Goal: Transaction & Acquisition: Complete application form

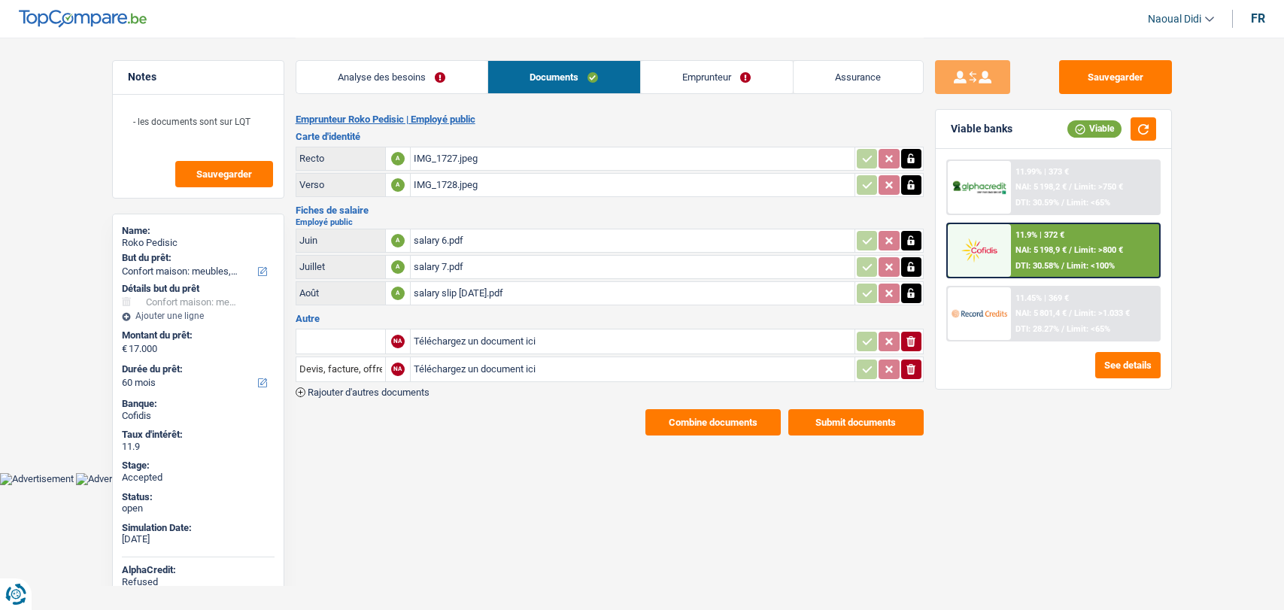
select select "household"
select select "60"
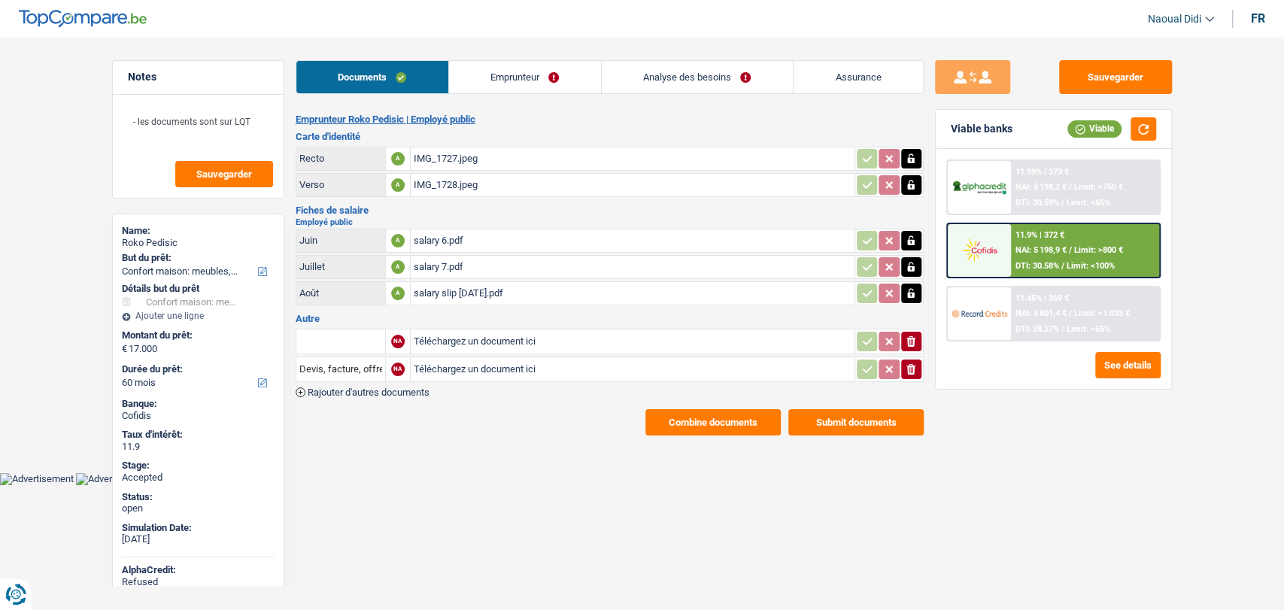
click at [504, 68] on link "Emprunteur" at bounding box center [525, 77] width 152 height 32
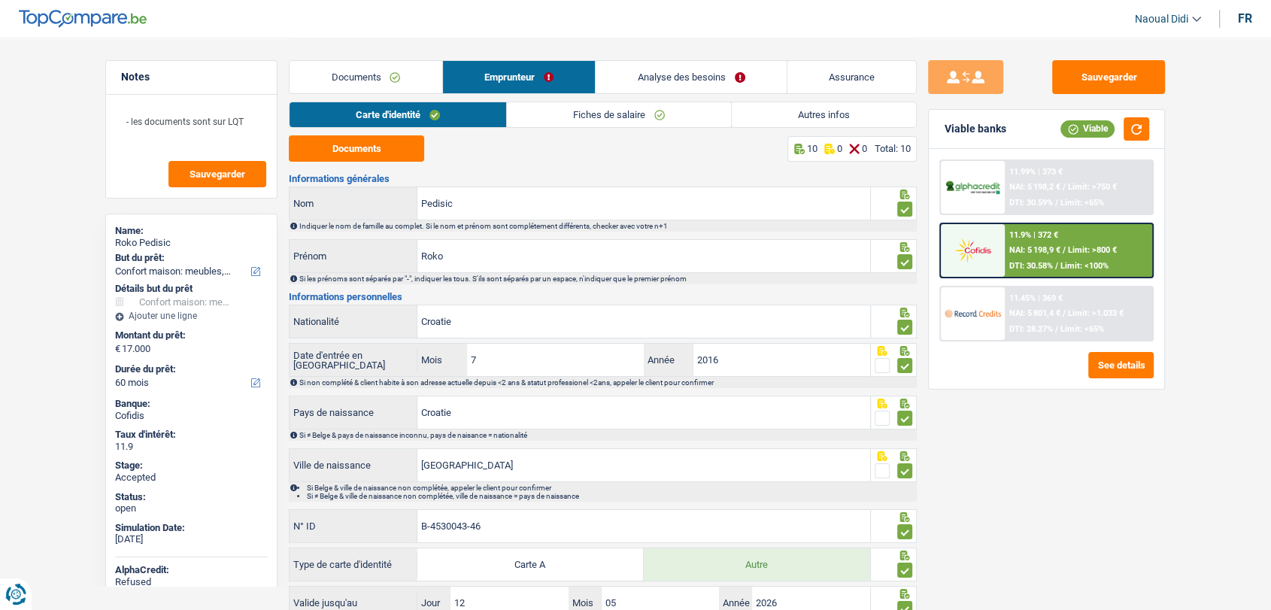
click at [355, 68] on link "Documents" at bounding box center [366, 77] width 153 height 32
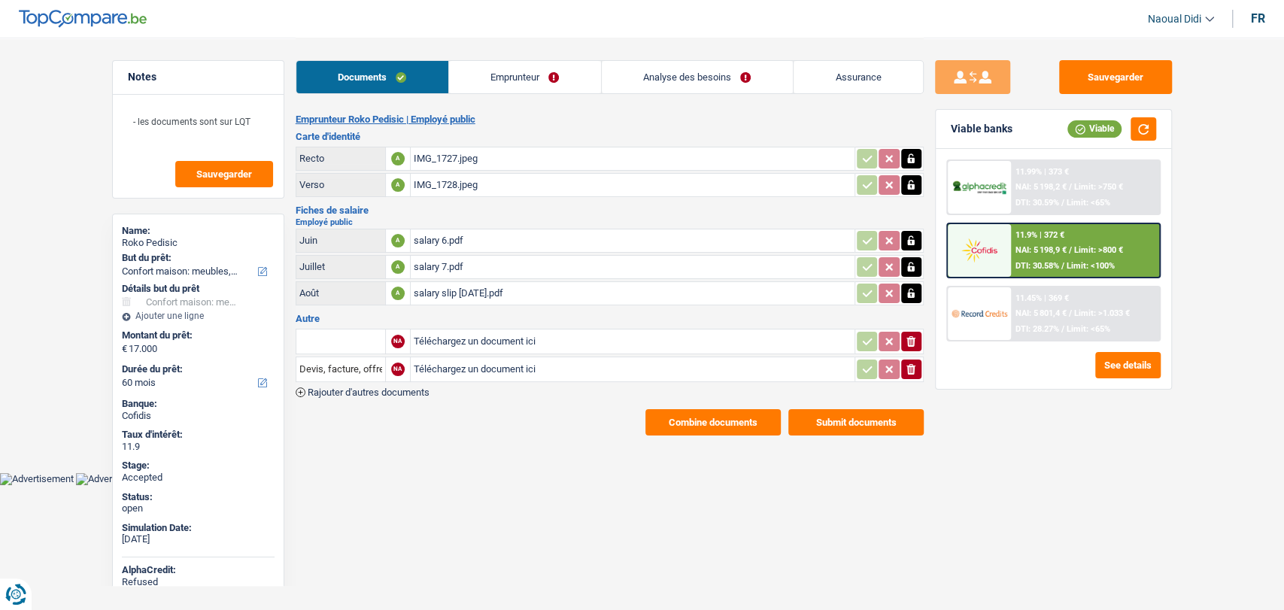
click at [522, 86] on link "Emprunteur" at bounding box center [525, 77] width 152 height 32
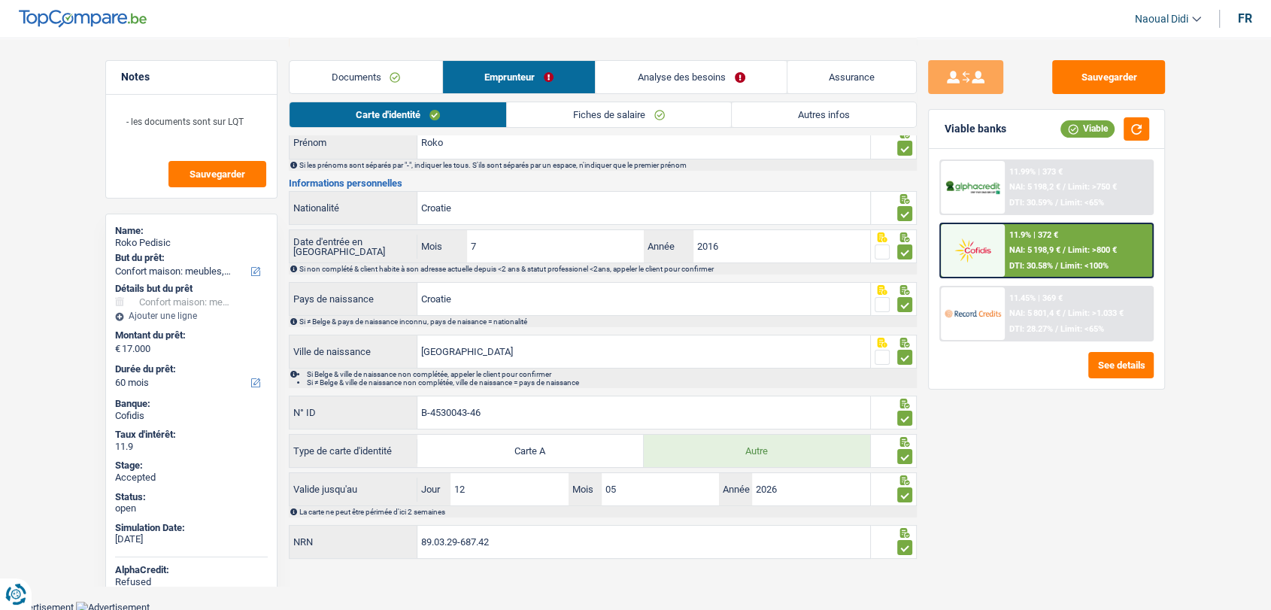
scroll to position [114, 0]
click at [575, 111] on link "Fiches de salaire" at bounding box center [619, 114] width 224 height 25
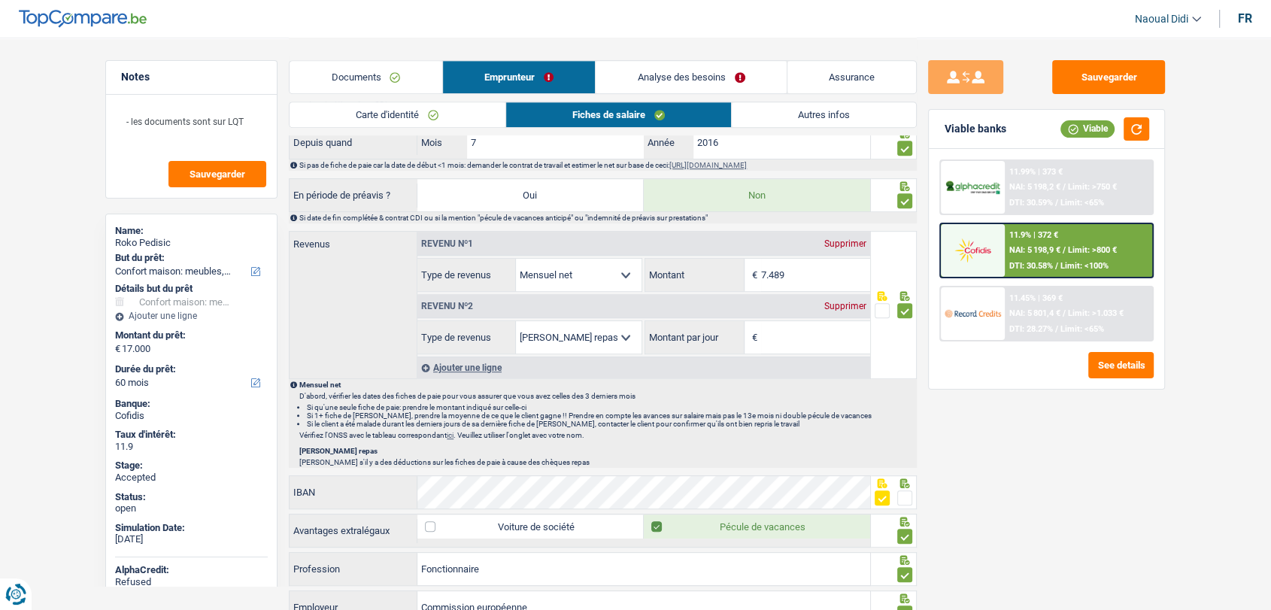
scroll to position [668, 0]
click at [855, 302] on div "Supprimer" at bounding box center [846, 306] width 50 height 9
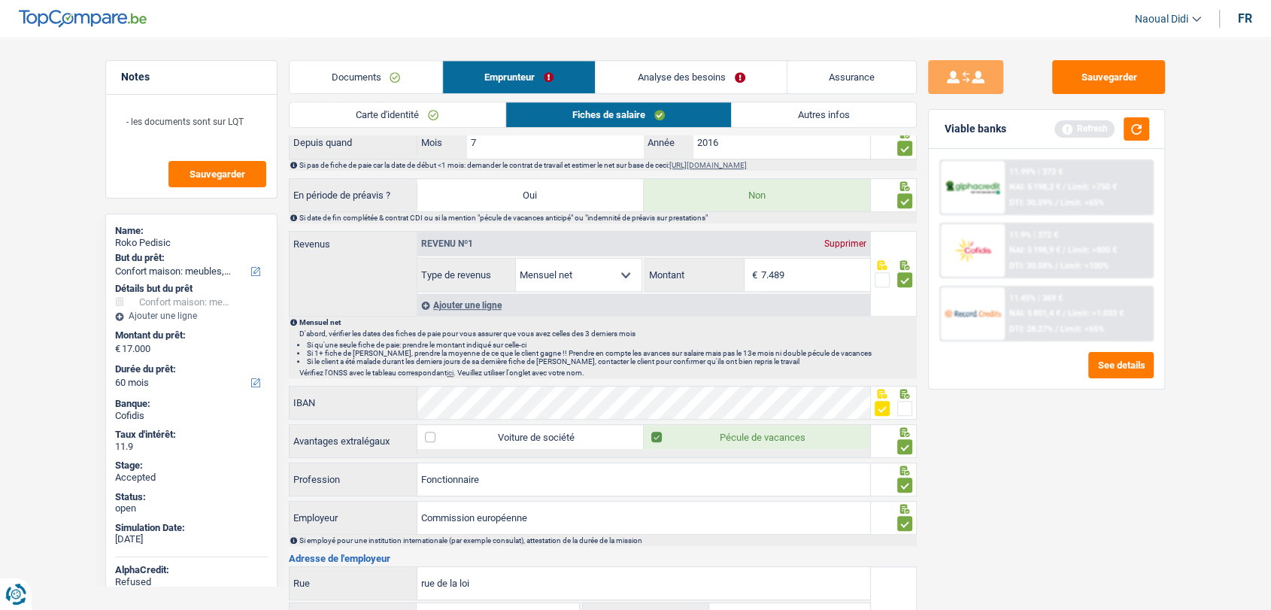
click at [665, 74] on link "Analyse des besoins" at bounding box center [691, 77] width 191 height 32
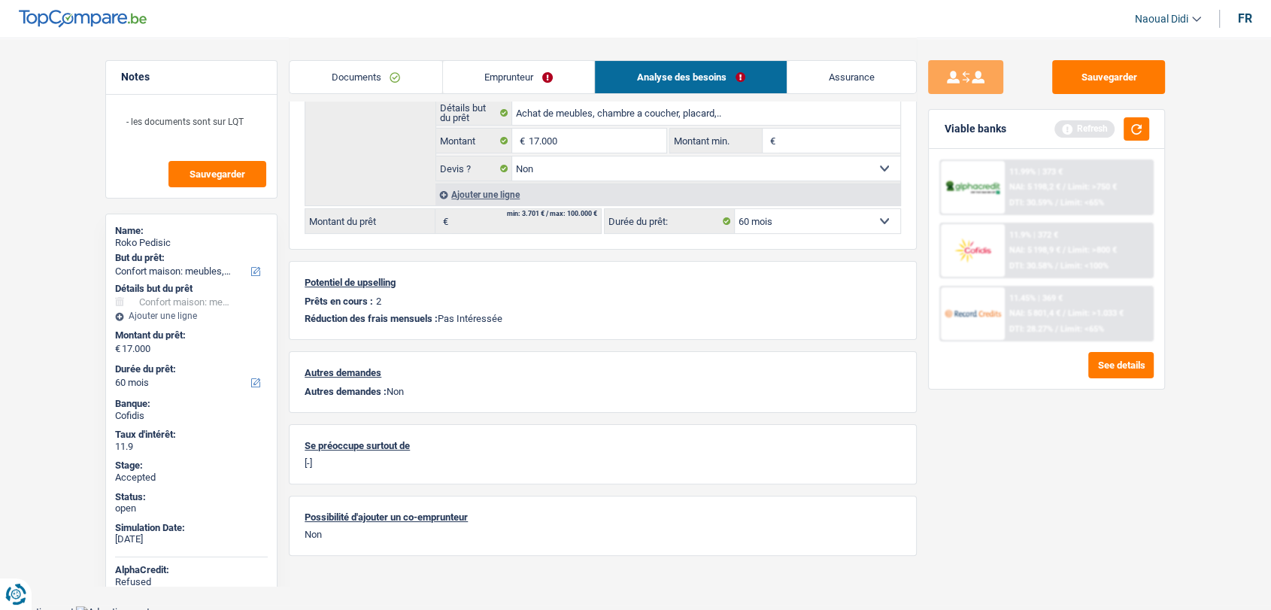
scroll to position [8, 0]
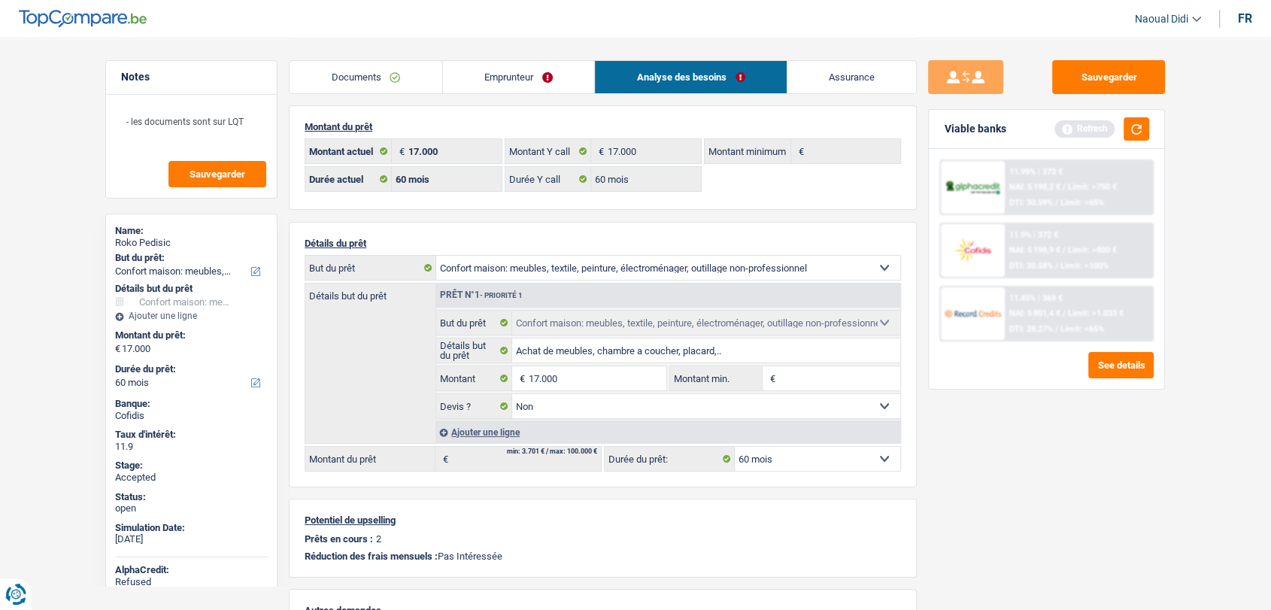
click at [491, 74] on link "Emprunteur" at bounding box center [519, 77] width 152 height 32
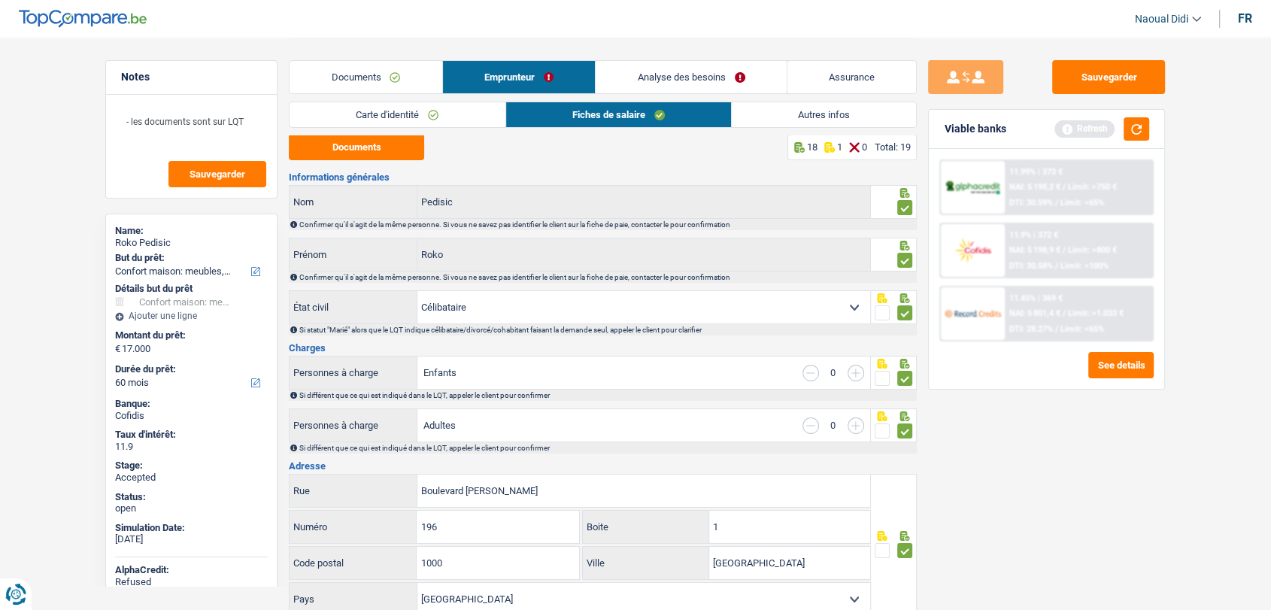
scroll to position [0, 0]
click at [353, 90] on link "Documents" at bounding box center [366, 77] width 153 height 32
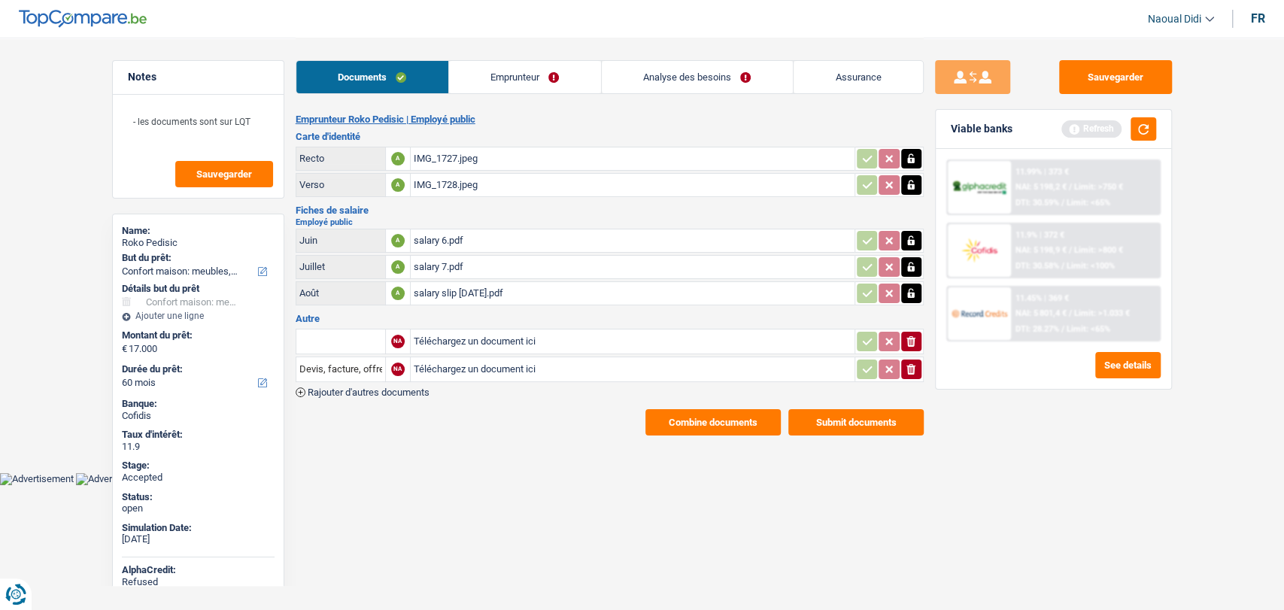
click at [439, 154] on div "IMG_1727.jpeg" at bounding box center [633, 158] width 438 height 23
click at [524, 86] on link "Emprunteur" at bounding box center [525, 77] width 152 height 32
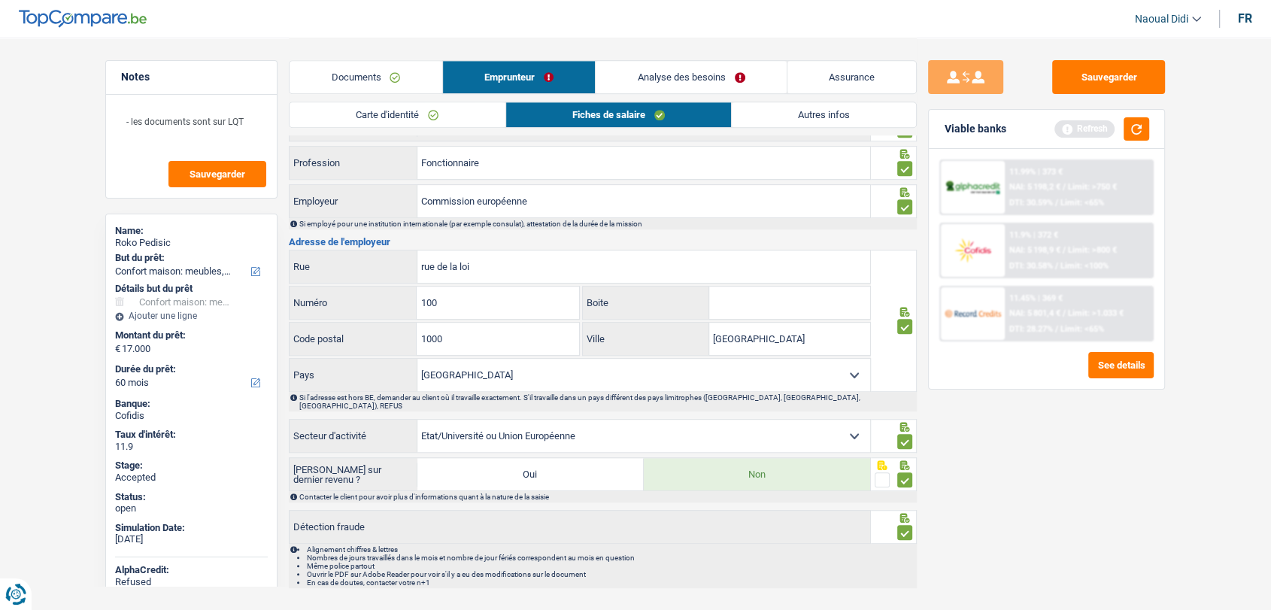
scroll to position [1007, 0]
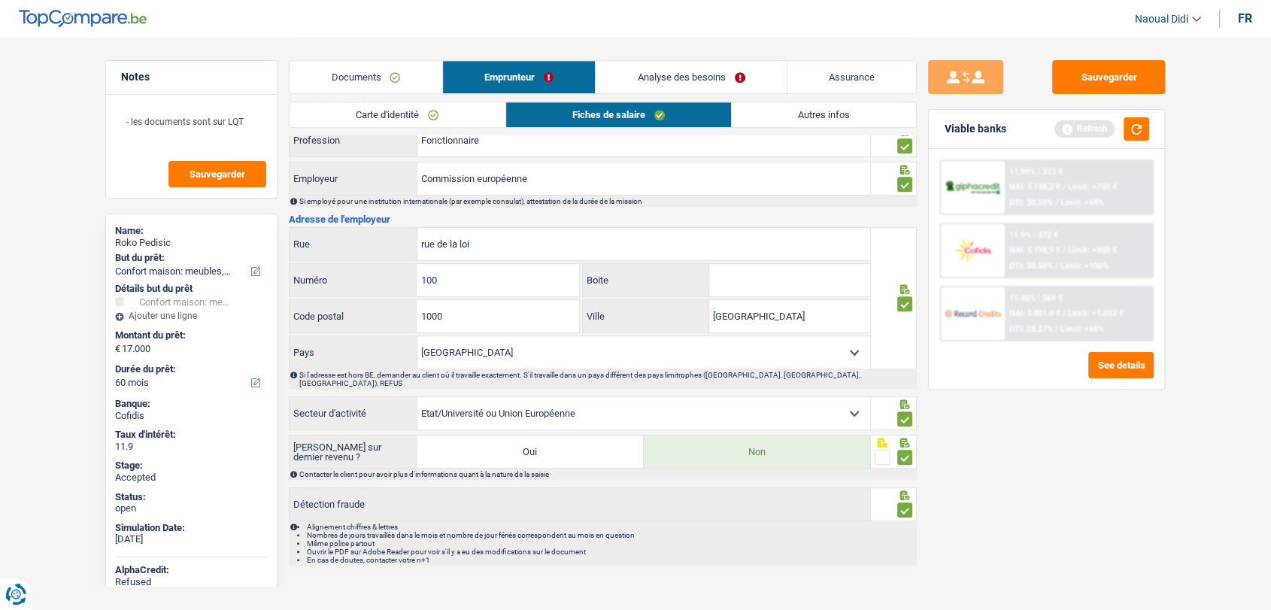
click at [797, 112] on link "Autres infos" at bounding box center [824, 114] width 184 height 25
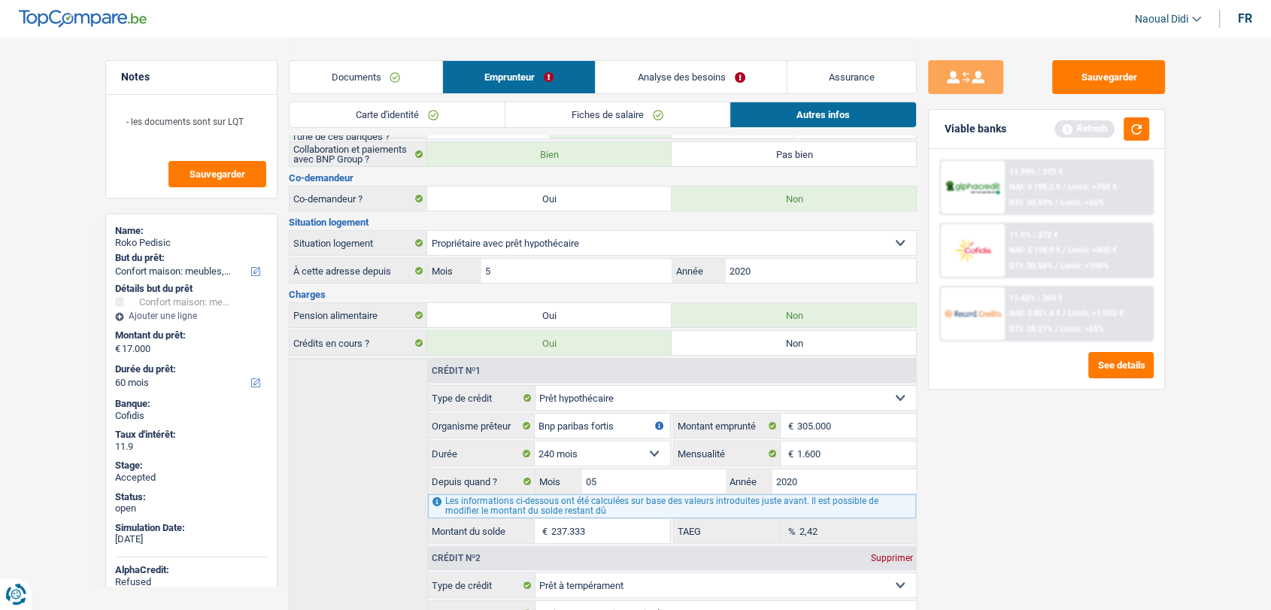
scroll to position [84, 0]
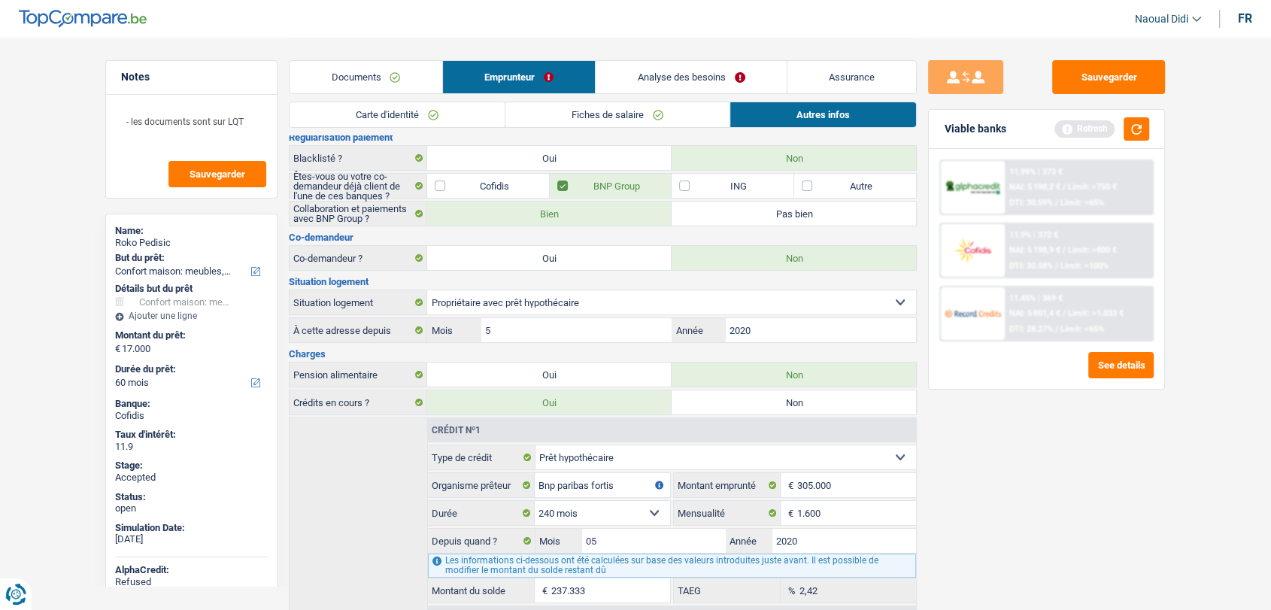
click at [648, 79] on link "Analyse des besoins" at bounding box center [691, 77] width 191 height 32
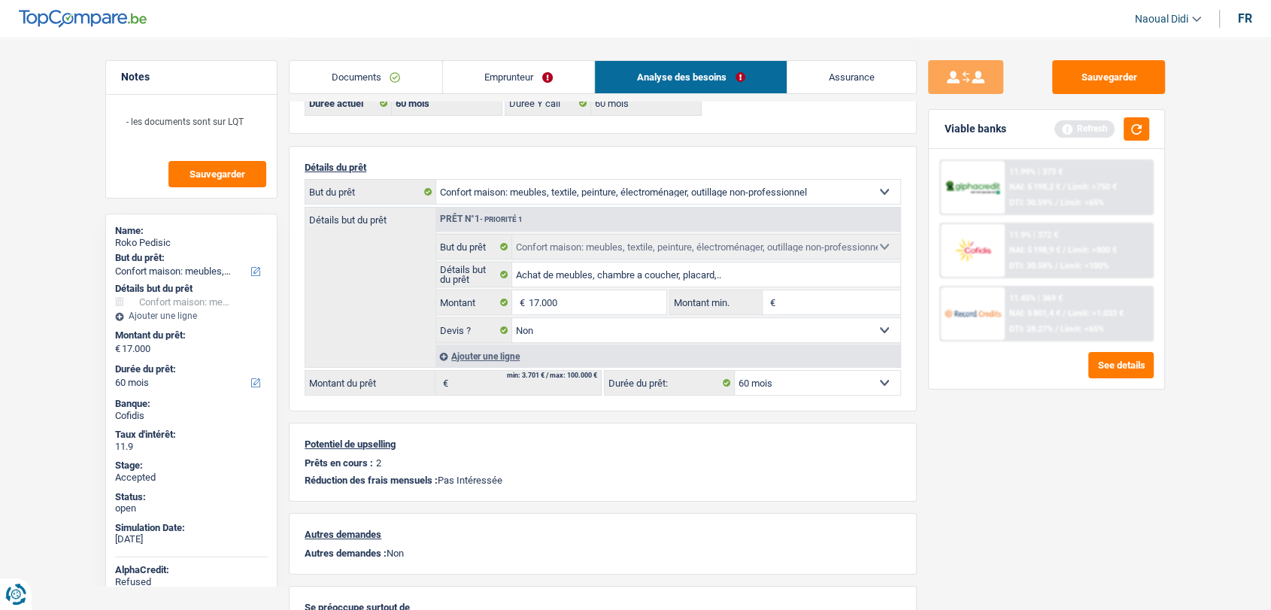
scroll to position [0, 0]
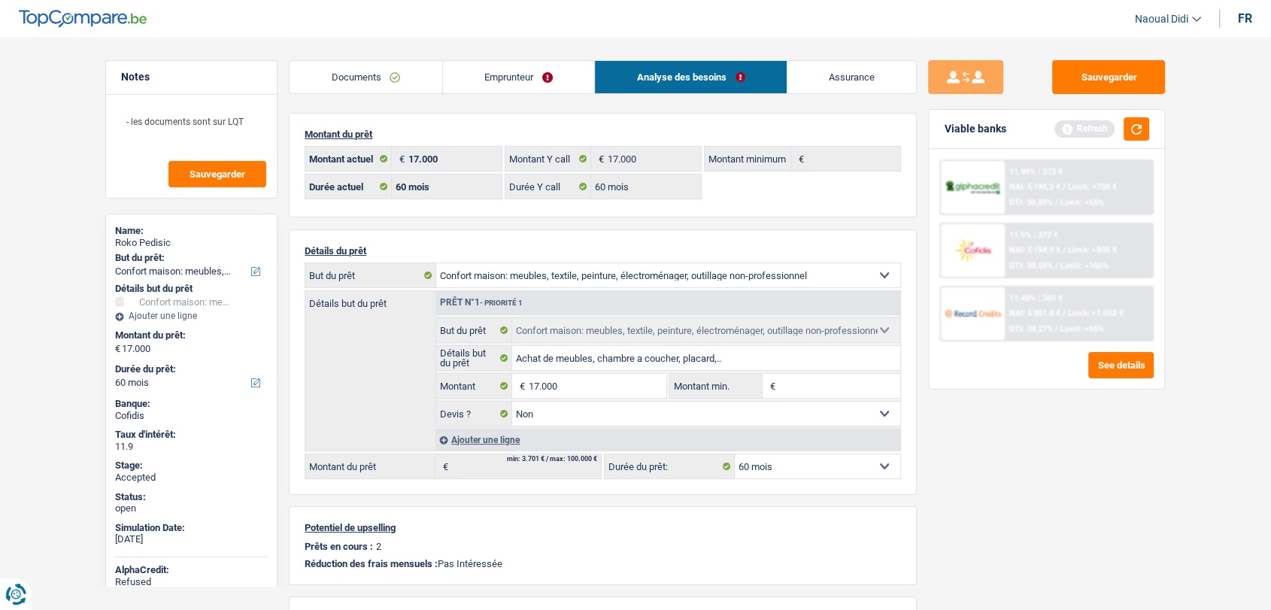
click at [1028, 258] on div "11.9% | 372 € NAI: 5 198,9 € / Limit: >800 € DTI: 30.58% / Limit: <100%" at bounding box center [1079, 250] width 148 height 53
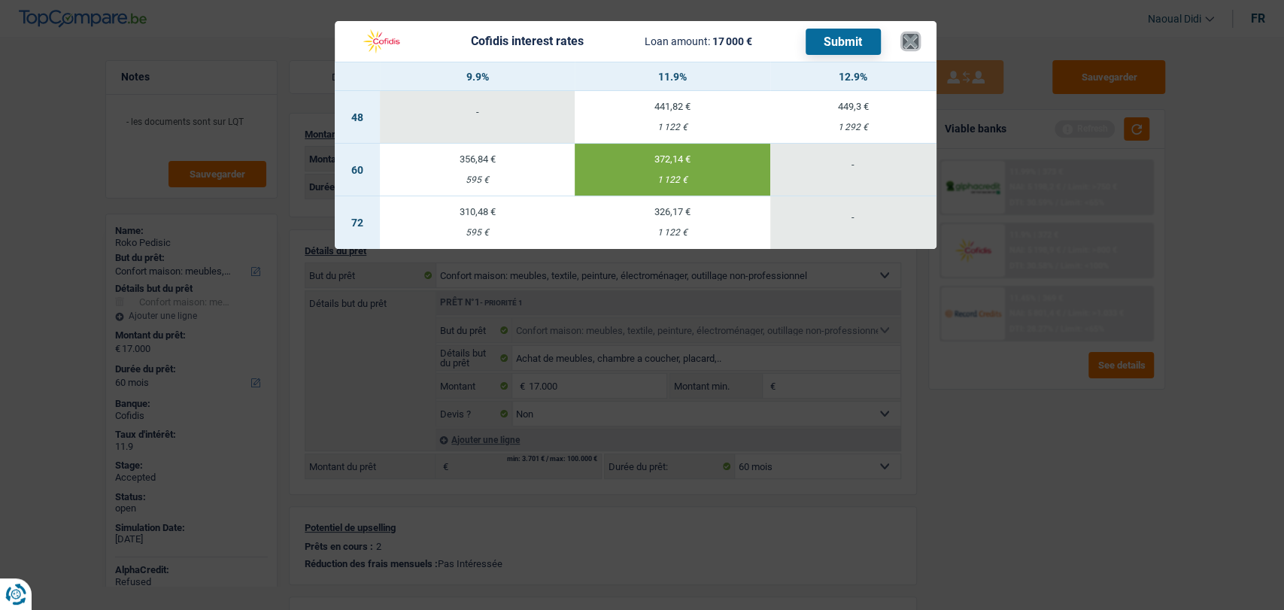
click at [914, 40] on button "×" at bounding box center [911, 41] width 16 height 15
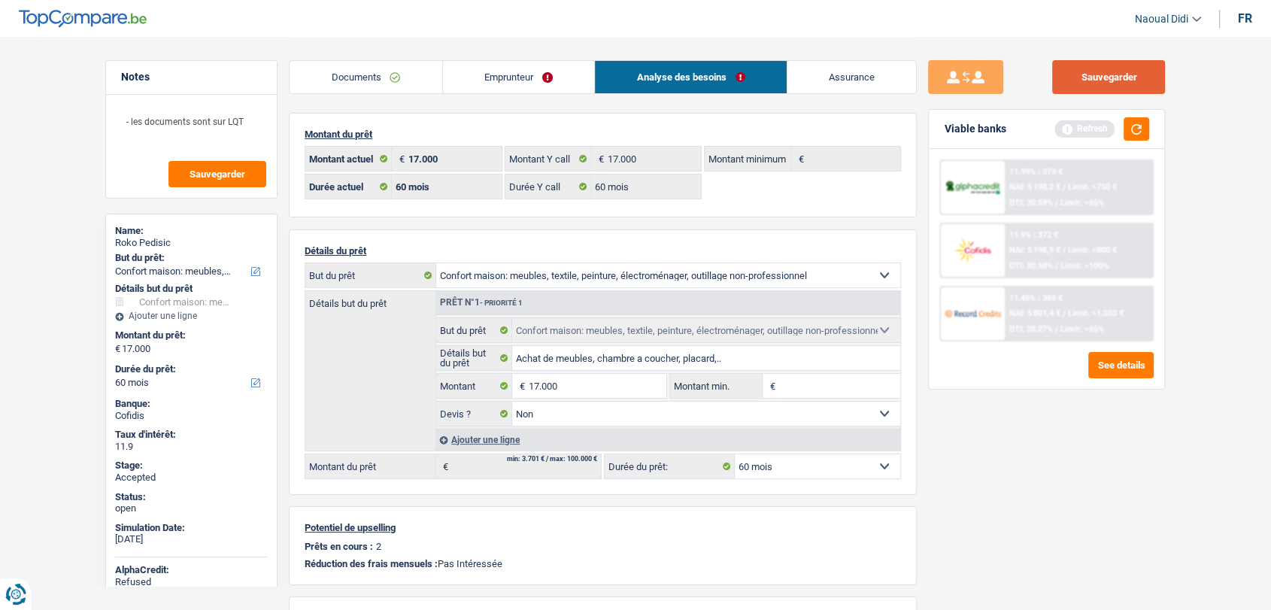
click at [1072, 77] on button "Sauvegarder" at bounding box center [1108, 77] width 113 height 34
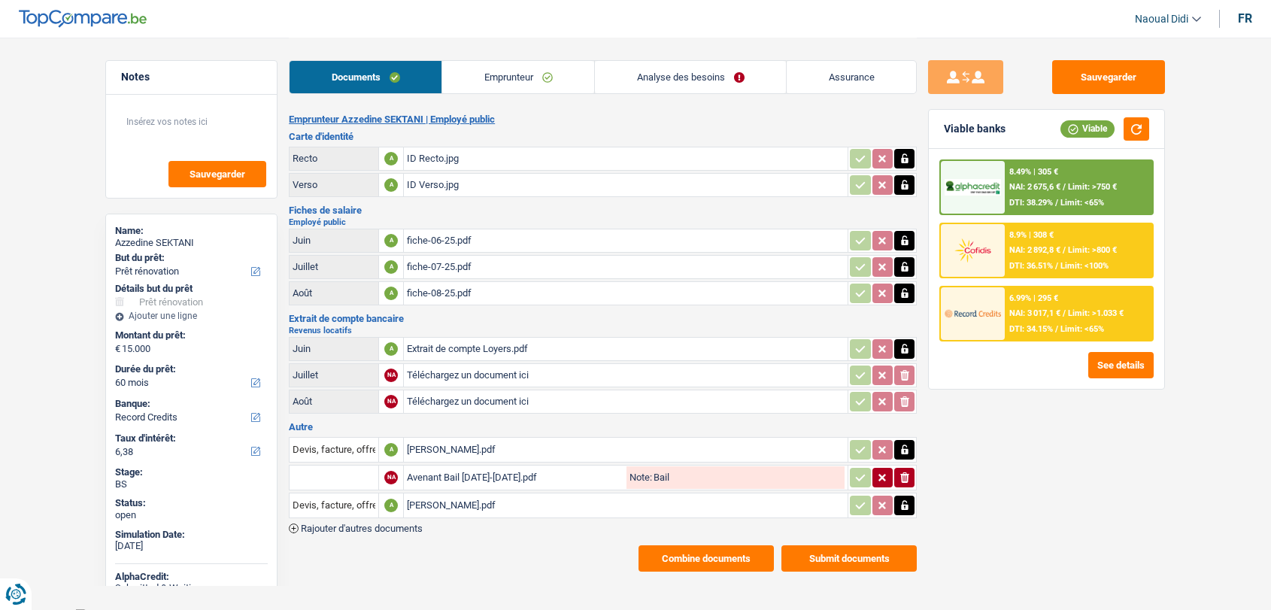
select select "renovation"
select select "60"
select select "record credits"
select select "32"
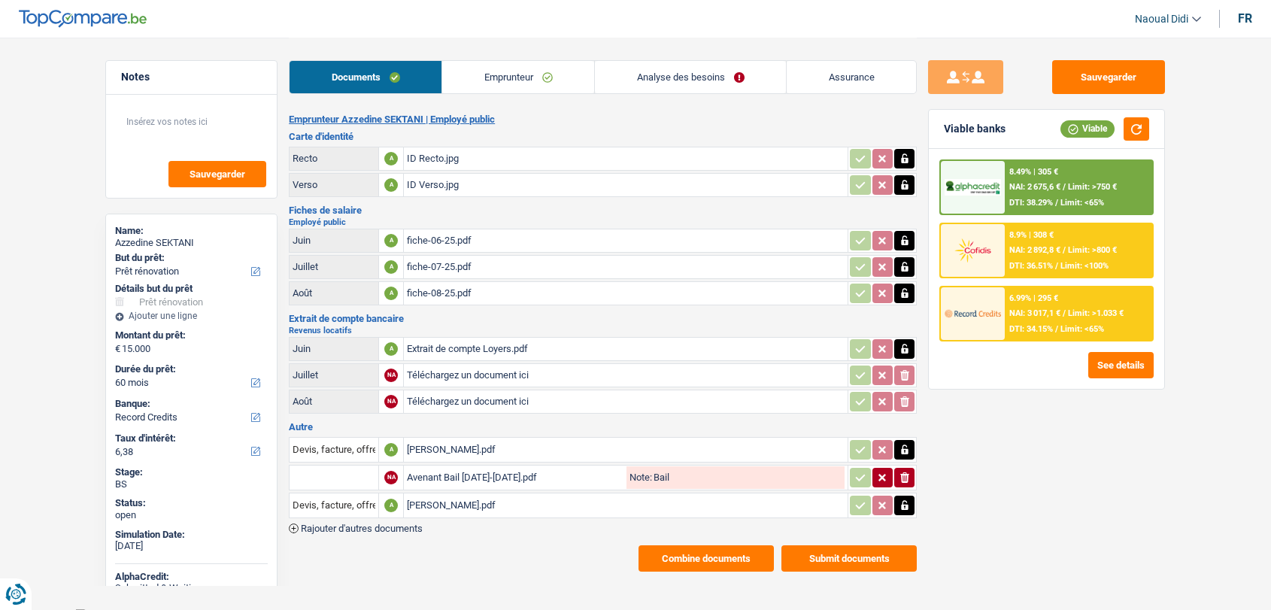
select select "ownerWithMortgage"
select select "mortgage"
select select "240"
select select "mortgage"
select select "240"
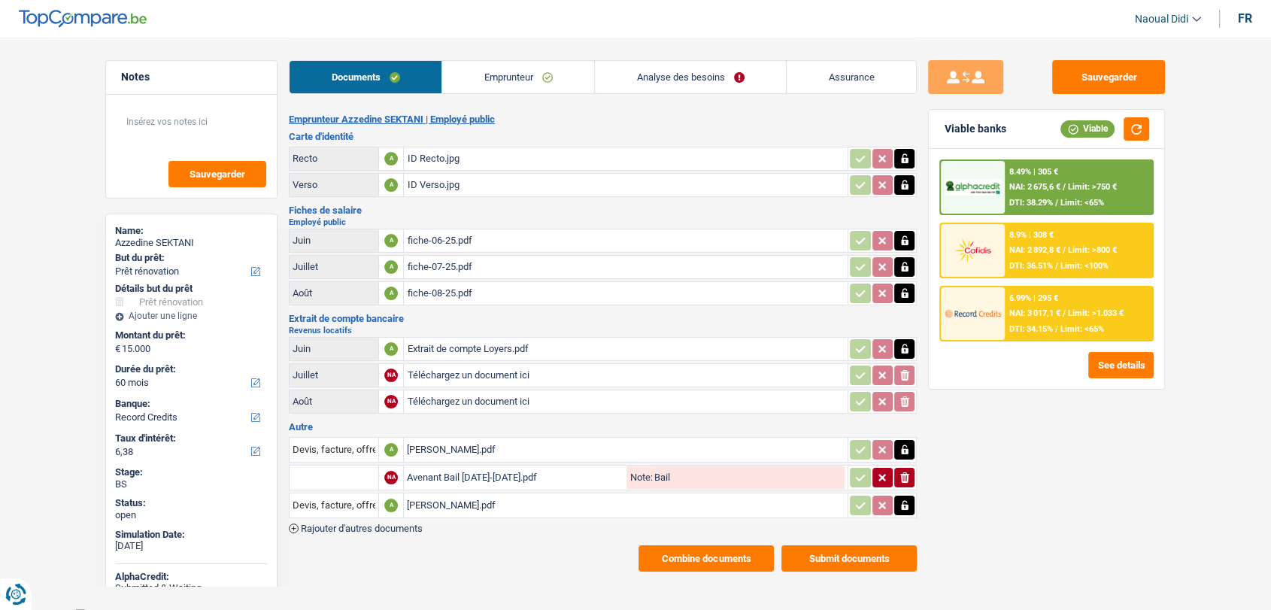
click at [521, 77] on link "Emprunteur" at bounding box center [518, 77] width 152 height 32
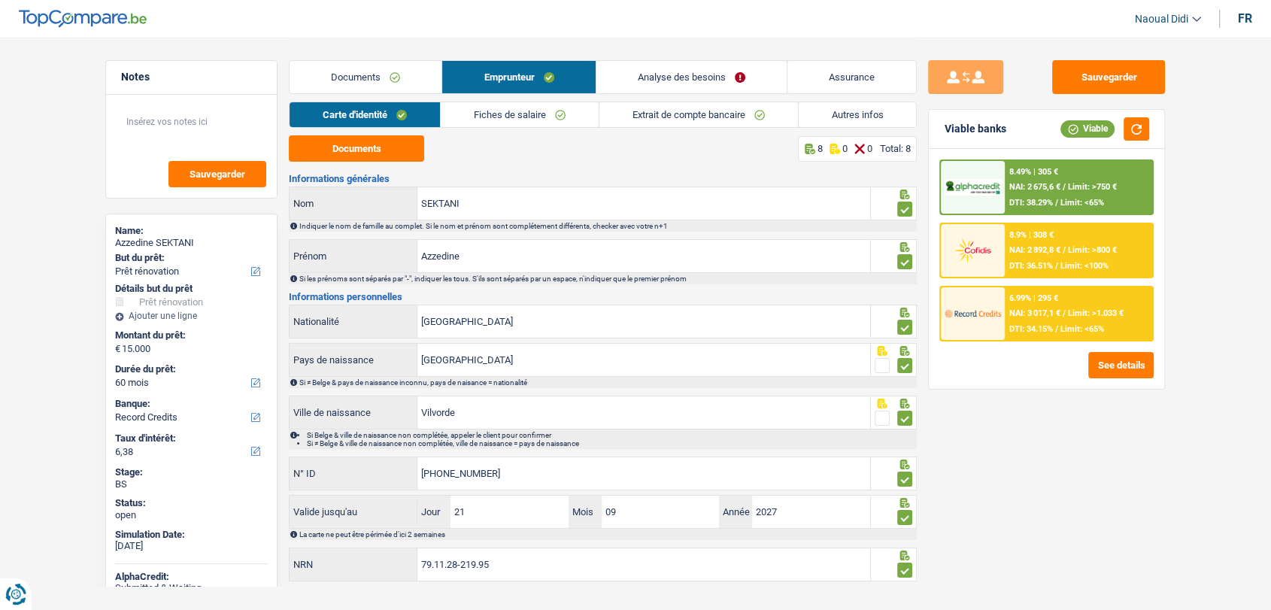
click at [830, 115] on link "Autres infos" at bounding box center [858, 114] width 118 height 25
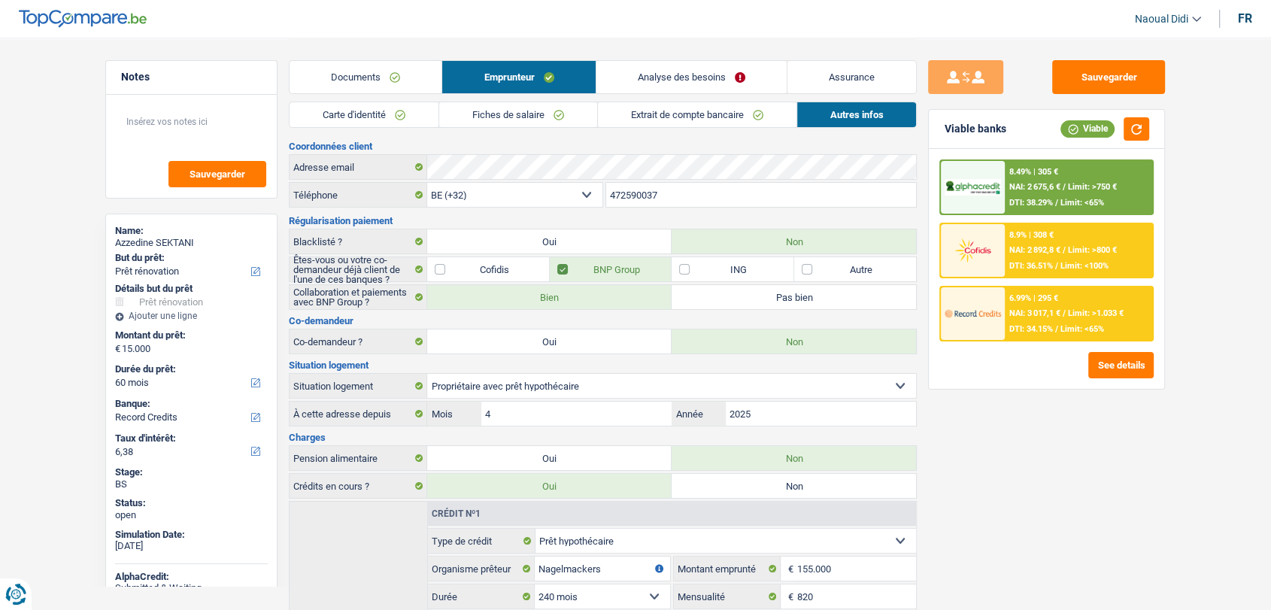
click at [525, 111] on link "Fiches de salaire" at bounding box center [518, 114] width 158 height 25
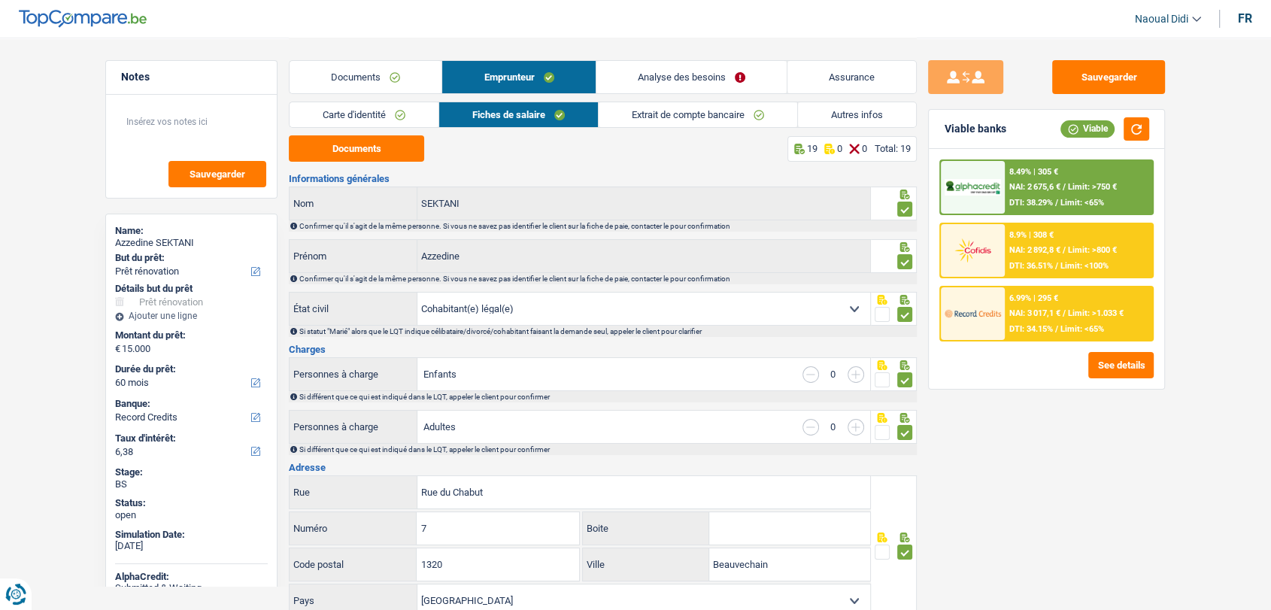
click at [823, 102] on link "Autres infos" at bounding box center [857, 114] width 118 height 25
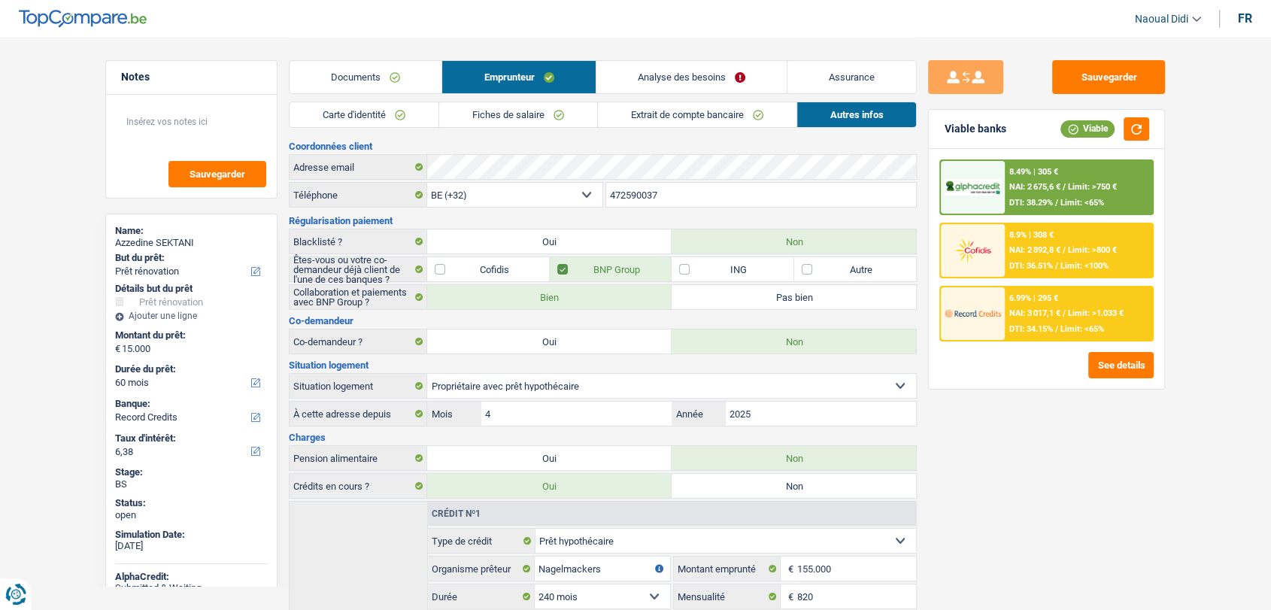
click at [797, 102] on link "Autres infos" at bounding box center [857, 114] width 120 height 25
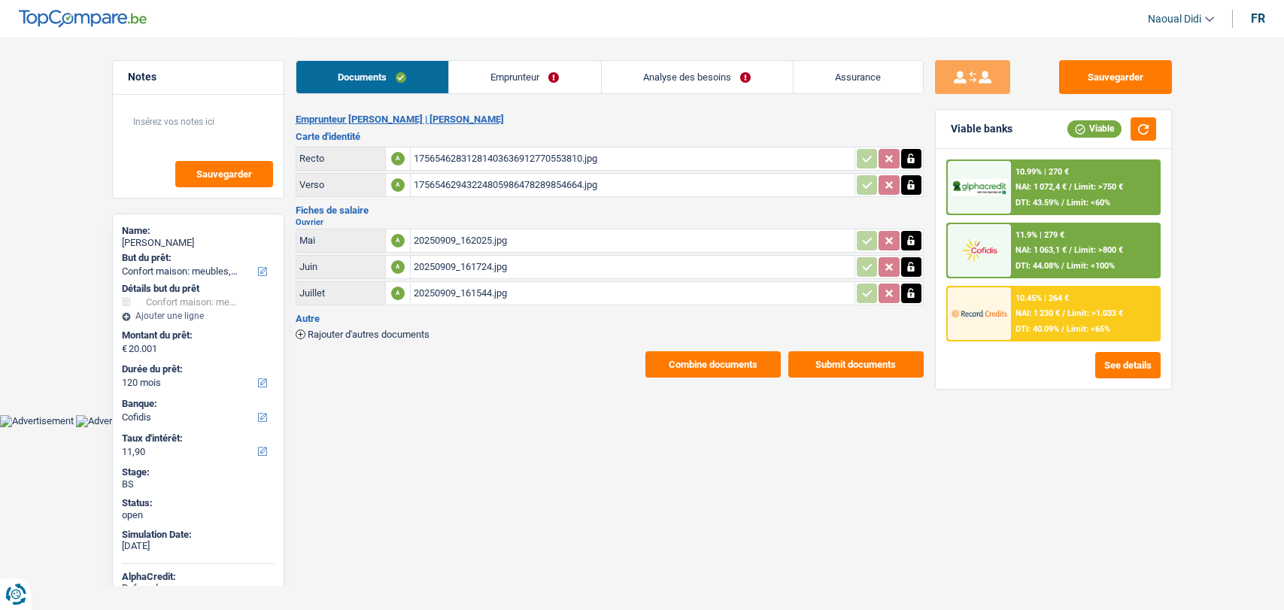
select select "household"
select select "120"
select select "cofidis"
click at [682, 71] on link "Analyse des besoins" at bounding box center [697, 77] width 191 height 32
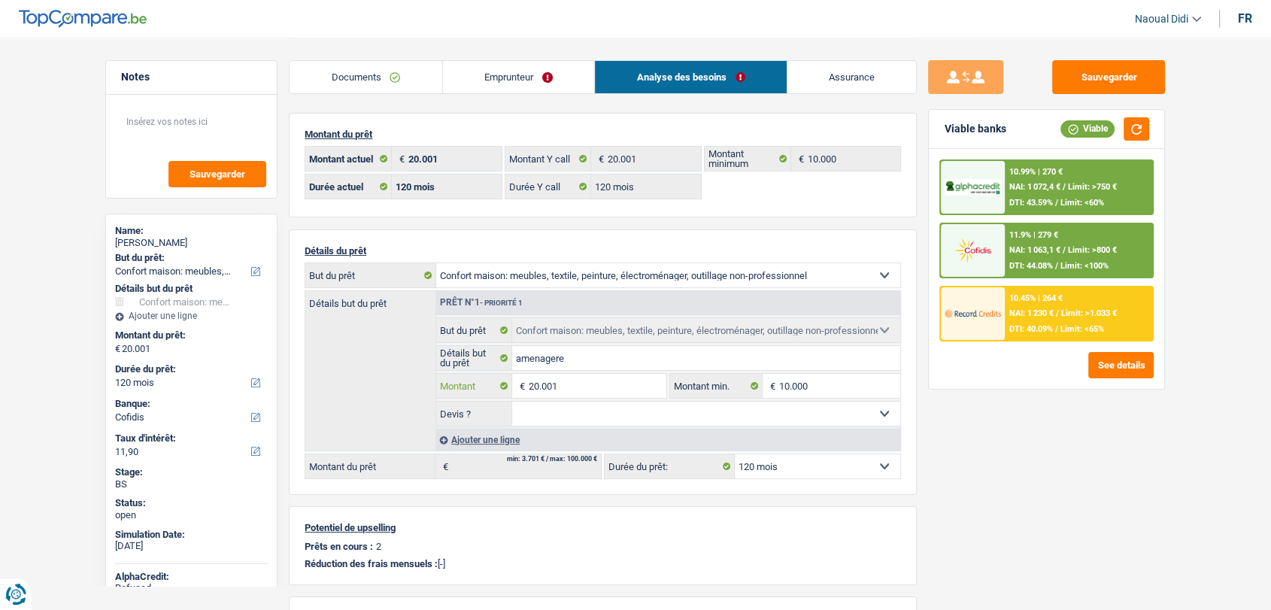
click at [591, 384] on input "20.001" at bounding box center [598, 386] width 138 height 24
drag, startPoint x: 591, startPoint y: 384, endPoint x: 527, endPoint y: 387, distance: 64.0
click at [527, 387] on div "20.001 € Montant" at bounding box center [551, 386] width 230 height 24
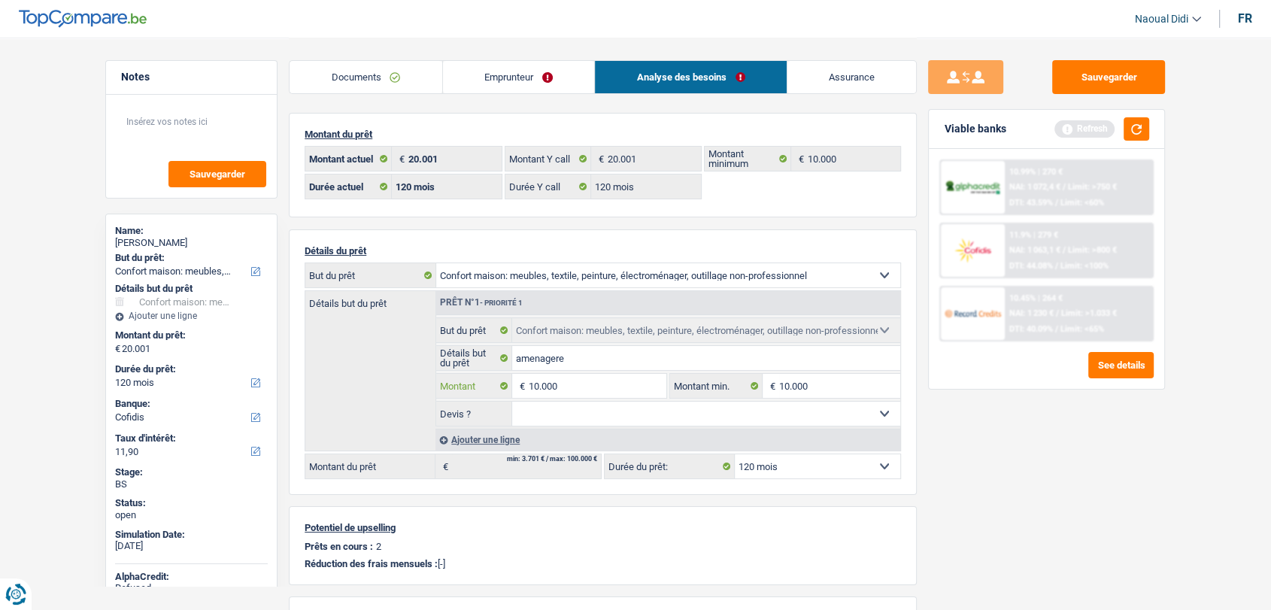
type input "10.000"
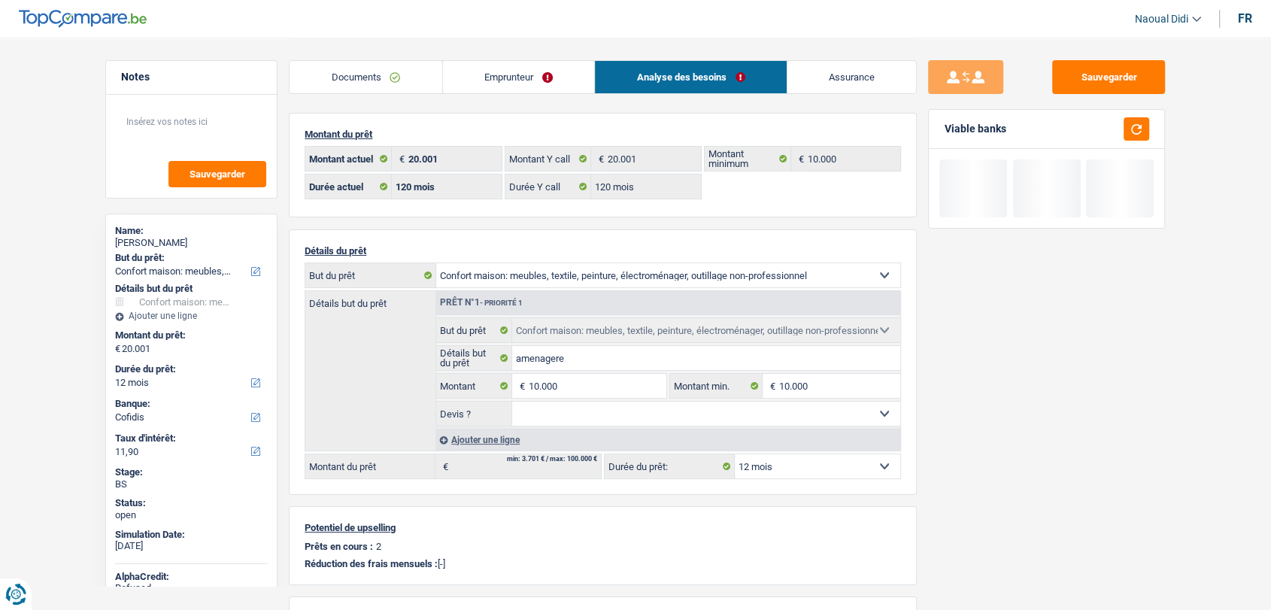
type input "10.000"
select select "48"
type input "10.000"
select select "48"
type input "10.000"
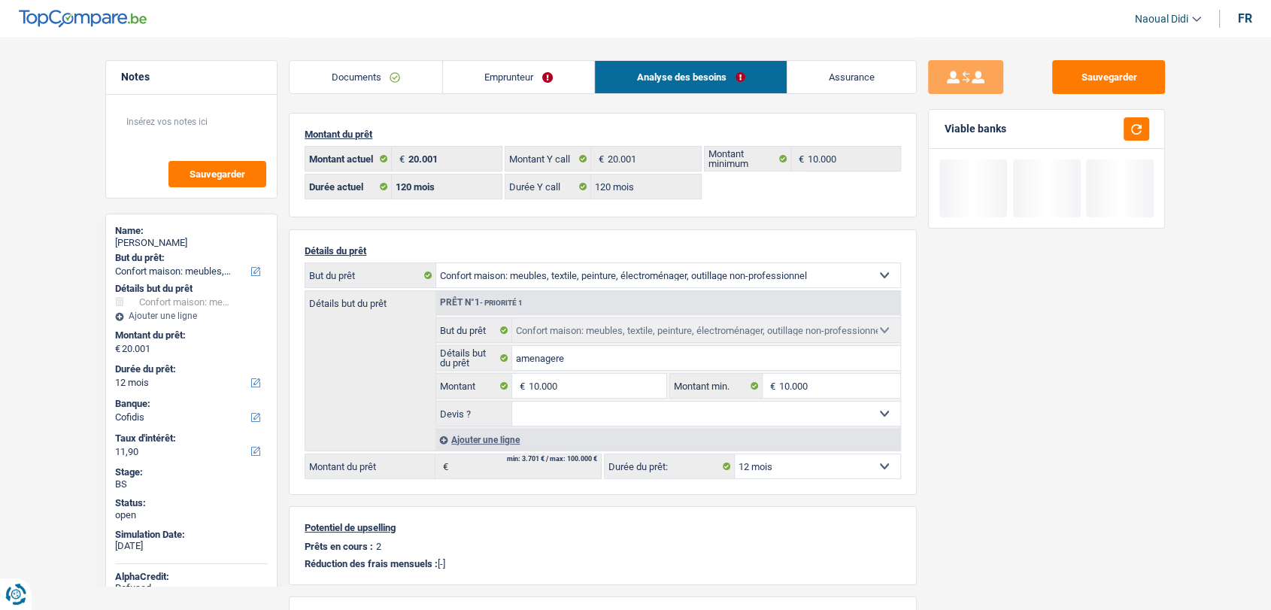
select select "48"
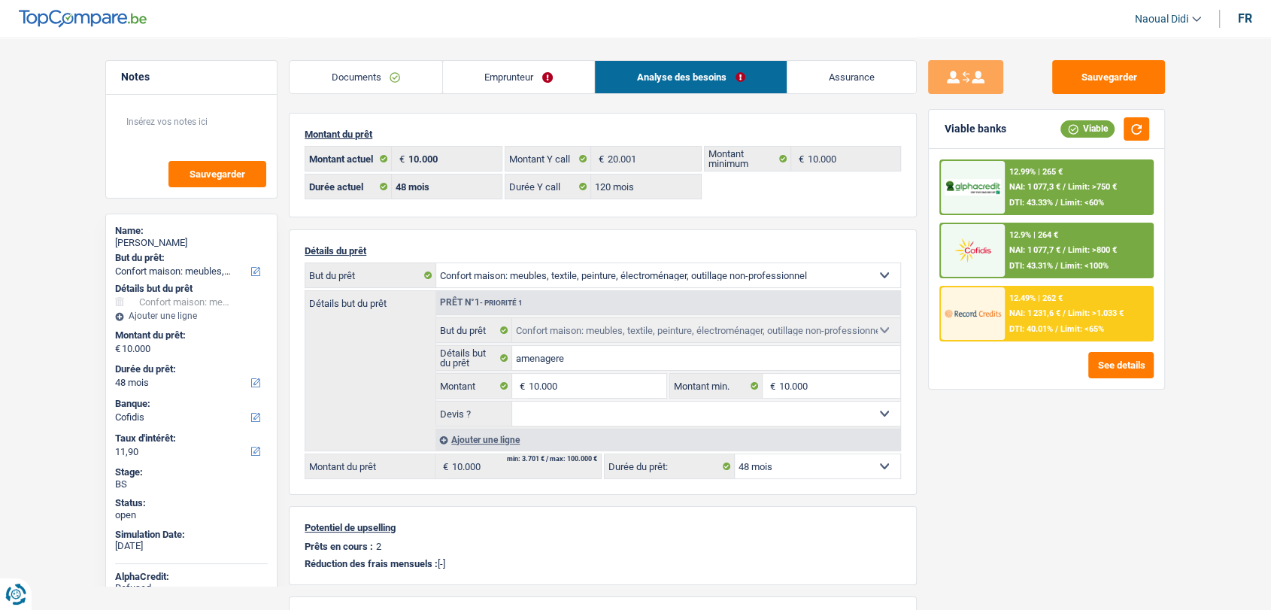
click at [511, 87] on link "Emprunteur" at bounding box center [519, 77] width 152 height 32
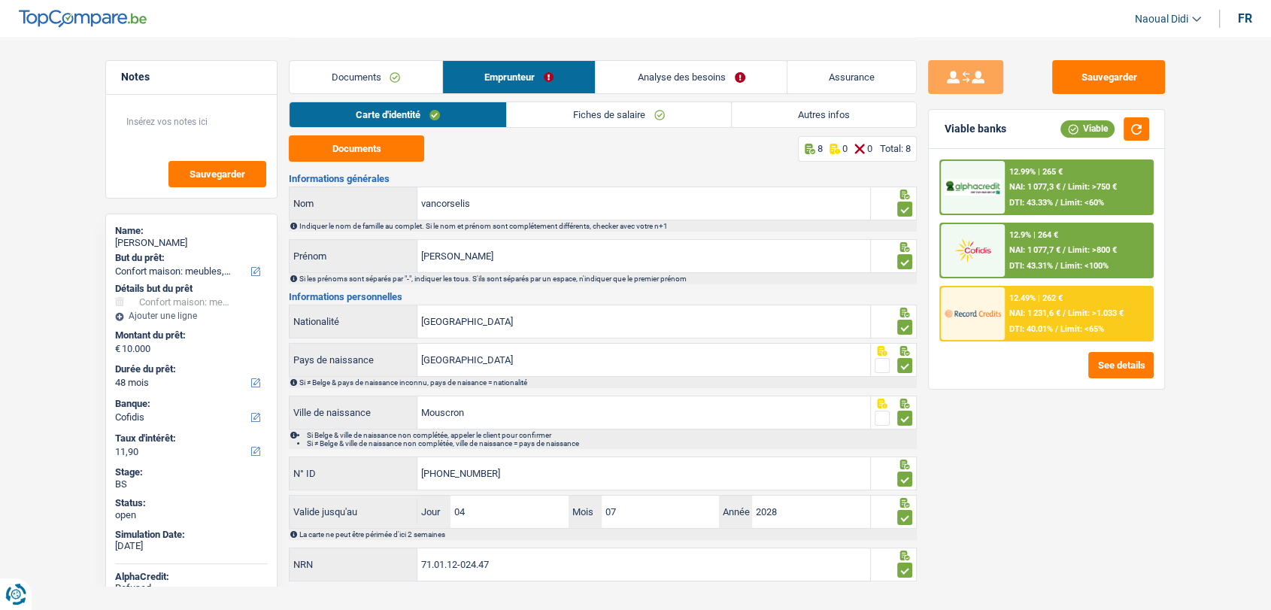
click at [666, 70] on link "Analyse des besoins" at bounding box center [691, 77] width 191 height 32
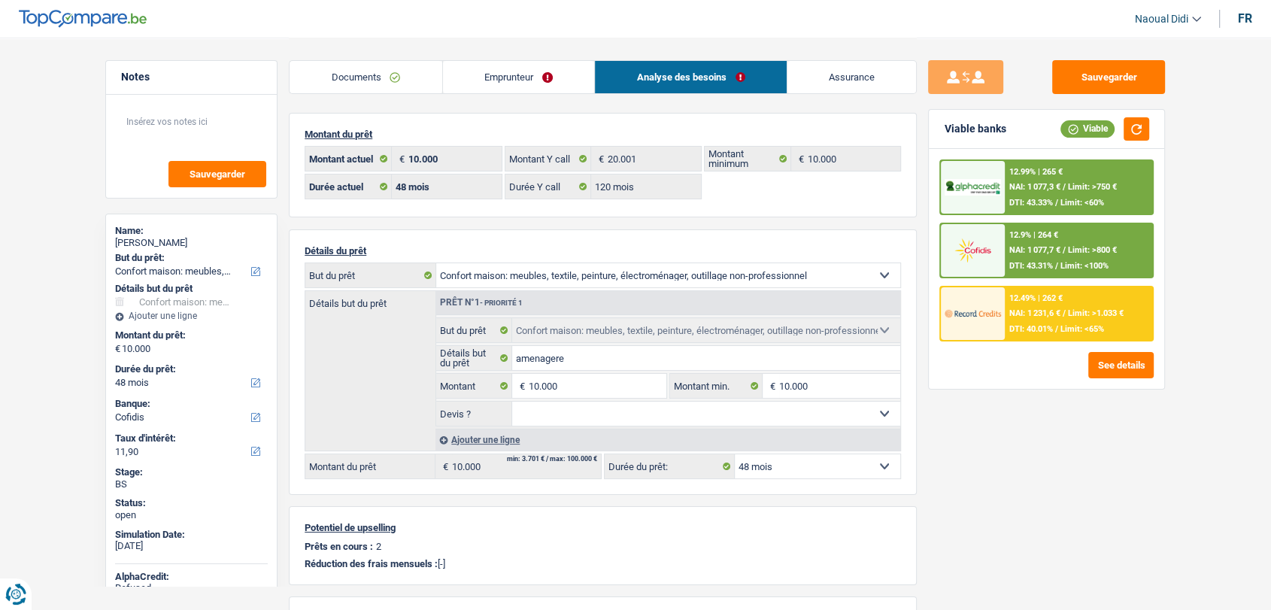
click at [1064, 259] on div "12.9% | 264 € NAI: 1 077,7 € / Limit: >800 € DTI: 43.31% / Limit: <100%" at bounding box center [1079, 250] width 148 height 53
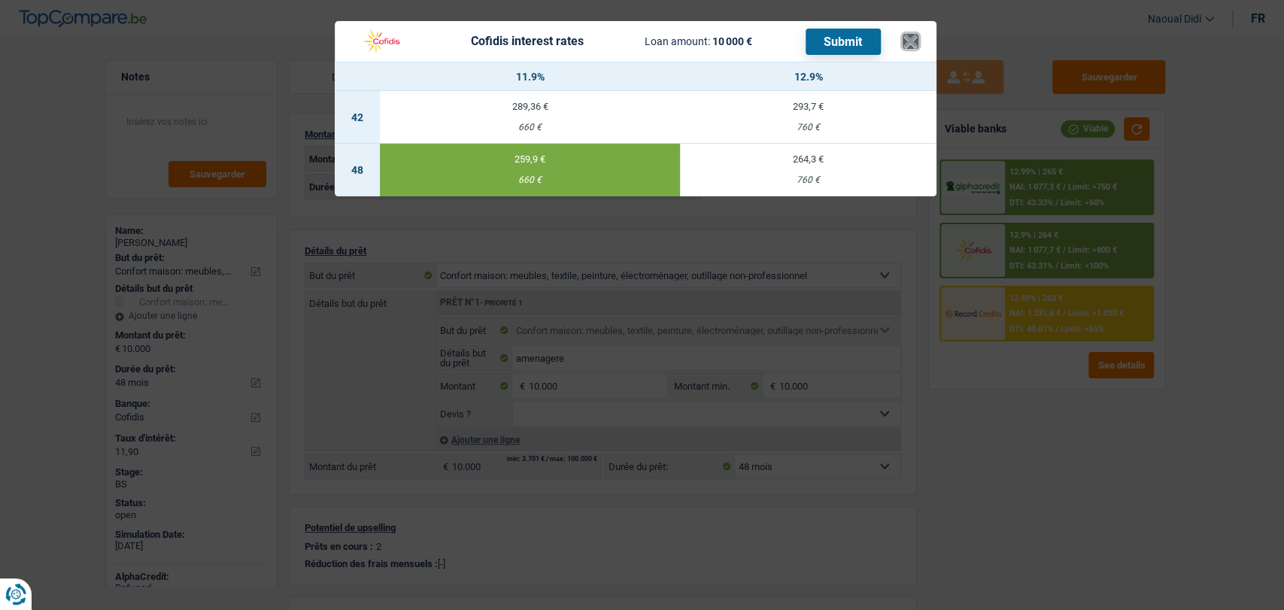
click at [906, 41] on button "×" at bounding box center [911, 41] width 16 height 15
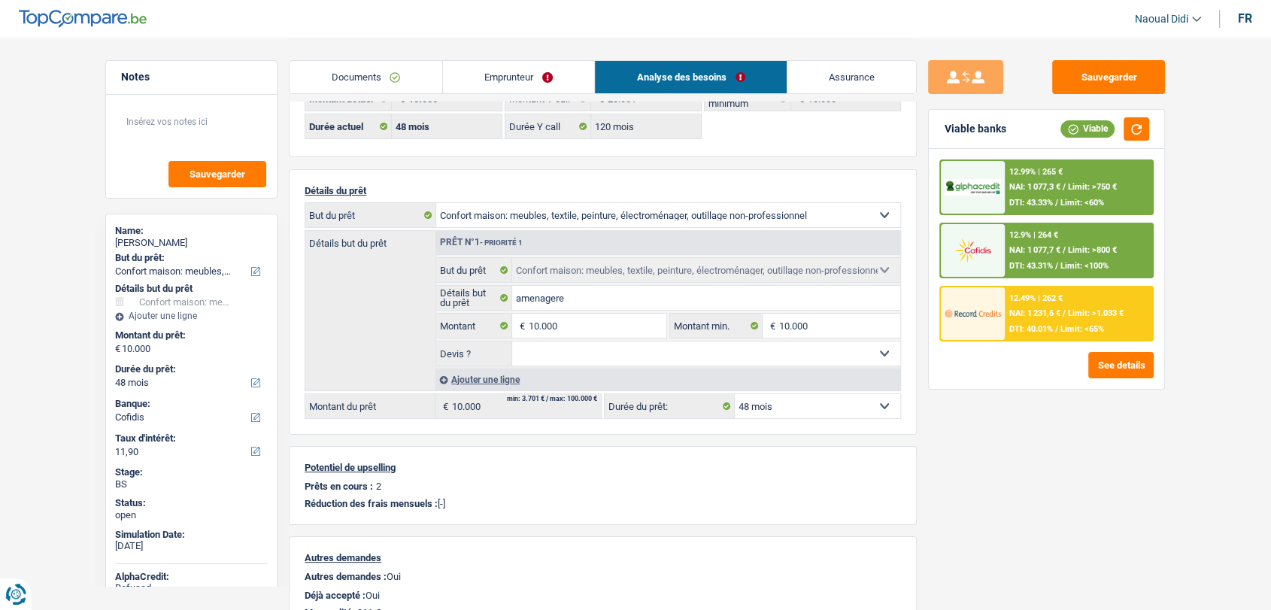
scroll to position [84, 0]
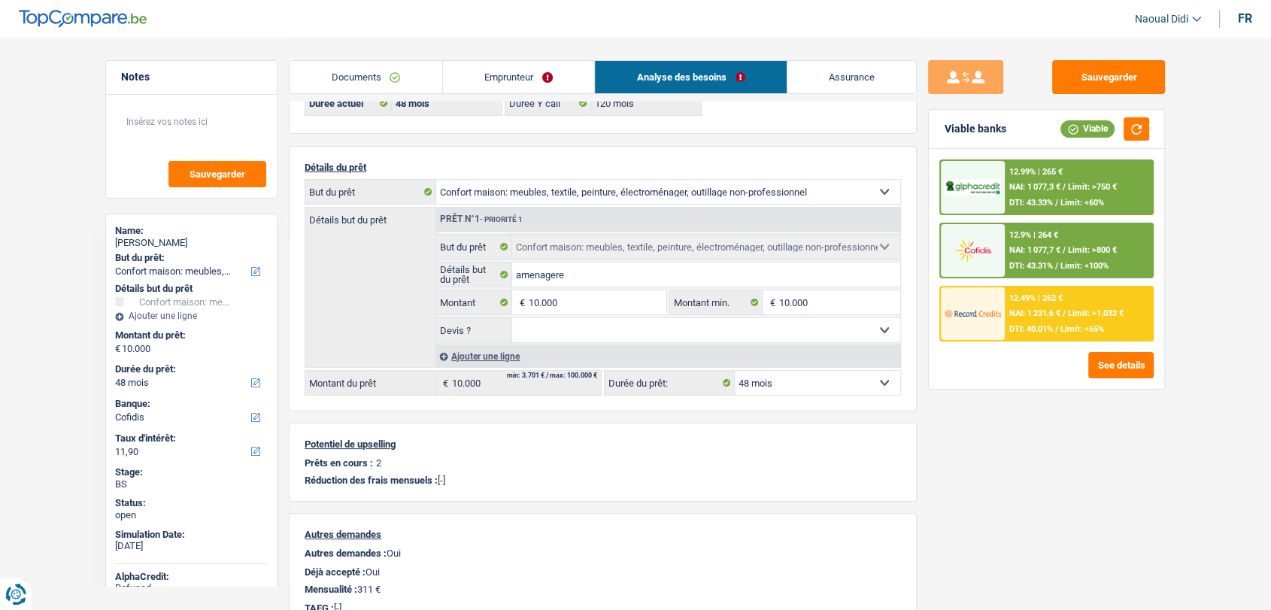
click at [786, 397] on div "Détails du prêt Confort maison: meubles, textile, peinture, électroménager, out…" at bounding box center [603, 279] width 628 height 266
click at [785, 384] on select "12 mois 18 mois 24 mois 30 mois 36 mois 42 mois 48 mois Sélectionner une option" at bounding box center [818, 383] width 166 height 24
click at [1010, 250] on span "NAI: 1 077,7 €" at bounding box center [1035, 250] width 51 height 10
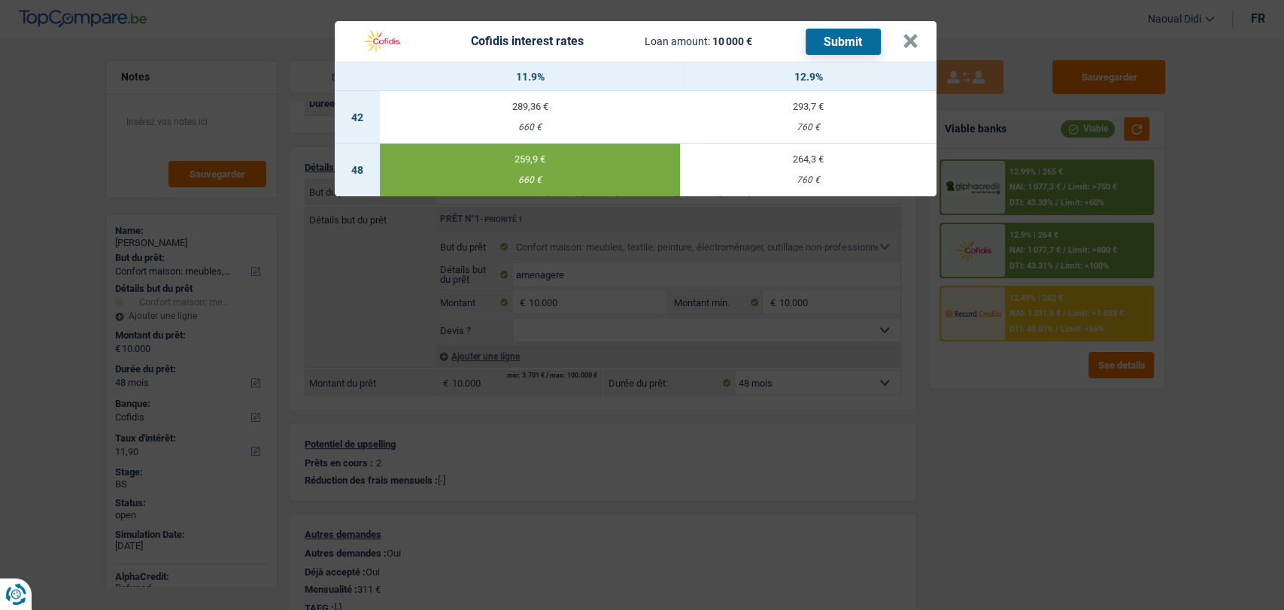
click at [816, 162] on div "264,3 €" at bounding box center [808, 159] width 257 height 10
type input "12,90"
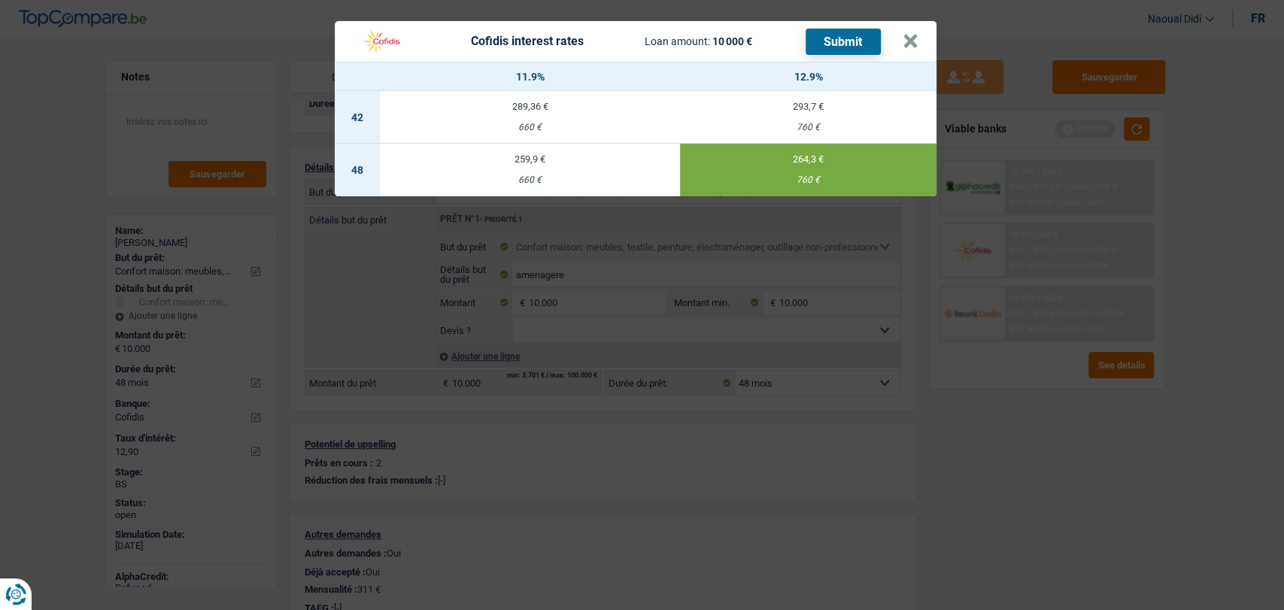
click at [844, 38] on button "Submit" at bounding box center [843, 42] width 75 height 26
click at [906, 46] on button "×" at bounding box center [911, 41] width 16 height 15
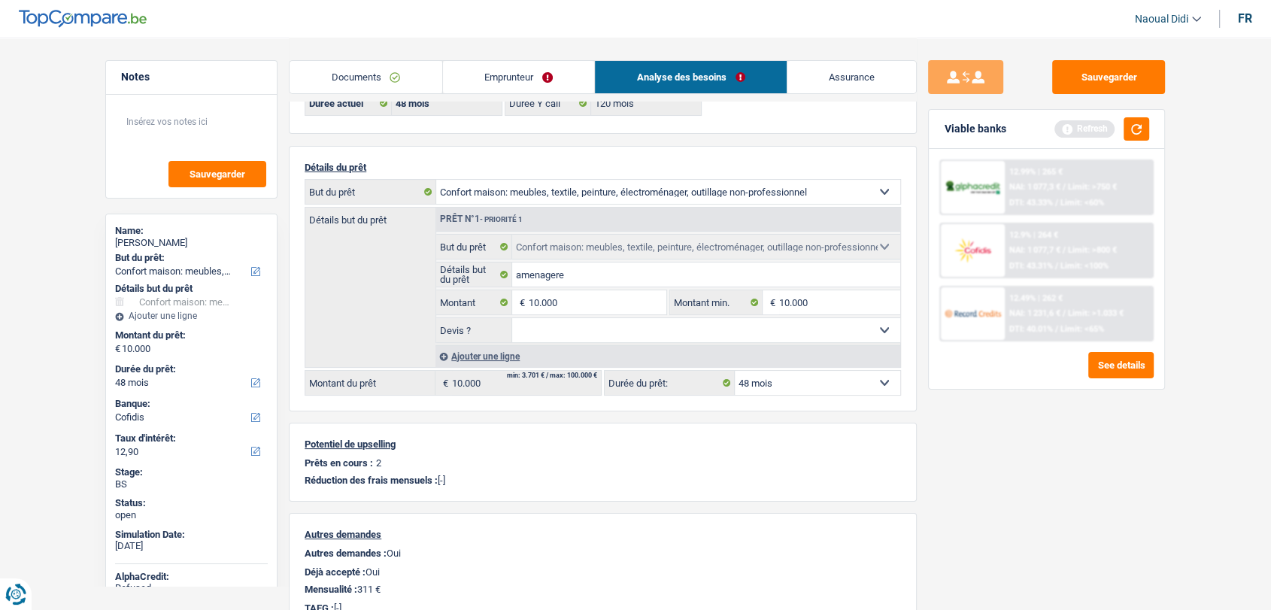
click at [487, 72] on link "Emprunteur" at bounding box center [519, 77] width 152 height 32
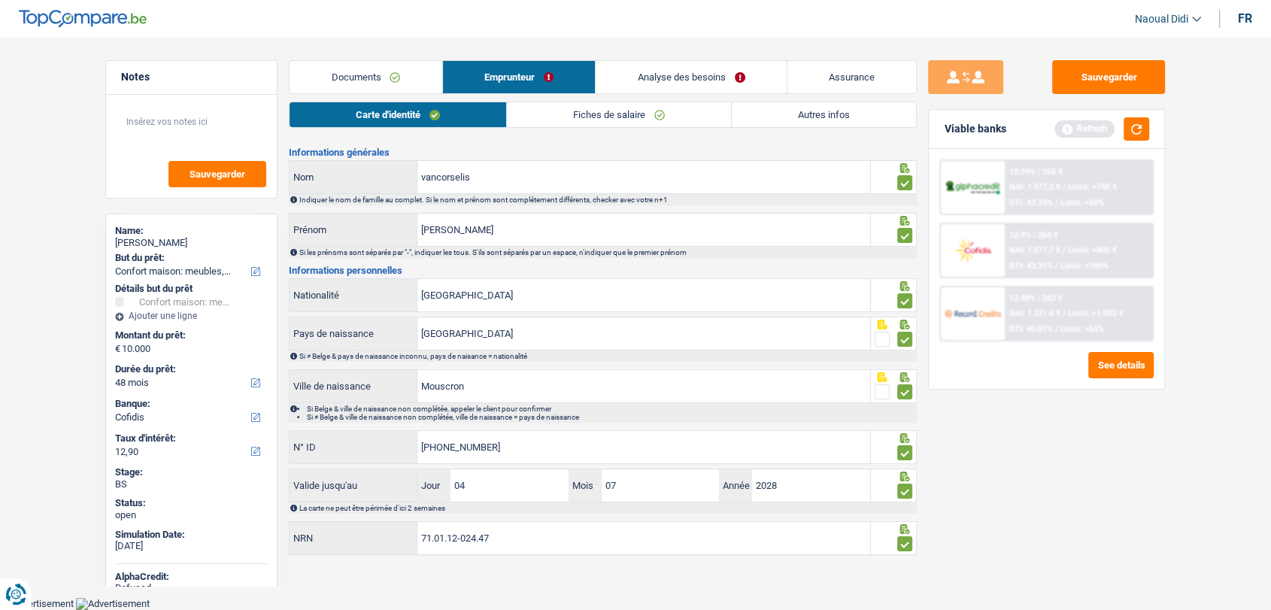
scroll to position [24, 0]
drag, startPoint x: 506, startPoint y: 537, endPoint x: 349, endPoint y: 530, distance: 157.4
click at [349, 530] on div "71.01.12-024.47 NRN" at bounding box center [580, 540] width 581 height 32
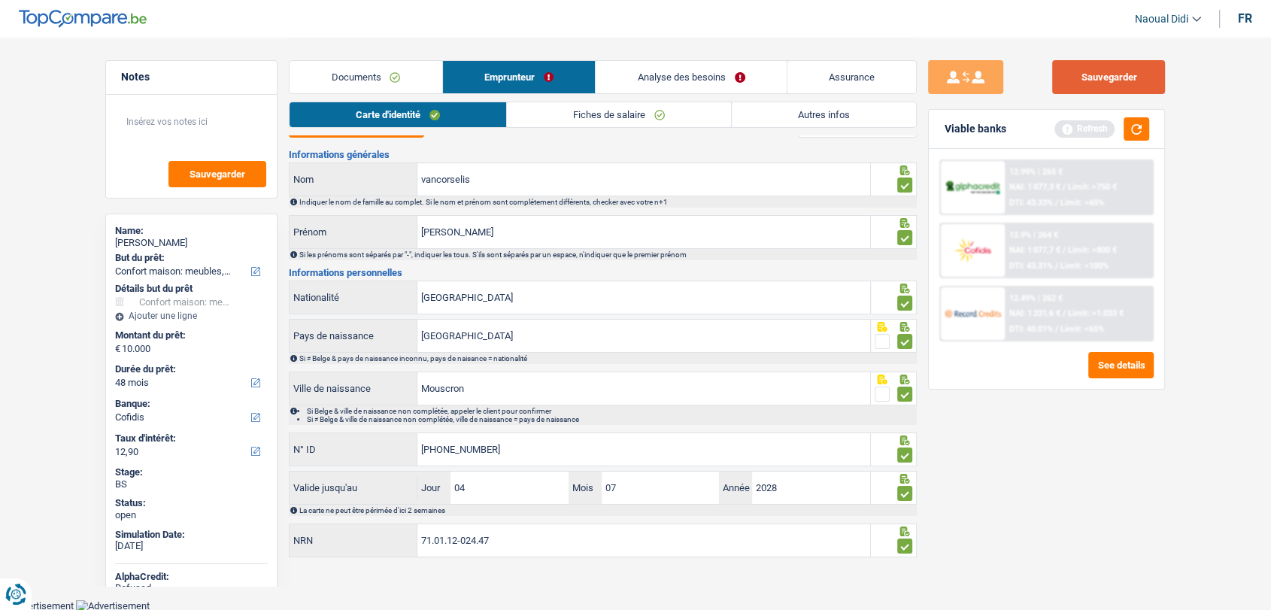
click at [1069, 77] on button "Sauvegarder" at bounding box center [1108, 77] width 113 height 34
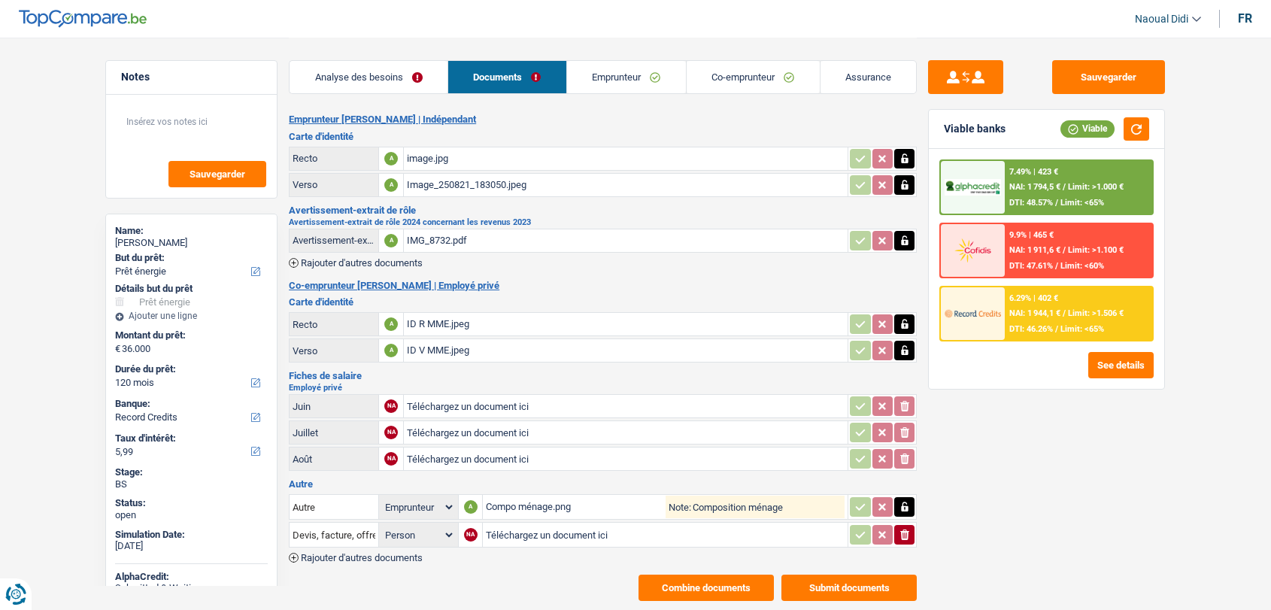
select select "energy"
select select "120"
select select "record credits"
select select "applicant"
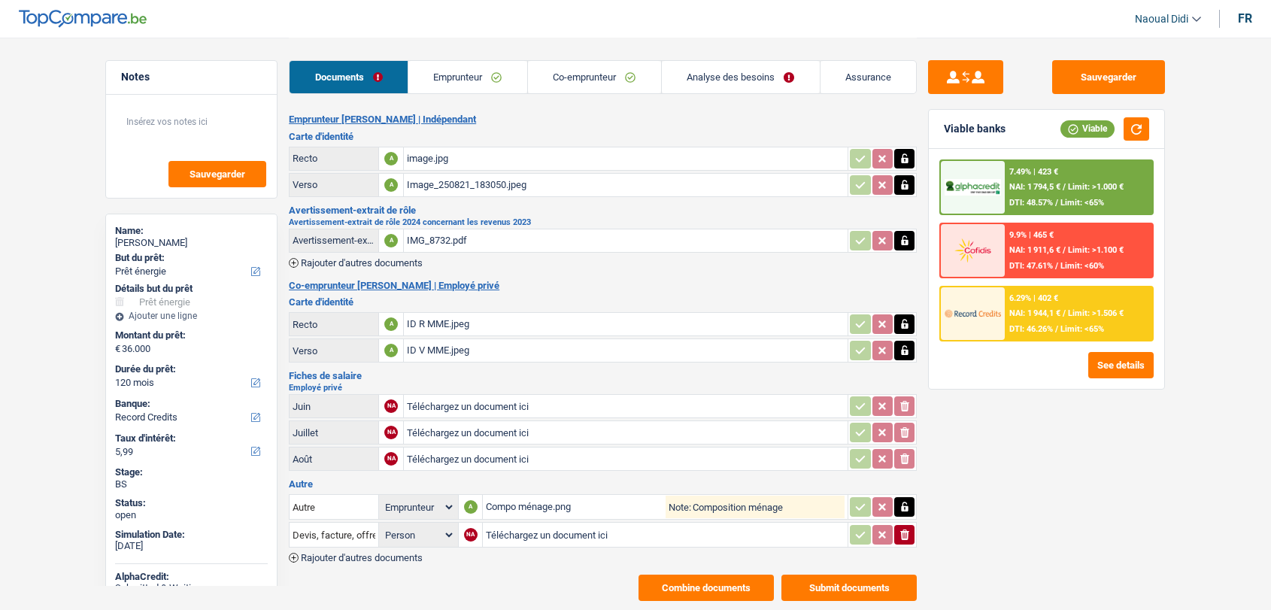
select select "energy"
select select "120"
select select "record credits"
select select "applicant"
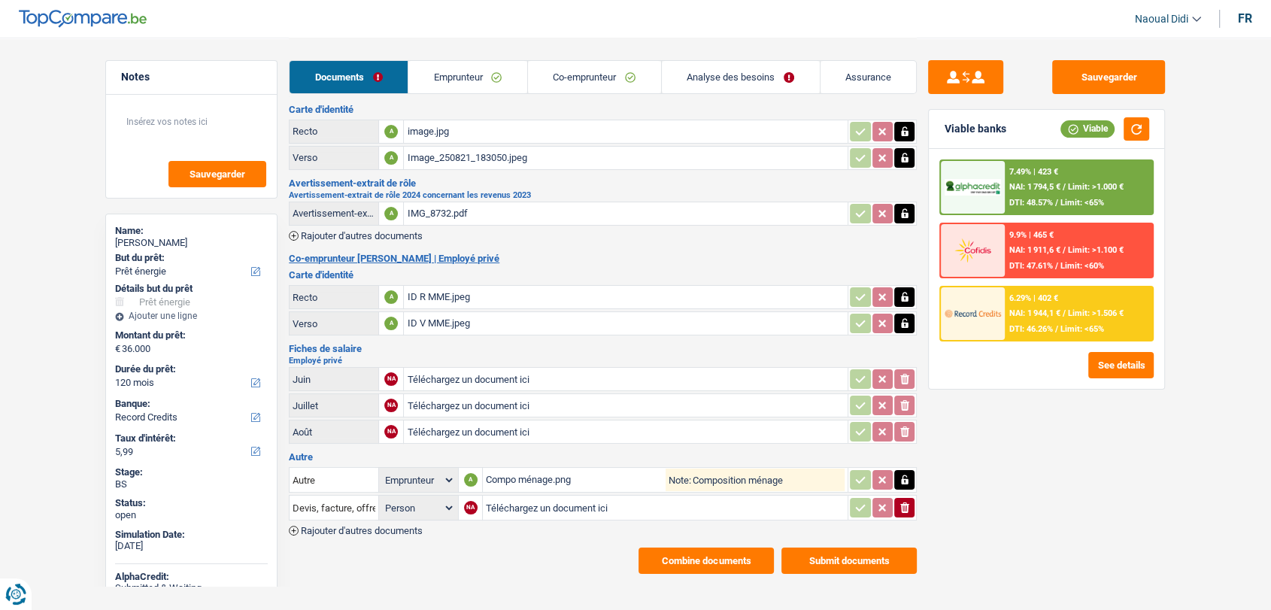
scroll to position [35, 0]
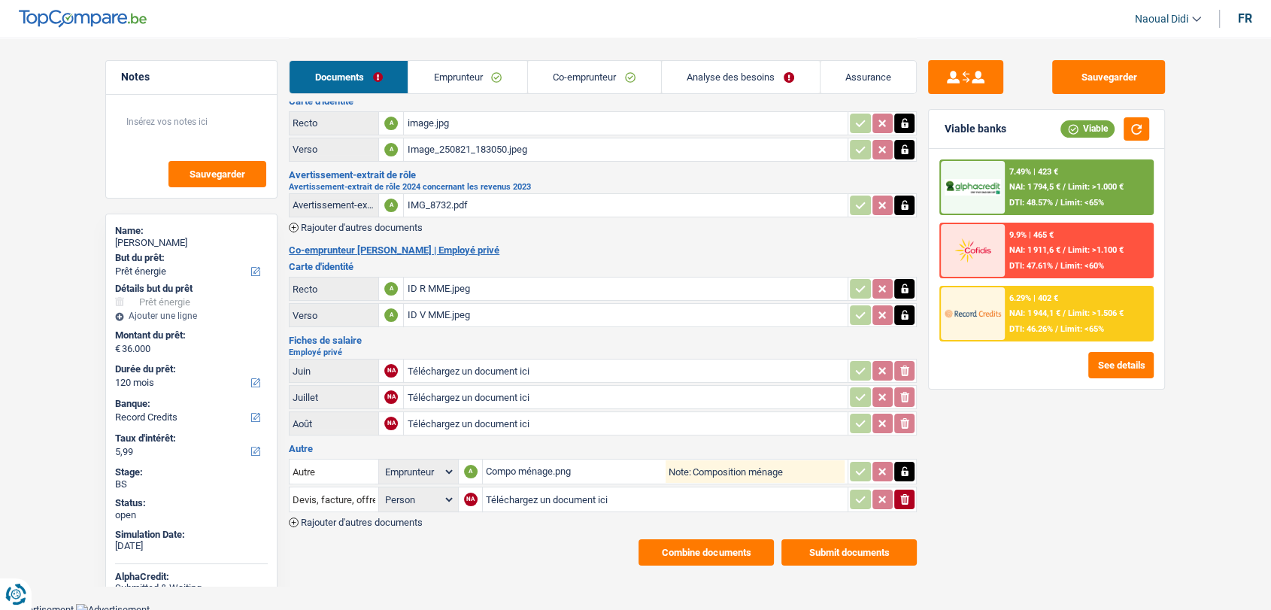
click at [515, 465] on div "Compo ménage.png" at bounding box center [576, 471] width 180 height 23
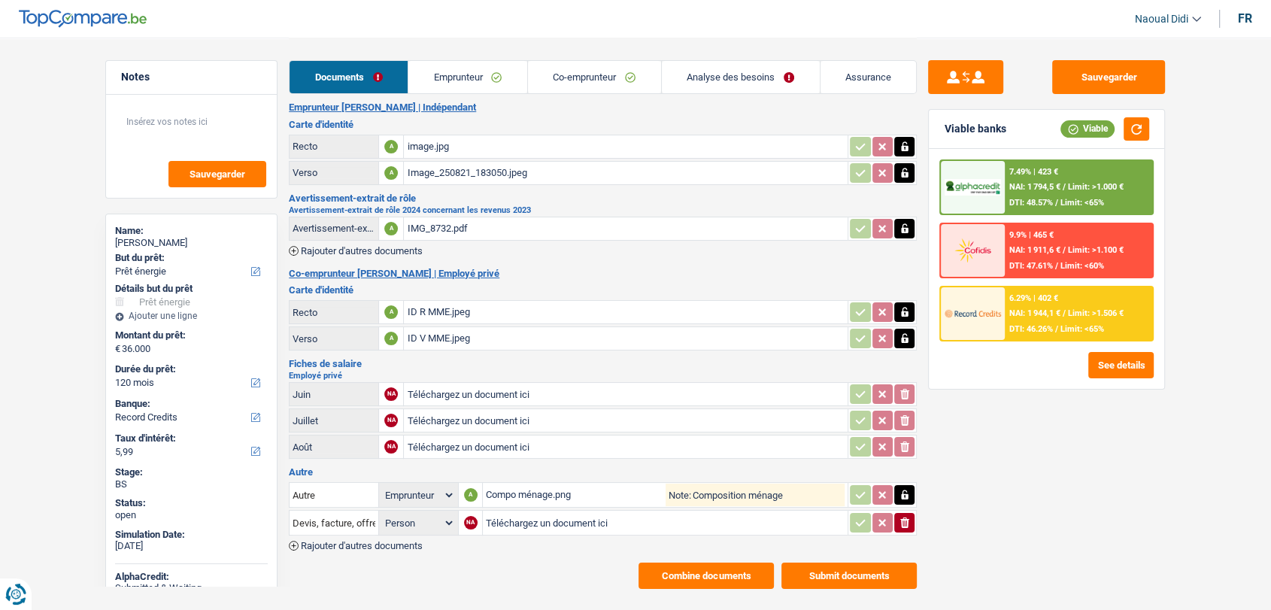
scroll to position [0, 0]
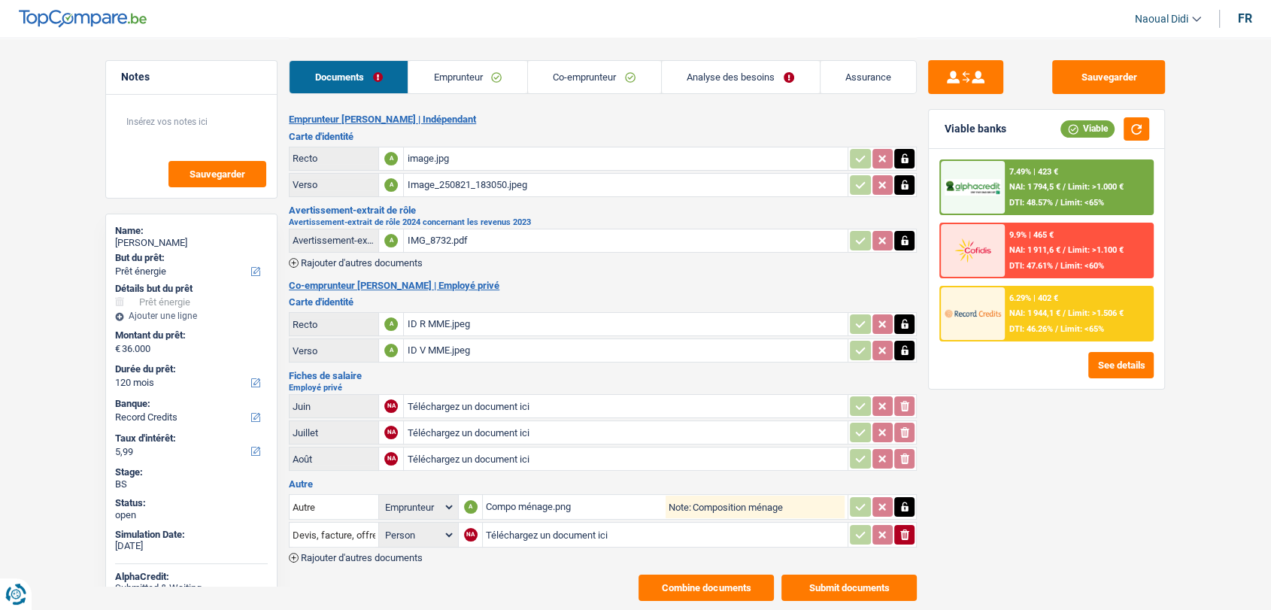
click at [721, 81] on link "Analyse des besoins" at bounding box center [741, 77] width 158 height 32
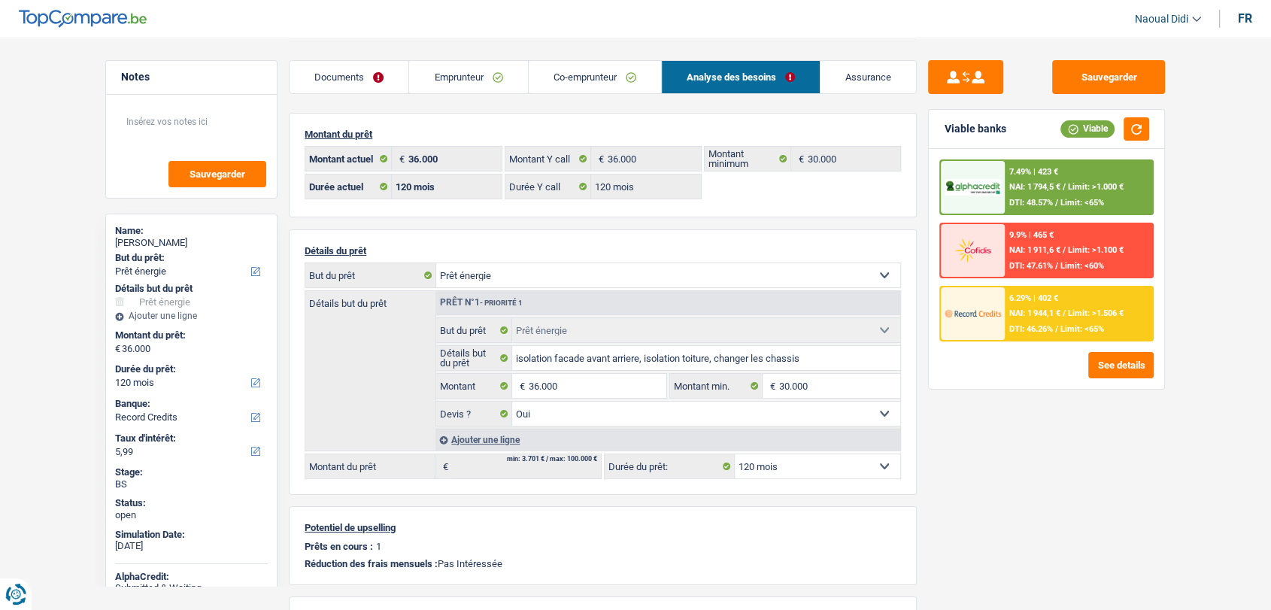
click at [603, 75] on link "Co-emprunteur" at bounding box center [595, 77] width 132 height 32
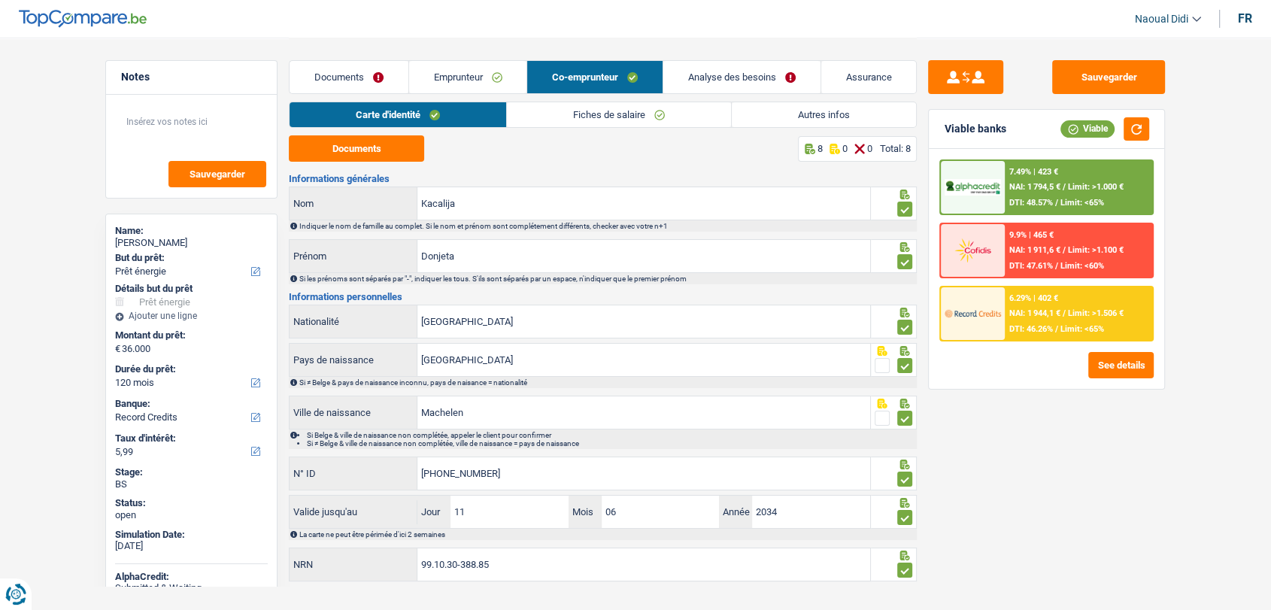
click at [700, 76] on link "Analyse des besoins" at bounding box center [742, 77] width 157 height 32
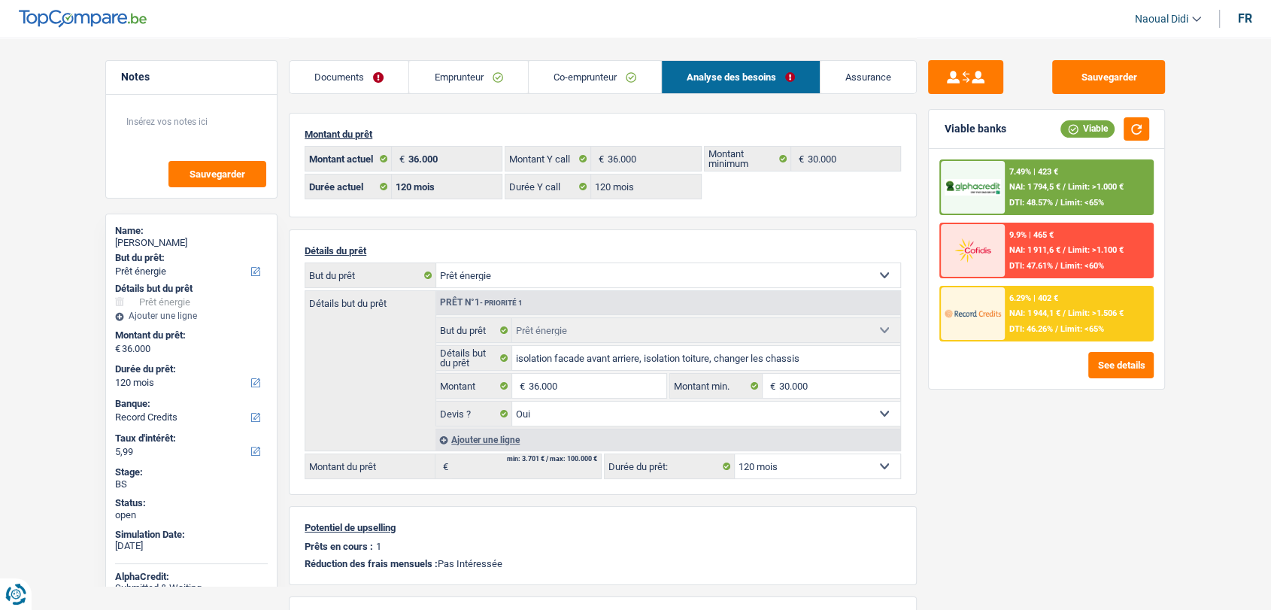
click at [330, 80] on link "Documents" at bounding box center [349, 77] width 119 height 32
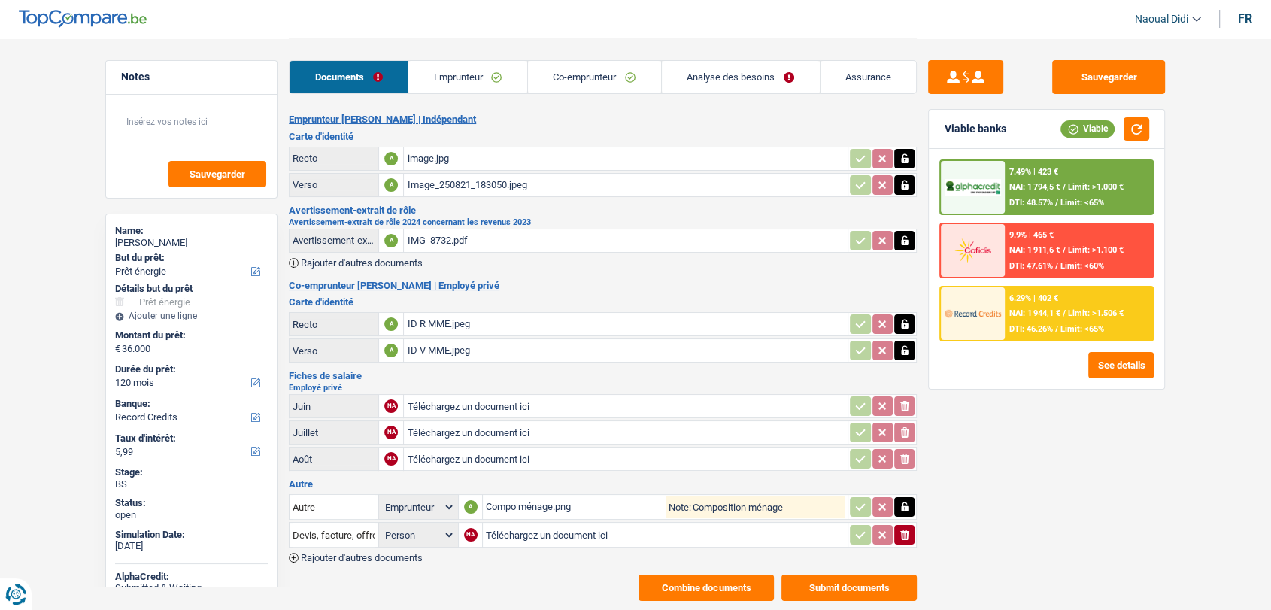
click at [620, 74] on link "Co-emprunteur" at bounding box center [594, 77] width 133 height 32
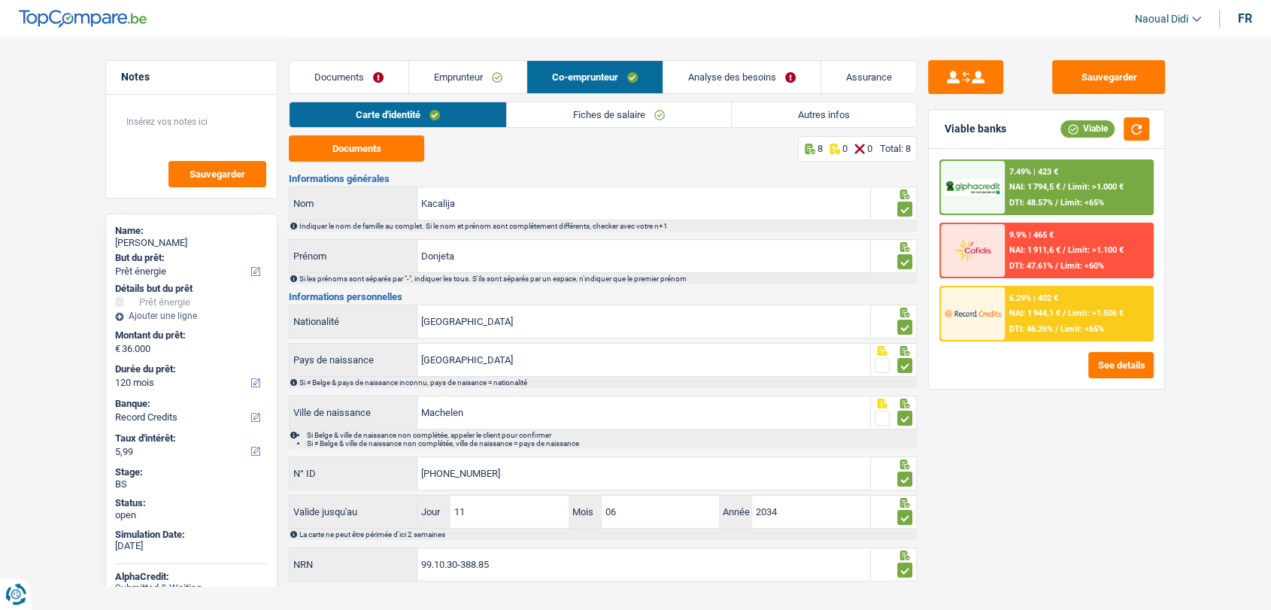
click at [740, 81] on link "Analyse des besoins" at bounding box center [742, 77] width 157 height 32
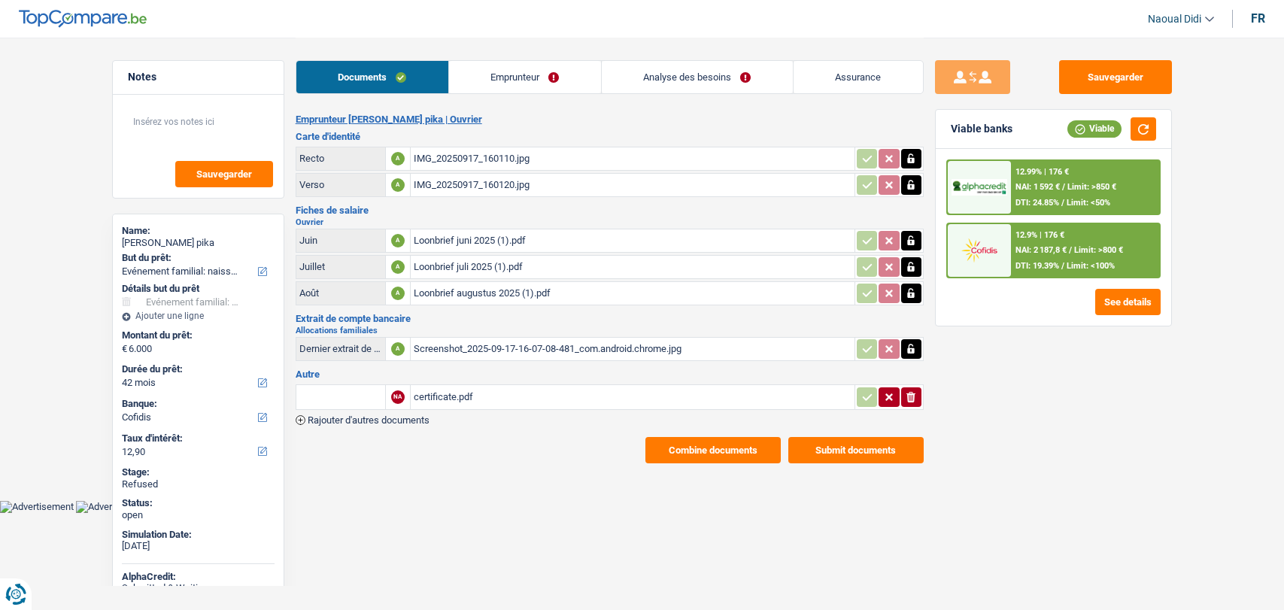
select select "familyEvent"
select select "42"
select select "cofidis"
select select "42"
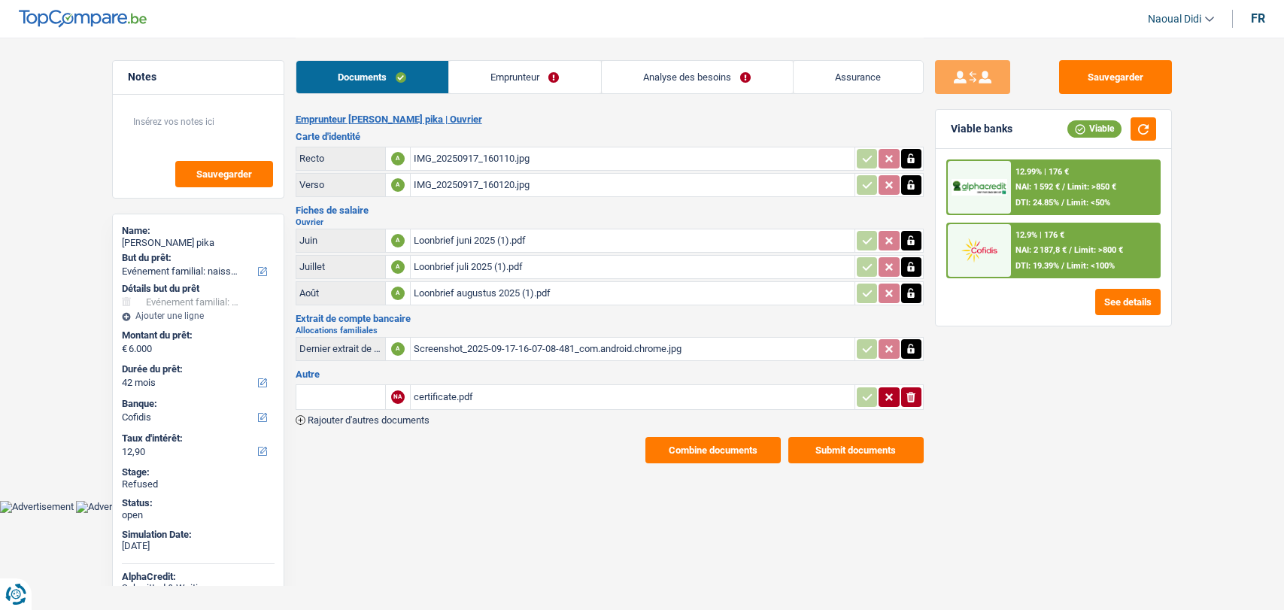
select select "42"
select select "familyEvent"
select select "yes"
select select "42"
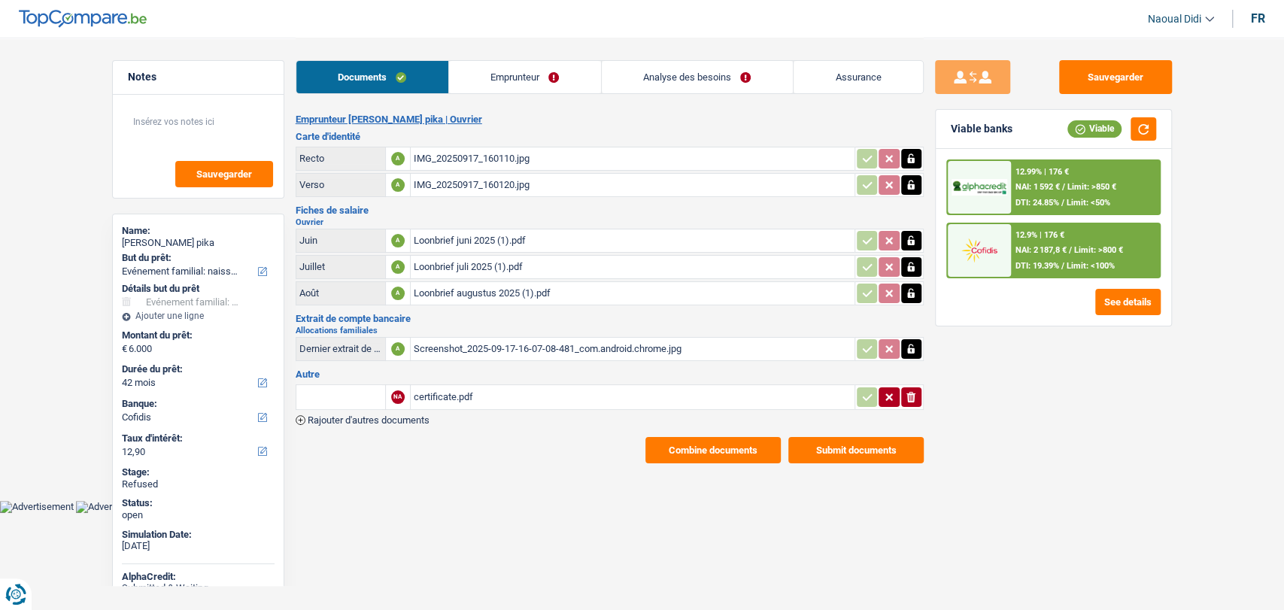
click at [721, 84] on link "Analyse des besoins" at bounding box center [697, 77] width 191 height 32
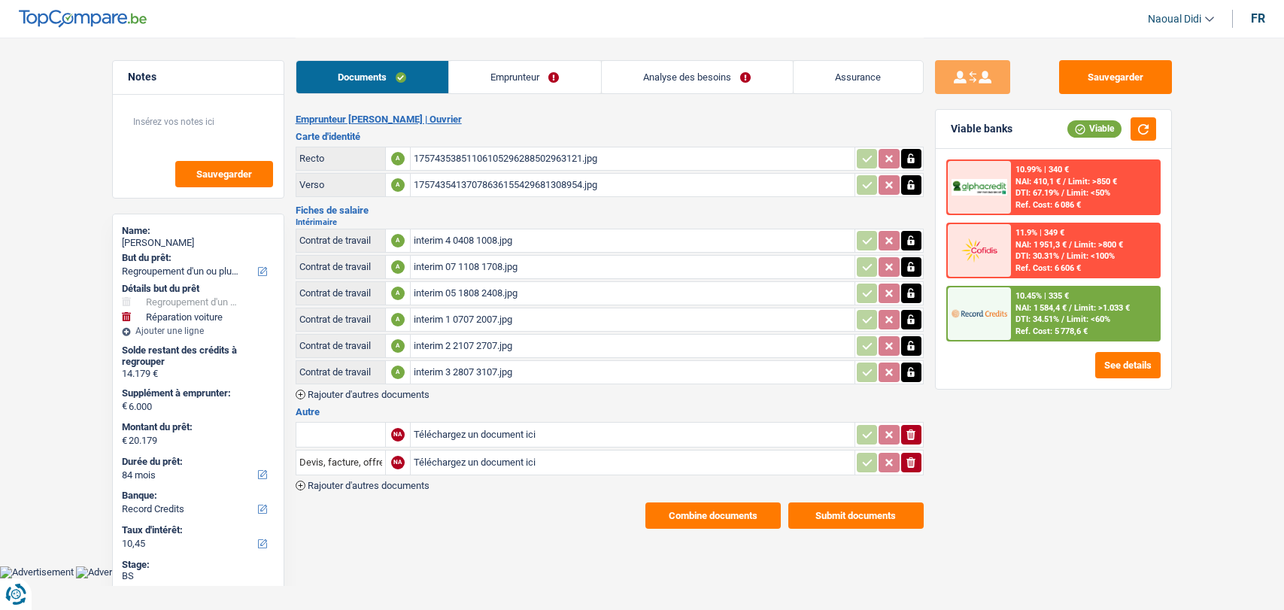
select select "refinancing"
select select "carRepair"
select select "84"
select select "record credits"
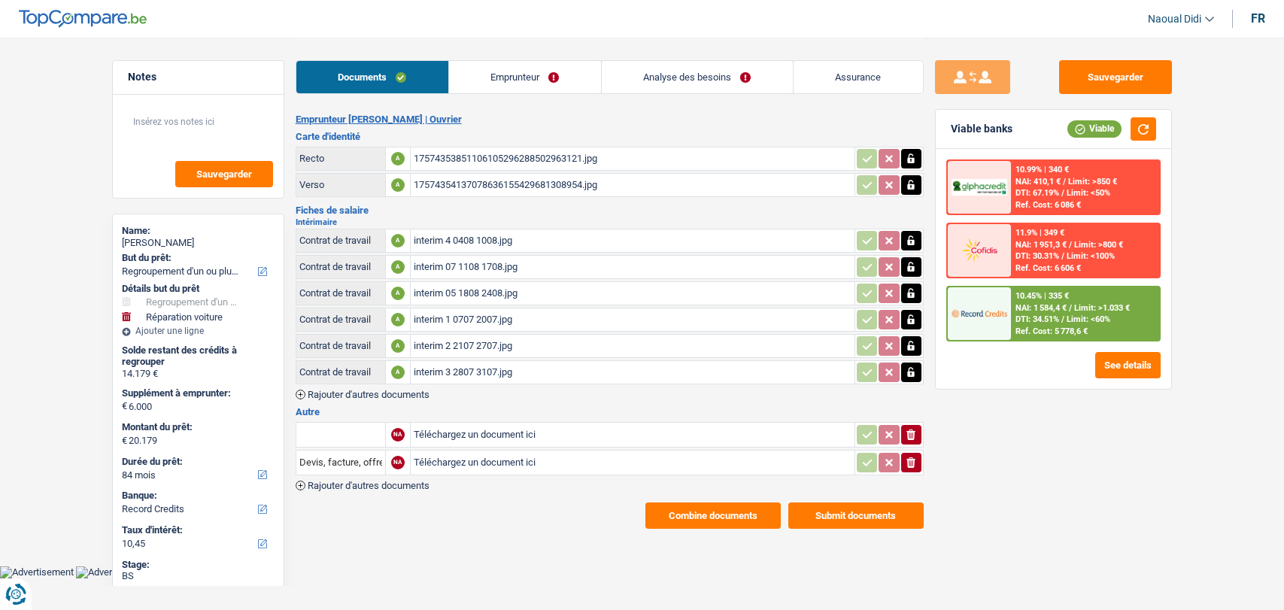
select select "84"
select select "refinancing"
select select "carRepair"
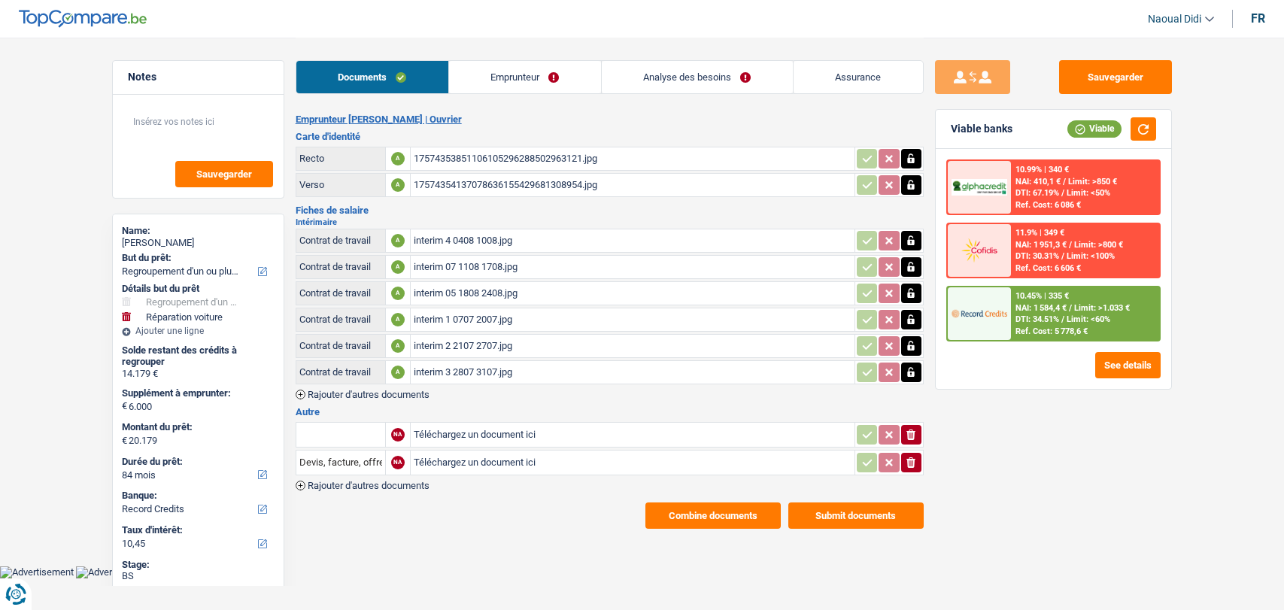
select select "84"
click at [700, 80] on link "Analyse des besoins" at bounding box center [697, 77] width 191 height 32
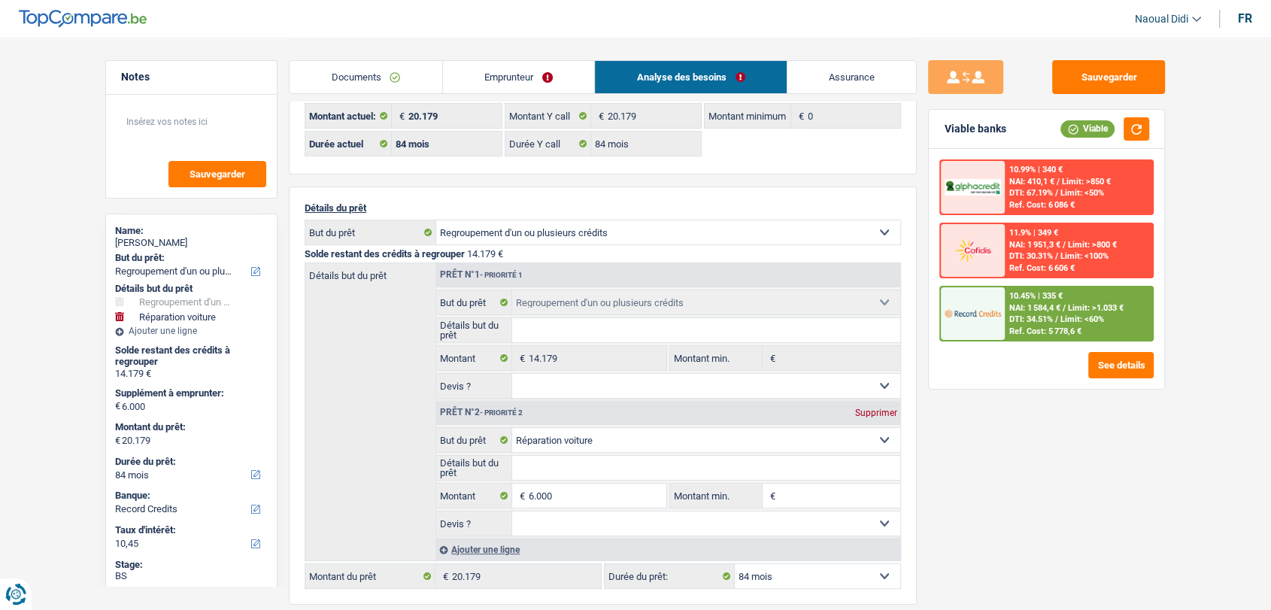
scroll to position [84, 0]
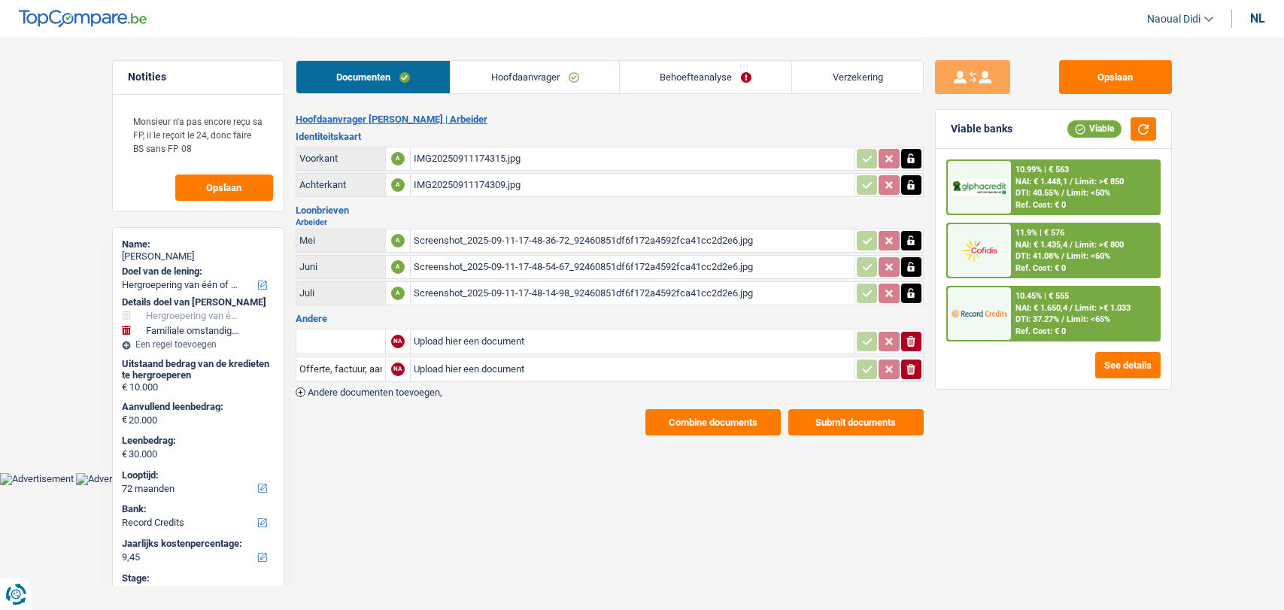
select select "refinancing"
select select "familyEvent"
select select "72"
select select "record credits"
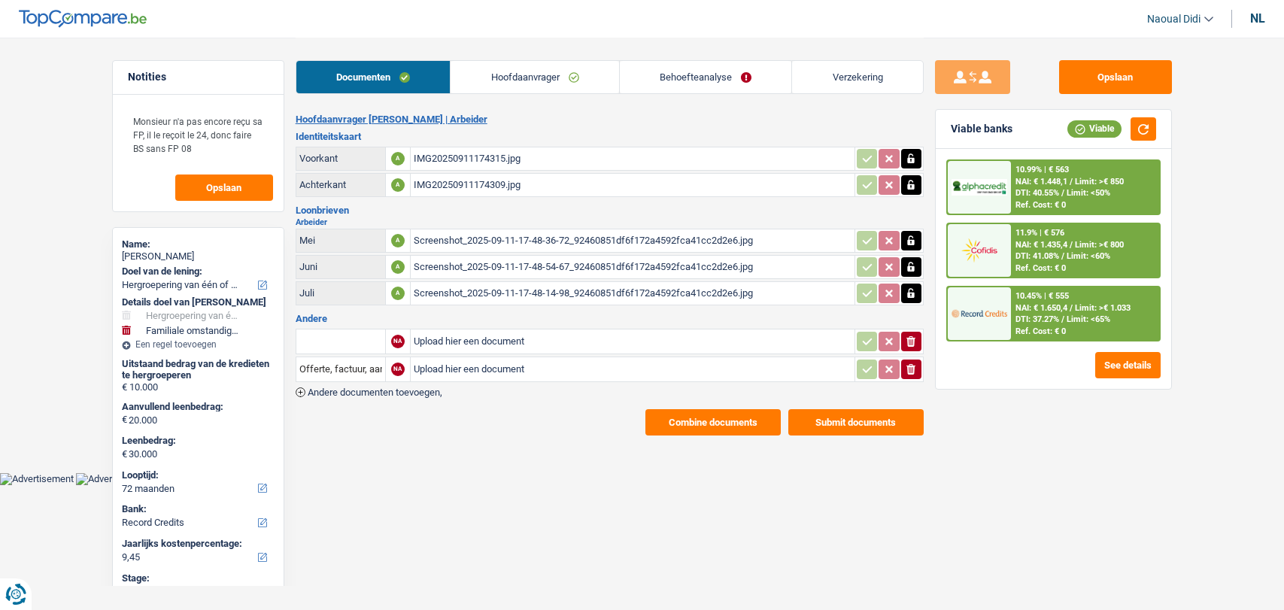
select select "72"
select select "120"
select select "refinancing"
select select "familyEvent"
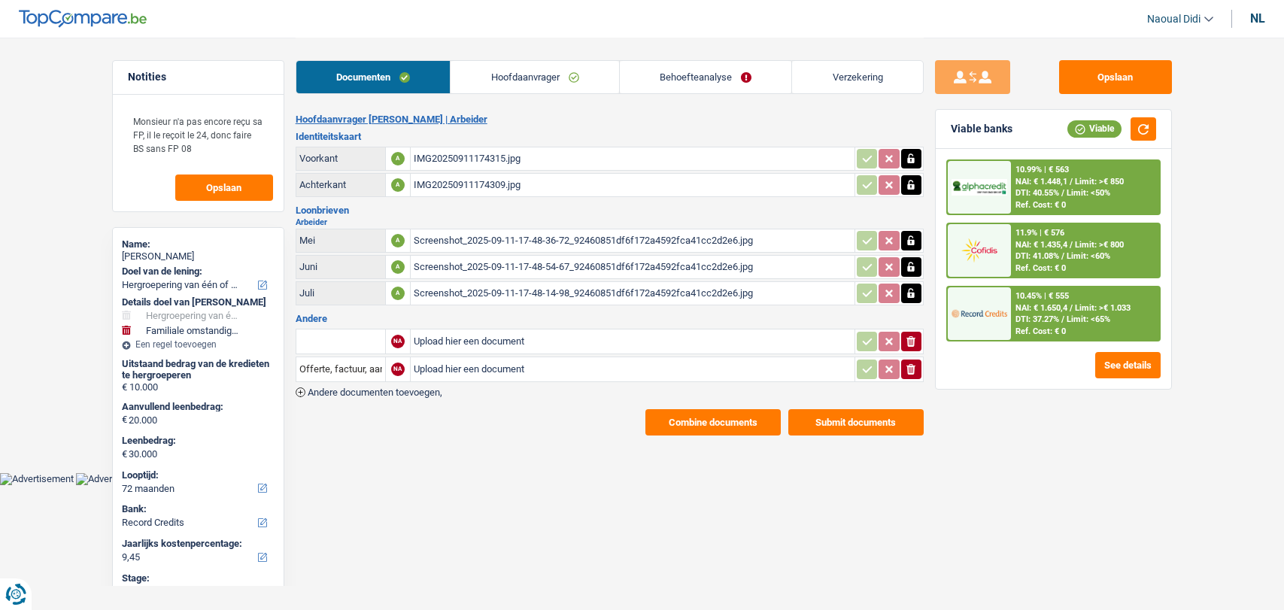
select select "false"
select select "72"
click at [673, 85] on link "Behoefteanalyse" at bounding box center [706, 77] width 172 height 32
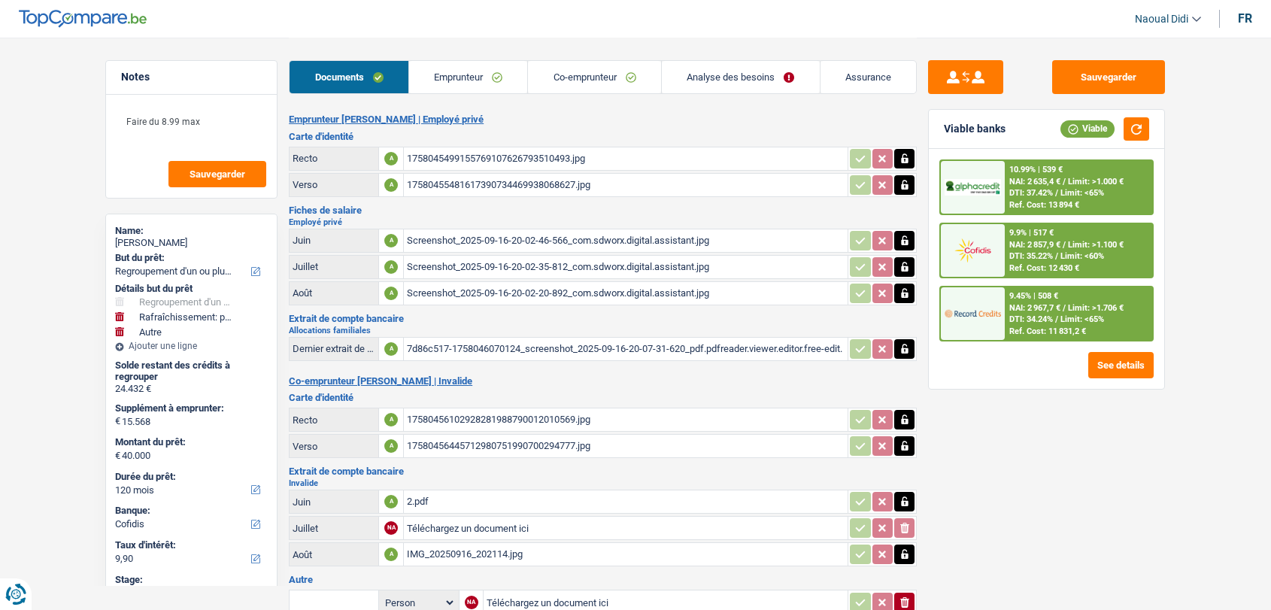
select select "refinancing"
select select "houseOrGarden"
select select "other"
select select "120"
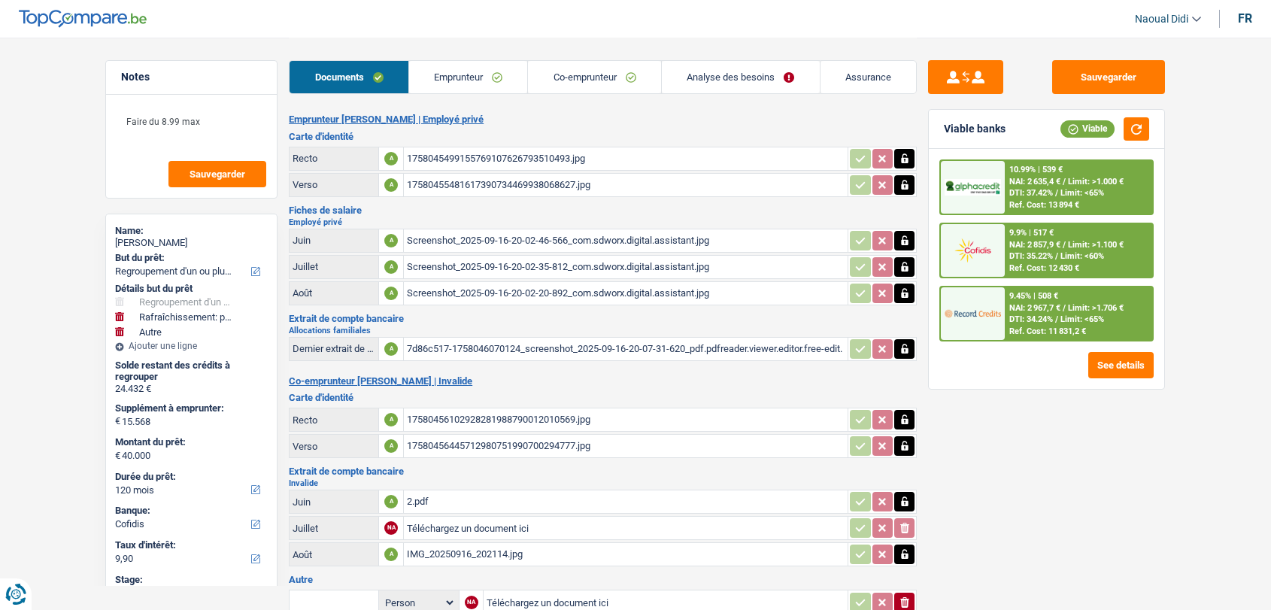
select select "cofidis"
click at [594, 242] on div "Screenshot_2025-09-16-20-02-46-566_com.sdworx.digital.assistant.jpg" at bounding box center [626, 240] width 438 height 23
click at [496, 261] on div "Screenshot_2025-09-16-20-02-35-812_com.sdworx.digital.assistant.jpg" at bounding box center [626, 267] width 438 height 23
click at [461, 289] on div "Screenshot_2025-09-16-20-02-20-892_com.sdworx.digital.assistant.jpg" at bounding box center [626, 293] width 438 height 23
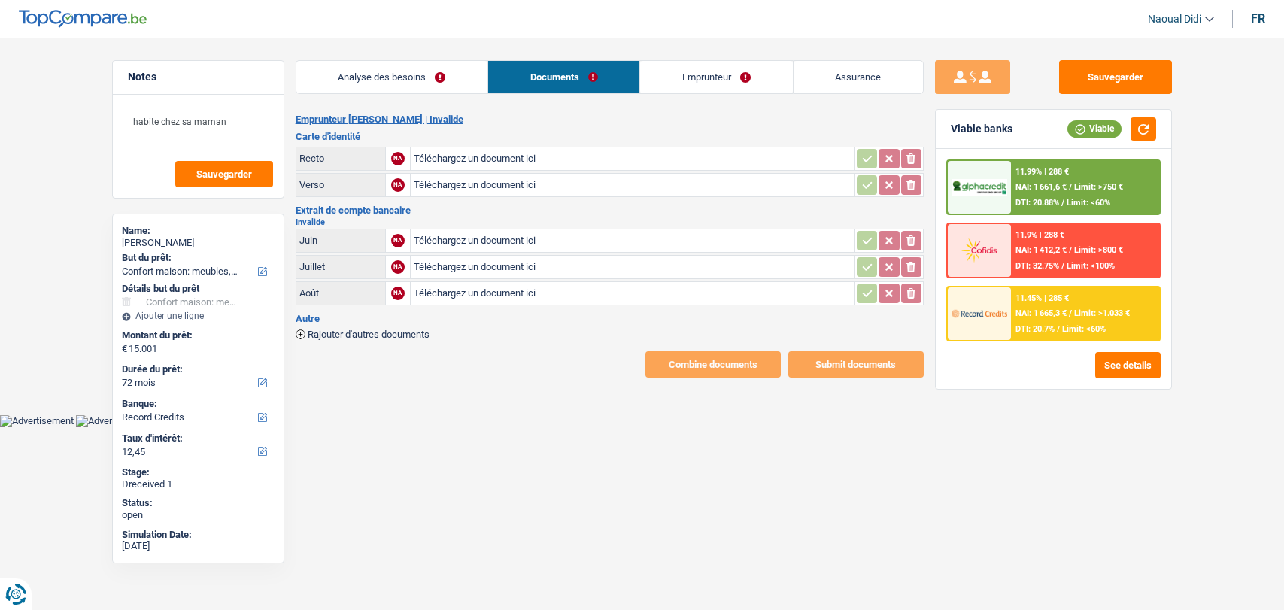
select select "household"
select select "72"
select select "record credits"
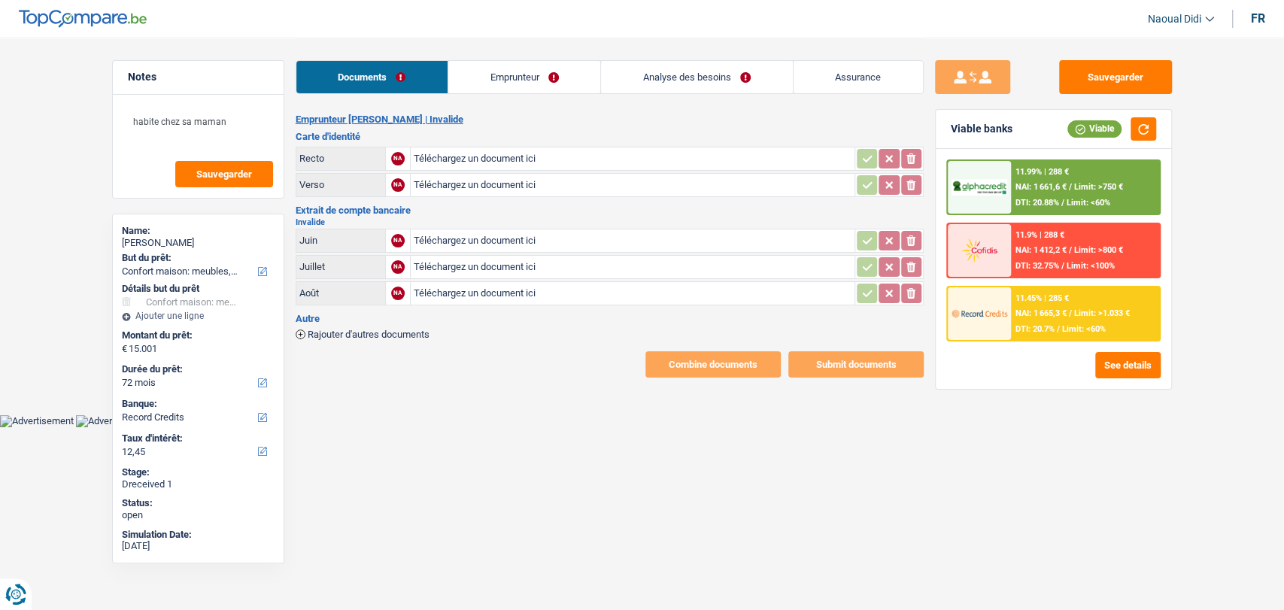
click at [493, 75] on link "Emprunteur" at bounding box center [524, 77] width 152 height 32
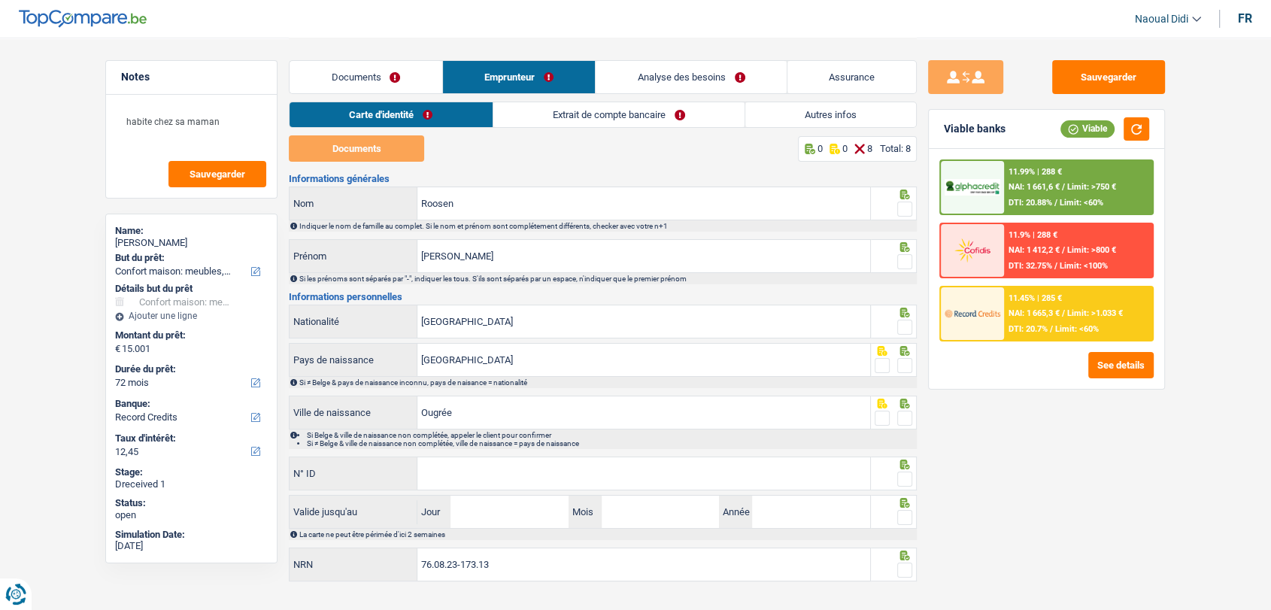
click at [579, 119] on link "Extrait de compte bancaire" at bounding box center [618, 114] width 251 height 25
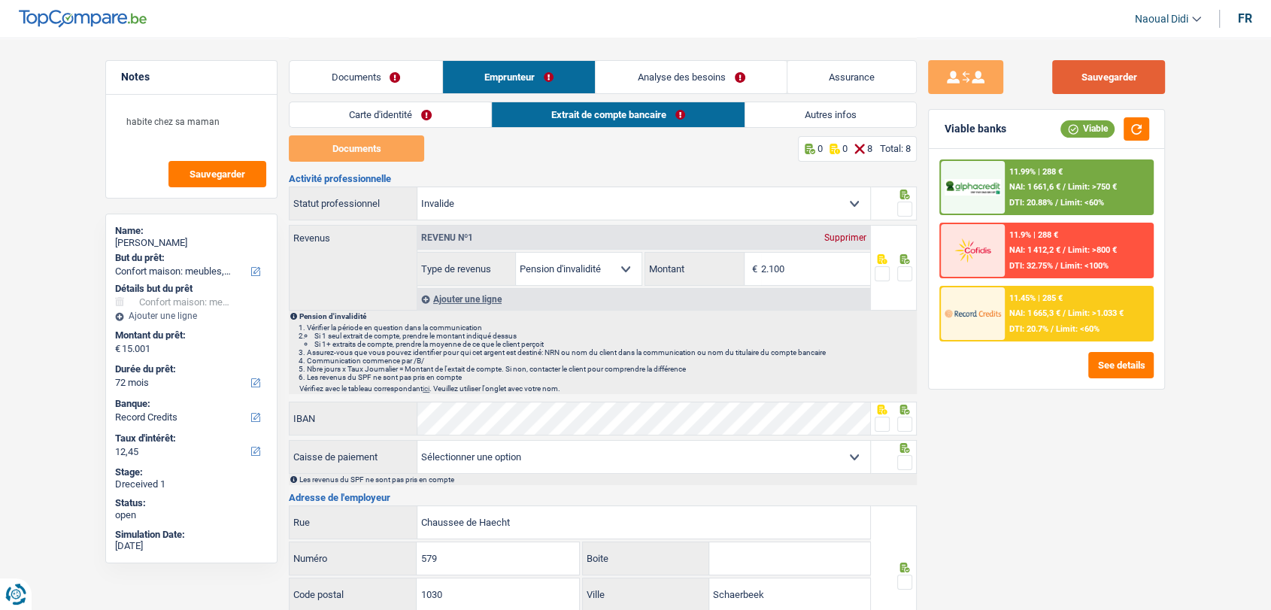
click at [1098, 79] on button "Sauvegarder" at bounding box center [1108, 77] width 113 height 34
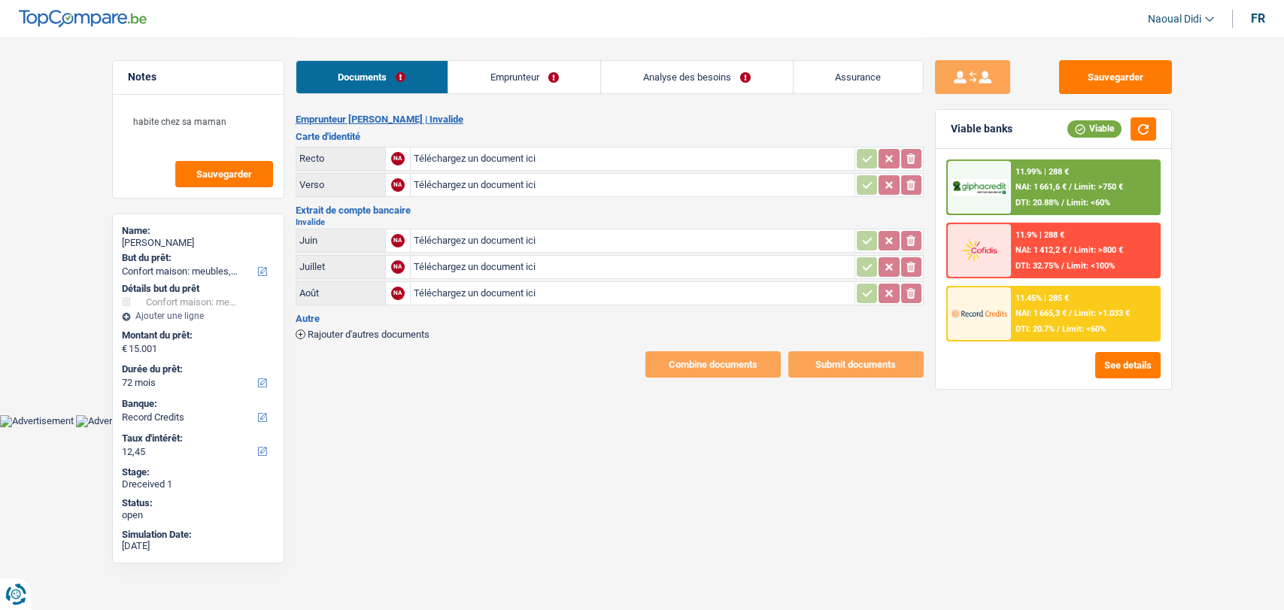
select select "household"
select select "72"
select select "record credits"
click at [500, 152] on input "Téléchargez un document ici" at bounding box center [633, 158] width 438 height 23
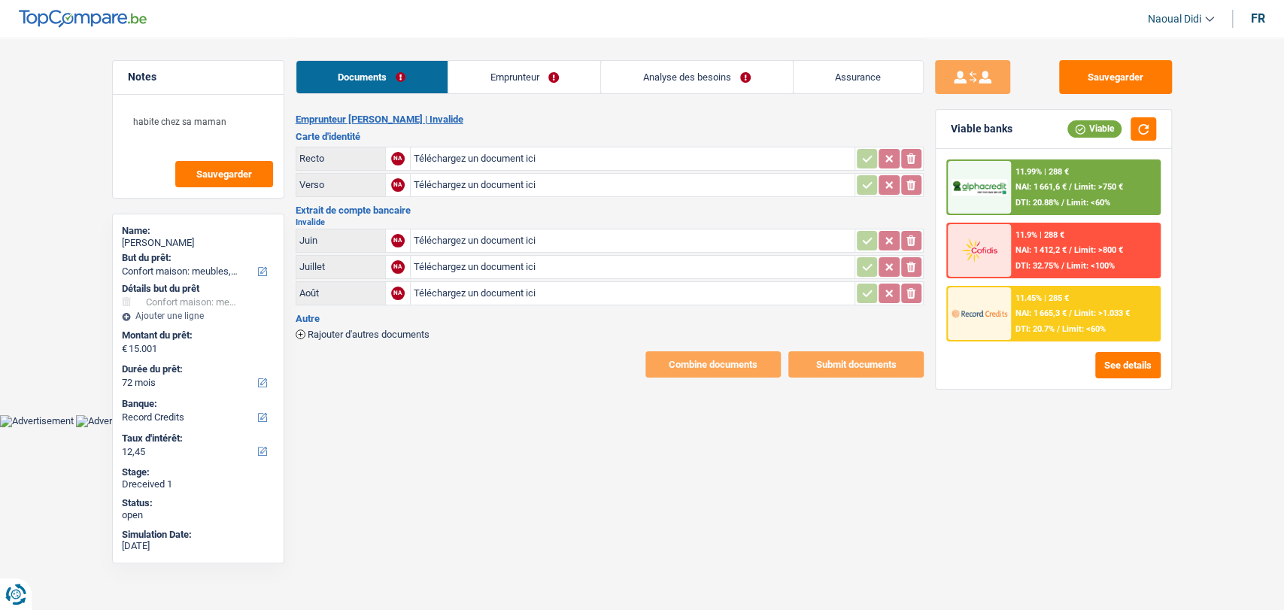
type input "C:\fakepath\20250916_120812.jpg"
click at [502, 188] on input "Téléchargez un document ici" at bounding box center [633, 185] width 438 height 23
type input "C:\fakepath\20250916_120826.jpg"
click at [466, 231] on input "Téléchargez un document ici" at bounding box center [633, 240] width 438 height 23
type input "C:\fakepath\roosen.pdf"
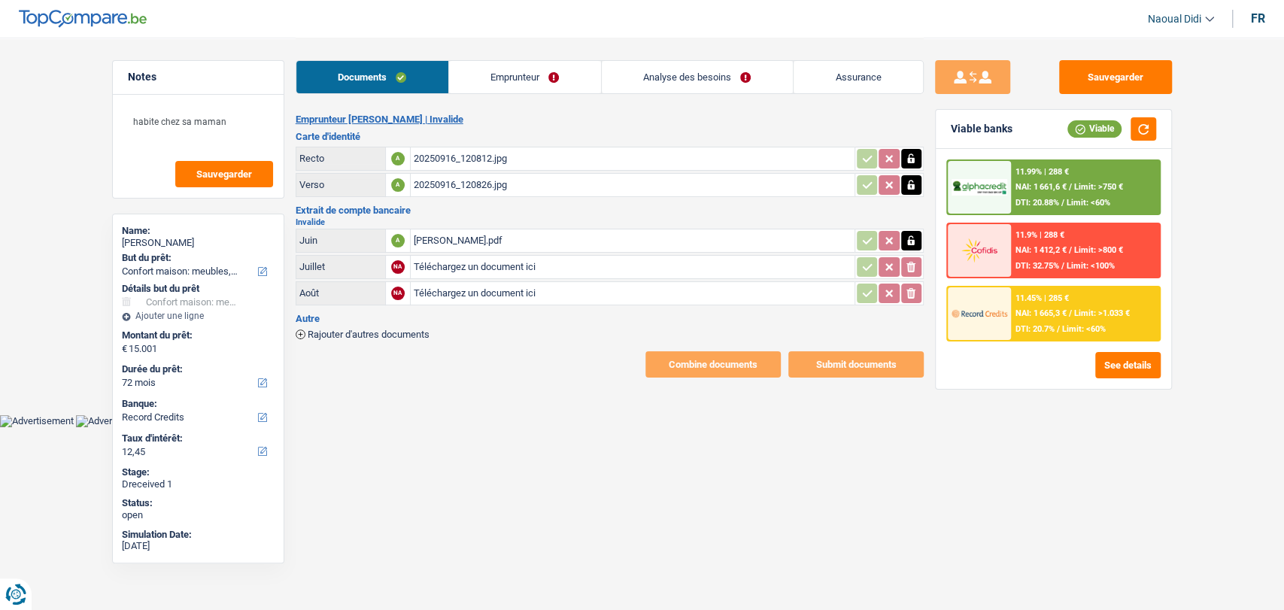
click at [427, 272] on input "Téléchargez un document ici" at bounding box center [633, 267] width 438 height 23
type input "C:\fakepath\roosen2.pdf"
click at [435, 296] on input "Téléchargez un document ici" at bounding box center [633, 293] width 438 height 23
type input "C:\fakepath\roosen3.pdf"
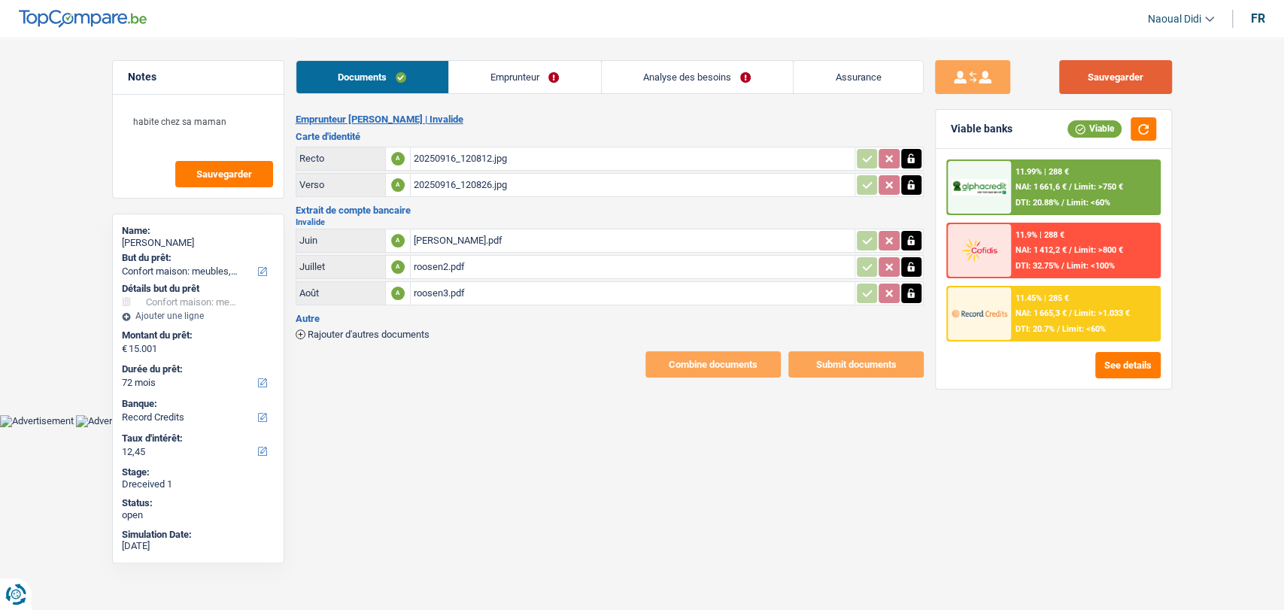
click at [1101, 90] on button "Sauvegarder" at bounding box center [1115, 77] width 113 height 34
click at [518, 77] on link "Emprunteur" at bounding box center [525, 77] width 152 height 32
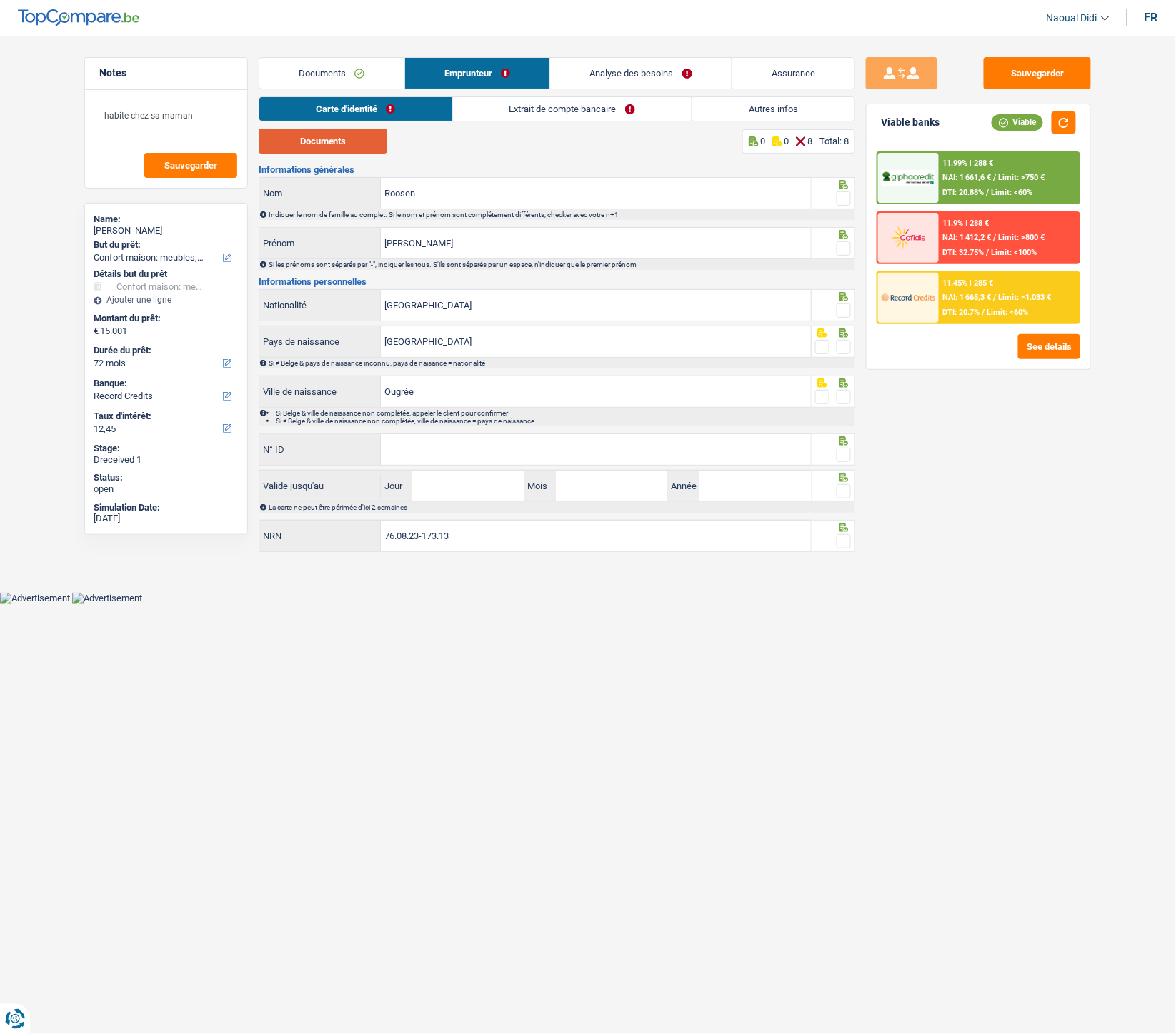
click at [297, 140] on button "Documents" at bounding box center [322, 141] width 128 height 25
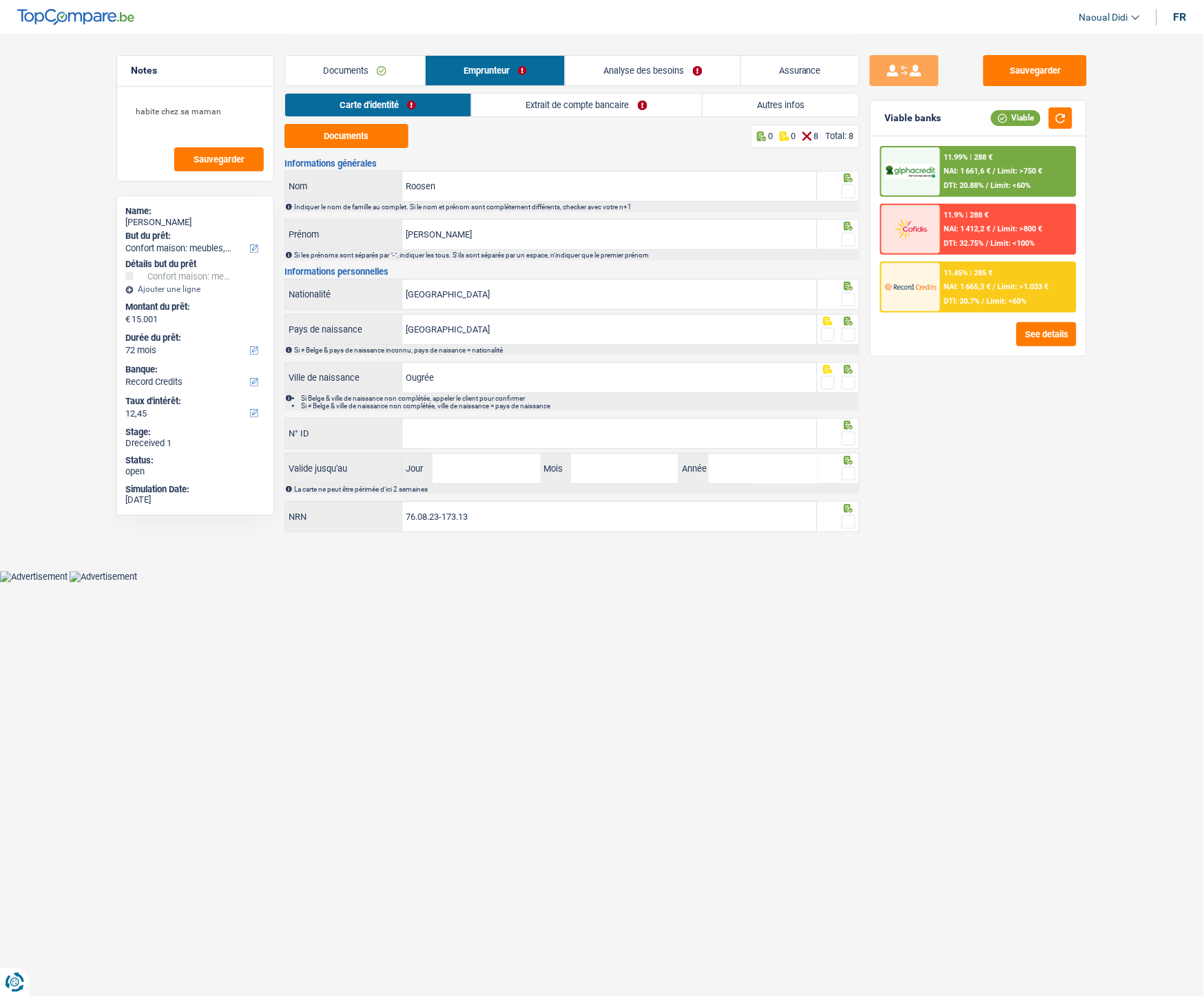
click at [846, 189] on span at bounding box center [848, 191] width 14 height 14
click at [0, 0] on input "radio" at bounding box center [0, 0] width 0 height 0
click at [850, 235] on span at bounding box center [848, 239] width 14 height 14
click at [0, 0] on input "radio" at bounding box center [0, 0] width 0 height 0
click at [848, 298] on span at bounding box center [848, 299] width 14 height 14
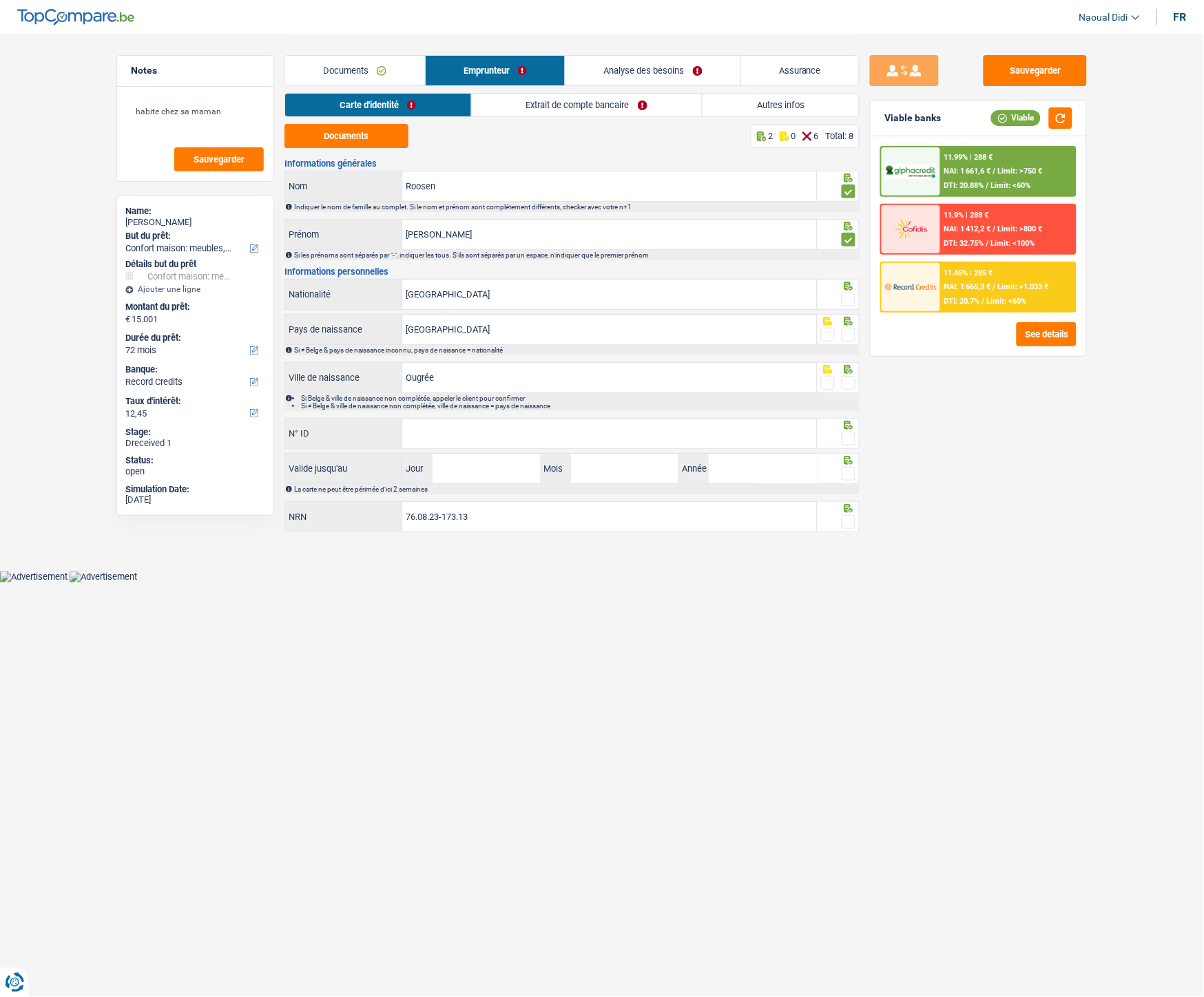
click at [0, 0] on input "radio" at bounding box center [0, 0] width 0 height 0
click at [850, 335] on span at bounding box center [848, 334] width 14 height 14
click at [0, 0] on input "radio" at bounding box center [0, 0] width 0 height 0
click at [848, 388] on span at bounding box center [848, 383] width 14 height 14
click at [0, 0] on input "radio" at bounding box center [0, 0] width 0 height 0
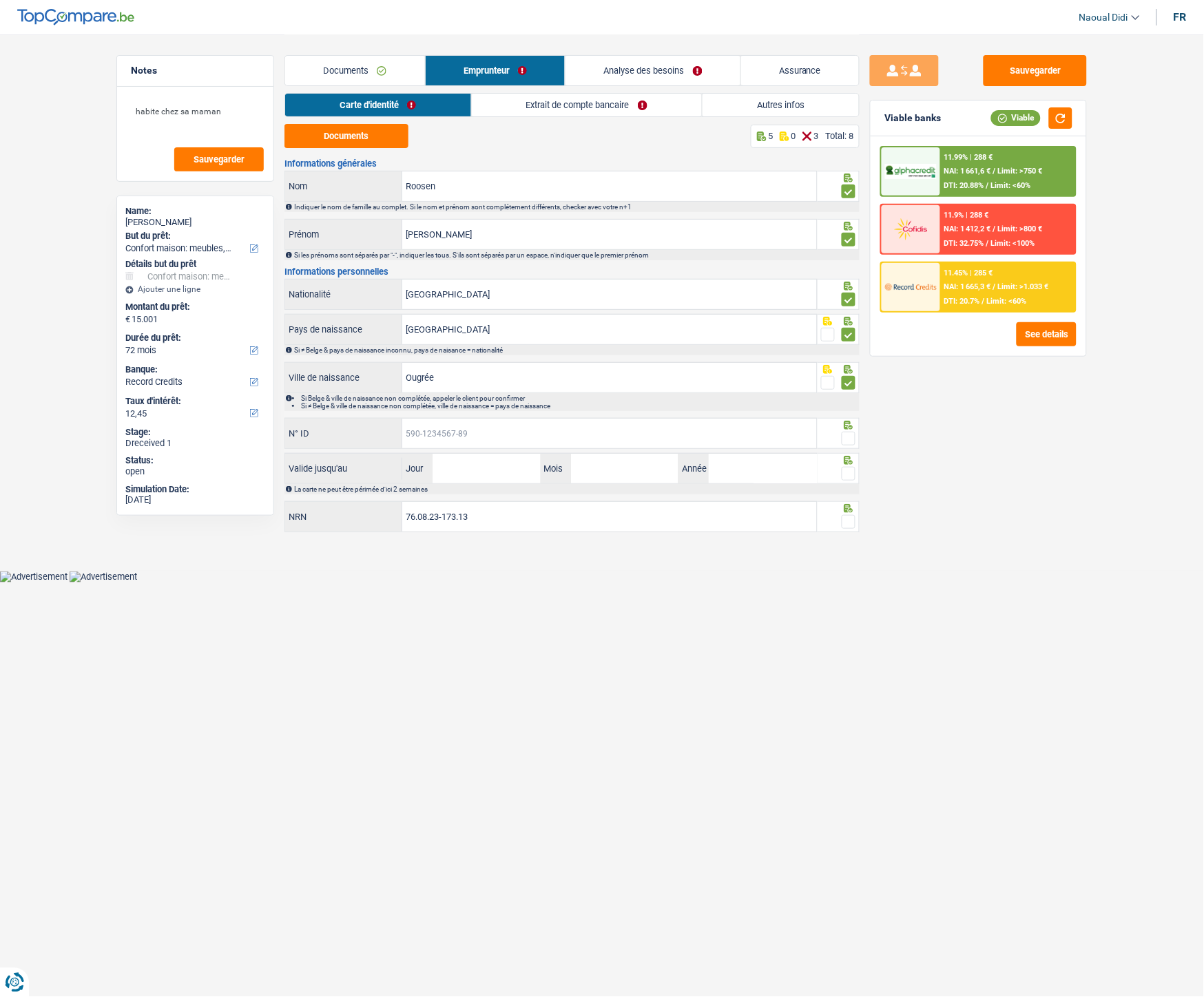
click at [637, 428] on input "N° ID" at bounding box center [609, 433] width 415 height 29
paste input "592-2425000-81"
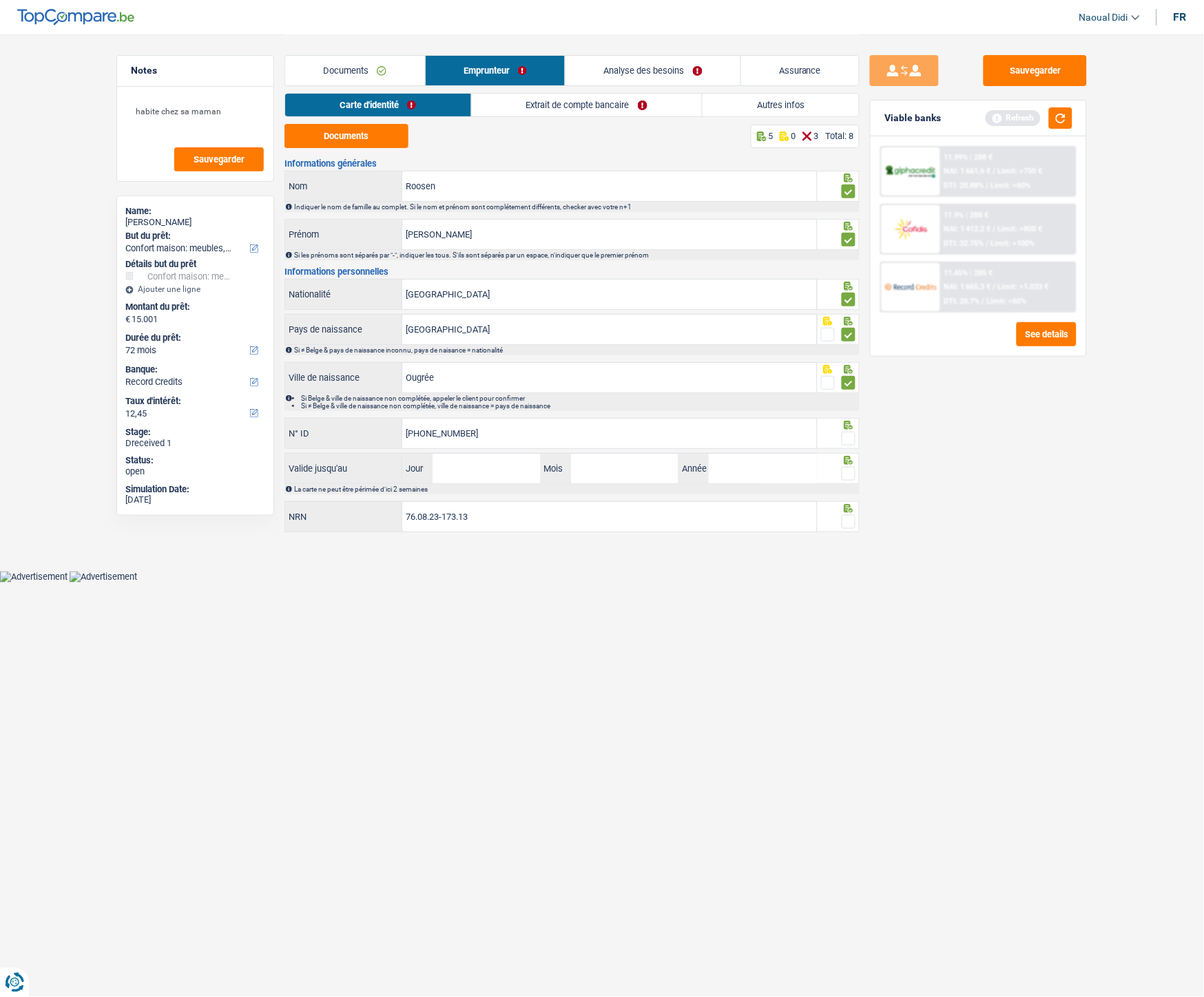
type input "592-2425000-81"
click at [841, 435] on fieldset at bounding box center [839, 439] width 35 height 17
click at [850, 440] on span at bounding box center [848, 439] width 14 height 14
click at [0, 0] on input "radio" at bounding box center [0, 0] width 0 height 0
click at [480, 472] on input "Jour" at bounding box center [485, 469] width 107 height 29
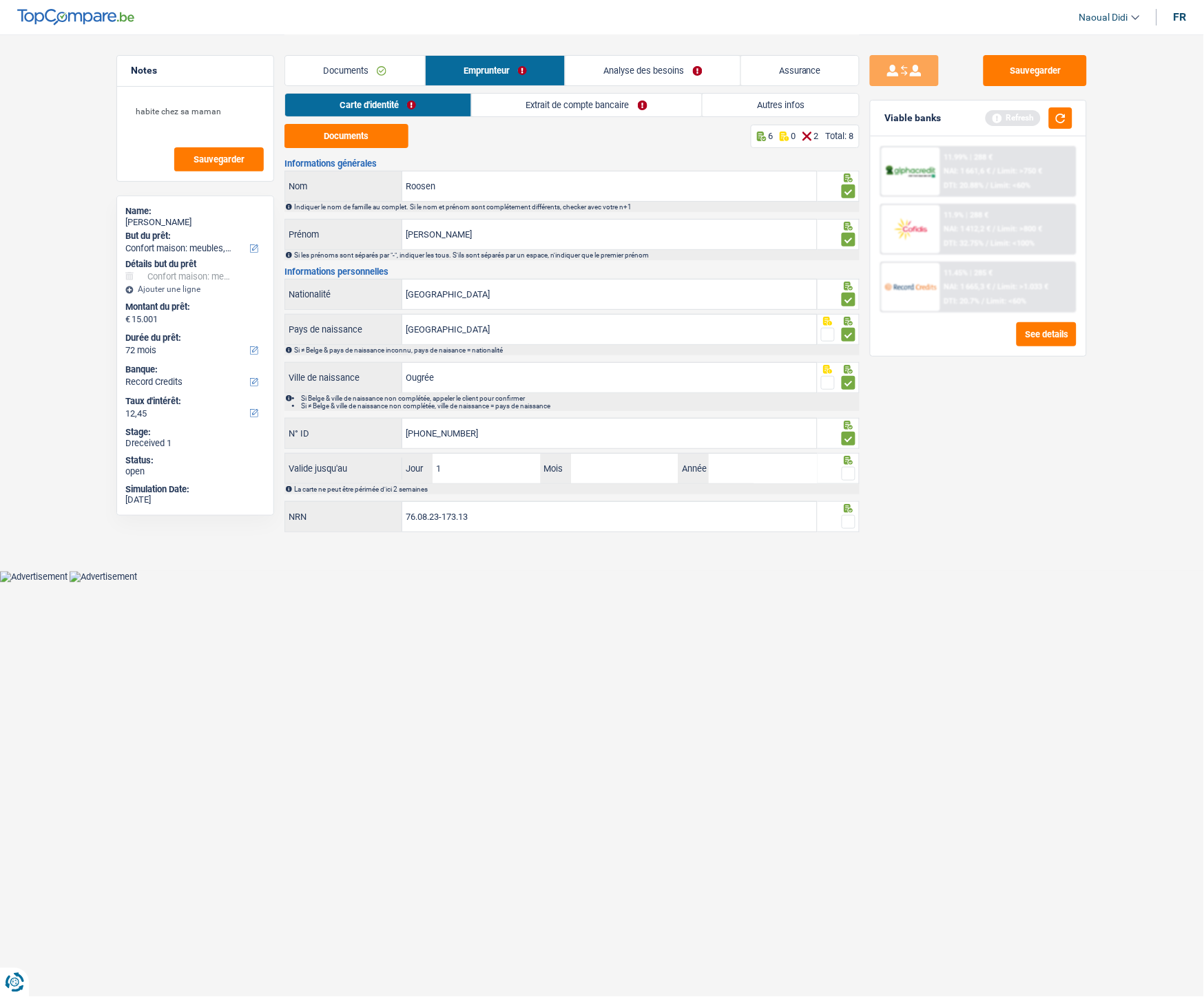
type input "16"
type input "11"
type input "2025"
click at [849, 479] on span at bounding box center [848, 473] width 14 height 14
click at [0, 0] on input "radio" at bounding box center [0, 0] width 0 height 0
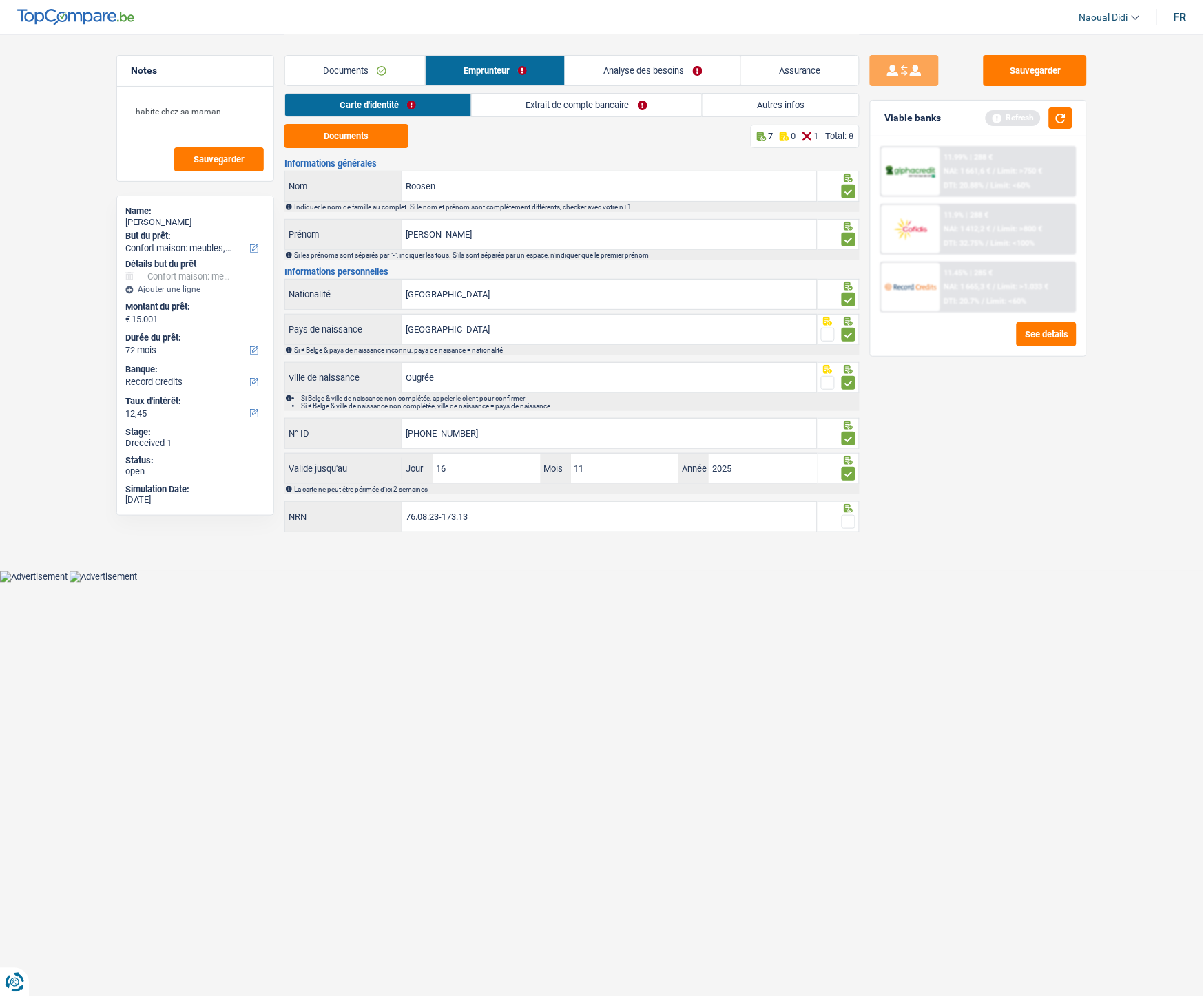
click at [849, 518] on span at bounding box center [848, 522] width 14 height 14
click at [0, 0] on input "radio" at bounding box center [0, 0] width 0 height 0
click at [570, 101] on link "Extrait de compte bancaire" at bounding box center [586, 104] width 230 height 23
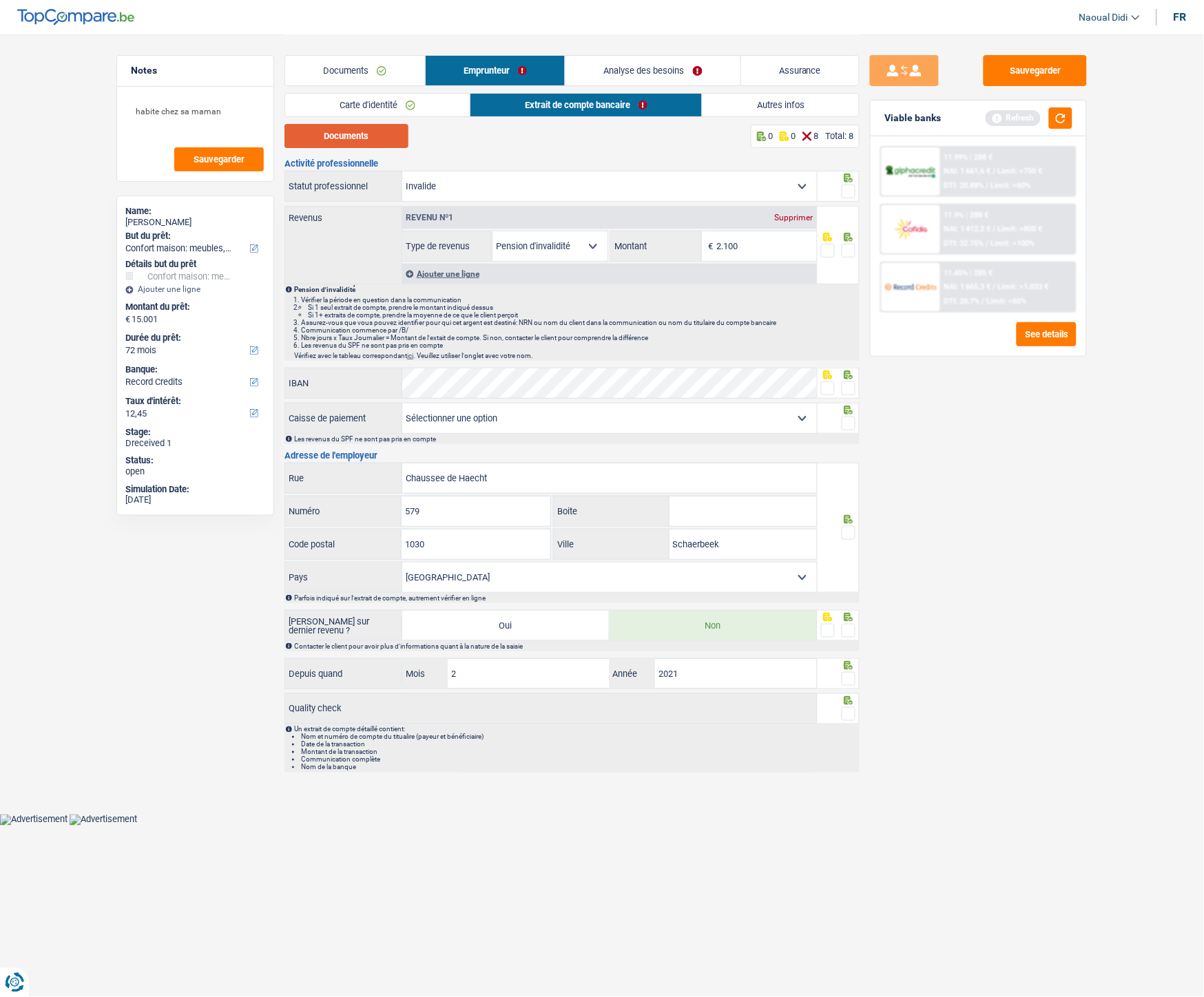
click at [385, 126] on button "Documents" at bounding box center [346, 135] width 124 height 24
click at [763, 250] on input "2.100" at bounding box center [766, 246] width 100 height 29
type input "2.073"
click at [847, 252] on span at bounding box center [848, 250] width 14 height 14
click at [0, 0] on input "radio" at bounding box center [0, 0] width 0 height 0
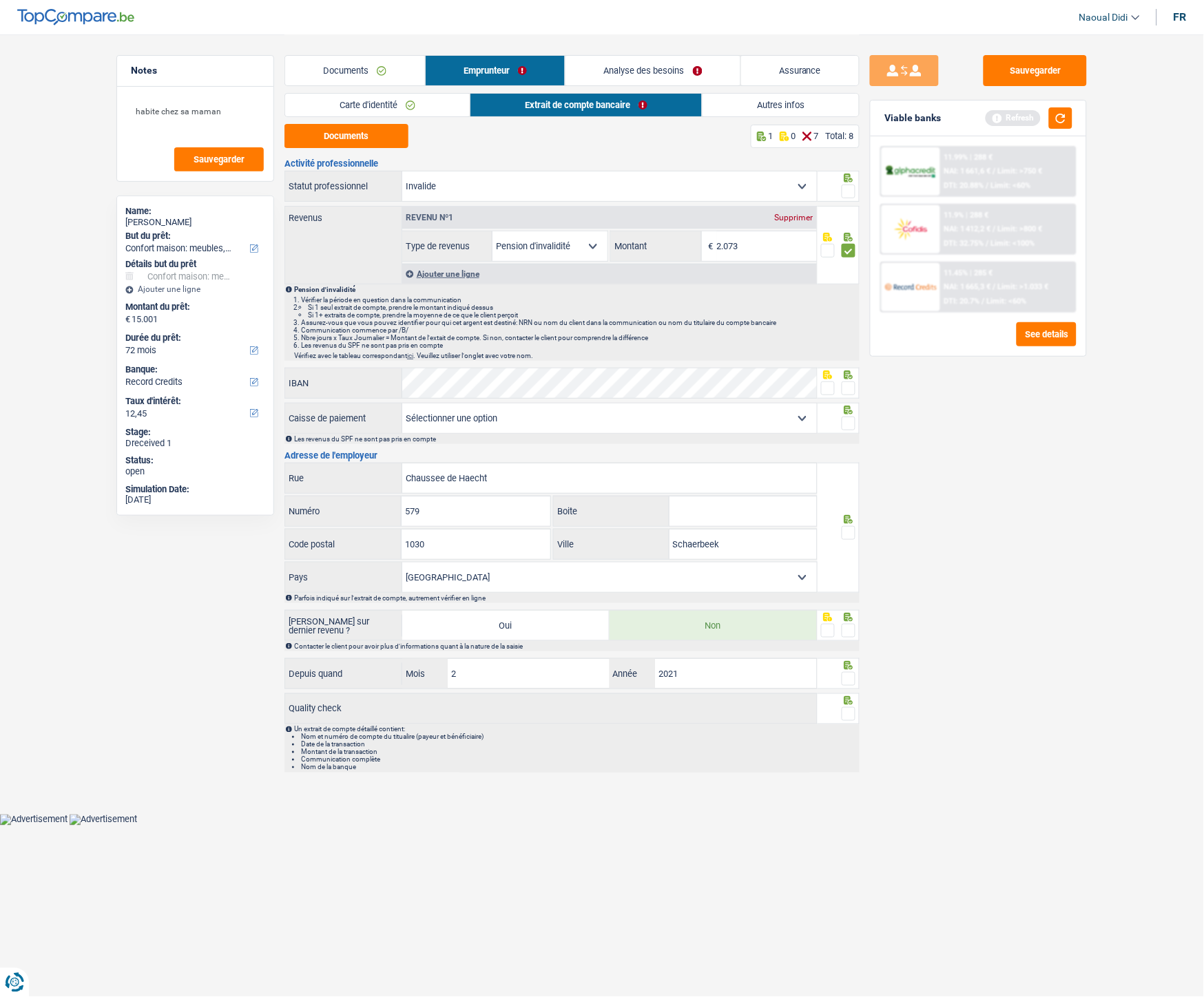
click at [852, 187] on span at bounding box center [848, 191] width 14 height 14
click at [0, 0] on input "radio" at bounding box center [0, 0] width 0 height 0
click at [849, 391] on span at bounding box center [848, 388] width 14 height 14
click at [0, 0] on input "radio" at bounding box center [0, 0] width 0 height 0
click at [846, 421] on span at bounding box center [848, 423] width 14 height 14
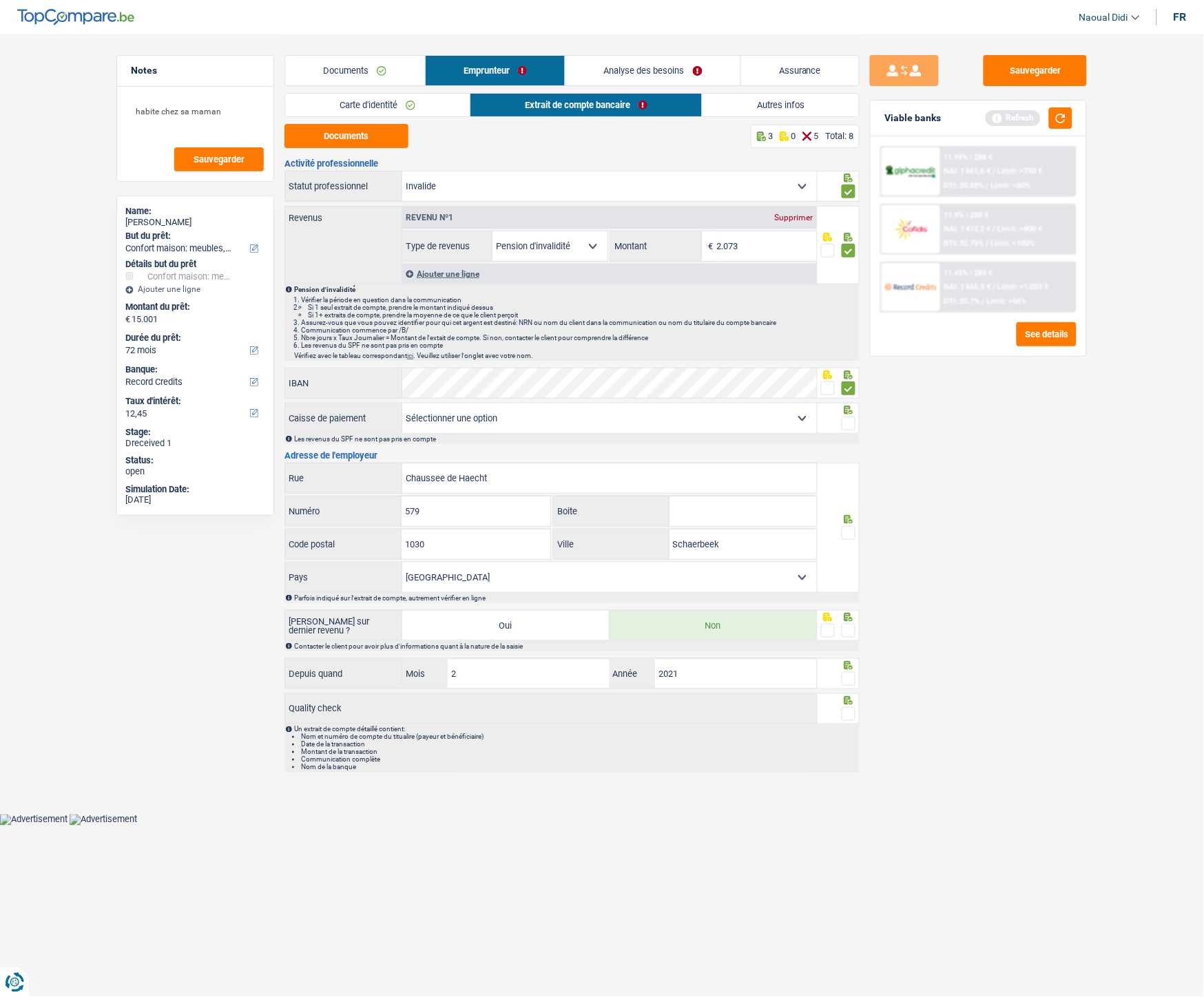
click at [0, 0] on input "radio" at bounding box center [0, 0] width 0 height 0
click at [851, 537] on span at bounding box center [848, 533] width 14 height 14
click at [0, 0] on input "radio" at bounding box center [0, 0] width 0 height 0
click at [851, 558] on span at bounding box center [848, 631] width 14 height 14
click at [0, 0] on input "radio" at bounding box center [0, 0] width 0 height 0
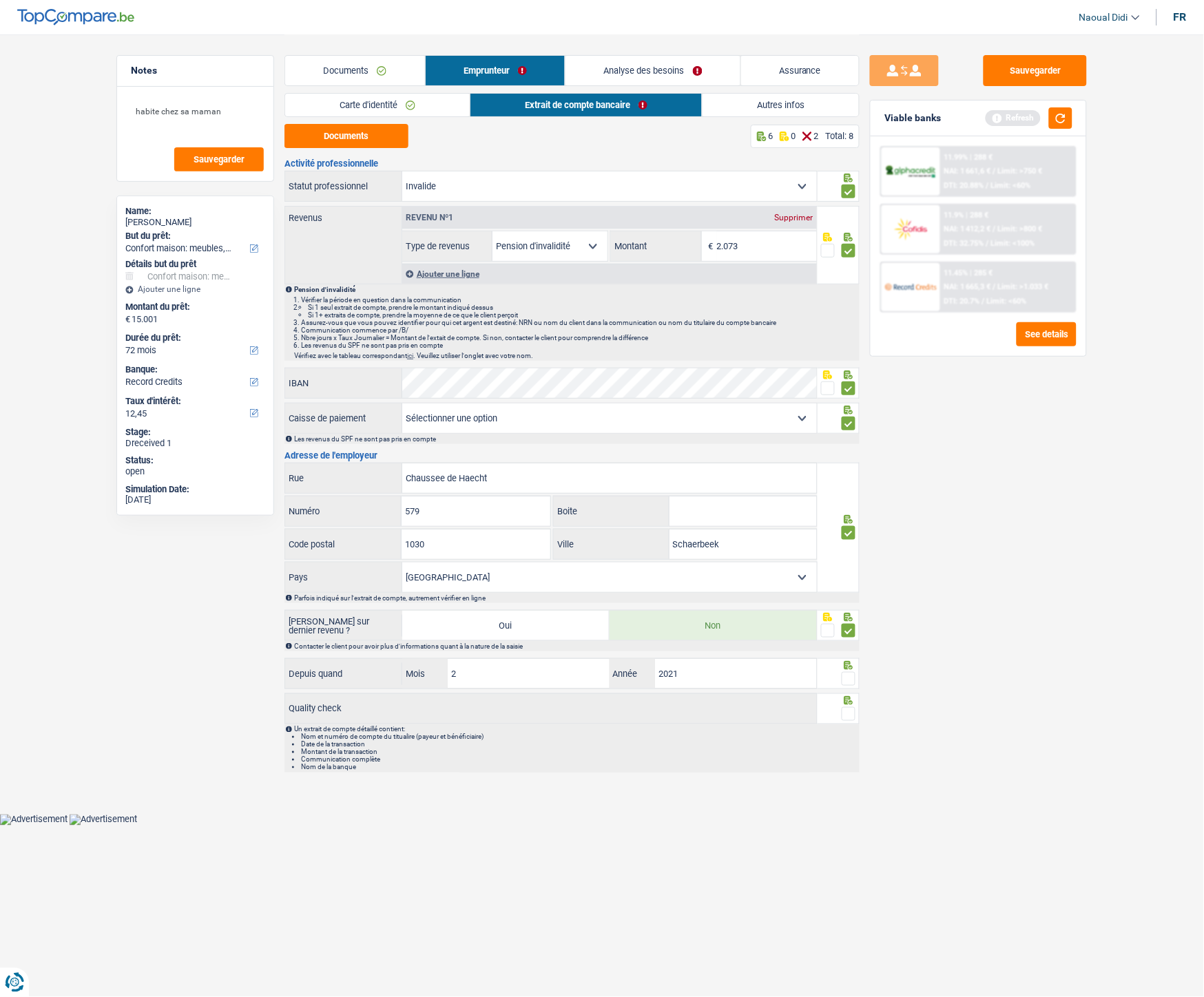
click at [849, 558] on span at bounding box center [848, 678] width 14 height 14
click at [0, 0] on input "radio" at bounding box center [0, 0] width 0 height 0
drag, startPoint x: 851, startPoint y: 714, endPoint x: 858, endPoint y: 710, distance: 8.1
click at [851, 558] on span at bounding box center [848, 714] width 14 height 14
click at [0, 0] on input "radio" at bounding box center [0, 0] width 0 height 0
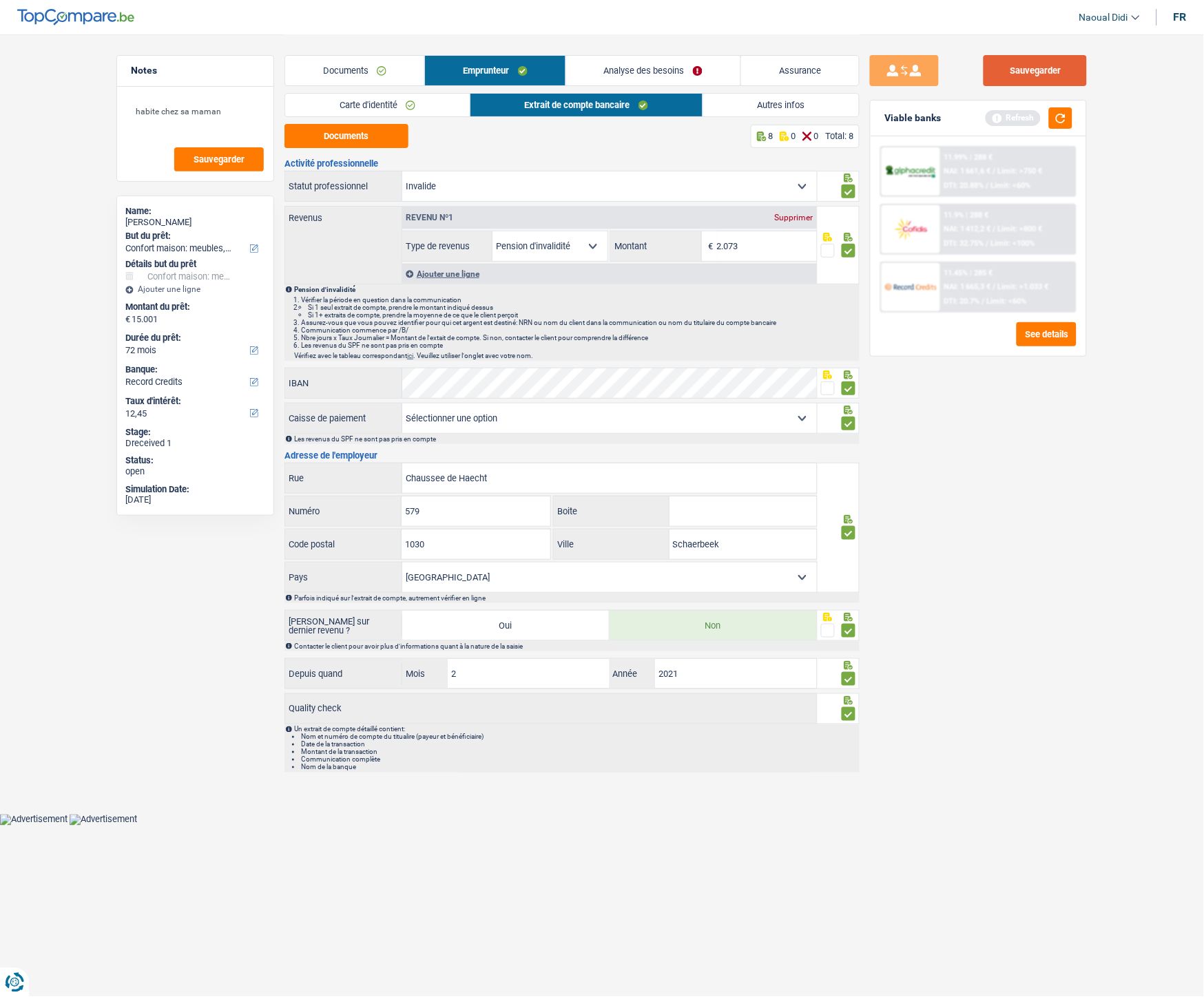
click at [1017, 73] on button "Sauvegarder" at bounding box center [1035, 70] width 103 height 31
click at [649, 74] on link "Analyse des besoins" at bounding box center [653, 70] width 174 height 29
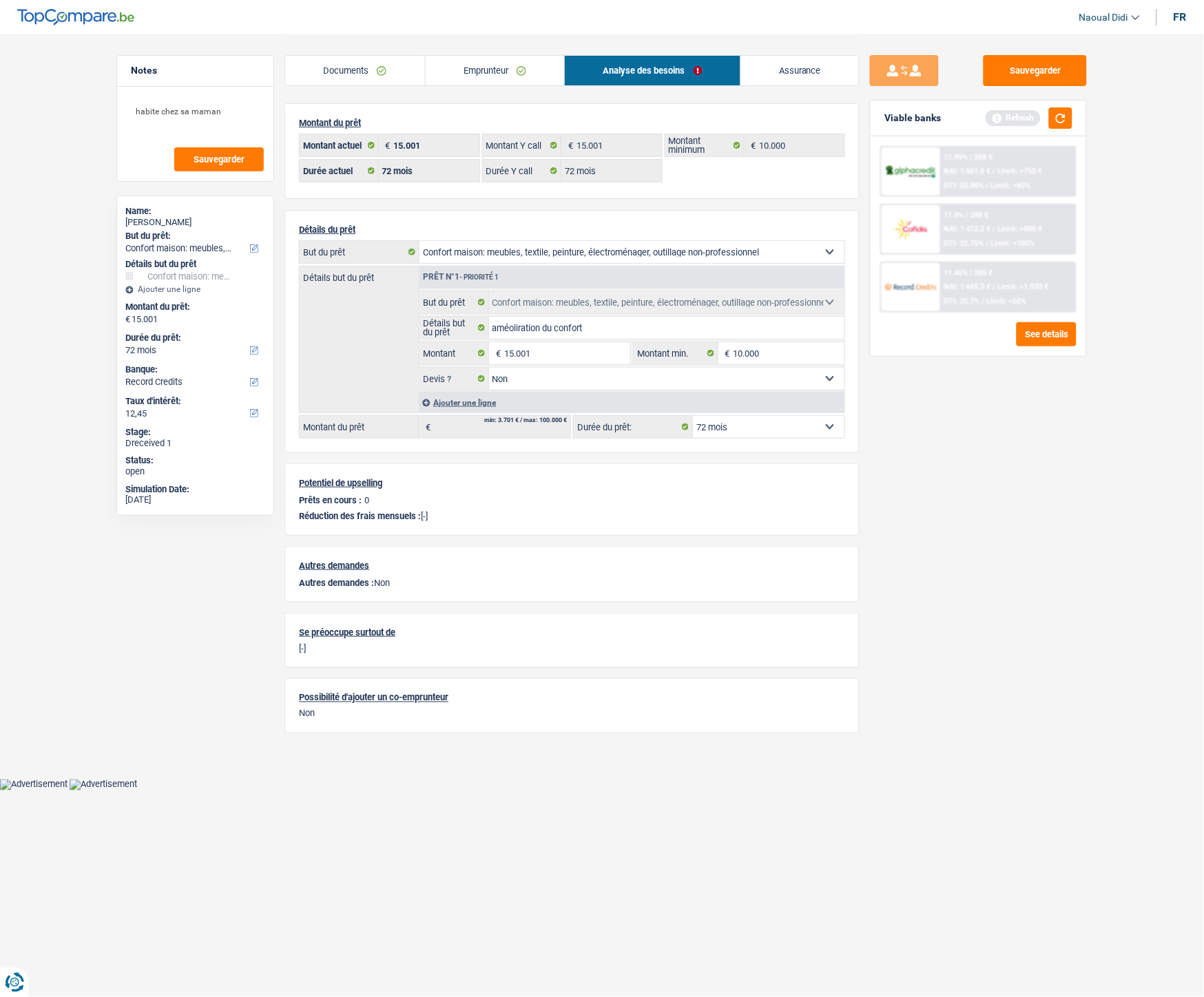
click at [480, 82] on link "Emprunteur" at bounding box center [495, 70] width 139 height 29
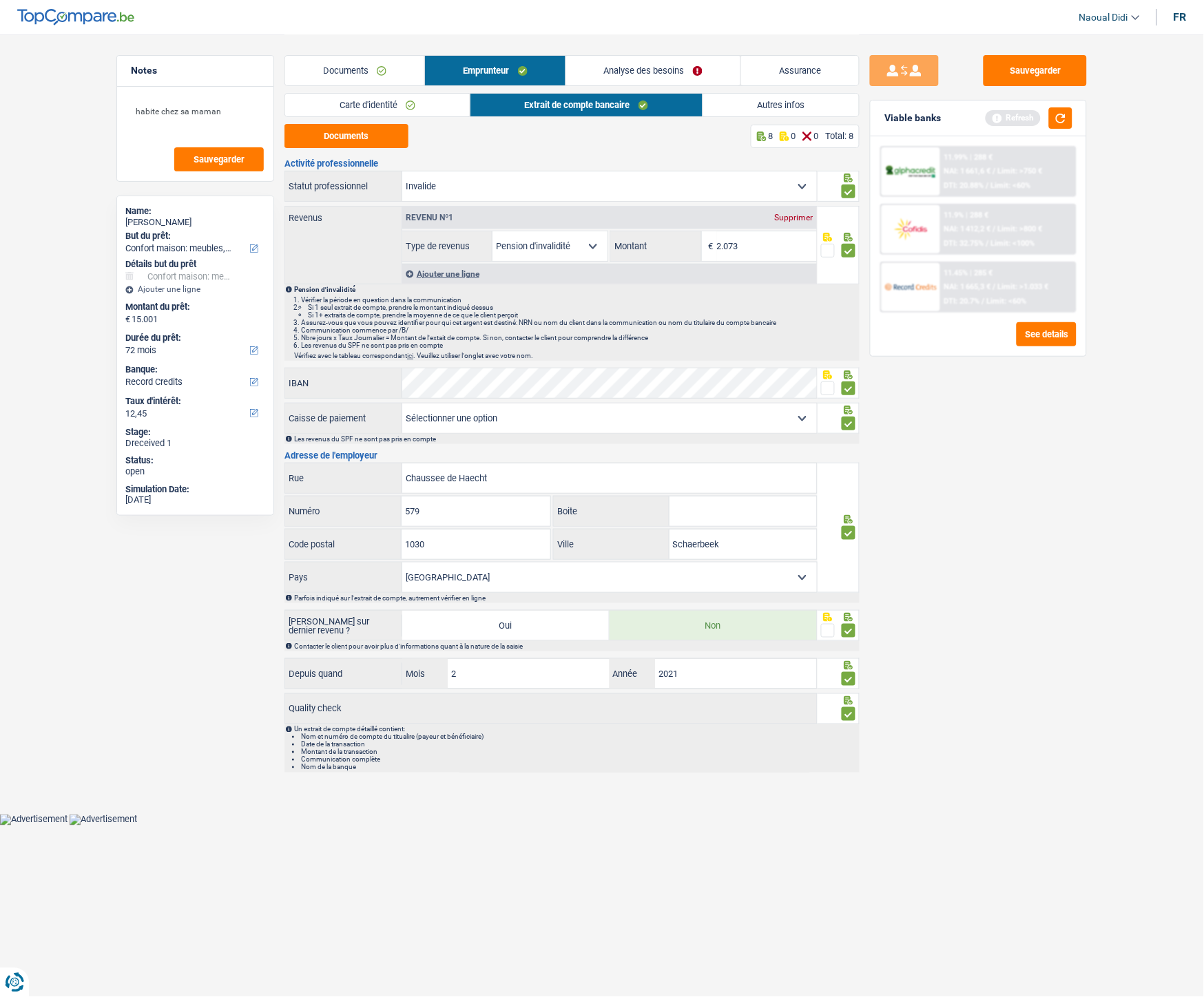
click at [804, 107] on link "Autres infos" at bounding box center [781, 104] width 157 height 23
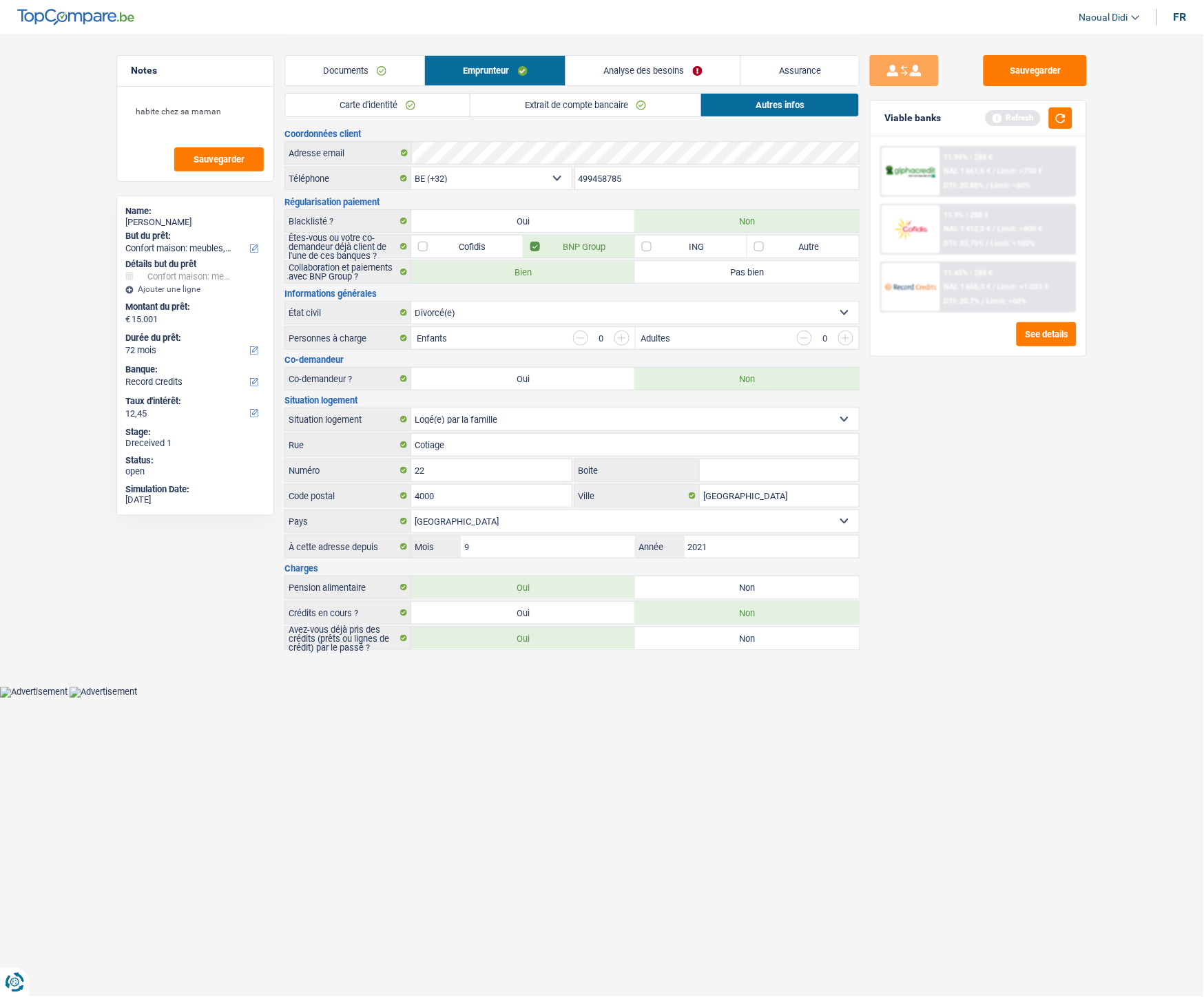
click at [664, 72] on link "Analyse des besoins" at bounding box center [653, 70] width 174 height 29
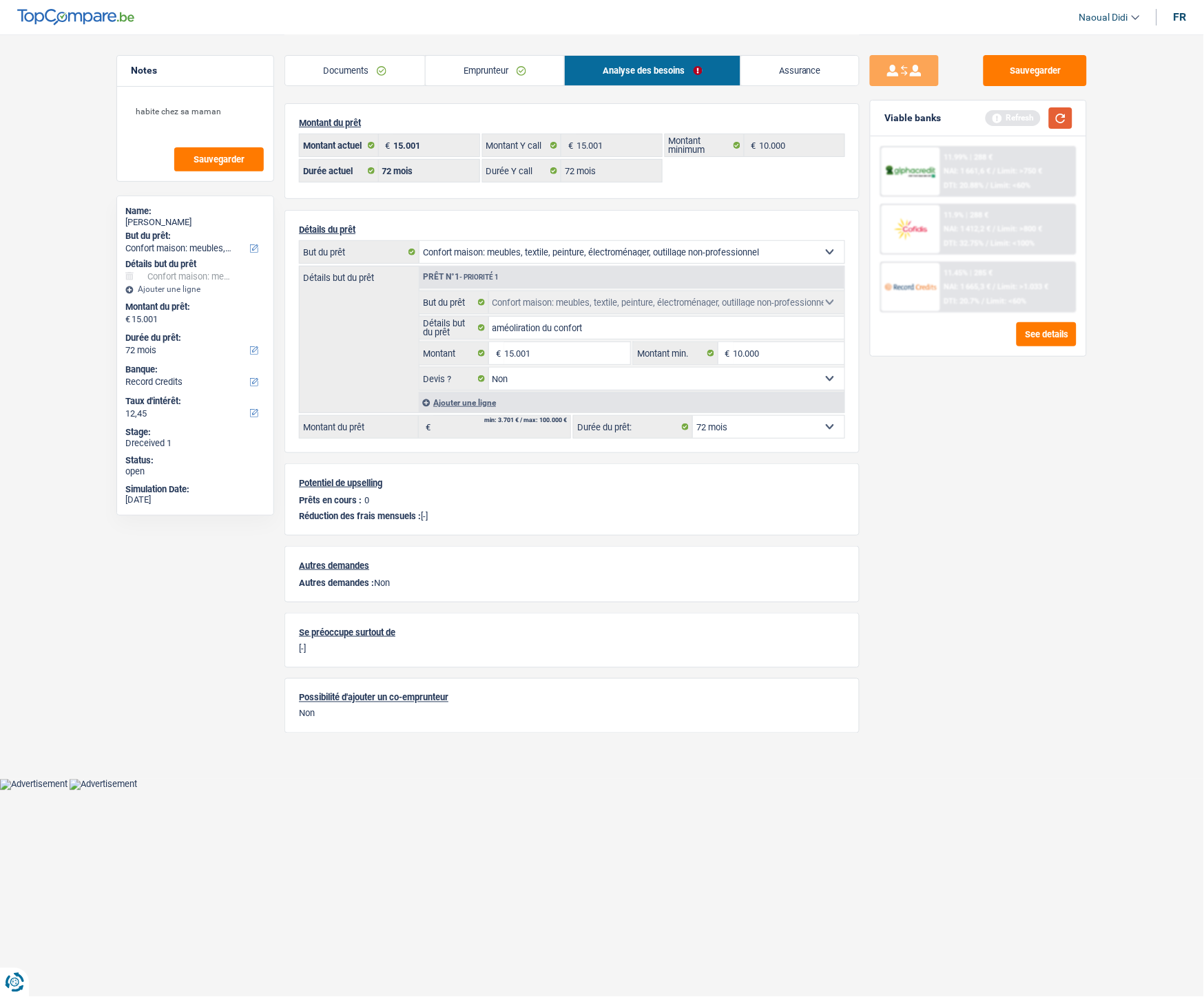
click at [1050, 126] on button "button" at bounding box center [1061, 117] width 24 height 21
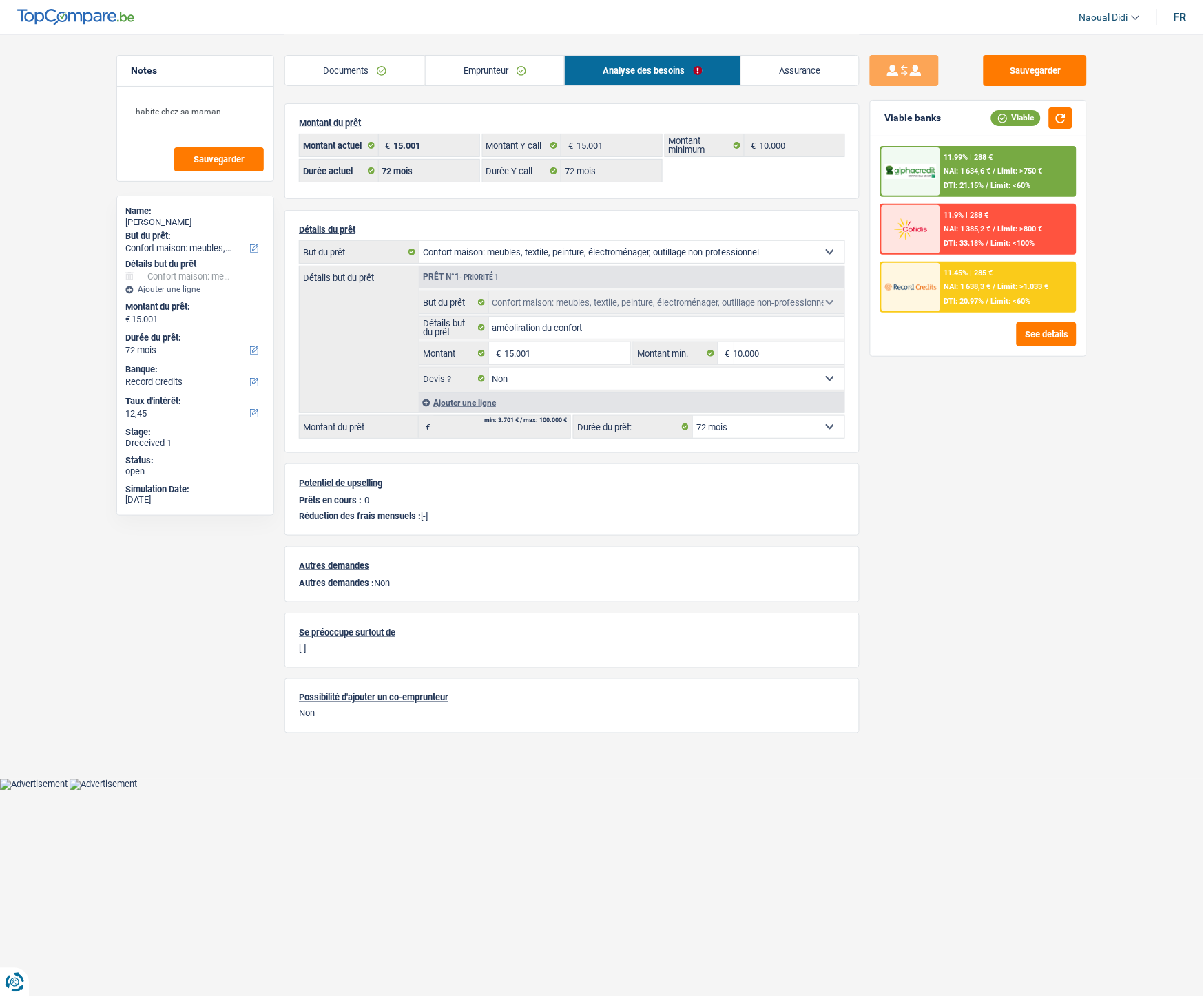
click at [973, 170] on span "NAI: 1 634,6 €" at bounding box center [967, 171] width 47 height 9
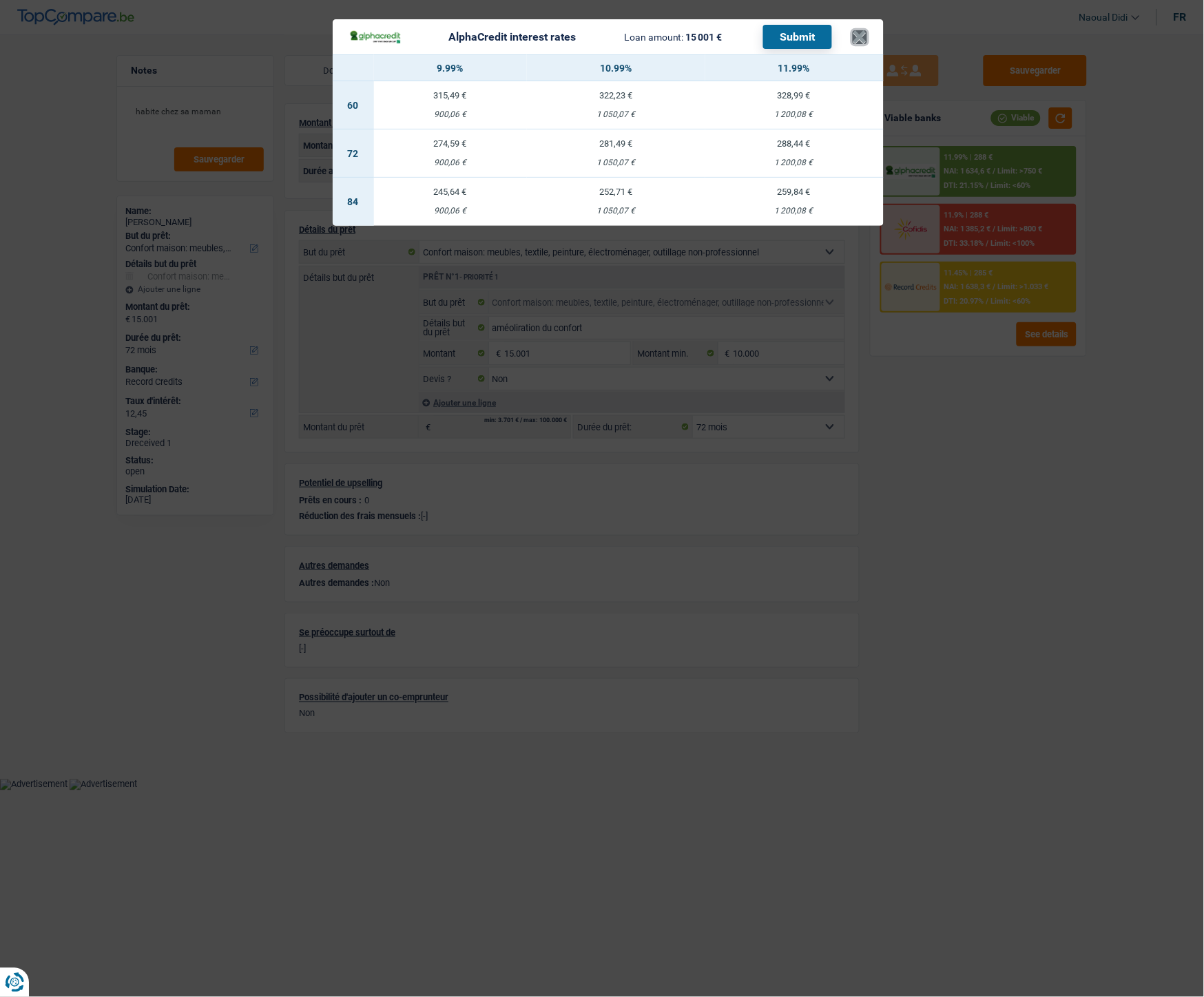
click at [864, 32] on button "×" at bounding box center [860, 37] width 15 height 14
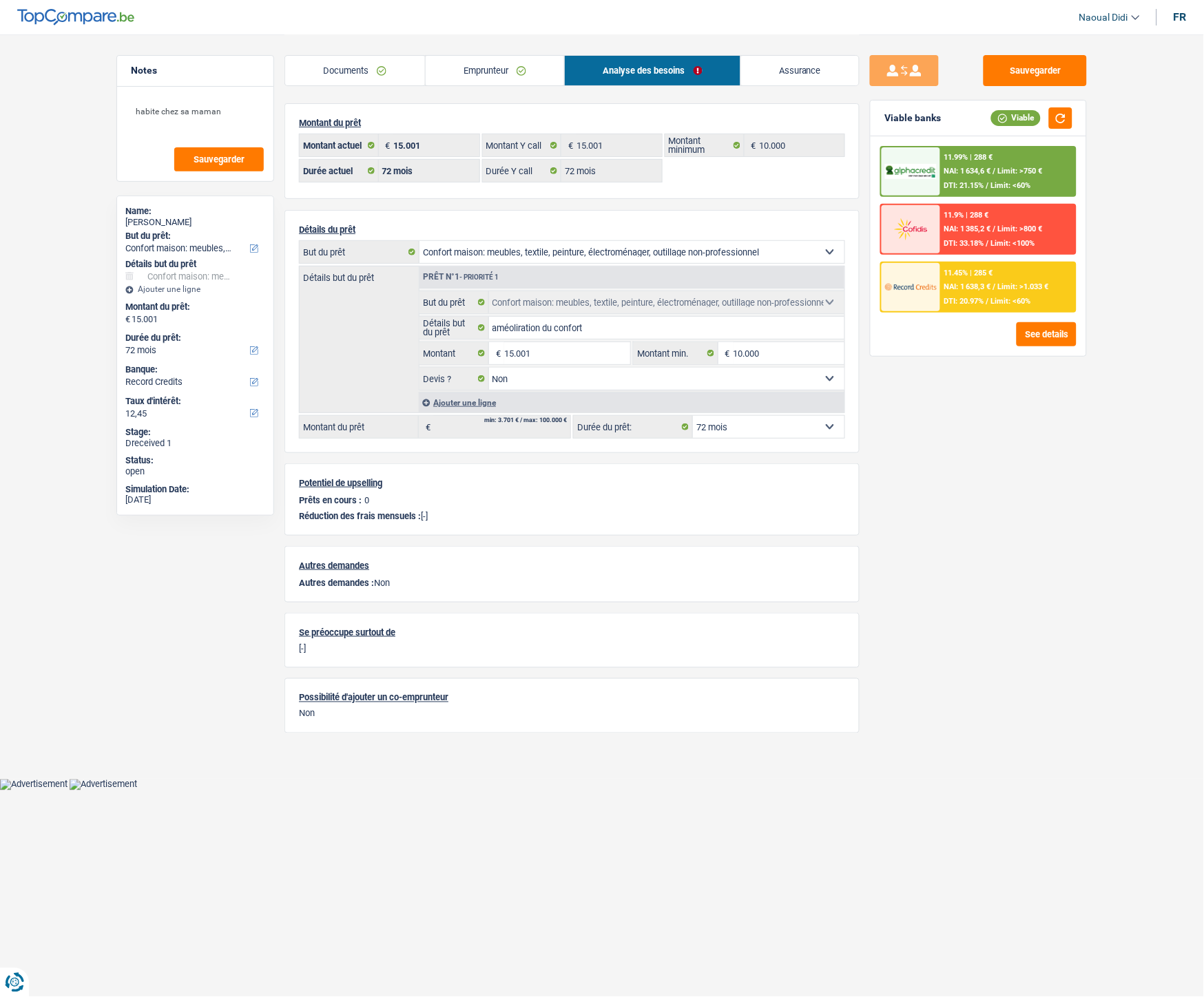
click at [1007, 164] on div "11.99% | 288 € NAI: 1 634,6 € / Limit: >750 € DTI: 21.15% / Limit: <60%" at bounding box center [1008, 171] width 136 height 49
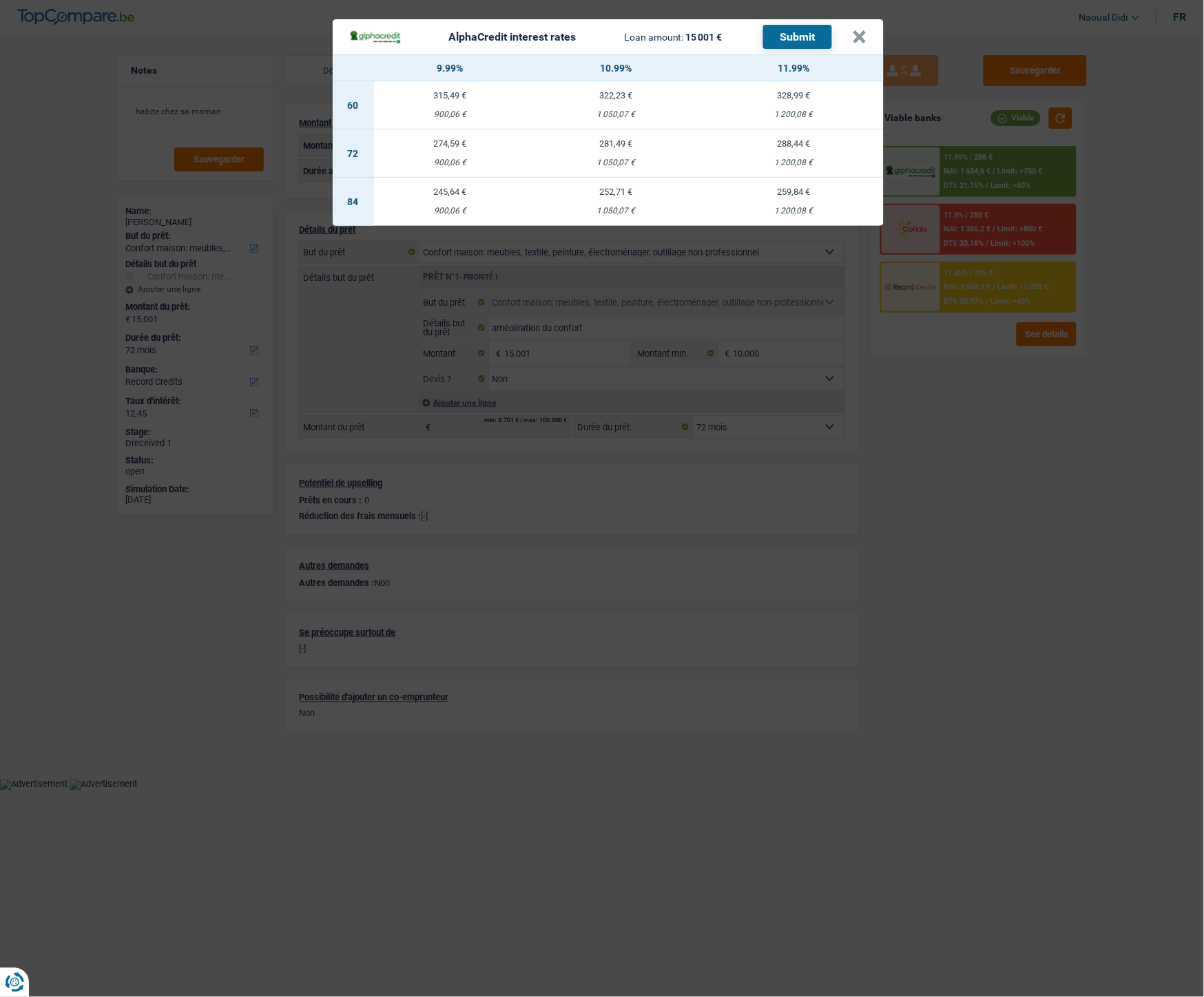
click at [794, 147] on div "288,44 €" at bounding box center [794, 144] width 179 height 9
select select "alphacredit"
type input "11,99"
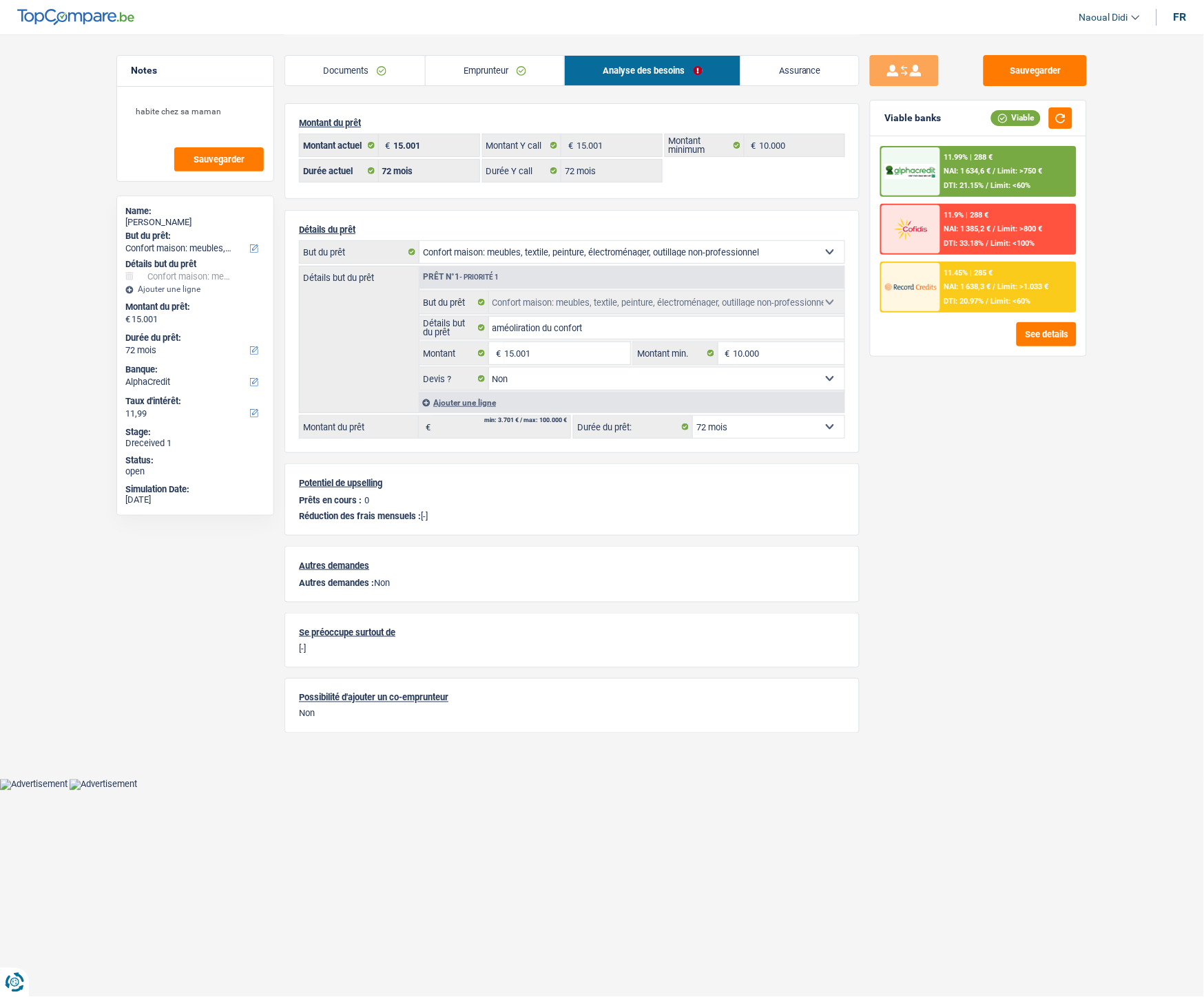
click at [1025, 177] on div "11.99% | 288 € NAI: 1 634,6 € / Limit: >750 € DTI: 21.15% / Limit: <60%" at bounding box center [1008, 171] width 136 height 49
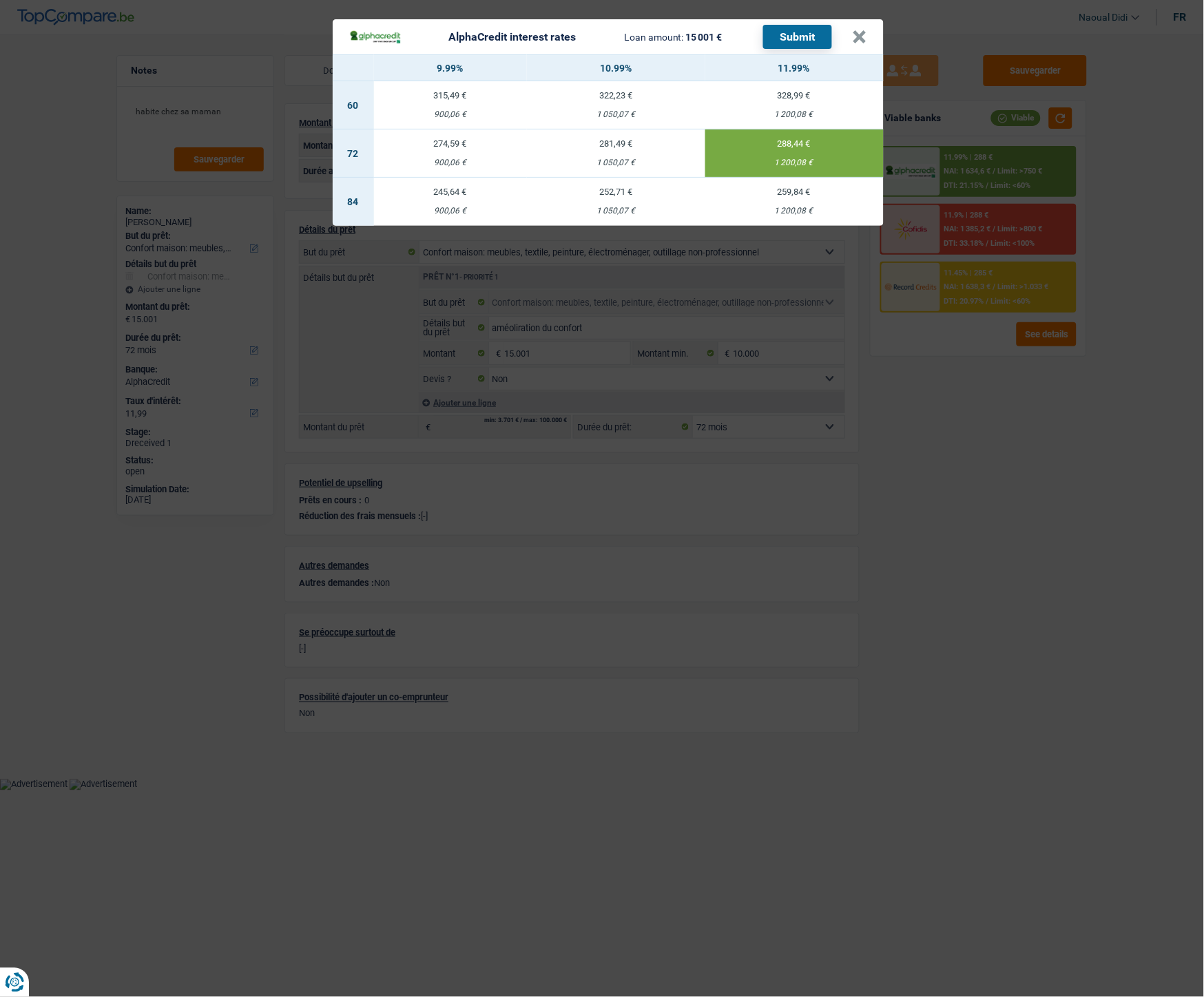
click at [811, 40] on button "Submit" at bounding box center [797, 37] width 69 height 24
click at [859, 37] on button "×" at bounding box center [860, 37] width 15 height 14
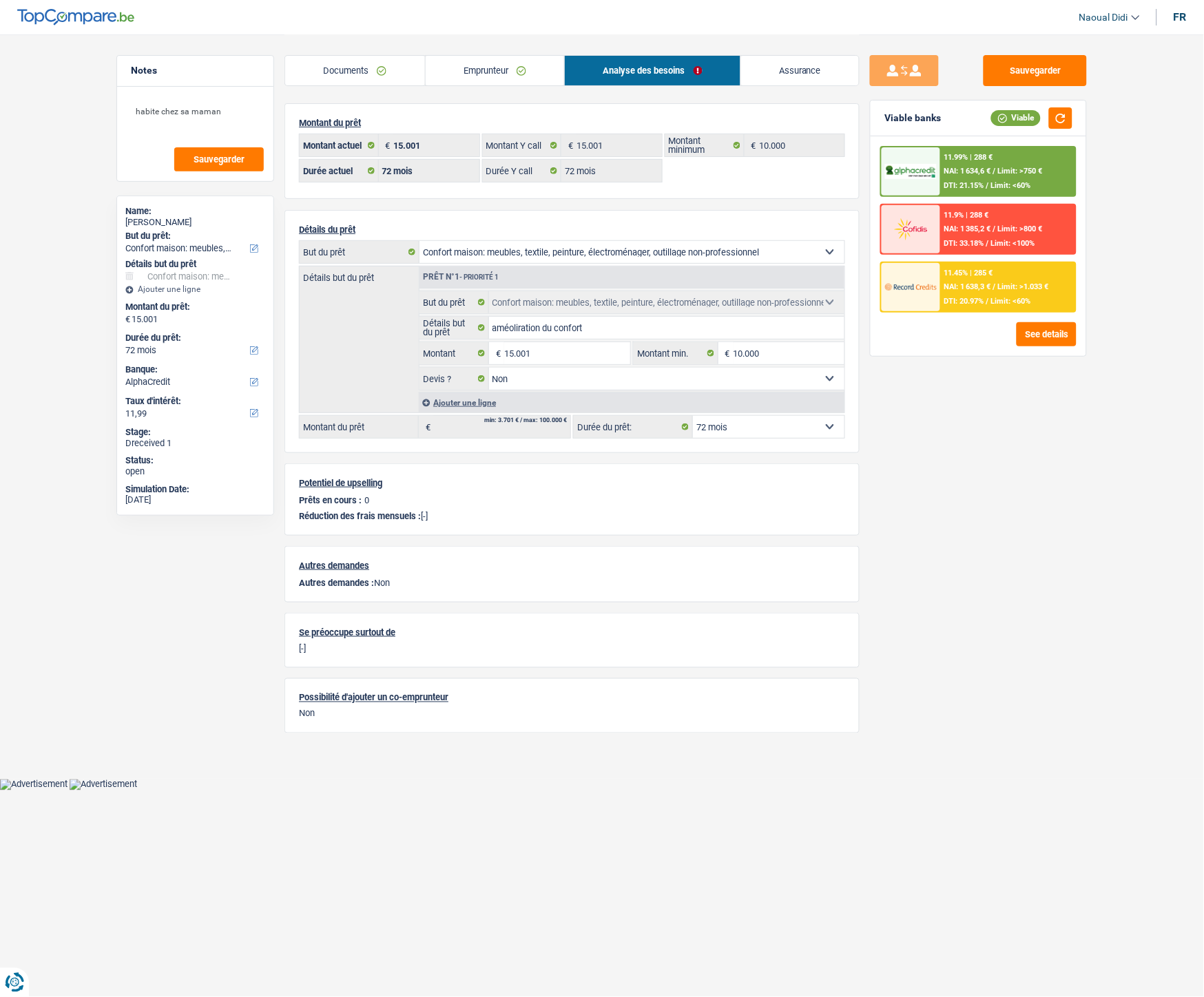
click at [1023, 274] on div "11.45% | 285 € NAI: 1 638,3 € / Limit: >1.033 € DTI: 20.97% / Limit: <60%" at bounding box center [1008, 287] width 136 height 49
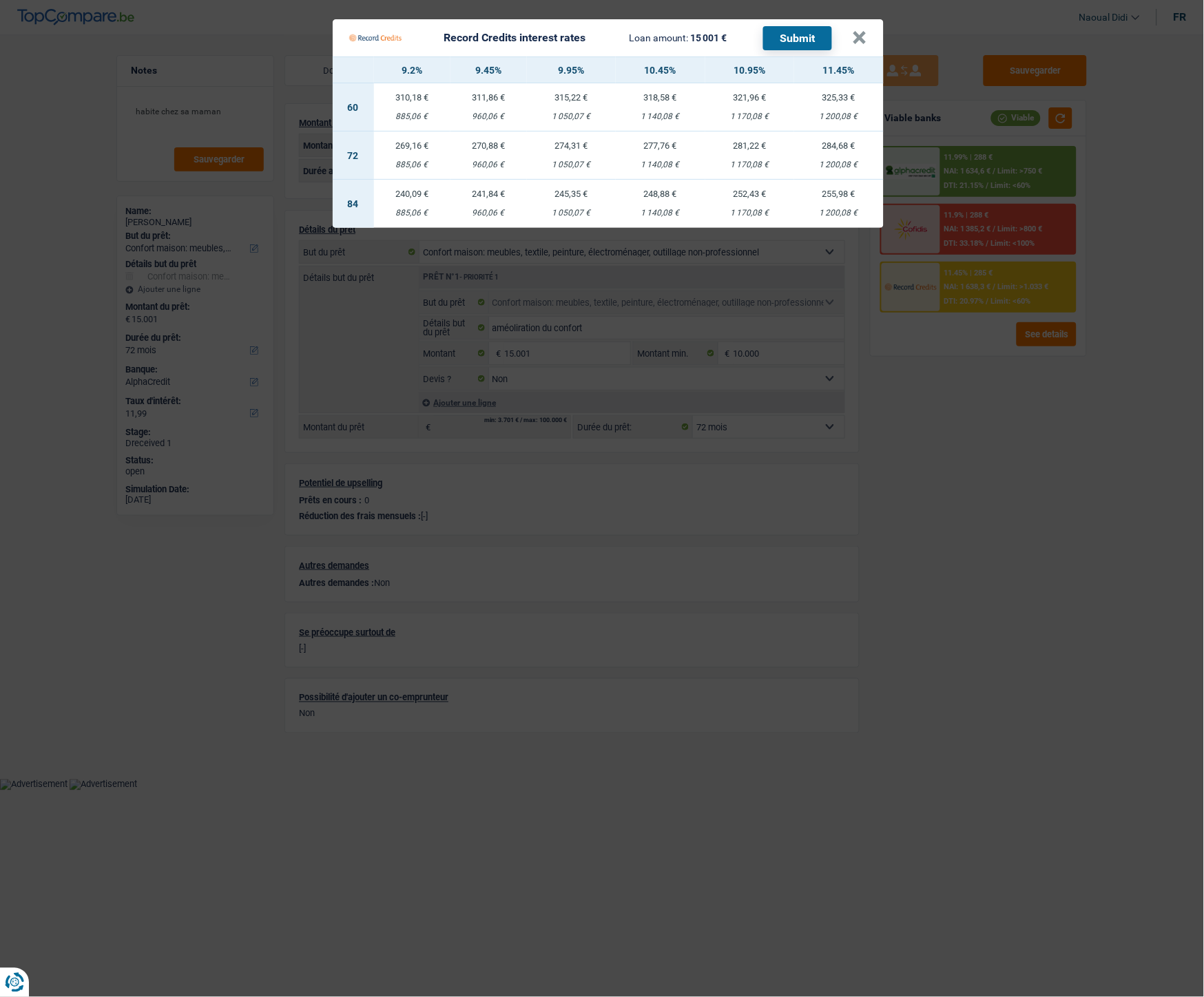
click at [844, 154] on td "284,68 € 1 200,08 €" at bounding box center [839, 156] width 90 height 49
select select "record credits"
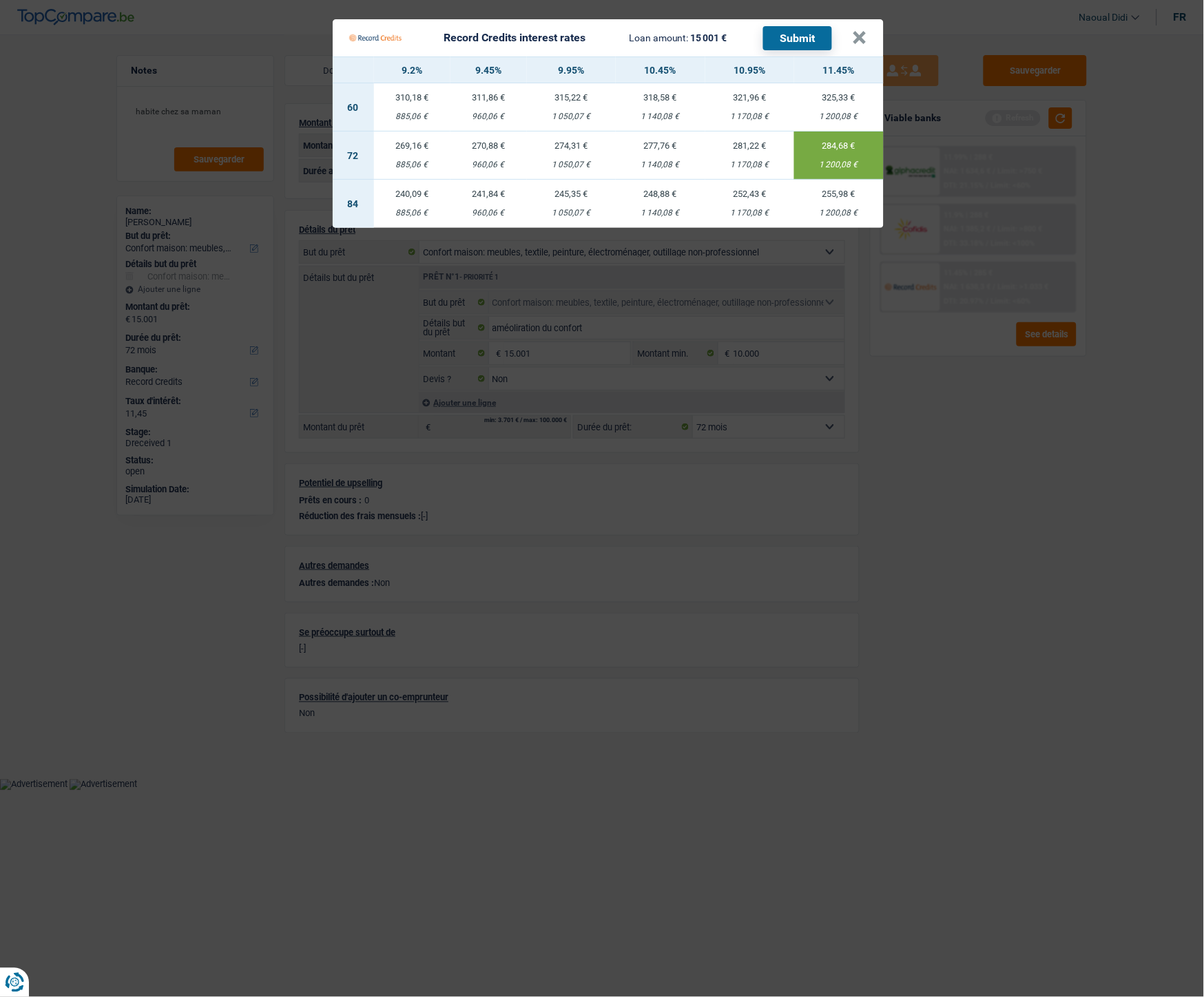
click at [668, 152] on td "277,76 € 1 140,08 €" at bounding box center [661, 156] width 90 height 49
type input "10,45"
click at [808, 39] on button "Submit" at bounding box center [797, 38] width 69 height 24
click at [859, 37] on button "×" at bounding box center [860, 38] width 15 height 14
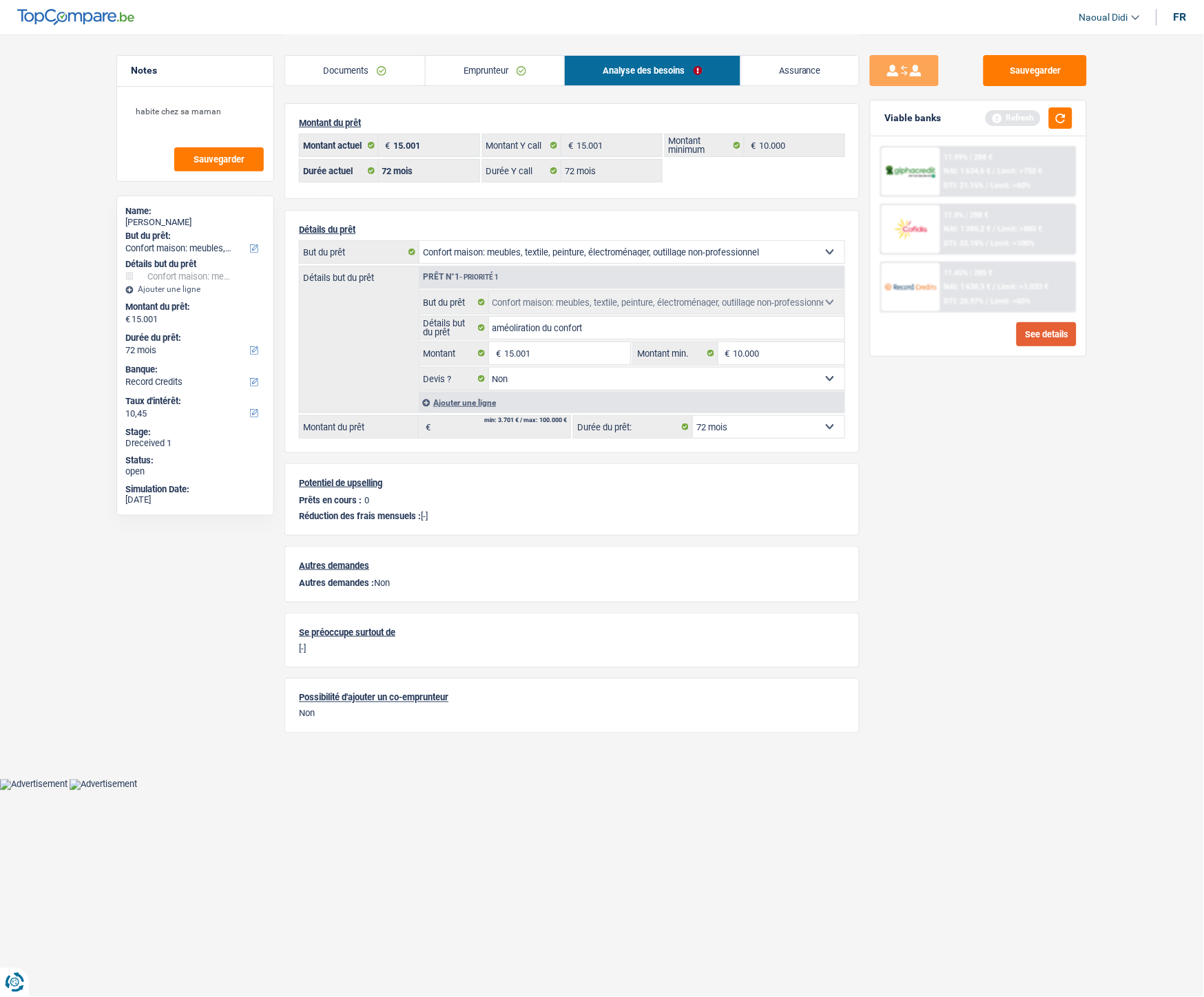
click at [1028, 330] on button "See details" at bounding box center [1046, 334] width 60 height 24
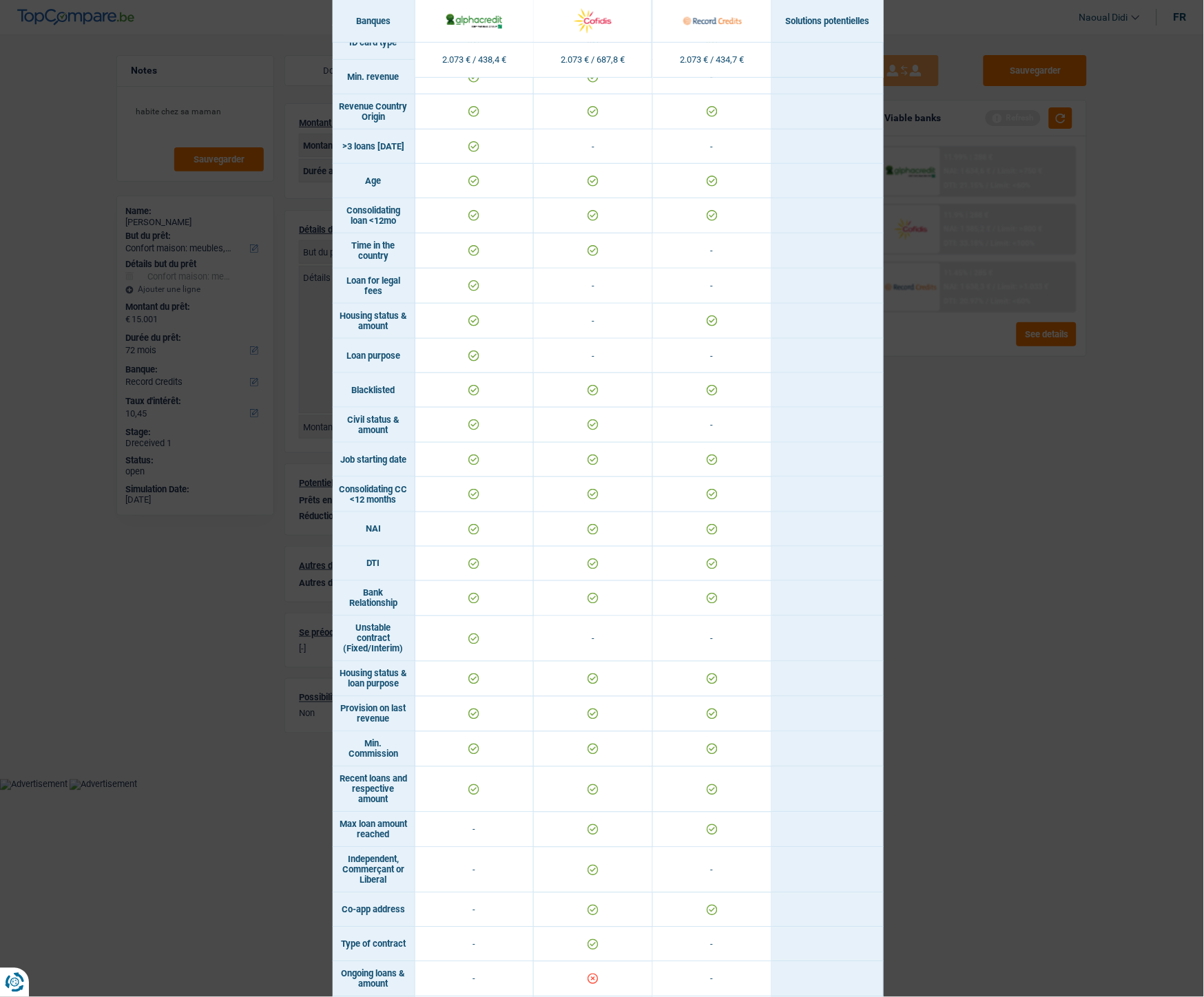
scroll to position [306, 0]
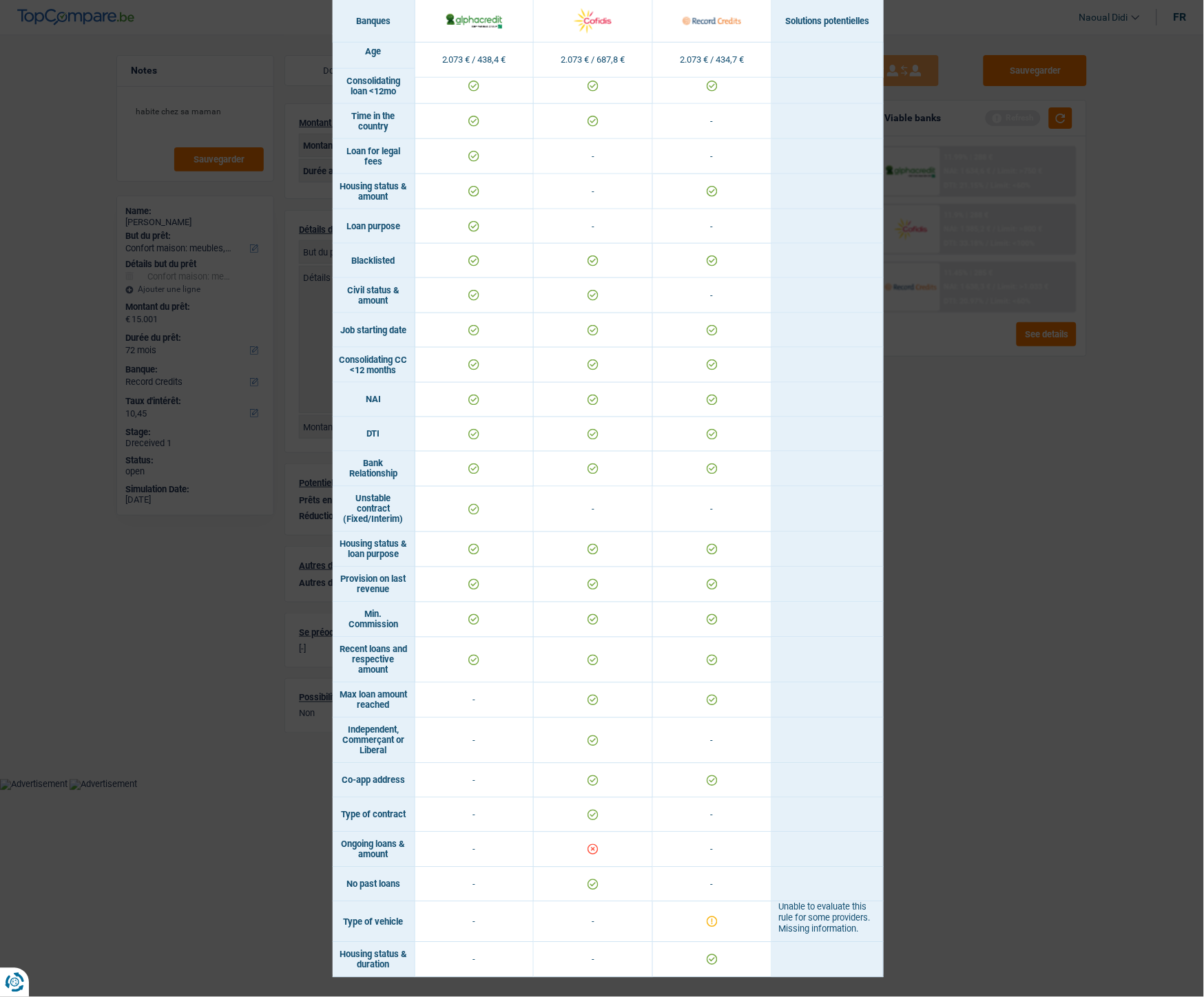
click at [931, 558] on div "Banks conditions × Banques Solutions potentielles Revenus / Charges 2.073 € / 4…" at bounding box center [602, 498] width 1204 height 997
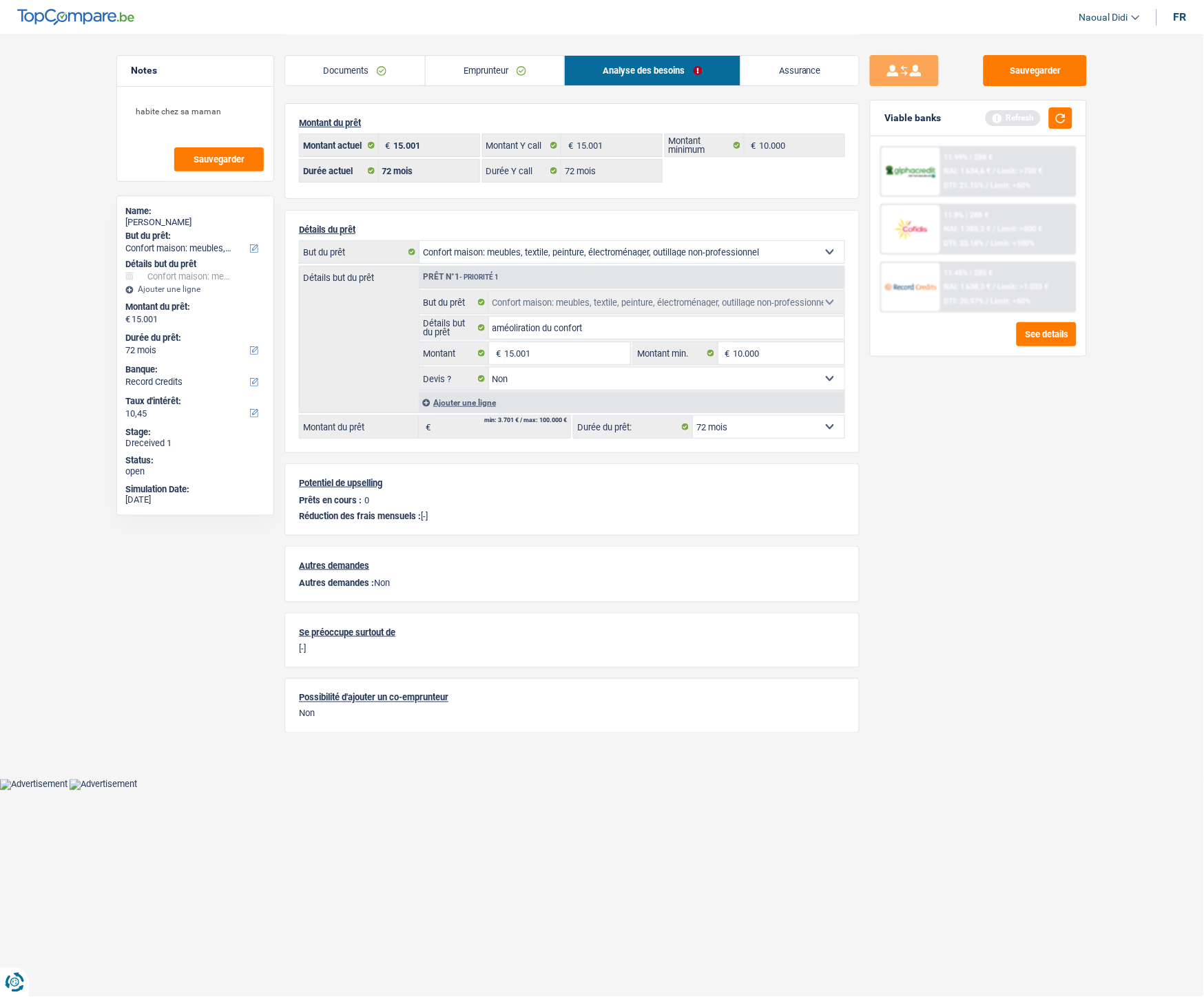
click at [989, 233] on div "11.9% | 288 € NAI: 1 385,2 € / Limit: >800 € DTI: 33.18% / Limit: <100%" at bounding box center [1008, 229] width 136 height 49
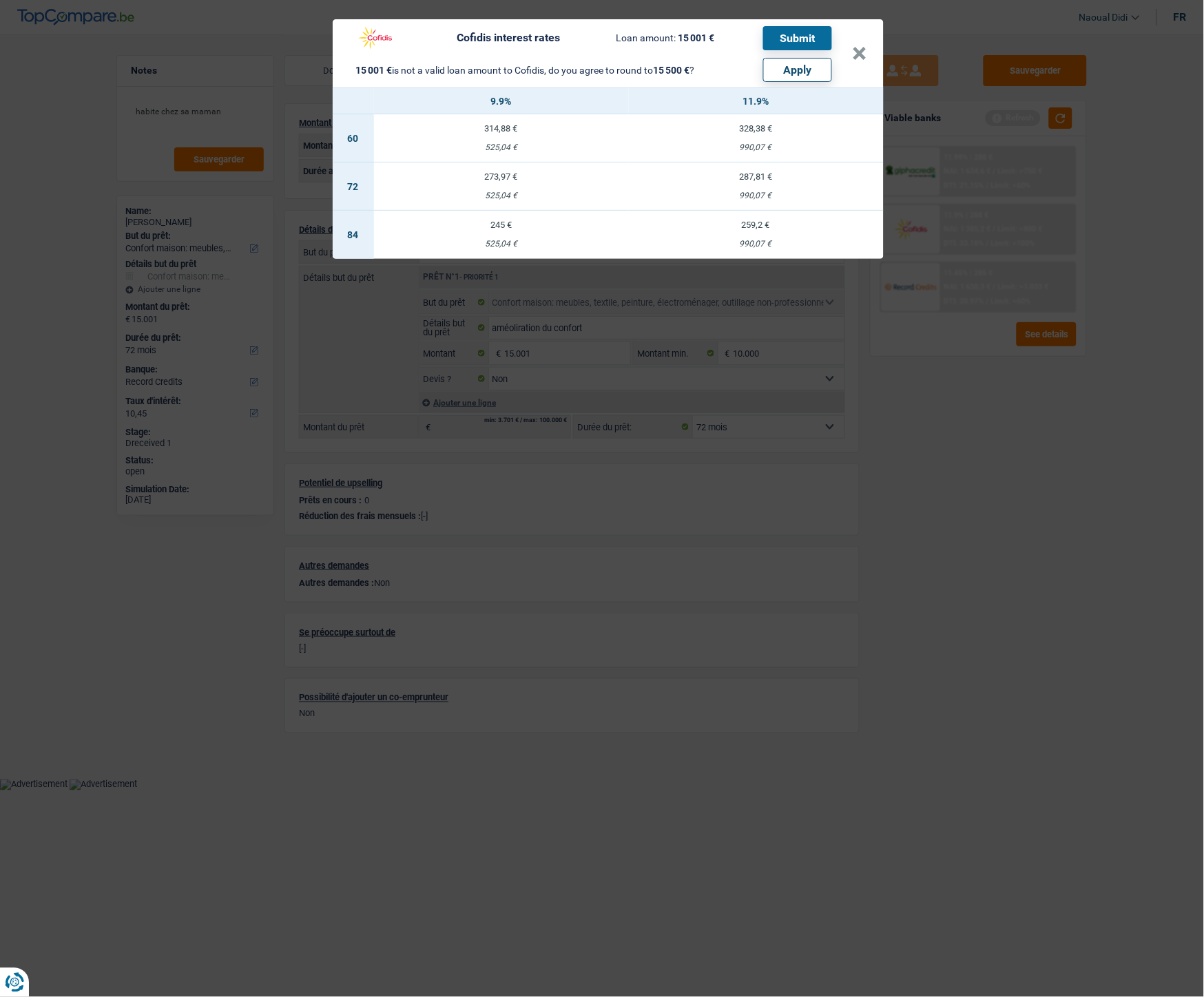
click at [793, 69] on button "Apply" at bounding box center [797, 70] width 69 height 24
type input "15.500"
select select "84"
type input "15.500"
select select "84"
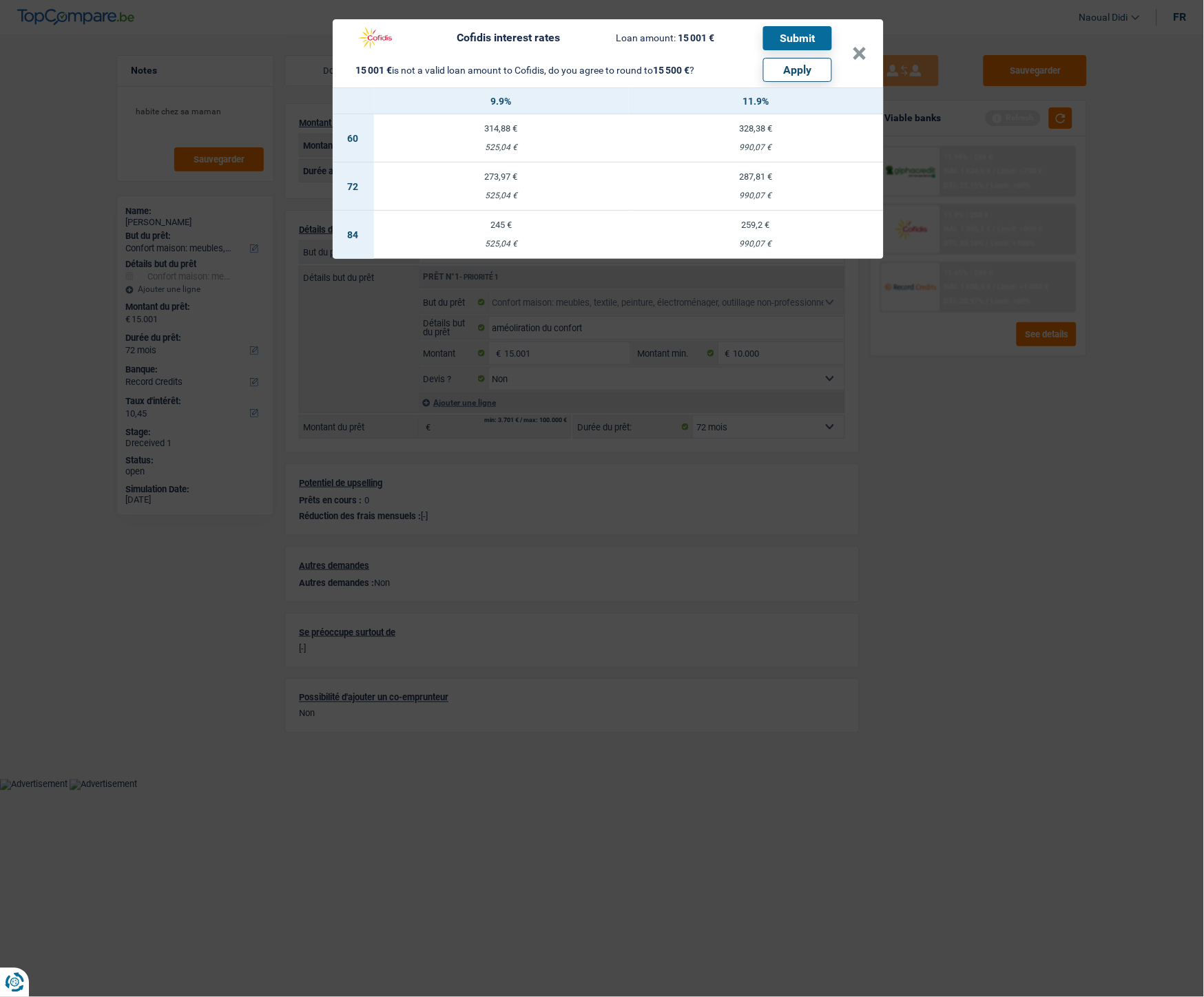
type input "15.500"
select select "84"
select select "other"
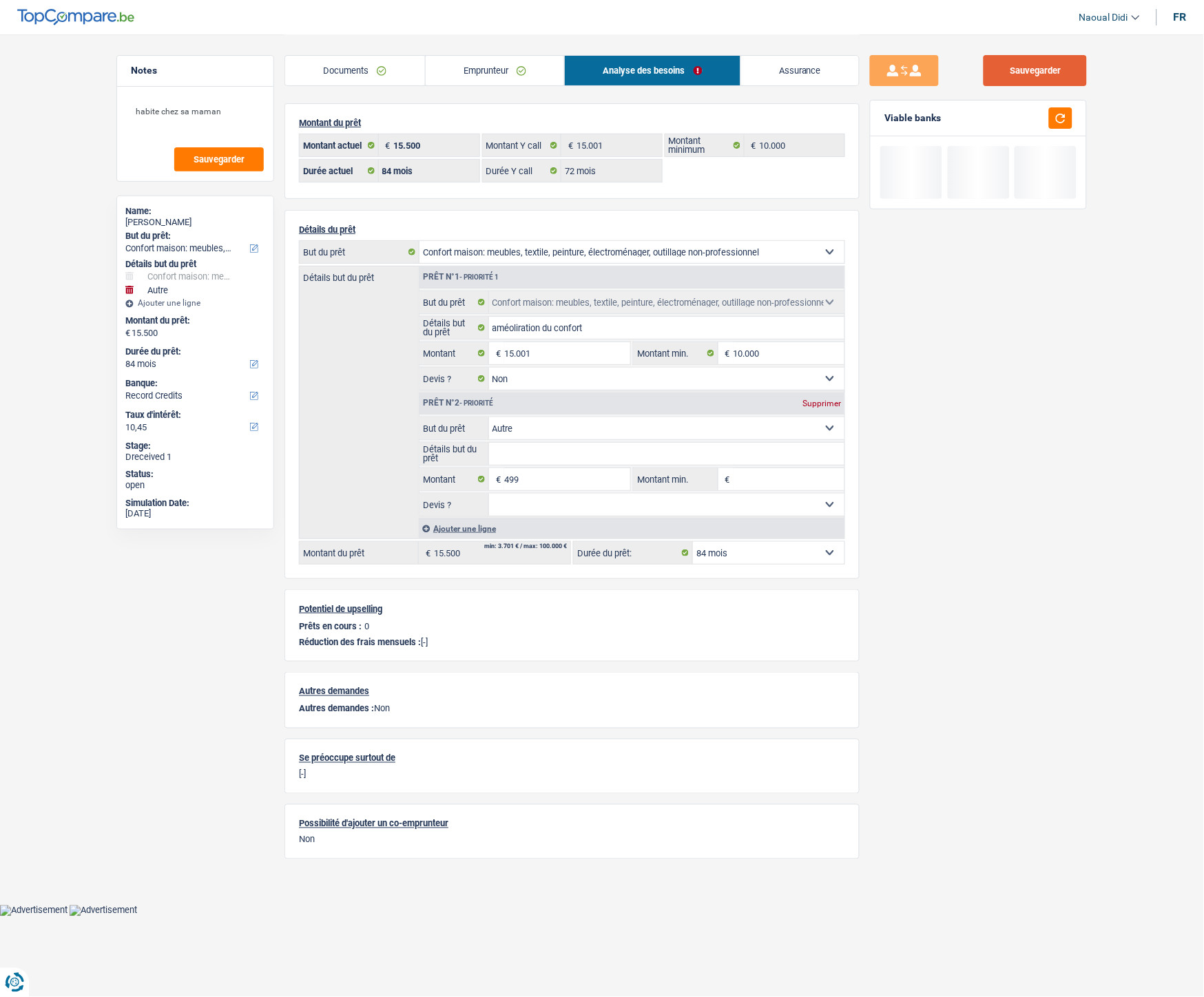
click at [1025, 77] on button "Sauvegarder" at bounding box center [1035, 70] width 103 height 31
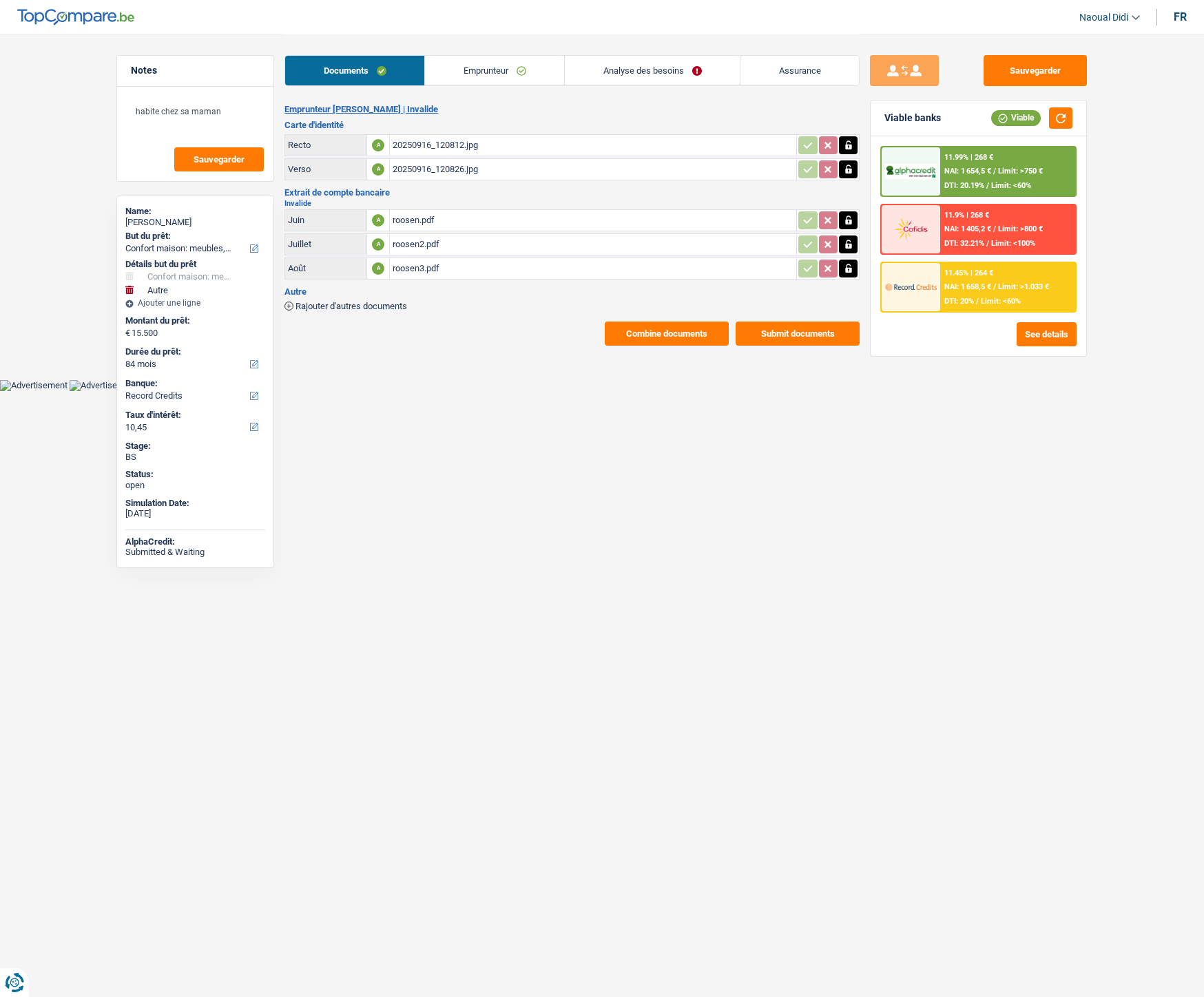
select select "household"
select select "other"
select select "84"
select select "record credits"
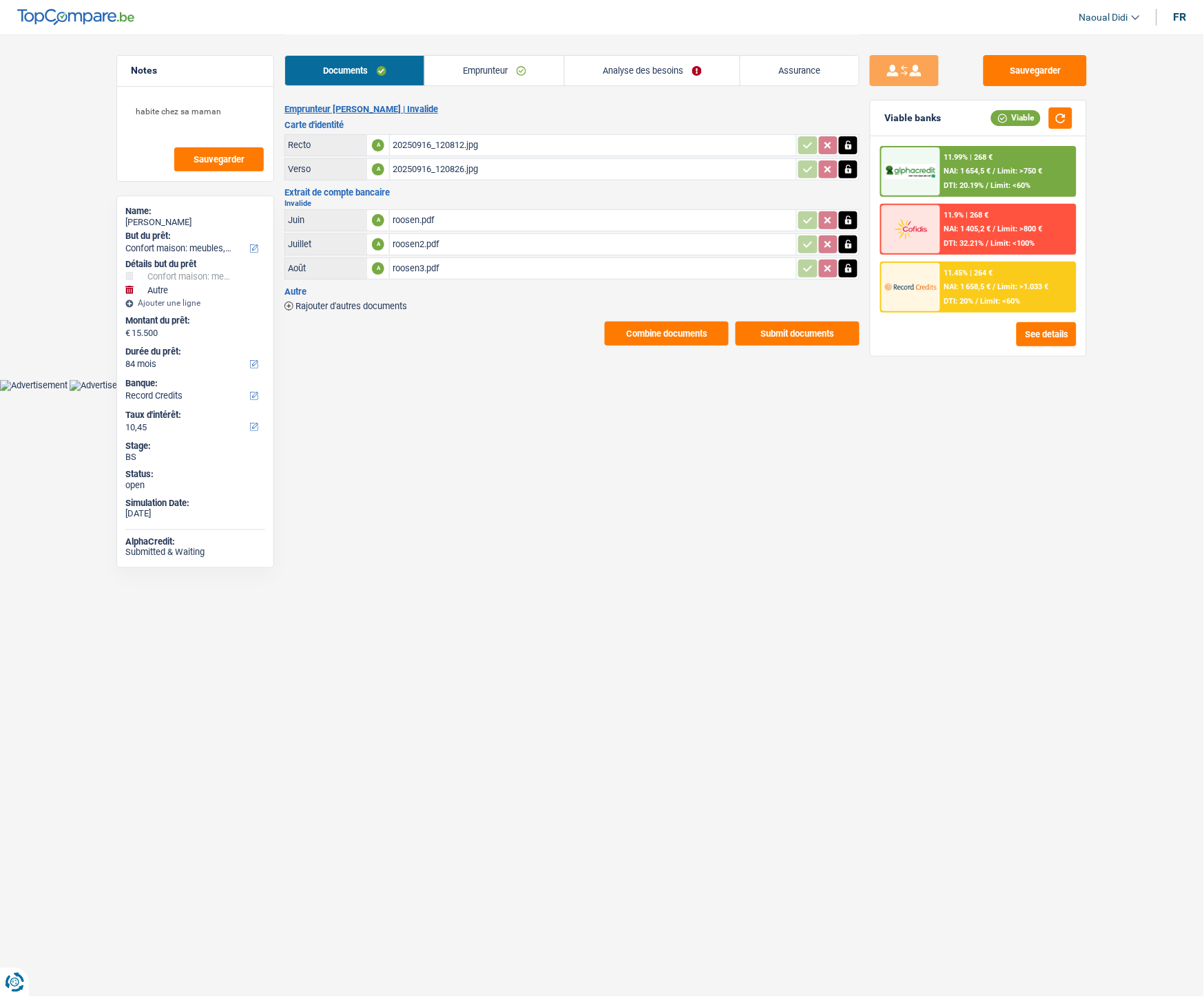
click at [1011, 233] on div "11.9% | 268 € NAI: 1 405,2 € / Limit: >800 € DTI: 32.21% / Limit: <100%" at bounding box center [1008, 229] width 136 height 49
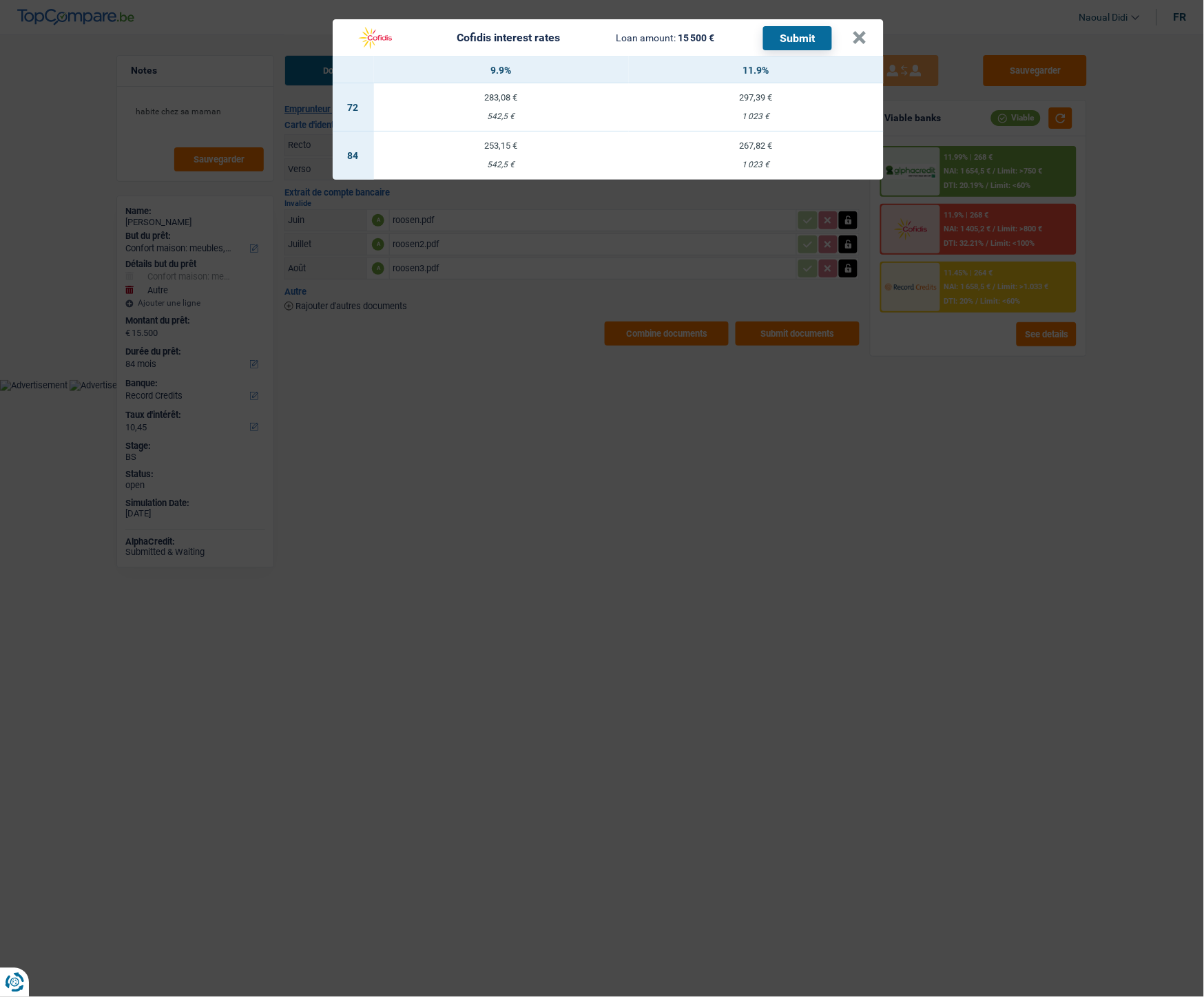
click at [752, 93] on div "297,39 €" at bounding box center [756, 98] width 255 height 9
select select "72"
select select "cofidis"
type input "11,90"
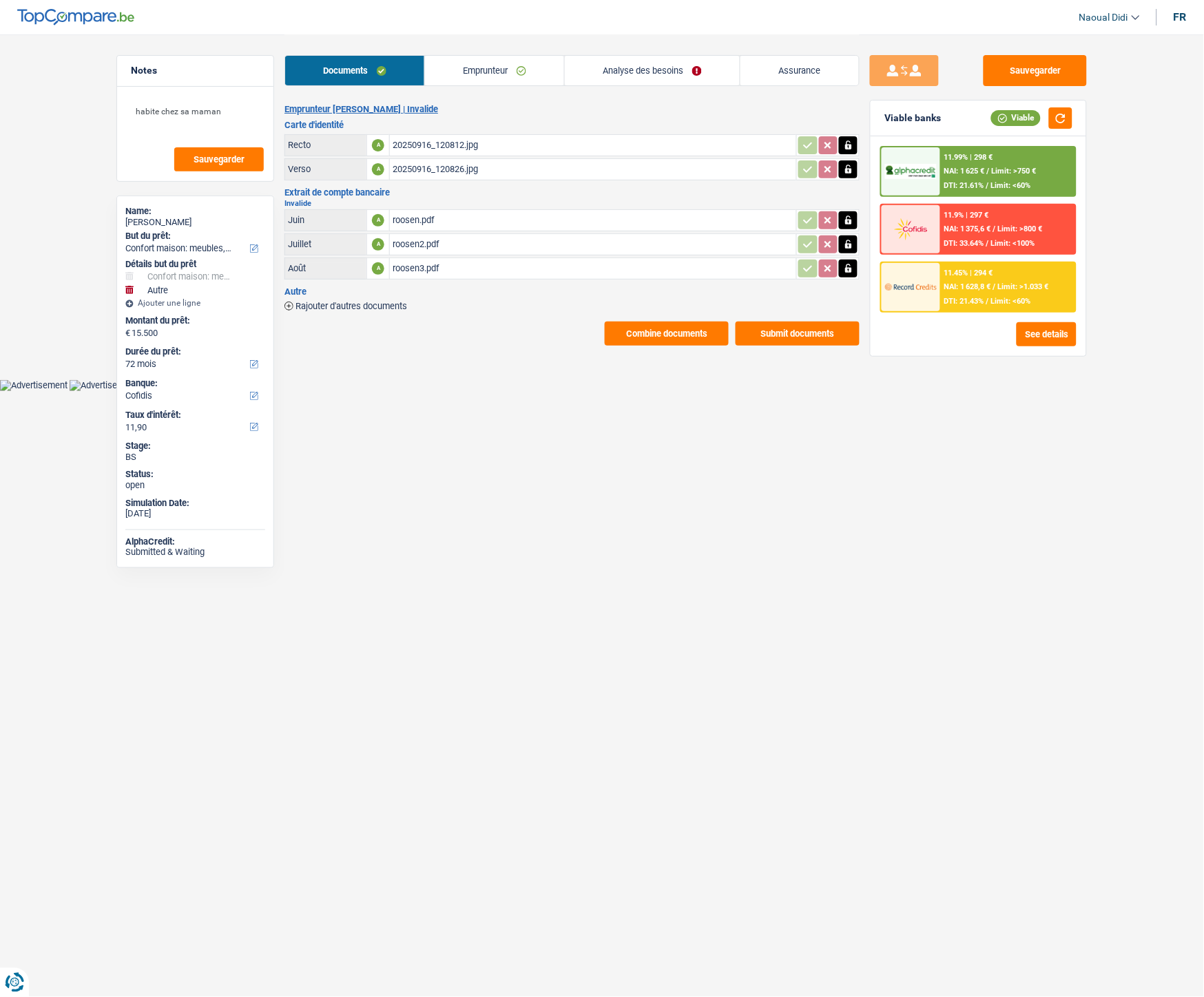
click at [994, 212] on div "11.9% | 297 € NAI: 1 375,6 € / Limit: >800 € DTI: 33.64% / Limit: <100%" at bounding box center [1008, 229] width 136 height 49
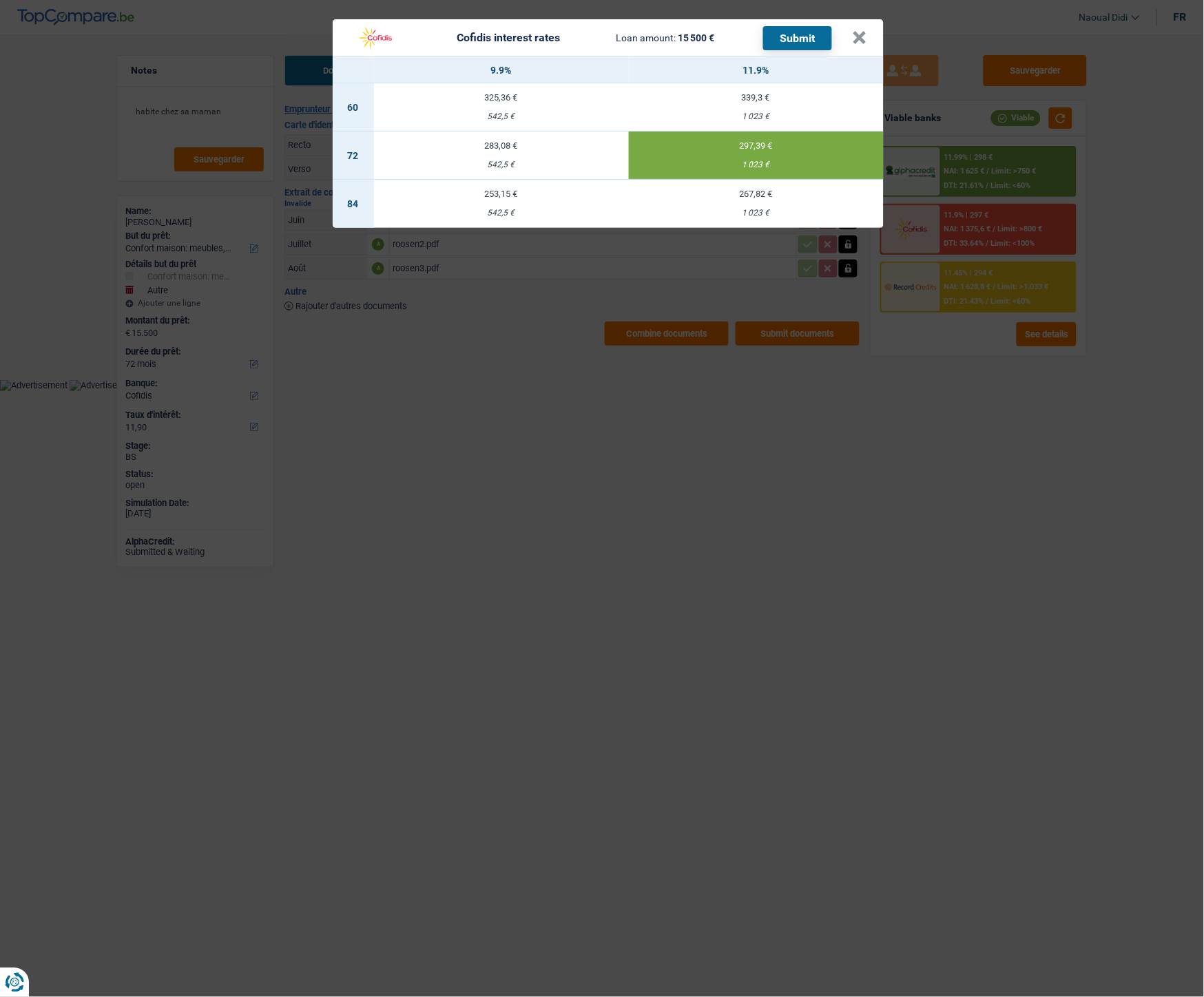
click at [804, 38] on button "Submit" at bounding box center [797, 38] width 69 height 24
click at [858, 32] on button "×" at bounding box center [860, 38] width 15 height 14
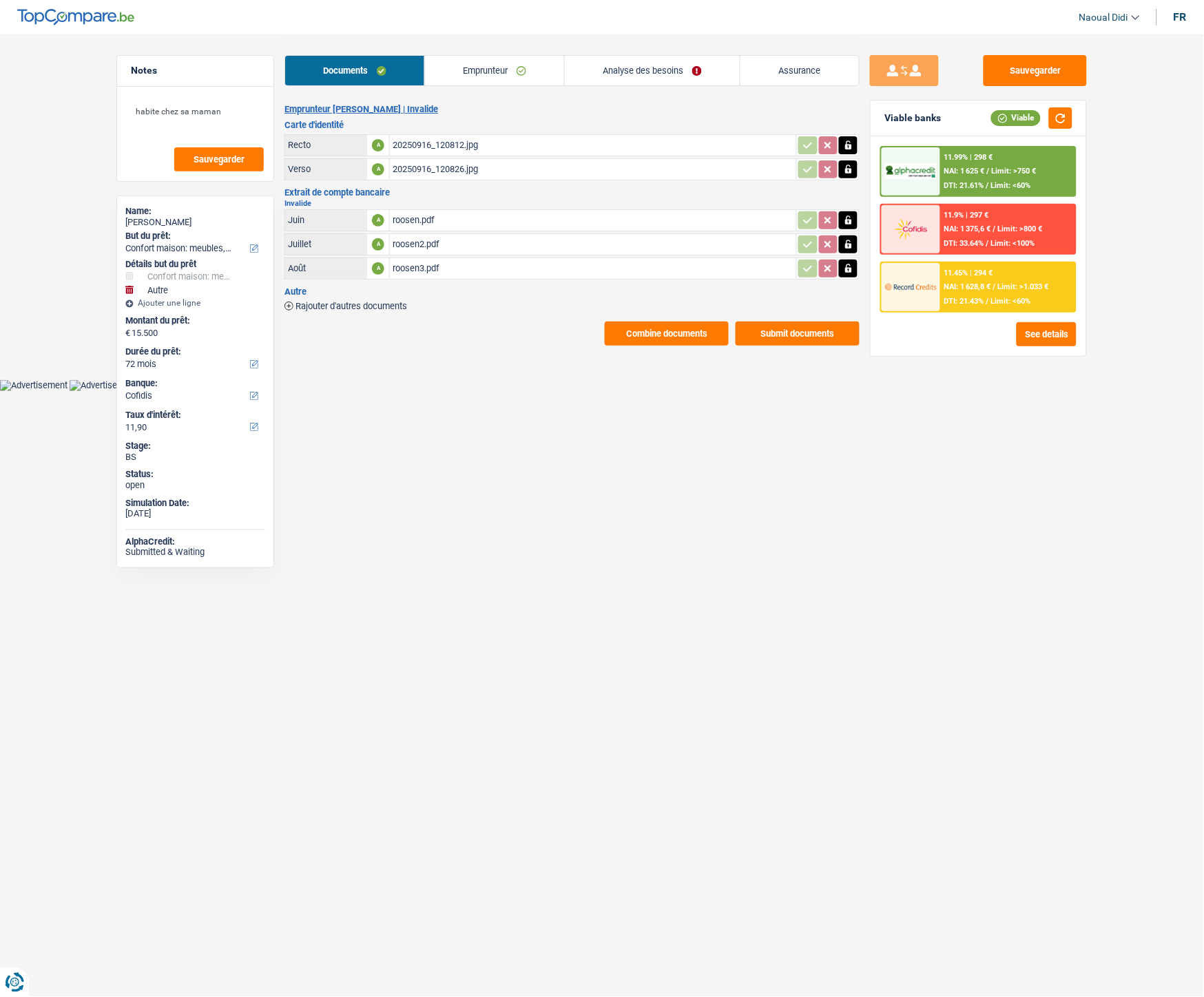
click at [504, 66] on link "Emprunteur" at bounding box center [494, 70] width 139 height 29
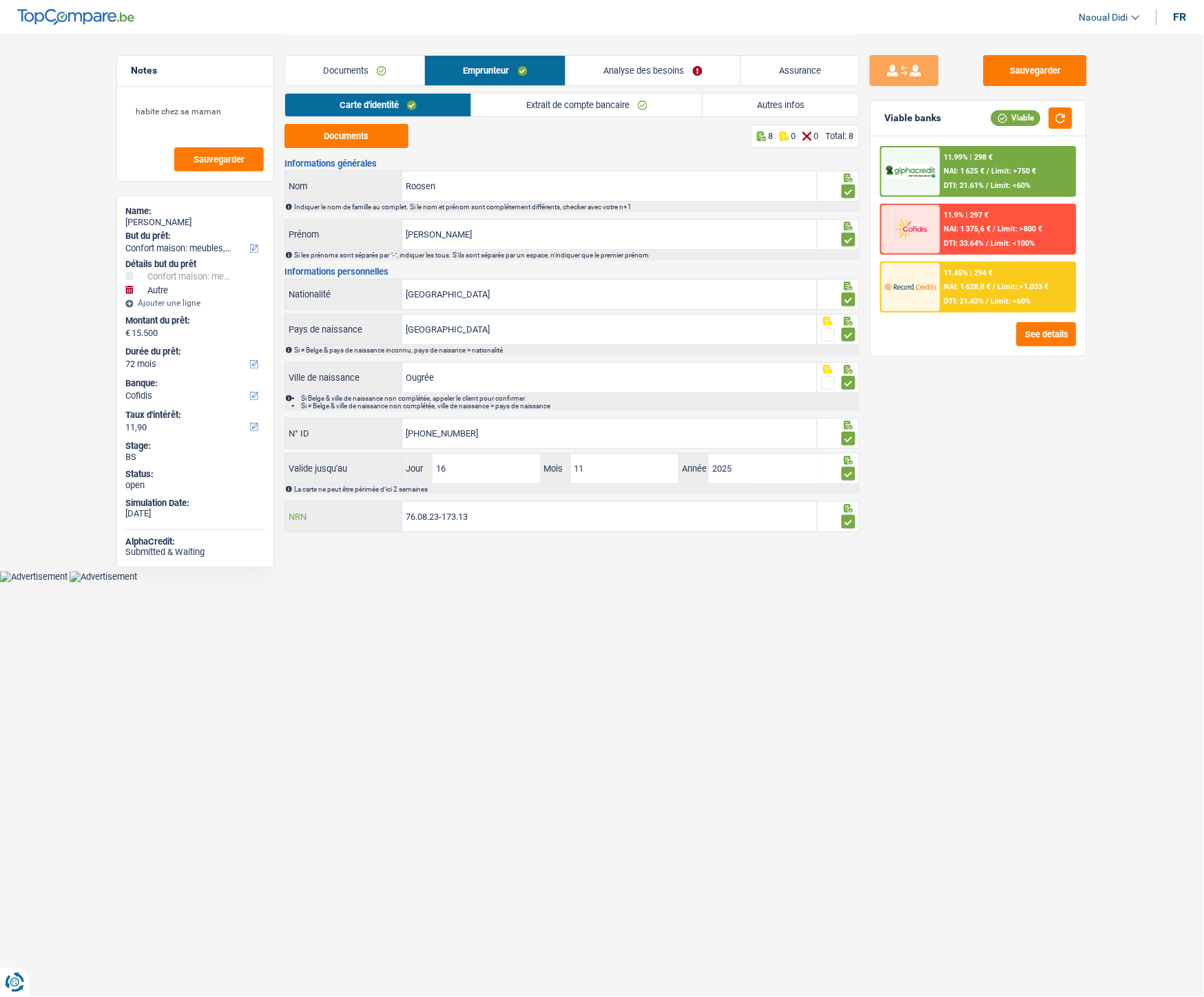
drag, startPoint x: 478, startPoint y: 525, endPoint x: 329, endPoint y: 521, distance: 149.1
click at [329, 521] on div "76.08.23-173.13 NRN" at bounding box center [550, 516] width 532 height 29
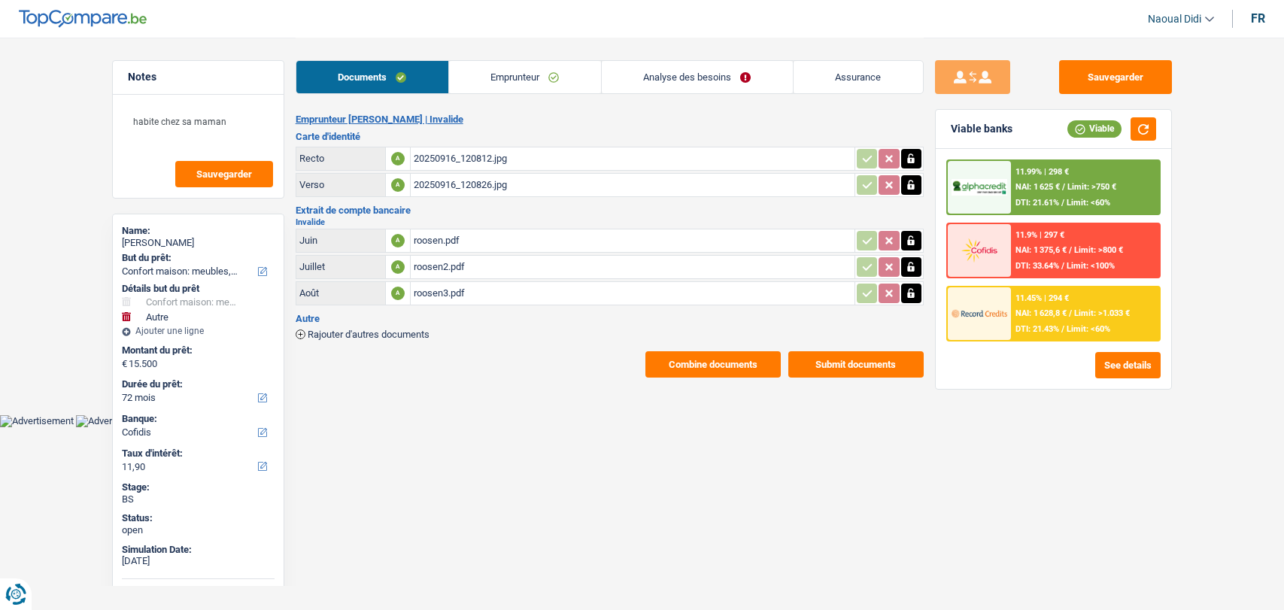
select select "household"
select select "other"
select select "72"
select select "cofidis"
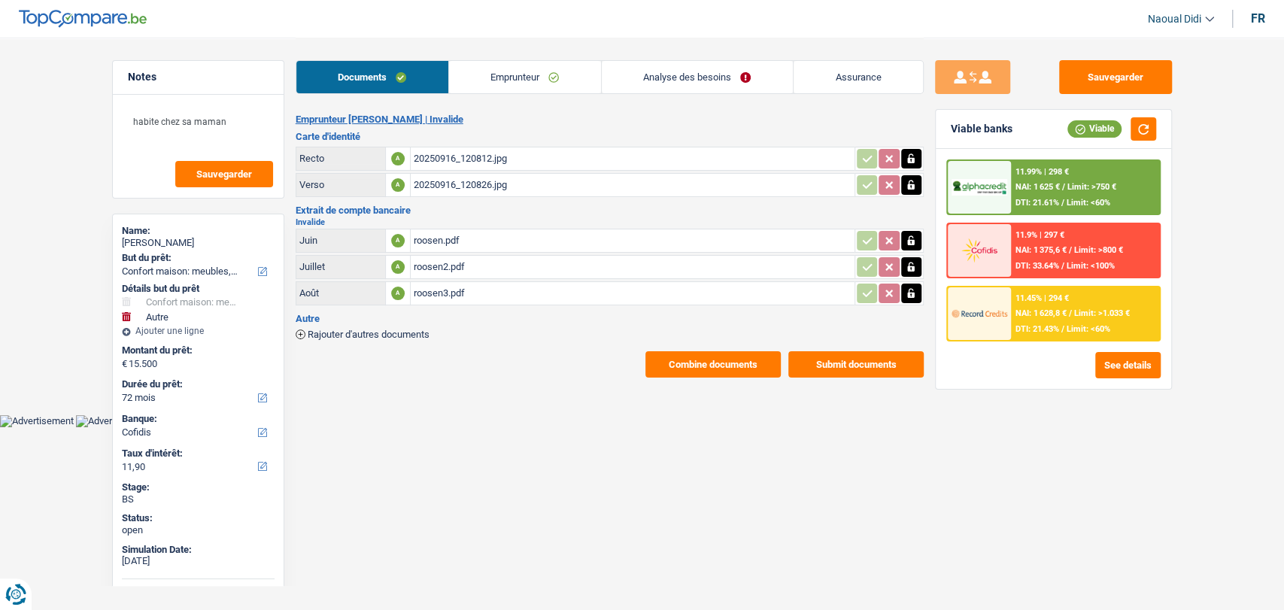
click at [671, 85] on link "Analyse des besoins" at bounding box center [697, 77] width 191 height 32
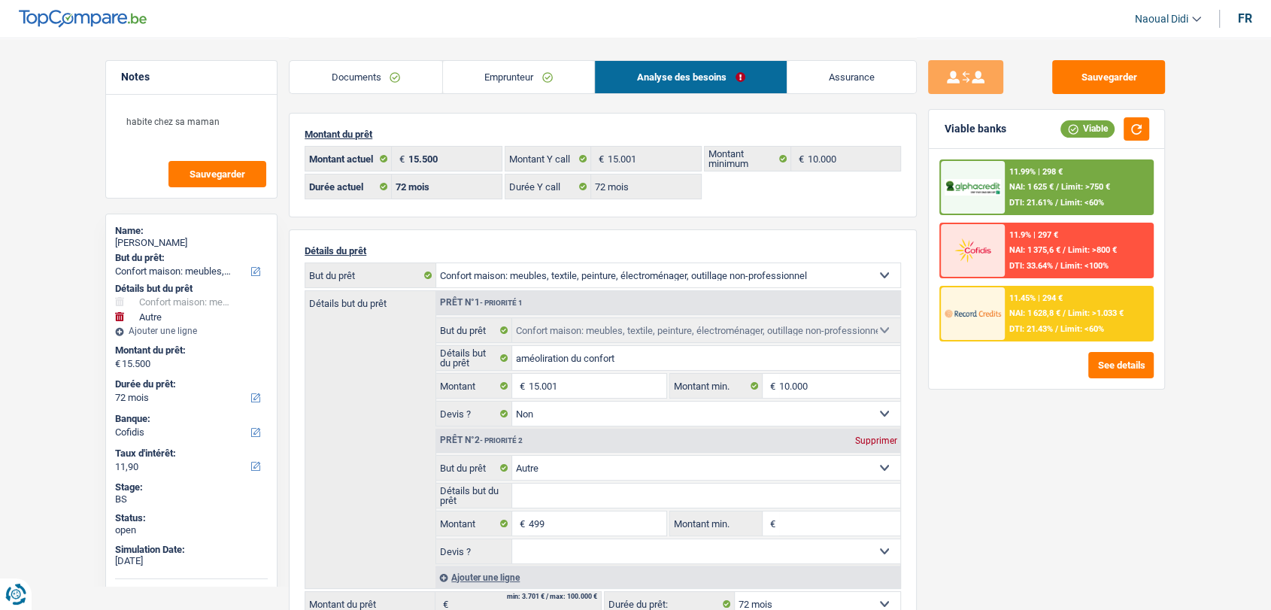
click at [876, 444] on div "Supprimer" at bounding box center [876, 440] width 50 height 9
type input "15.001"
select select "84"
type input "15.001"
select select "84"
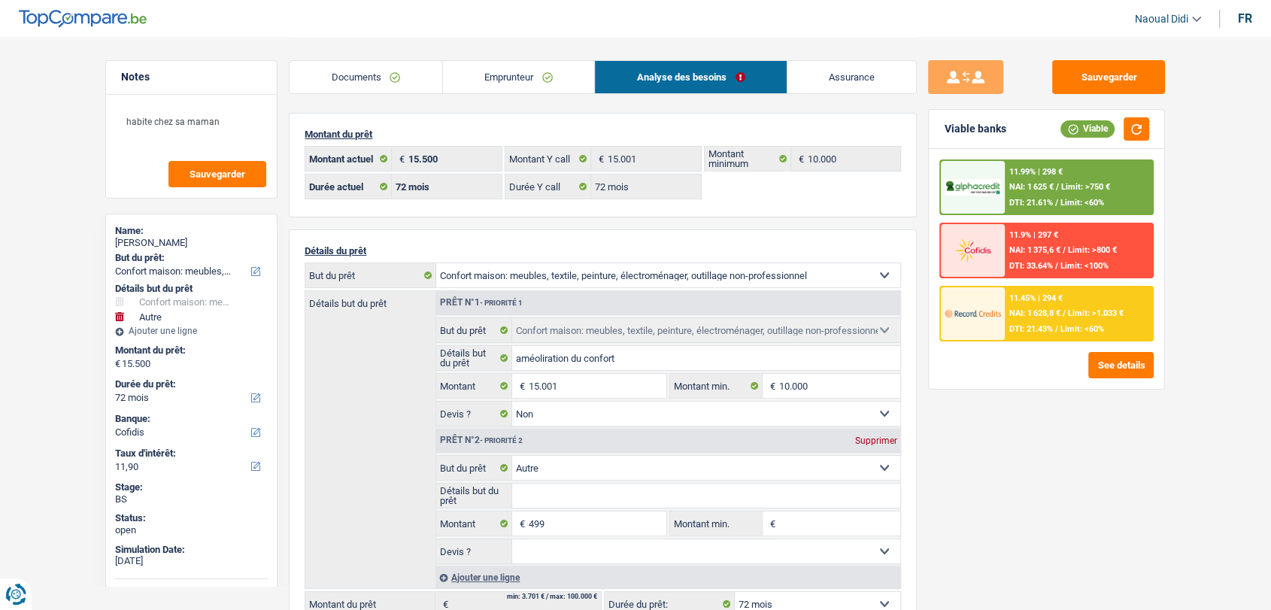
type input "15.001"
select select "84"
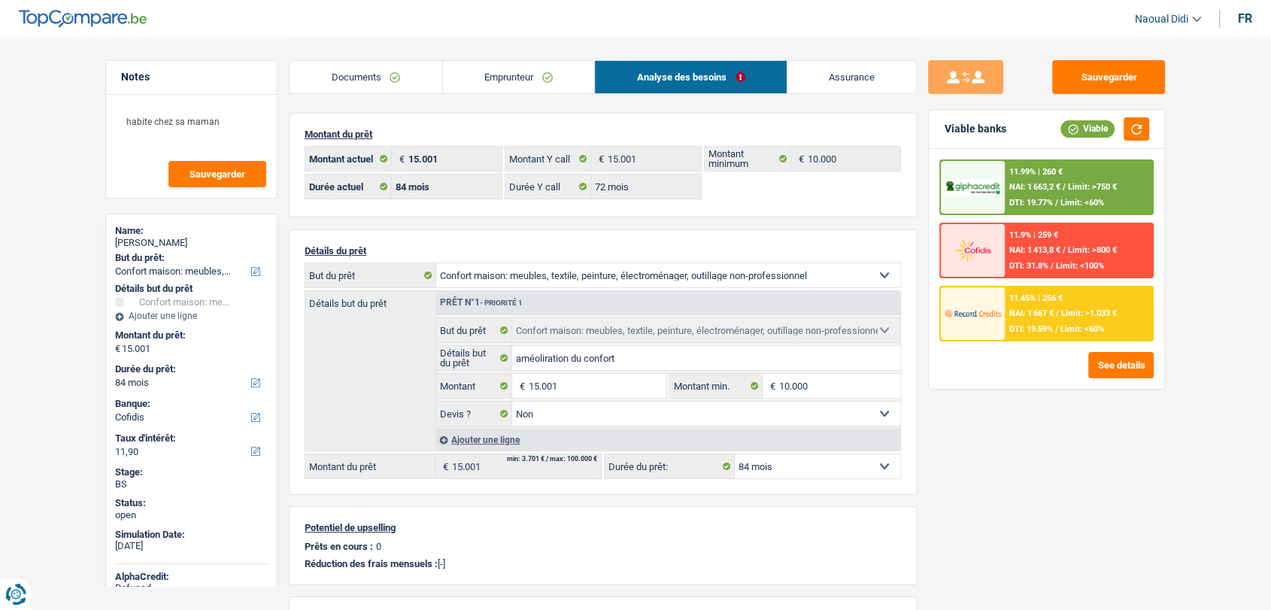
click at [358, 77] on link "Documents" at bounding box center [366, 77] width 153 height 32
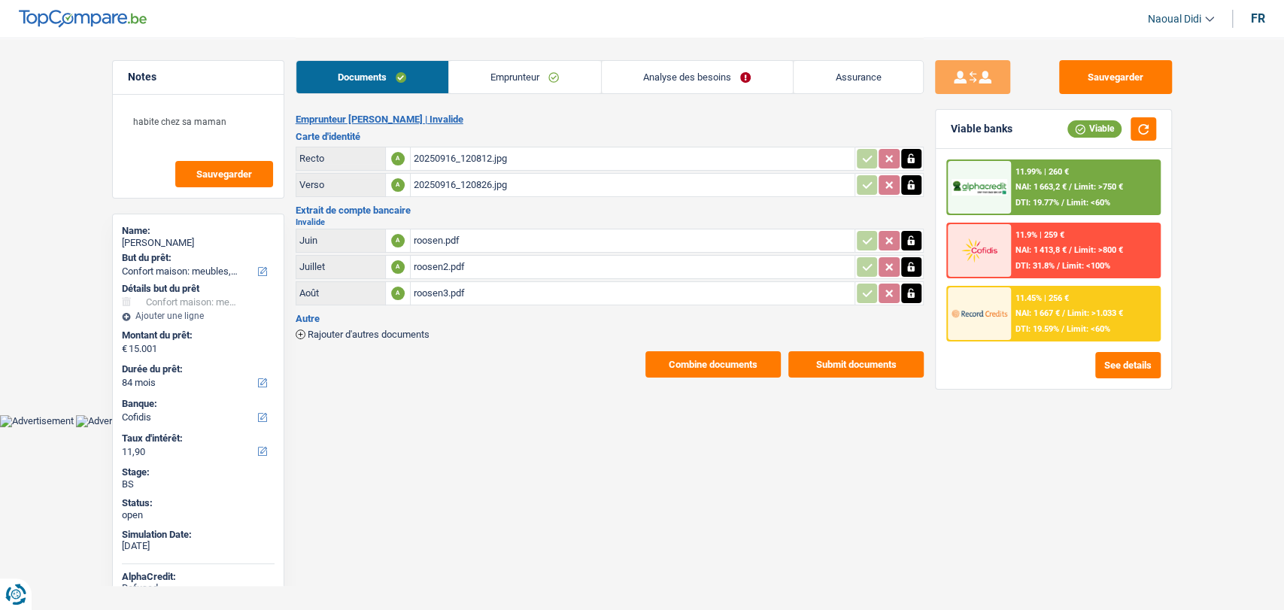
click at [472, 156] on div "20250916_120812.jpg" at bounding box center [633, 158] width 438 height 23
click at [539, 86] on link "Emprunteur" at bounding box center [525, 77] width 152 height 32
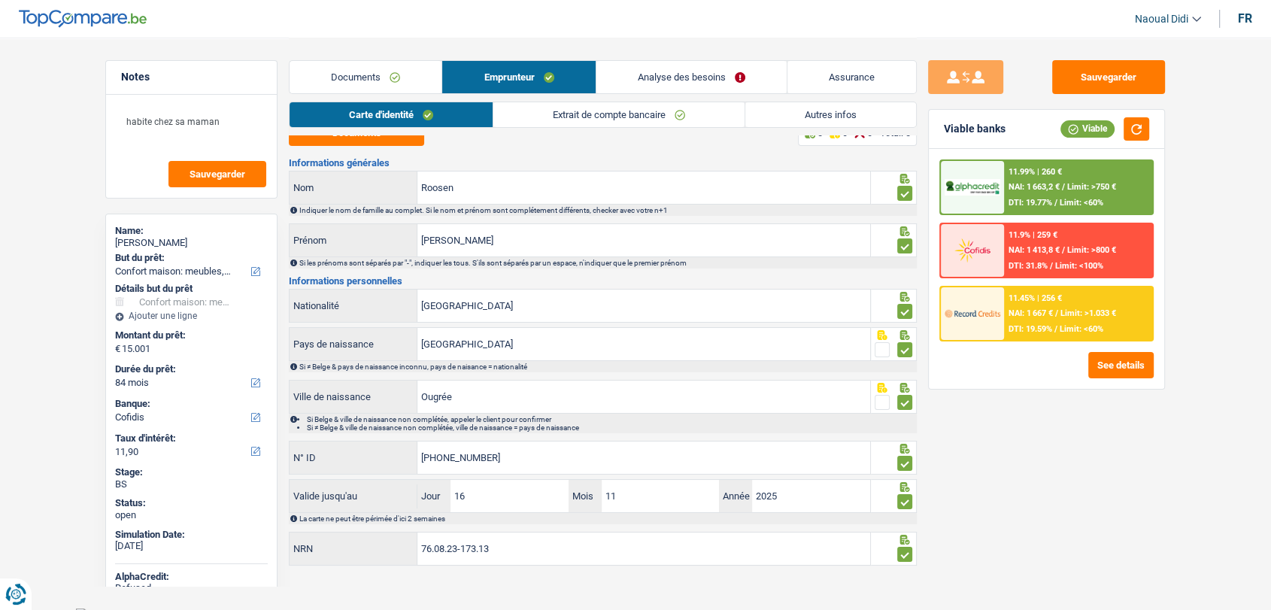
scroll to position [24, 0]
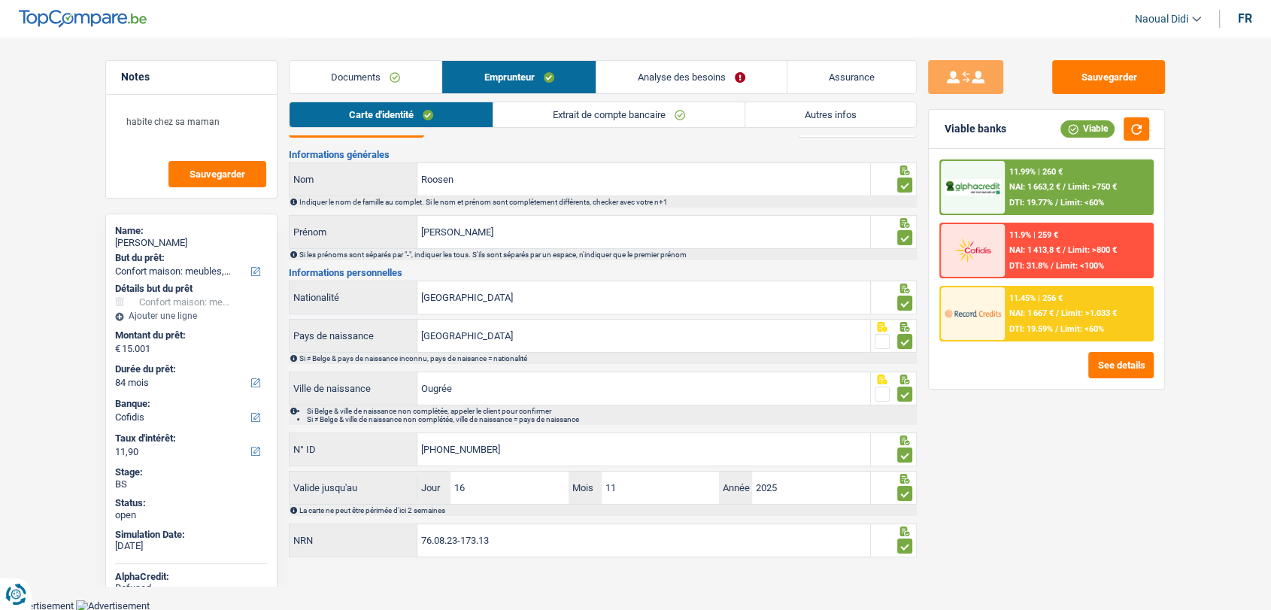
click at [555, 115] on link "Extrait de compte bancaire" at bounding box center [618, 114] width 251 height 25
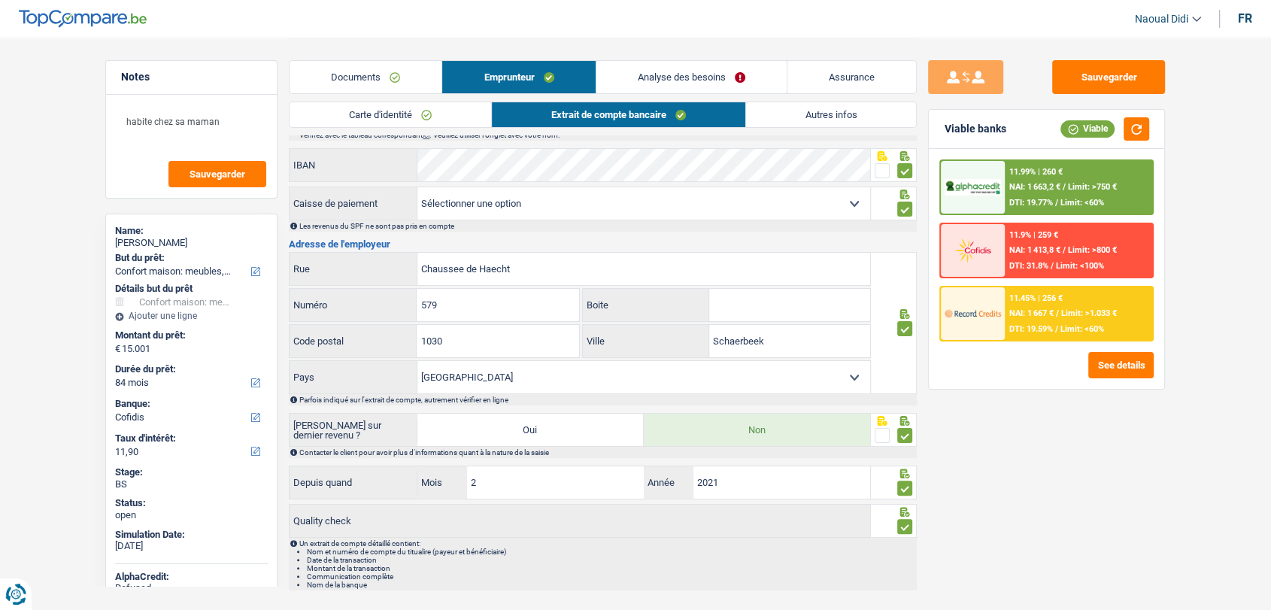
scroll to position [275, 0]
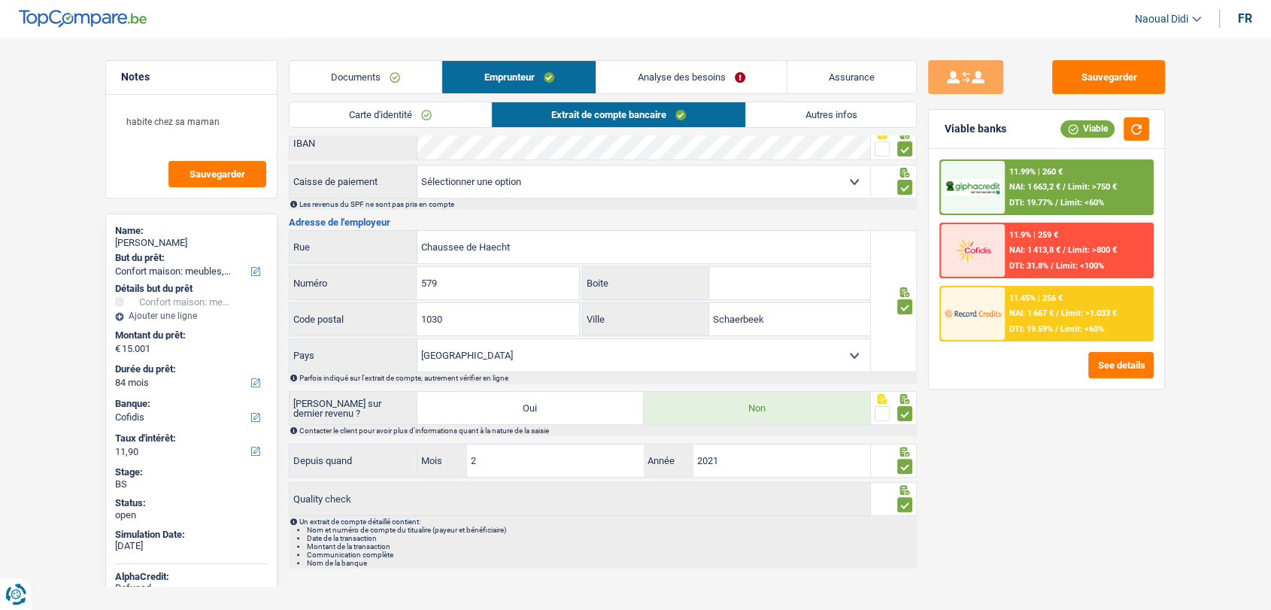
drag, startPoint x: 525, startPoint y: 176, endPoint x: 447, endPoint y: 174, distance: 78.3
click at [447, 174] on select "Mutualité [DEMOGRAPHIC_DATA] Mutualité Socialiste (Solidaris) SPF Sécurité Soci…" at bounding box center [644, 182] width 453 height 32
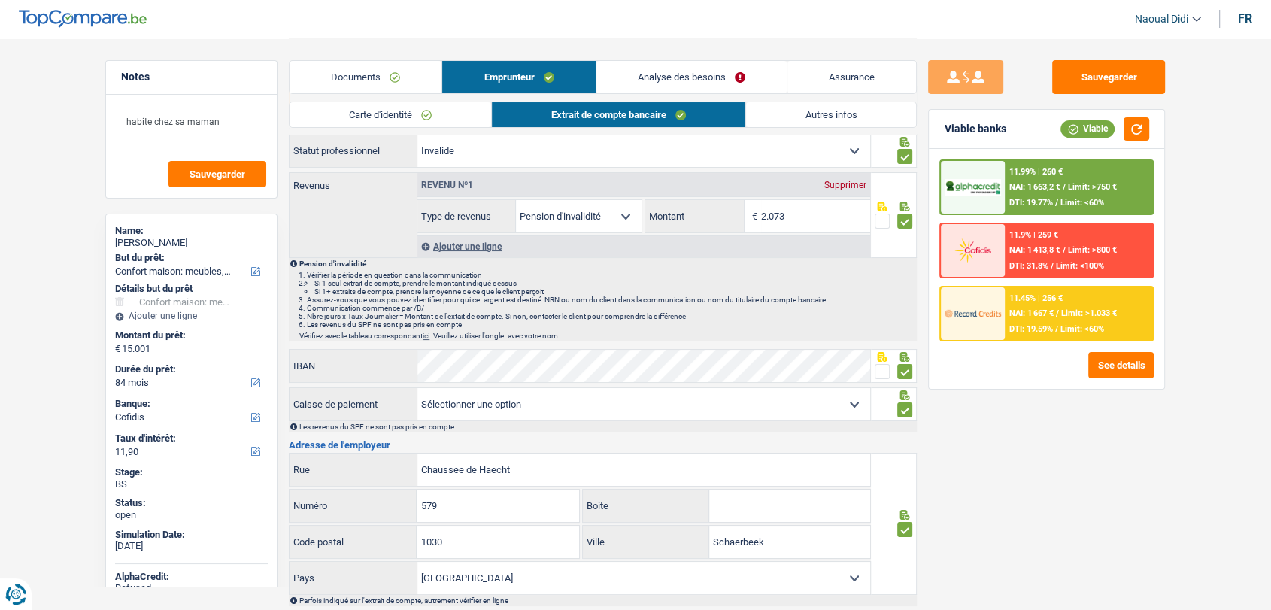
scroll to position [24, 0]
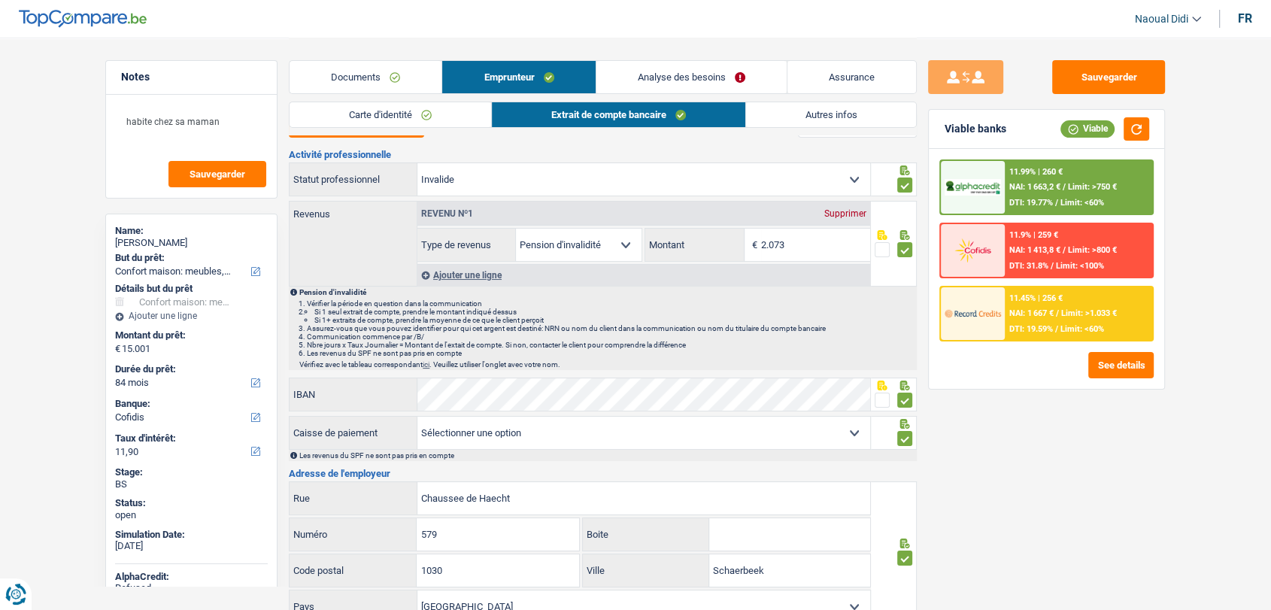
click at [791, 119] on link "Autres infos" at bounding box center [831, 114] width 171 height 25
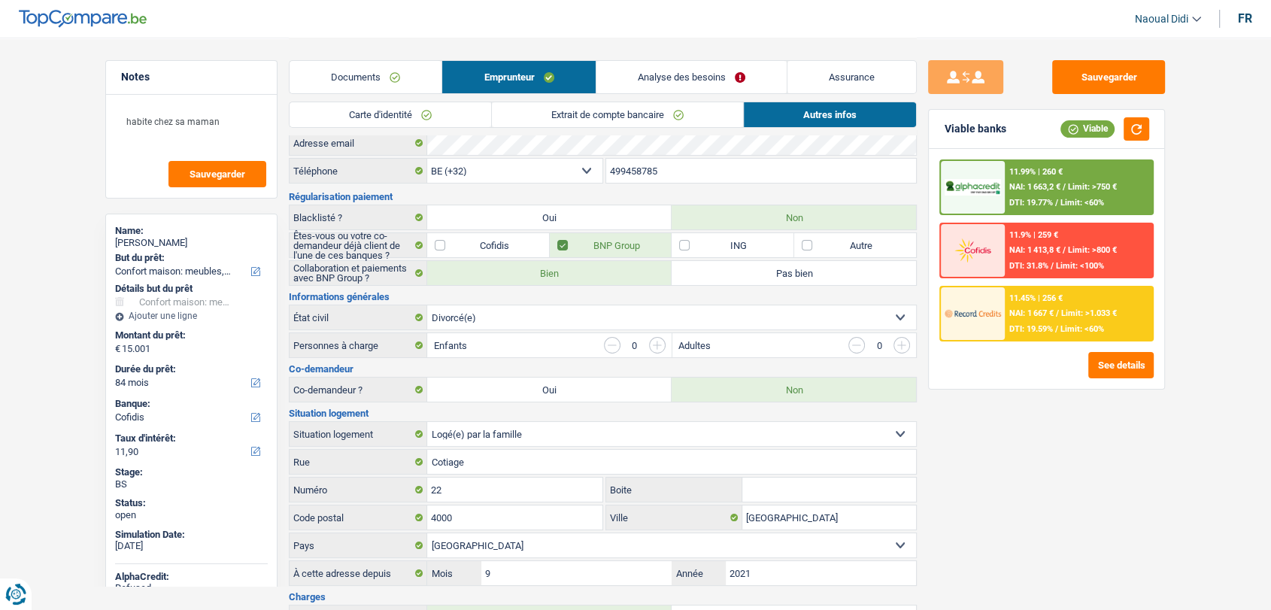
scroll to position [108, 0]
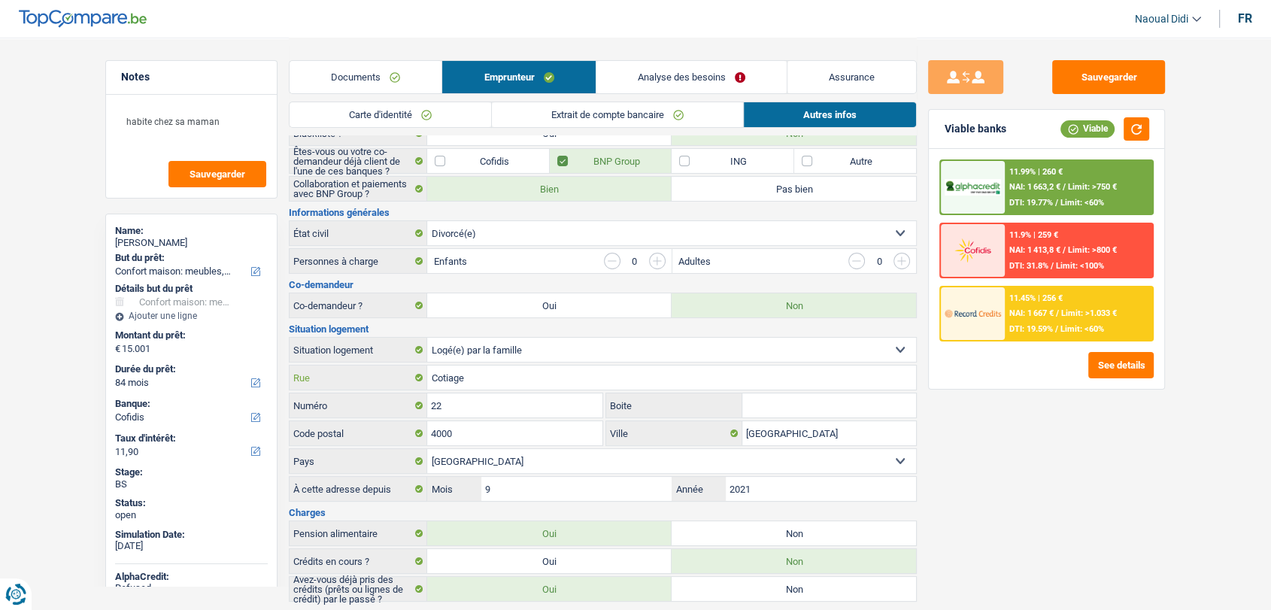
drag, startPoint x: 484, startPoint y: 380, endPoint x: 398, endPoint y: 377, distance: 85.8
click at [398, 377] on div "Cotiage Rue" at bounding box center [603, 378] width 627 height 24
click at [603, 116] on link "Extrait de compte bancaire" at bounding box center [617, 114] width 251 height 25
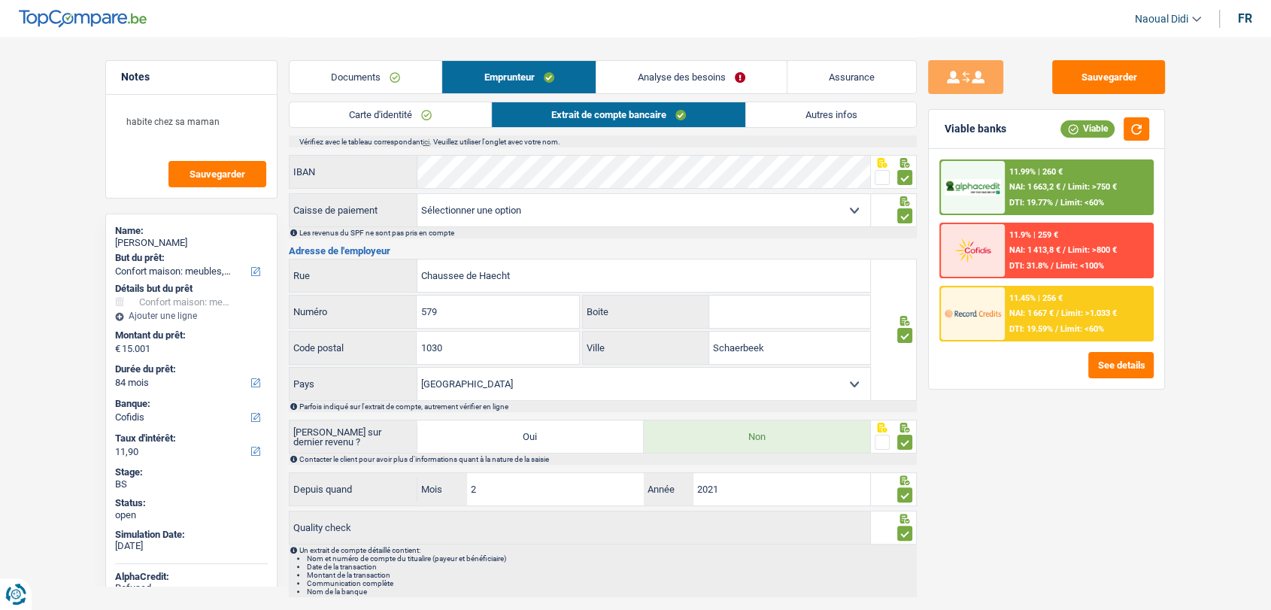
scroll to position [289, 0]
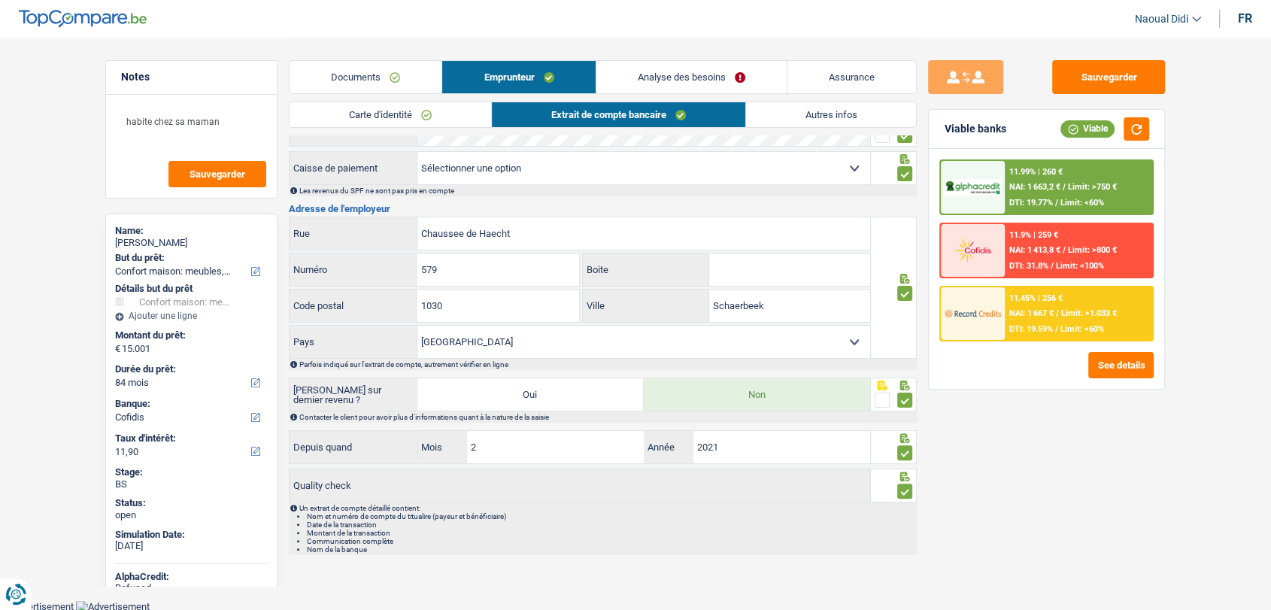
click at [821, 106] on link "Autres infos" at bounding box center [831, 114] width 171 height 25
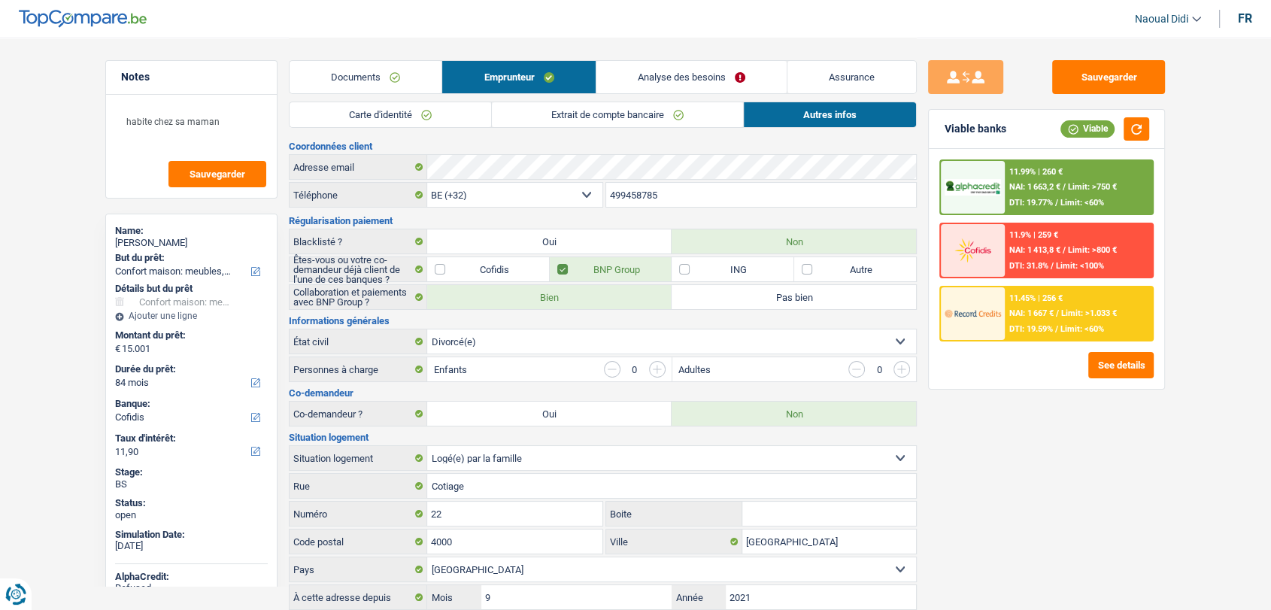
scroll to position [149, 0]
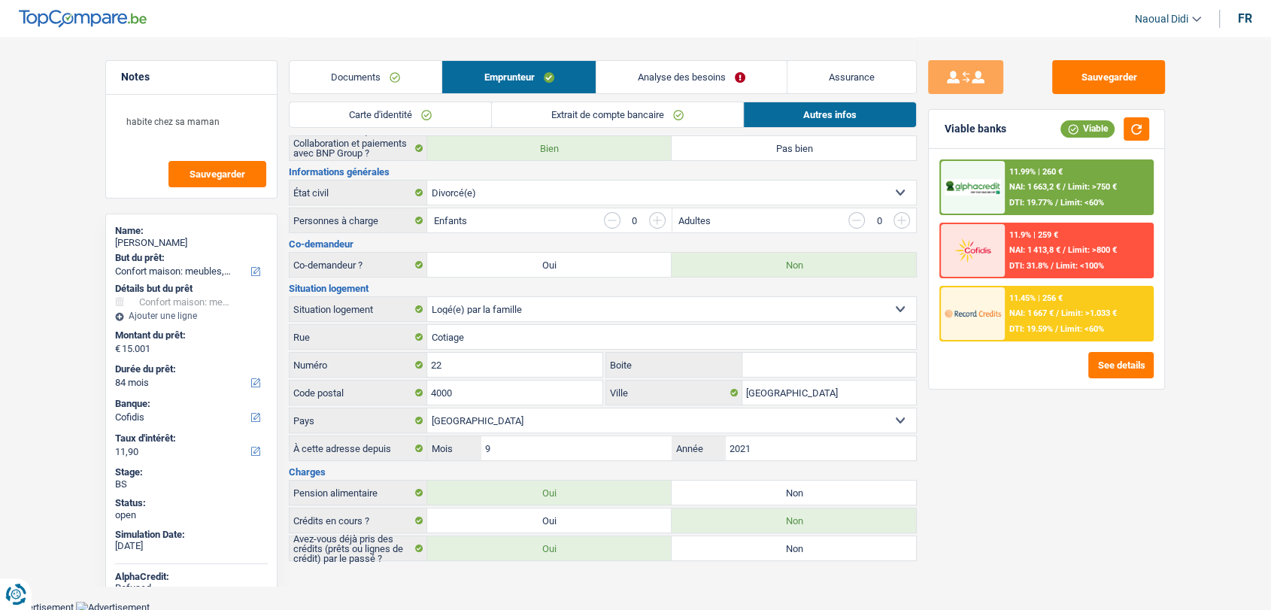
click at [363, 84] on link "Documents" at bounding box center [366, 77] width 152 height 32
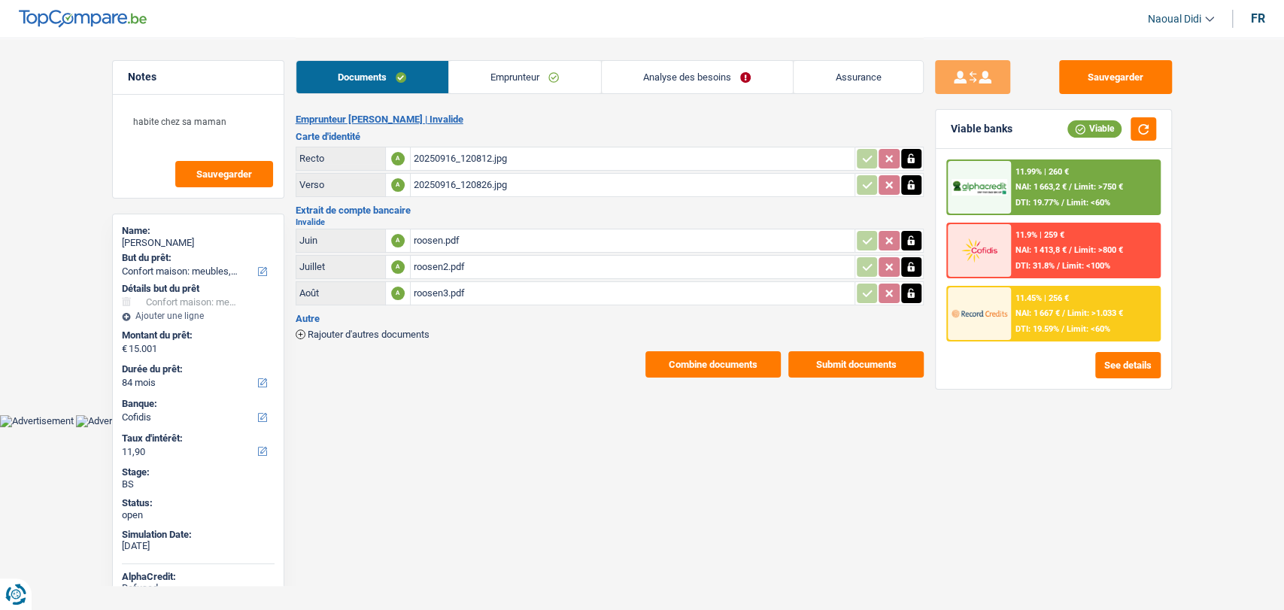
click at [454, 182] on div "20250916_120826.jpg" at bounding box center [633, 185] width 438 height 23
click at [521, 74] on link "Emprunteur" at bounding box center [525, 77] width 152 height 32
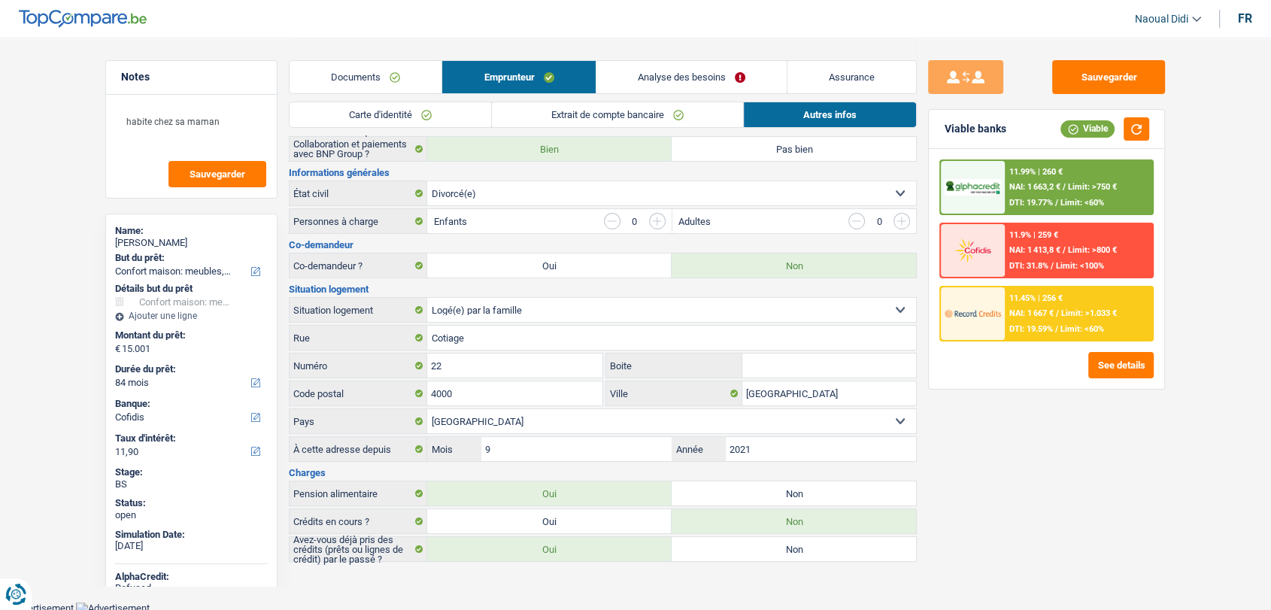
scroll to position [149, 0]
drag, startPoint x: 457, startPoint y: 331, endPoint x: 395, endPoint y: 329, distance: 62.5
click at [395, 329] on div "Cotiage Rue" at bounding box center [603, 337] width 627 height 24
paste input "Rue Méaroulle, 1 - 4000 Liè"
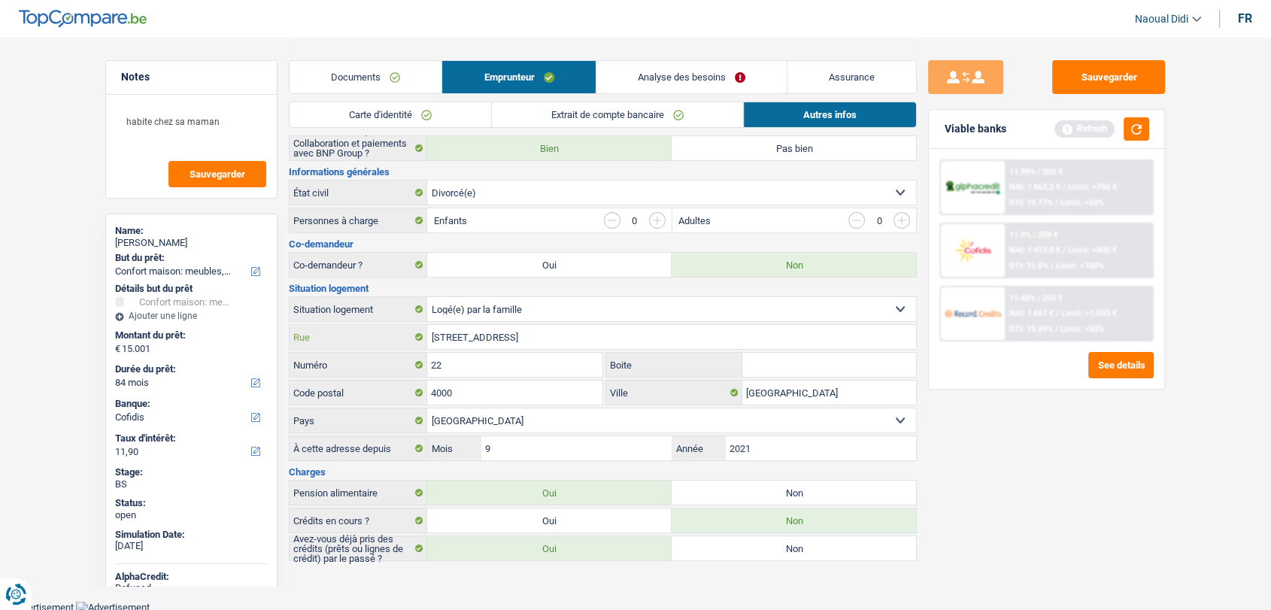
click at [502, 336] on input "Rue Méaroulle, 1 - 4000 Liège" at bounding box center [671, 337] width 489 height 24
type input "Rue Méaroulle, 1 - 4000 Liège"
drag, startPoint x: 466, startPoint y: 360, endPoint x: 407, endPoint y: 357, distance: 58.8
click at [407, 357] on div "22 Numéro" at bounding box center [446, 365] width 313 height 24
type input "1"
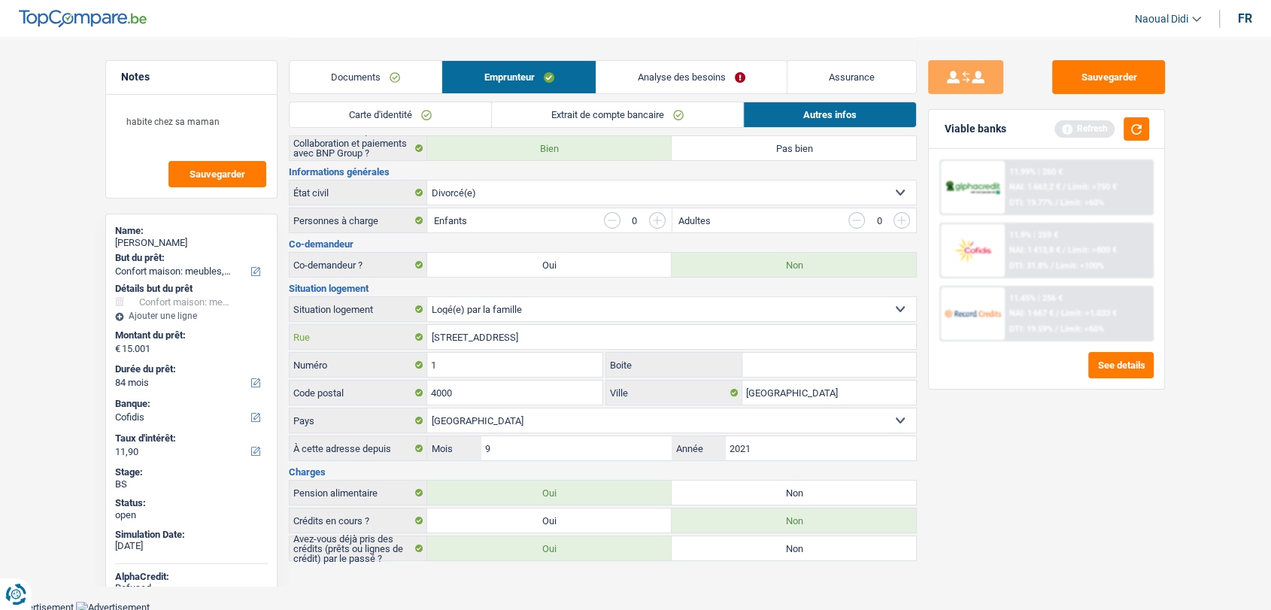
click at [512, 333] on input "Rue Méaroulle, 1 - 4000 Liège" at bounding box center [671, 337] width 489 height 24
drag, startPoint x: 558, startPoint y: 336, endPoint x: 498, endPoint y: 331, distance: 60.4
click at [498, 331] on input "Rue Méaroulle, 4000 Liège" at bounding box center [671, 337] width 489 height 24
drag, startPoint x: 520, startPoint y: 326, endPoint x: 420, endPoint y: 328, distance: 100.1
click at [420, 328] on div "Rue Méaroulle Rue" at bounding box center [603, 337] width 627 height 24
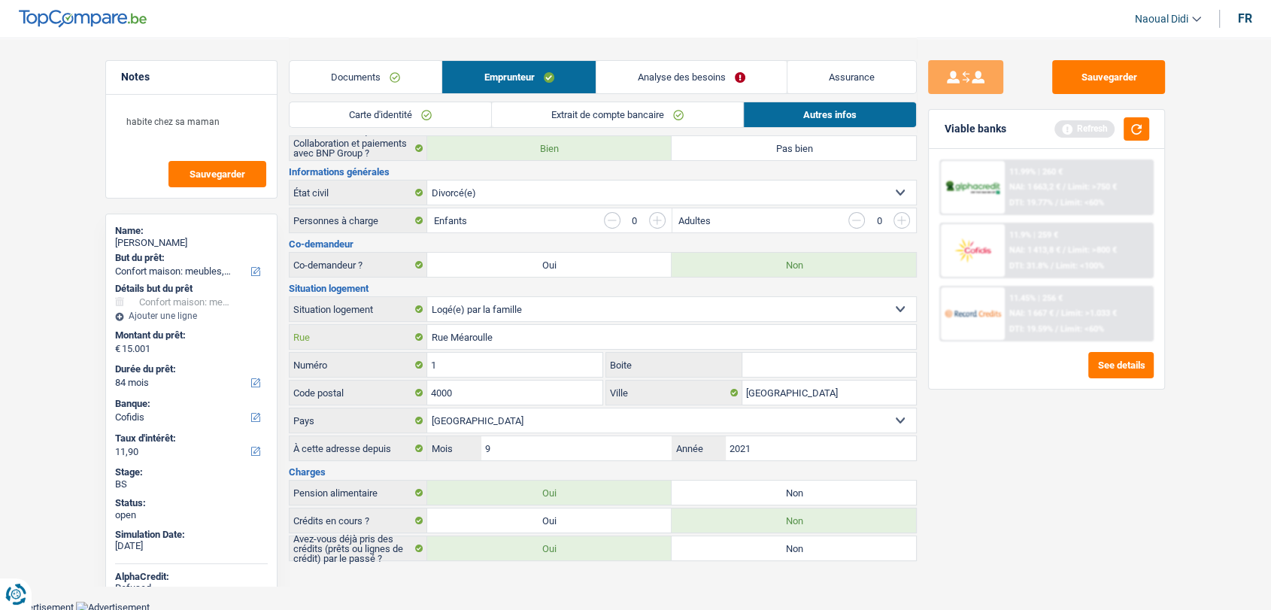
type input "Rue Méaroulle"
click at [694, 85] on link "Analyse des besoins" at bounding box center [692, 77] width 190 height 32
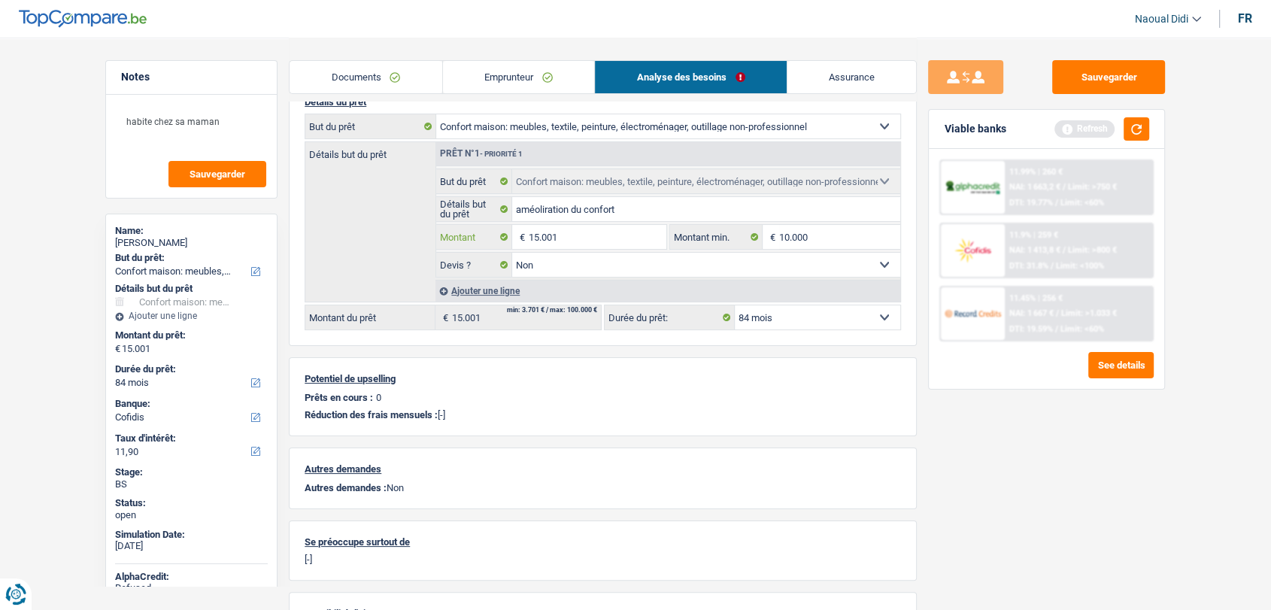
click at [574, 239] on input "15.001" at bounding box center [598, 237] width 138 height 24
type input "1"
type input "10.000"
select select "48"
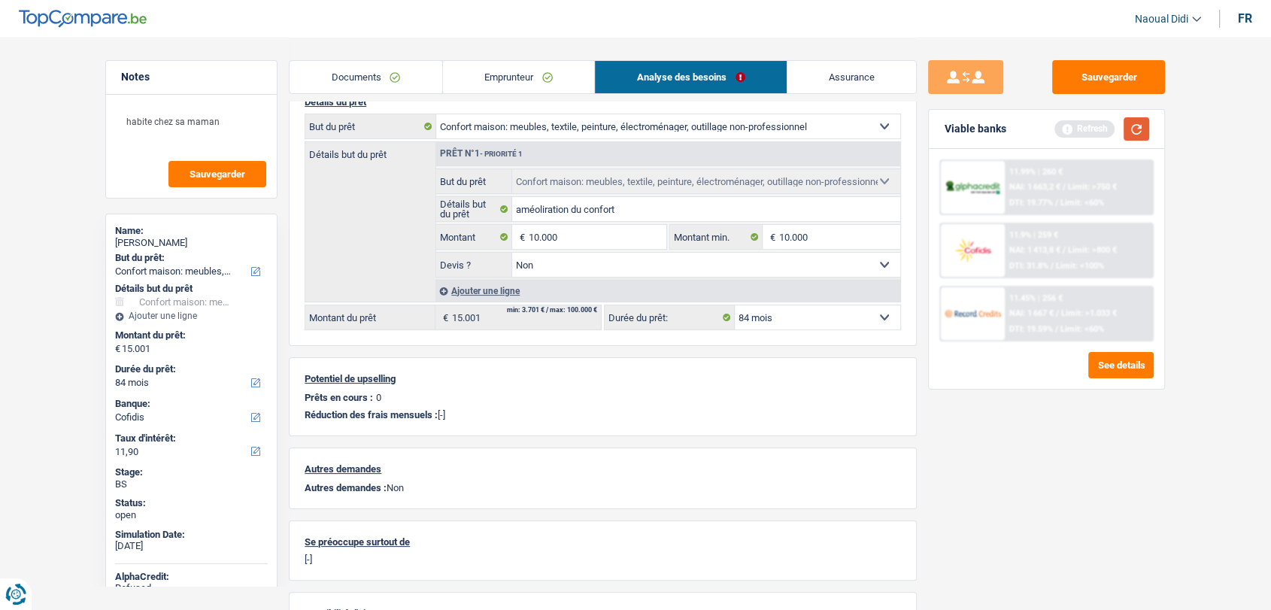
type input "10.000"
select select "48"
type input "10.000"
select select "48"
click at [1148, 122] on button "button" at bounding box center [1137, 128] width 26 height 23
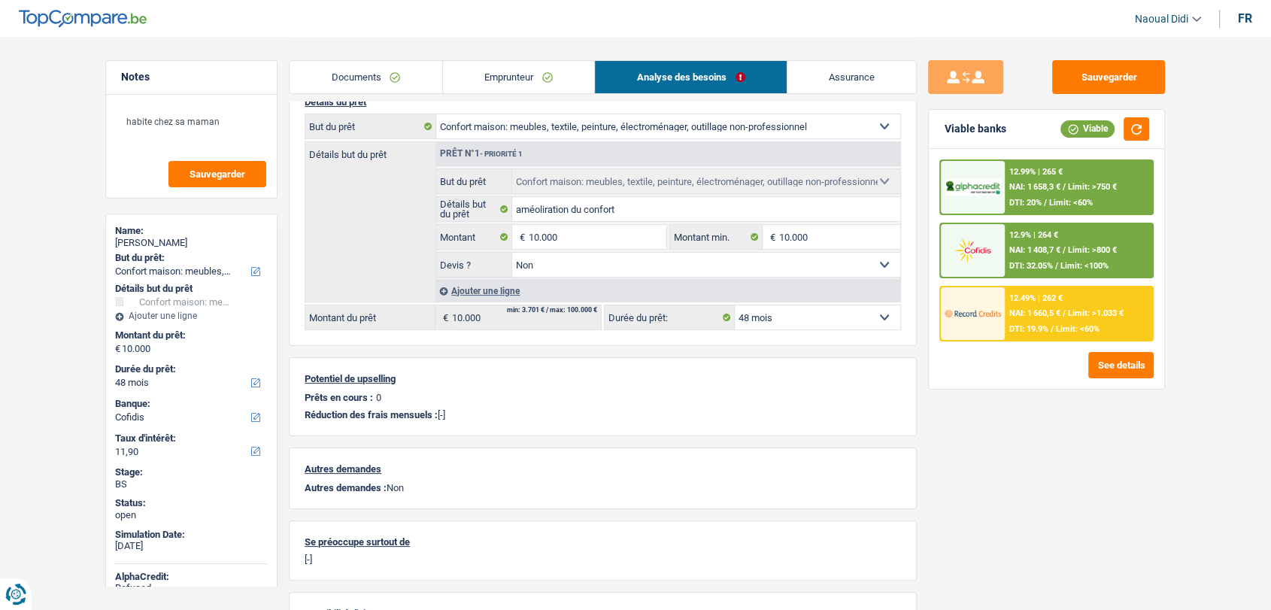
click at [1053, 240] on div "12.9% | 264 € NAI: 1 408,7 € / Limit: >800 € DTI: 32.05% / Limit: <100%" at bounding box center [1079, 250] width 148 height 53
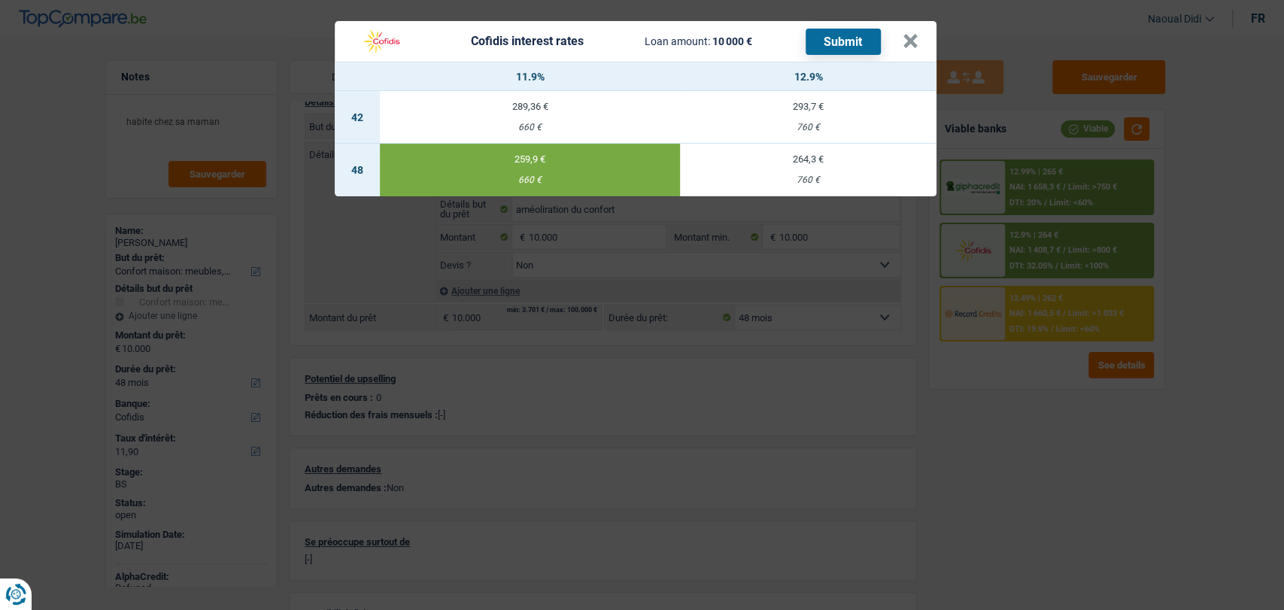
click at [804, 171] on td "264,3 € 760 €" at bounding box center [808, 170] width 257 height 53
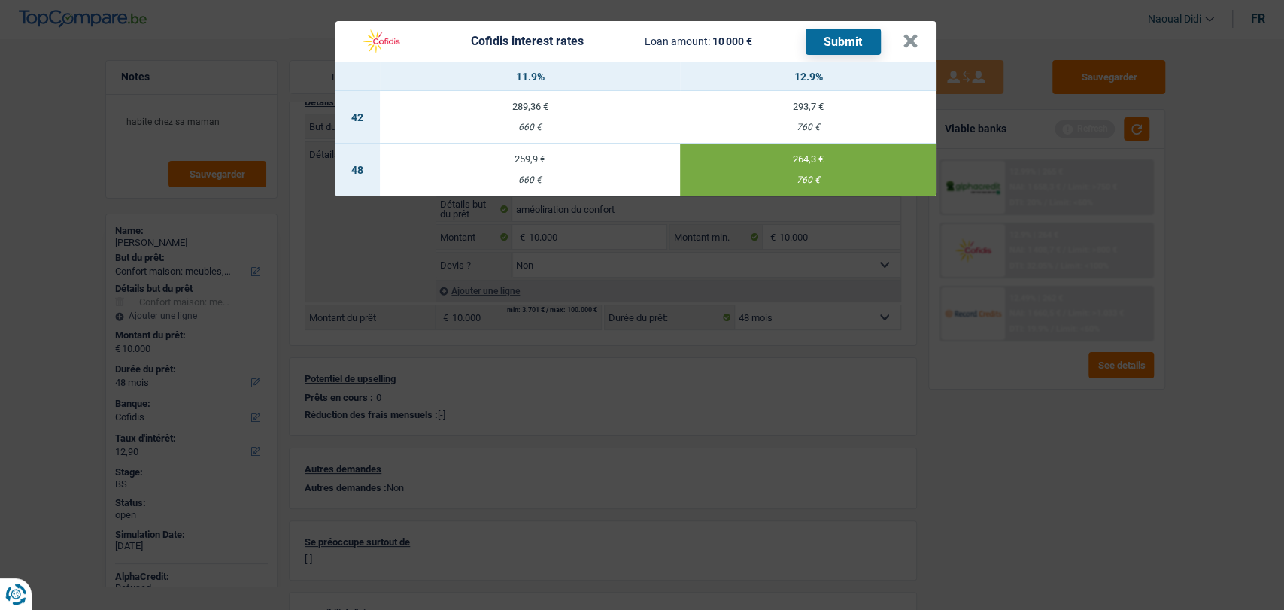
click at [577, 174] on td "259,9 € 660 €" at bounding box center [530, 170] width 300 height 53
type input "11,90"
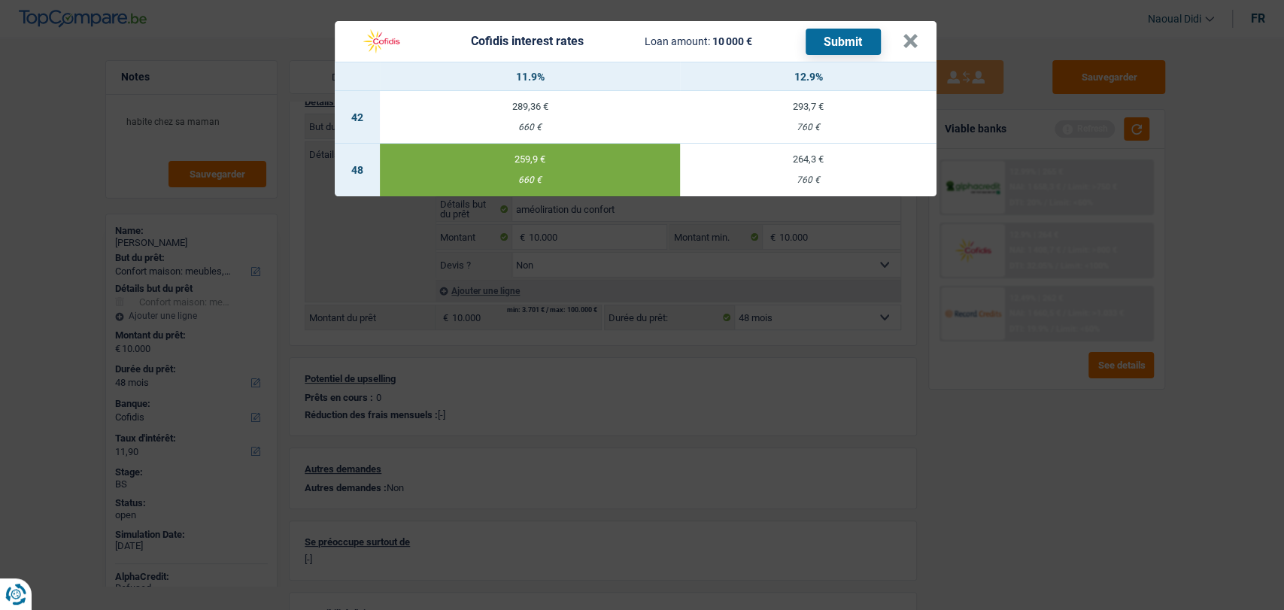
click at [837, 41] on button "Submit" at bounding box center [843, 42] width 75 height 26
click at [910, 38] on button "×" at bounding box center [911, 41] width 16 height 15
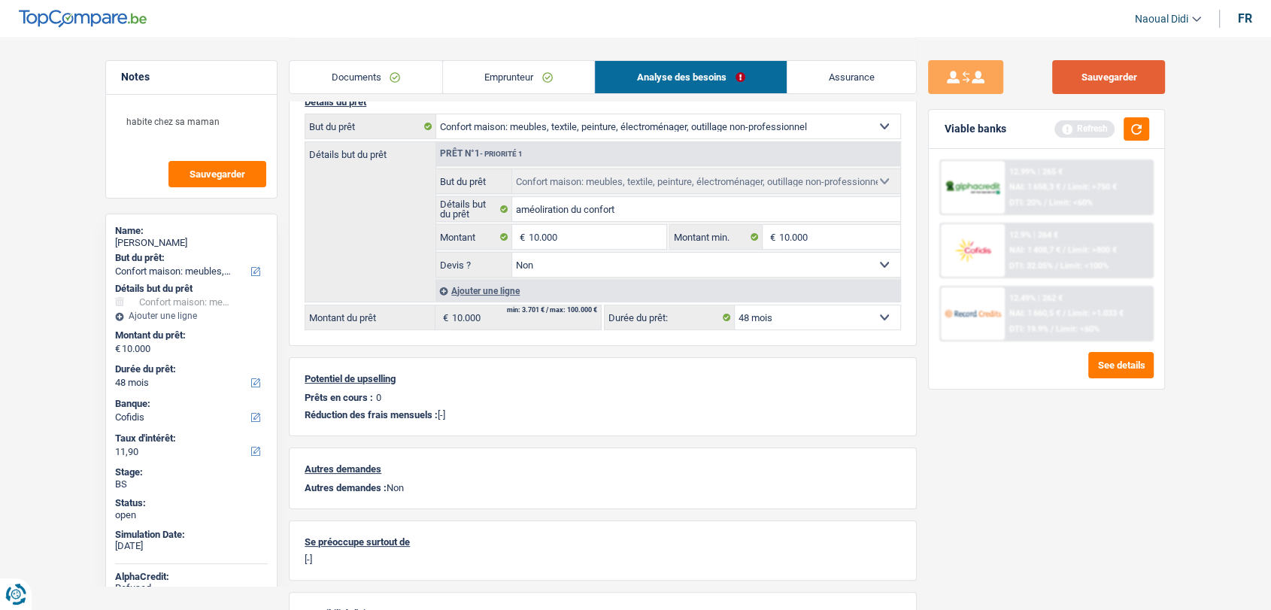
click at [1101, 80] on button "Sauvegarder" at bounding box center [1108, 77] width 113 height 34
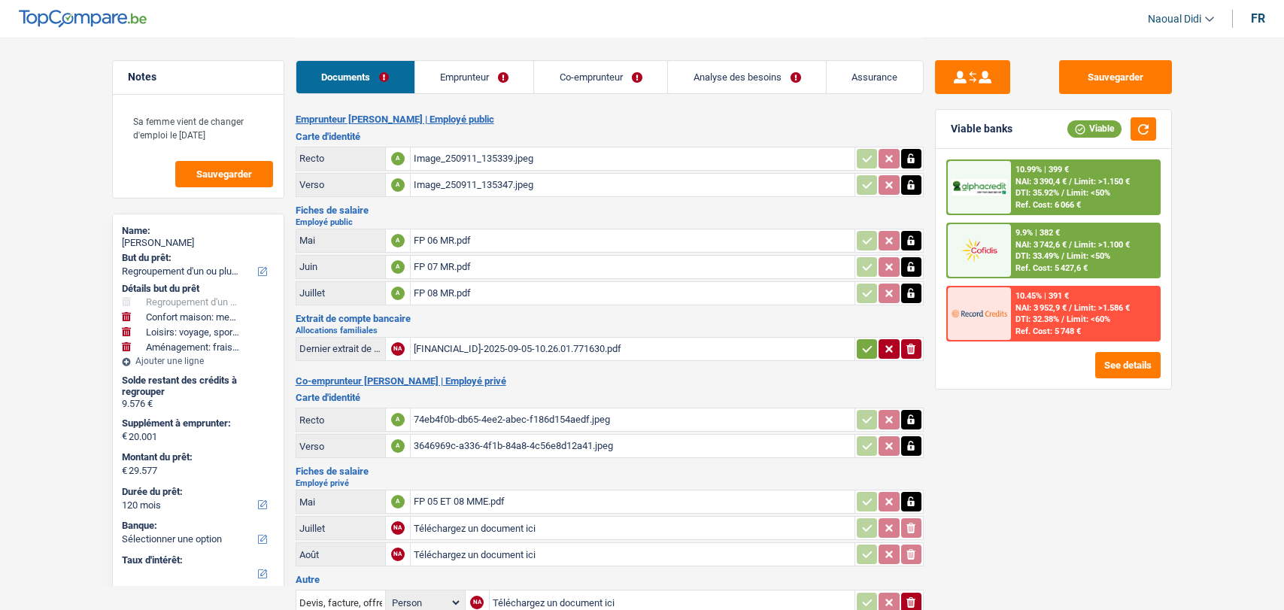
select select "refinancing"
select select "household"
select select "hobbies"
select select "movingOrInstallation"
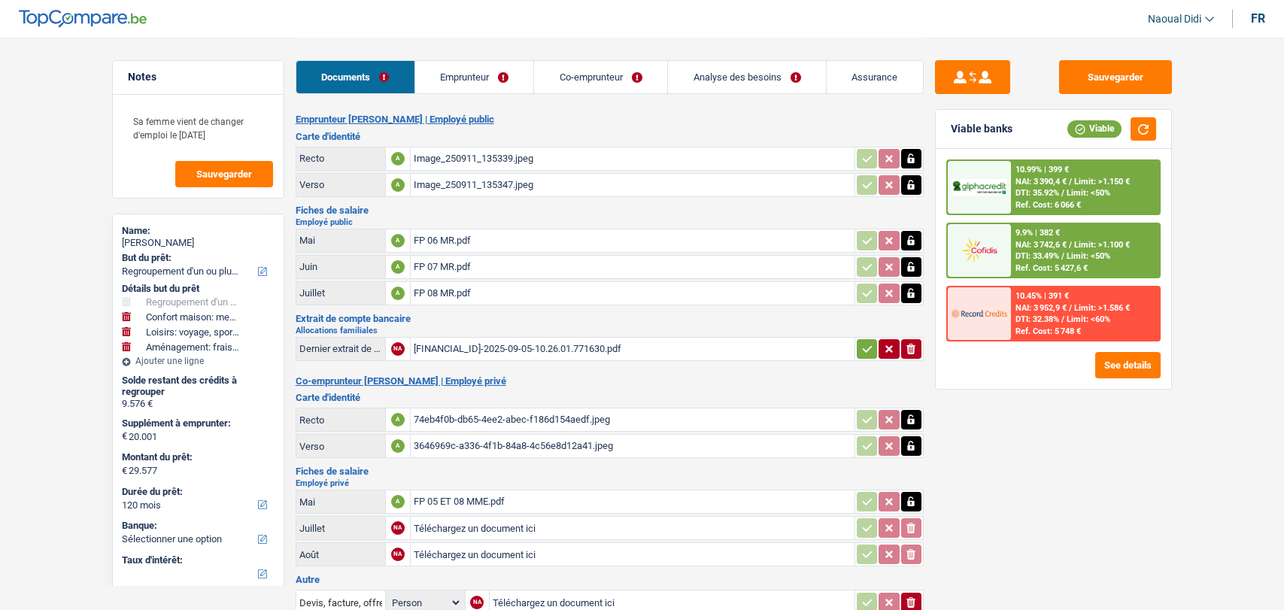
select select "120"
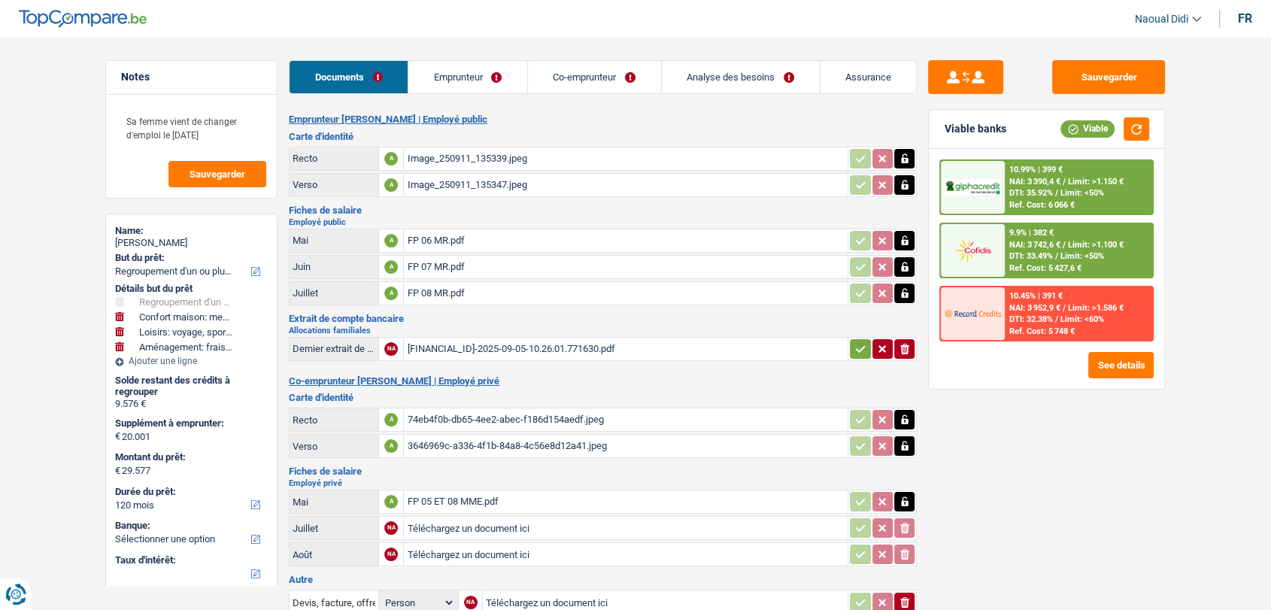
click at [475, 497] on div "FP 05 ET 08 MME.pdf" at bounding box center [626, 501] width 438 height 23
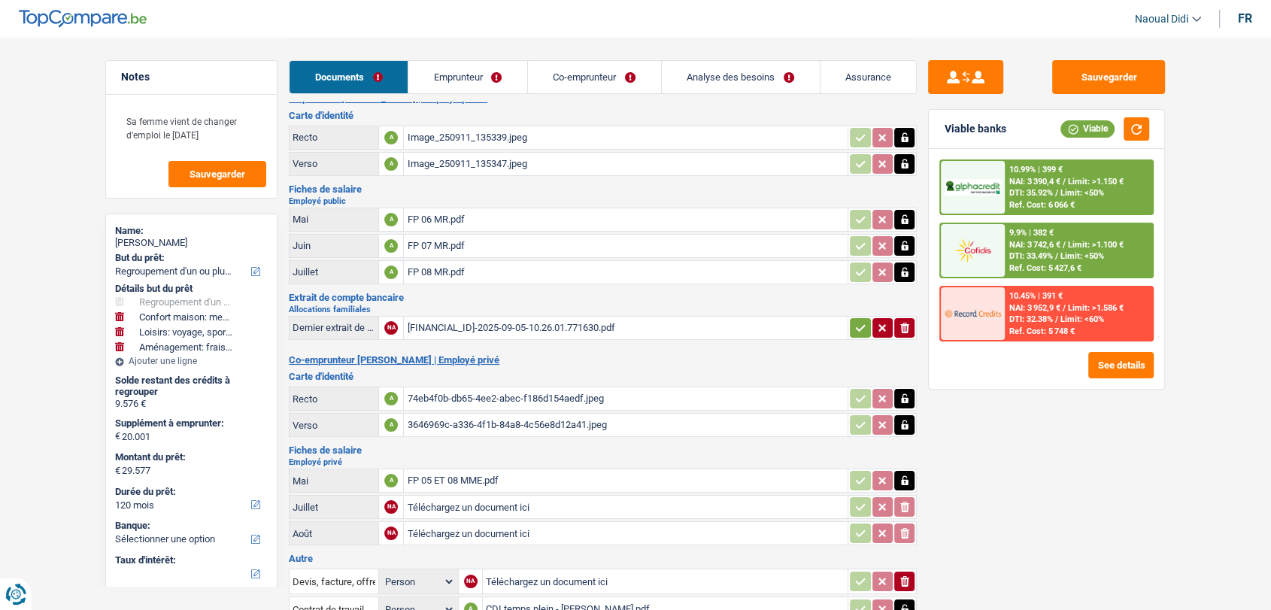
scroll to position [84, 0]
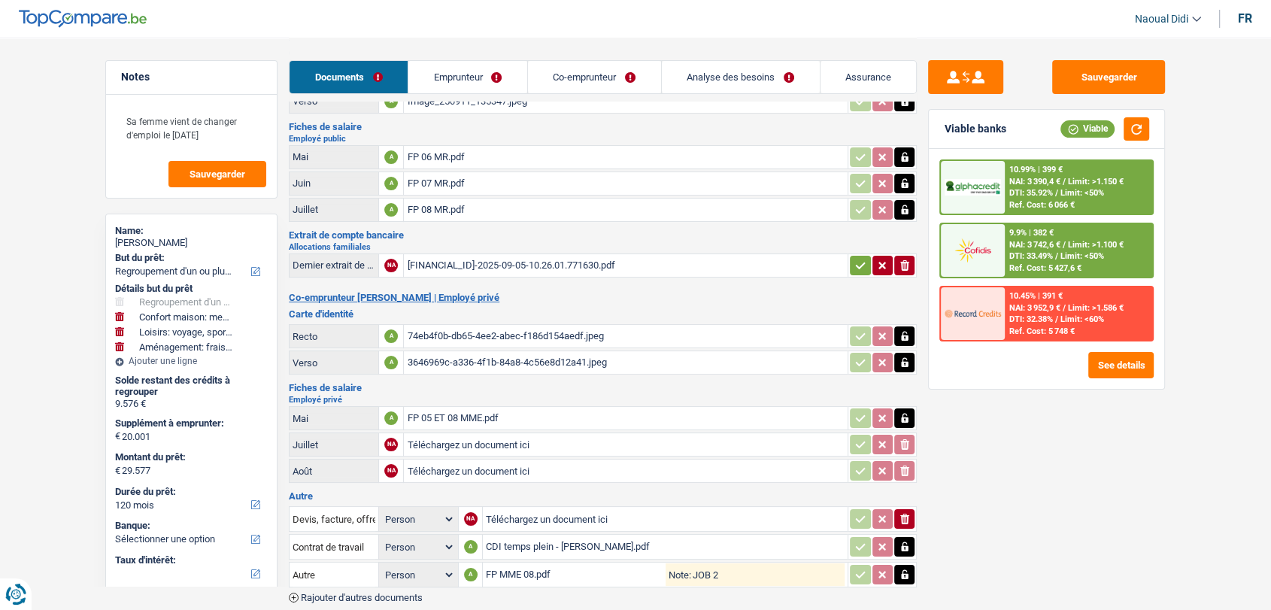
click at [474, 415] on div "FP 05 ET 08 MME.pdf" at bounding box center [626, 418] width 438 height 23
click at [568, 84] on link "Co-emprunteur" at bounding box center [594, 77] width 133 height 32
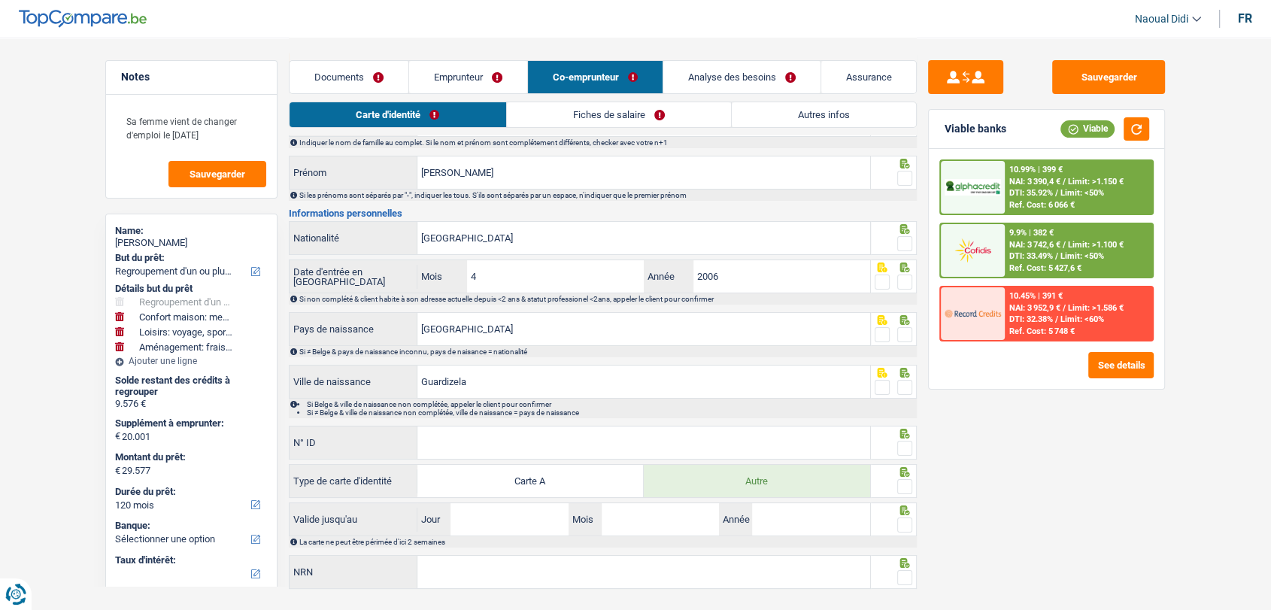
scroll to position [114, 0]
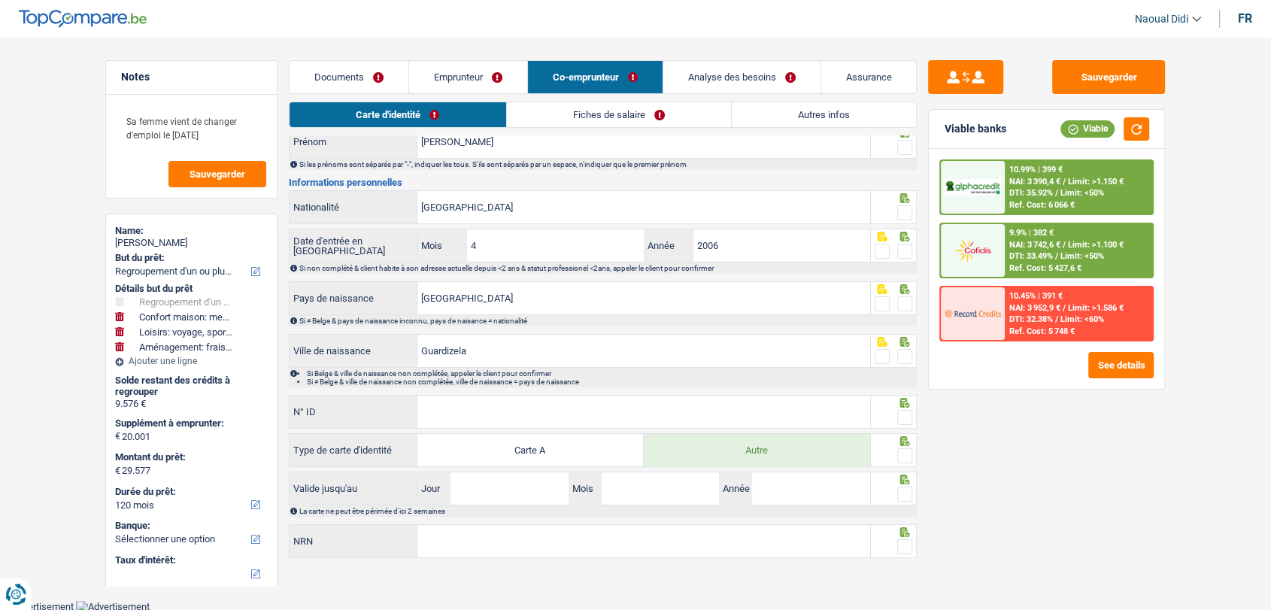
click at [626, 108] on link "Fiches de salaire" at bounding box center [619, 114] width 224 height 25
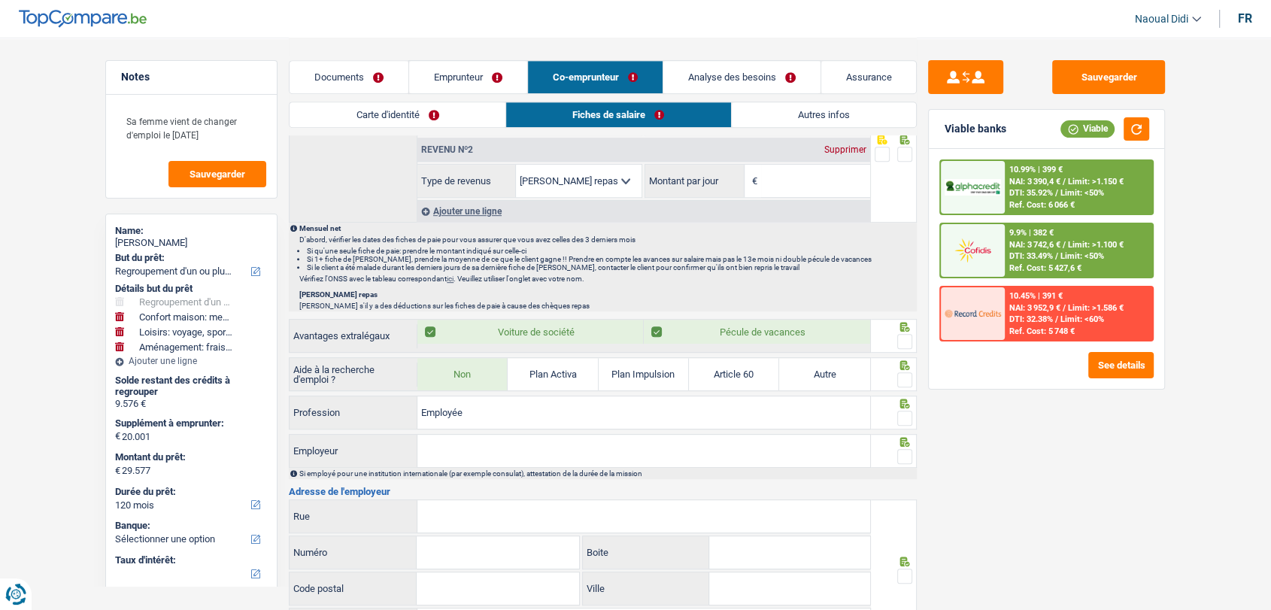
scroll to position [867, 0]
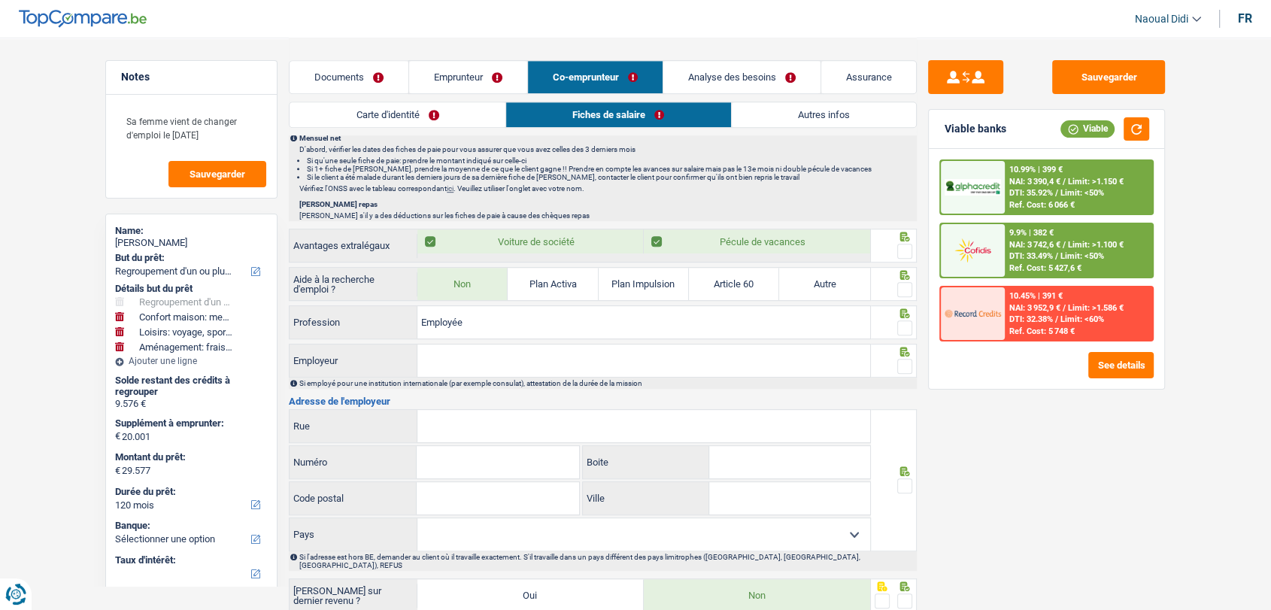
click at [462, 356] on input "Employeur" at bounding box center [644, 361] width 453 height 32
click at [354, 85] on link "Documents" at bounding box center [349, 77] width 119 height 32
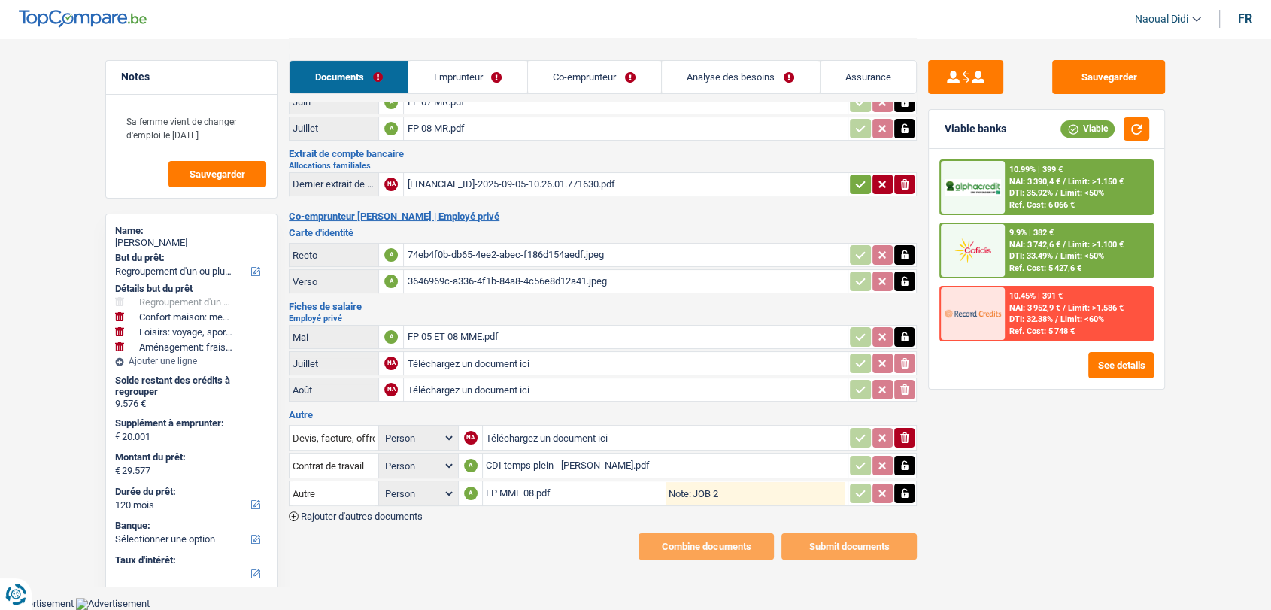
scroll to position [156, 0]
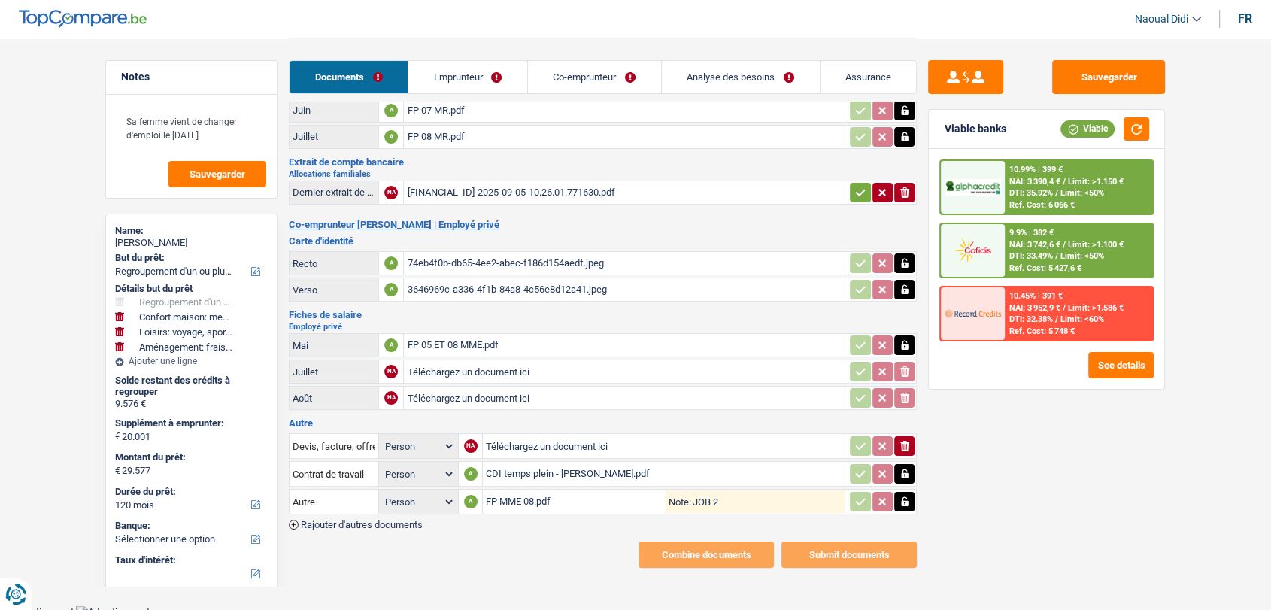
click at [610, 469] on div "CDI temps plein - [PERSON_NAME].pdf" at bounding box center [665, 474] width 359 height 23
click at [904, 338] on icon "button" at bounding box center [905, 345] width 12 height 15
click at [906, 342] on icon "button" at bounding box center [904, 345] width 9 height 11
drag, startPoint x: 220, startPoint y: 239, endPoint x: 155, endPoint y: 242, distance: 65.5
click at [155, 242] on div "[PERSON_NAME]" at bounding box center [191, 243] width 153 height 12
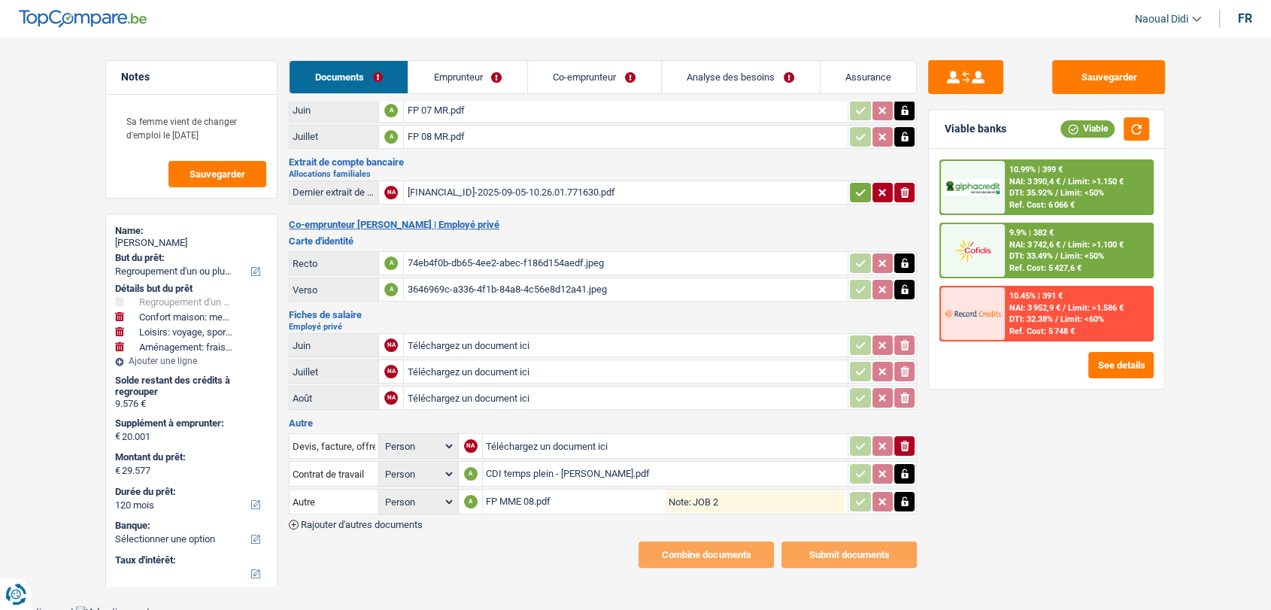
copy div "Soummane"
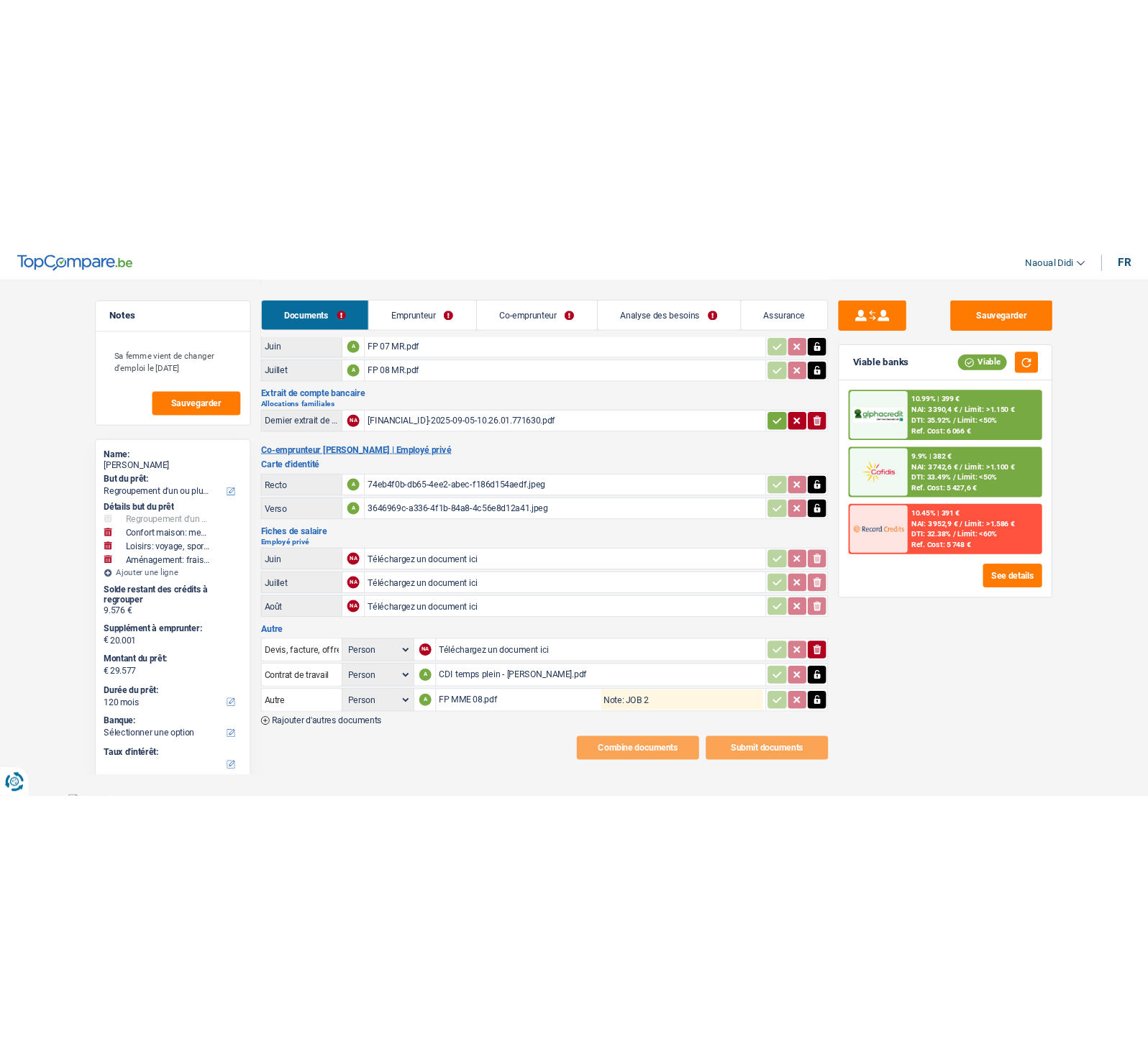
scroll to position [0, 0]
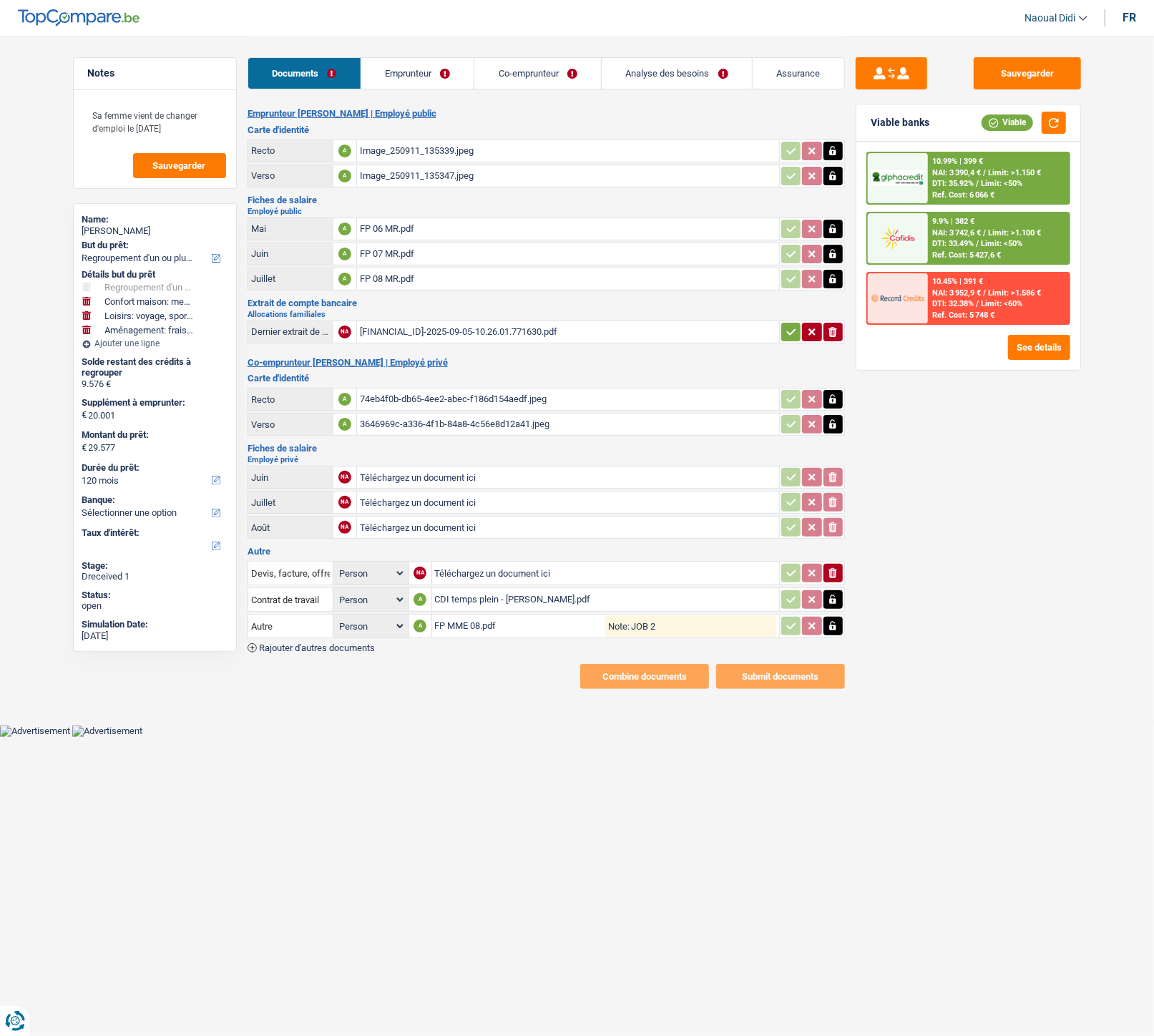
click at [786, 325] on icon "button" at bounding box center [792, 332] width 11 height 14
click at [406, 80] on link "Emprunteur" at bounding box center [418, 73] width 113 height 30
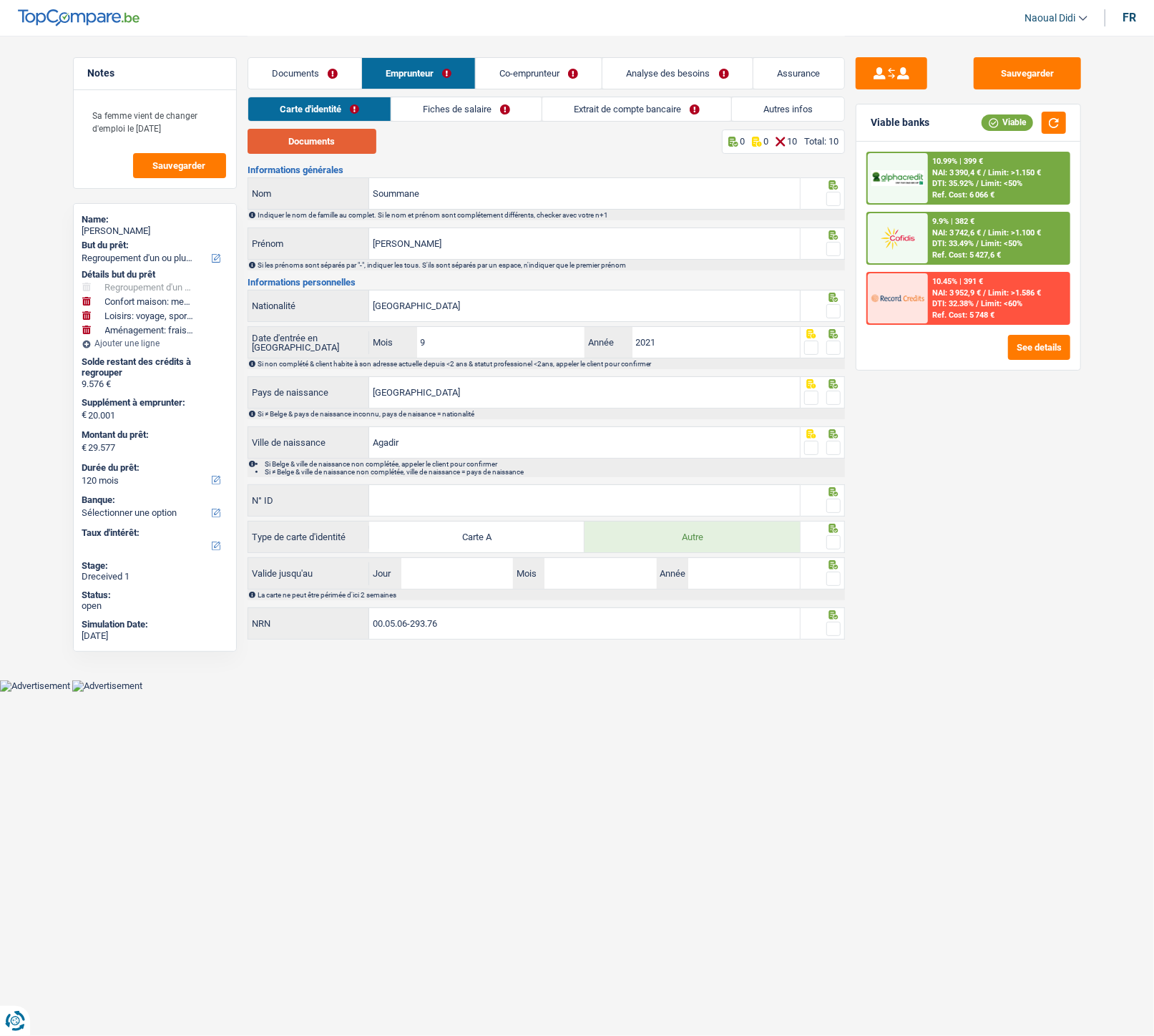
click at [346, 140] on button "Documents" at bounding box center [311, 141] width 128 height 25
click at [834, 198] on span at bounding box center [833, 199] width 14 height 14
click at [0, 0] on input "radio" at bounding box center [0, 0] width 0 height 0
click at [832, 250] on span at bounding box center [833, 248] width 14 height 14
click at [0, 0] on input "radio" at bounding box center [0, 0] width 0 height 0
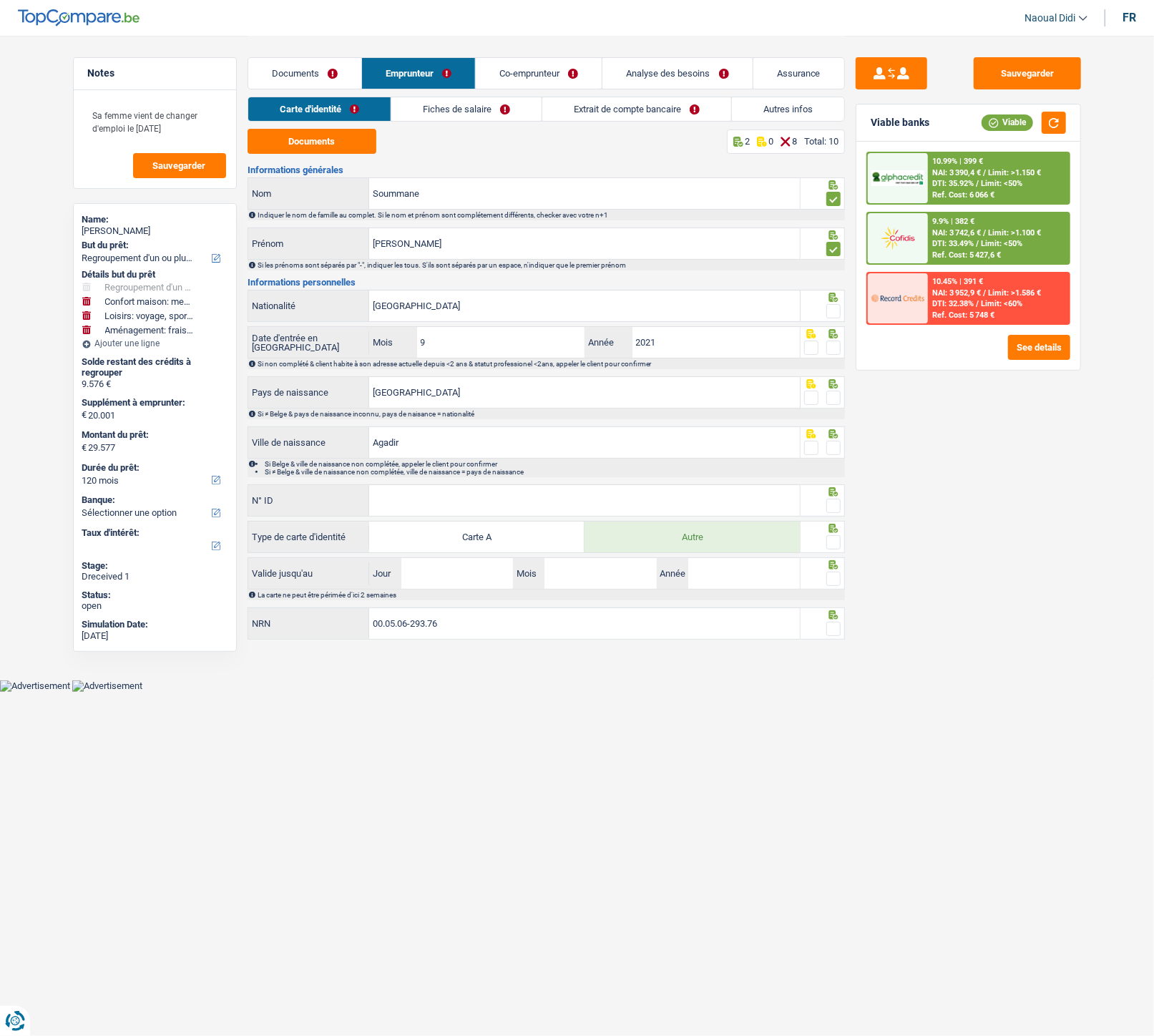
click at [835, 312] on span at bounding box center [833, 311] width 14 height 14
click at [0, 0] on input "radio" at bounding box center [0, 0] width 0 height 0
click at [831, 345] on span at bounding box center [833, 347] width 14 height 14
click at [0, 0] on input "radio" at bounding box center [0, 0] width 0 height 0
click at [829, 398] on span at bounding box center [833, 398] width 14 height 14
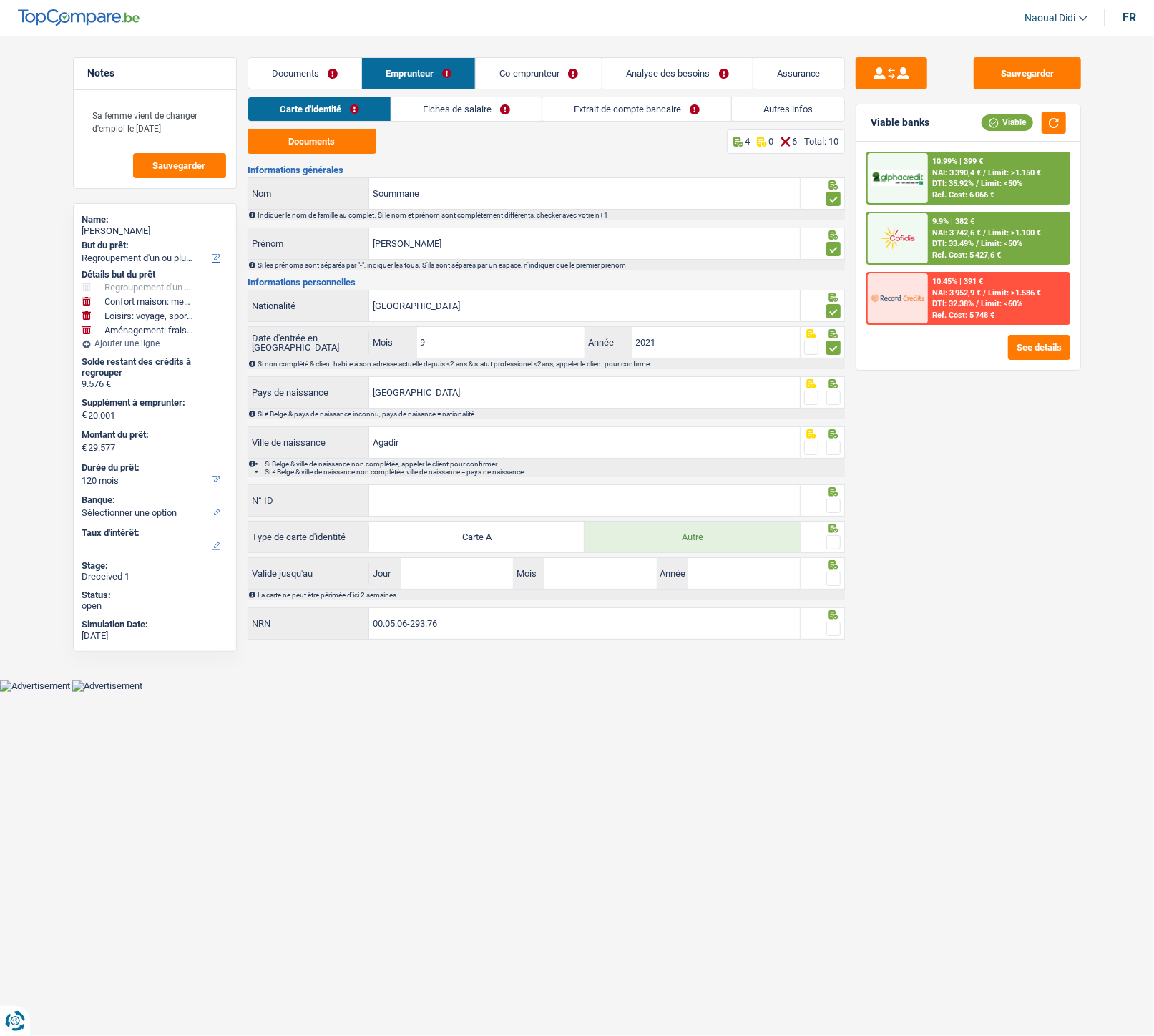
click at [0, 0] on input "radio" at bounding box center [0, 0] width 0 height 0
click at [833, 448] on span at bounding box center [833, 447] width 14 height 14
click at [0, 0] on input "radio" at bounding box center [0, 0] width 0 height 0
click at [421, 498] on input "N° ID" at bounding box center [584, 500] width 431 height 30
paste input "B-5960033-62"
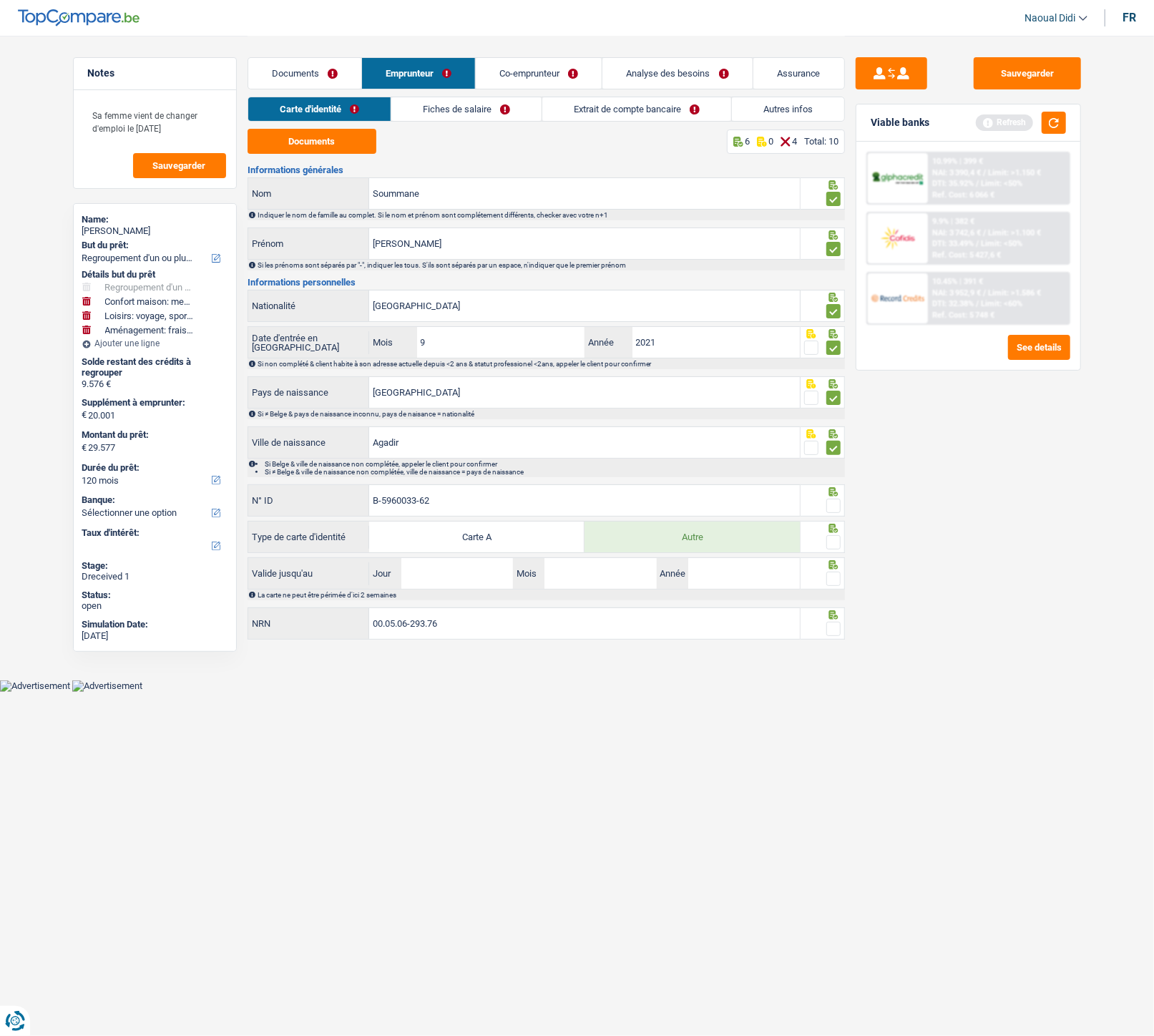
type input "B-5960033-62"
click at [832, 544] on span at bounding box center [833, 542] width 14 height 14
click at [0, 0] on input "radio" at bounding box center [0, 0] width 0 height 0
click at [831, 510] on span at bounding box center [833, 505] width 14 height 14
click at [0, 0] on input "radio" at bounding box center [0, 0] width 0 height 0
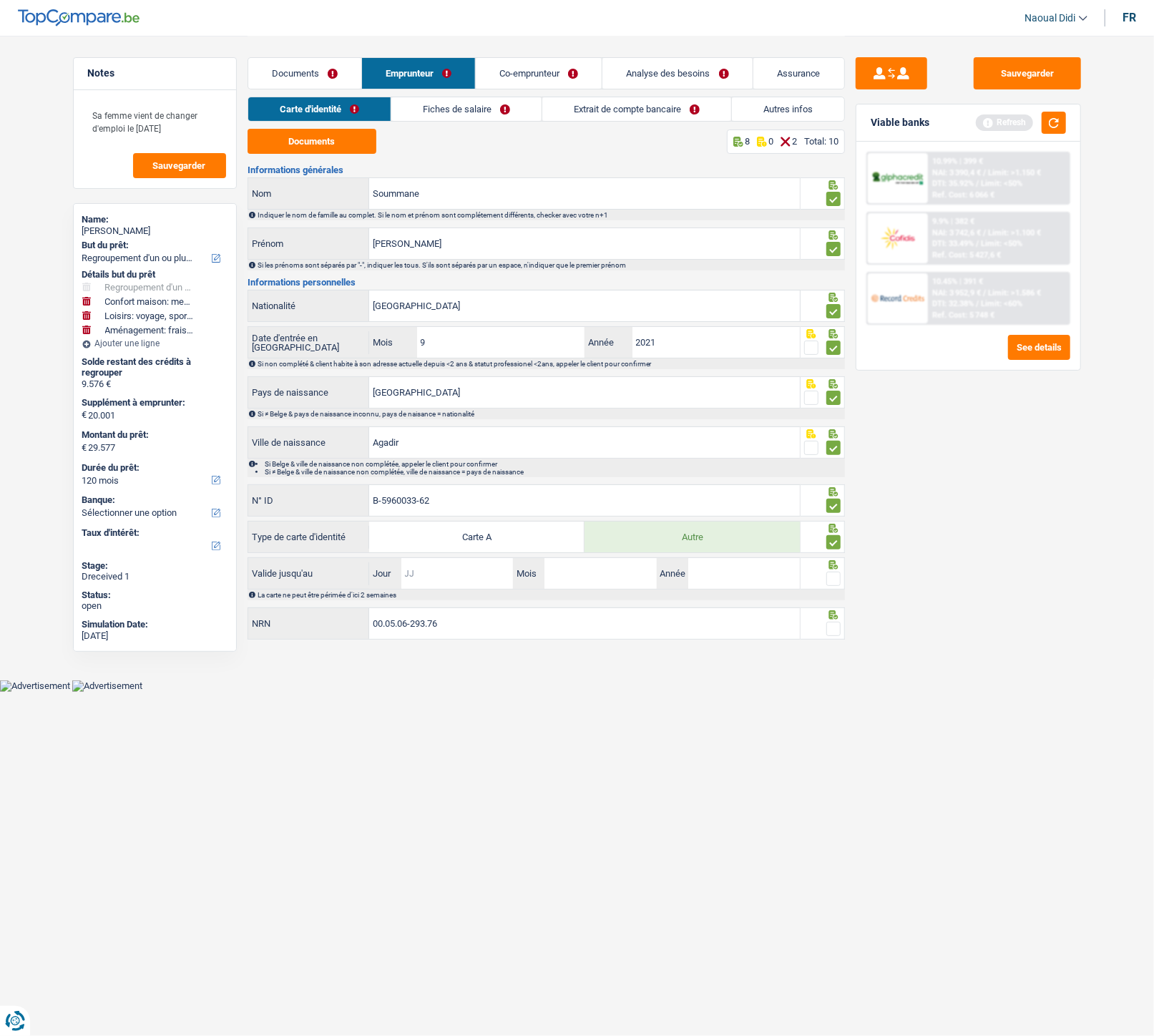
click at [444, 575] on input "Jour" at bounding box center [457, 574] width 111 height 30
type input "23"
type input "04"
type input "2029"
click at [836, 579] on span at bounding box center [833, 629] width 14 height 14
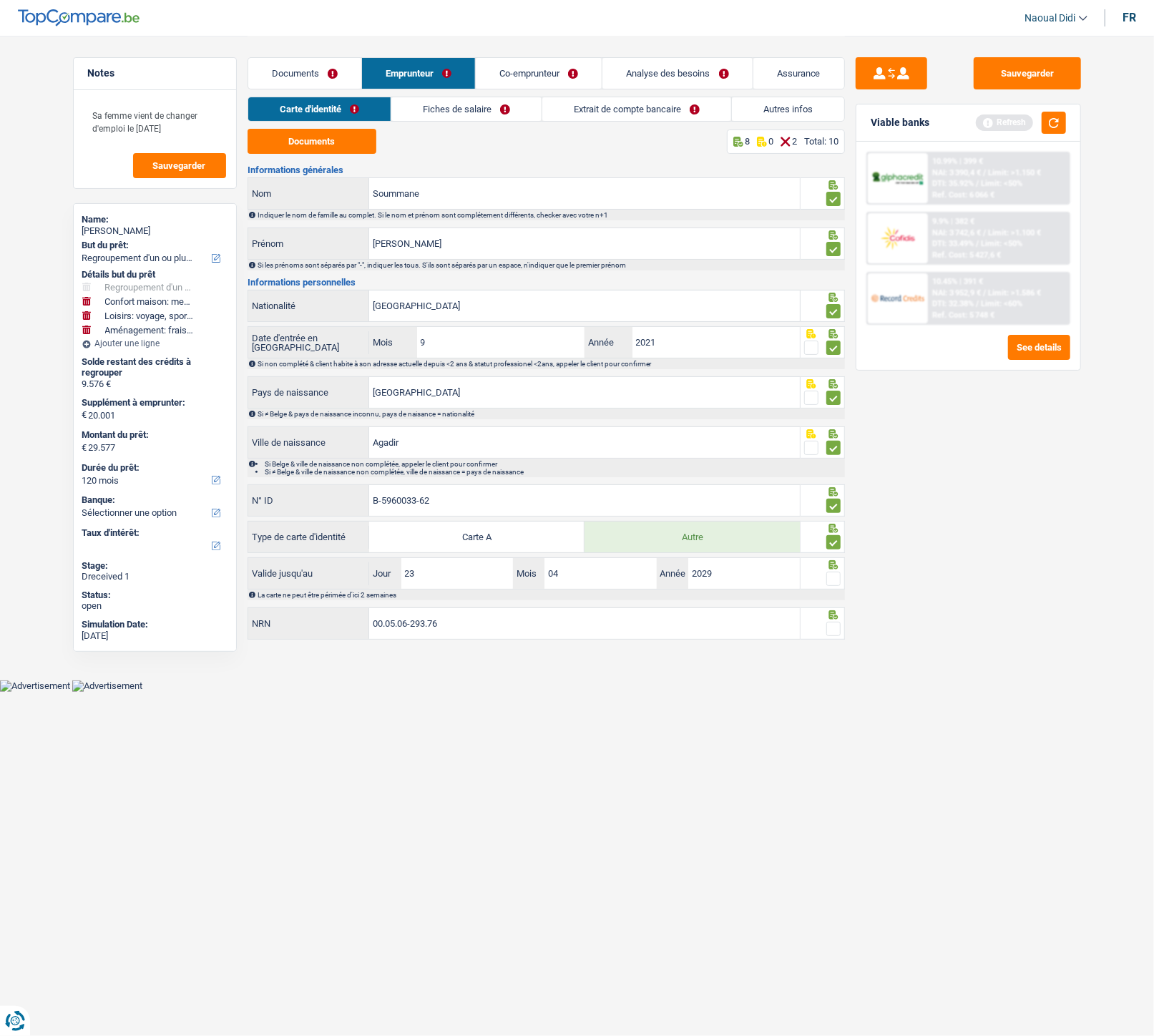
click at [0, 0] on input "radio" at bounding box center [0, 0] width 0 height 0
click at [828, 579] on span at bounding box center [833, 578] width 14 height 14
click at [0, 0] on input "radio" at bounding box center [0, 0] width 0 height 0
click at [478, 108] on link "Fiches de salaire" at bounding box center [466, 108] width 150 height 24
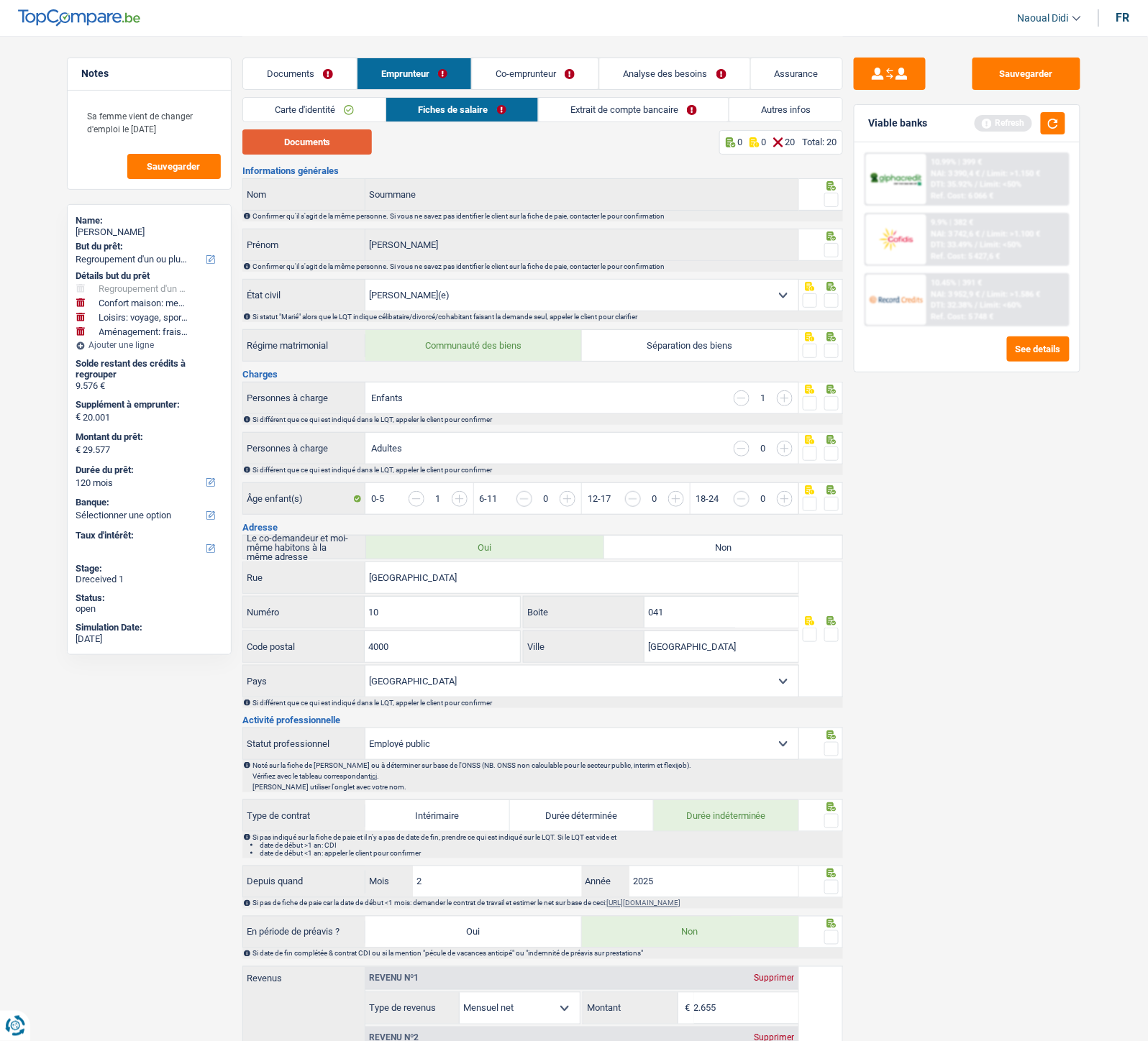
click at [343, 141] on button "Documents" at bounding box center [307, 141] width 129 height 25
click at [831, 200] on span at bounding box center [831, 200] width 14 height 14
click at [0, 0] on input "radio" at bounding box center [0, 0] width 0 height 0
click at [830, 255] on span at bounding box center [831, 249] width 14 height 14
click at [0, 0] on input "radio" at bounding box center [0, 0] width 0 height 0
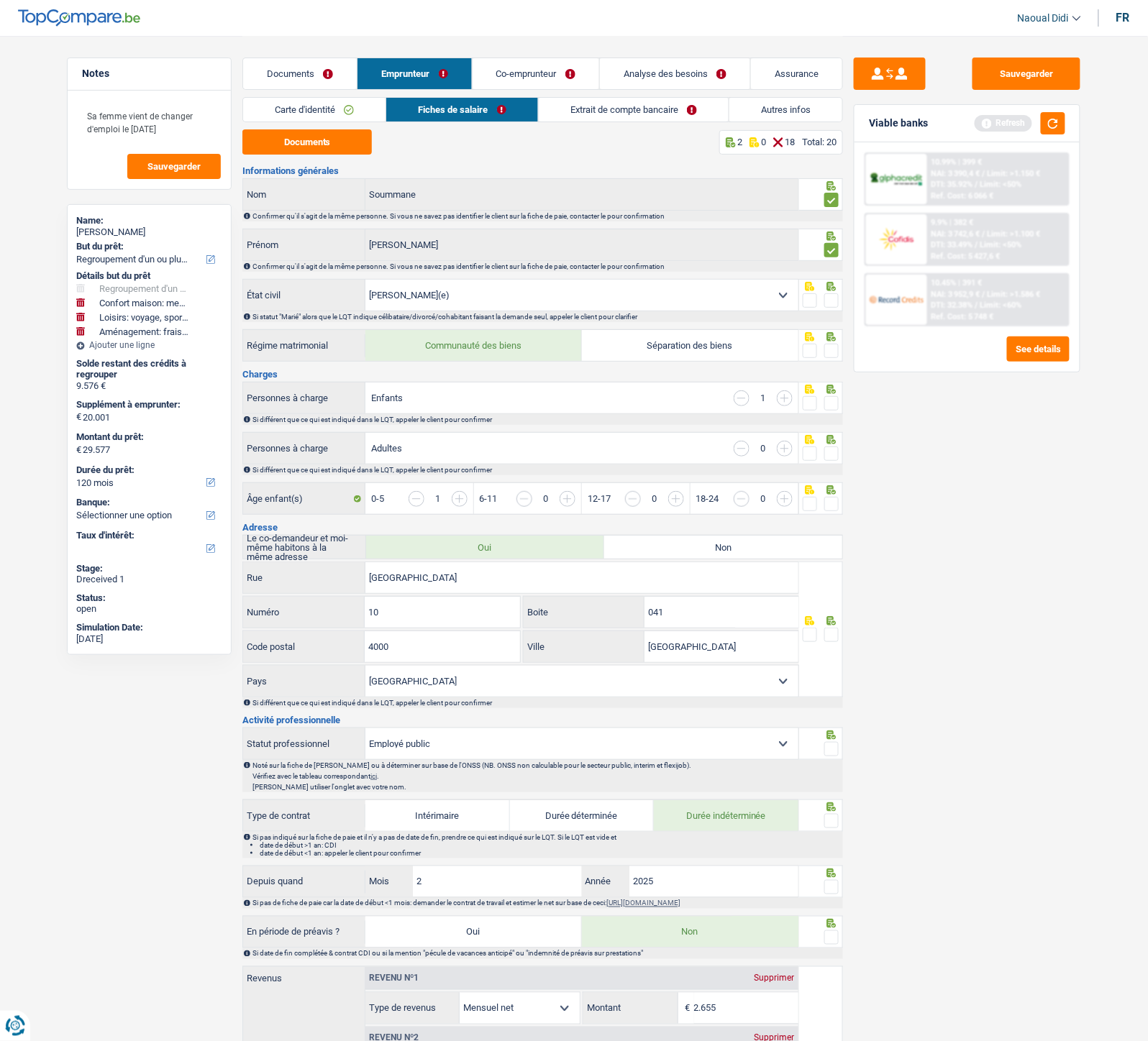
click at [832, 401] on span at bounding box center [831, 403] width 14 height 14
click at [0, 0] on input "radio" at bounding box center [0, 0] width 0 height 0
click at [829, 349] on span at bounding box center [831, 351] width 14 height 14
click at [0, 0] on input "radio" at bounding box center [0, 0] width 0 height 0
click at [833, 302] on span at bounding box center [831, 300] width 14 height 14
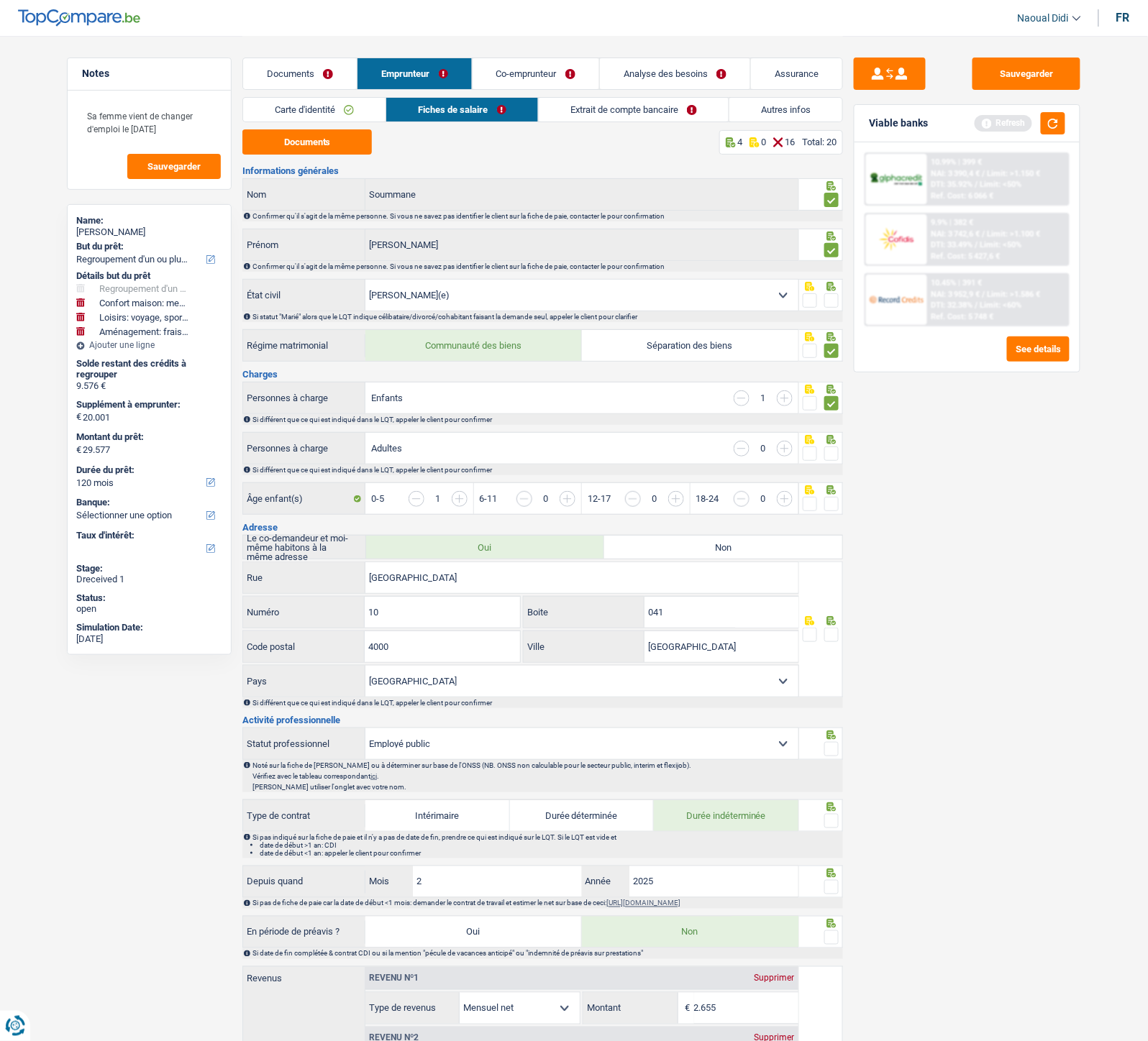
click at [0, 0] on input "radio" at bounding box center [0, 0] width 0 height 0
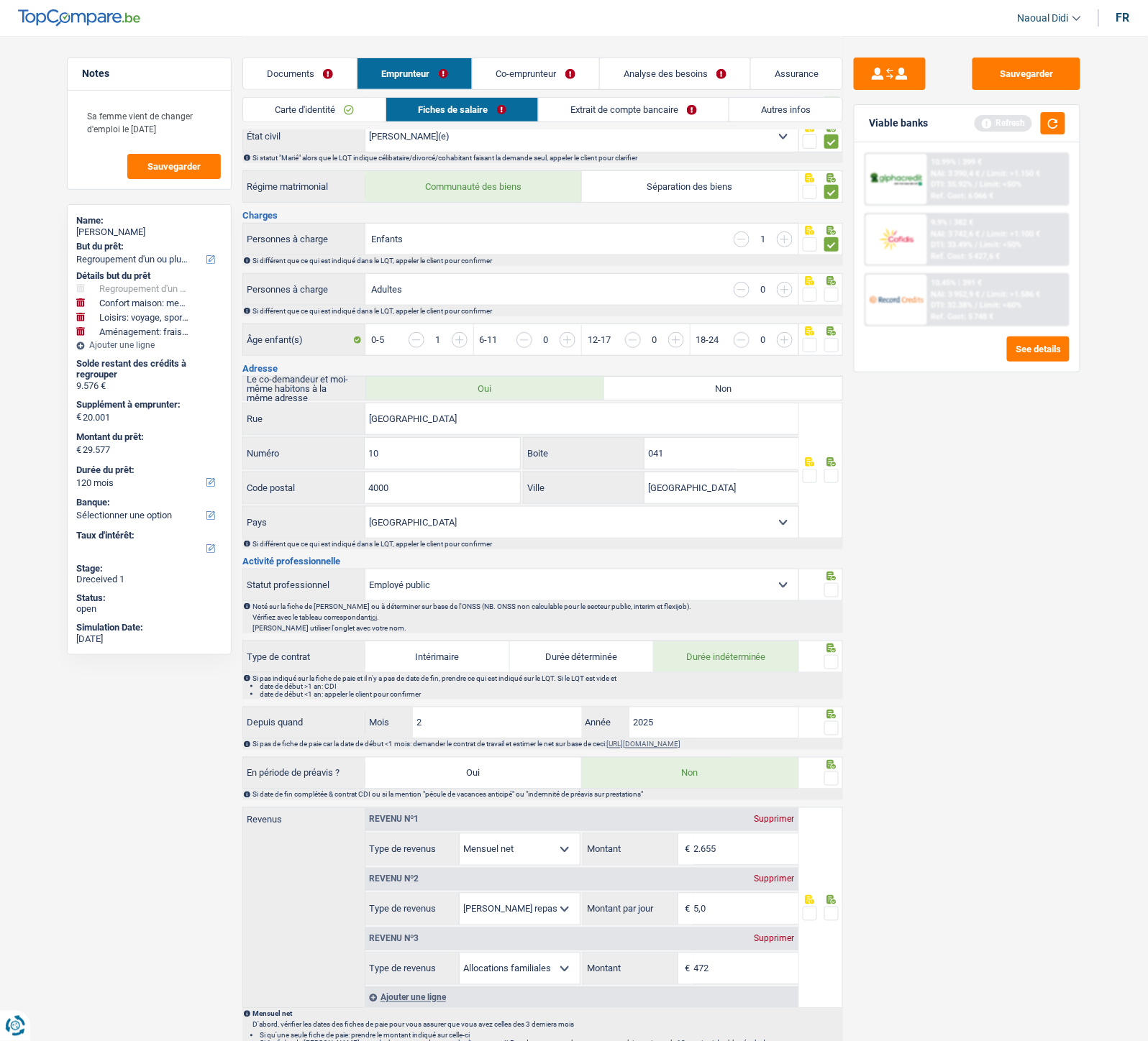
scroll to position [160, 0]
click at [832, 481] on span at bounding box center [831, 475] width 14 height 14
click at [0, 0] on input "radio" at bounding box center [0, 0] width 0 height 0
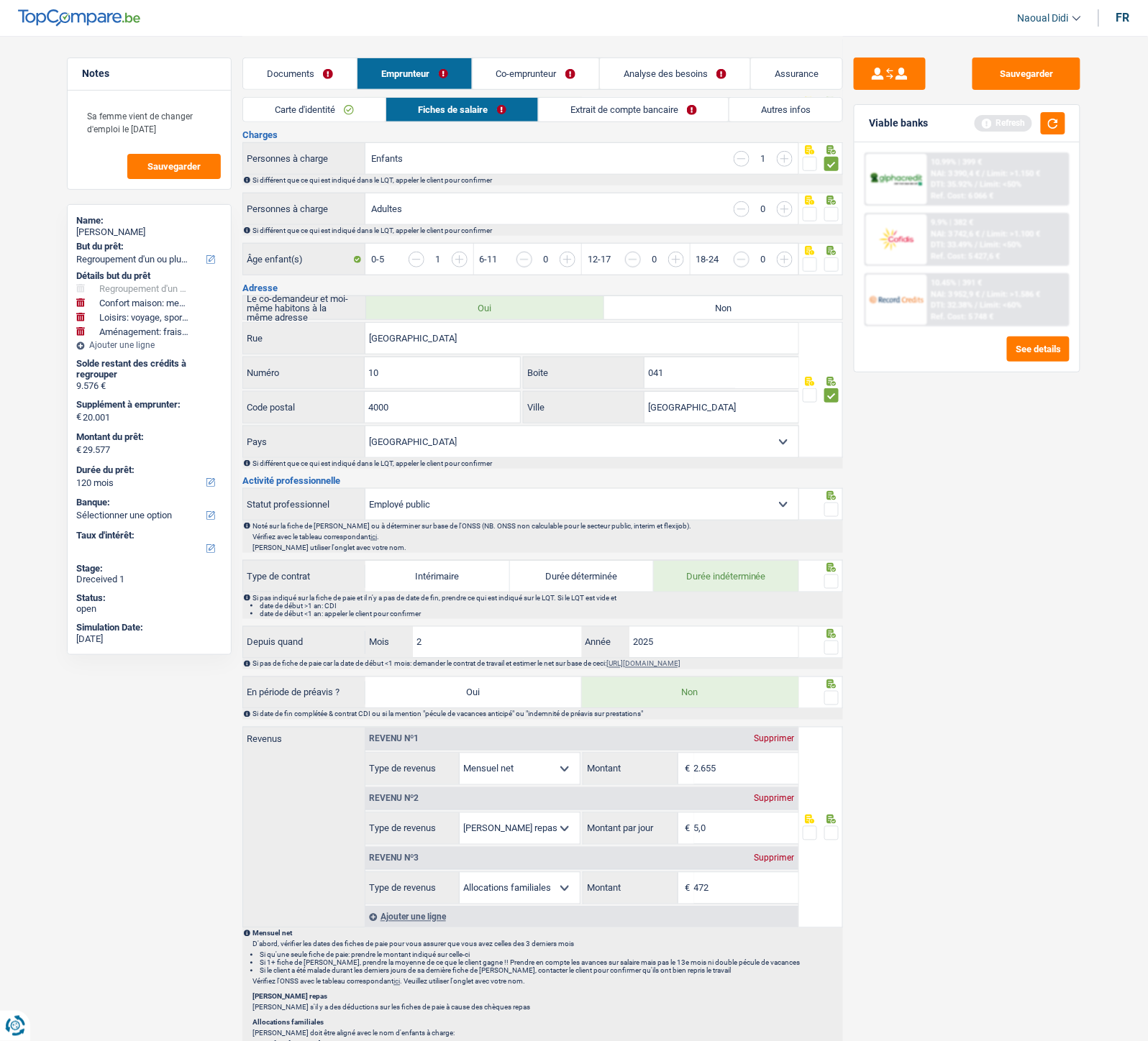
click at [835, 516] on span at bounding box center [831, 510] width 14 height 14
click at [0, 0] on input "radio" at bounding box center [0, 0] width 0 height 0
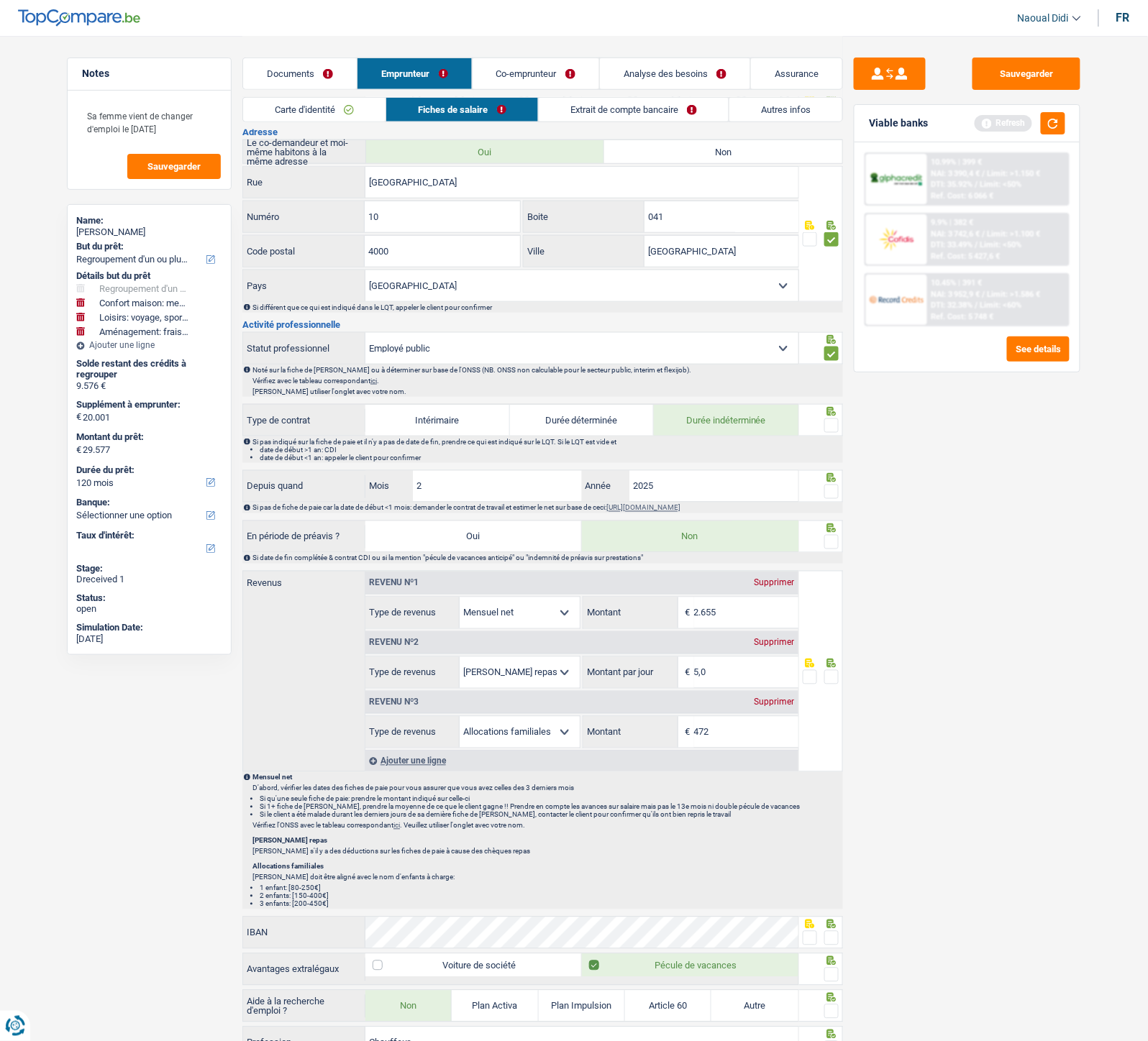
scroll to position [400, 0]
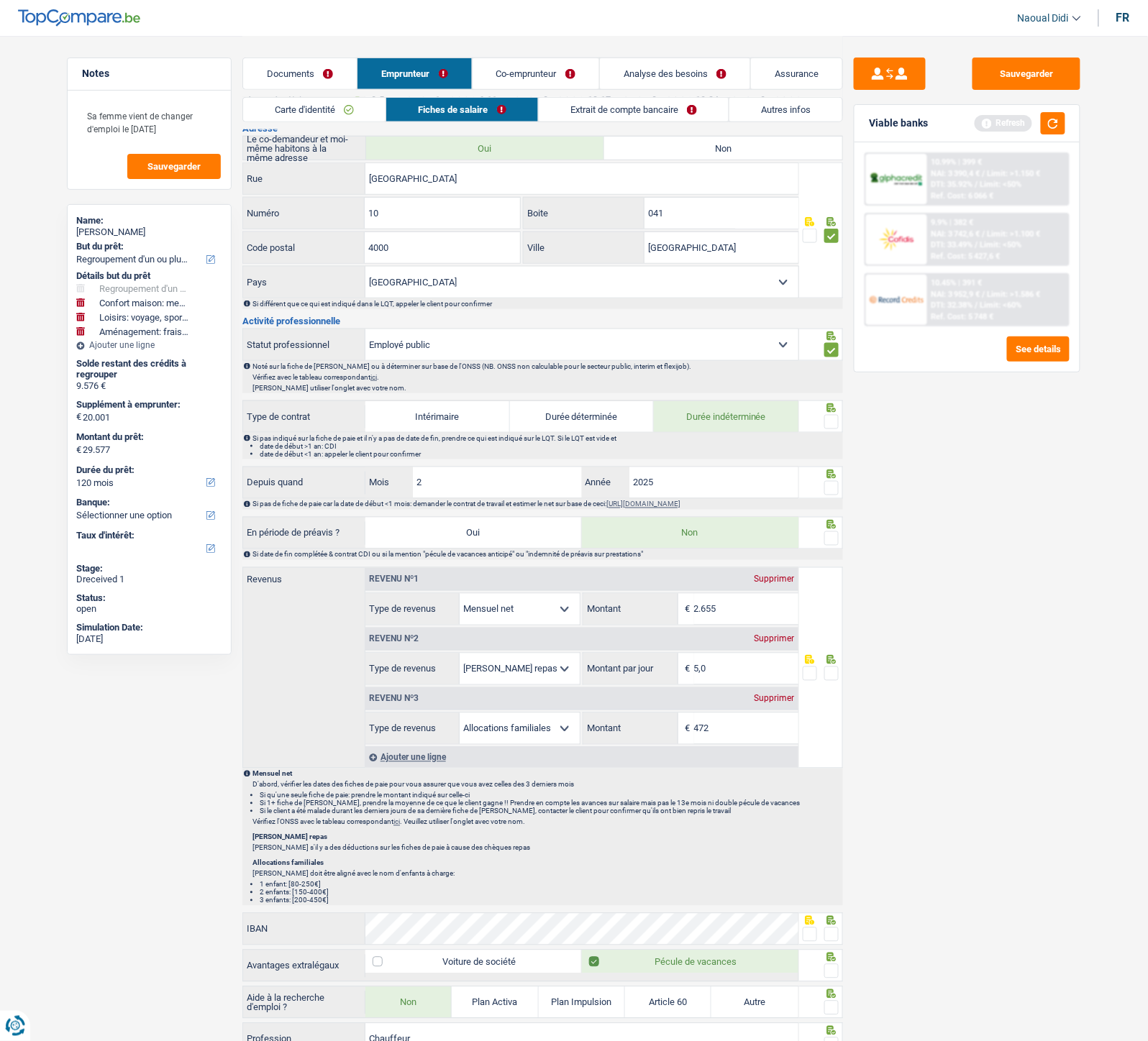
click at [463, 349] on select "Ouvrier Employé privé Employé public Invalide Indépendant Pensionné Chômeur Mut…" at bounding box center [581, 345] width 433 height 31
select select "privateEmployee"
click at [365, 330] on select "Ouvrier Employé privé Employé public Invalide Indépendant Pensionné Chômeur Mut…" at bounding box center [581, 345] width 433 height 31
checkbox input "false"
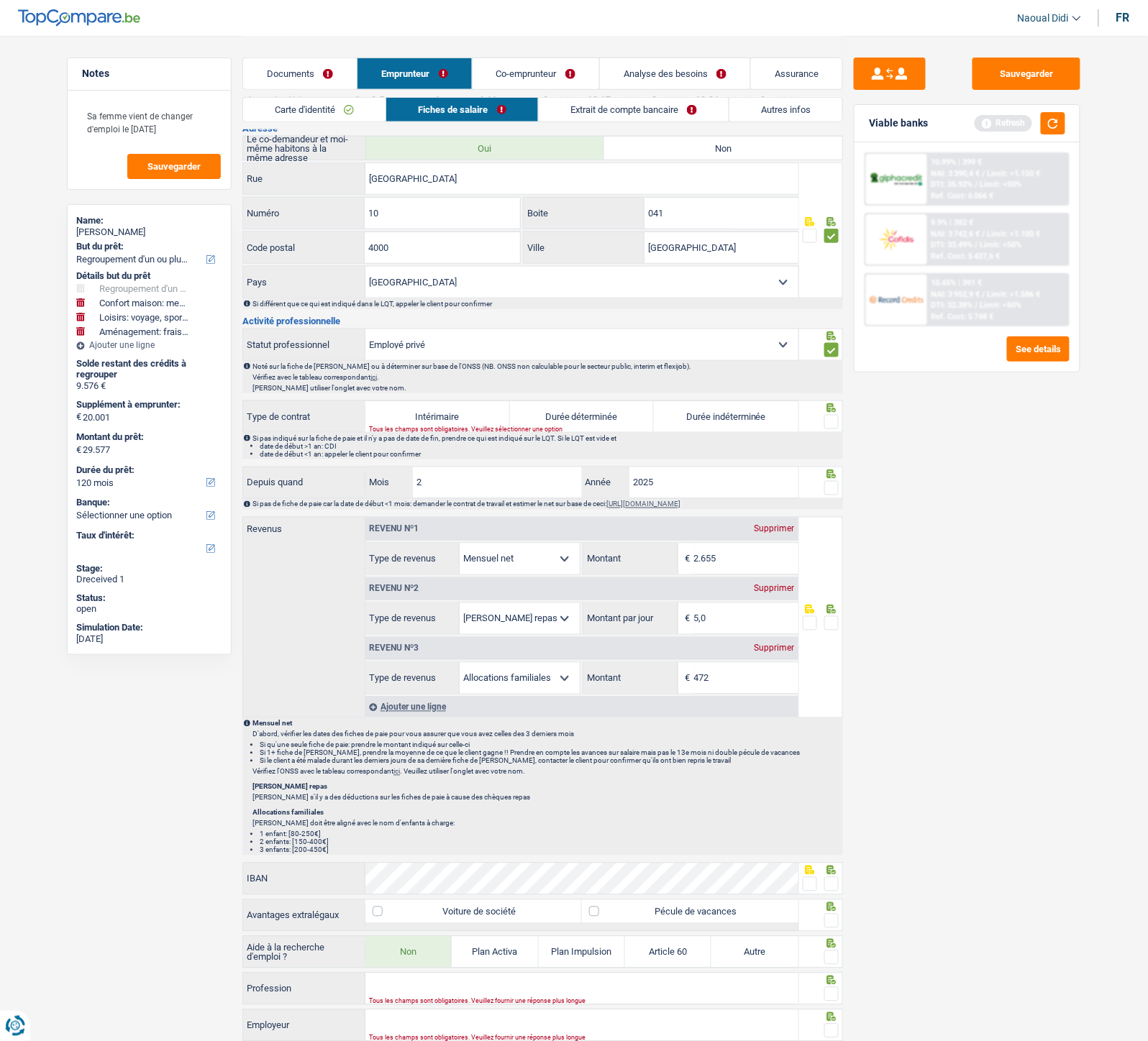
click at [748, 421] on label "Durée indéterminée" at bounding box center [726, 417] width 144 height 31
click at [748, 421] on input "Durée indéterminée" at bounding box center [726, 417] width 144 height 31
radio input "true"
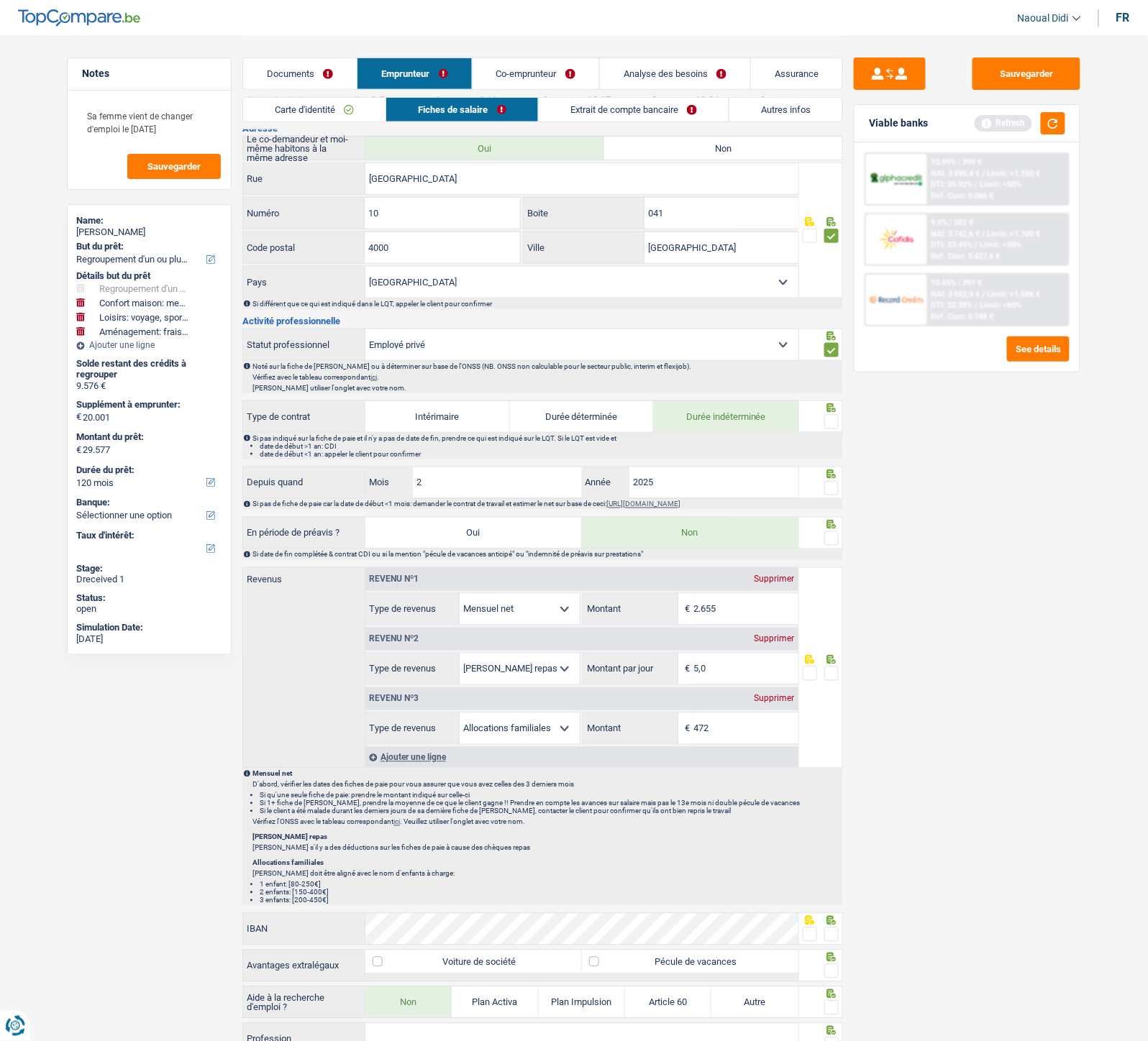
click at [829, 423] on span at bounding box center [831, 422] width 14 height 14
click at [0, 0] on input "radio" at bounding box center [0, 0] width 0 height 0
click at [827, 490] on span at bounding box center [831, 488] width 14 height 14
click at [0, 0] on input "radio" at bounding box center [0, 0] width 0 height 0
click at [677, 487] on input "2025" at bounding box center [713, 483] width 169 height 31
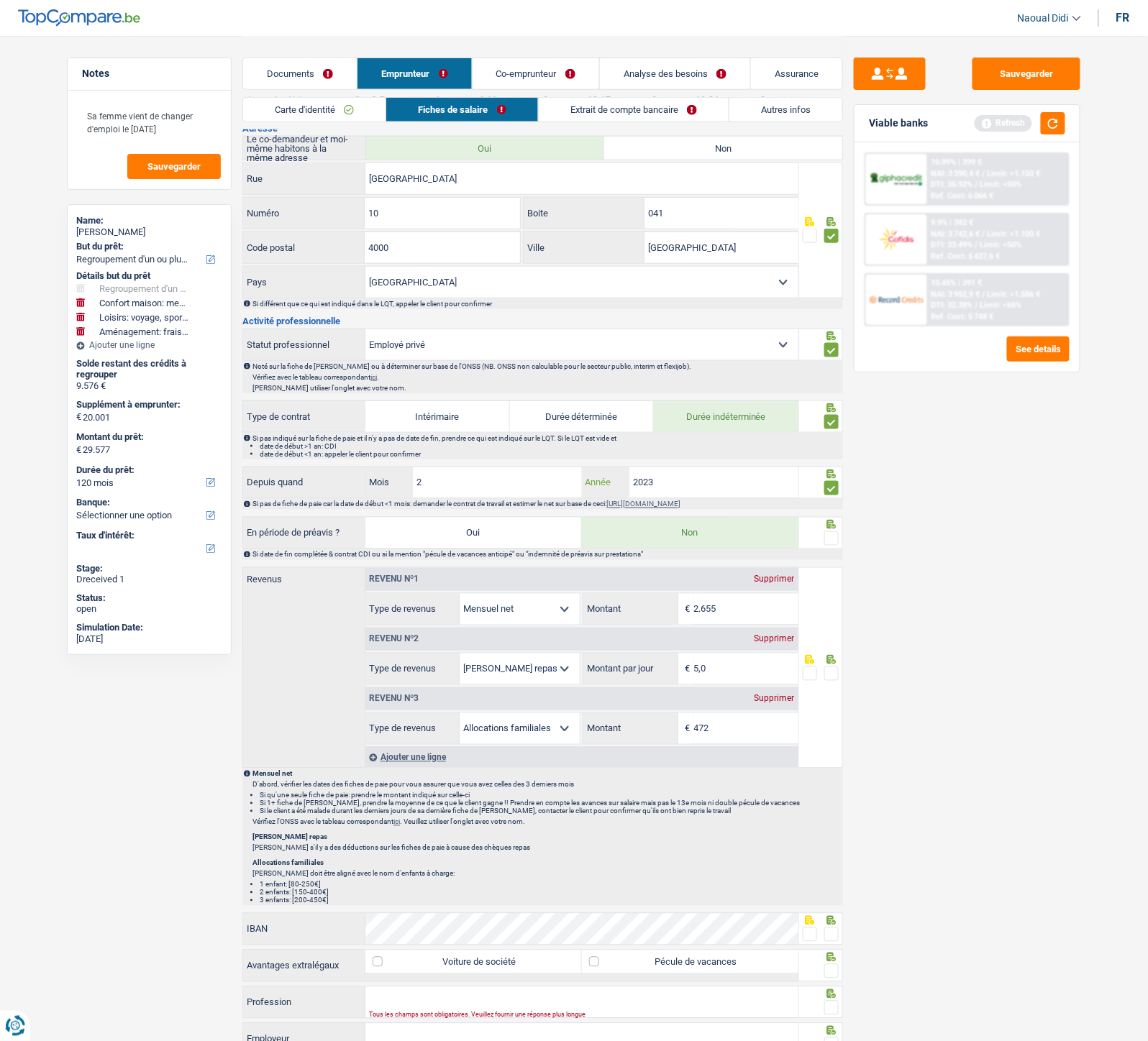
type input "2023"
click at [832, 542] on span at bounding box center [831, 538] width 14 height 14
click at [0, 0] on input "radio" at bounding box center [0, 0] width 0 height 0
click at [726, 582] on input "2.655" at bounding box center [746, 609] width 104 height 31
type input "2.497"
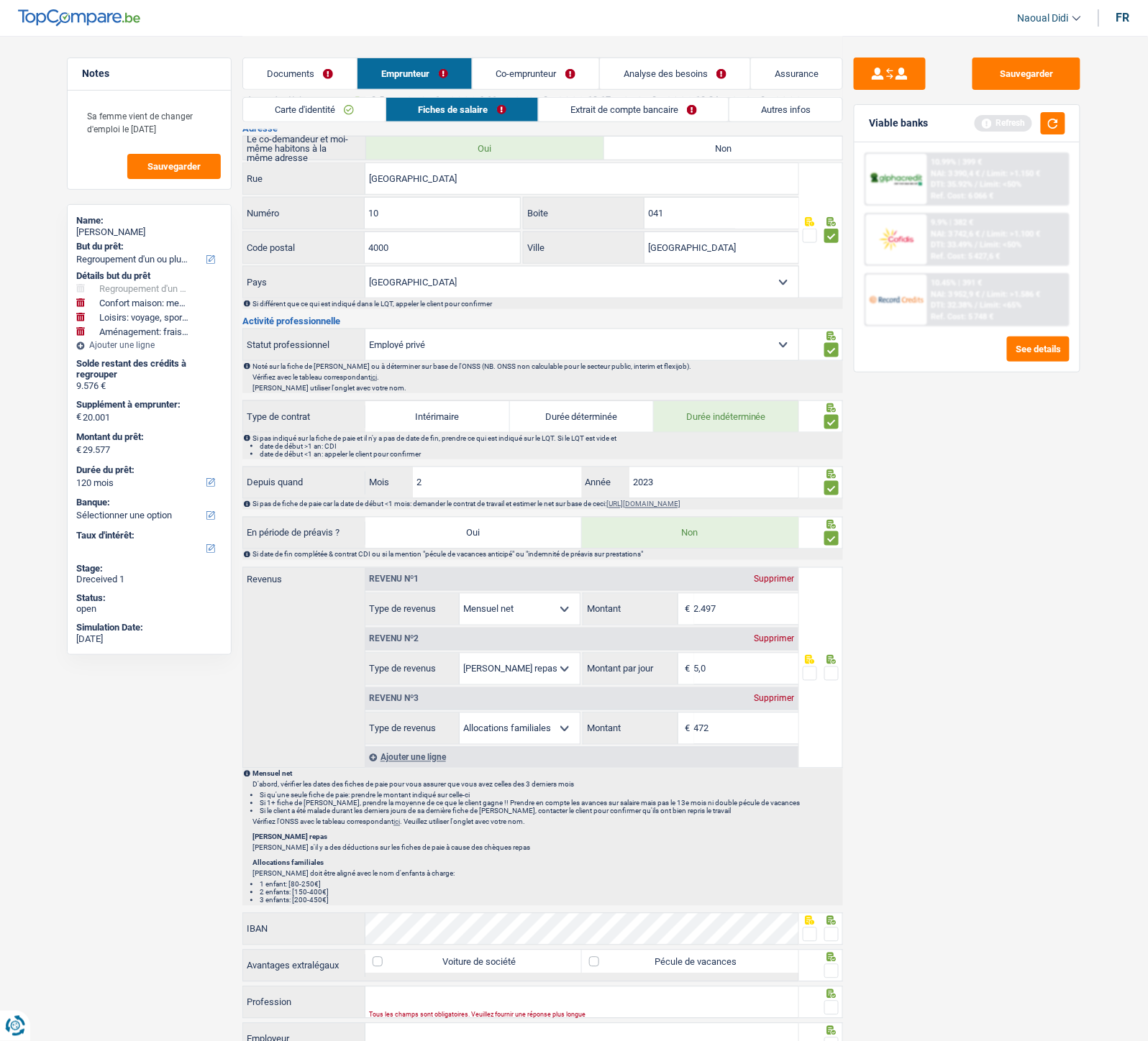
click at [618, 109] on link "Extrait de compte bancaire" at bounding box center [633, 109] width 190 height 24
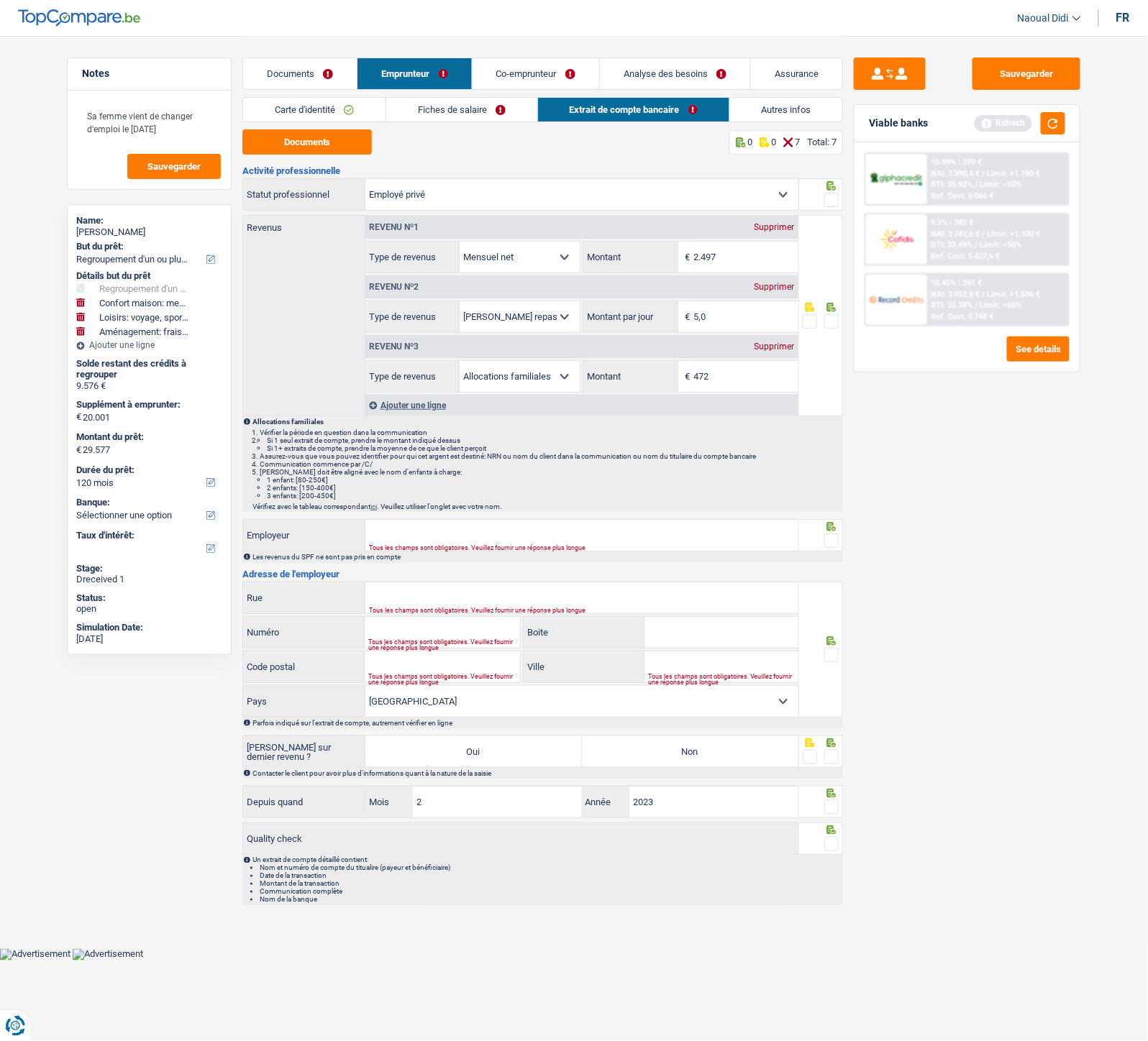
scroll to position [0, 0]
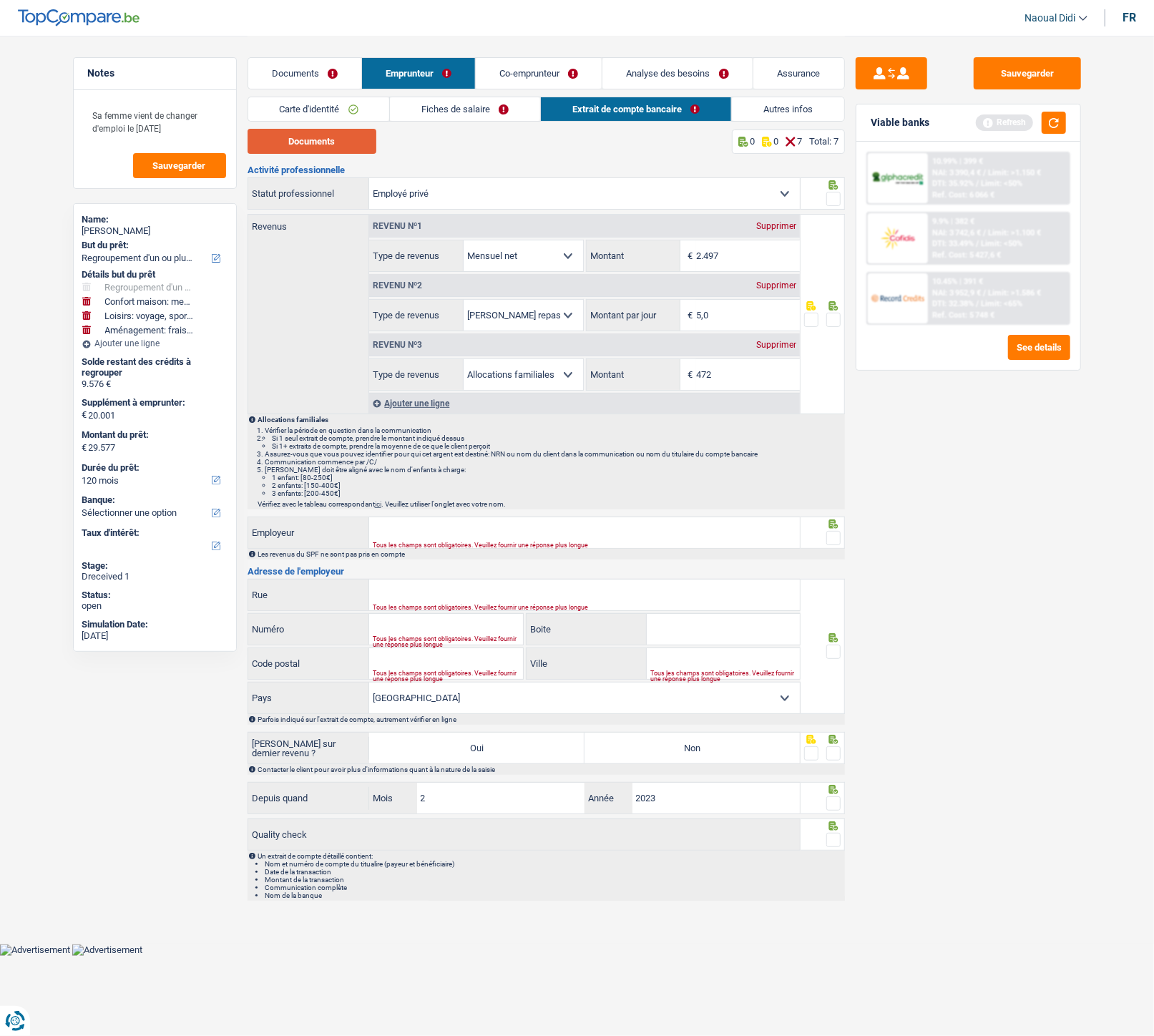
click at [365, 139] on button "Documents" at bounding box center [311, 141] width 128 height 25
click at [719, 381] on input "472" at bounding box center [748, 375] width 104 height 30
type input "482"
click at [835, 317] on span at bounding box center [833, 320] width 14 height 14
click at [0, 0] on input "radio" at bounding box center [0, 0] width 0 height 0
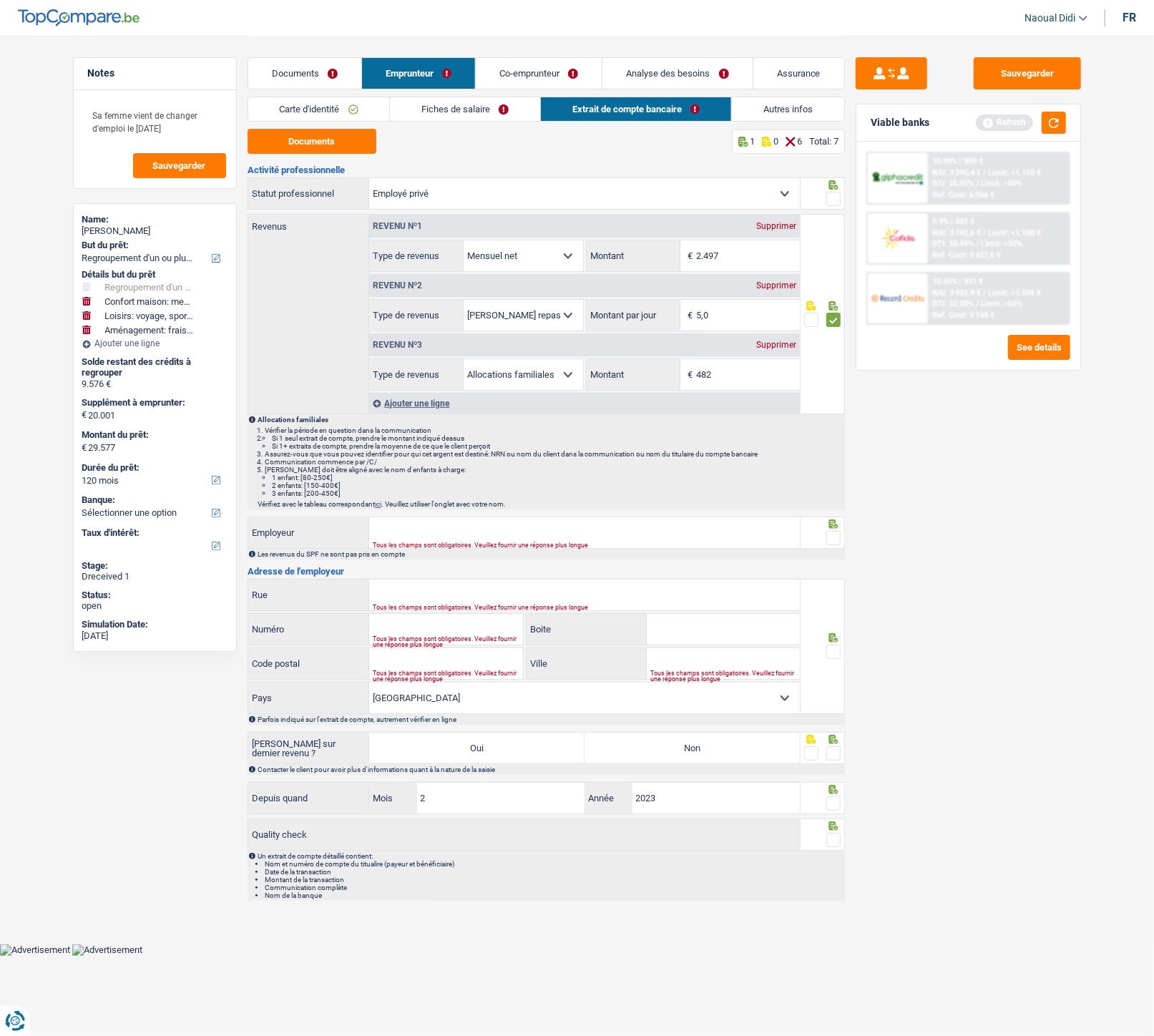
click at [836, 201] on span at bounding box center [833, 199] width 14 height 14
click at [0, 0] on input "radio" at bounding box center [0, 0] width 0 height 0
click at [406, 533] on input "Employeur" at bounding box center [584, 533] width 431 height 30
paste input "Solucious"
type input "Solucious"
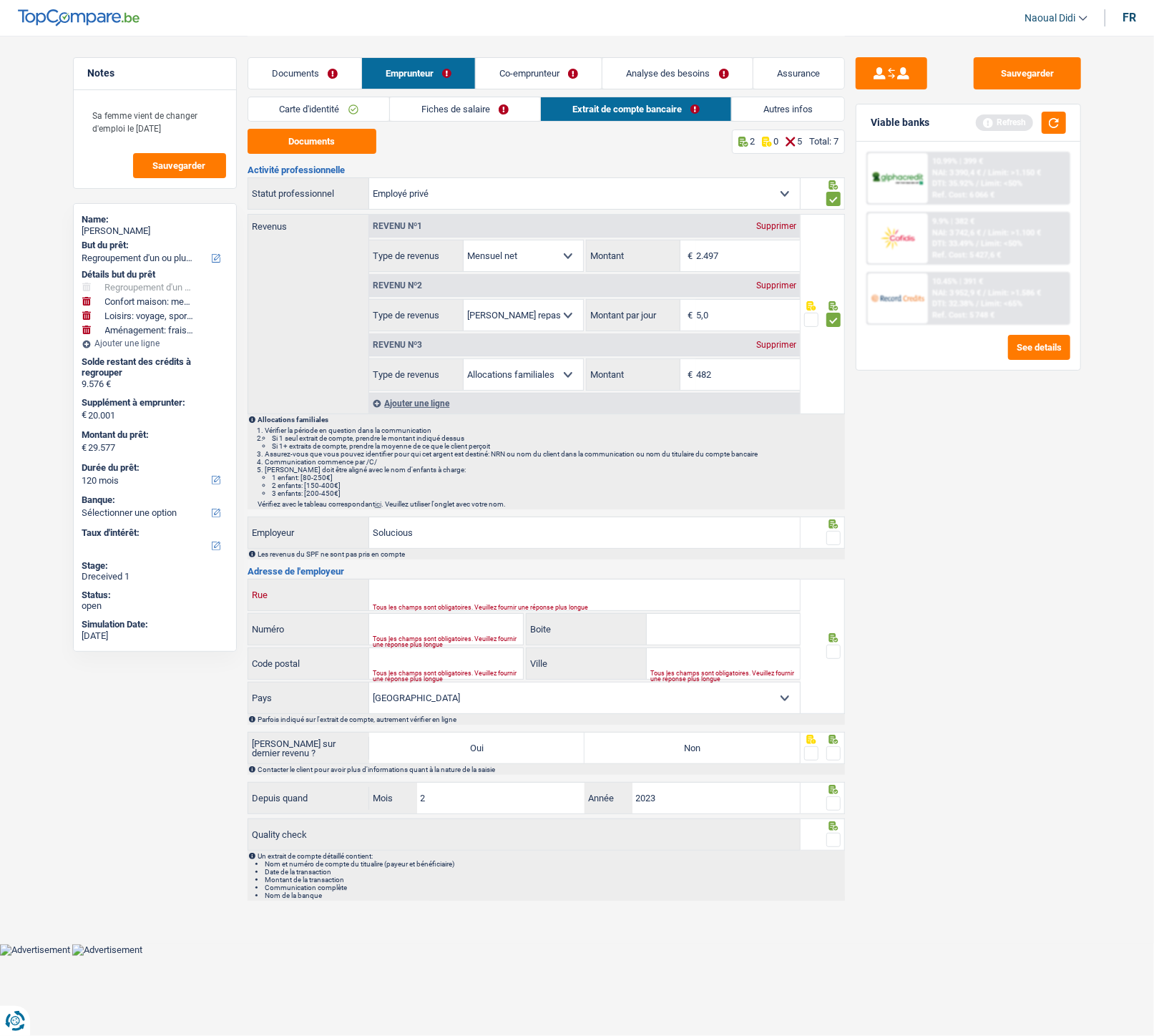
click at [468, 579] on input "Rue" at bounding box center [584, 595] width 431 height 30
paste input "Edingensesteenweg 196 1500 Halle"
click at [499, 579] on input "Edingensesteenweg 196 1500 Halle" at bounding box center [584, 595] width 431 height 30
type input "Edingensesteenweg 196 1500"
click at [706, 579] on input "Ville" at bounding box center [723, 664] width 153 height 30
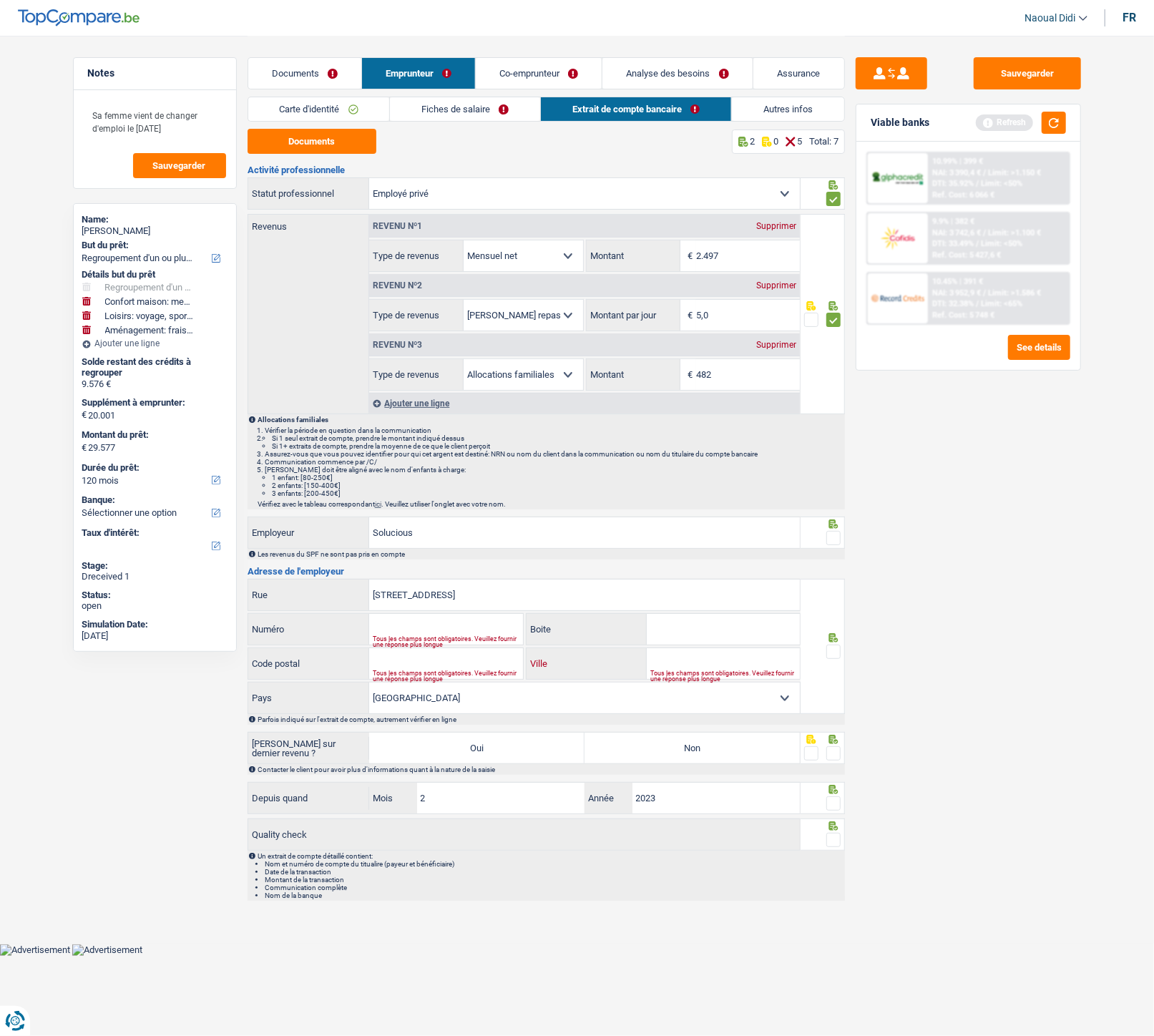
paste input "Halle"
type input "Halle"
drag, startPoint x: 501, startPoint y: 599, endPoint x: 477, endPoint y: 596, distance: 24.2
click at [477, 579] on input "Edingensesteenweg 196 1500" at bounding box center [584, 595] width 431 height 30
type input "Edingensesteenweg 196"
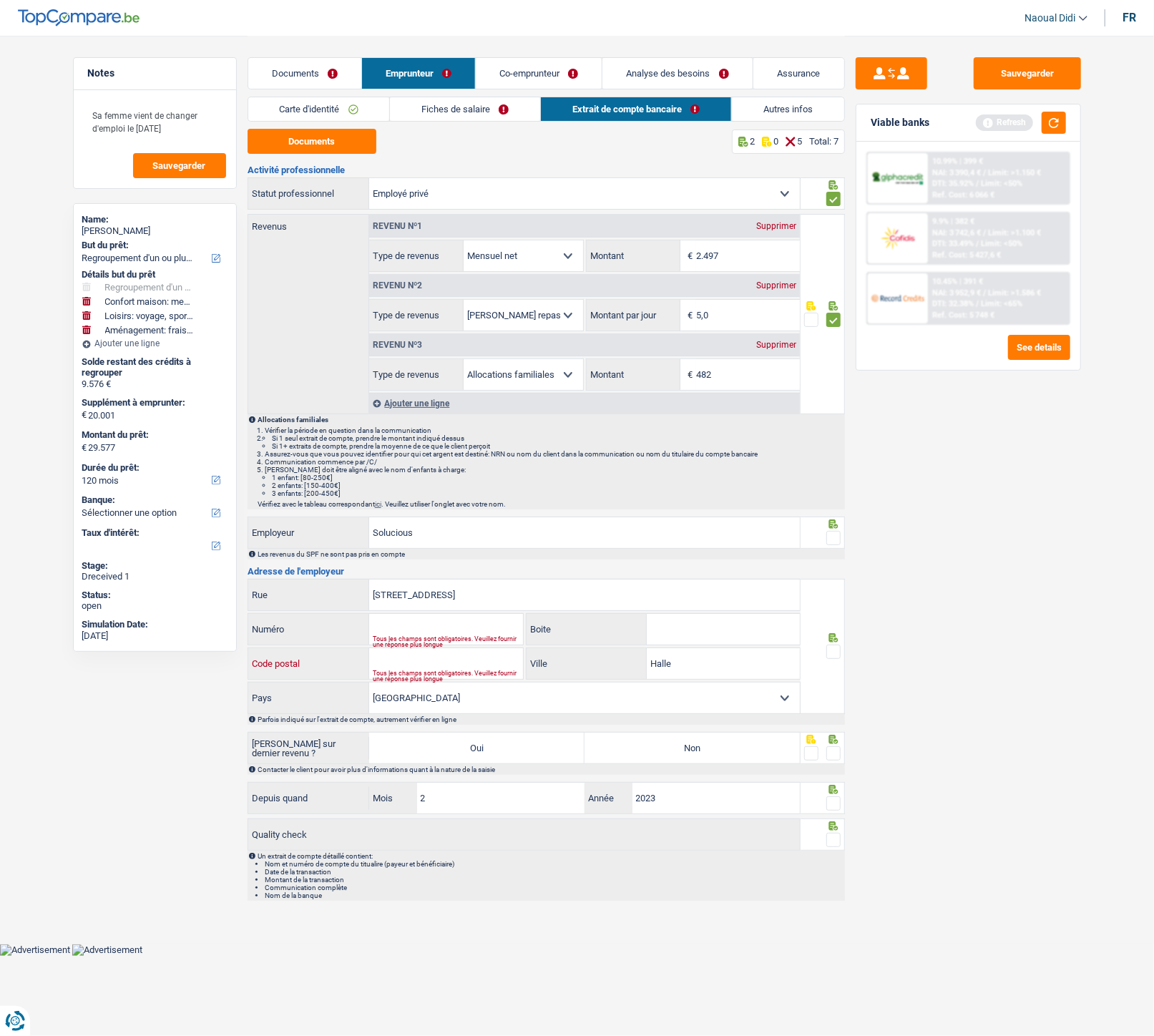
click at [452, 579] on input "Code postal" at bounding box center [446, 664] width 154 height 30
paste input "1500"
type input "1500"
drag, startPoint x: 473, startPoint y: 596, endPoint x: 455, endPoint y: 596, distance: 18.0
click at [455, 579] on input "Edingensesteenweg 196" at bounding box center [584, 595] width 431 height 30
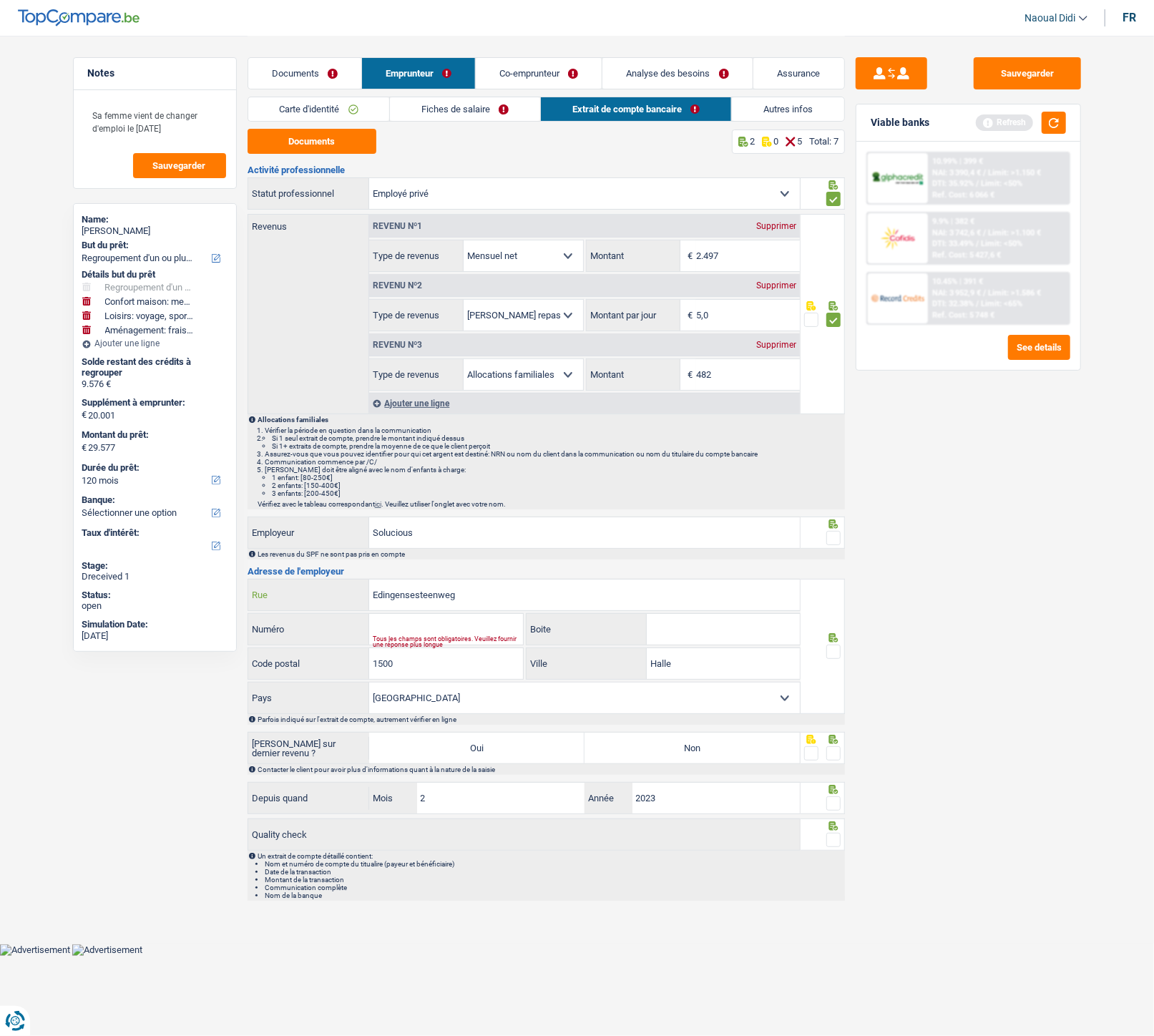
type input "Edingensesteenweg"
click at [456, 579] on input "Numéro" at bounding box center [446, 629] width 154 height 30
paste input "196"
type input "196"
click at [833, 579] on span at bounding box center [833, 652] width 14 height 14
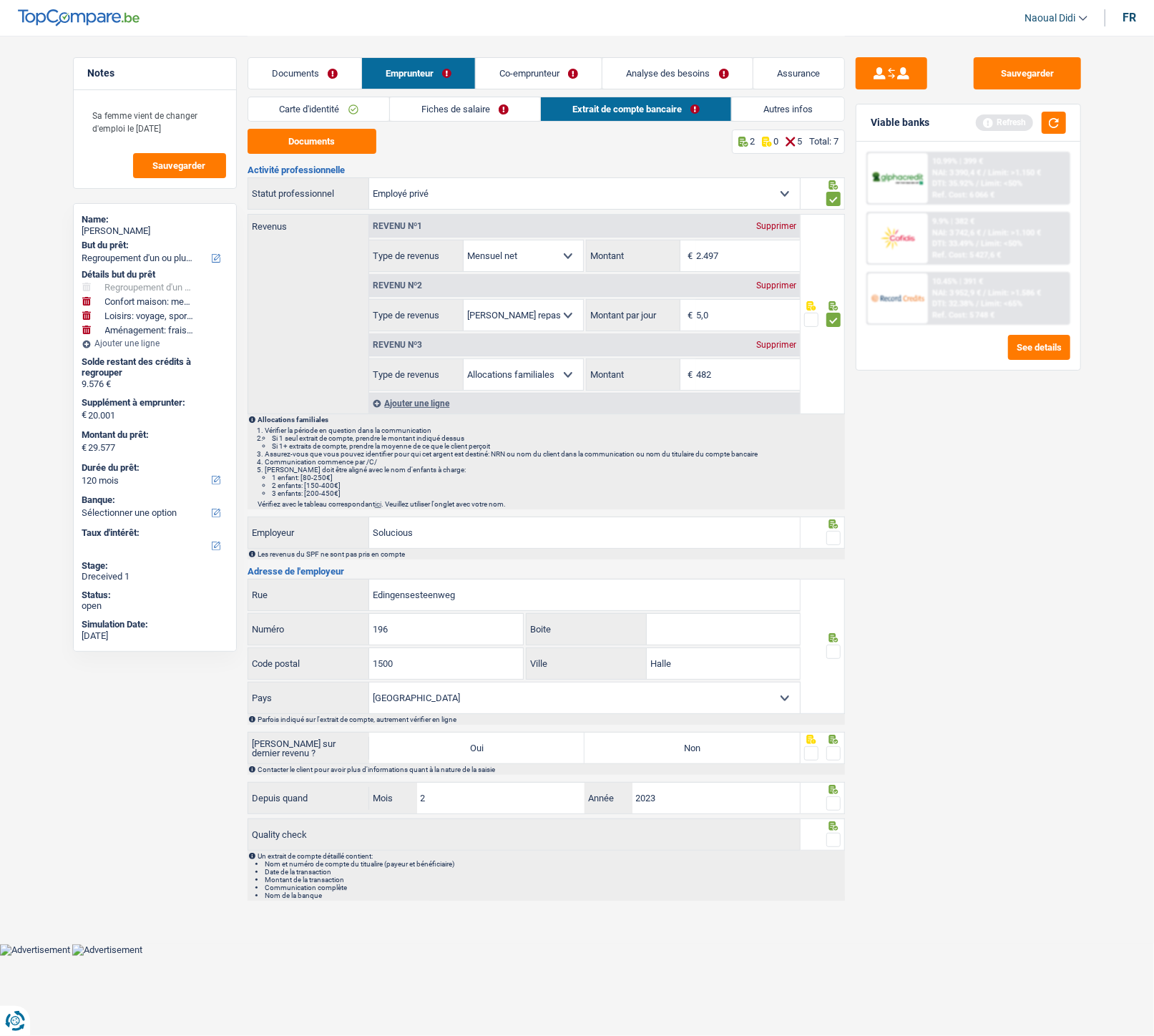
click at [0, 0] on input "radio" at bounding box center [0, 0] width 0 height 0
click at [833, 544] on span at bounding box center [833, 538] width 14 height 14
click at [0, 0] on input "radio" at bounding box center [0, 0] width 0 height 0
drag, startPoint x: 763, startPoint y: 702, endPoint x: 718, endPoint y: 703, distance: 45.0
click at [763, 579] on select "Belgique France Allemagne Italie Luxembourg Pays-Bas Espagne Suisse Sélectionne…" at bounding box center [584, 698] width 431 height 30
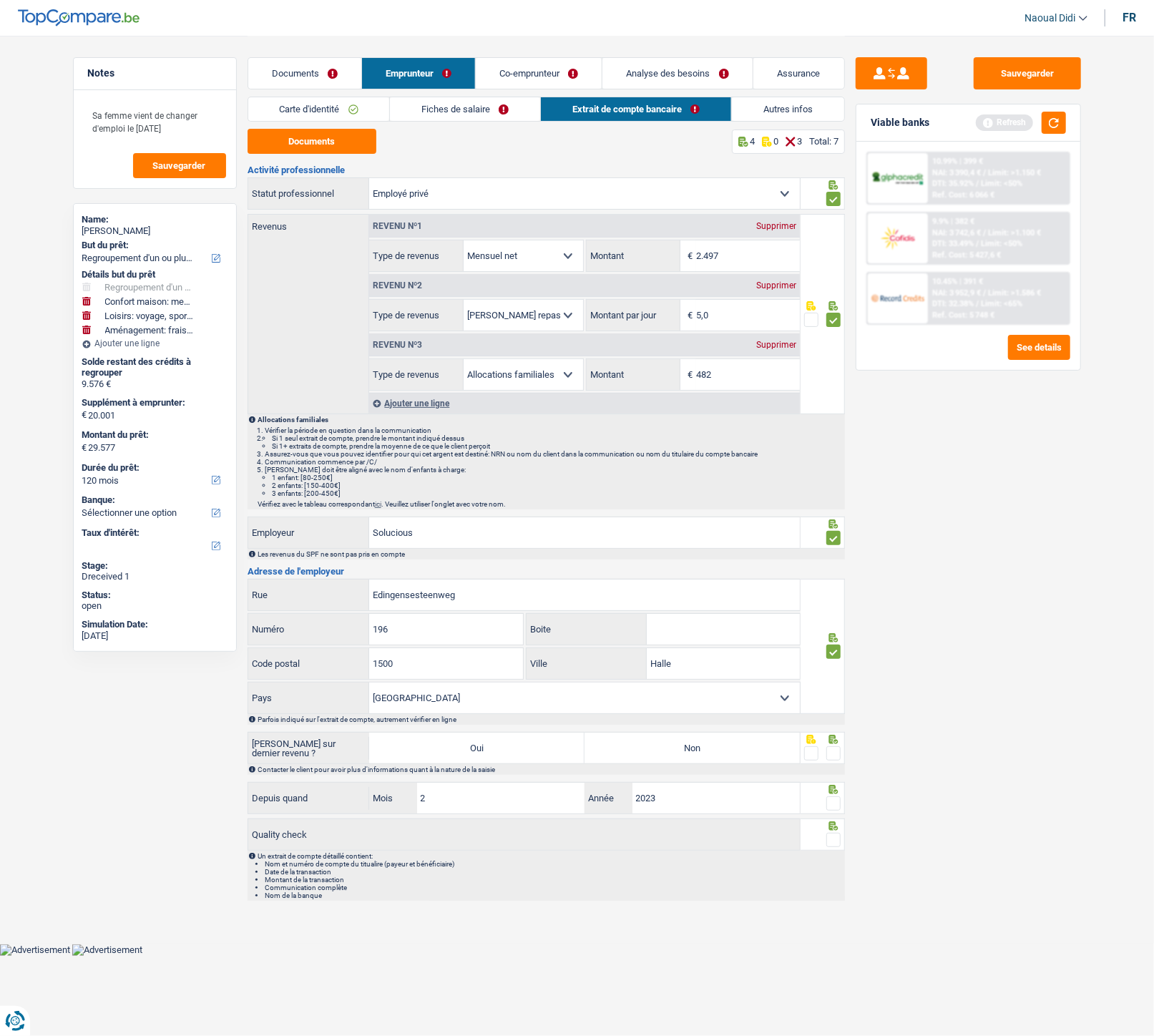
click at [369, 579] on select "Belgique France Allemagne Italie Luxembourg Pays-Bas Espagne Suisse Sélectionne…" at bounding box center [584, 698] width 431 height 30
click at [766, 579] on label "Non" at bounding box center [693, 748] width 215 height 30
click at [766, 579] on input "Non" at bounding box center [693, 748] width 215 height 30
radio input "true"
radio input "false"
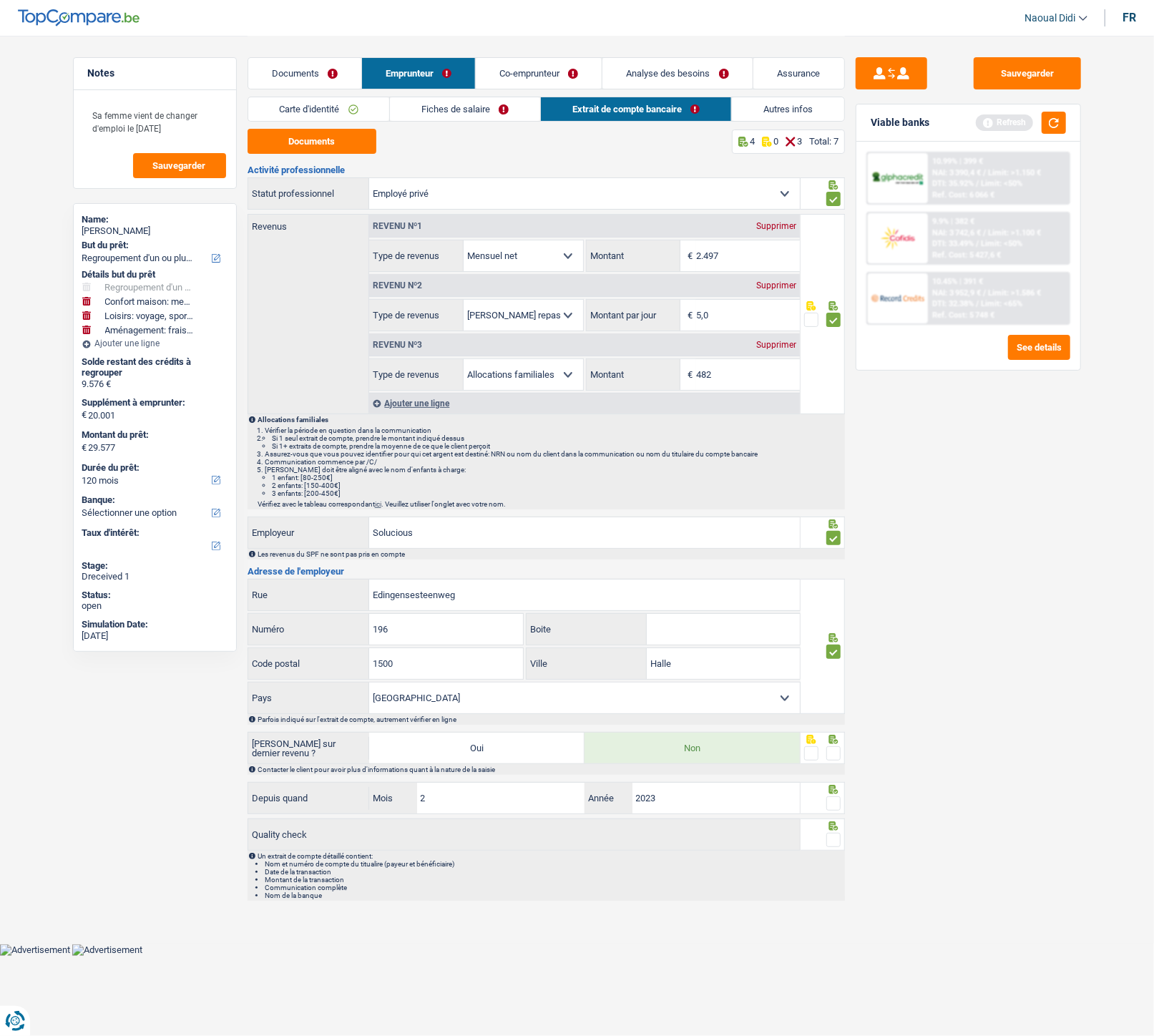
click at [834, 579] on span at bounding box center [833, 753] width 14 height 14
click at [0, 0] on input "radio" at bounding box center [0, 0] width 0 height 0
click at [831, 579] on span at bounding box center [833, 803] width 14 height 14
click at [0, 0] on input "radio" at bounding box center [0, 0] width 0 height 0
click at [833, 579] on span at bounding box center [833, 840] width 14 height 14
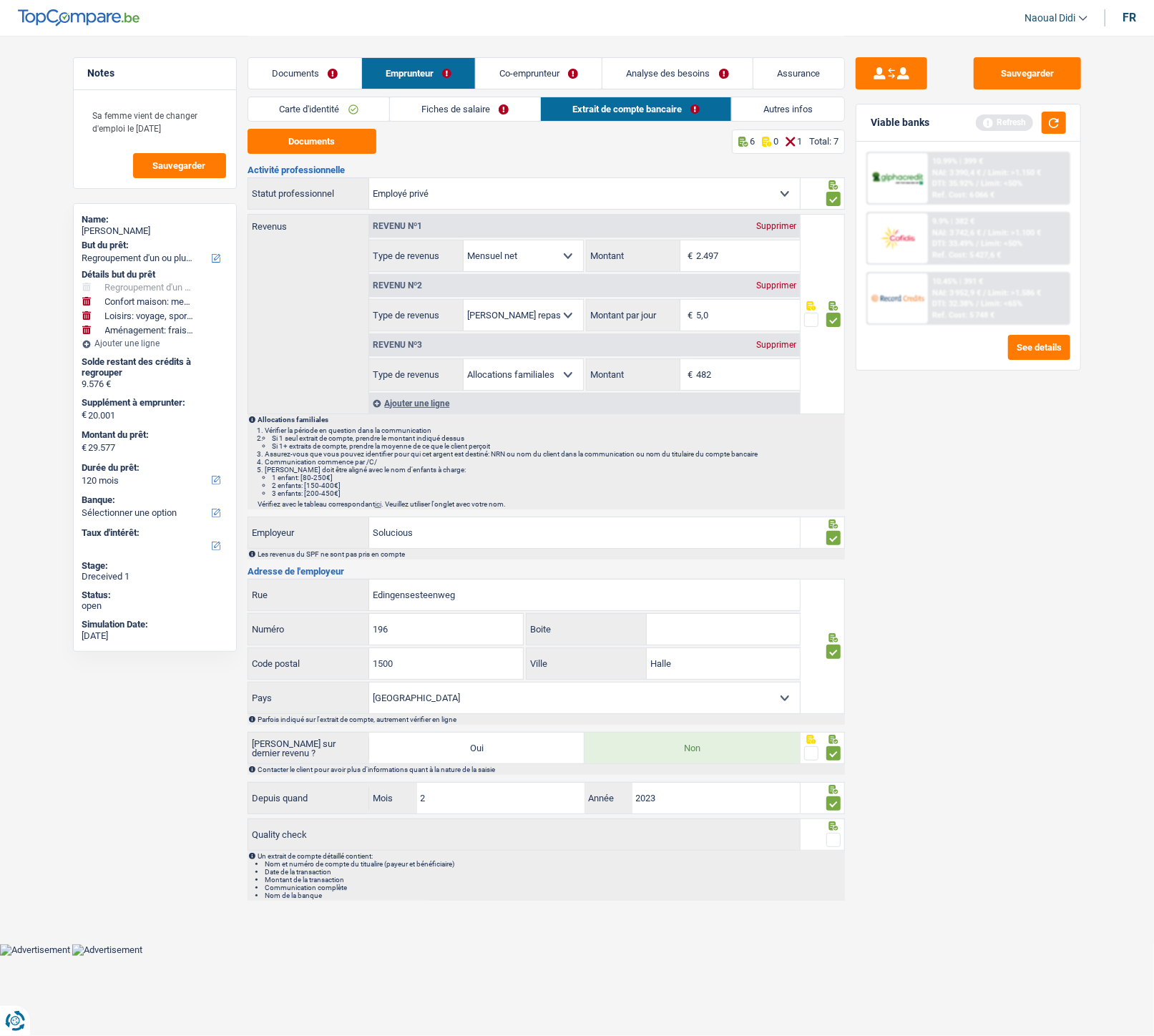
click at [0, 0] on input "radio" at bounding box center [0, 0] width 0 height 0
click at [455, 118] on link "Fiches de salaire" at bounding box center [465, 108] width 150 height 24
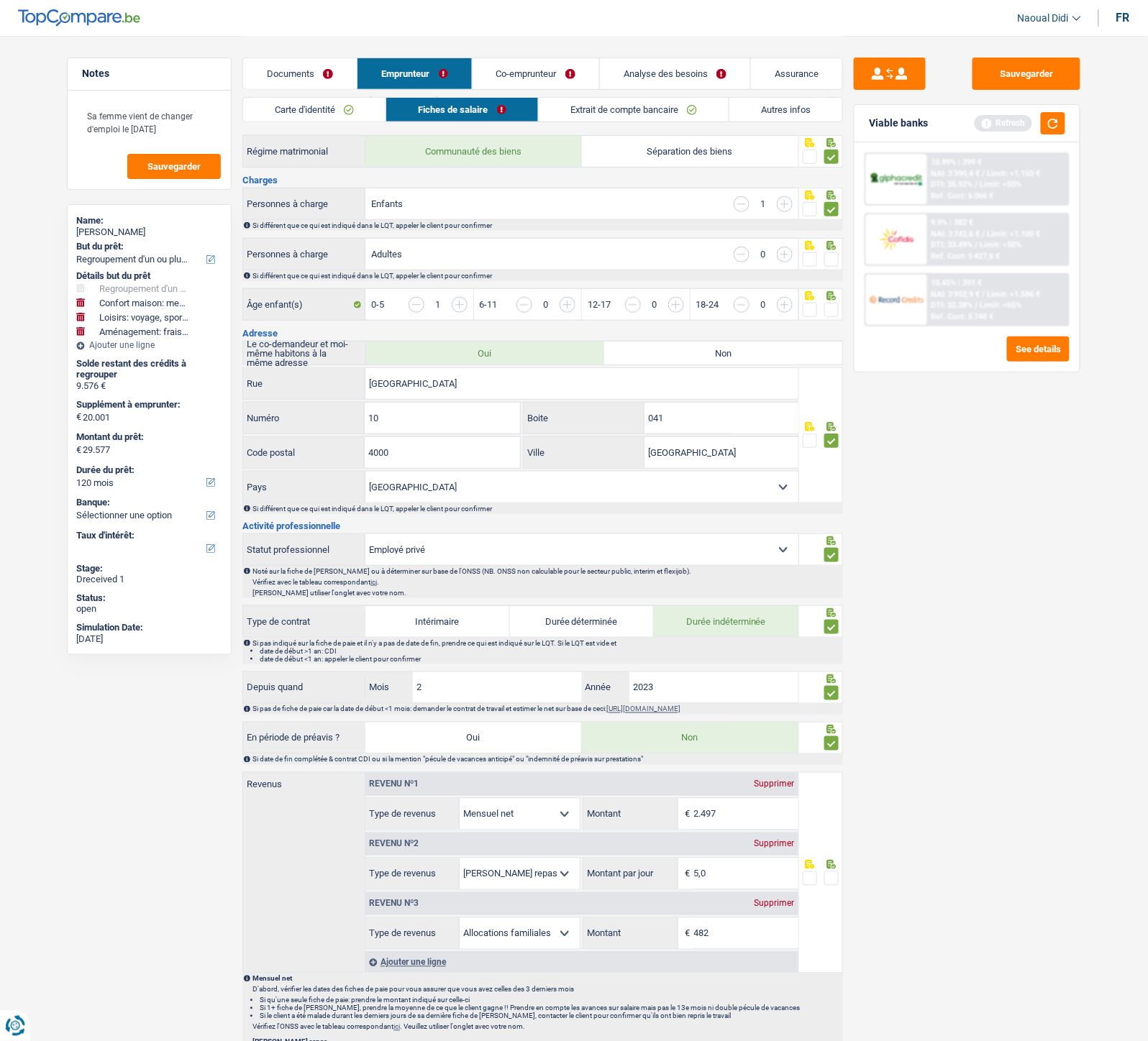
scroll to position [240, 0]
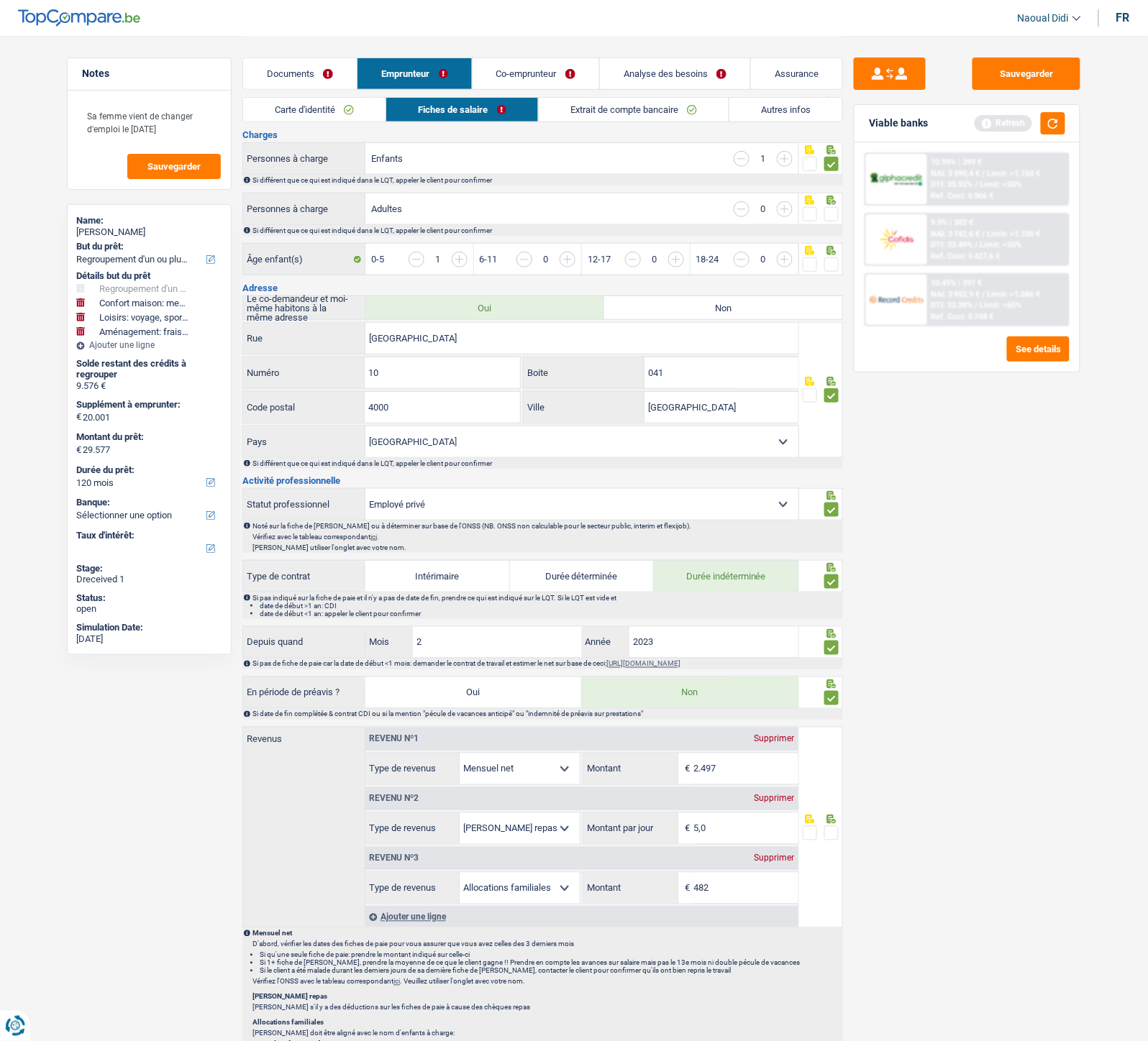
click at [835, 582] on span at bounding box center [831, 833] width 14 height 14
click at [0, 0] on input "radio" at bounding box center [0, 0] width 0 height 0
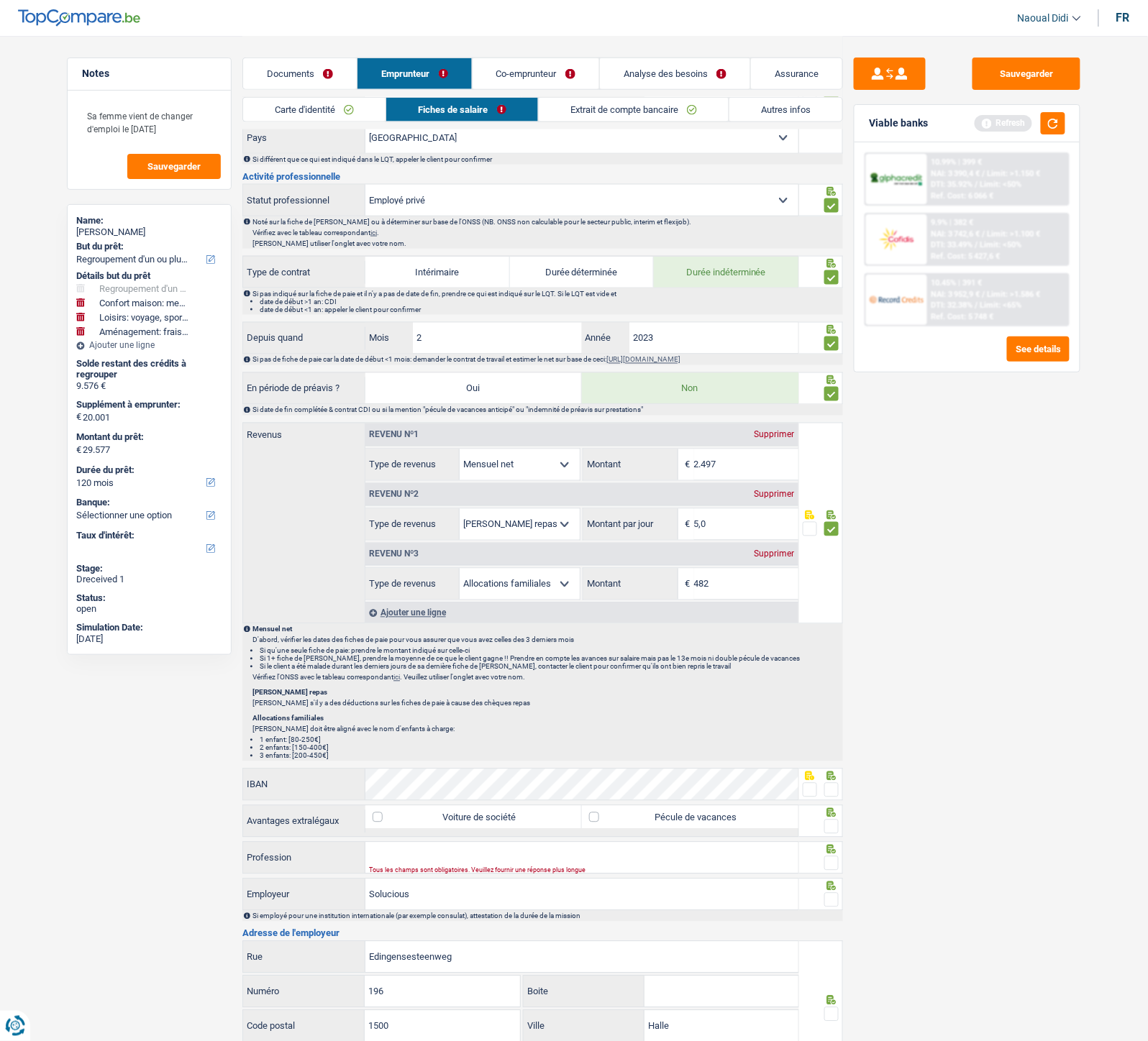
scroll to position [559, 0]
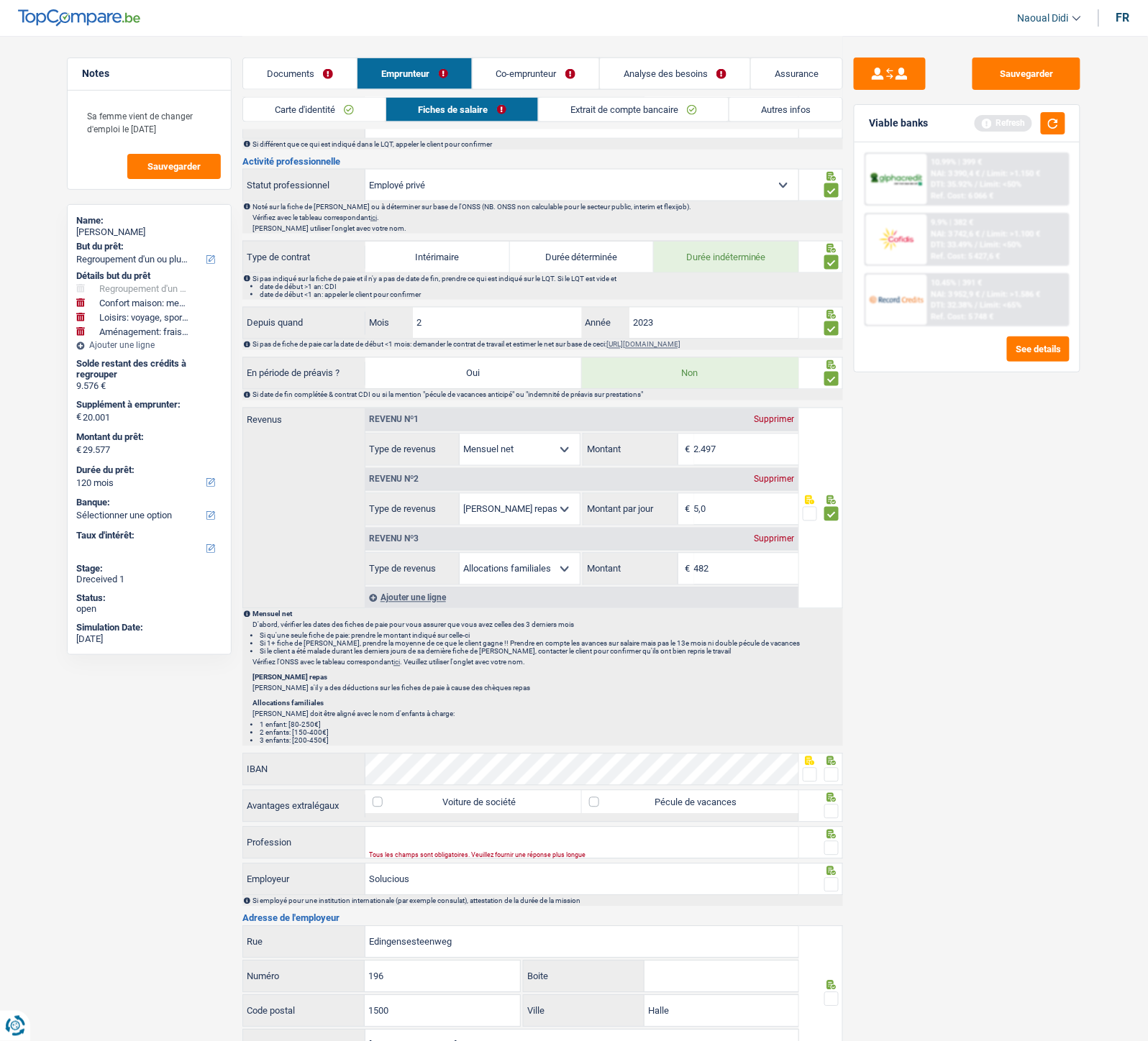
click at [812, 582] on span at bounding box center [810, 774] width 14 height 14
click at [0, 0] on input "radio" at bounding box center [0, 0] width 0 height 0
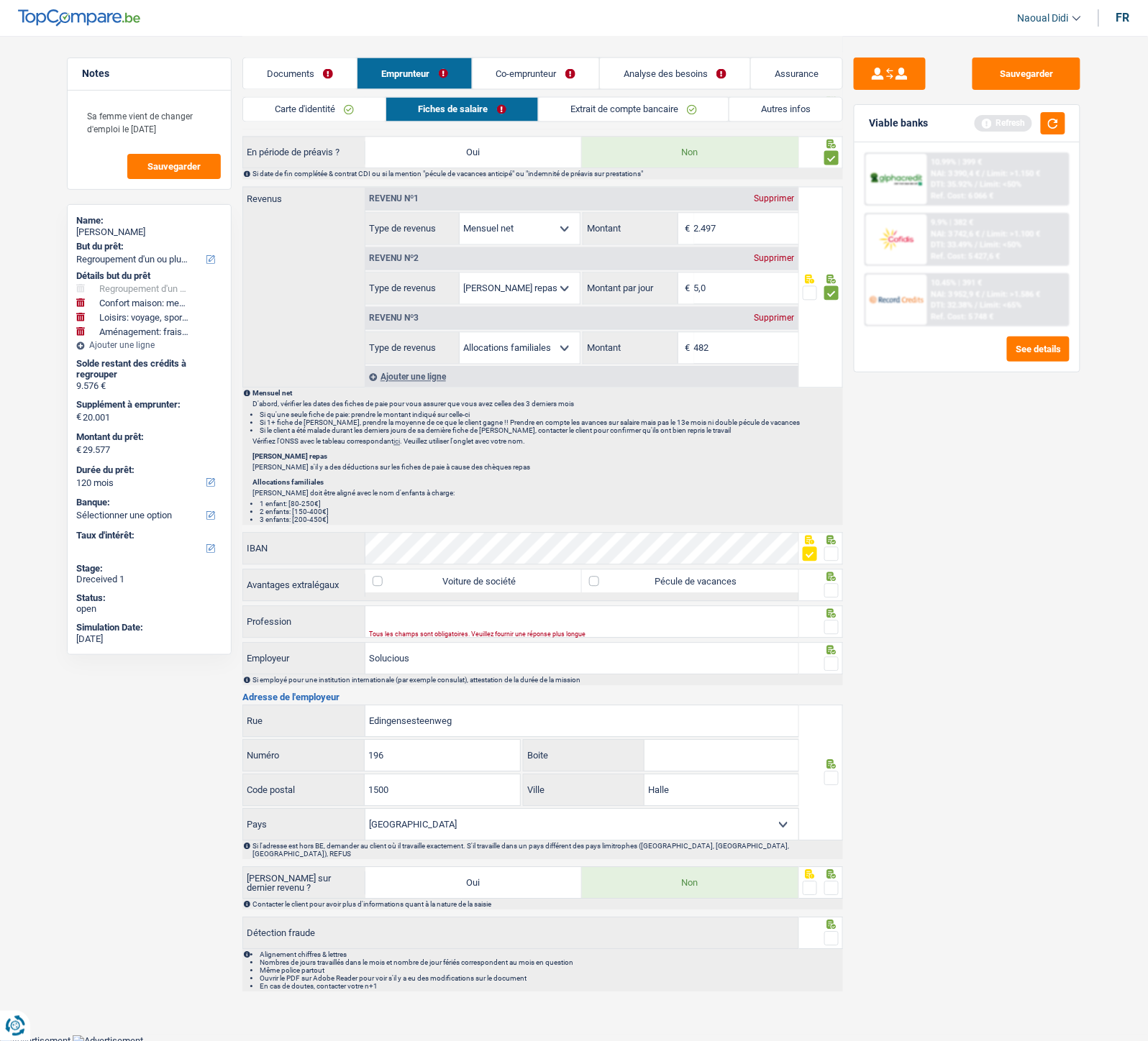
scroll to position [780, 0]
click at [831, 582] on div at bounding box center [831, 778] width 14 height 18
click at [833, 582] on span at bounding box center [831, 888] width 14 height 14
click at [0, 0] on input "radio" at bounding box center [0, 0] width 0 height 0
click at [829, 582] on span at bounding box center [831, 938] width 14 height 14
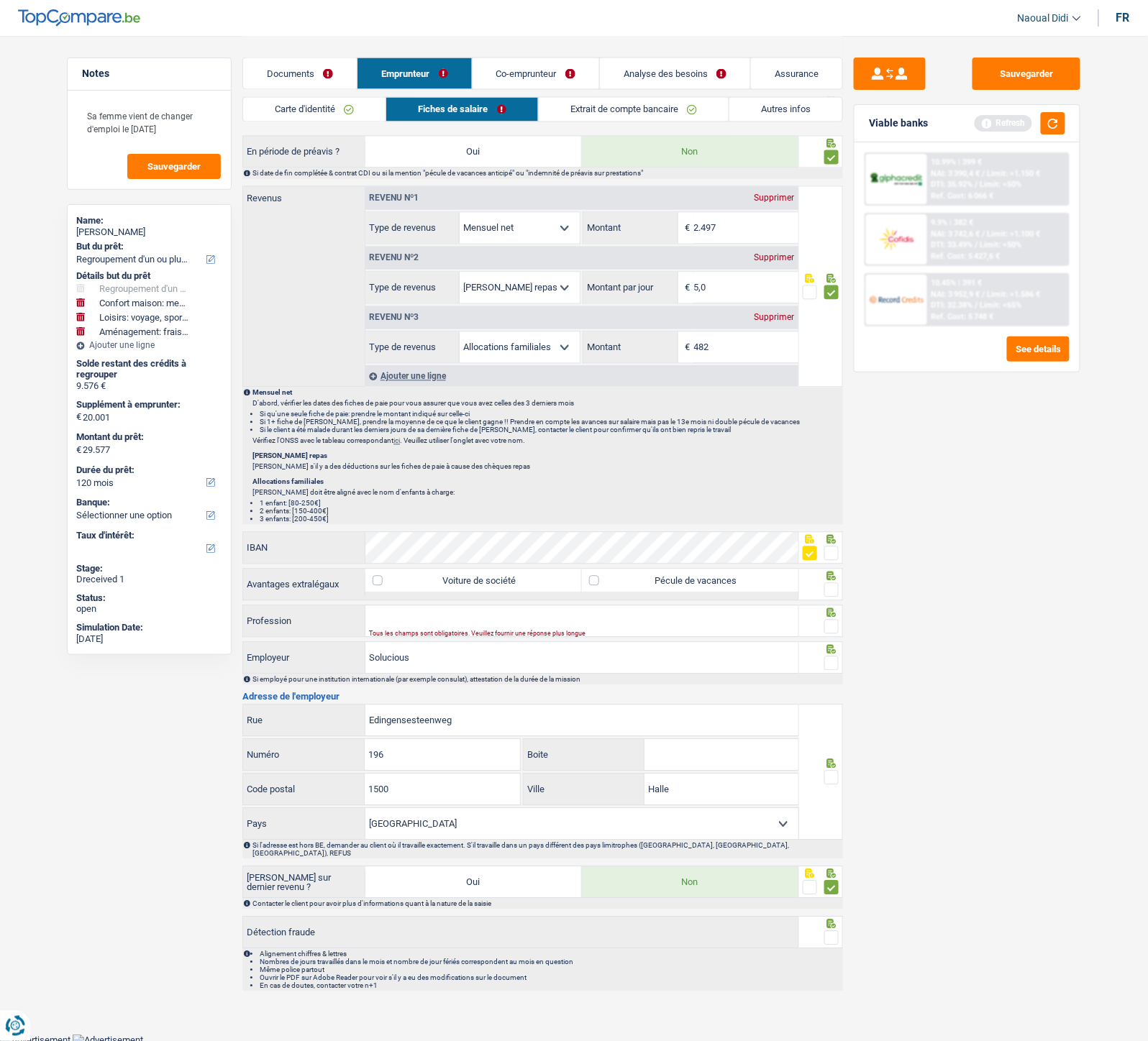
click at [0, 0] on input "radio" at bounding box center [0, 0] width 0 height 0
click at [830, 582] on span at bounding box center [831, 777] width 14 height 14
click at [0, 0] on input "radio" at bounding box center [0, 0] width 0 height 0
click at [831, 582] on span at bounding box center [831, 663] width 14 height 14
click at [0, 0] on input "radio" at bounding box center [0, 0] width 0 height 0
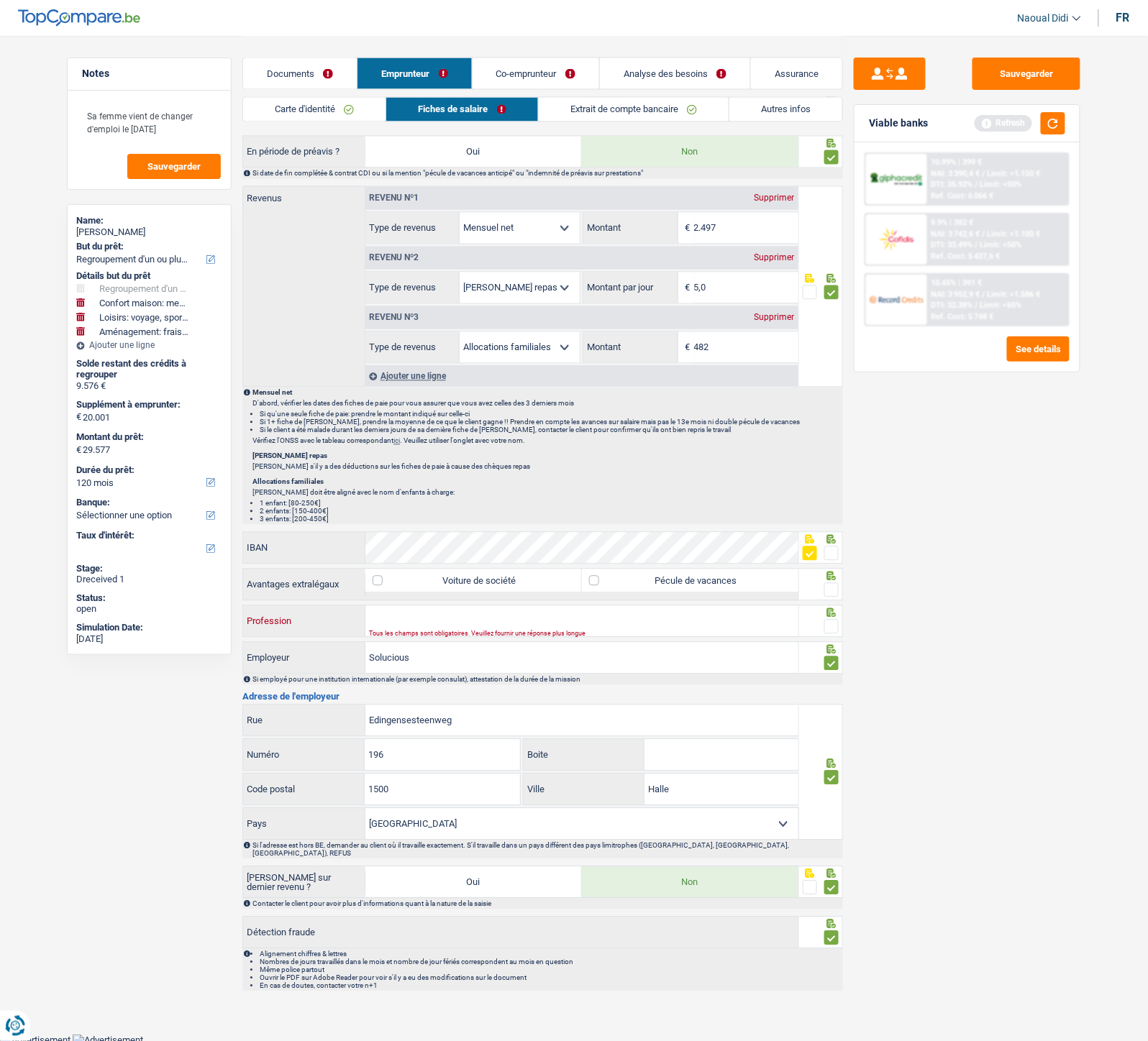
click at [414, 582] on input "Profession" at bounding box center [581, 621] width 433 height 31
paste input "Delivery Driver"
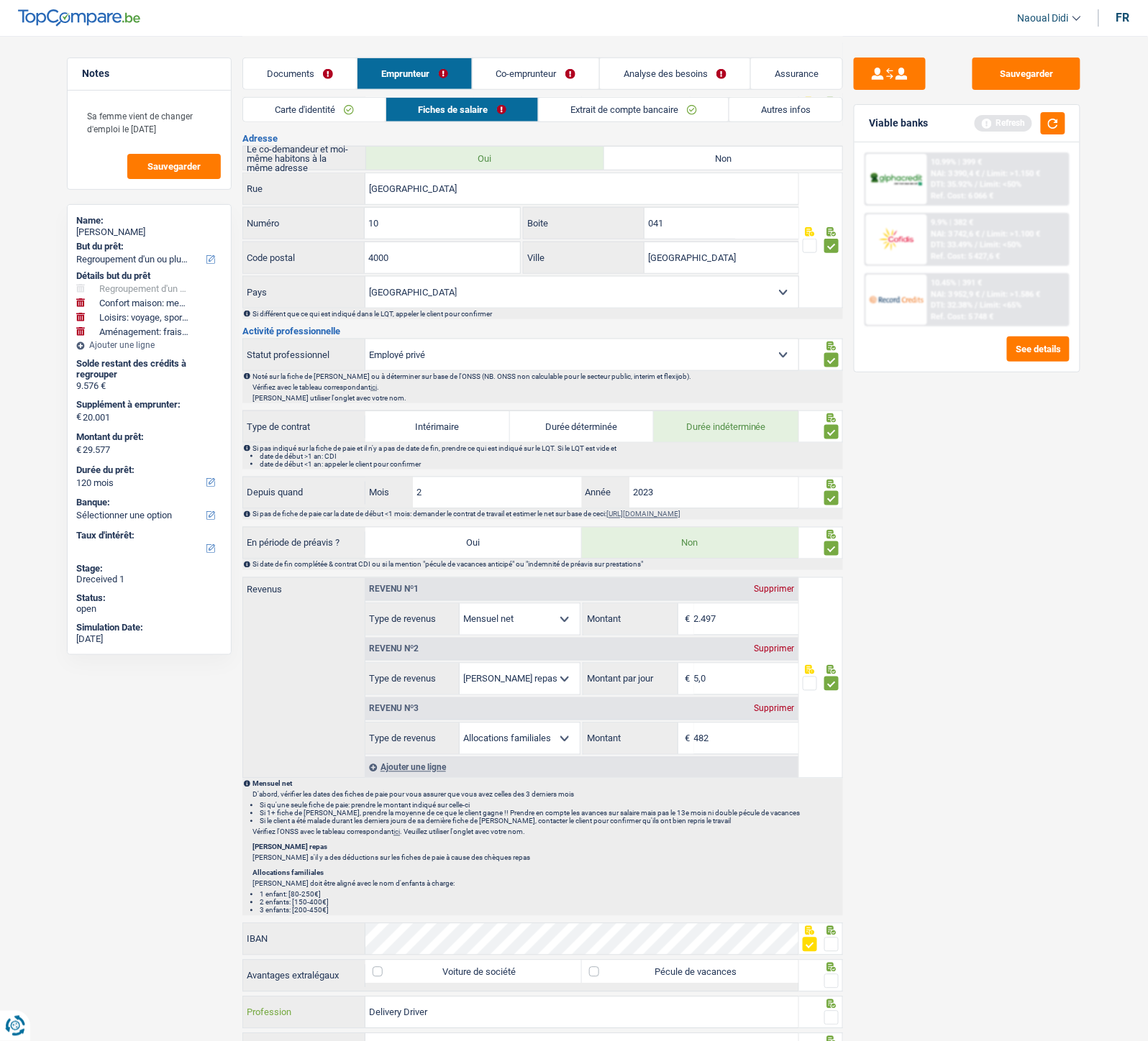
scroll to position [300, 0]
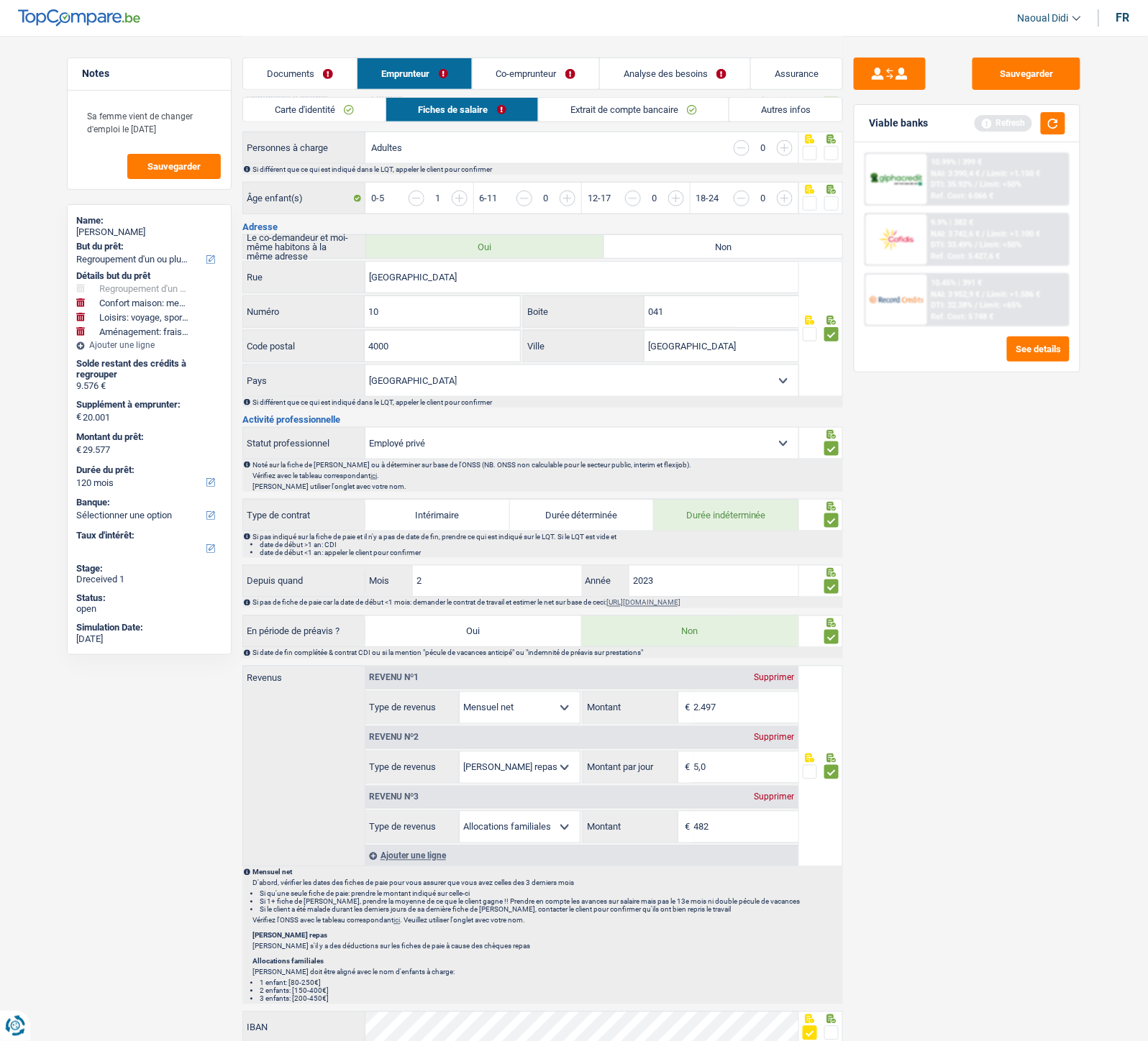
type input "Delivery Driver"
click at [779, 442] on select "Ouvrier Employé privé Employé public Invalide Indépendant Pensionné Chômeur Mut…" at bounding box center [581, 444] width 433 height 31
select select "worker"
click at [365, 428] on select "Ouvrier Employé privé Employé public Invalide Indépendant Pensionné Chômeur Mut…" at bounding box center [581, 444] width 433 height 31
radio input "false"
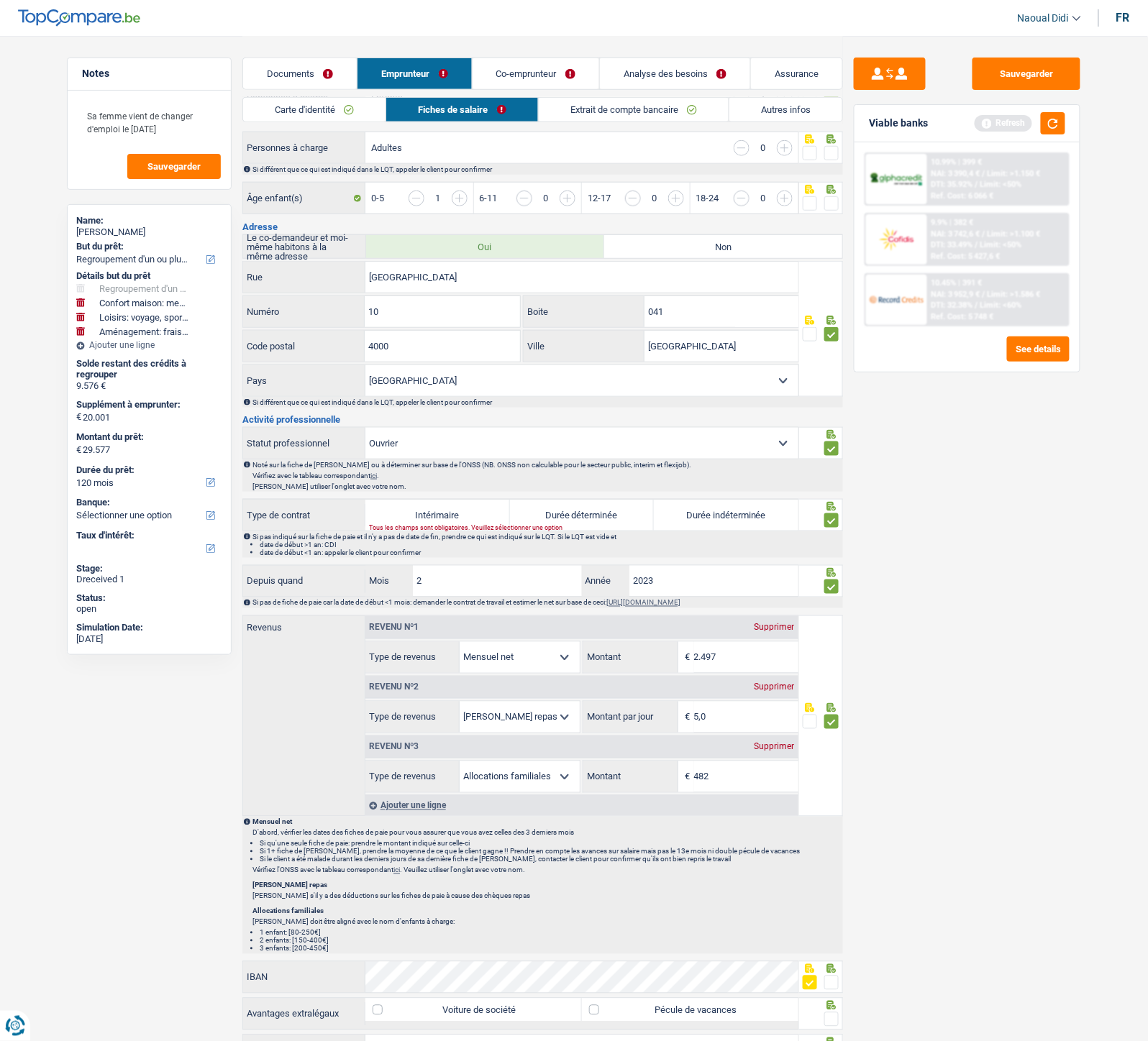
click at [724, 512] on label "Durée indéterminée" at bounding box center [726, 515] width 144 height 31
click at [724, 512] on input "Durée indéterminée" at bounding box center [726, 515] width 144 height 31
radio input "true"
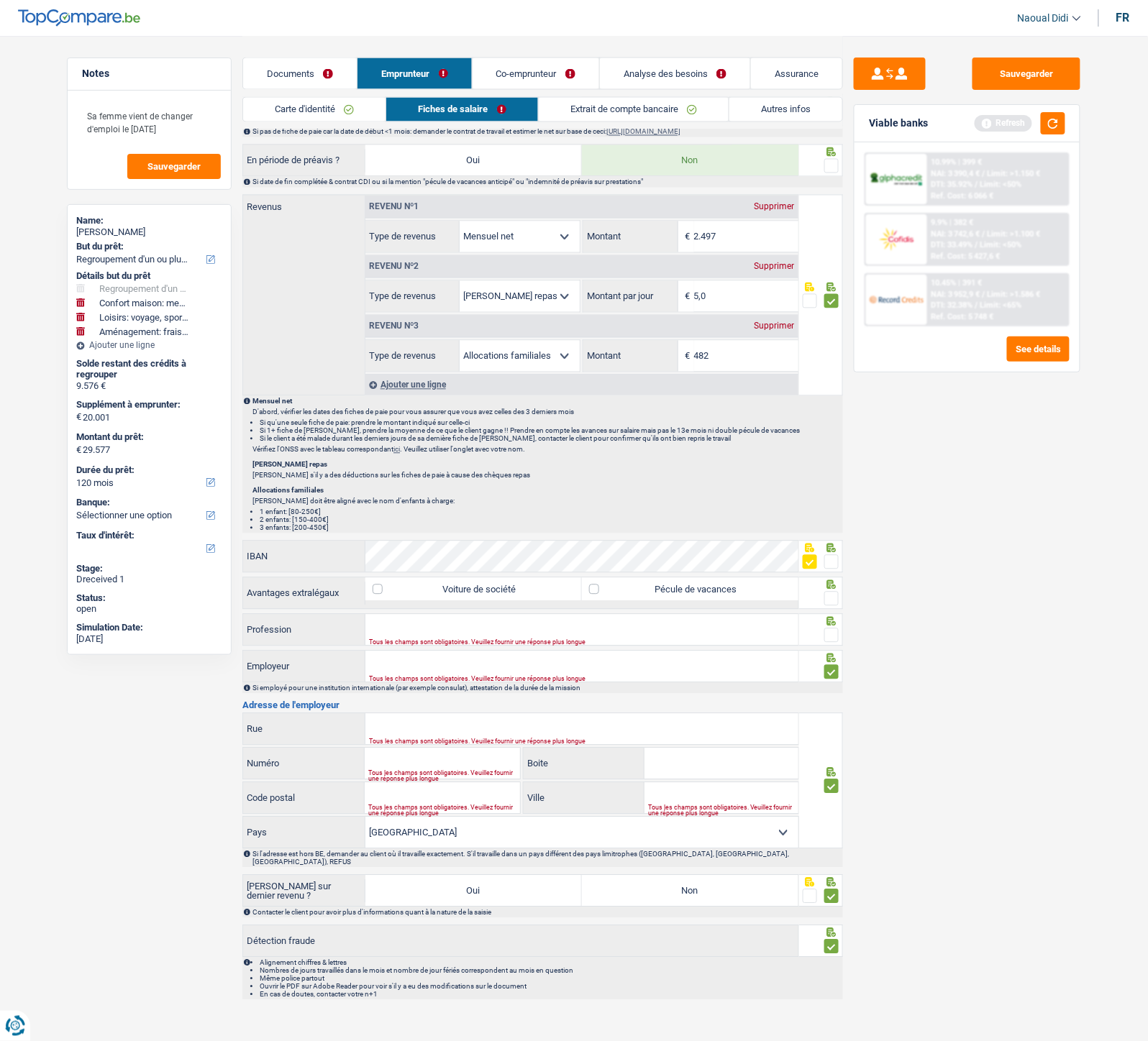
scroll to position [780, 0]
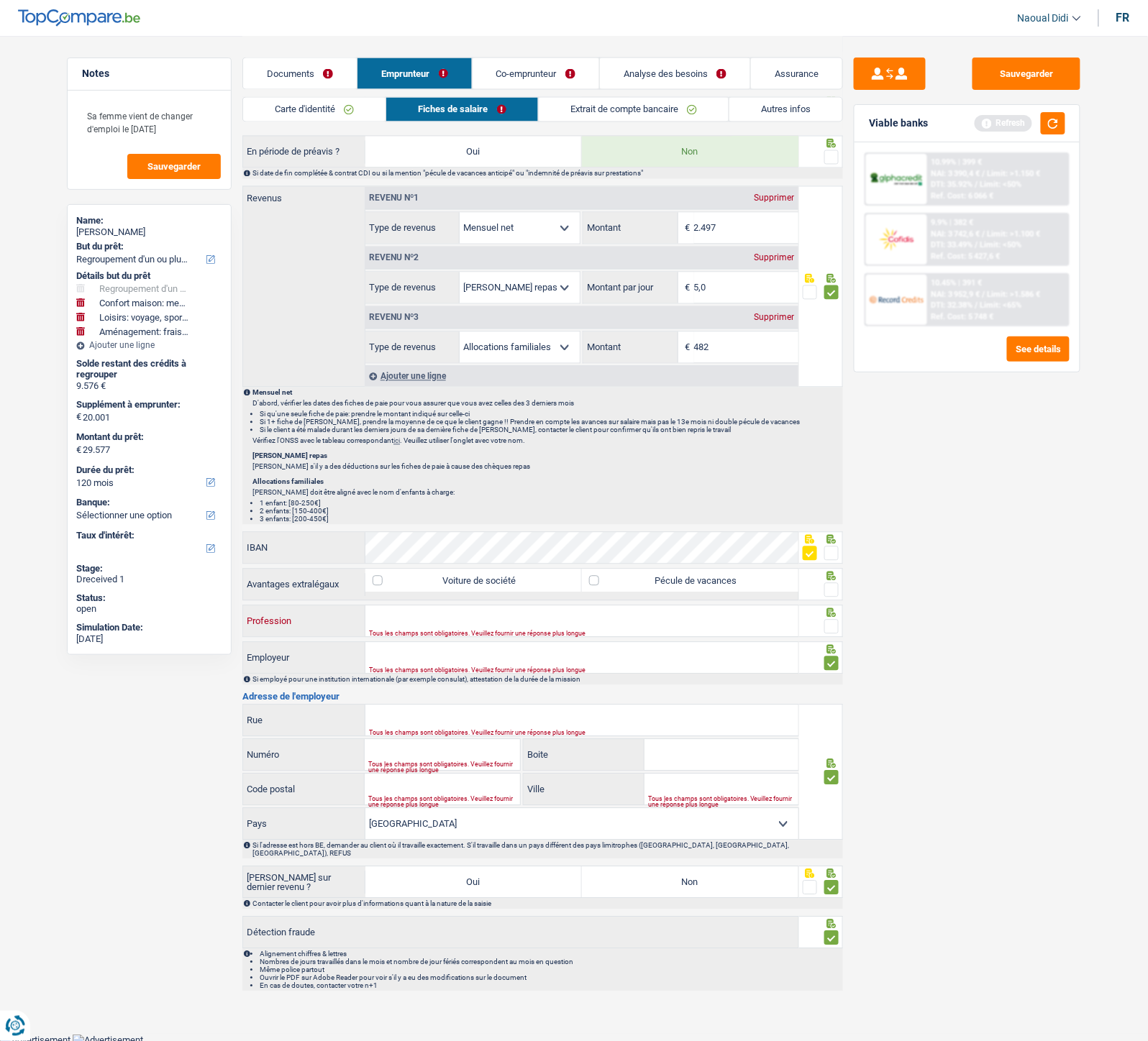
click at [414, 582] on input "Profession" at bounding box center [581, 621] width 433 height 31
paste input "Delivery Driver"
type input "Delivery Driver"
click at [412, 582] on input "Employeur" at bounding box center [581, 659] width 433 height 31
click at [404, 582] on input "Employeur" at bounding box center [581, 659] width 433 height 31
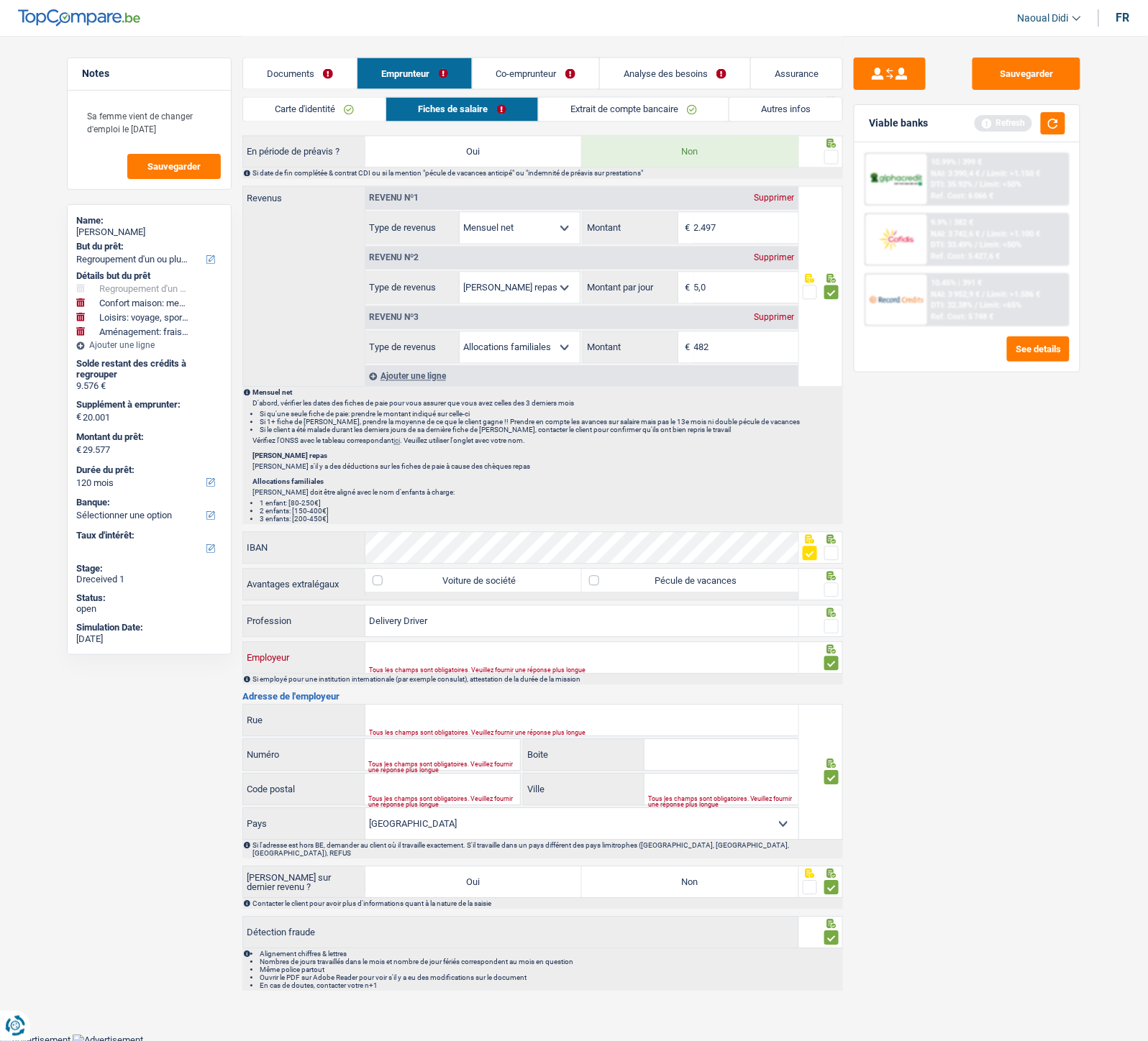
paste input "Solucious"
type input "Solucious"
click at [462, 582] on input "Rue" at bounding box center [581, 721] width 433 height 31
paste input "Edingensesteenweg 196 1500 Halle"
drag, startPoint x: 509, startPoint y: 720, endPoint x: 492, endPoint y: 715, distance: 17.7
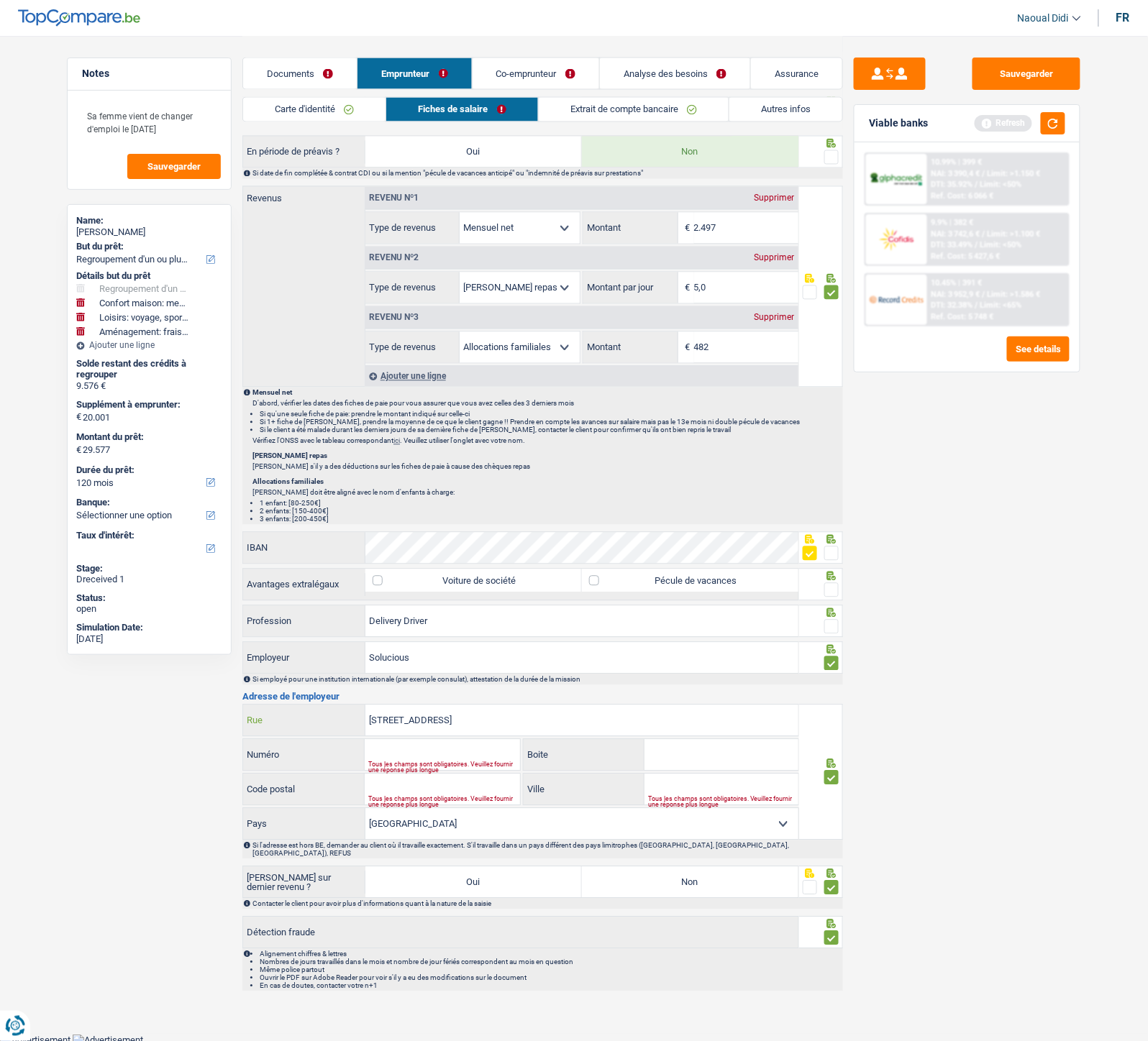
click at [492, 582] on input "Edingensesteenweg 196 1500 Halle" at bounding box center [581, 721] width 433 height 31
type input "Edingensesteenweg 196 1500"
click at [679, 582] on input "Ville" at bounding box center [721, 790] width 154 height 31
paste input "Halle"
type input "Halle"
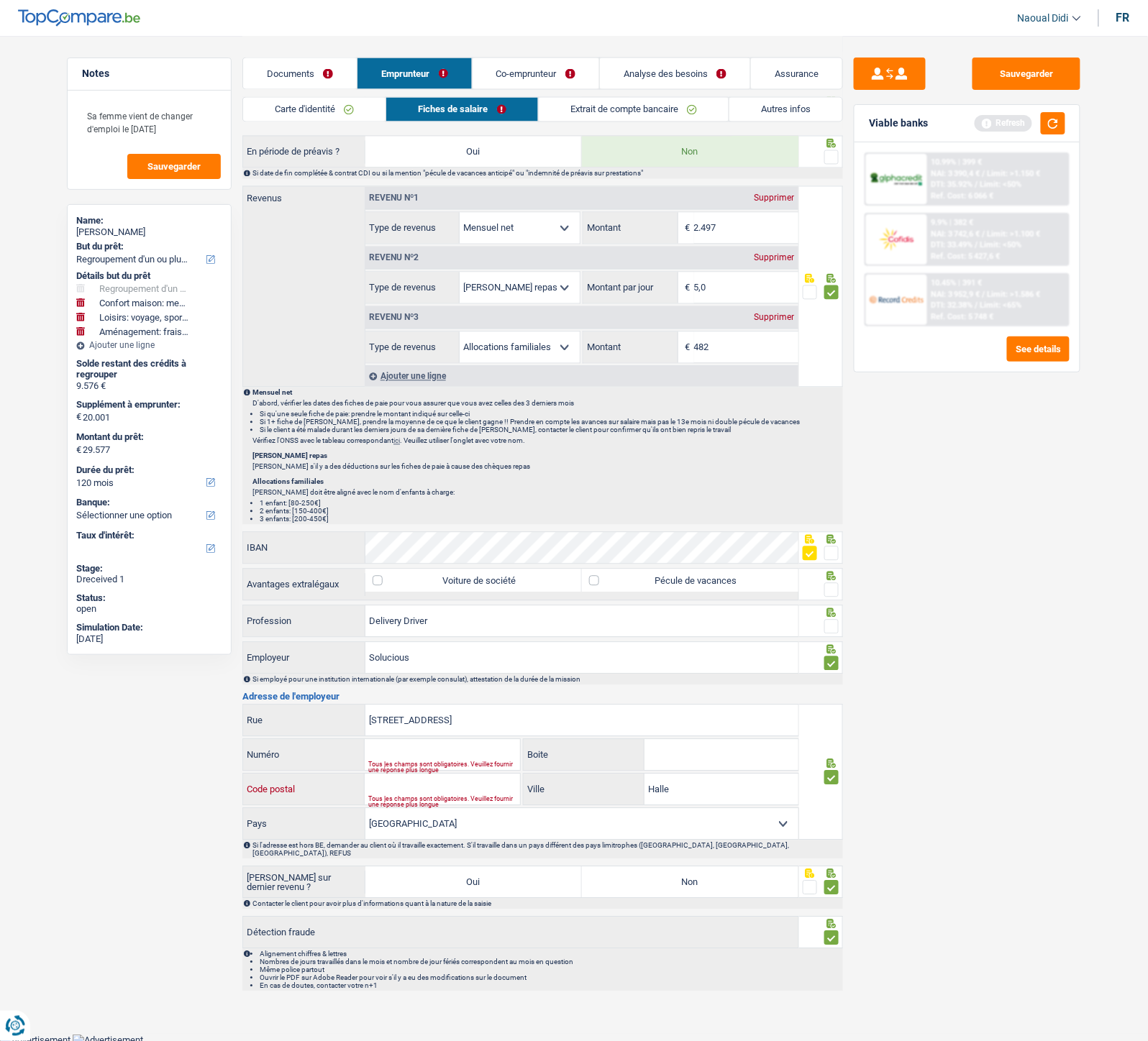
click at [447, 582] on input "Code postal" at bounding box center [442, 790] width 155 height 31
type input "1500"
click at [445, 582] on input "Numéro" at bounding box center [442, 755] width 155 height 31
type input "196"
click at [500, 582] on input "Edingensesteenweg 196 1500" at bounding box center [581, 721] width 433 height 31
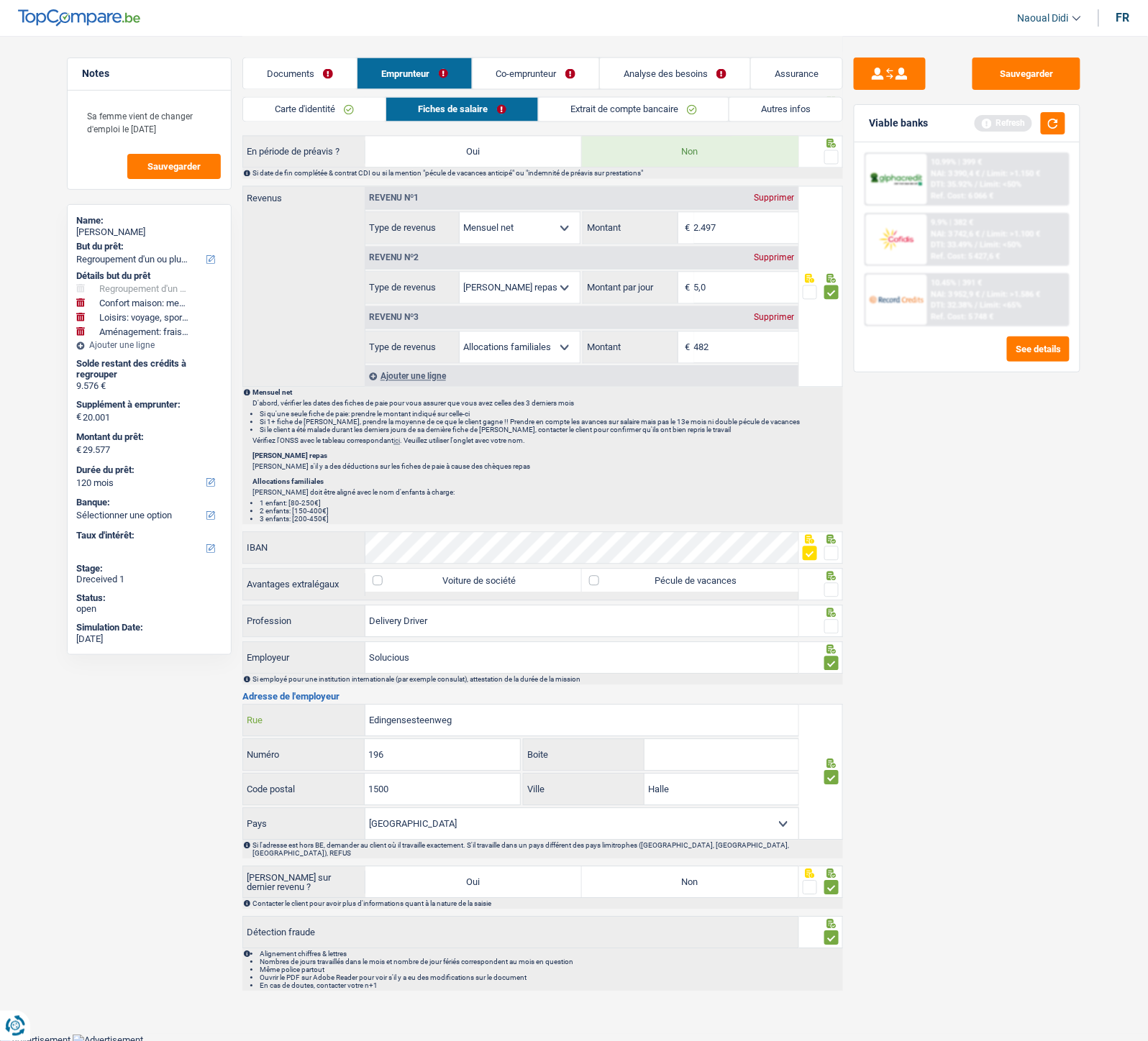
type input "Edingensesteenweg"
click at [742, 582] on label "Non" at bounding box center [690, 882] width 216 height 31
click at [742, 582] on input "Non" at bounding box center [690, 882] width 216 height 31
radio input "true"
click at [830, 582] on span at bounding box center [831, 626] width 14 height 14
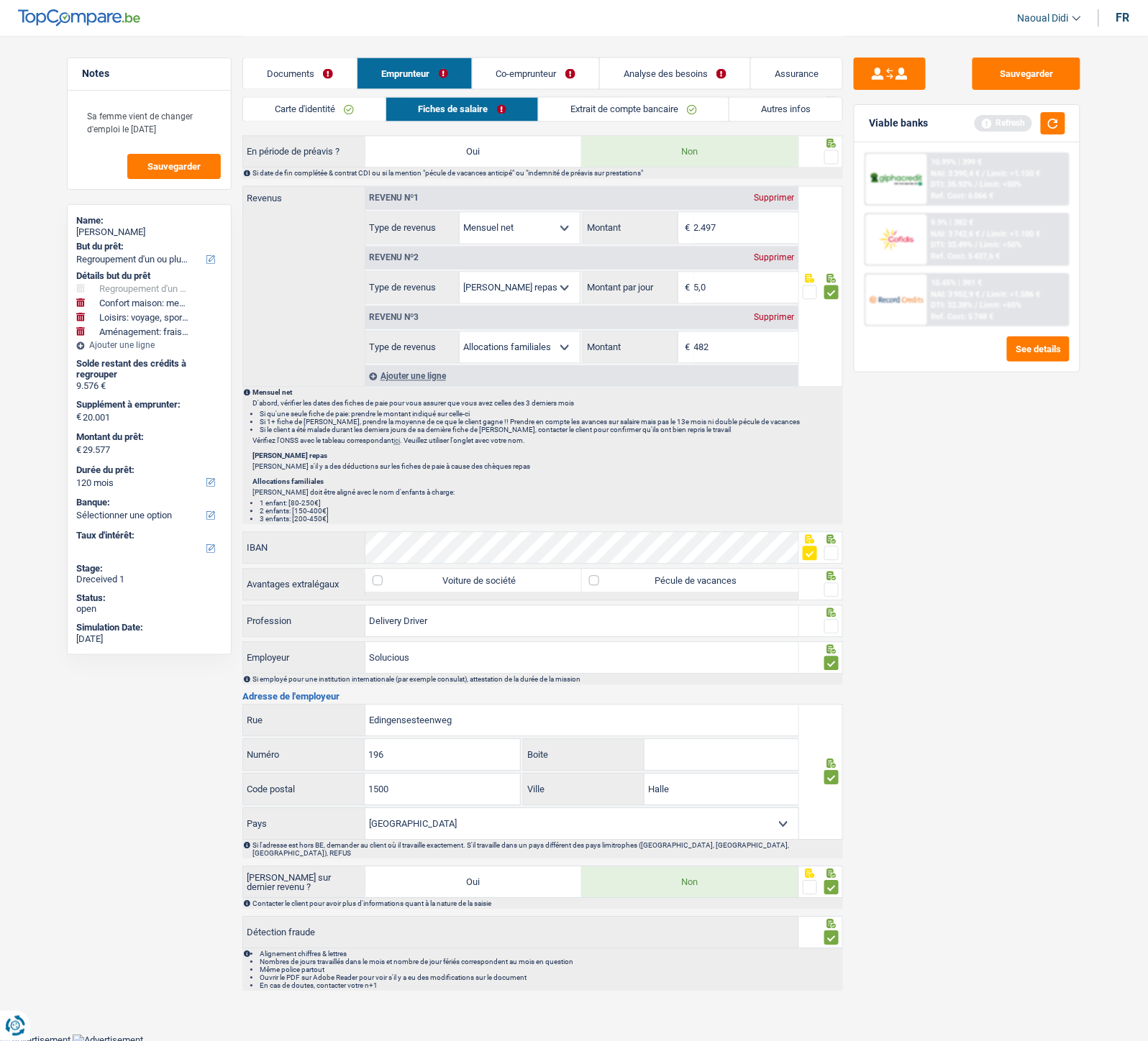
click at [0, 0] on input "radio" at bounding box center [0, 0] width 0 height 0
click at [834, 582] on span at bounding box center [831, 590] width 14 height 14
click at [0, 0] on input "radio" at bounding box center [0, 0] width 0 height 0
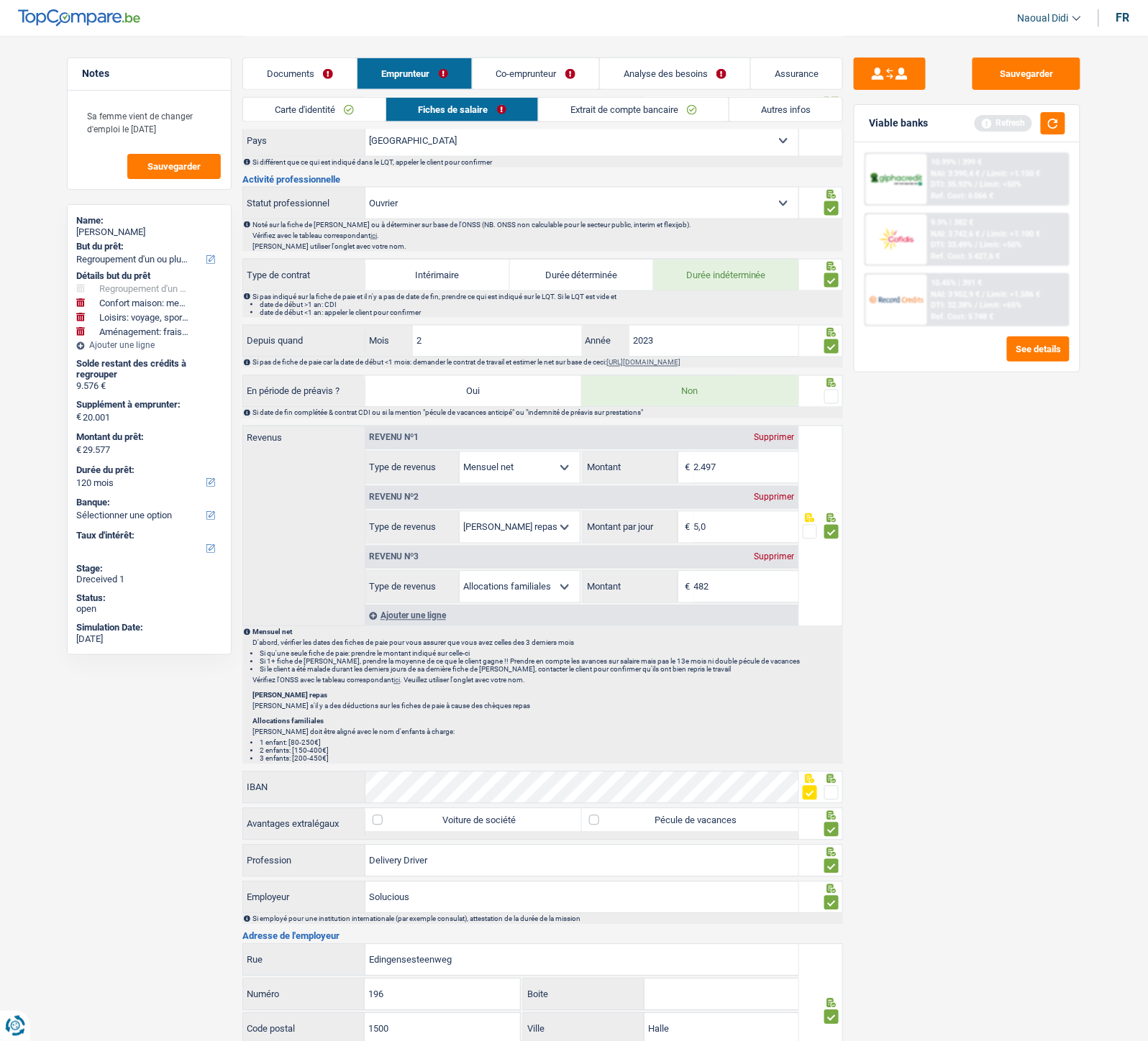
drag, startPoint x: 834, startPoint y: 394, endPoint x: 827, endPoint y: 397, distance: 7.6
click at [834, 393] on span at bounding box center [831, 397] width 14 height 14
click at [0, 0] on input "radio" at bounding box center [0, 0] width 0 height 0
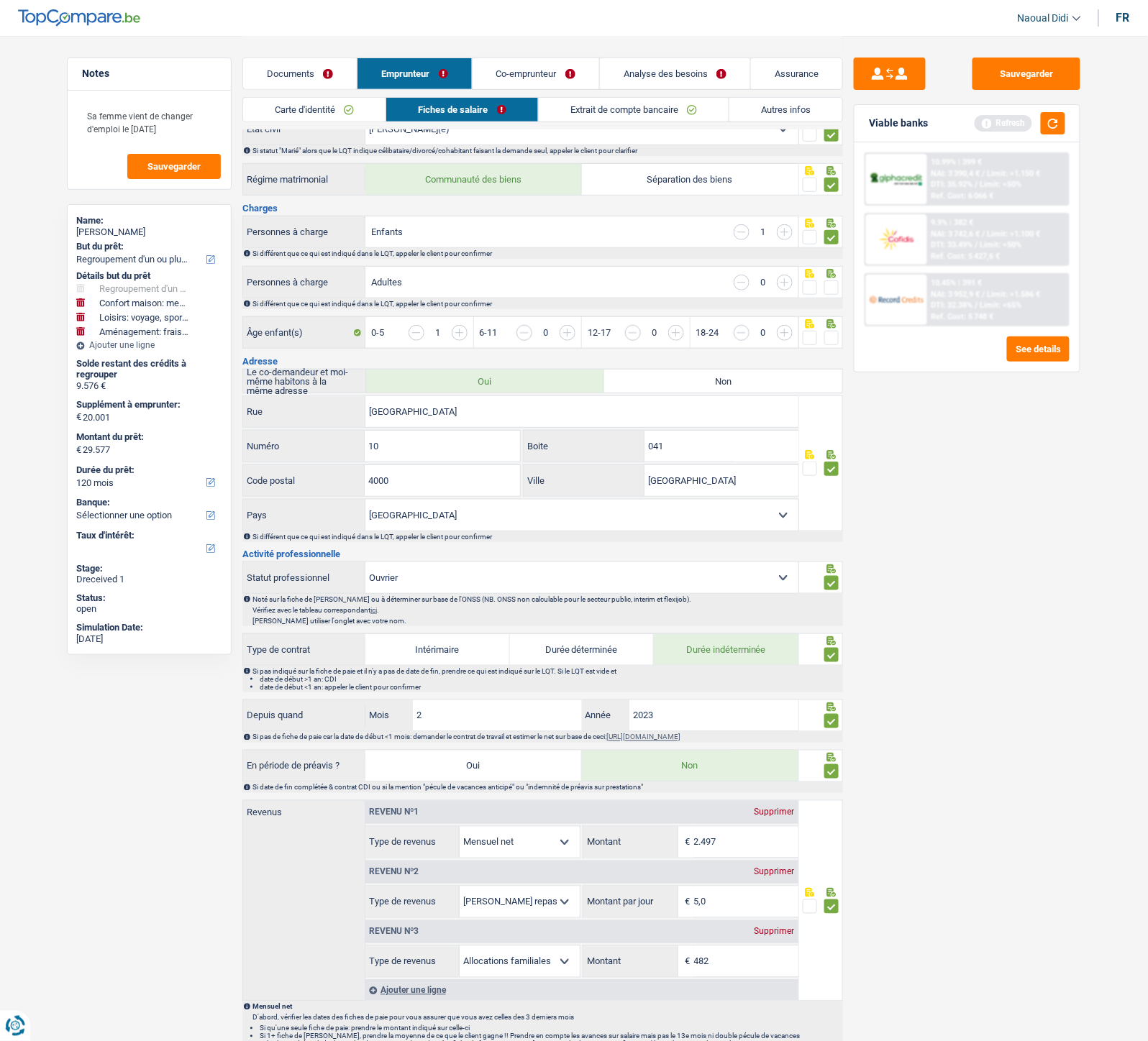
scroll to position [0, 0]
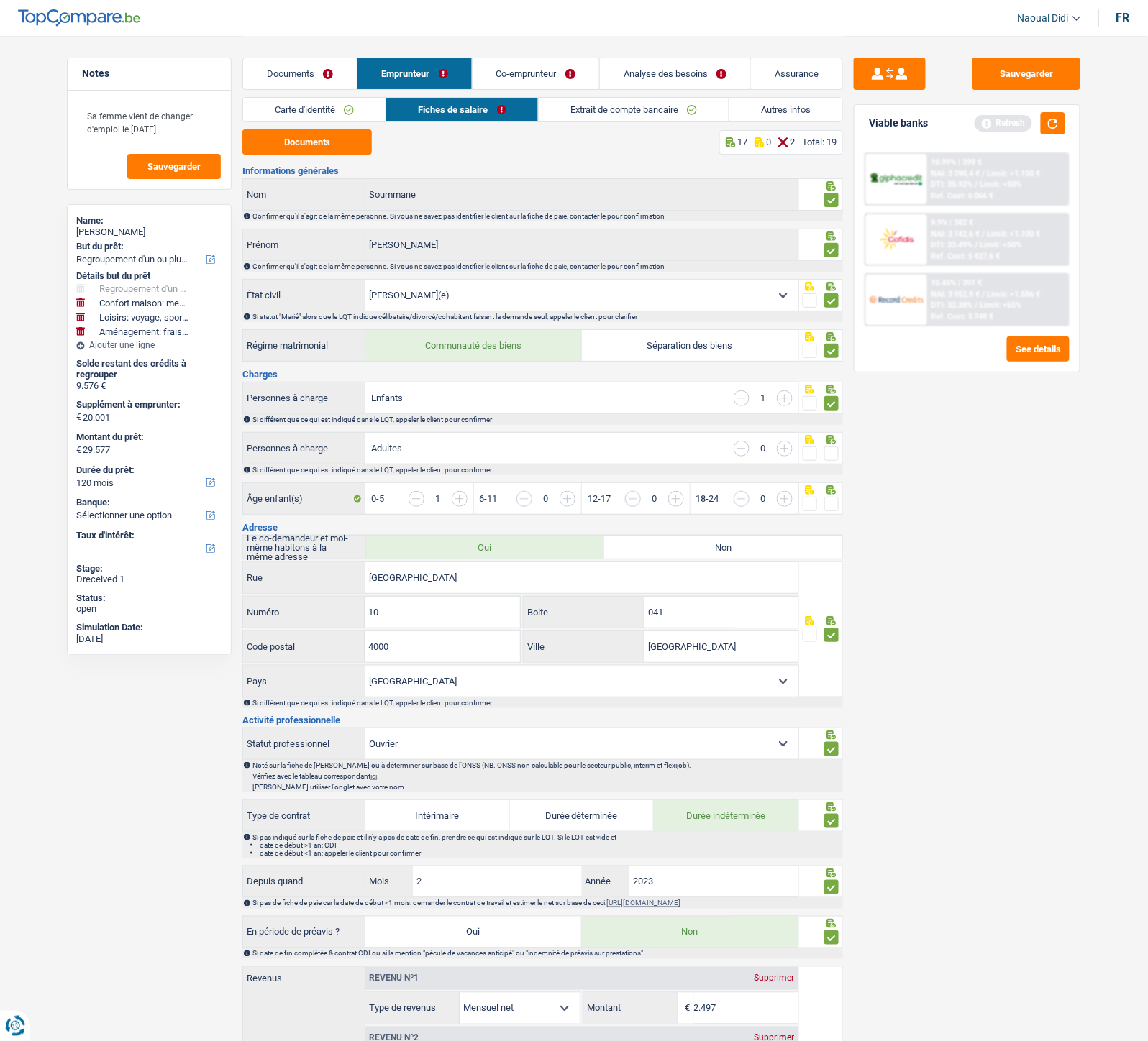
click at [828, 498] on span at bounding box center [831, 504] width 14 height 14
click at [0, 0] on input "radio" at bounding box center [0, 0] width 0 height 0
click at [832, 450] on span at bounding box center [831, 453] width 14 height 14
click at [0, 0] on input "radio" at bounding box center [0, 0] width 0 height 0
click at [1055, 80] on button "Sauvegarder" at bounding box center [1026, 74] width 108 height 33
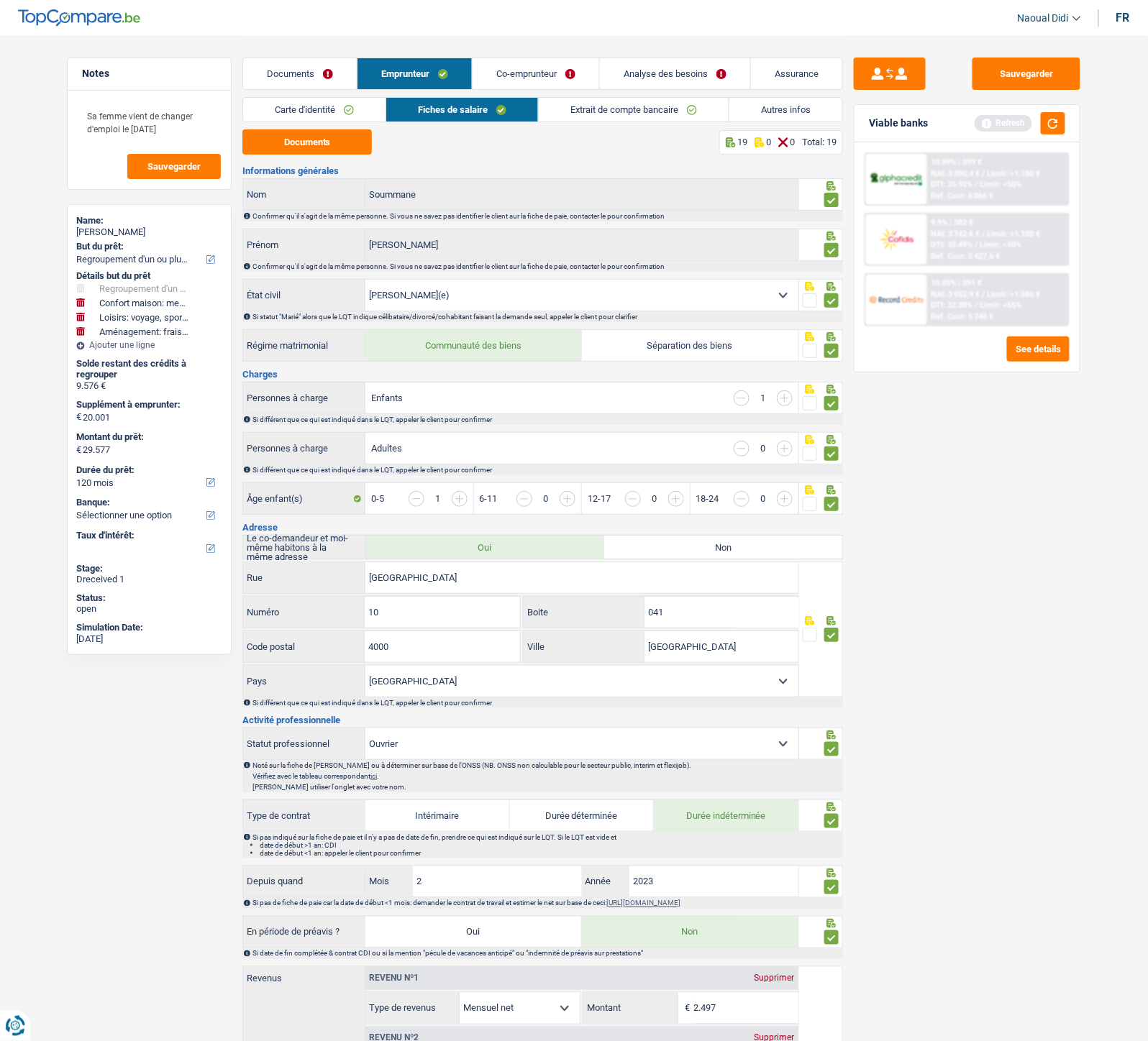
click at [318, 72] on link "Documents" at bounding box center [299, 74] width 114 height 31
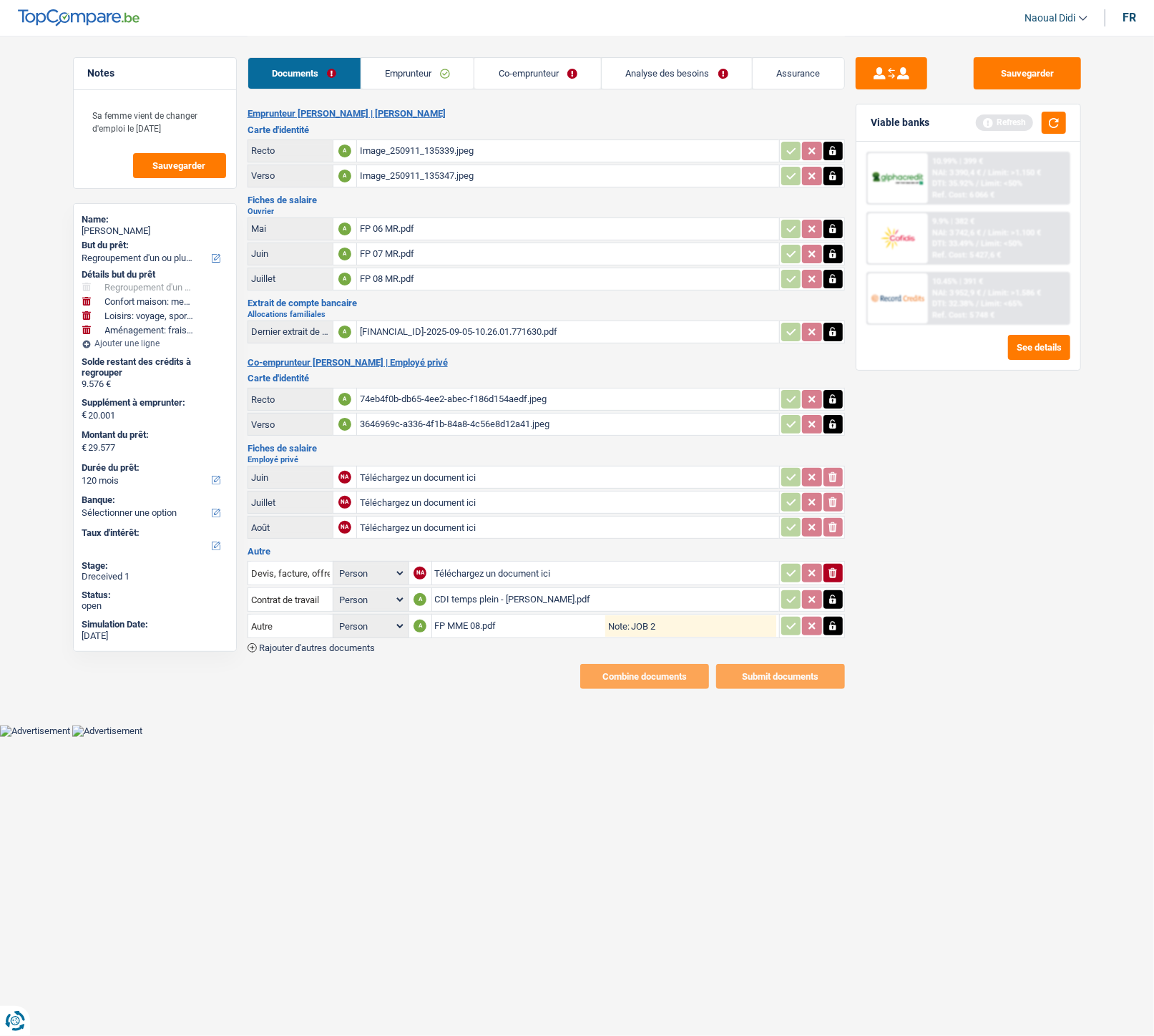
click at [417, 63] on link "Emprunteur" at bounding box center [418, 73] width 113 height 30
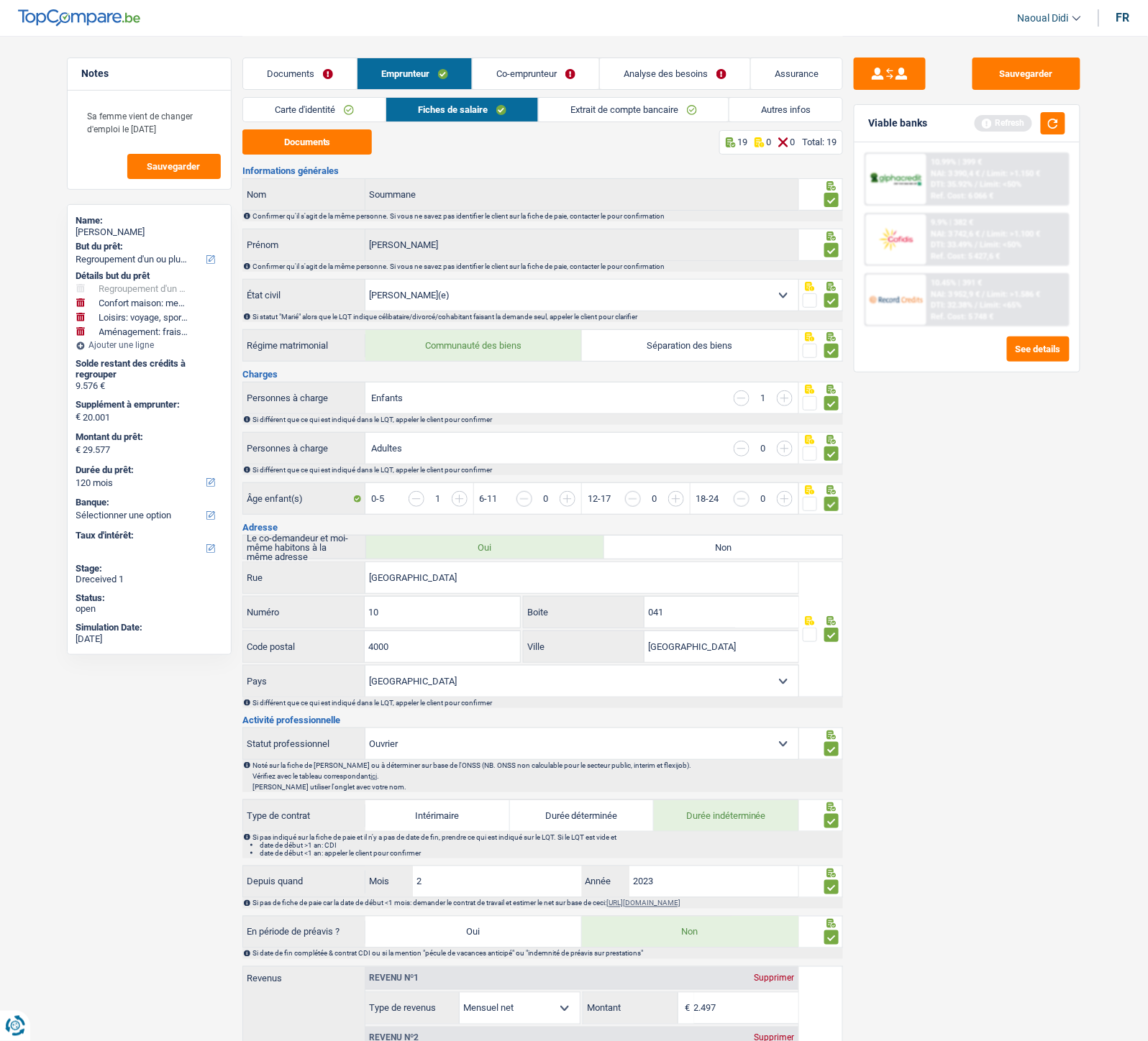
click at [275, 74] on link "Documents" at bounding box center [299, 74] width 114 height 31
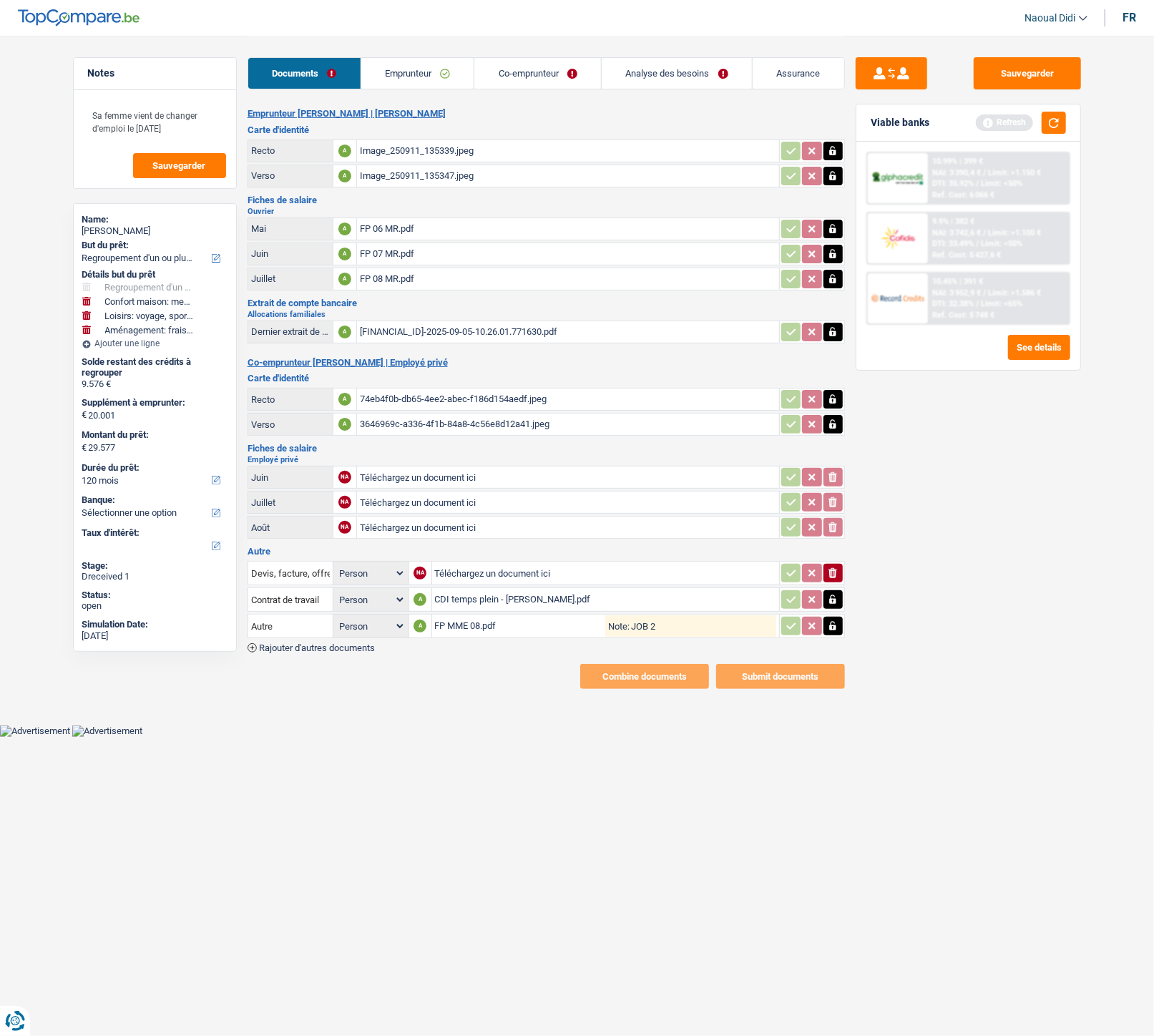
click at [494, 579] on div "FP MME 08.pdf" at bounding box center [520, 626] width 171 height 22
click at [839, 579] on button "button" at bounding box center [833, 626] width 19 height 19
click at [838, 579] on icon "ionicons-v5-e" at bounding box center [833, 626] width 11 height 14
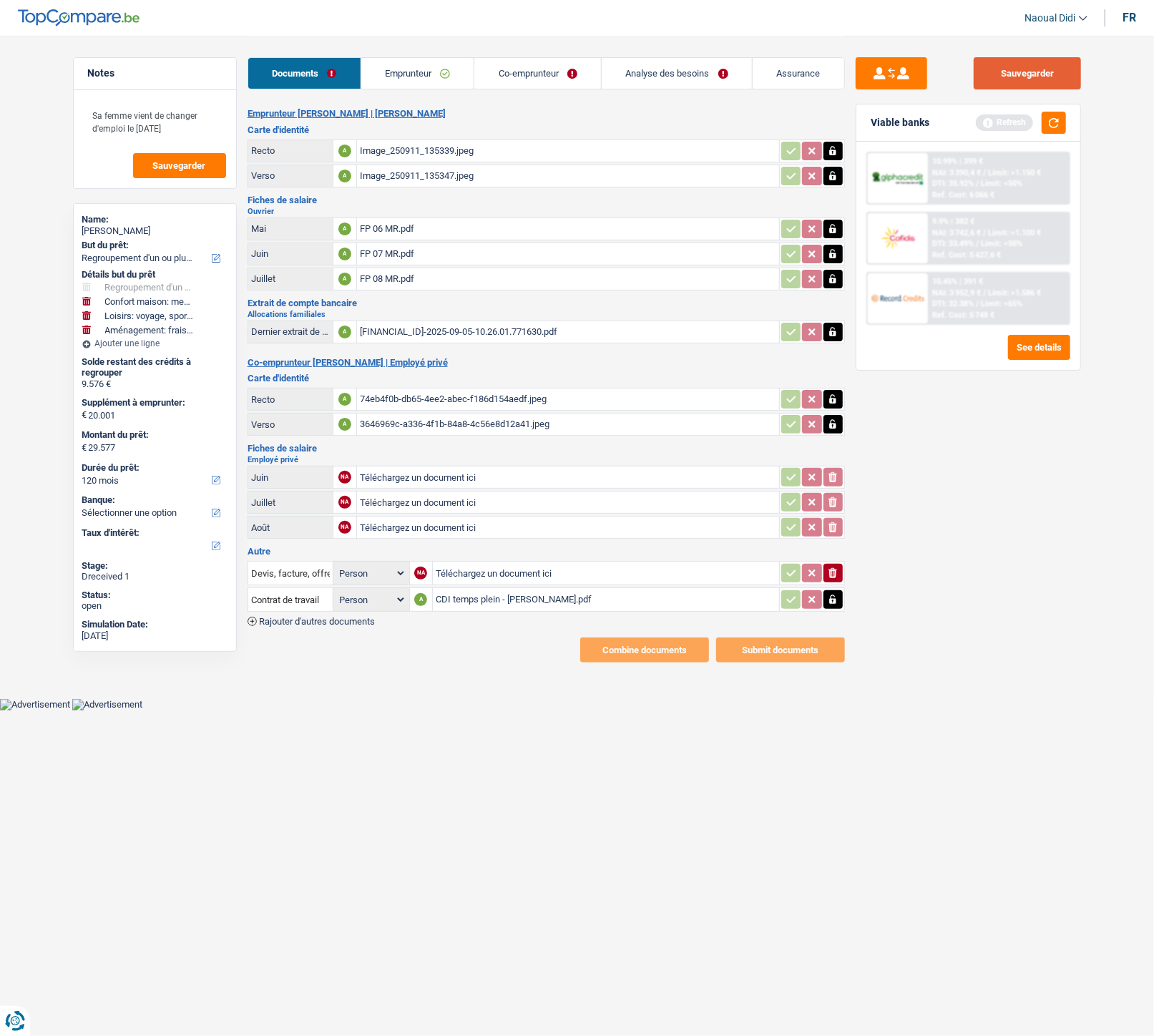
click at [1027, 81] on button "Sauvegarder" at bounding box center [1027, 73] width 108 height 32
drag, startPoint x: 426, startPoint y: 71, endPoint x: 443, endPoint y: 73, distance: 17.1
click at [427, 71] on link "Emprunteur" at bounding box center [418, 73] width 113 height 30
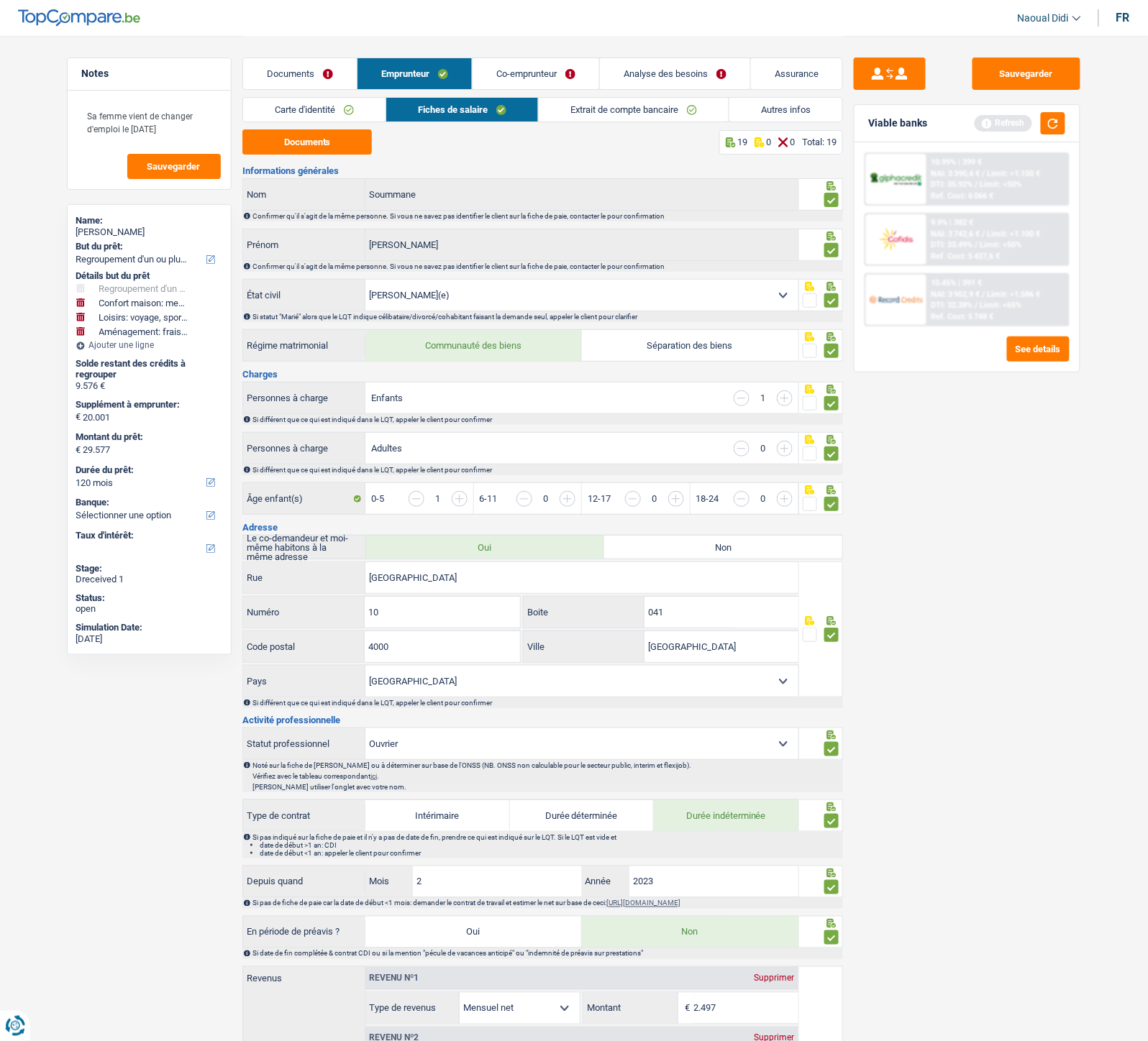
click at [532, 72] on link "Co-emprunteur" at bounding box center [535, 74] width 126 height 31
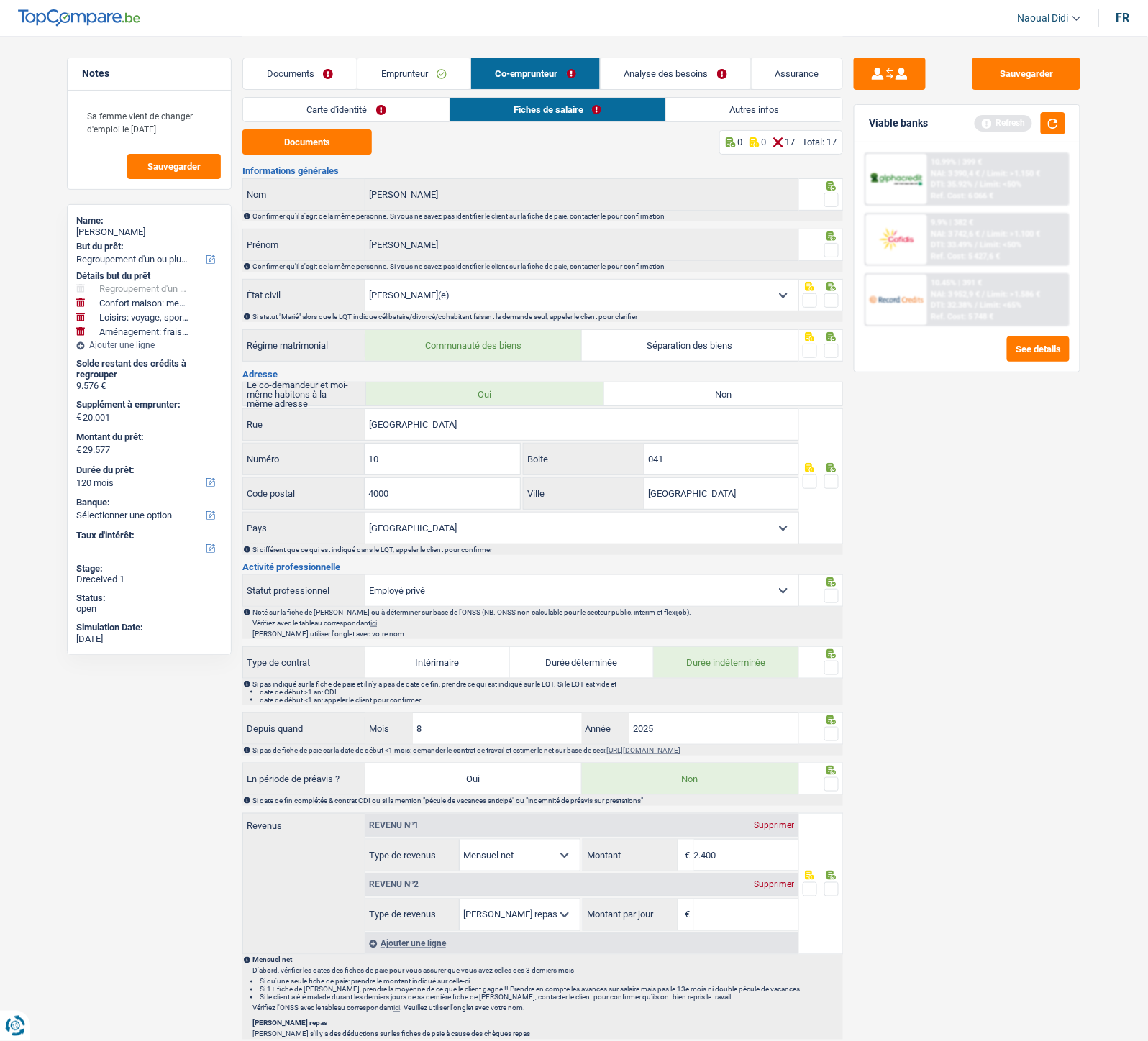
click at [340, 110] on link "Carte d'identité" at bounding box center [346, 109] width 206 height 24
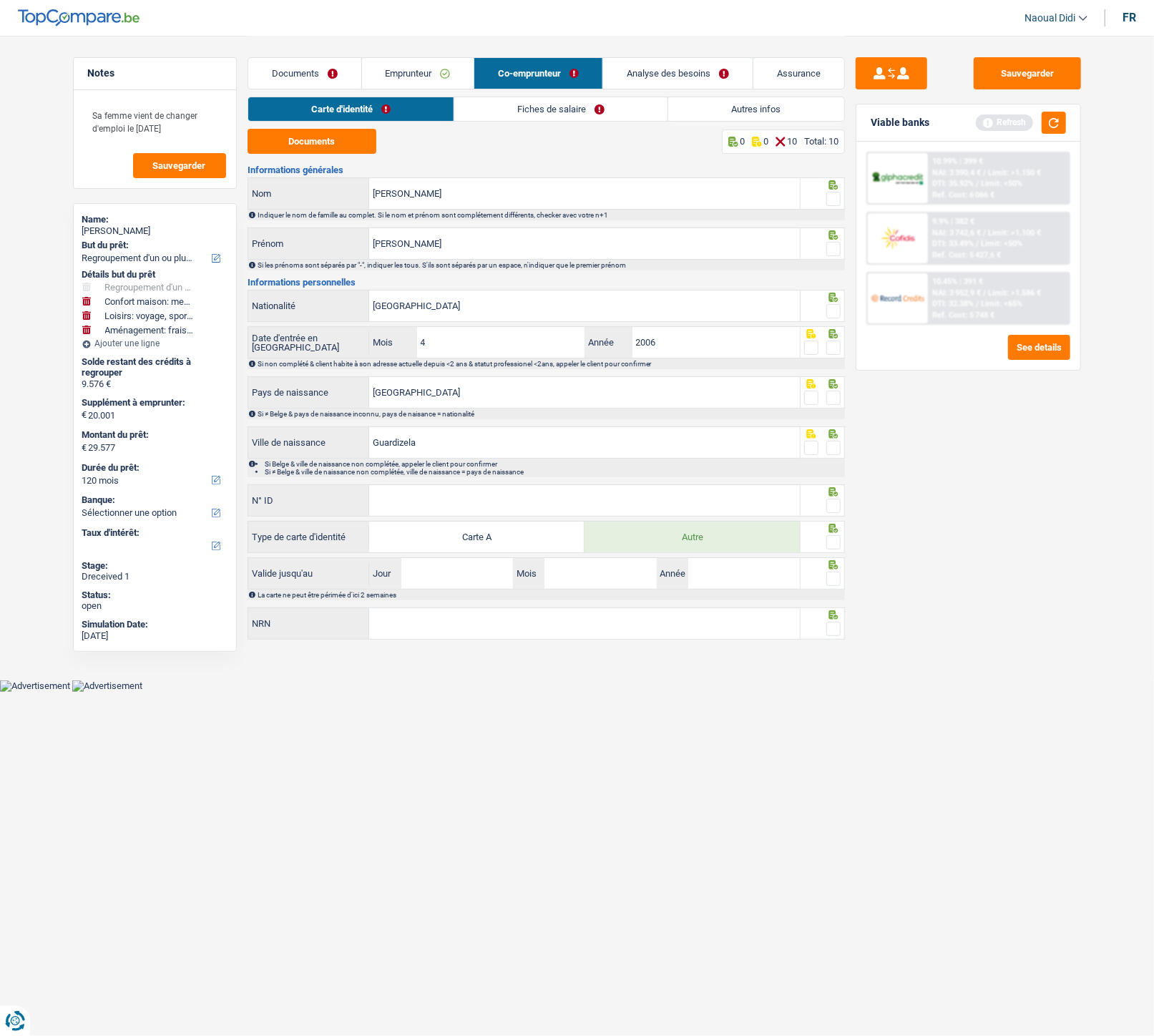
click at [317, 156] on div "Documents 0 0 10 Total: 10 Informations générales Da Silva Nom Indiquer le nom …" at bounding box center [546, 384] width 597 height 513
click at [317, 129] on button "Documents" at bounding box center [311, 141] width 128 height 25
click at [832, 201] on span at bounding box center [833, 199] width 14 height 14
click at [0, 0] on input "radio" at bounding box center [0, 0] width 0 height 0
click at [828, 250] on span at bounding box center [833, 248] width 14 height 14
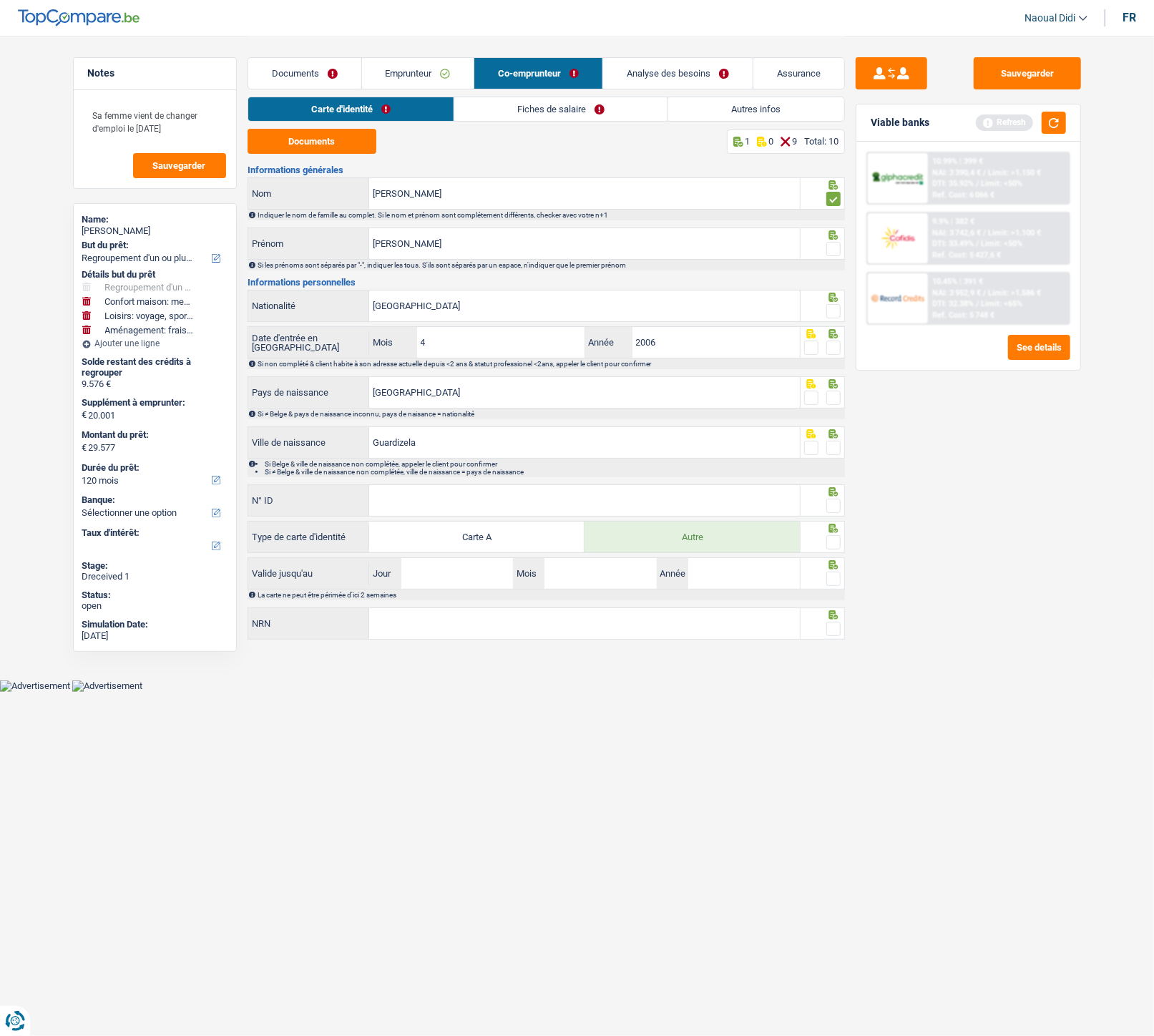
click at [0, 0] on input "radio" at bounding box center [0, 0] width 0 height 0
click at [837, 313] on span at bounding box center [833, 311] width 14 height 14
click at [0, 0] on input "radio" at bounding box center [0, 0] width 0 height 0
click at [837, 348] on span at bounding box center [833, 347] width 14 height 14
click at [0, 0] on input "radio" at bounding box center [0, 0] width 0 height 0
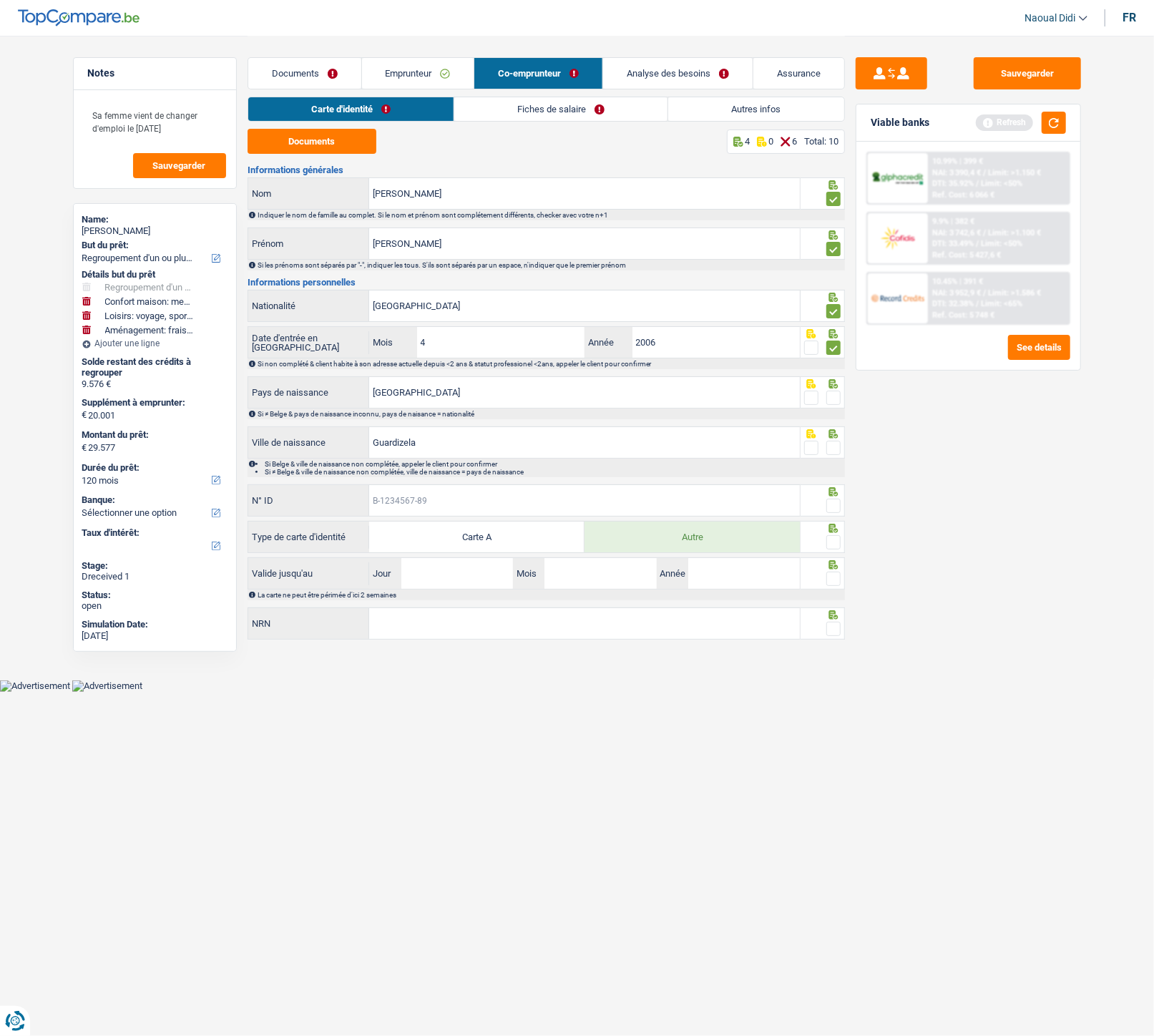
click at [484, 496] on input "N° ID" at bounding box center [584, 500] width 431 height 30
click at [836, 446] on span at bounding box center [833, 447] width 14 height 14
click at [0, 0] on input "radio" at bounding box center [0, 0] width 0 height 0
click at [836, 395] on span at bounding box center [833, 398] width 14 height 14
click at [0, 0] on input "radio" at bounding box center [0, 0] width 0 height 0
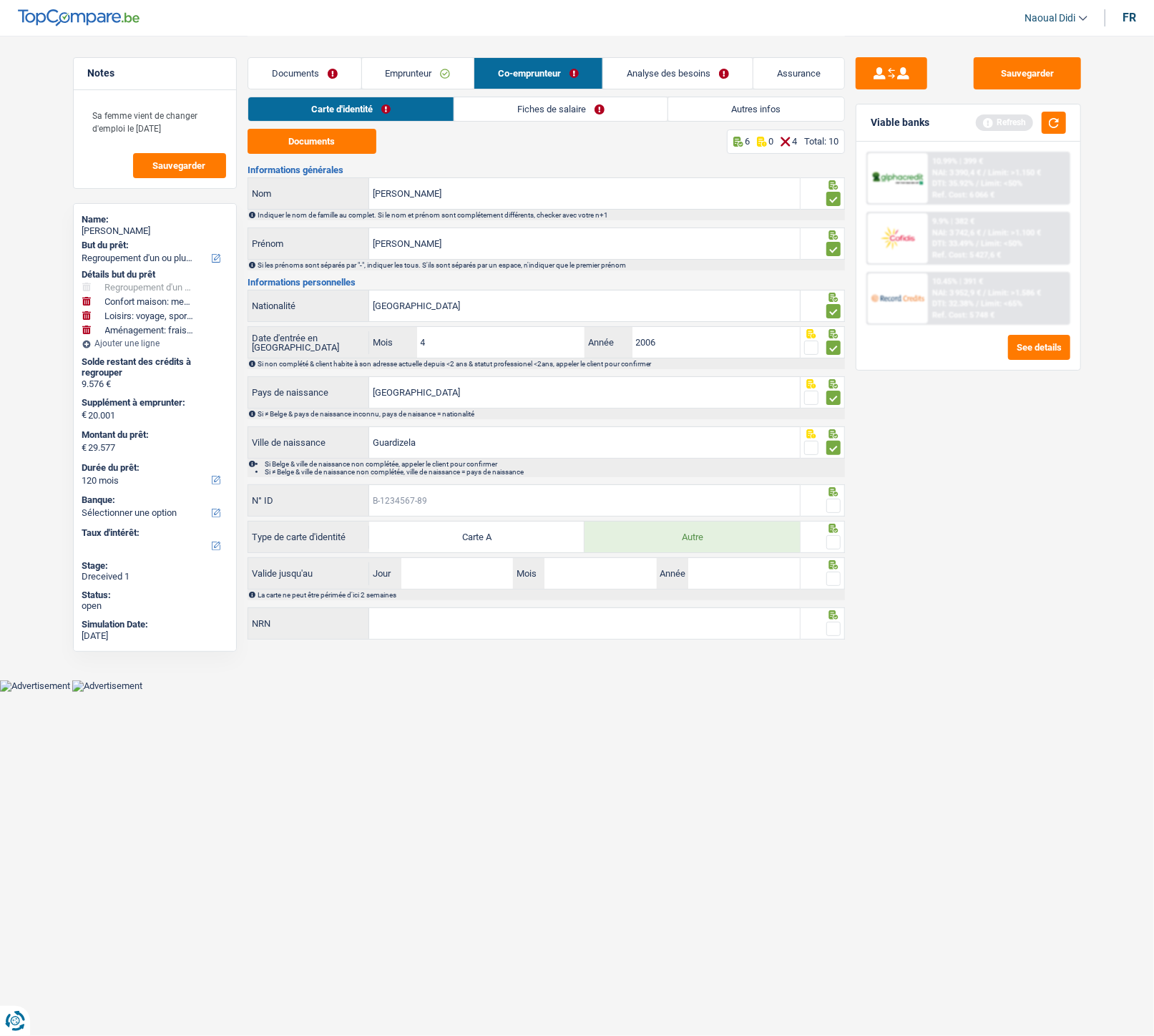
click at [548, 513] on input "N° ID" at bounding box center [584, 500] width 431 height 30
type input "B-6701615-79"
click at [832, 513] on span at bounding box center [833, 505] width 14 height 14
click at [0, 0] on input "radio" at bounding box center [0, 0] width 0 height 0
click at [833, 547] on span at bounding box center [833, 542] width 14 height 14
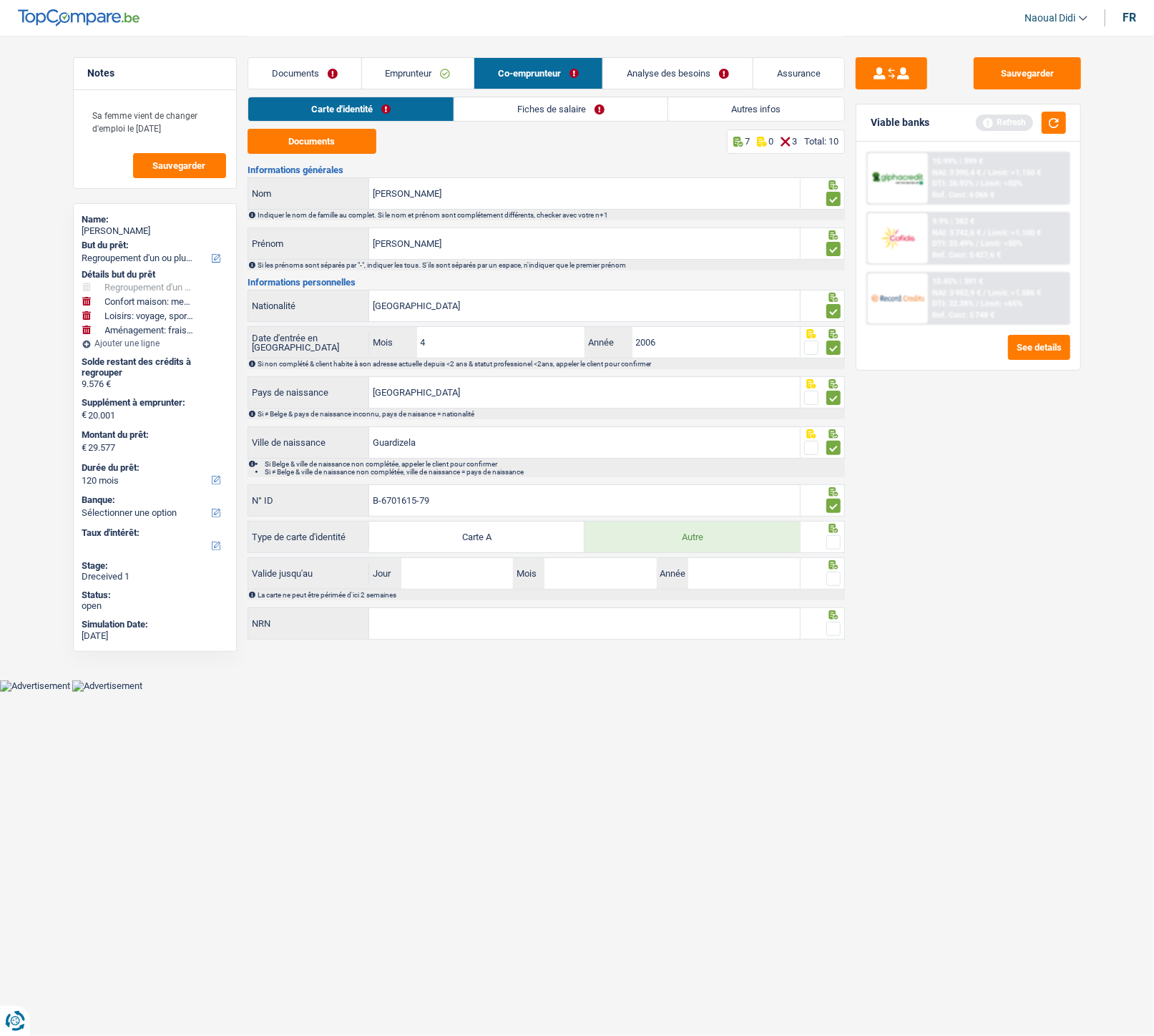
click at [0, 0] on input "radio" at bounding box center [0, 0] width 0 height 0
click at [469, 579] on input "Jour" at bounding box center [457, 574] width 111 height 30
type input "22"
type input "07"
type input "2035"
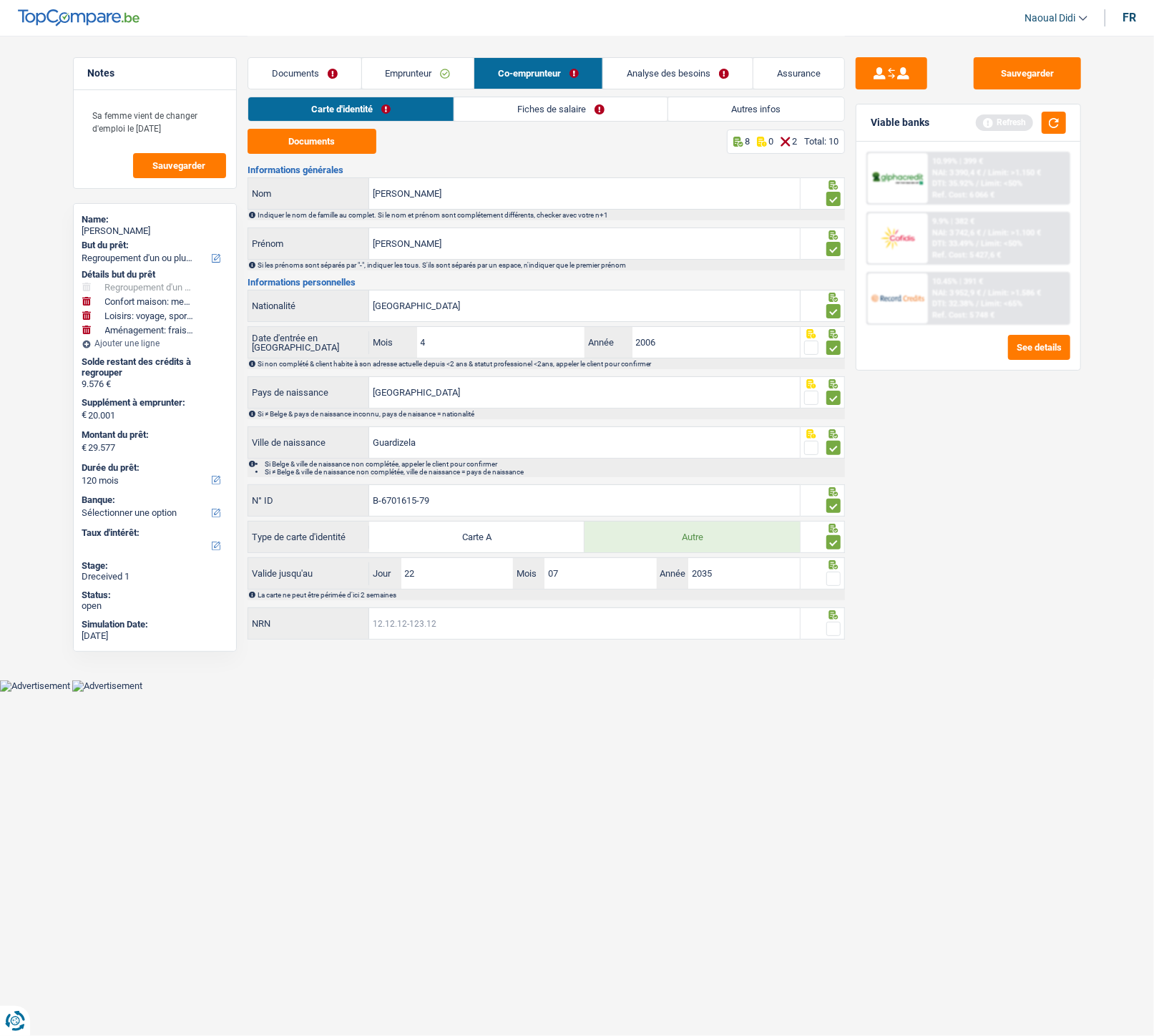
click at [463, 579] on input "NRN" at bounding box center [584, 623] width 431 height 30
click at [524, 579] on input "NRN" at bounding box center [584, 623] width 431 height 30
paste input "92.07.03-526.07"
type input "92.07.03-526.07"
click at [838, 579] on span at bounding box center [833, 629] width 14 height 14
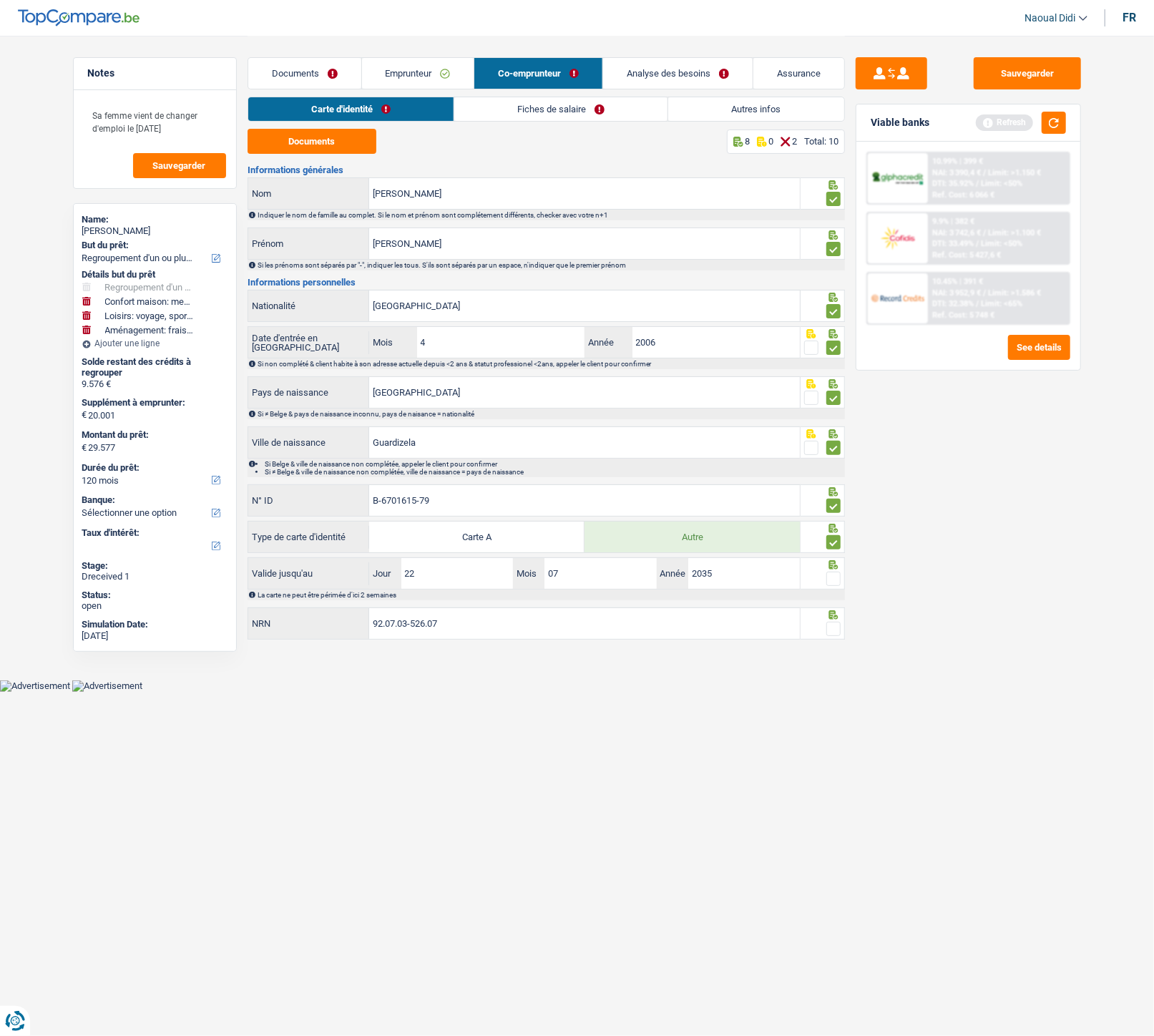
click at [0, 0] on input "radio" at bounding box center [0, 0] width 0 height 0
click at [834, 579] on span at bounding box center [833, 578] width 14 height 14
click at [0, 0] on input "radio" at bounding box center [0, 0] width 0 height 0
click at [1022, 75] on button "Sauvegarder" at bounding box center [1027, 73] width 108 height 32
click at [546, 113] on link "Fiches de salaire" at bounding box center [561, 108] width 213 height 24
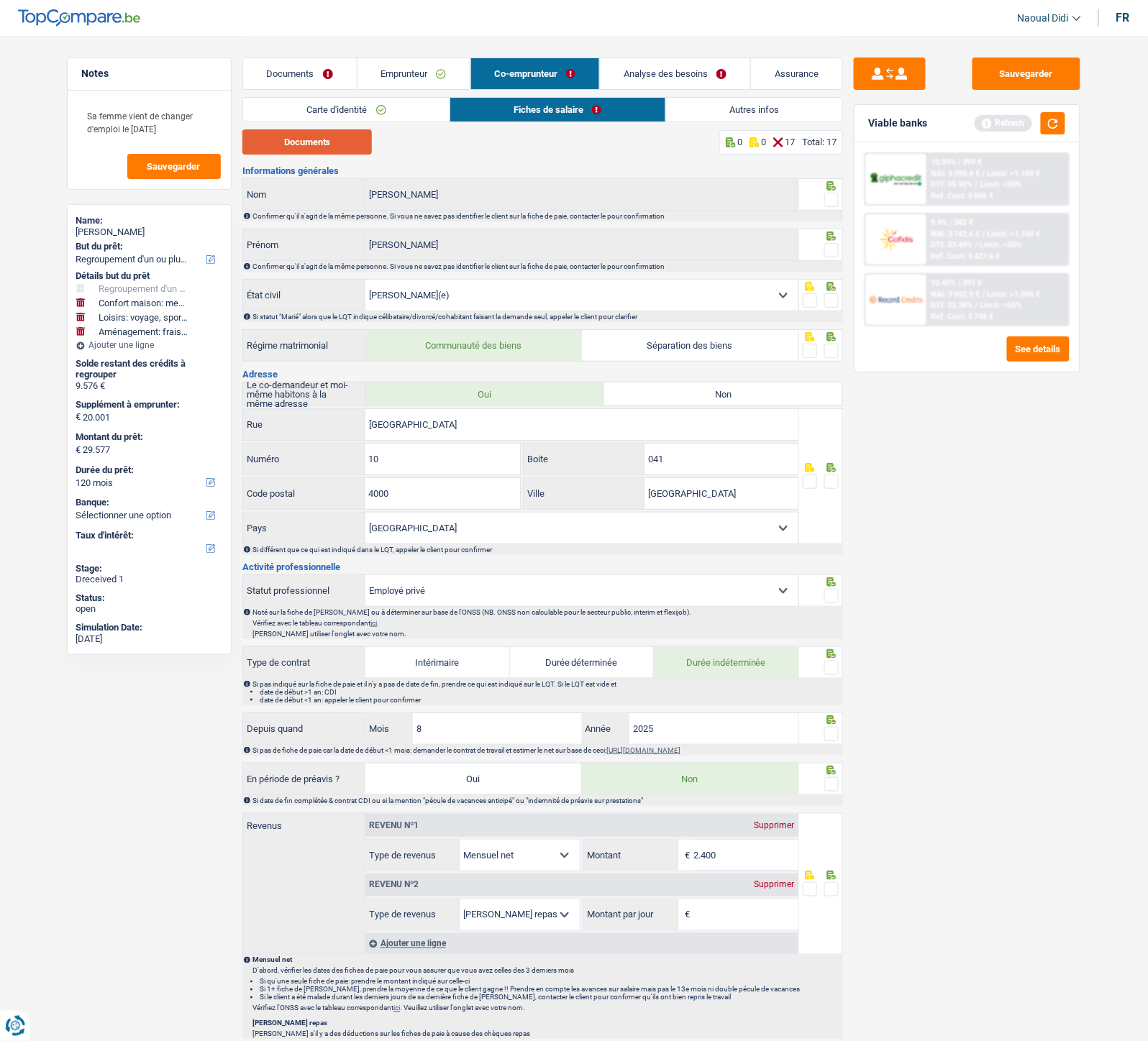
click at [296, 141] on button "Documents" at bounding box center [307, 141] width 129 height 25
click at [829, 308] on div at bounding box center [831, 300] width 14 height 18
click at [827, 249] on span at bounding box center [831, 249] width 14 height 14
click at [0, 0] on input "radio" at bounding box center [0, 0] width 0 height 0
click at [834, 205] on span at bounding box center [831, 200] width 14 height 14
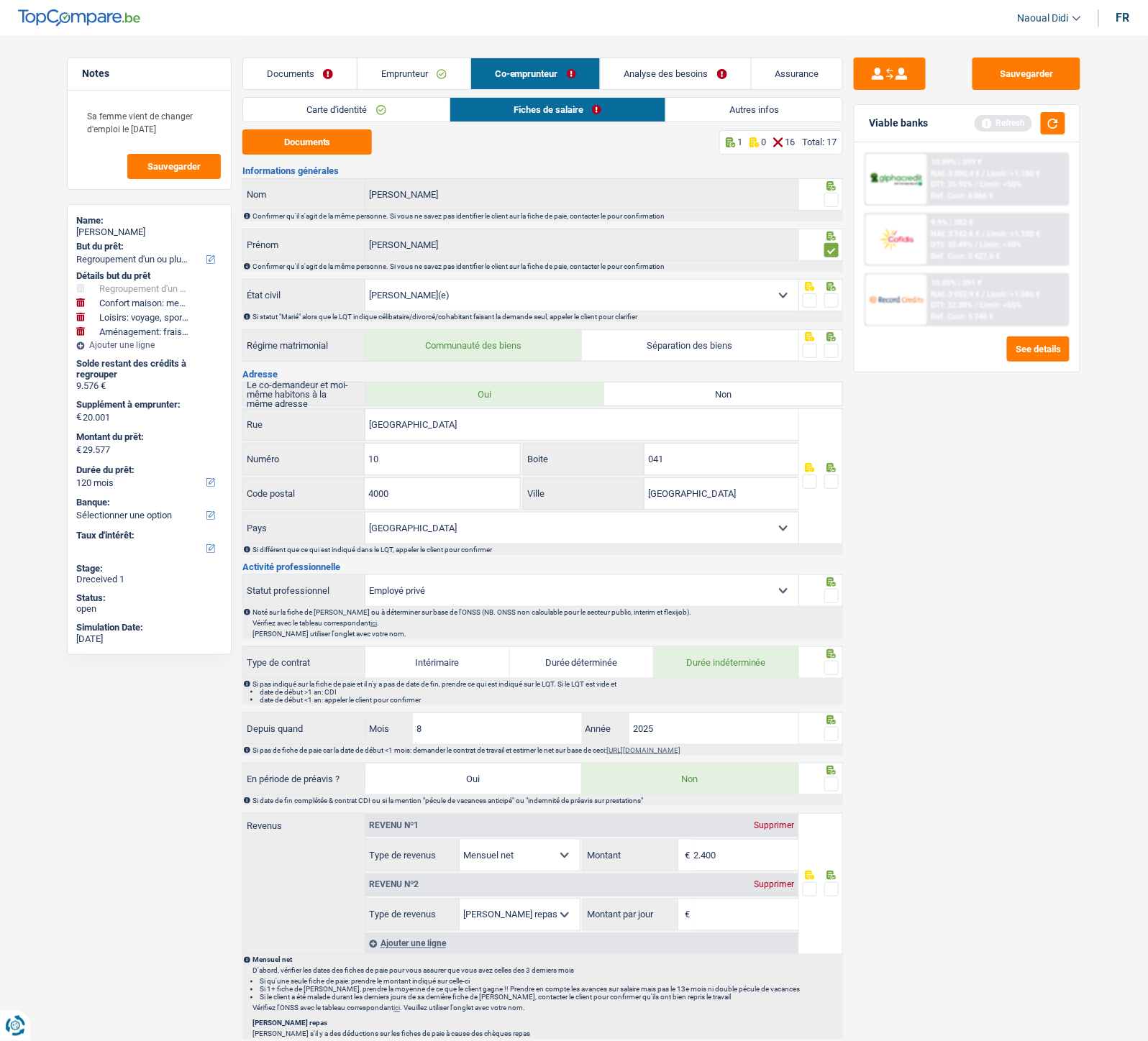
click at [0, 0] on input "radio" at bounding box center [0, 0] width 0 height 0
click at [837, 303] on span at bounding box center [831, 300] width 14 height 14
click at [0, 0] on input "radio" at bounding box center [0, 0] width 0 height 0
click at [832, 347] on span at bounding box center [831, 351] width 14 height 14
click at [0, 0] on input "radio" at bounding box center [0, 0] width 0 height 0
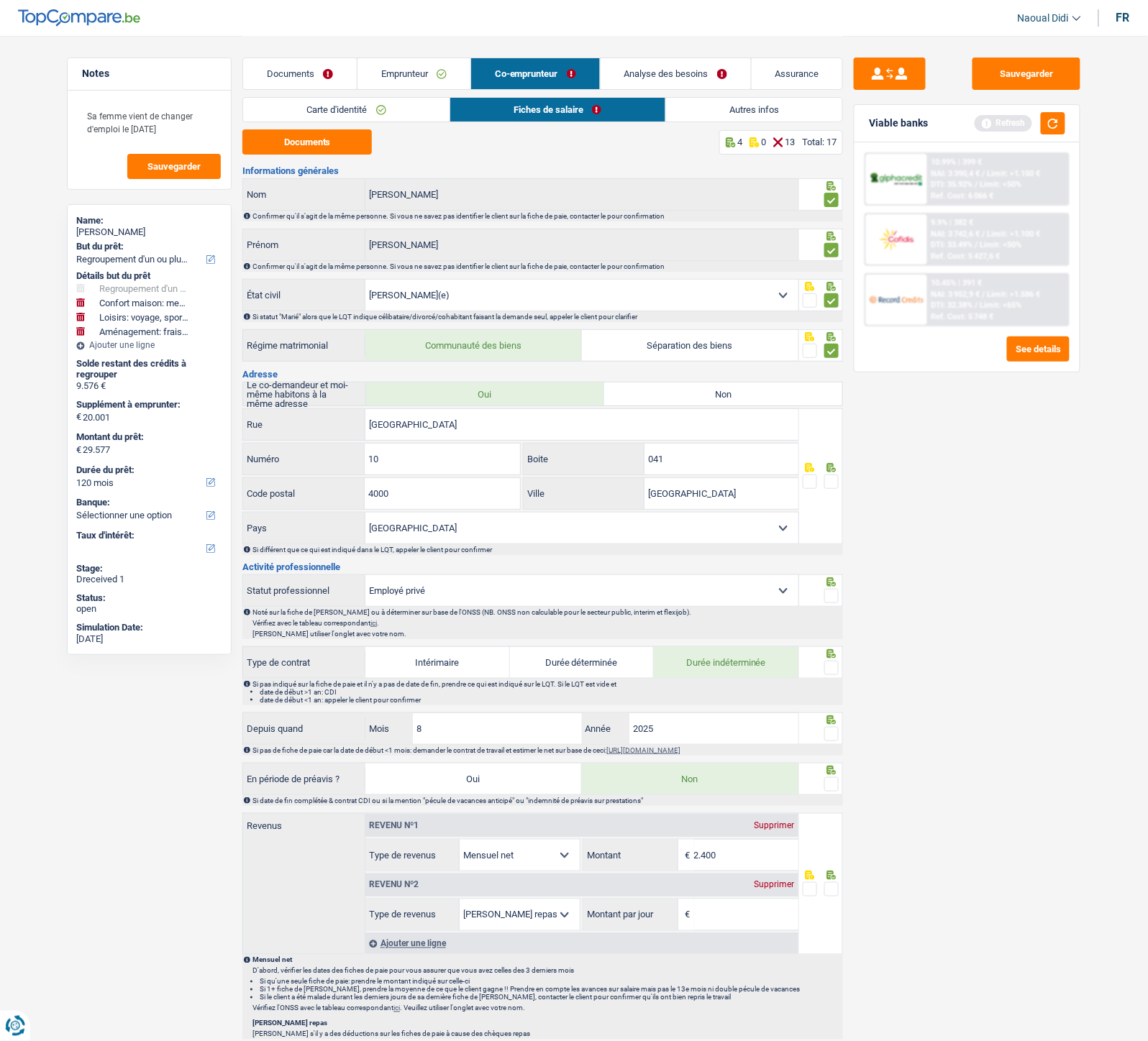
click at [838, 485] on div at bounding box center [821, 476] width 45 height 136
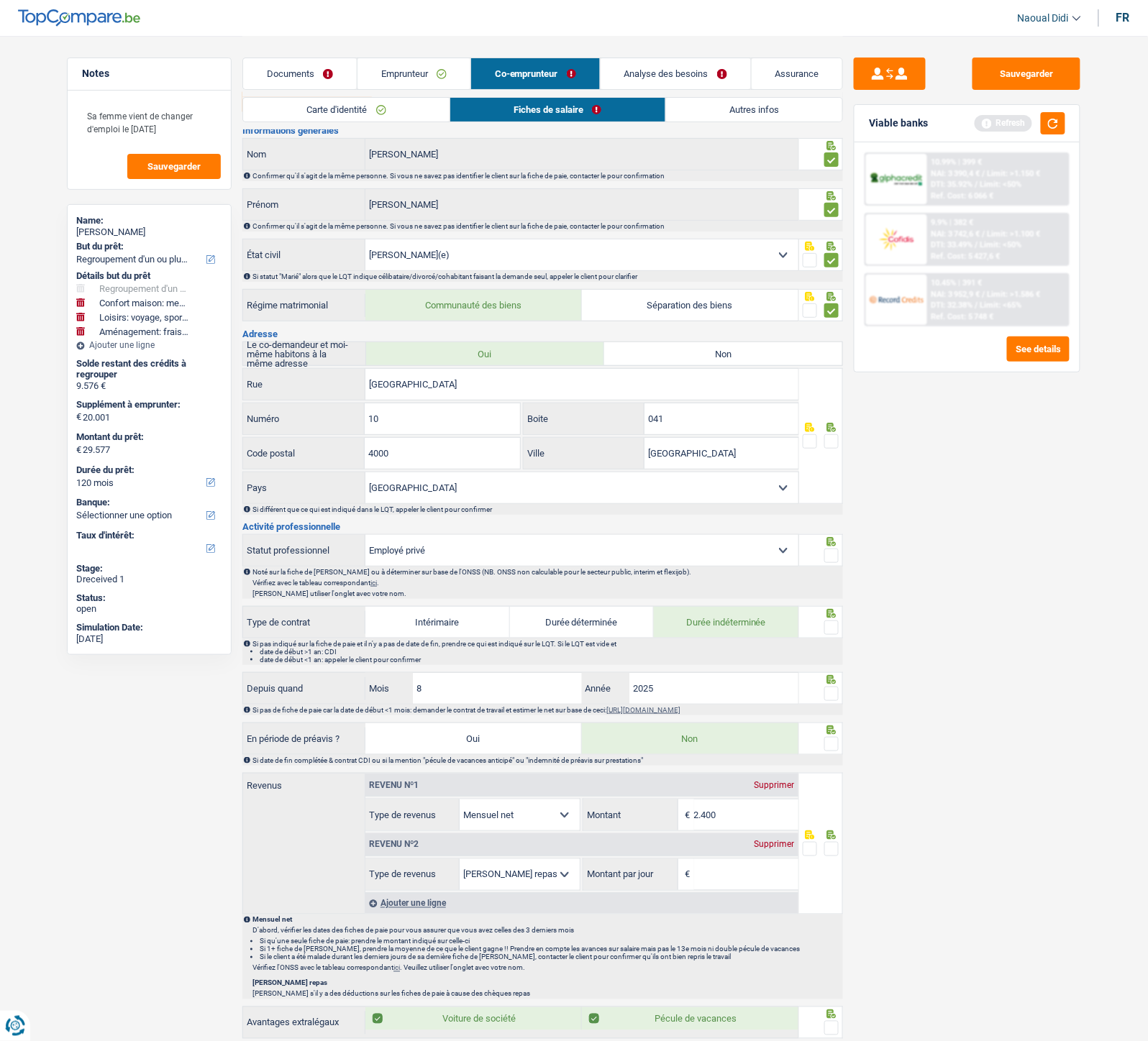
scroll to position [80, 0]
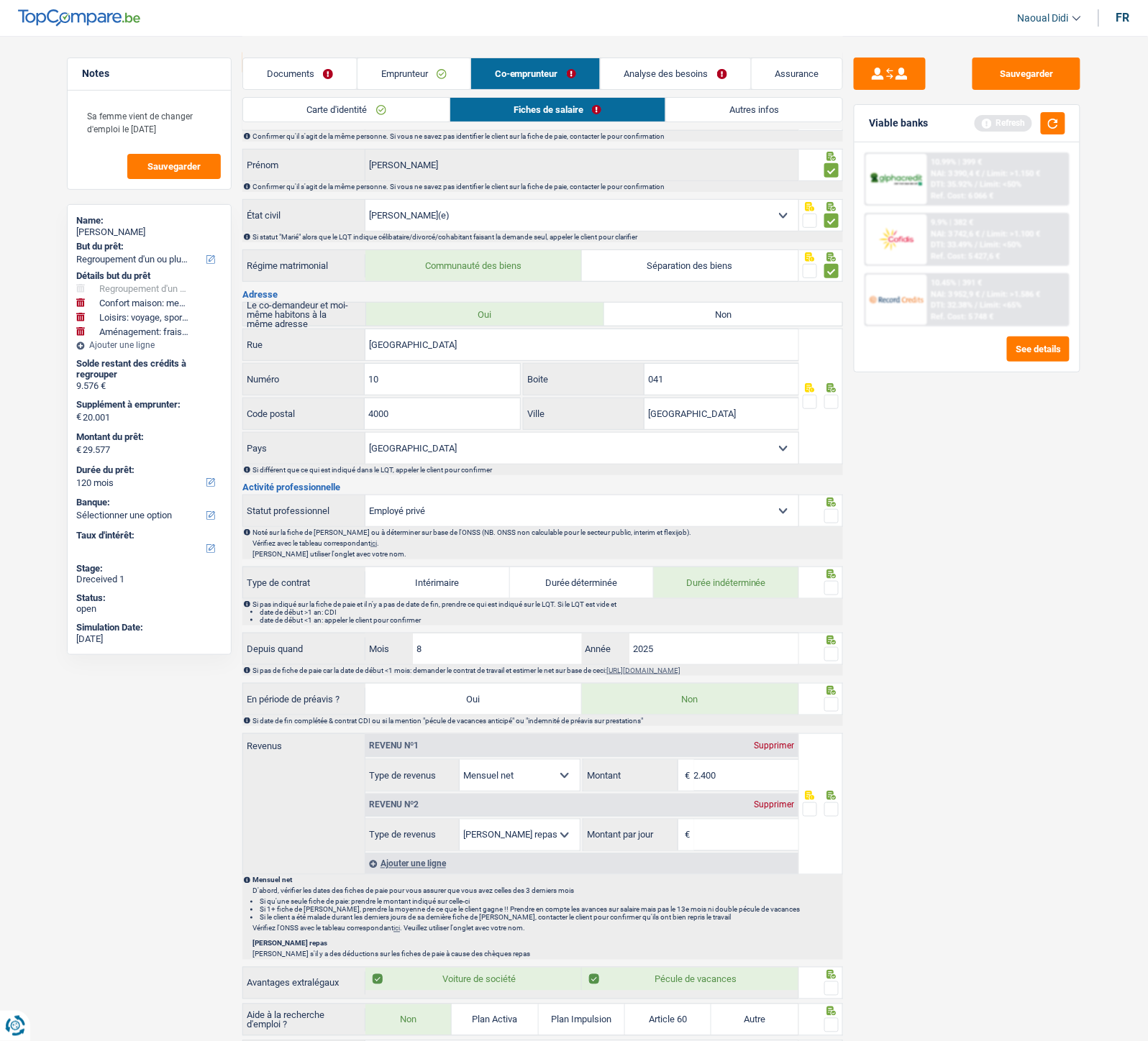
click at [829, 516] on span at bounding box center [831, 516] width 14 height 14
click at [0, 0] on input "radio" at bounding box center [0, 0] width 0 height 0
click at [832, 402] on span at bounding box center [831, 401] width 14 height 14
click at [0, 0] on input "radio" at bounding box center [0, 0] width 0 height 0
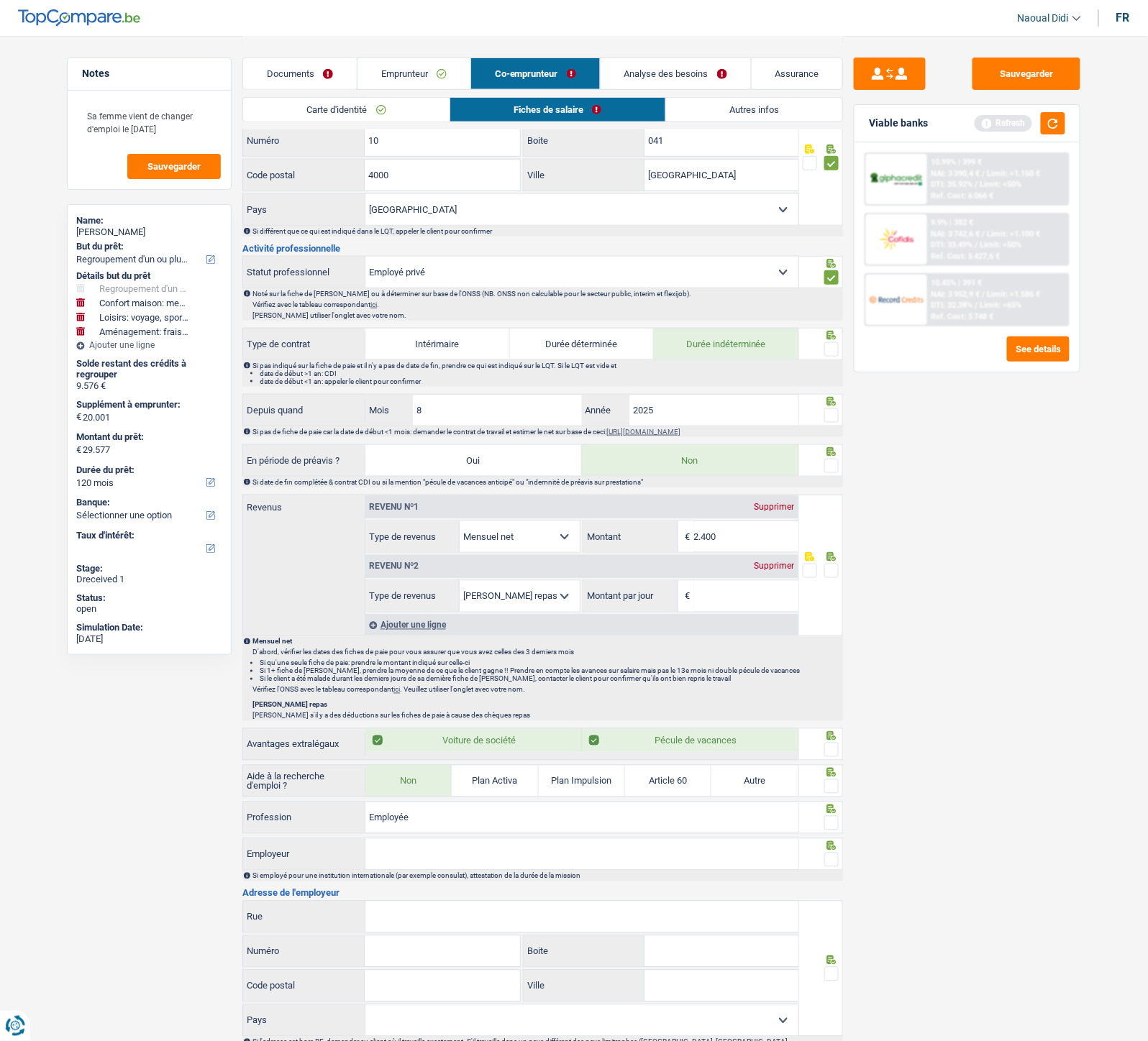
scroll to position [319, 0]
click at [834, 468] on span at bounding box center [831, 465] width 14 height 14
click at [0, 0] on input "radio" at bounding box center [0, 0] width 0 height 0
drag, startPoint x: 727, startPoint y: 535, endPoint x: 689, endPoint y: 535, distance: 38.0
click at [689, 535] on div "2.400 € Montant" at bounding box center [690, 536] width 214 height 31
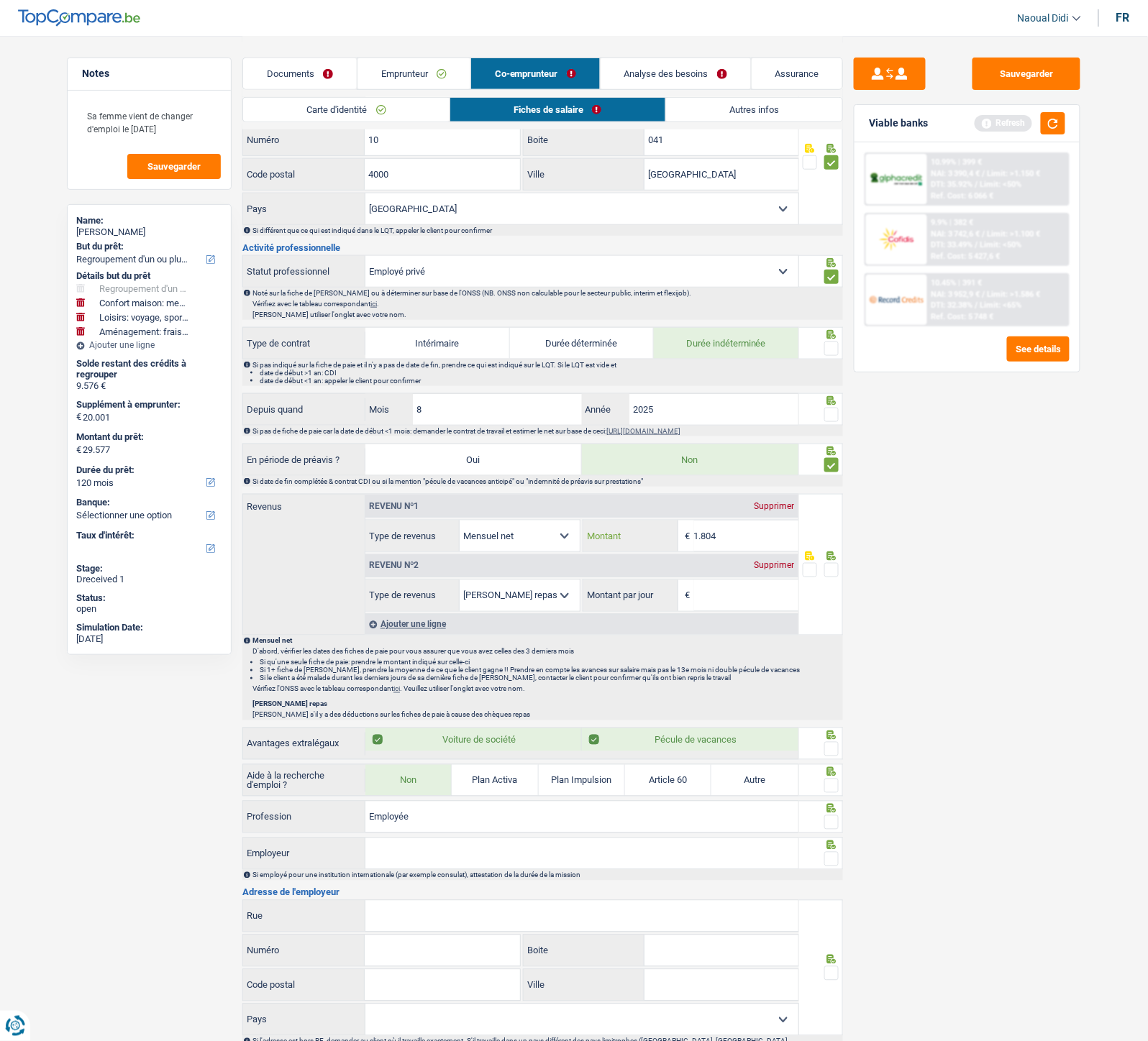
type input "1.804"
click at [782, 570] on div "Supprimer" at bounding box center [774, 566] width 48 height 9
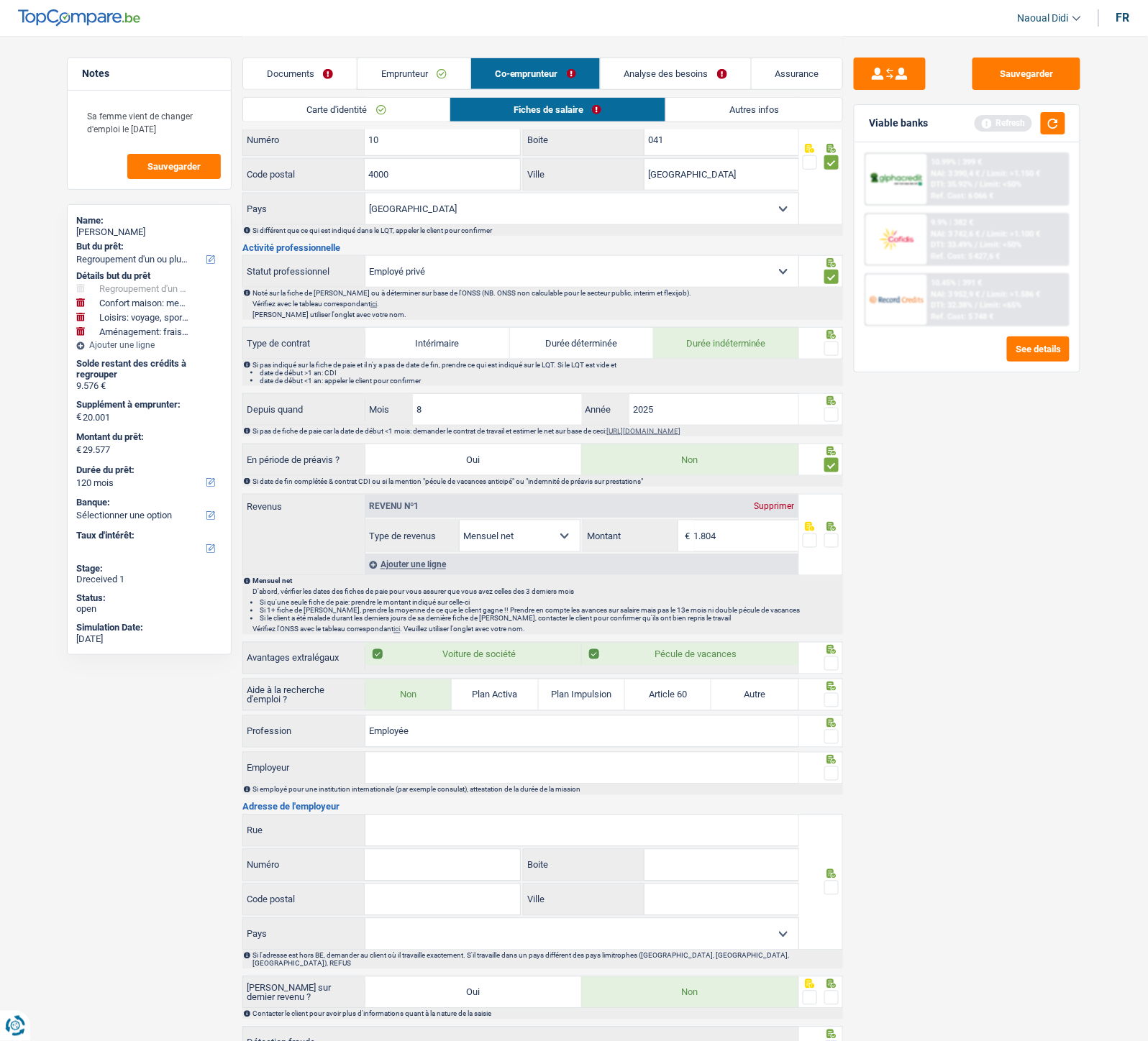
click at [833, 543] on span at bounding box center [831, 540] width 14 height 14
click at [0, 0] on input "radio" at bounding box center [0, 0] width 0 height 0
click at [835, 415] on span at bounding box center [831, 415] width 14 height 14
click at [0, 0] on input "radio" at bounding box center [0, 0] width 0 height 0
click at [826, 347] on span at bounding box center [831, 348] width 14 height 14
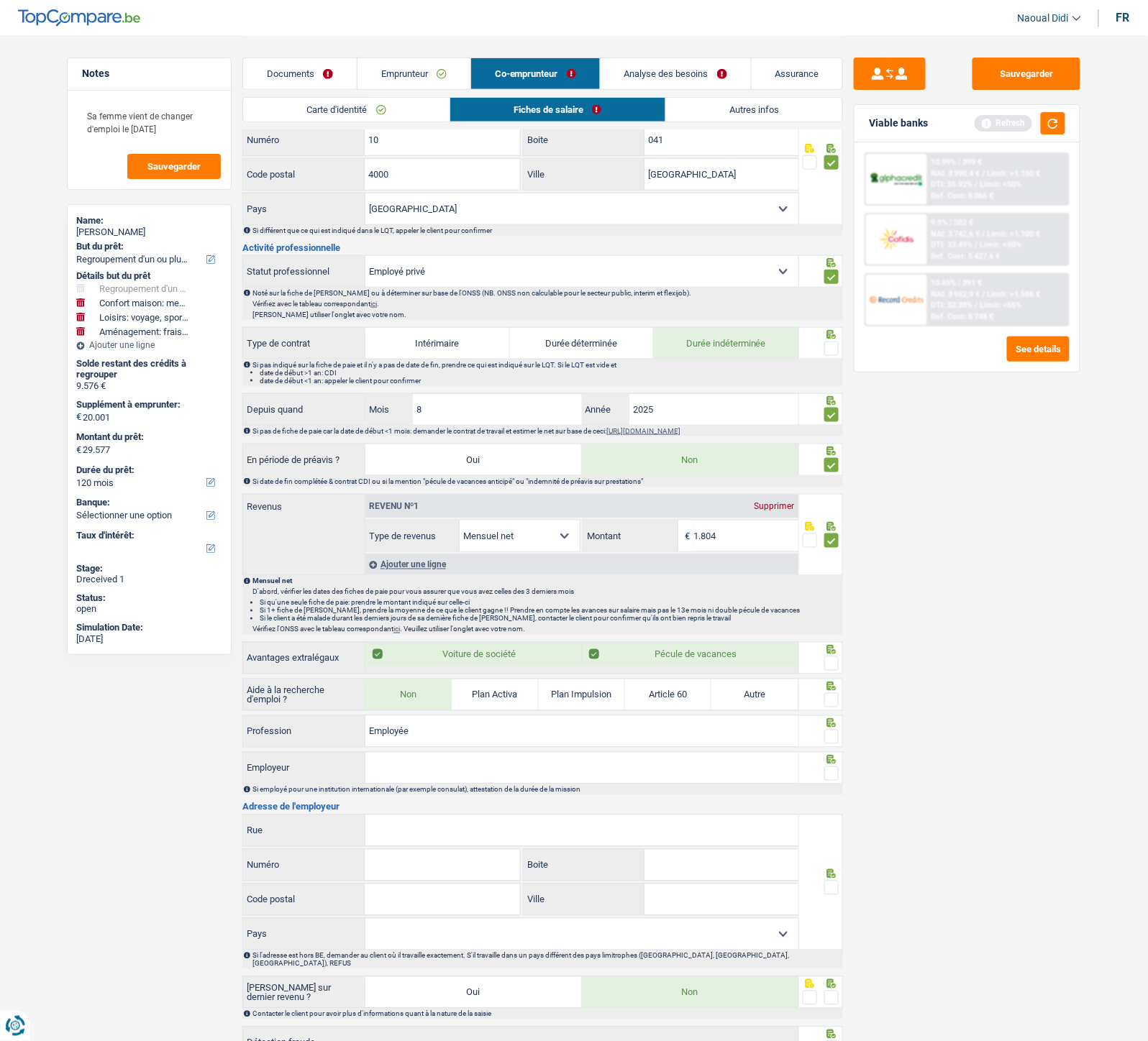
click at [0, 0] on input "radio" at bounding box center [0, 0] width 0 height 0
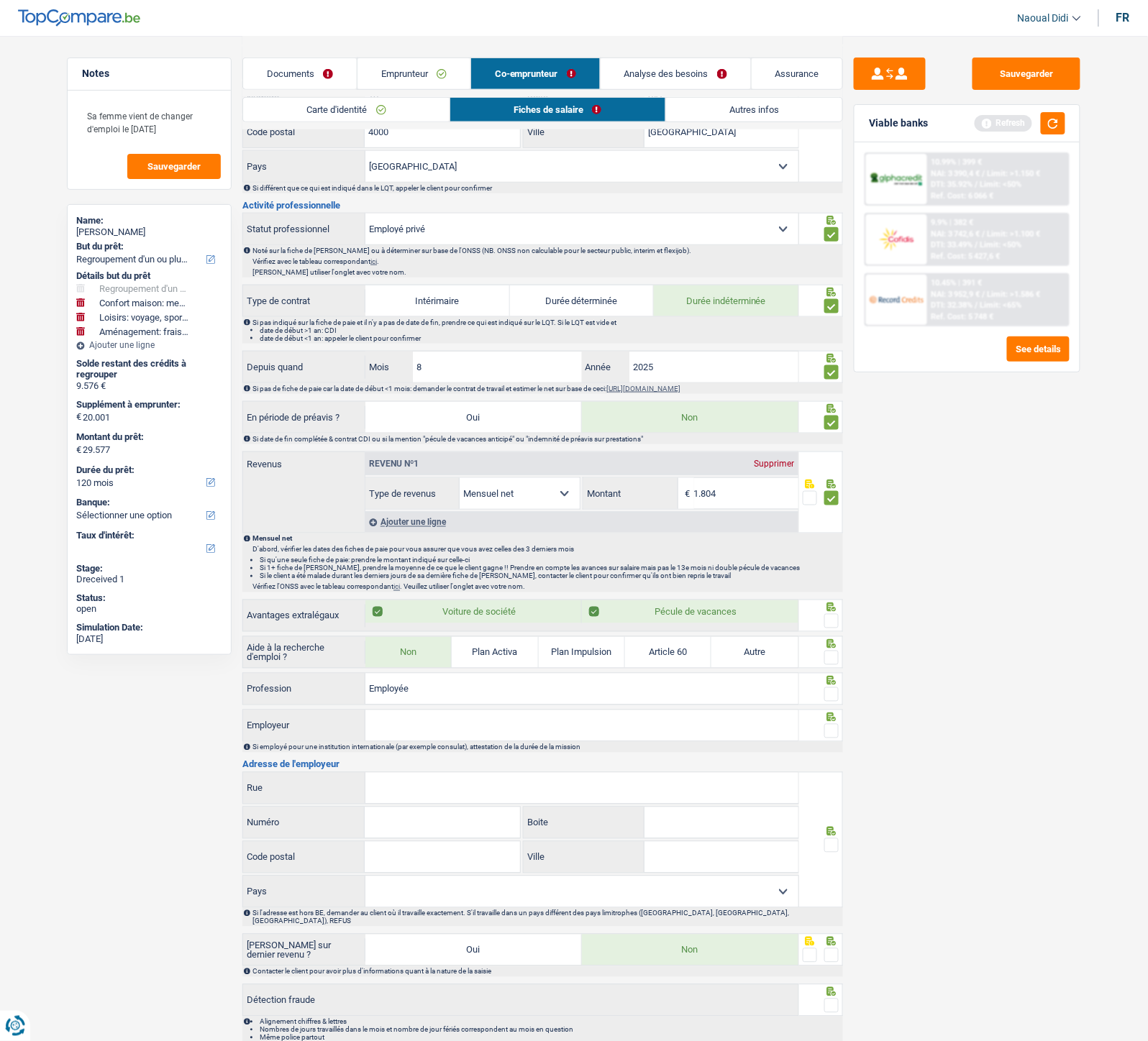
scroll to position [400, 0]
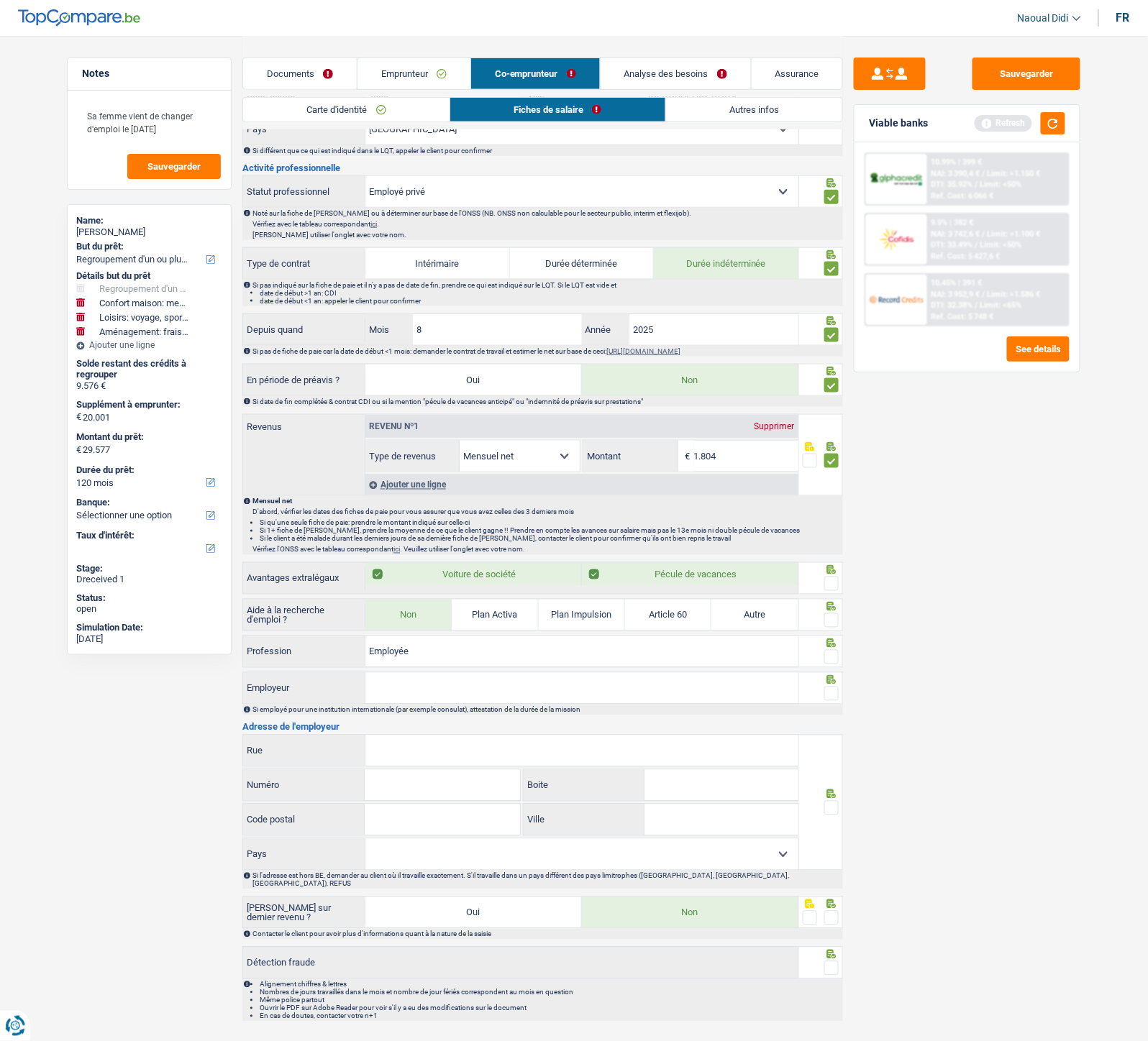
click at [832, 582] on span at bounding box center [831, 583] width 14 height 14
click at [0, 0] on input "radio" at bounding box center [0, 0] width 0 height 0
click at [562, 582] on input "Employeur" at bounding box center [581, 688] width 433 height 31
paste input "SOLUTIONS MOBILES SRL"
type input "SOLUTIONS MOBILES"
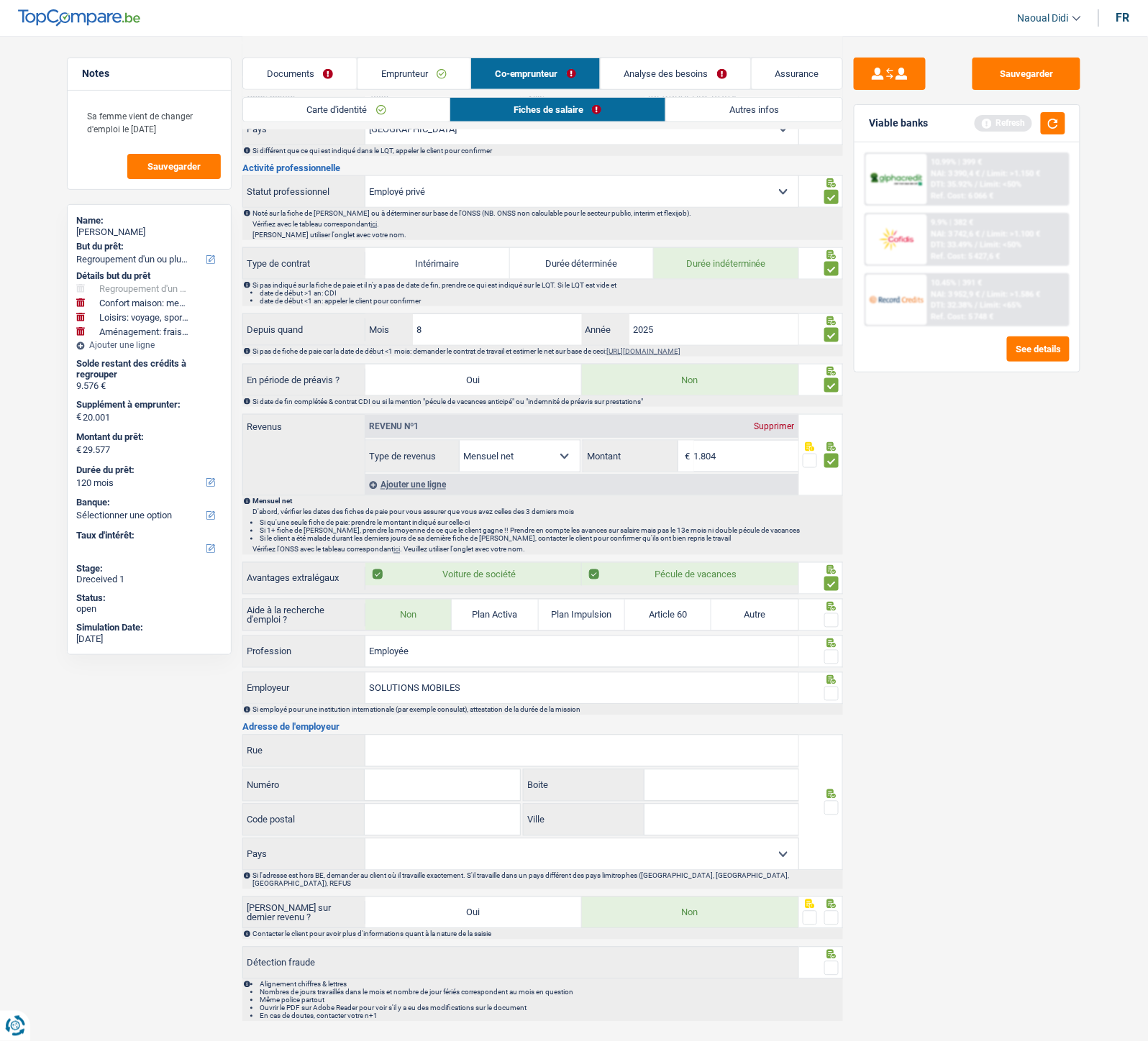
click at [578, 582] on input "Rue" at bounding box center [581, 751] width 433 height 31
paste input "Quai Orban 48 4020 Liege"
click at [681, 582] on input "Ville" at bounding box center [721, 820] width 154 height 31
drag, startPoint x: 466, startPoint y: 750, endPoint x: 454, endPoint y: 749, distance: 12.0
click at [454, 582] on input "Quai Orban 48 4020 Liege" at bounding box center [581, 751] width 433 height 31
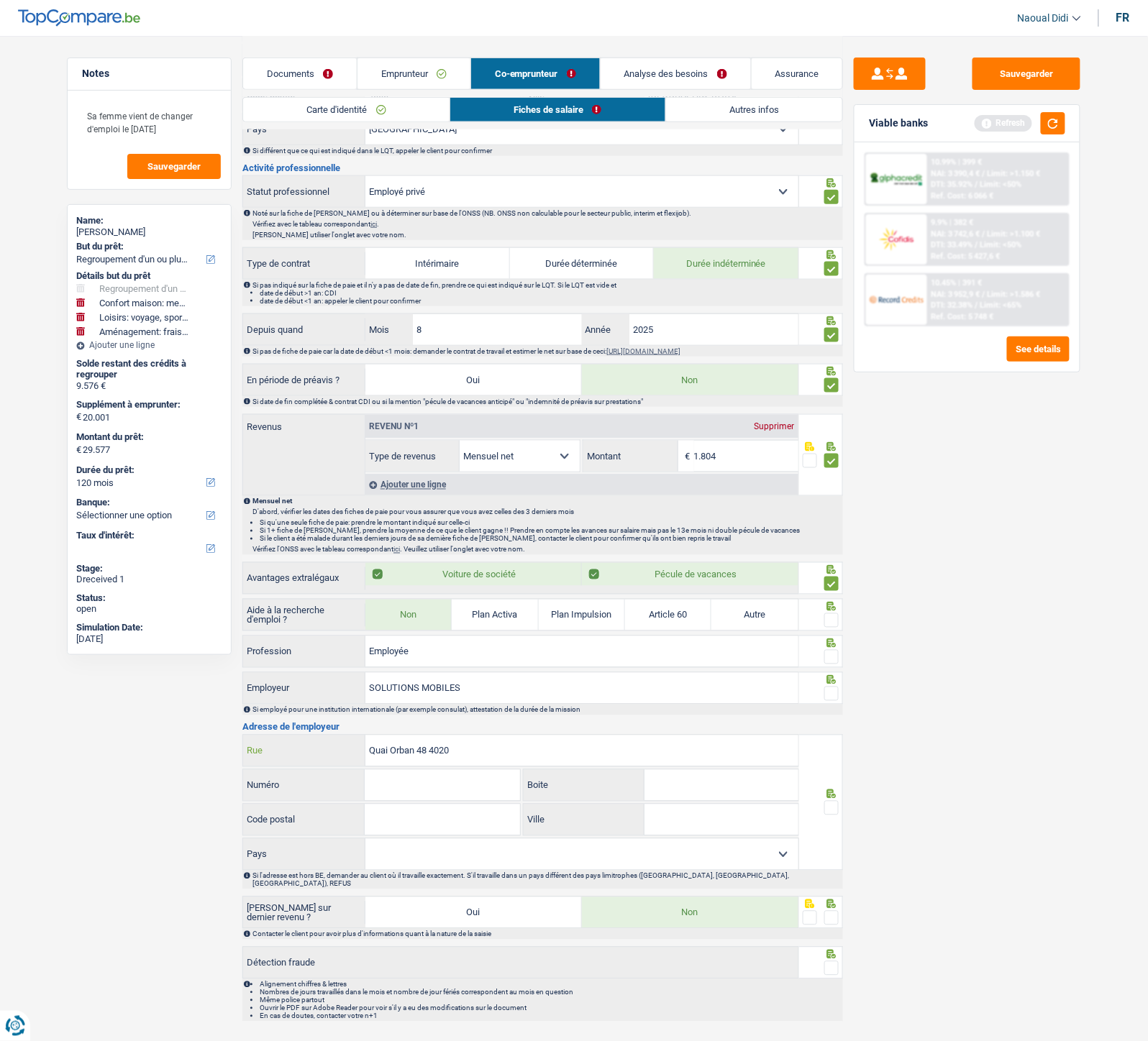
type input "Quai Orban 48 4020"
click at [678, 582] on input "Ville" at bounding box center [721, 820] width 154 height 31
paste input "Liege"
type input "Liege"
drag, startPoint x: 451, startPoint y: 755, endPoint x: 433, endPoint y: 748, distance: 19.3
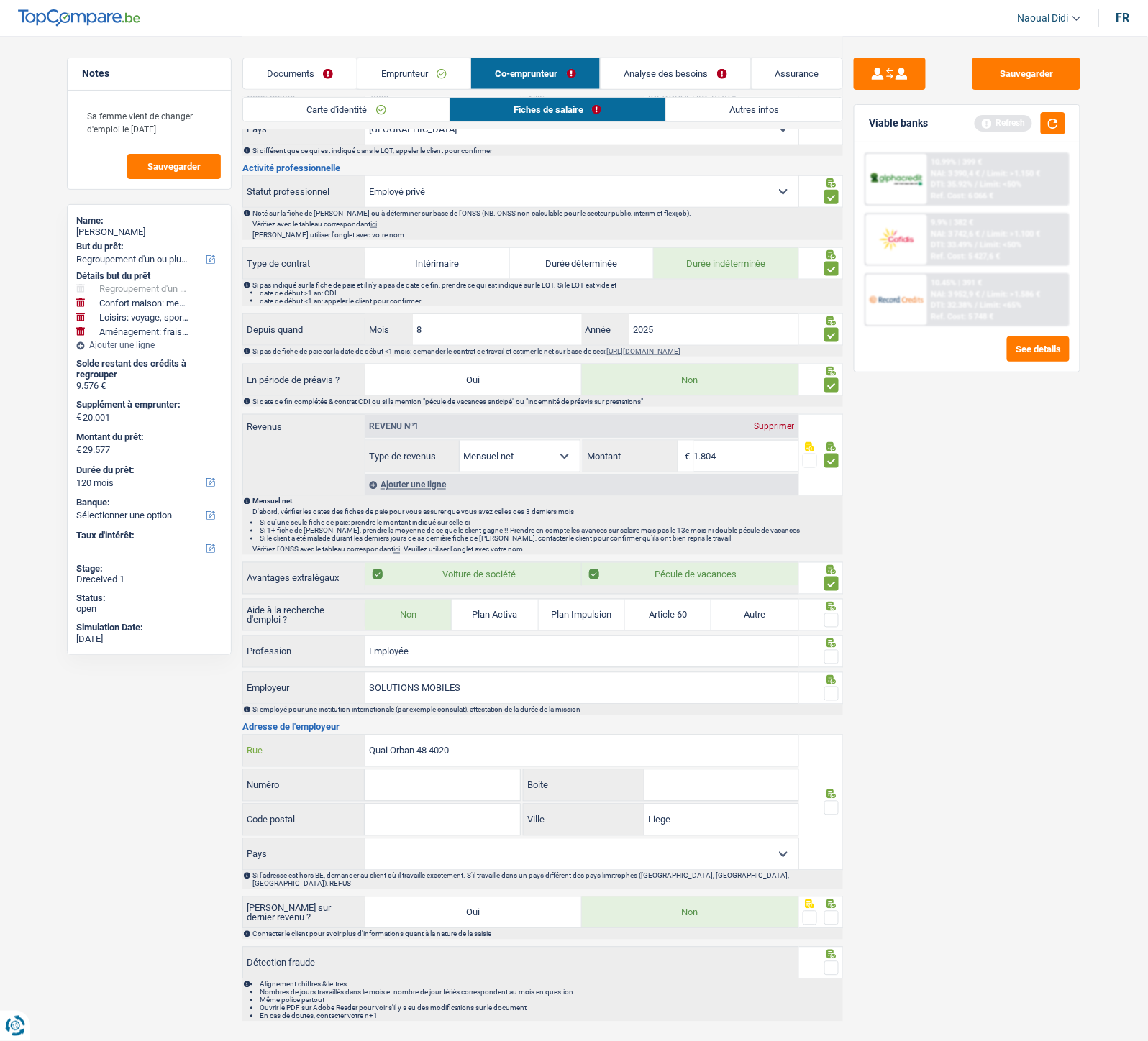
click at [433, 582] on input "Quai Orban 48 4020" at bounding box center [581, 751] width 433 height 31
type input "Quai Orban 48"
click at [400, 582] on input "Code postal" at bounding box center [442, 820] width 155 height 31
paste input "4020"
type input "4020"
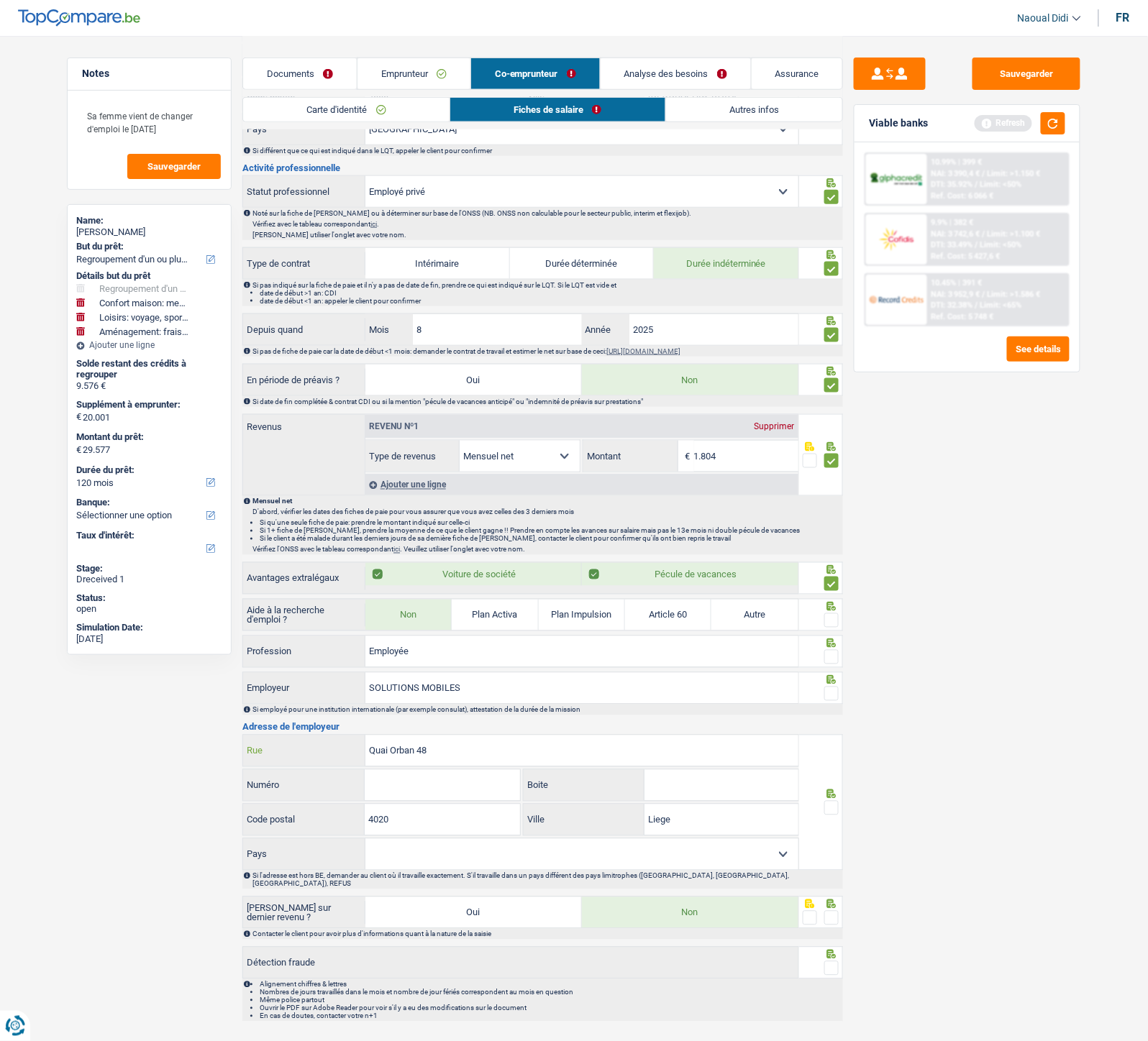
drag, startPoint x: 435, startPoint y: 756, endPoint x: 420, endPoint y: 753, distance: 15.3
click at [420, 582] on input "Quai Orban 48" at bounding box center [581, 751] width 433 height 31
type input "Quai Orban"
click at [431, 582] on input "Numéro" at bounding box center [442, 786] width 155 height 31
paste input "48"
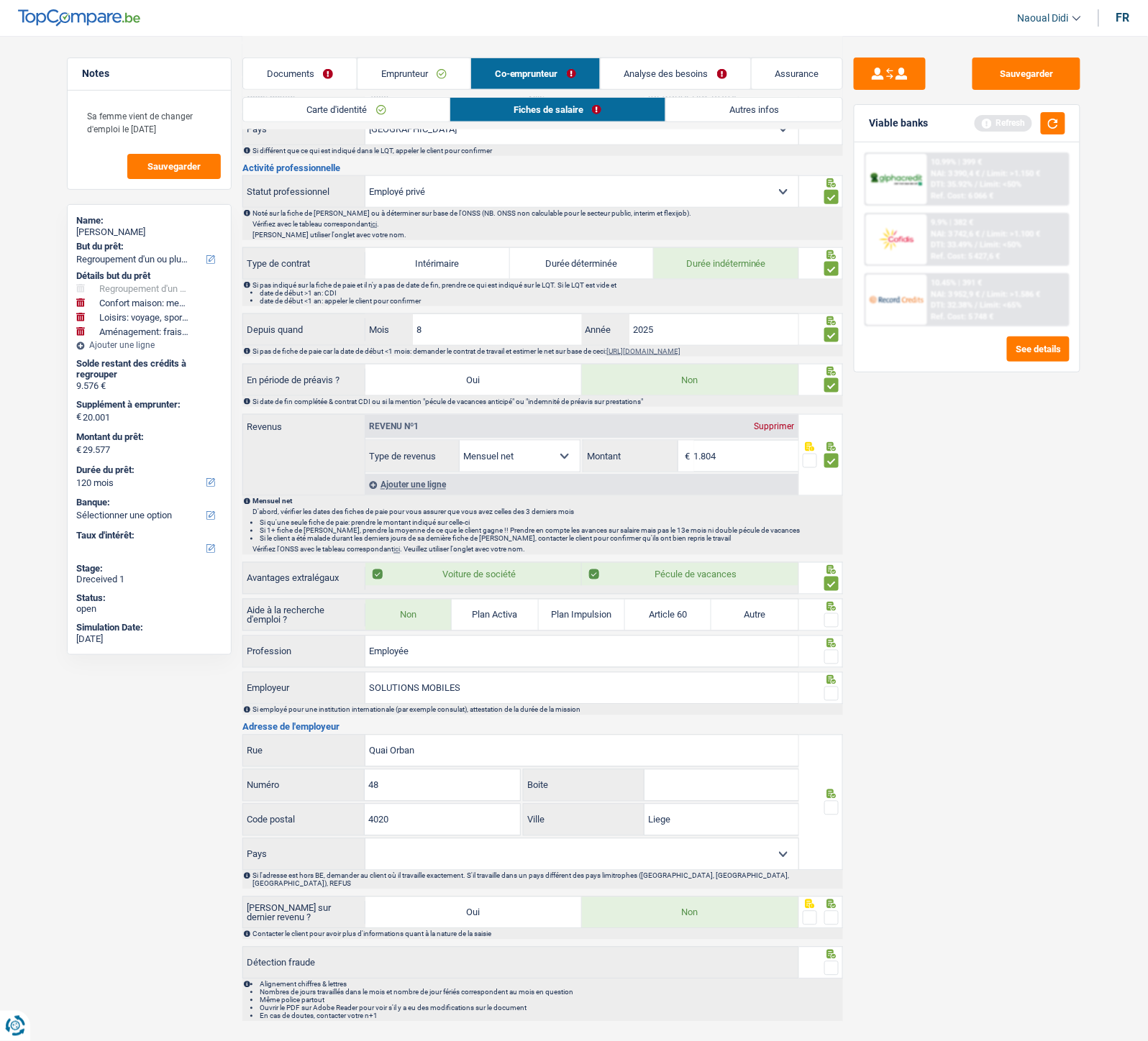
type input "48"
click at [828, 582] on span at bounding box center [831, 808] width 14 height 14
click at [0, 0] on input "radio" at bounding box center [0, 0] width 0 height 0
click at [831, 582] on span at bounding box center [831, 693] width 14 height 14
click at [0, 0] on input "radio" at bounding box center [0, 0] width 0 height 0
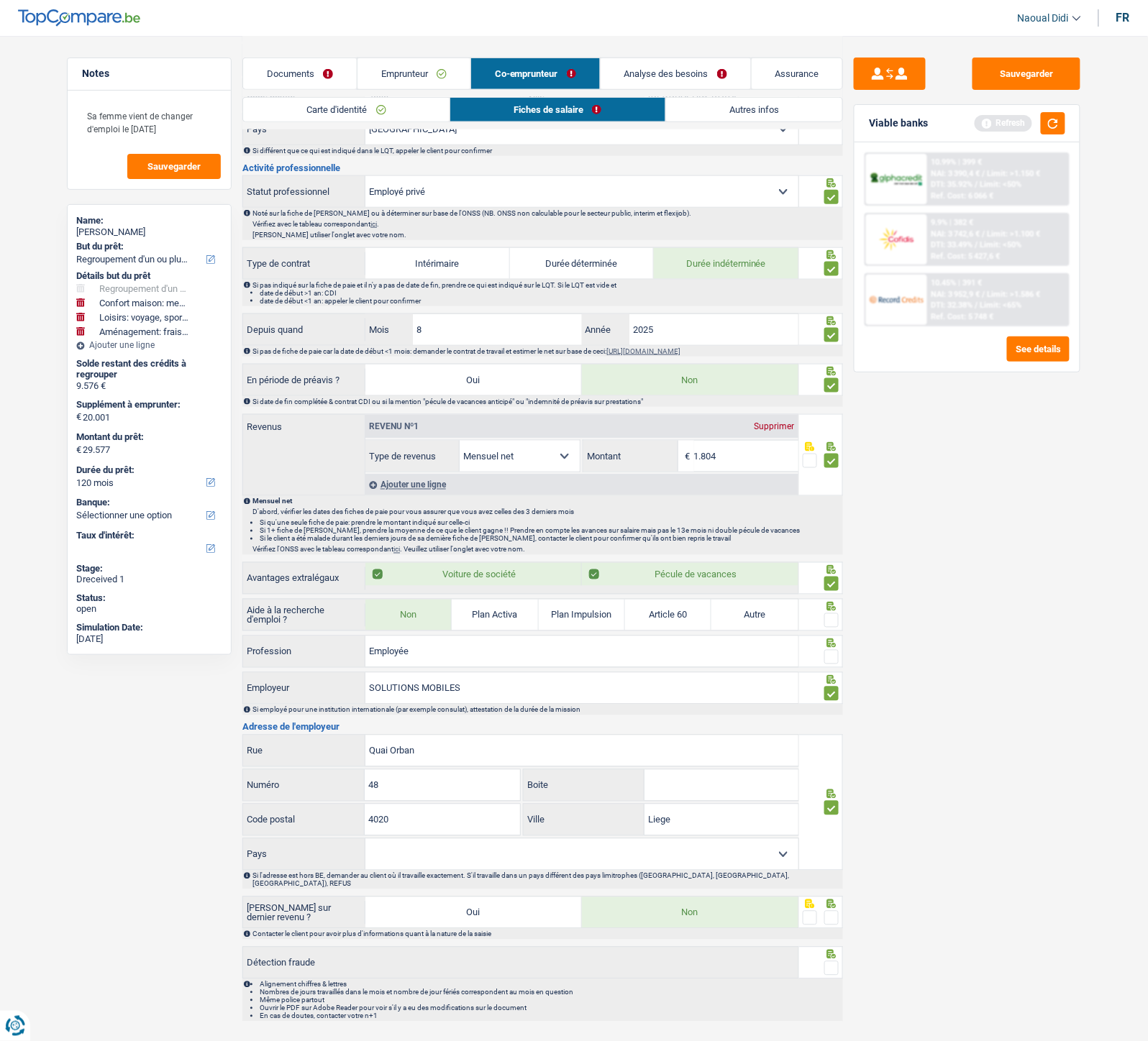
click at [828, 582] on span at bounding box center [831, 657] width 14 height 14
click at [0, 0] on input "radio" at bounding box center [0, 0] width 0 height 0
click at [830, 582] on span at bounding box center [831, 620] width 14 height 14
click at [0, 0] on input "radio" at bounding box center [0, 0] width 0 height 0
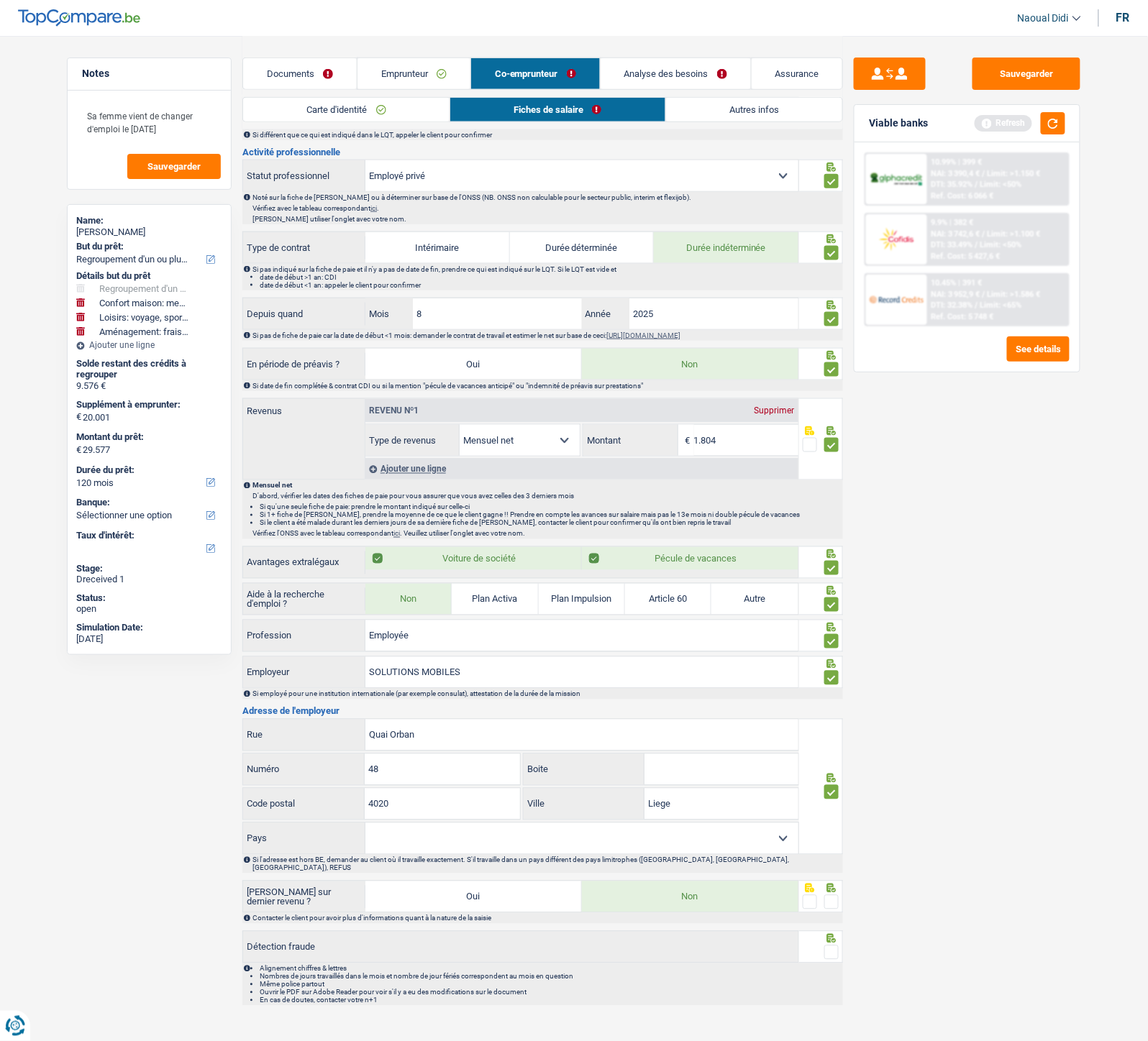
scroll to position [428, 0]
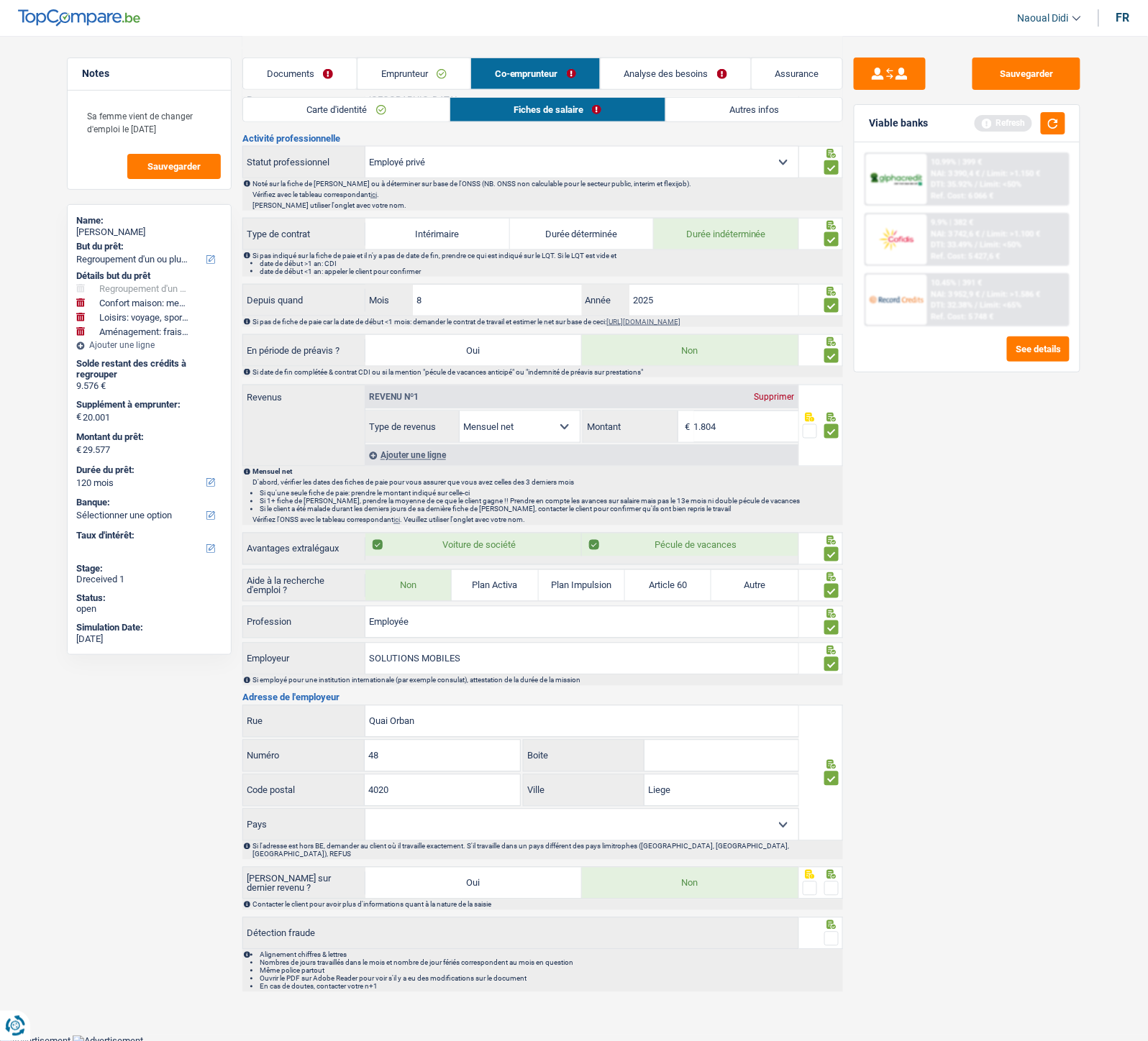
click at [834, 582] on span at bounding box center [831, 888] width 14 height 14
click at [0, 0] on input "radio" at bounding box center [0, 0] width 0 height 0
click at [833, 582] on span at bounding box center [831, 939] width 14 height 14
click at [0, 0] on input "radio" at bounding box center [0, 0] width 0 height 0
click at [1027, 77] on button "Sauvegarder" at bounding box center [1026, 74] width 108 height 33
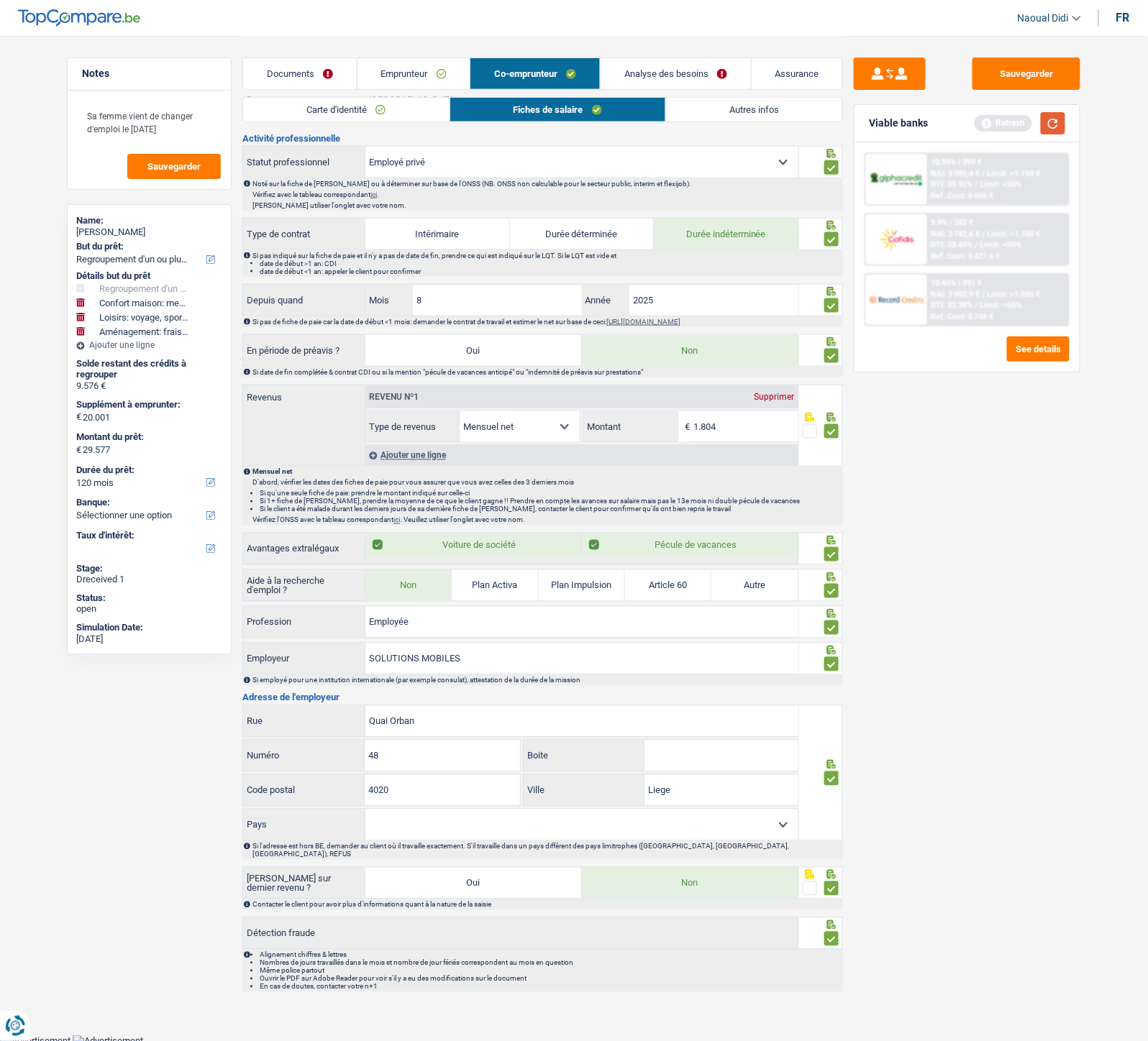
click at [1044, 119] on button "button" at bounding box center [1053, 122] width 25 height 22
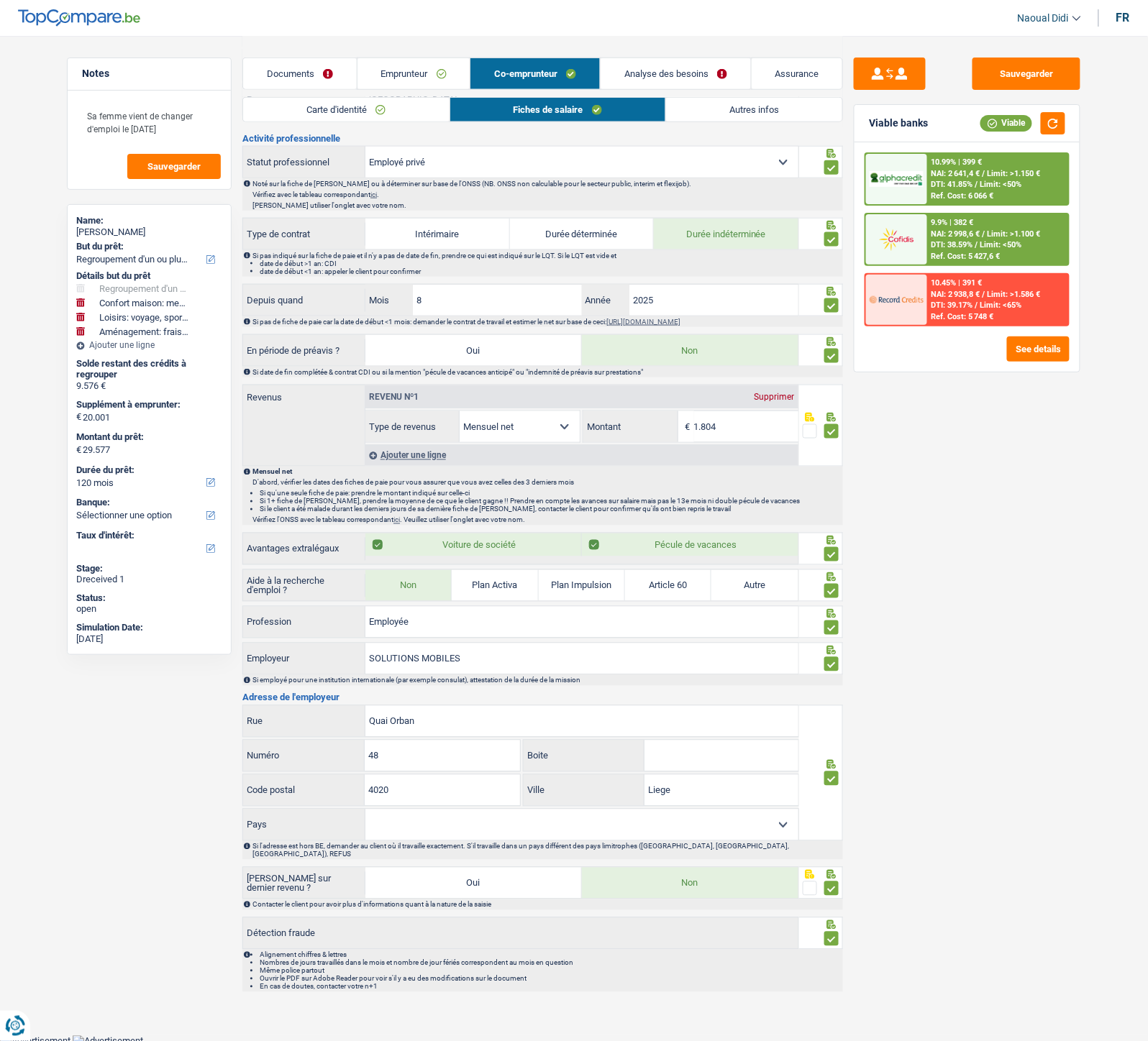
click at [695, 80] on link "Analyse des besoins" at bounding box center [675, 74] width 150 height 31
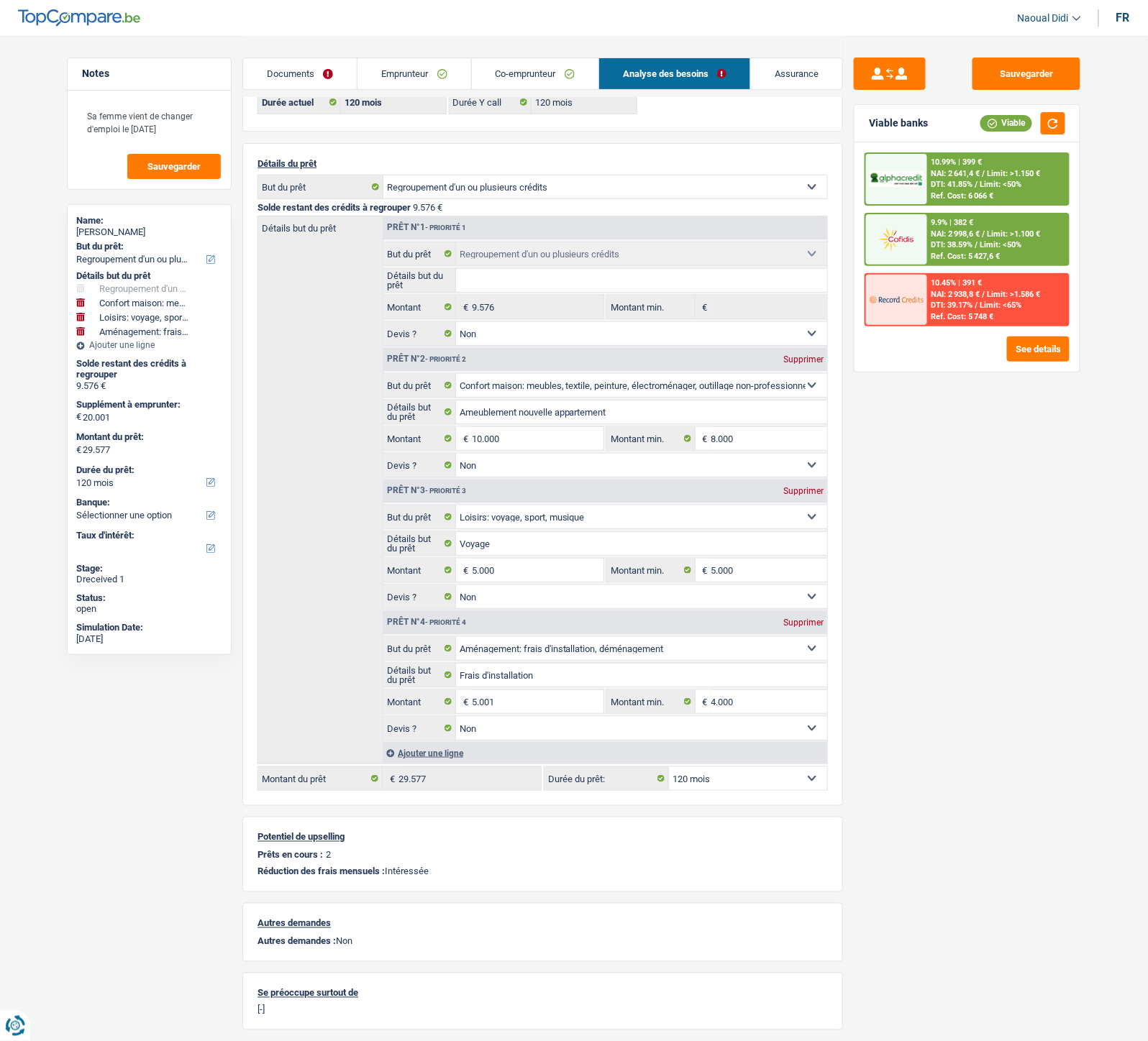
scroll to position [0, 0]
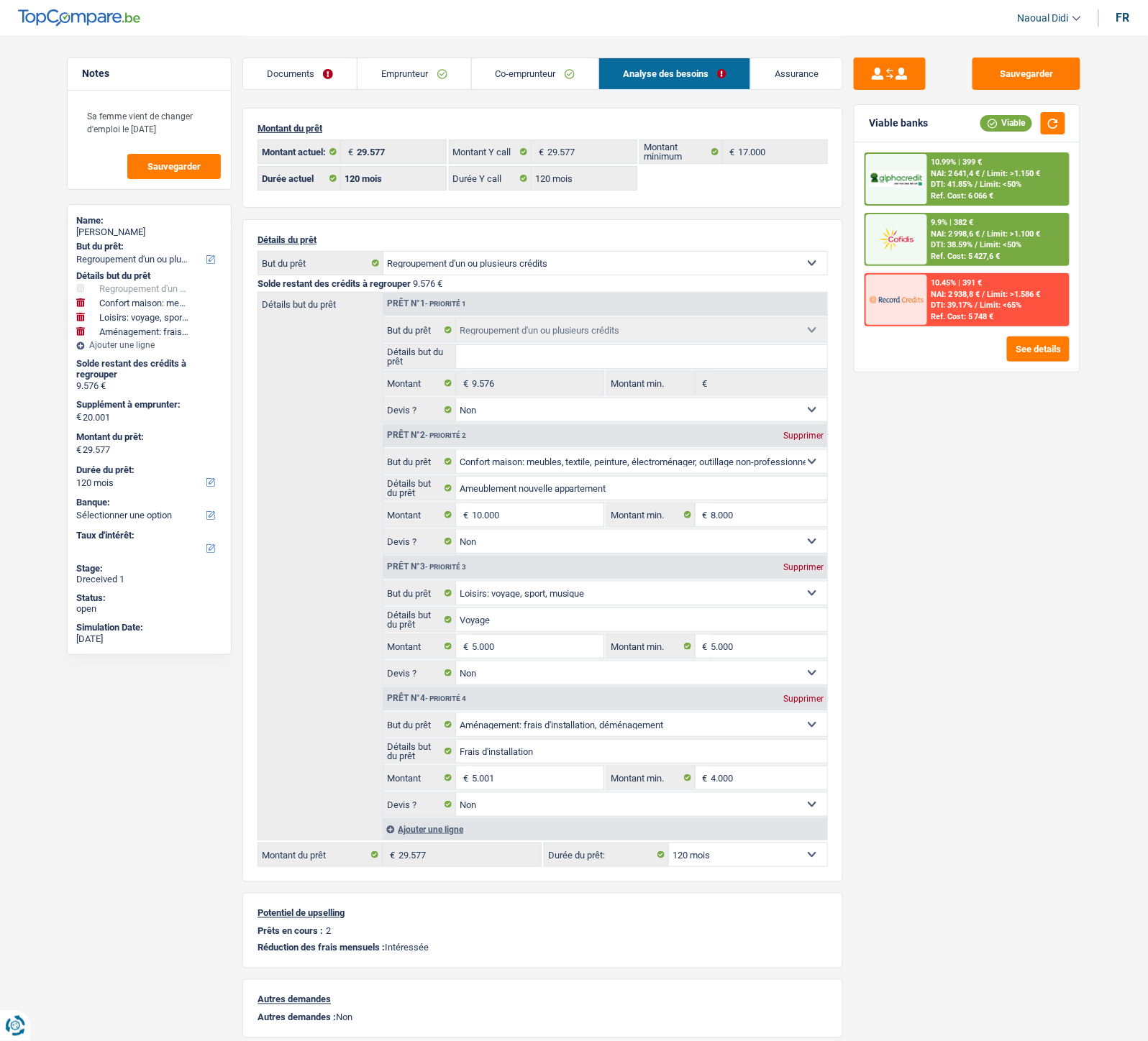
click at [998, 165] on div "10.99% | 399 € NAI: 2 641,4 € / Limit: >1.150 € DTI: 41.85% / Limit: <50% Ref. …" at bounding box center [998, 179] width 141 height 51
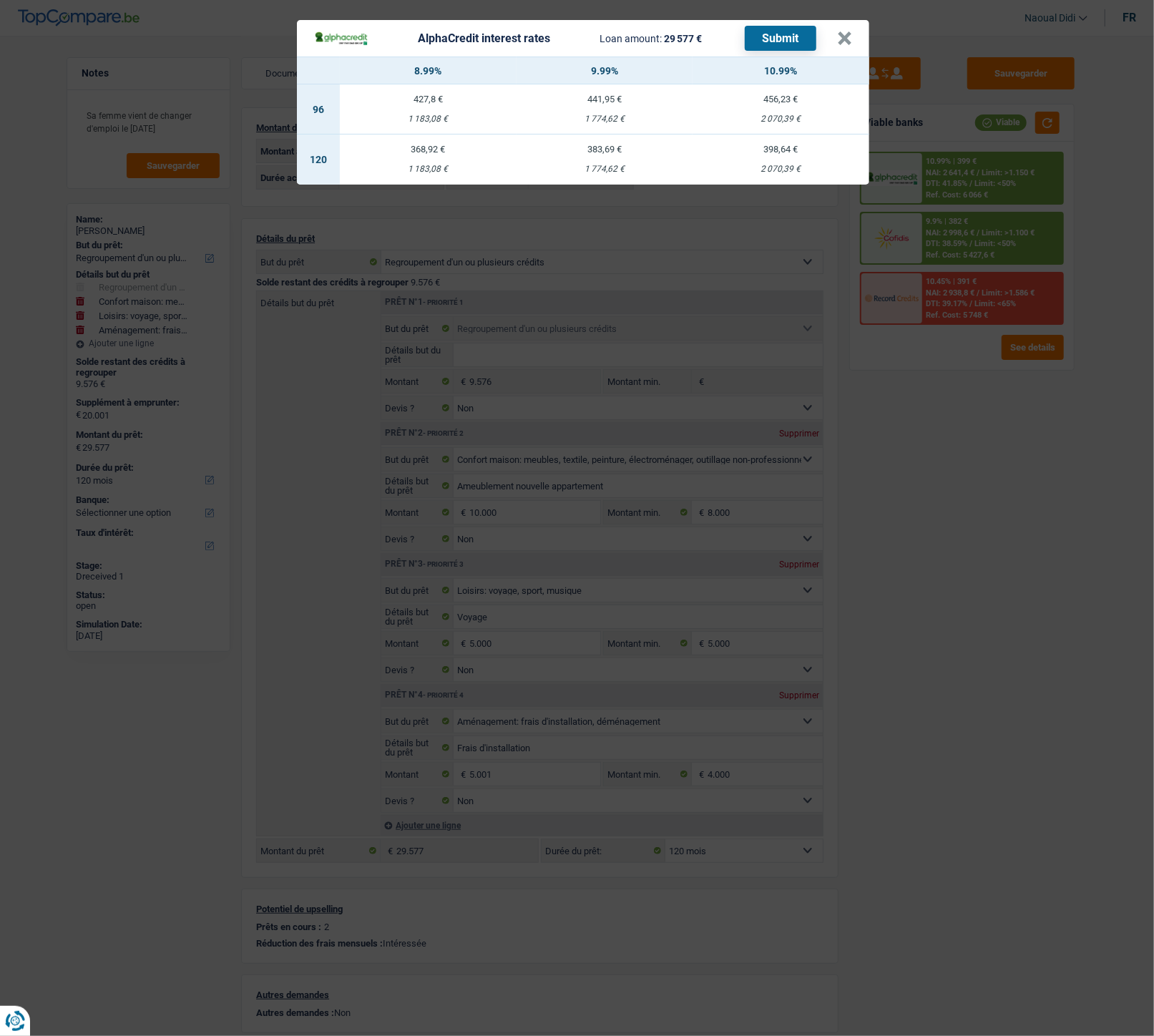
click at [792, 156] on td "398,64 € 2 070,39 €" at bounding box center [781, 159] width 177 height 50
select select "alphacredit"
type input "10,99"
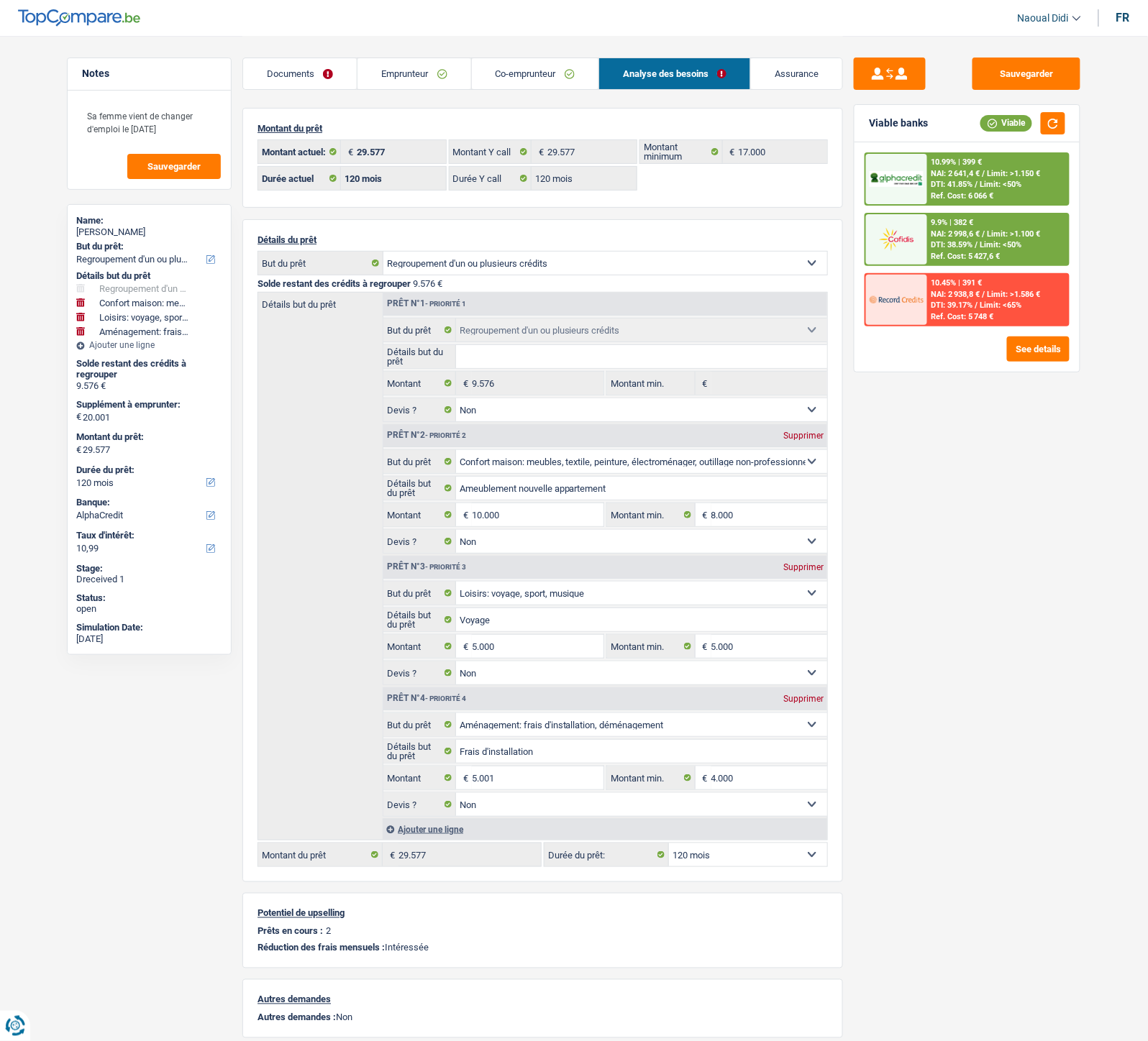
click at [950, 176] on span "NAI: 2 641,4 €" at bounding box center [955, 174] width 49 height 10
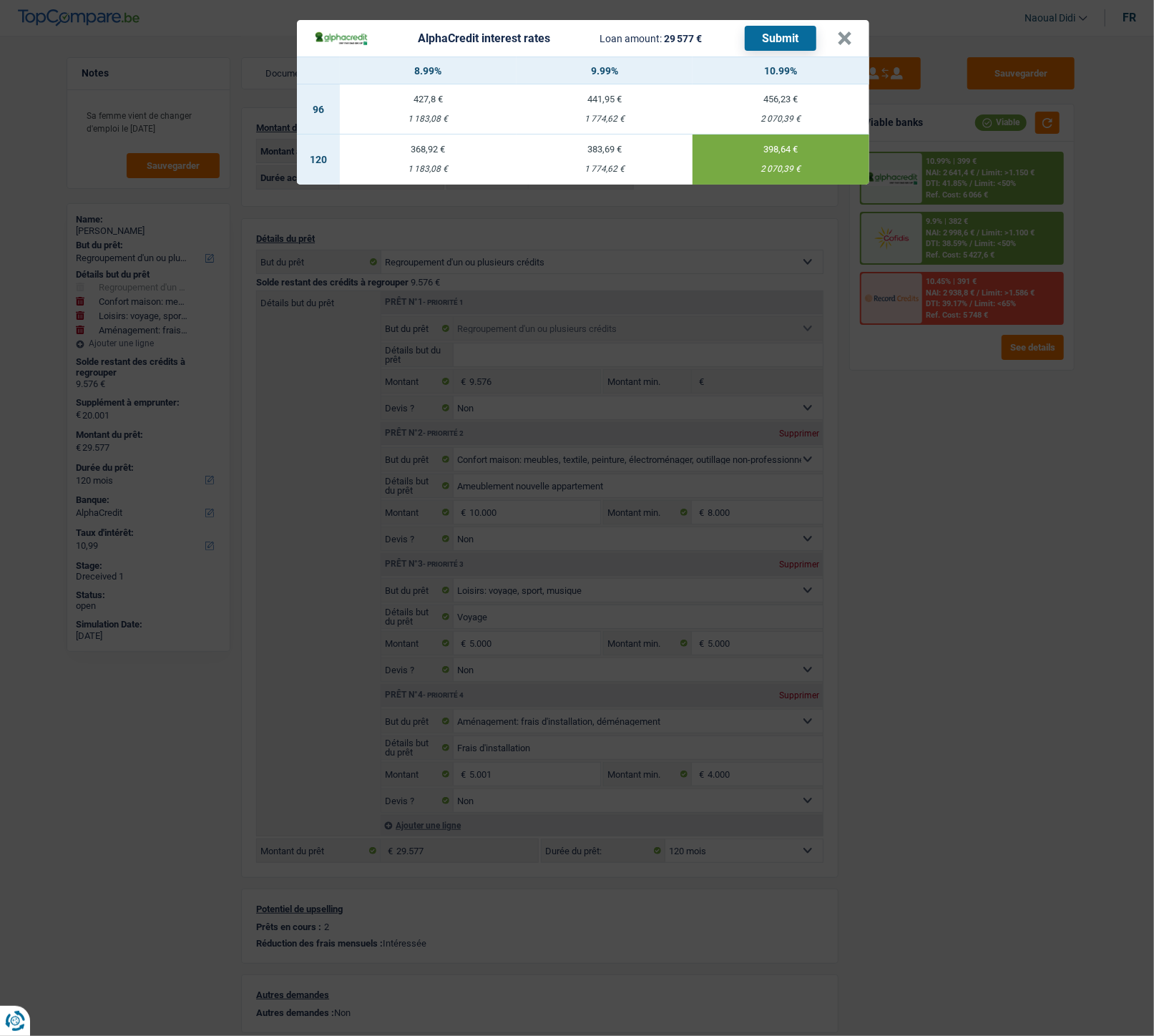
click at [784, 31] on button "Submit" at bounding box center [780, 38] width 71 height 25
click at [842, 37] on button "×" at bounding box center [845, 38] width 15 height 14
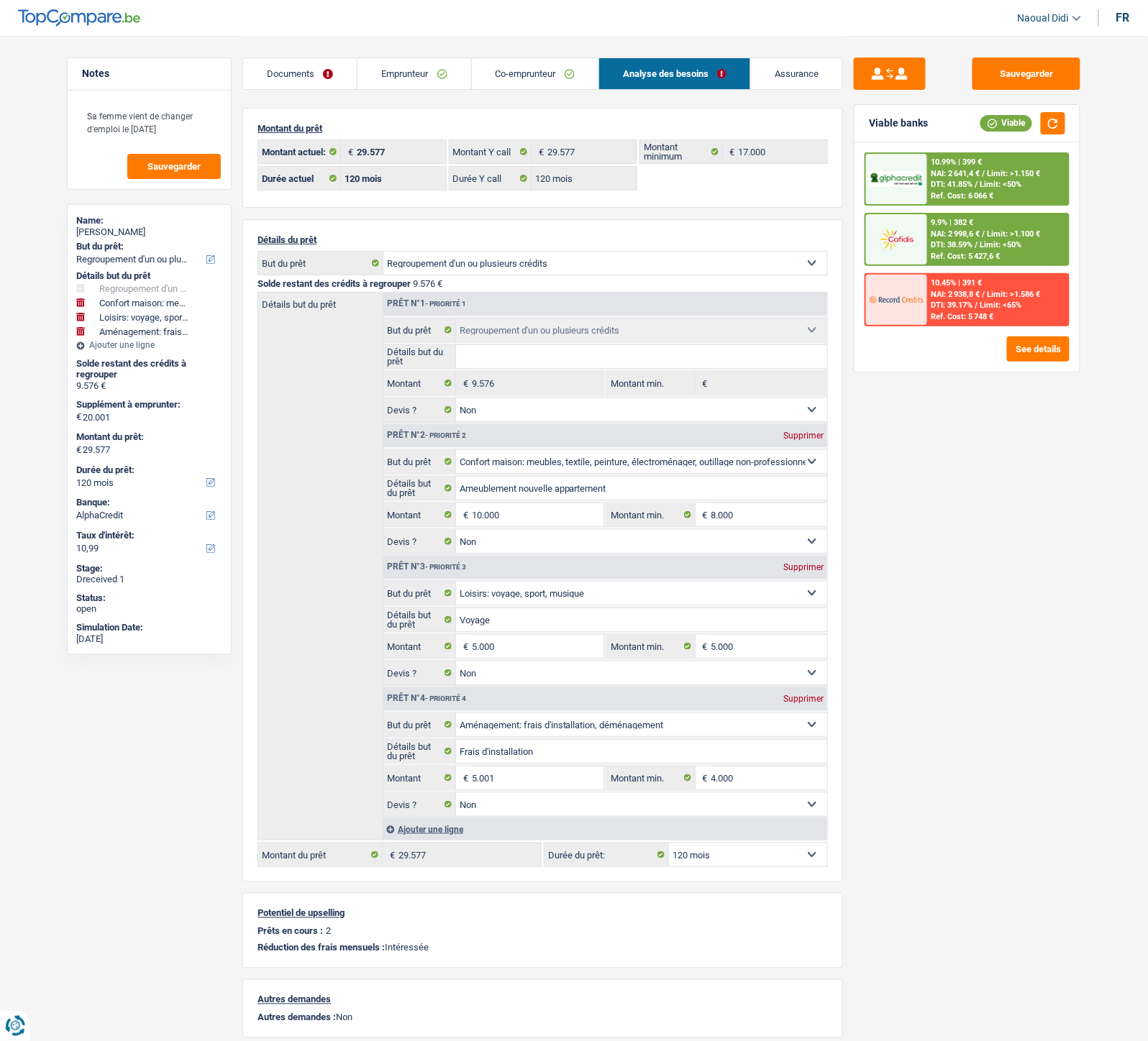
click at [951, 232] on span "NAI: 2 998,6 €" at bounding box center [955, 234] width 49 height 10
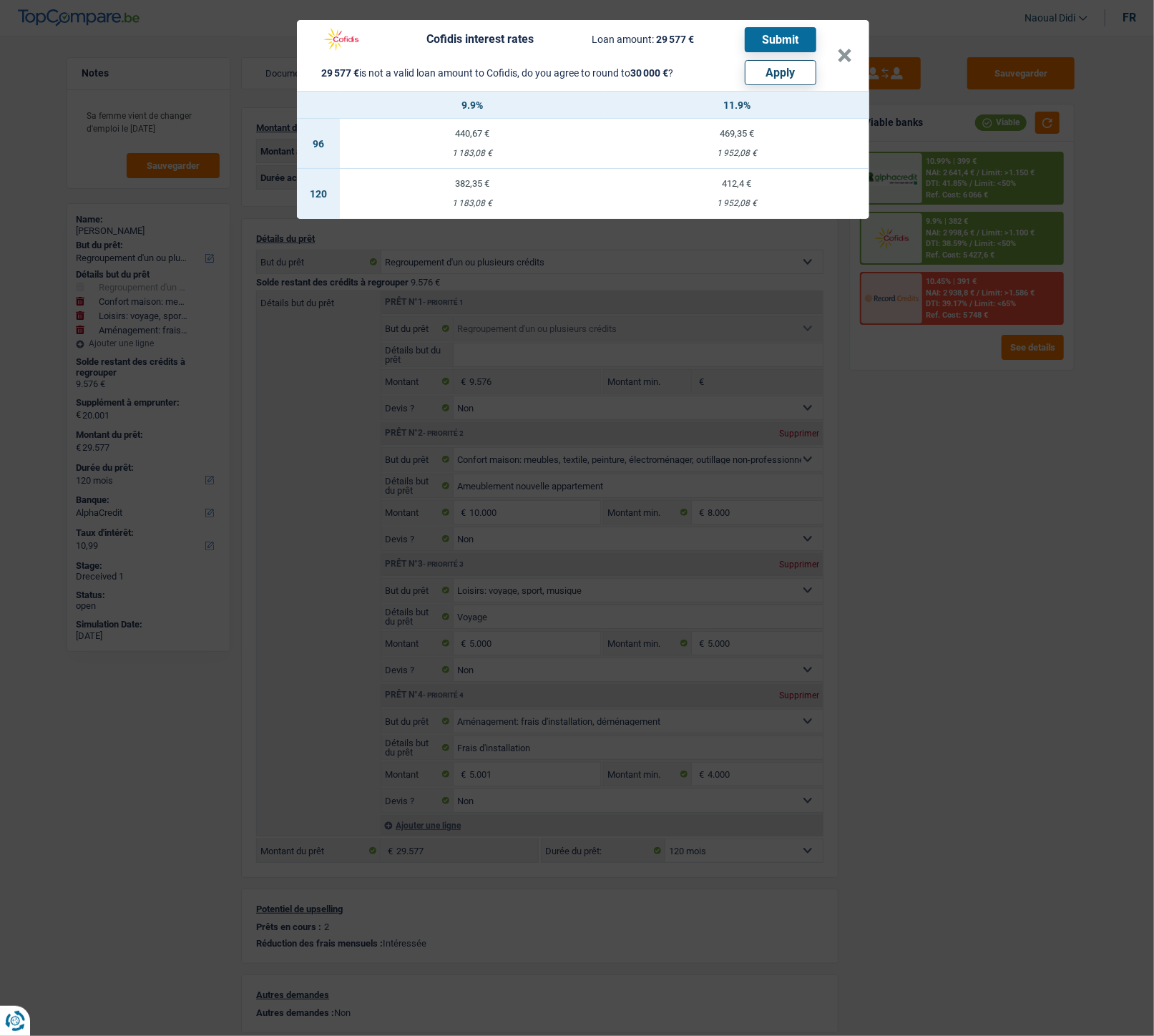
click at [791, 75] on button "Apply" at bounding box center [780, 72] width 71 height 25
type input "20.424"
type input "30.000"
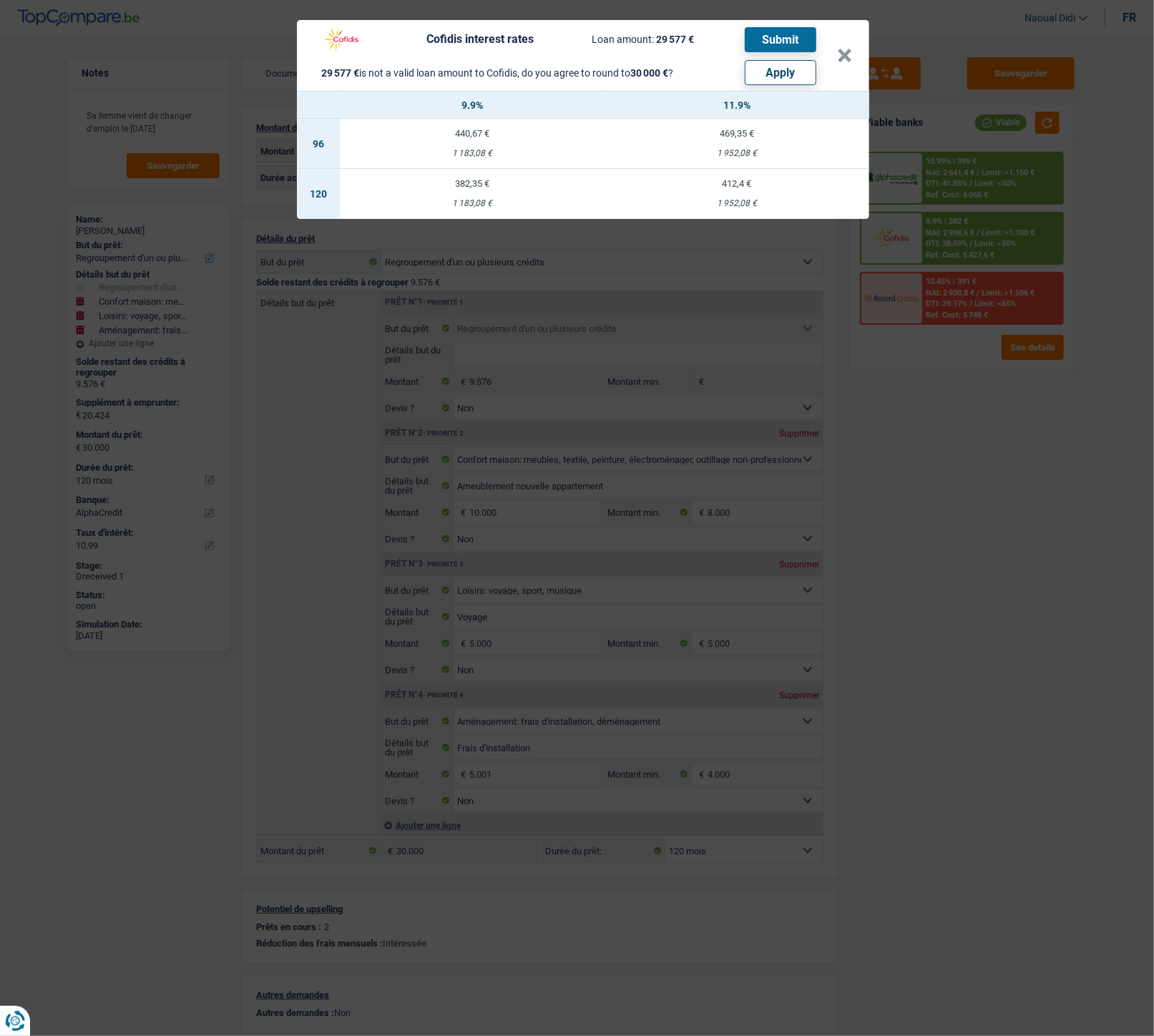
select select "other"
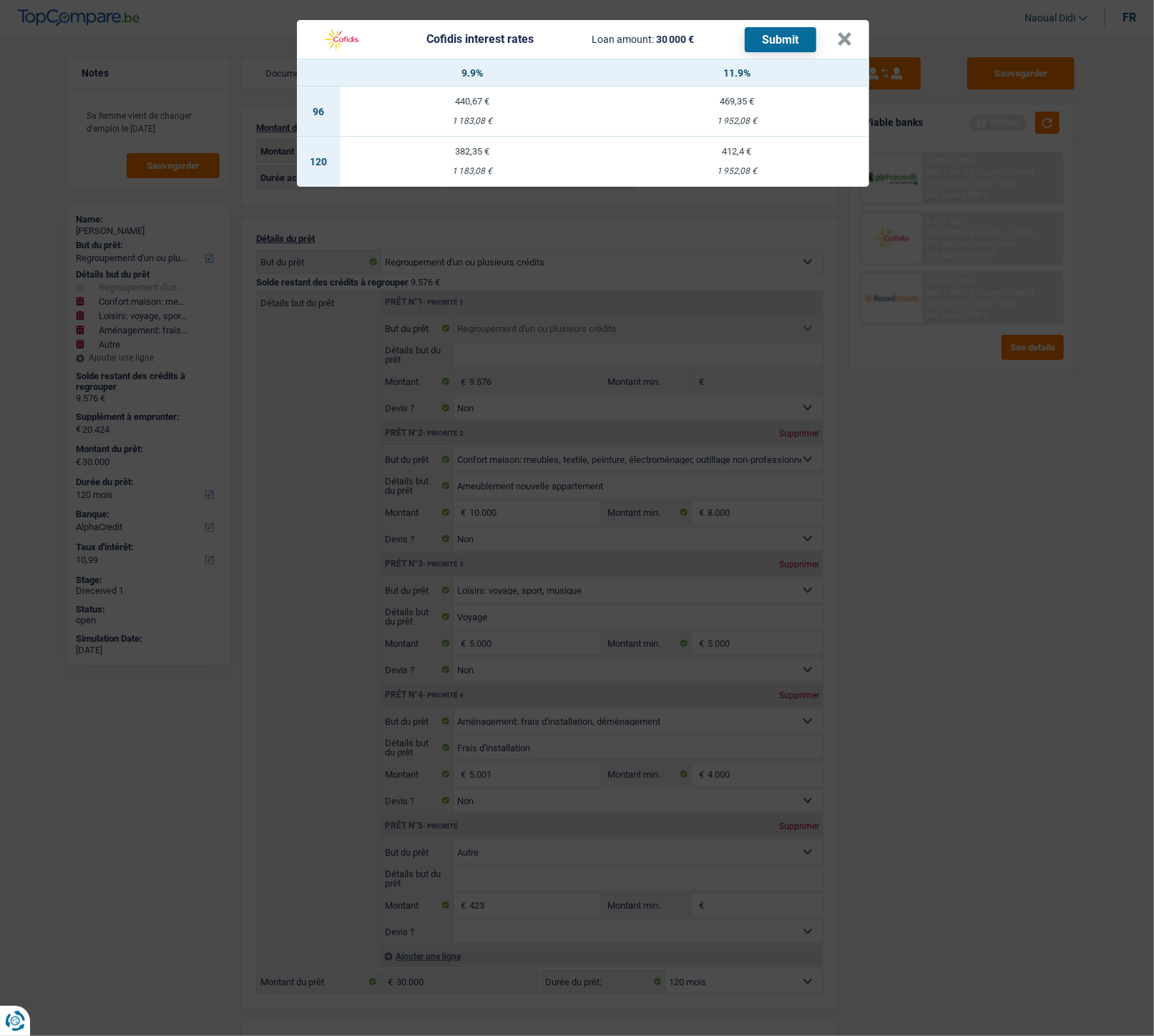
click at [481, 158] on td "382,35 € 1 183,08 €" at bounding box center [472, 162] width 264 height 50
select select "cofidis"
type input "9,90"
click at [761, 41] on button "Submit" at bounding box center [780, 40] width 71 height 25
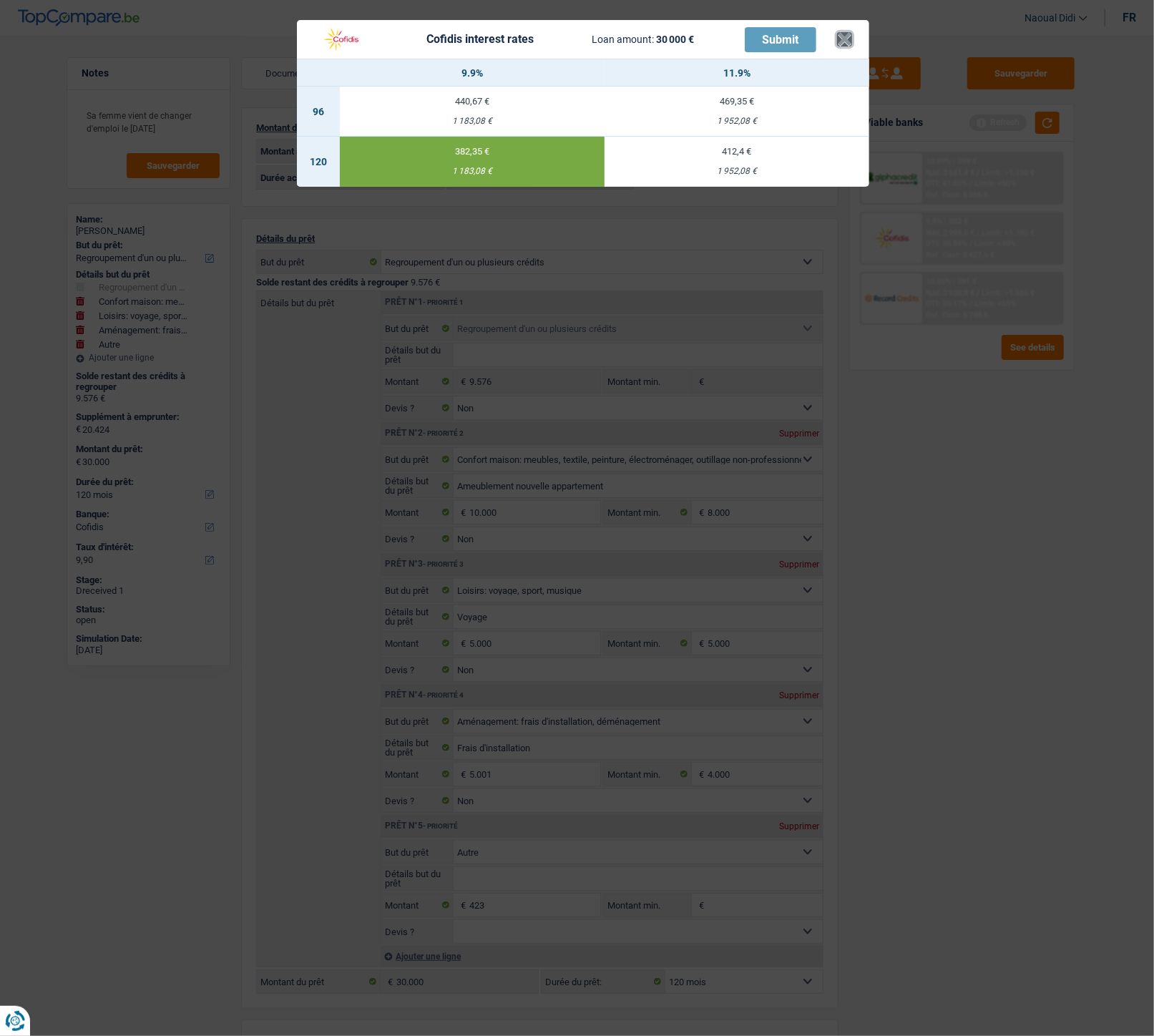
click at [839, 39] on button "×" at bounding box center [845, 39] width 15 height 14
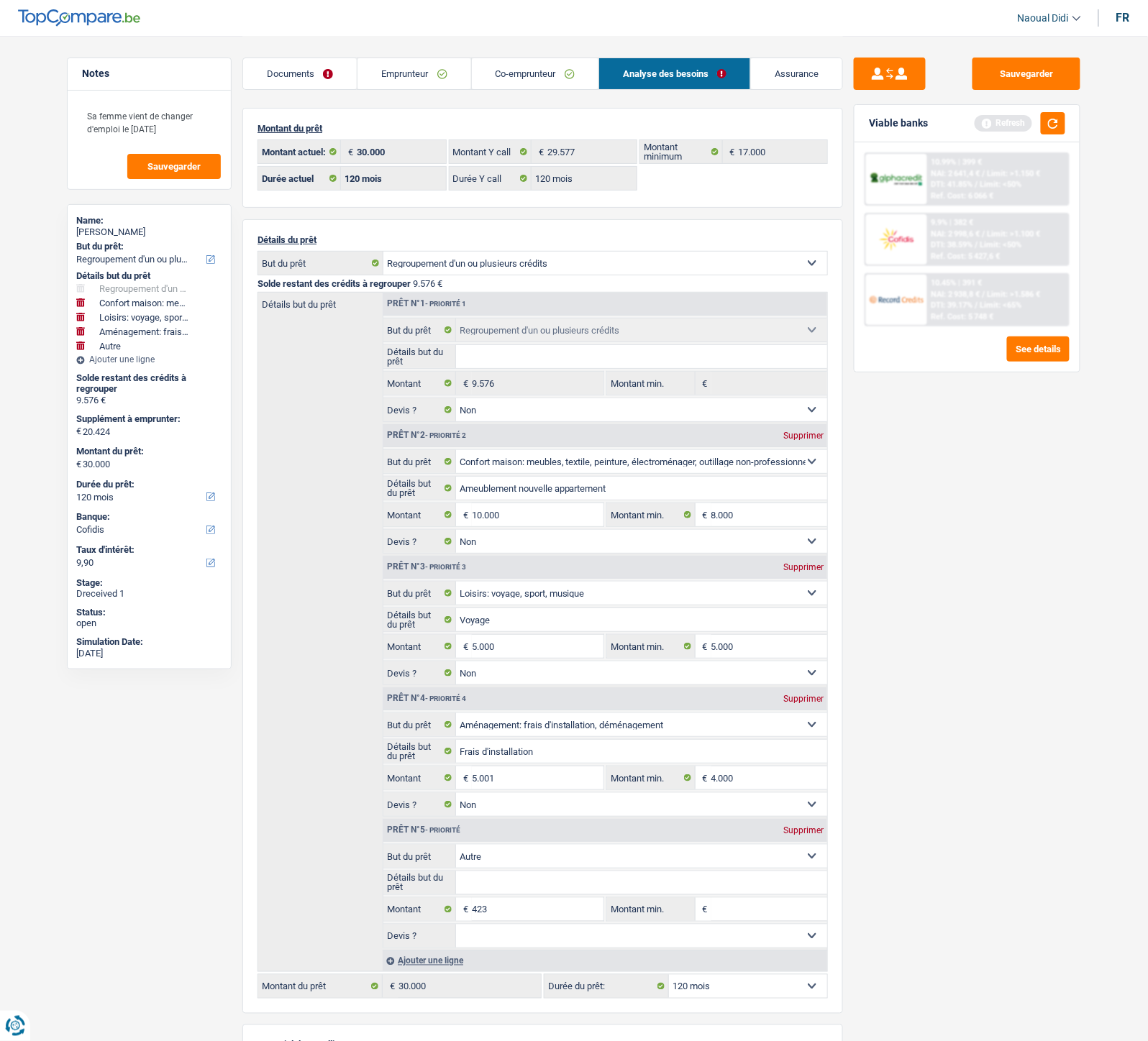
click at [994, 246] on span "Limit: <50%" at bounding box center [1001, 245] width 42 height 10
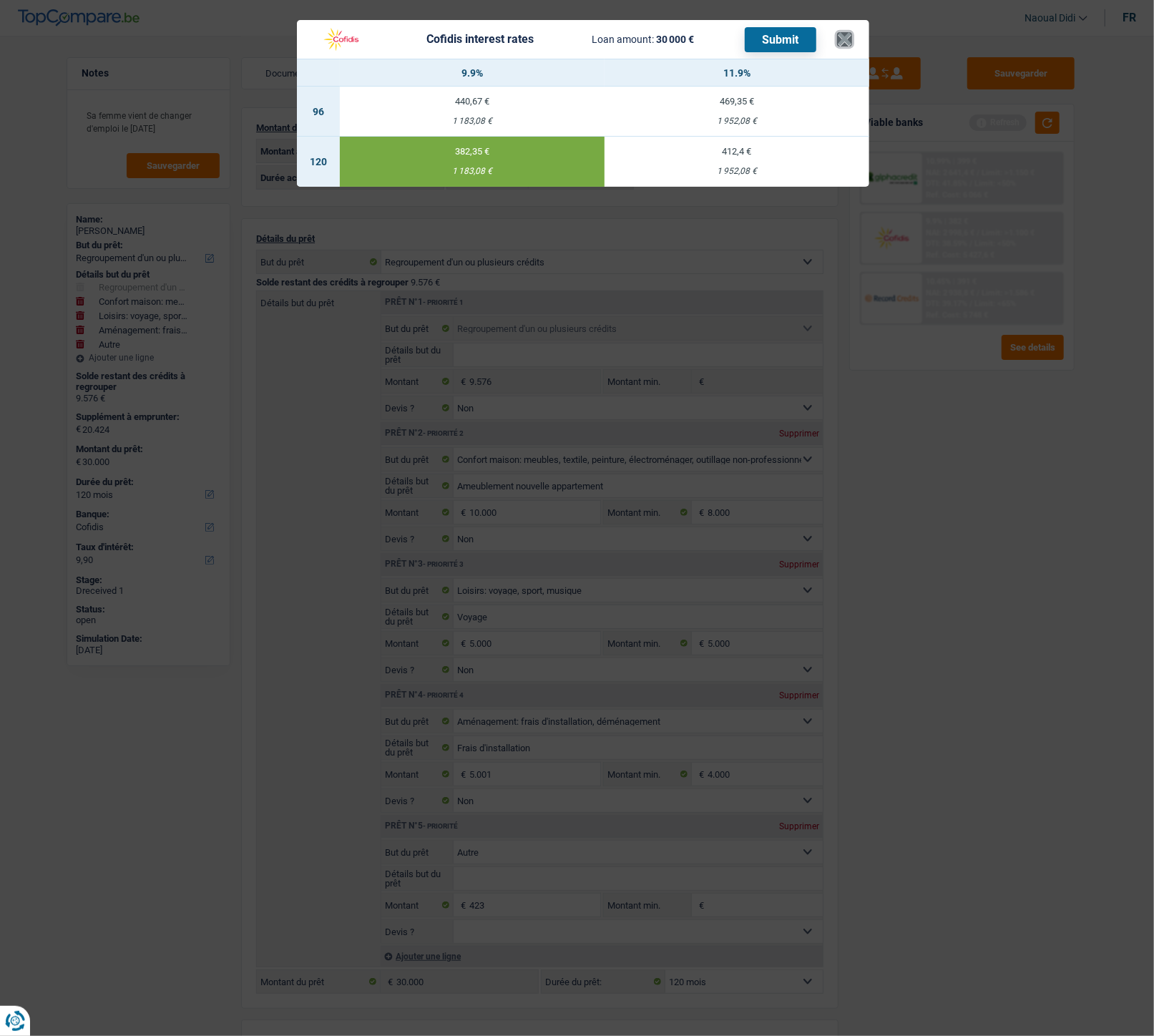
click at [848, 42] on button "×" at bounding box center [845, 39] width 15 height 14
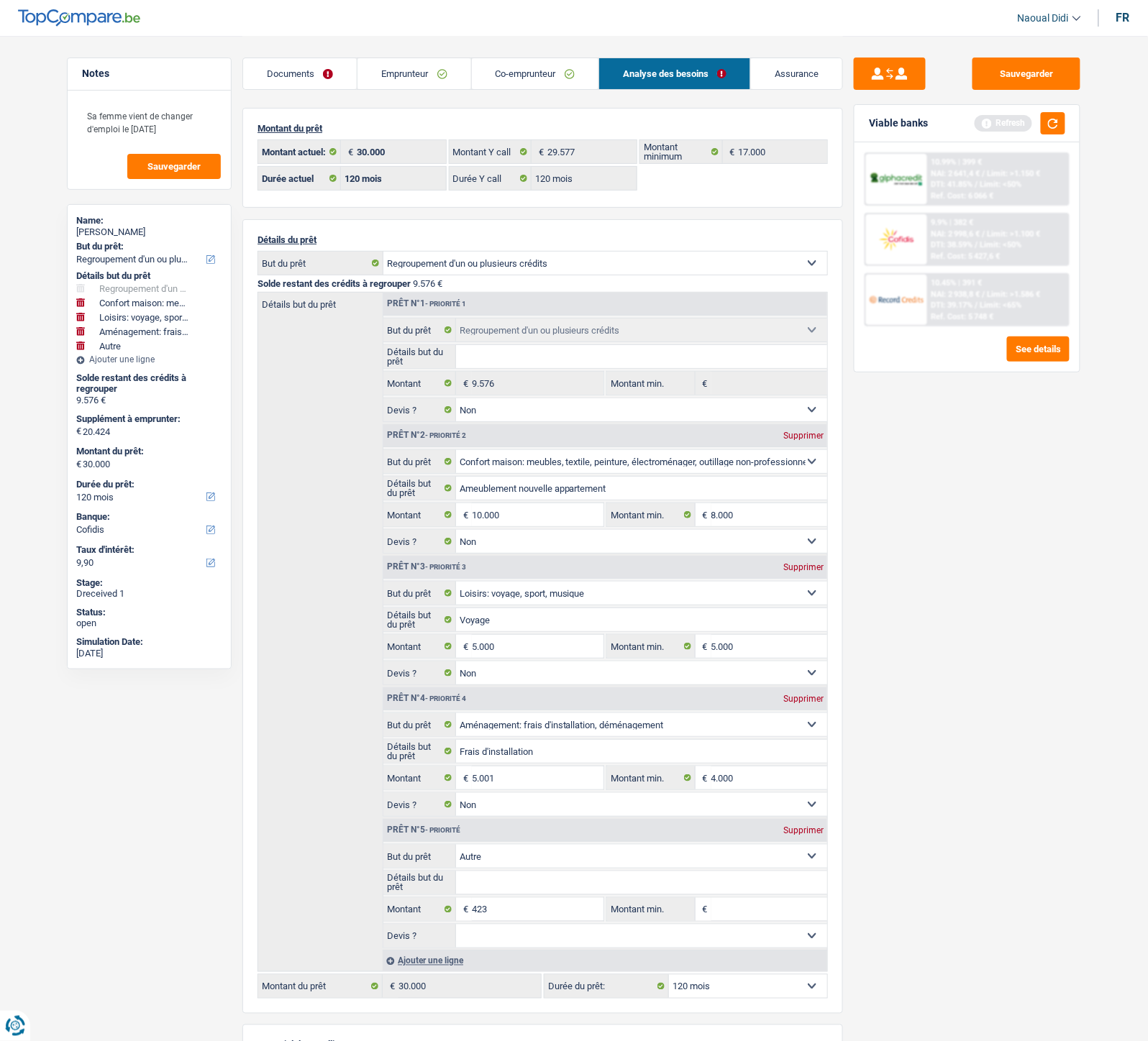
click at [302, 81] on link "Documents" at bounding box center [299, 74] width 114 height 31
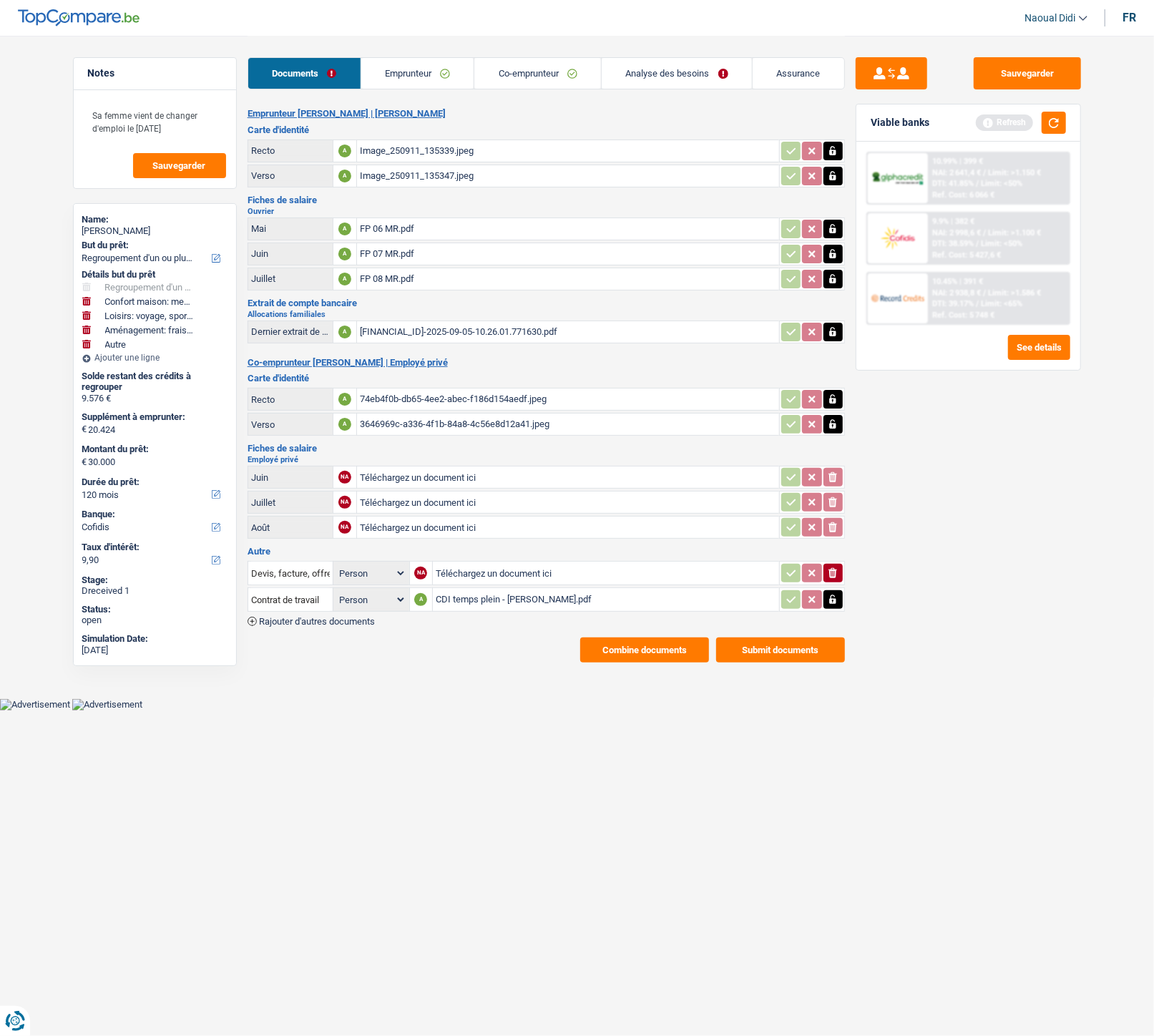
click at [769, 579] on button "Submit documents" at bounding box center [780, 650] width 128 height 25
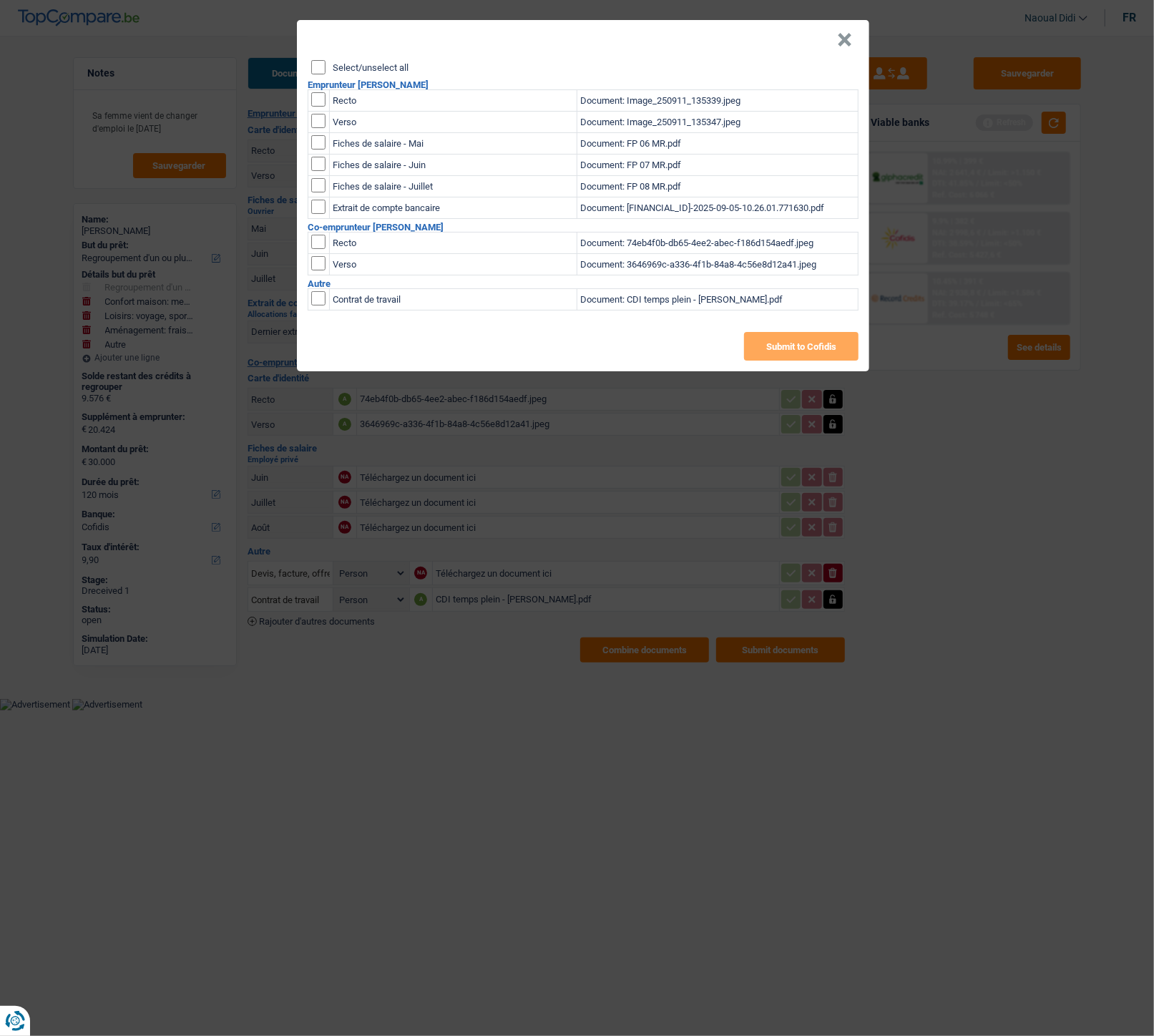
click at [323, 70] on input "Select/unselect all" at bounding box center [318, 67] width 14 height 14
checkbox input "true"
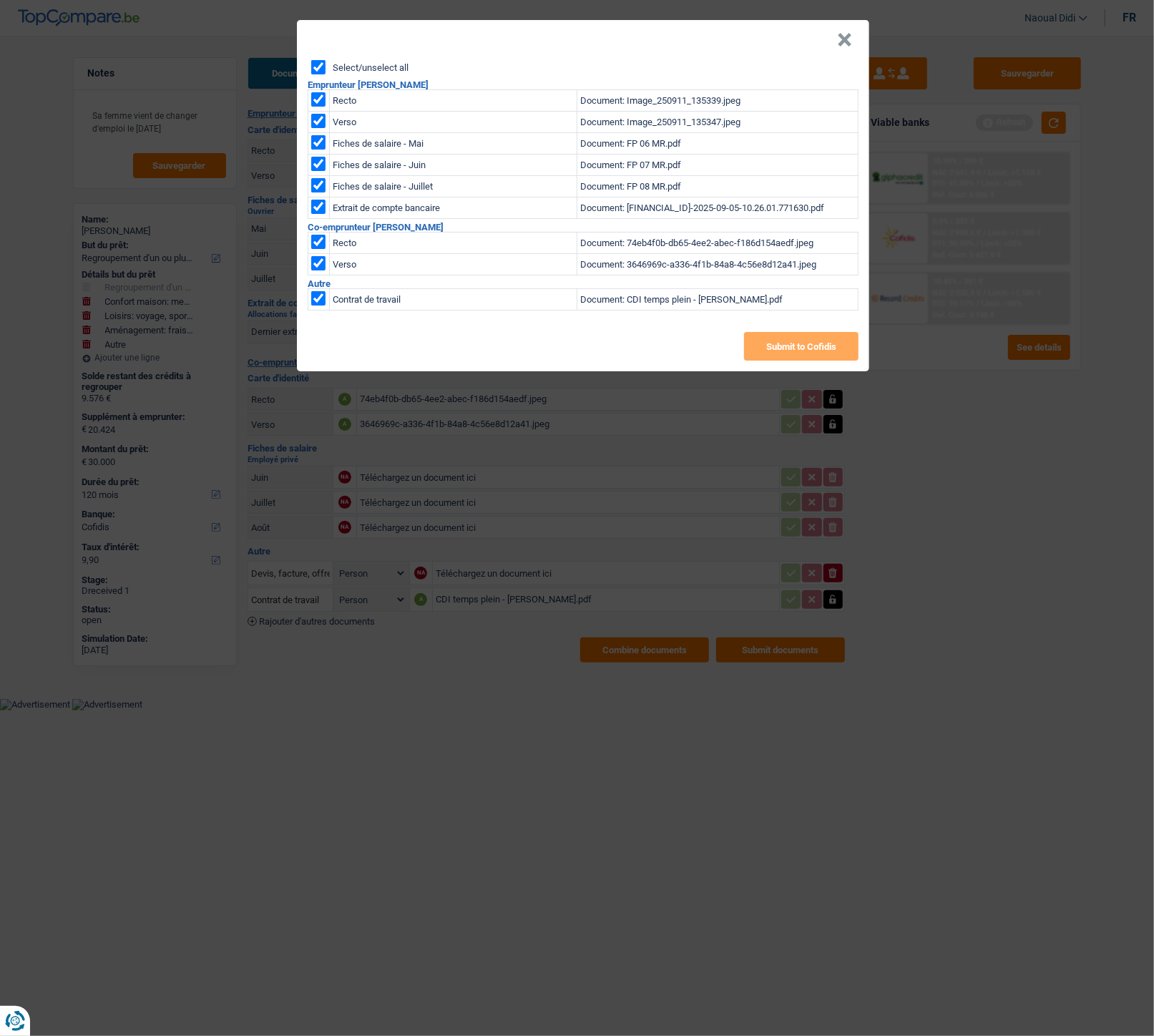
checkbox input "true"
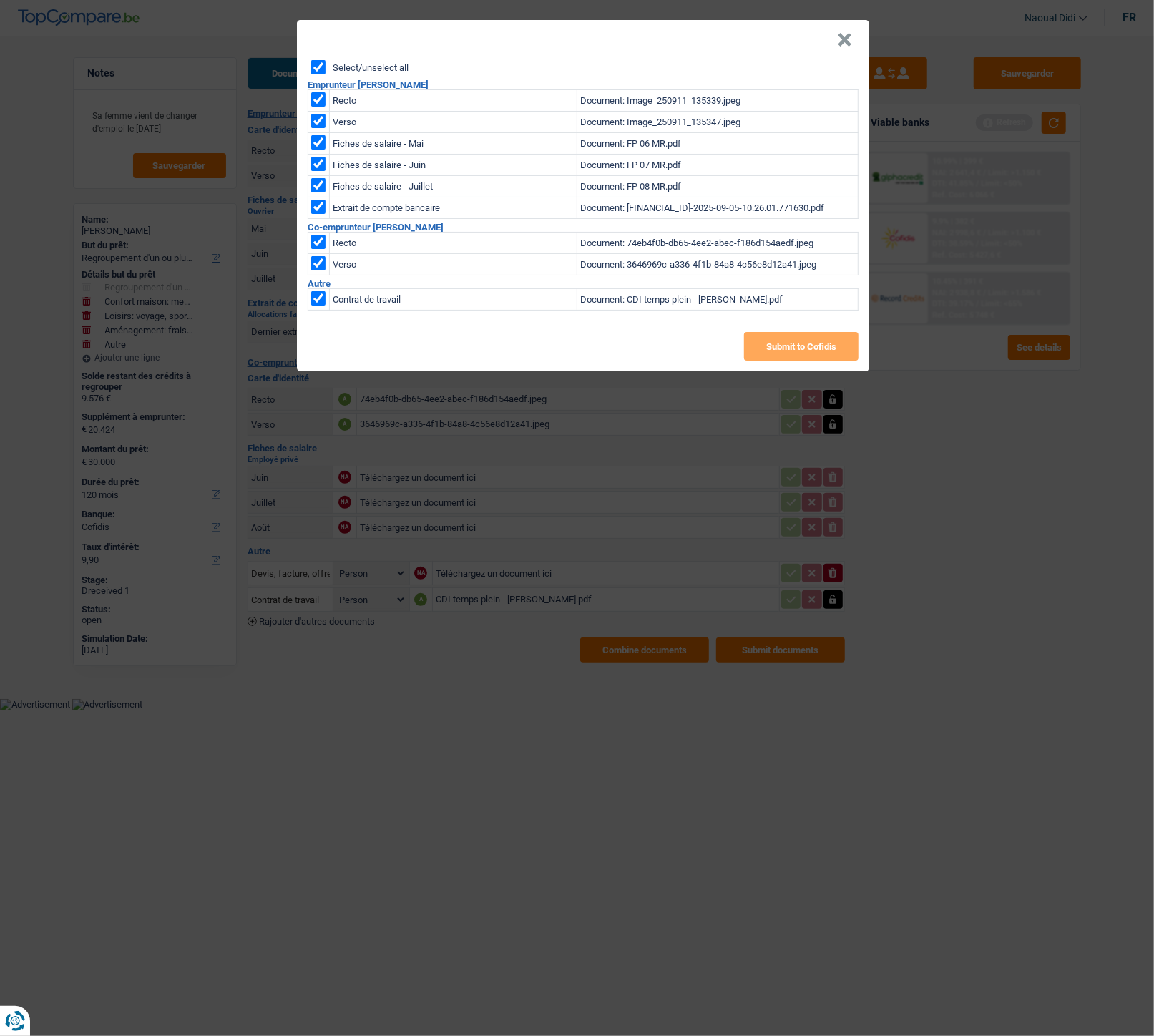
checkbox input "true"
click at [778, 340] on button "Submit to Cofidis" at bounding box center [801, 346] width 114 height 29
click at [835, 38] on header "×" at bounding box center [583, 40] width 573 height 40
click at [842, 38] on button "×" at bounding box center [845, 40] width 15 height 14
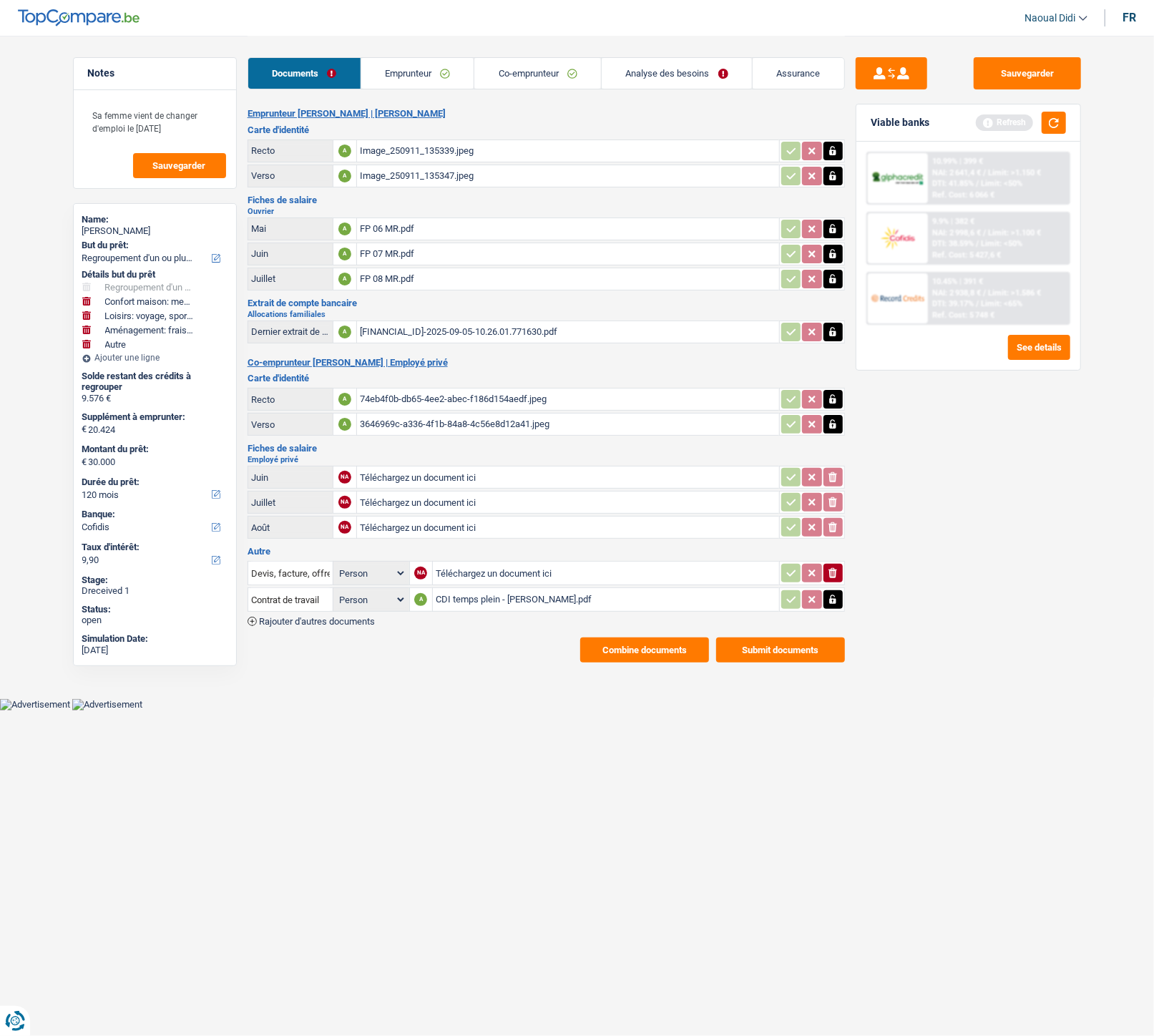
click at [690, 579] on button "Combine documents" at bounding box center [644, 650] width 128 height 25
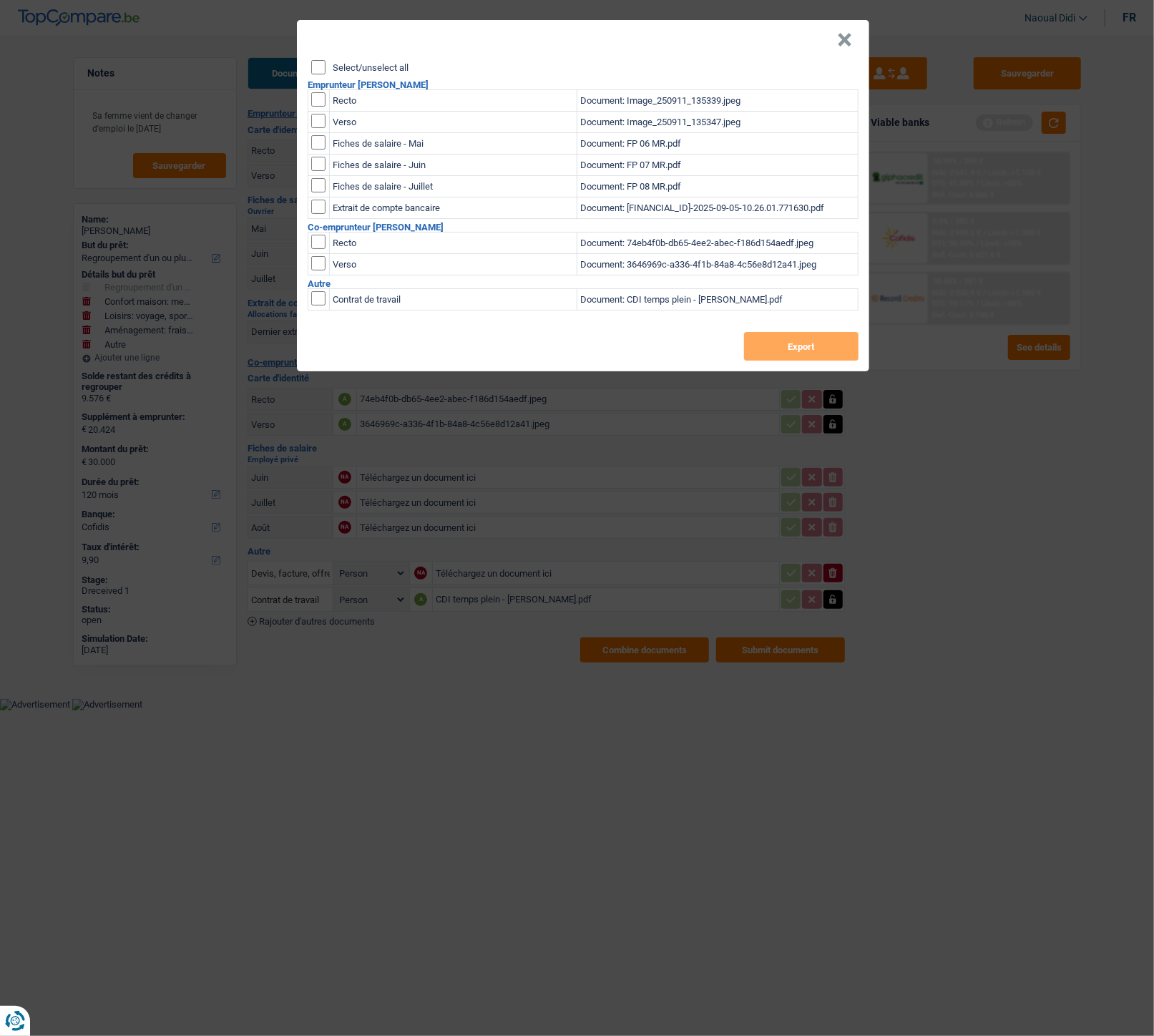
click at [321, 62] on input "Select/unselect all" at bounding box center [318, 67] width 14 height 14
checkbox input "true"
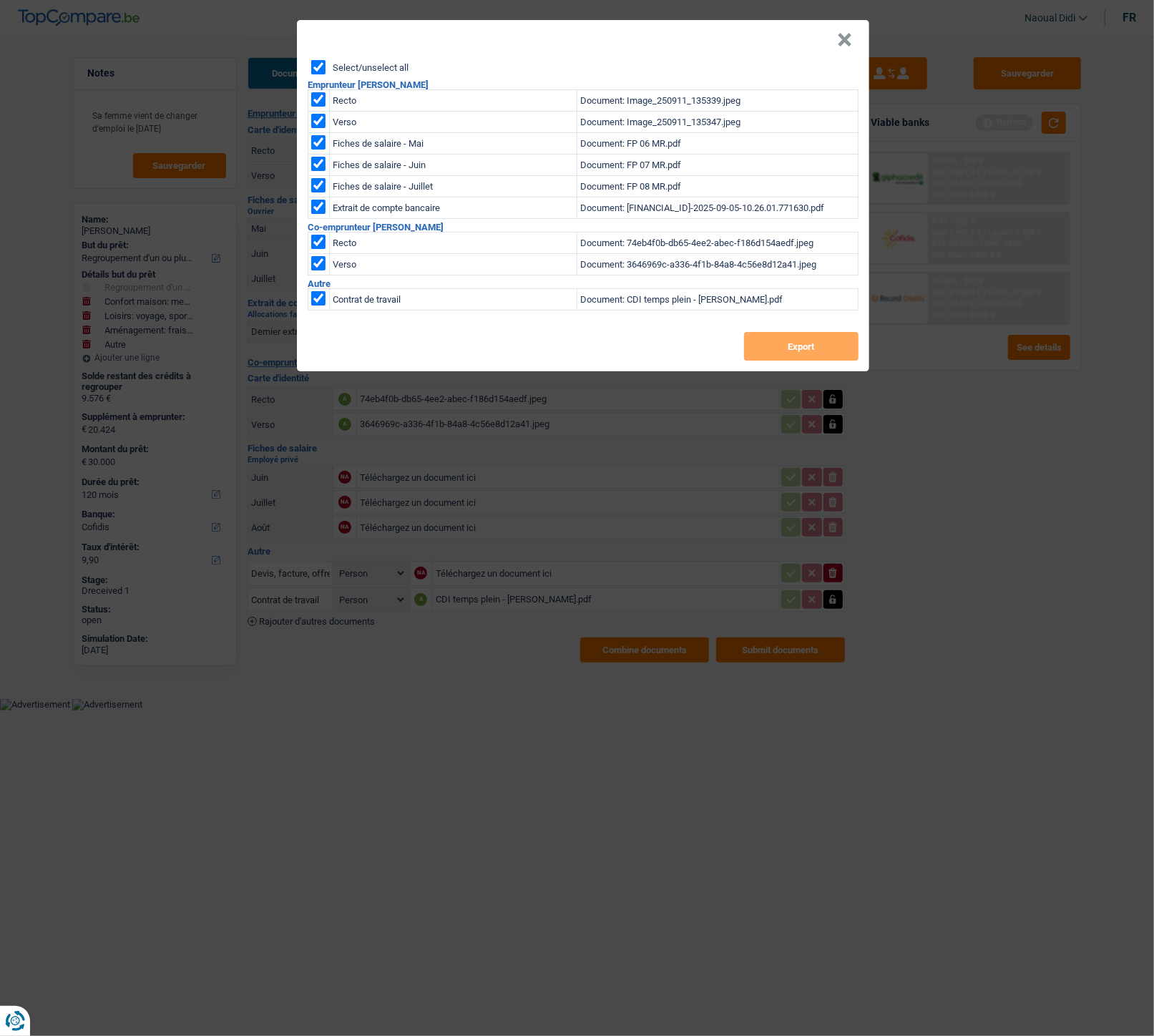
checkbox input "true"
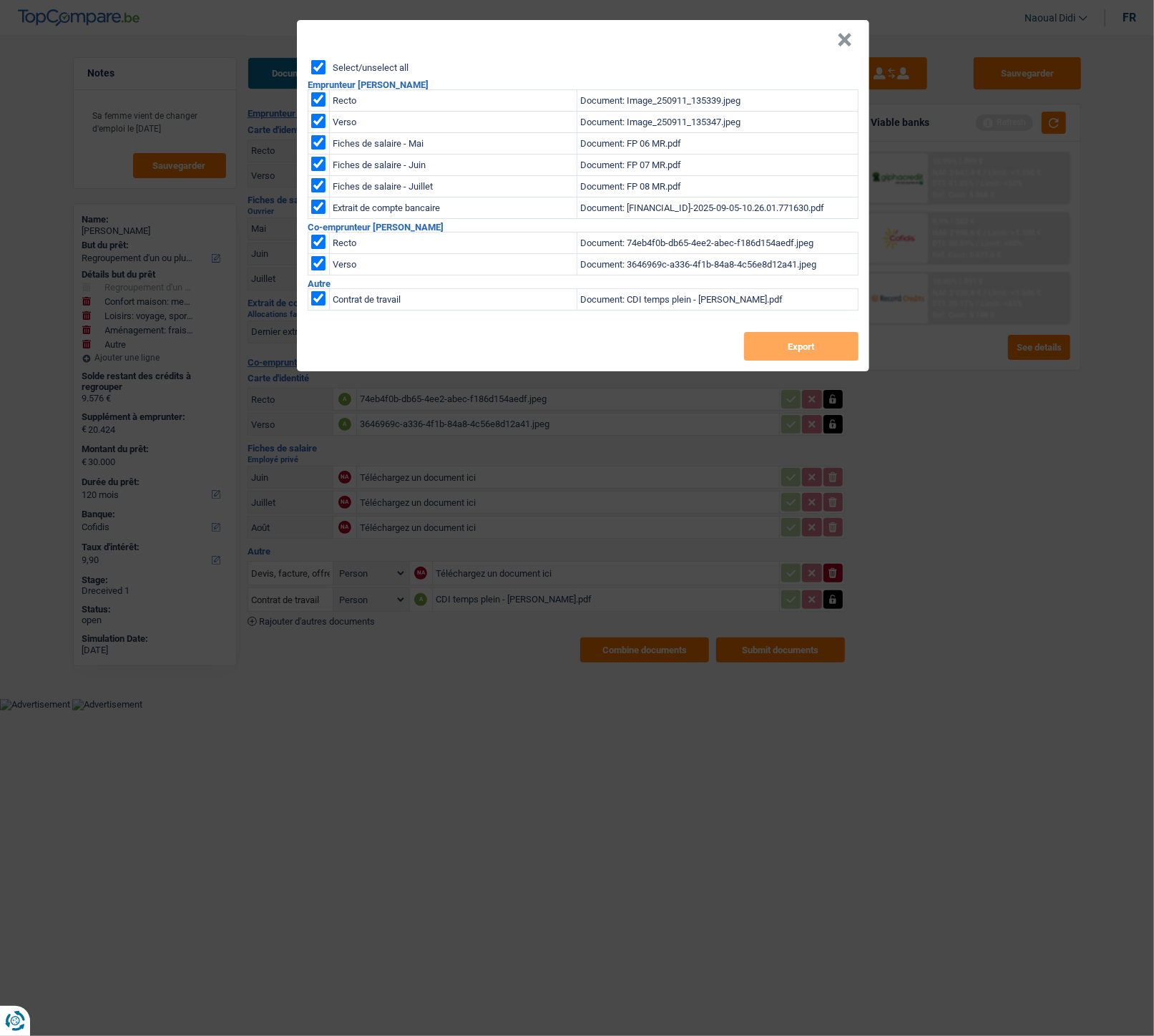
checkbox input "true"
click at [775, 342] on button "Export" at bounding box center [801, 346] width 114 height 29
click at [842, 37] on button "×" at bounding box center [845, 40] width 15 height 14
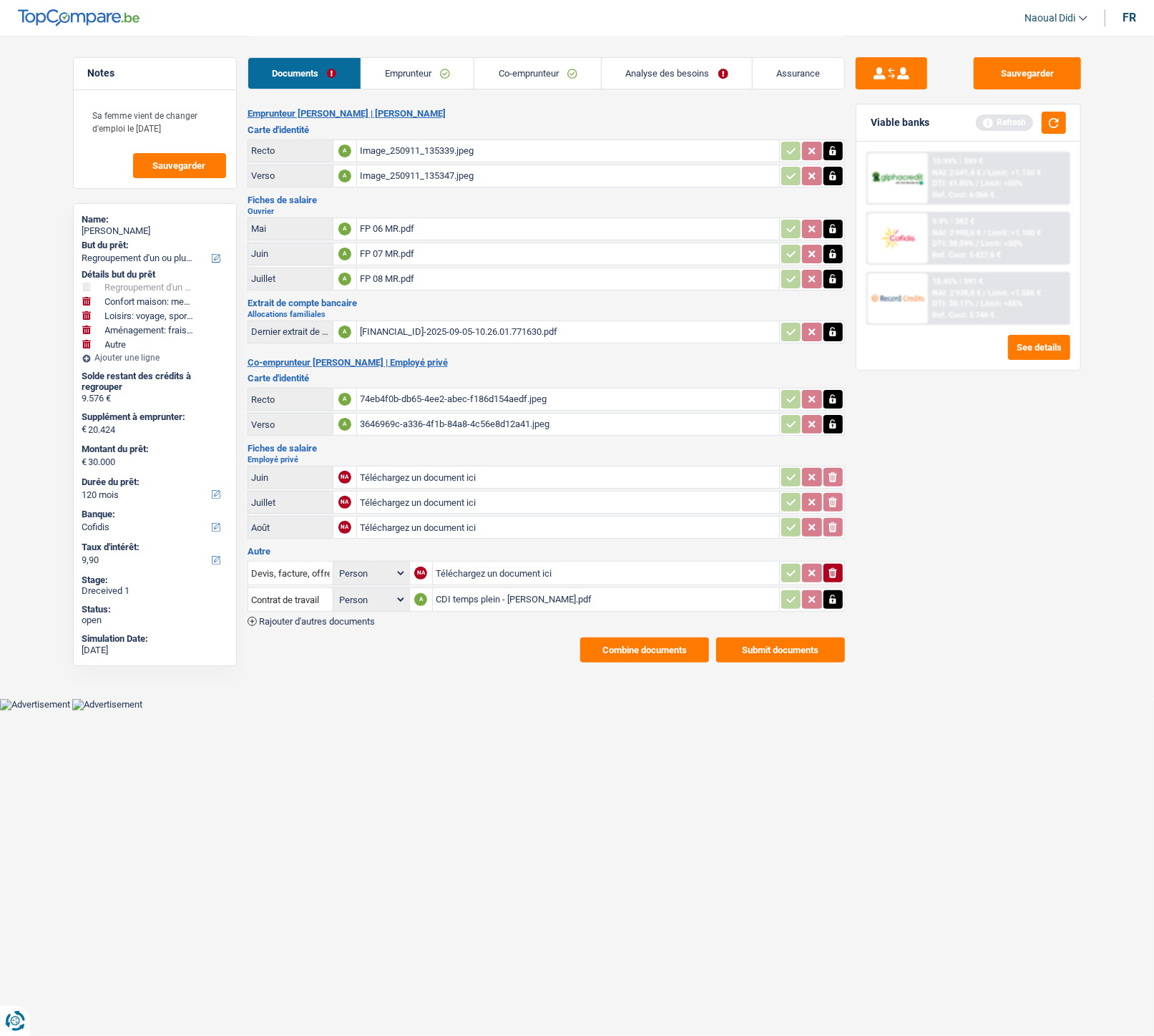
drag, startPoint x: 426, startPoint y: 80, endPoint x: 421, endPoint y: 163, distance: 83.2
click at [426, 80] on link "Emprunteur" at bounding box center [418, 73] width 113 height 30
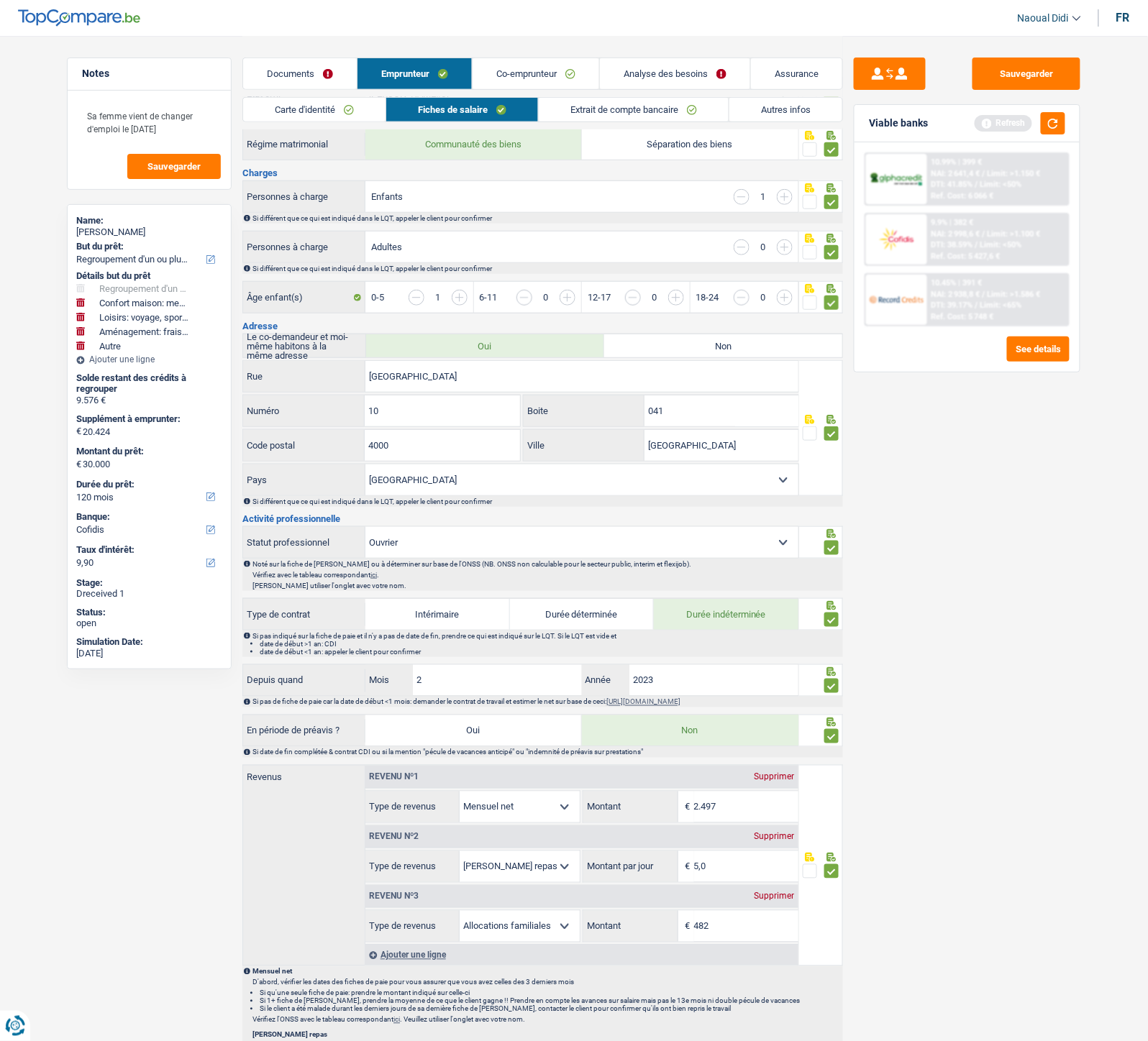
scroll to position [319, 0]
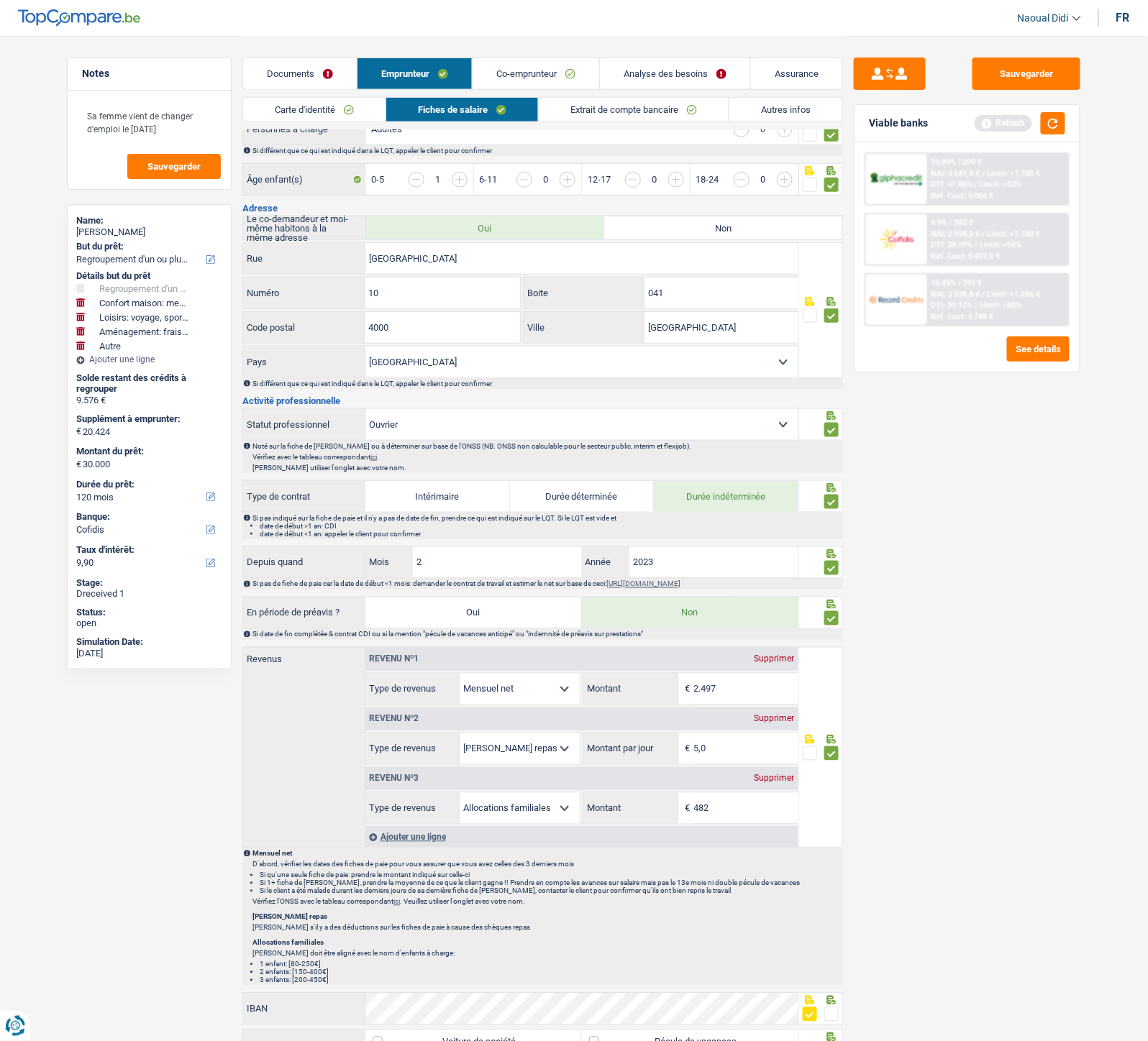
click at [303, 104] on link "Carte d'identité" at bounding box center [314, 109] width 142 height 24
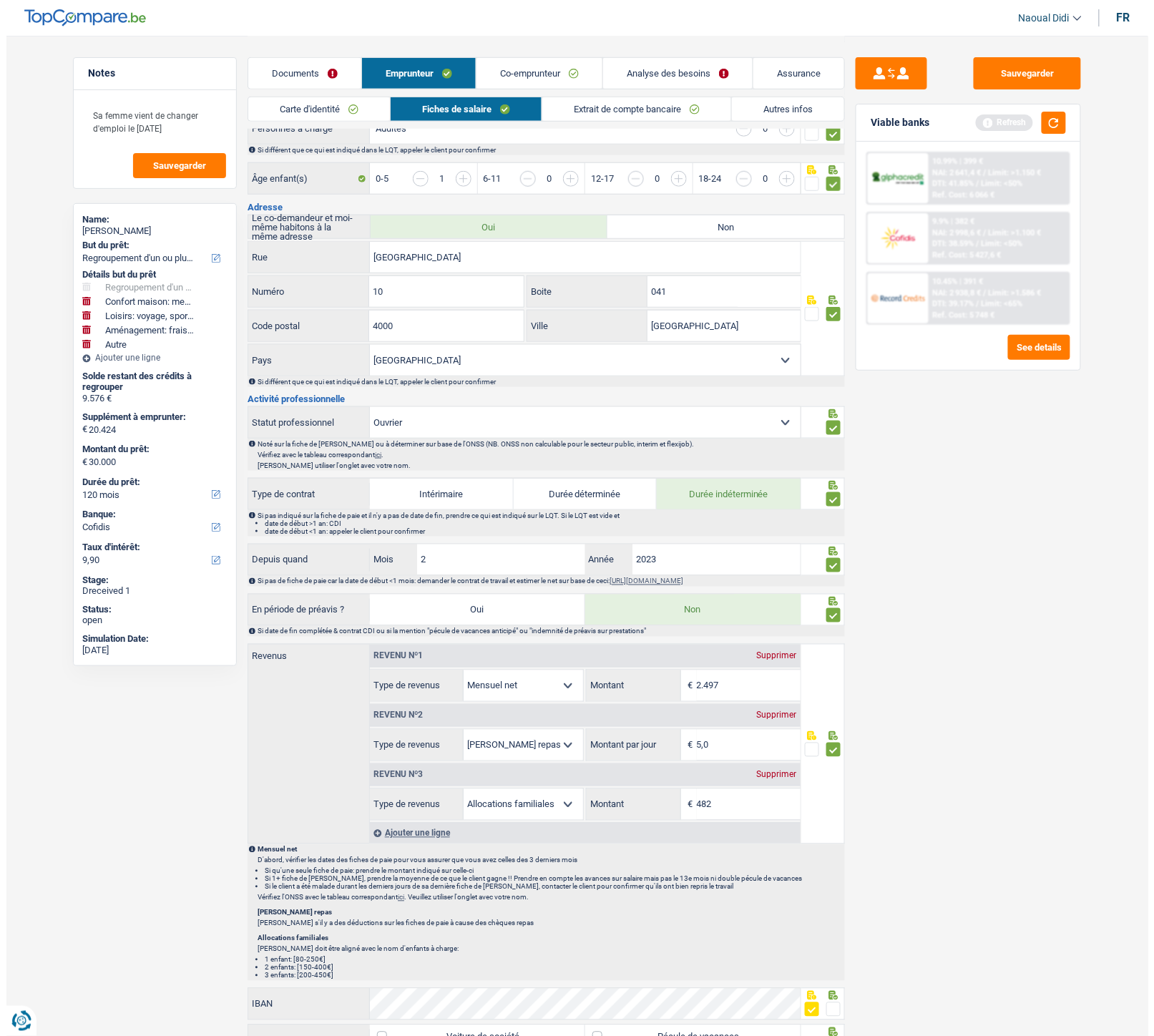
scroll to position [0, 0]
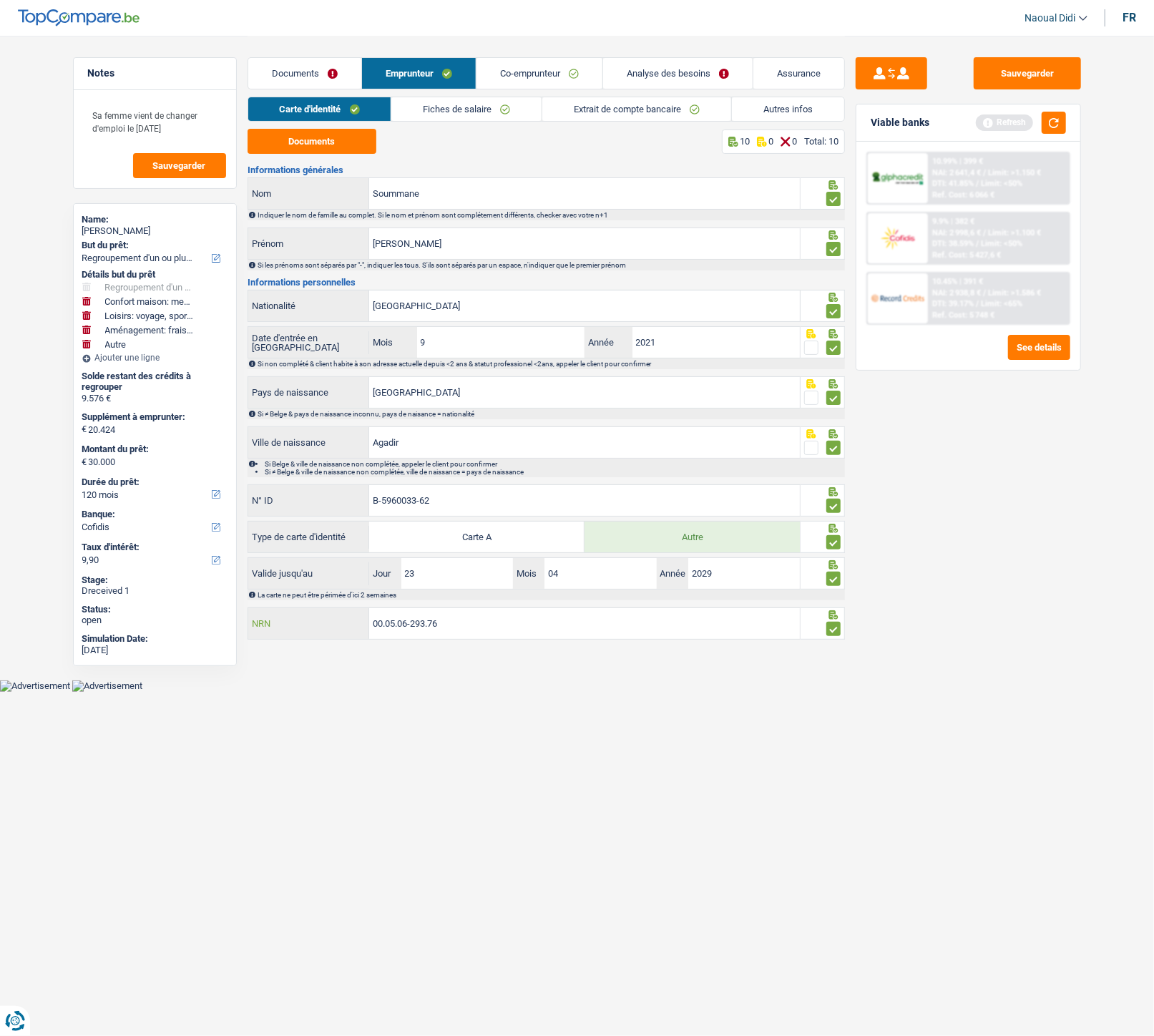
drag, startPoint x: 460, startPoint y: 627, endPoint x: 296, endPoint y: 611, distance: 164.8
click at [296, 579] on div "00.05.06-293.76 NRN" at bounding box center [524, 623] width 553 height 30
click at [989, 69] on button "Sauvegarder" at bounding box center [1027, 73] width 108 height 32
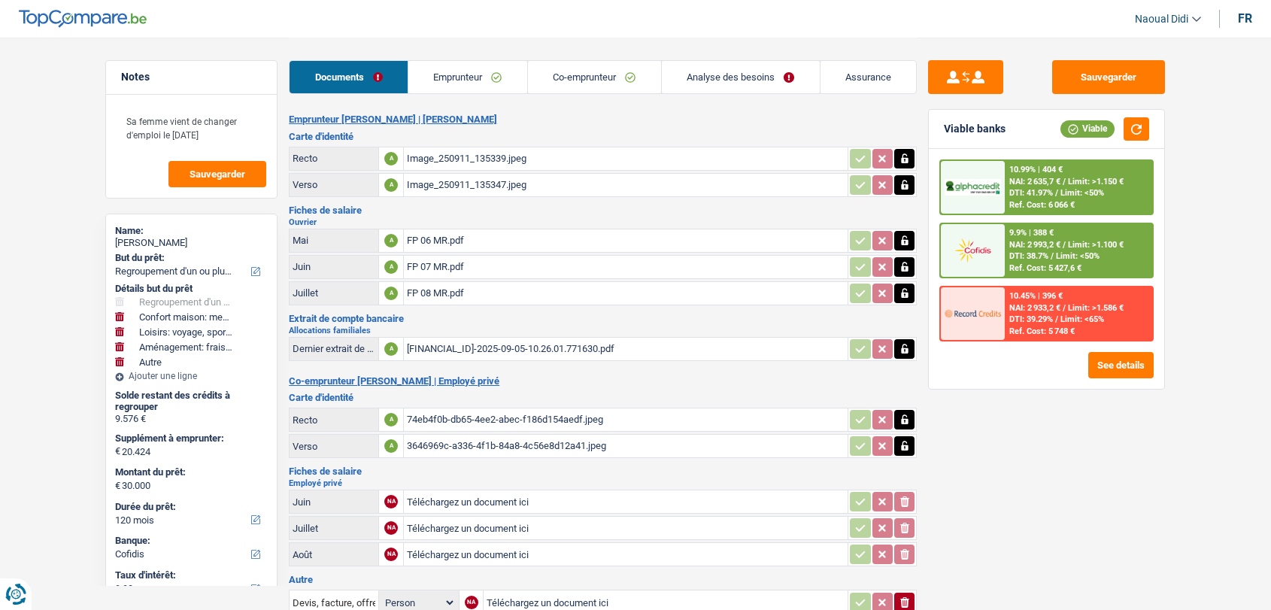
select select "refinancing"
select select "household"
select select "hobbies"
select select "movingOrInstallation"
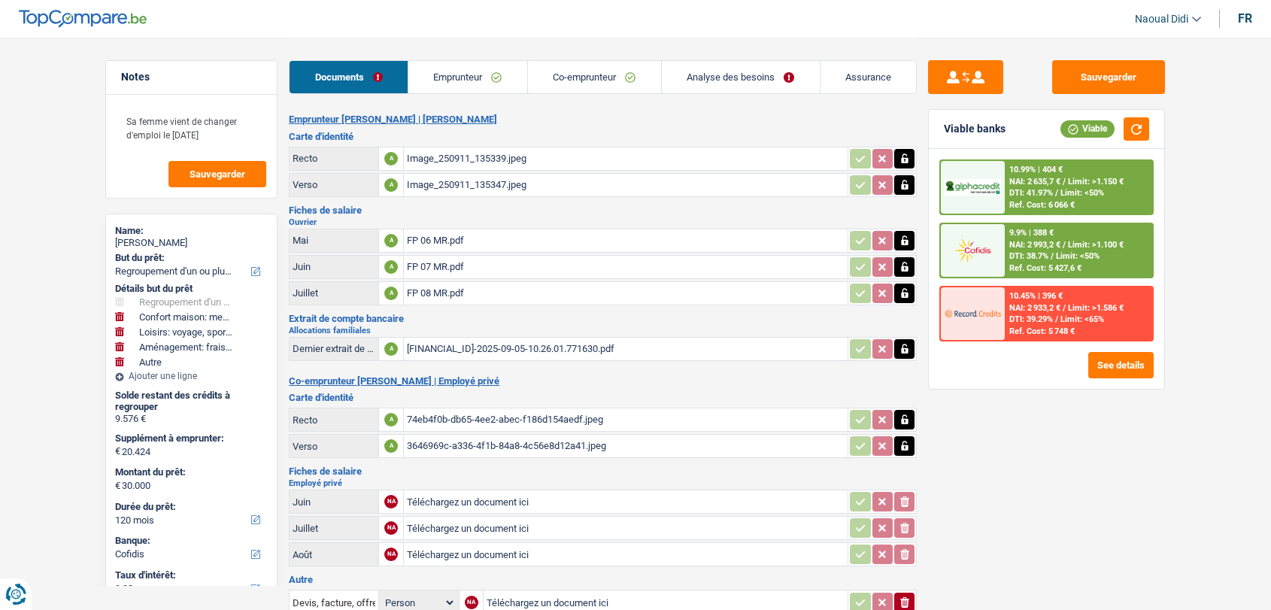
select select "other"
select select "120"
select select "cofidis"
click at [1061, 307] on span "NAI: 2 933,2 €" at bounding box center [1035, 308] width 51 height 10
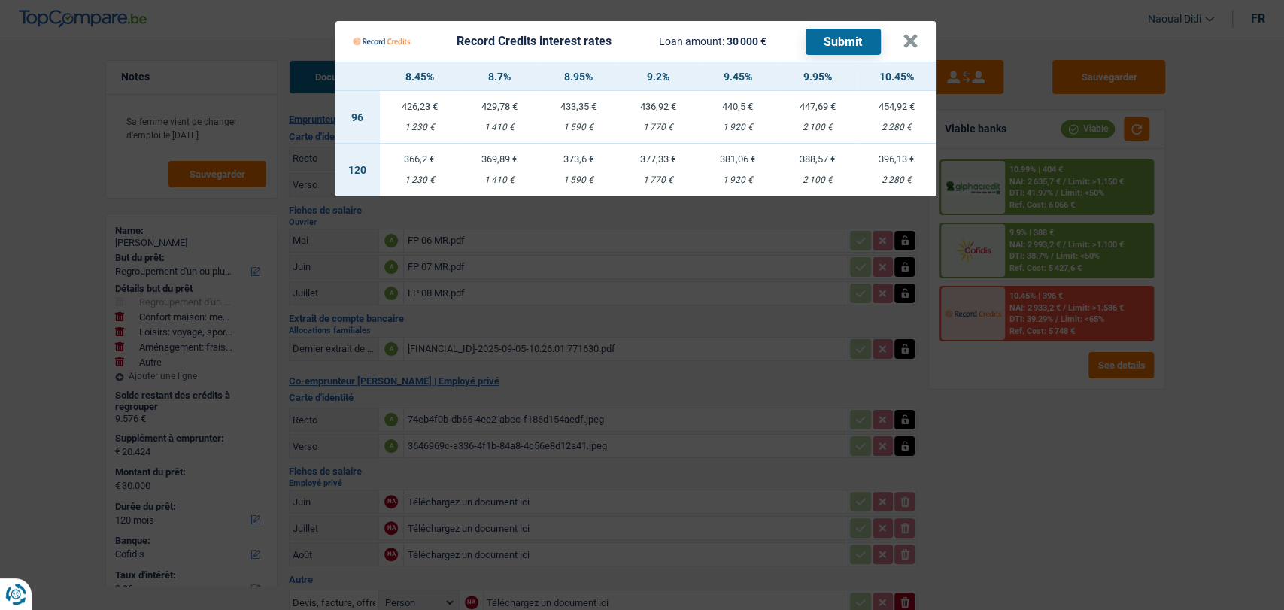
click at [923, 34] on Credits___BV_modal_header_ "Record Credits interest rates Loan amount: 30 000 € Submit ×" at bounding box center [636, 41] width 602 height 41
click at [910, 35] on button "×" at bounding box center [911, 41] width 16 height 15
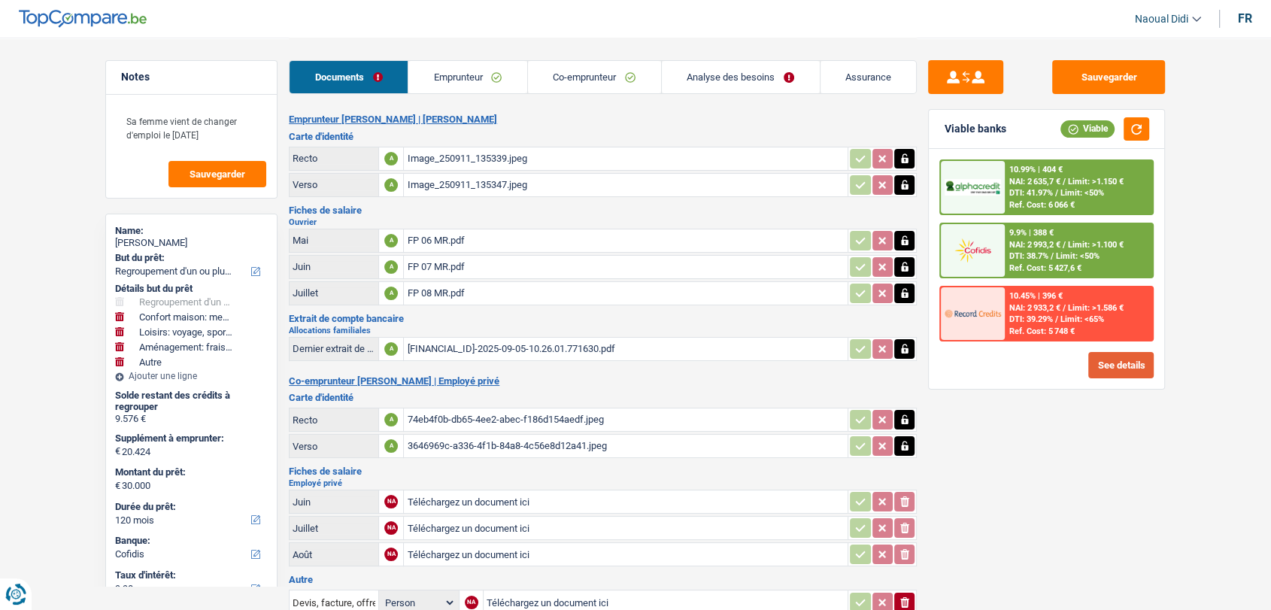
click at [1122, 372] on button "See details" at bounding box center [1121, 365] width 65 height 26
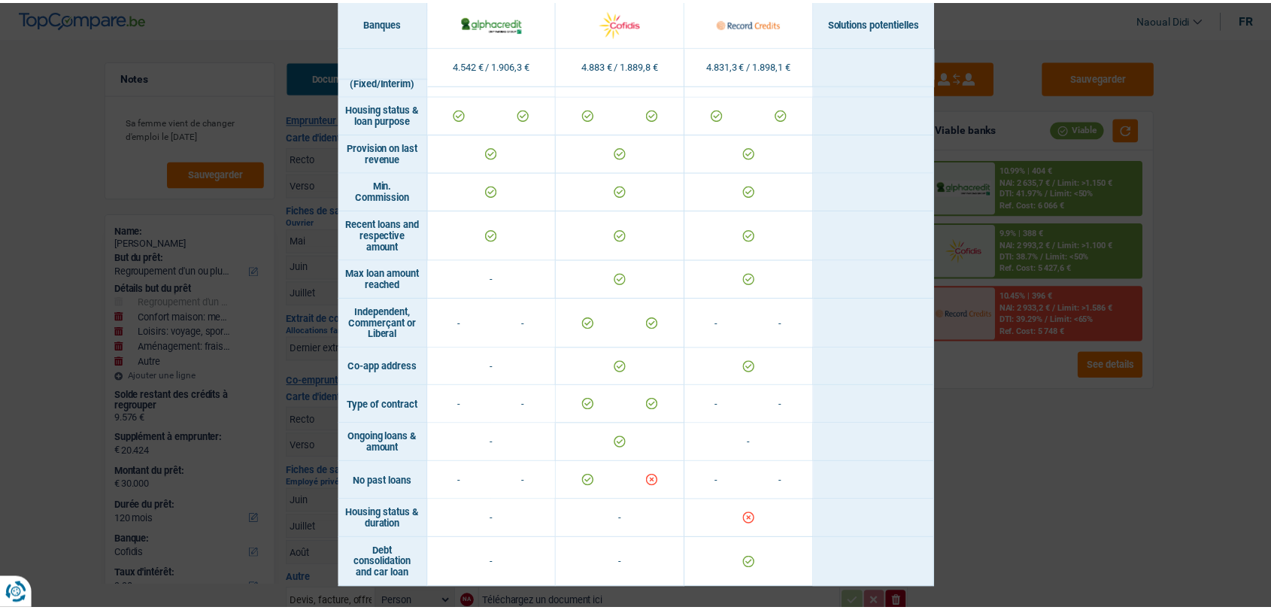
scroll to position [894, 0]
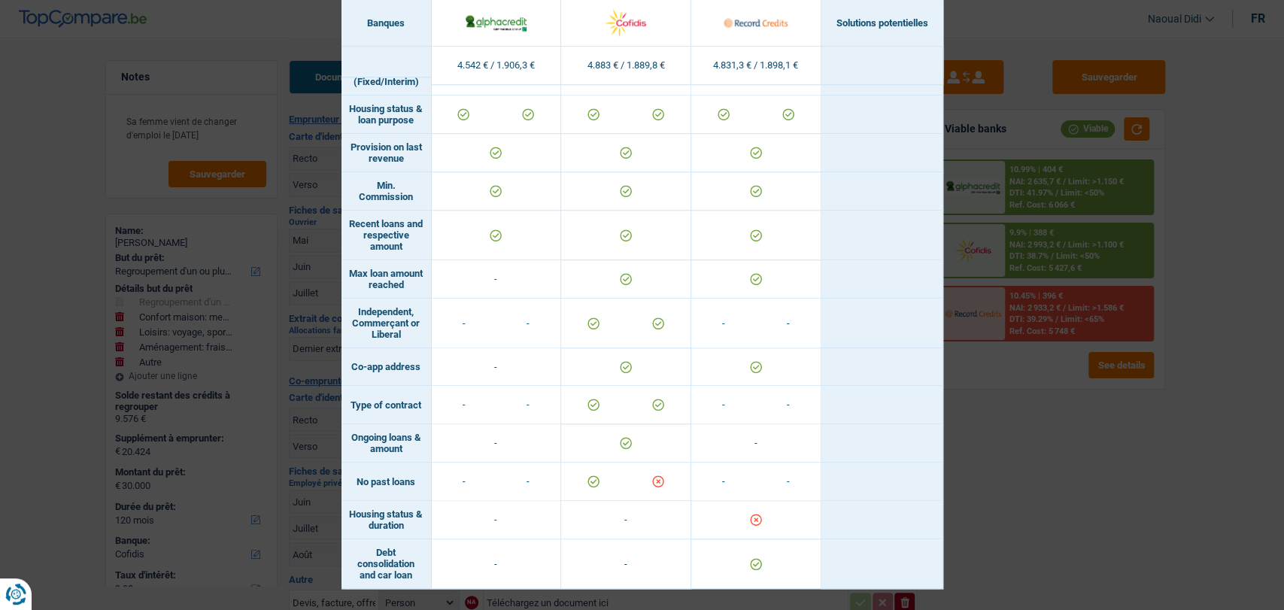
click at [1043, 501] on div "Banks conditions × Banques Solutions potentielles Revenus / Charges 4.542 € / 1…" at bounding box center [642, 305] width 1284 height 610
